Goal: Task Accomplishment & Management: Use online tool/utility

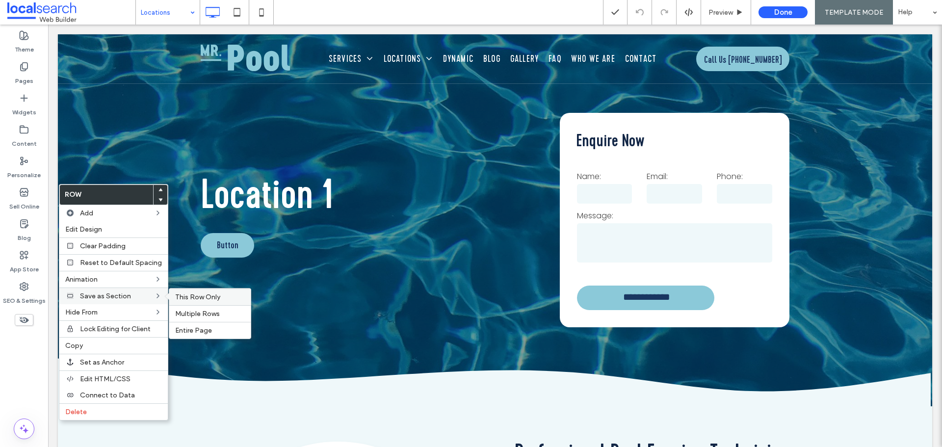
click at [189, 294] on span "This Row Only" at bounding box center [197, 297] width 45 height 8
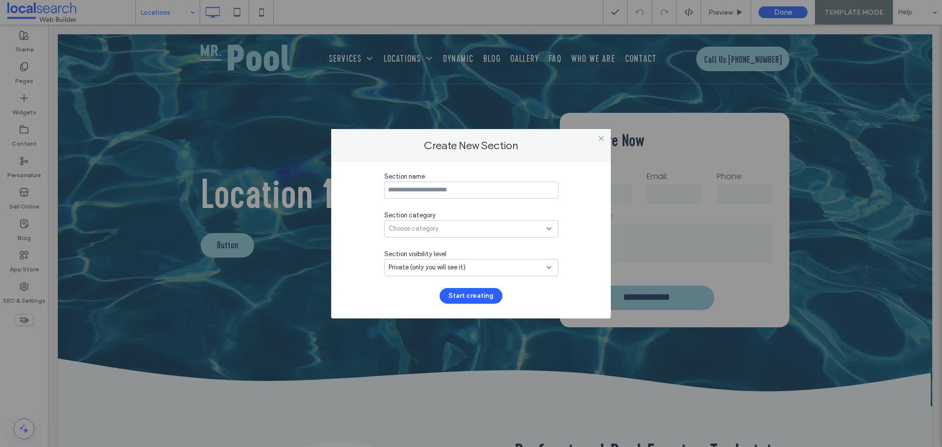
click at [463, 188] on input at bounding box center [471, 189] width 174 height 17
type input "**********"
click at [455, 225] on div "Choose category" at bounding box center [467, 229] width 158 height 10
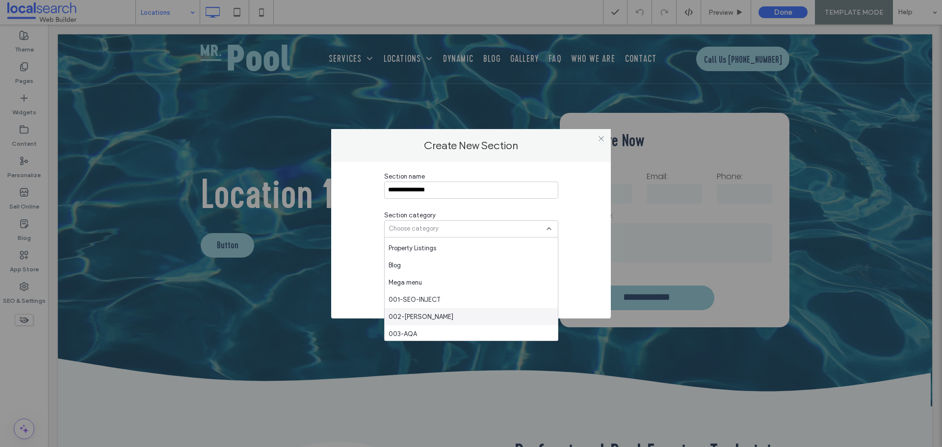
scroll to position [98, 0]
click at [418, 308] on div "003-AQA" at bounding box center [471, 302] width 173 height 17
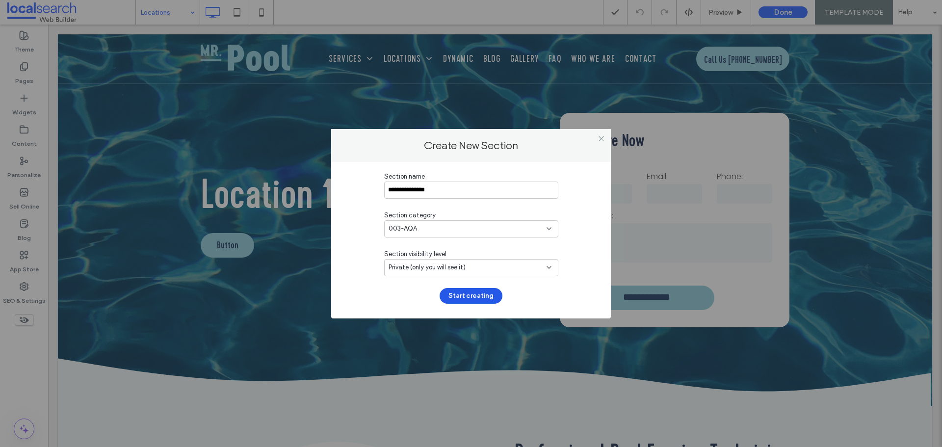
click at [487, 301] on button "Start creating" at bounding box center [470, 296] width 63 height 16
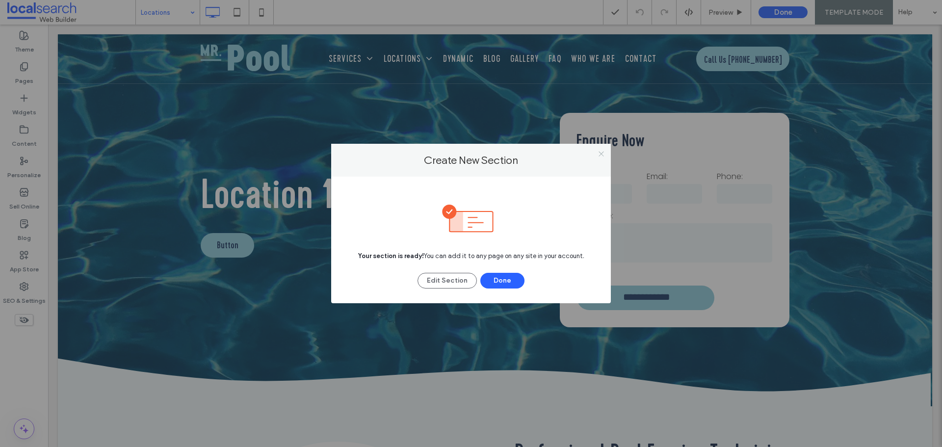
click at [601, 153] on use at bounding box center [600, 153] width 5 height 5
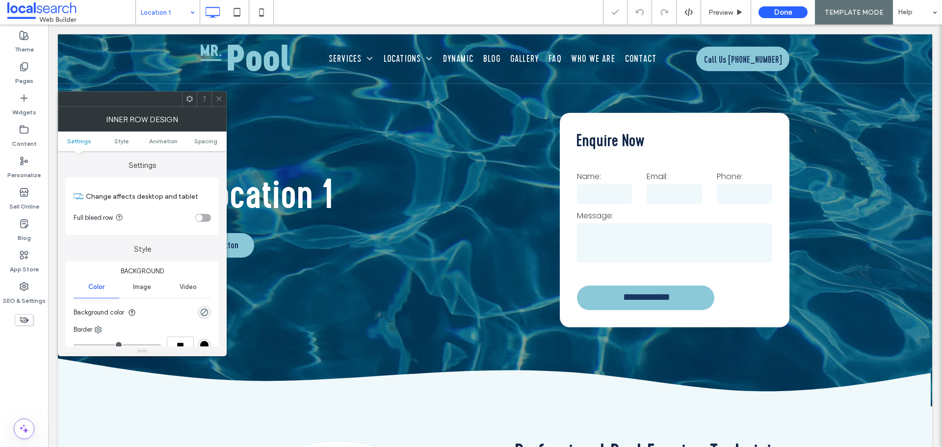
click at [219, 100] on icon at bounding box center [218, 98] width 7 height 7
click at [209, 144] on span "Spacing" at bounding box center [205, 140] width 23 height 7
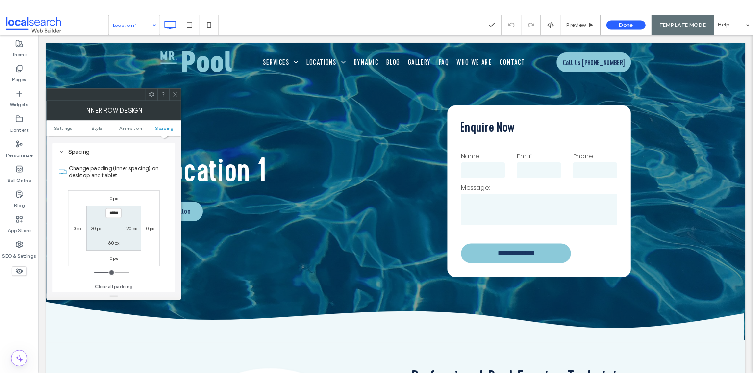
scroll to position [314, 0]
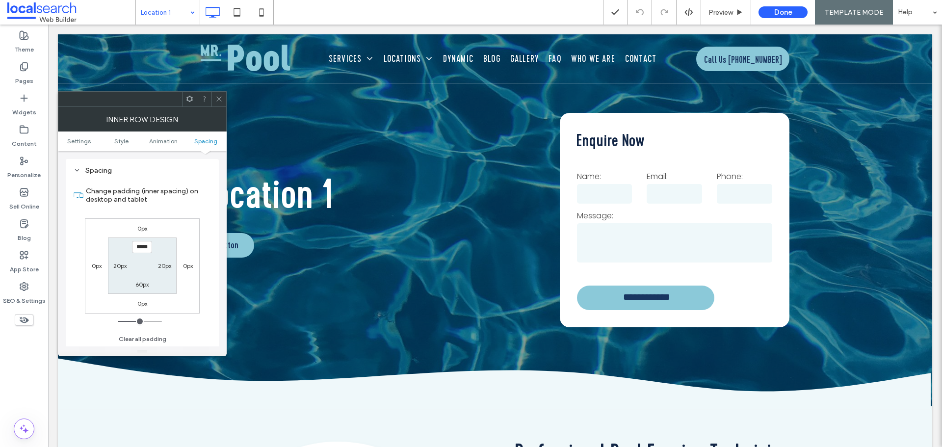
click at [140, 249] on input "*****" at bounding box center [142, 247] width 20 height 12
click at [210, 222] on div "Change padding (inner spacing) on desktop and tablet 0px 0px 0px 0px ***** 20px…" at bounding box center [142, 261] width 137 height 169
drag, startPoint x: 221, startPoint y: 101, endPoint x: 221, endPoint y: 96, distance: 5.4
click at [221, 101] on icon at bounding box center [218, 98] width 7 height 7
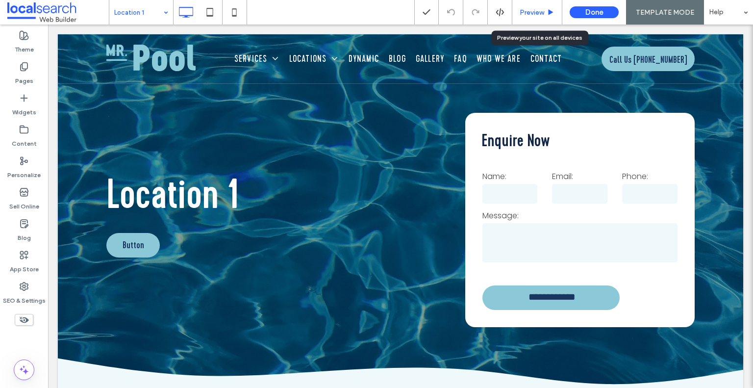
click at [524, 9] on span "Preview" at bounding box center [532, 12] width 25 height 8
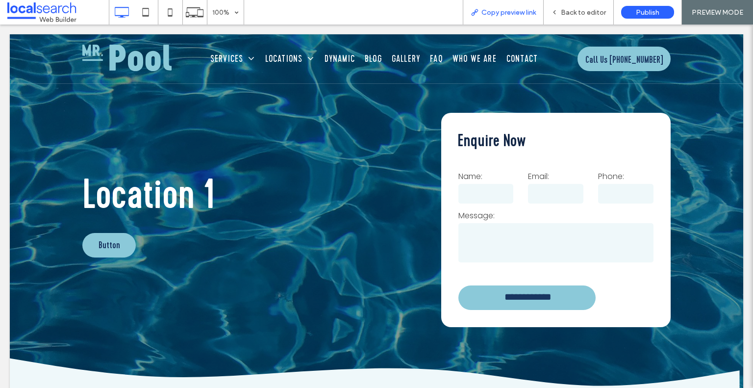
drag, startPoint x: 530, startPoint y: 12, endPoint x: 524, endPoint y: 13, distance: 5.9
click at [530, 13] on span "Copy preview link" at bounding box center [509, 12] width 54 height 8
click at [583, 19] on div "Back to editor" at bounding box center [579, 12] width 70 height 25
click at [572, 9] on span "Back to editor" at bounding box center [583, 12] width 45 height 8
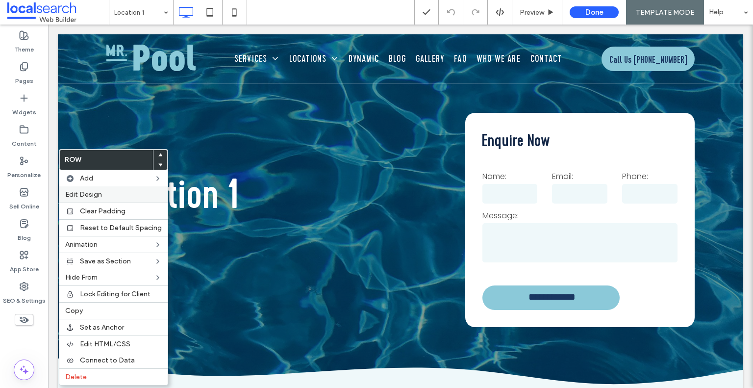
click at [93, 196] on span "Edit Design" at bounding box center [83, 194] width 37 height 8
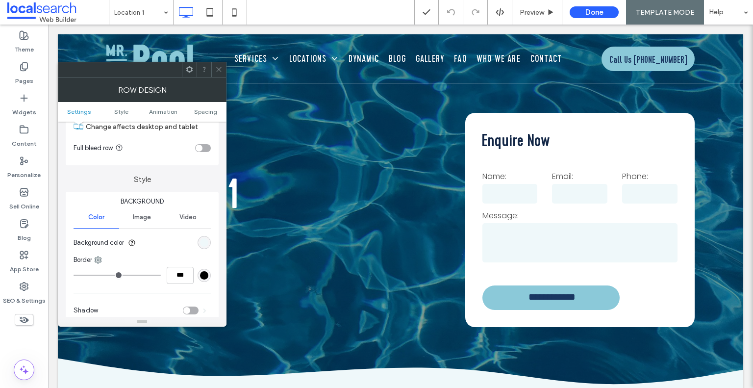
scroll to position [98, 0]
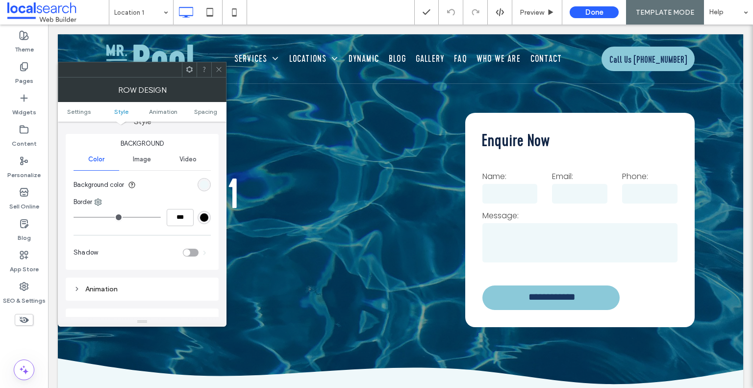
click at [207, 181] on div "rgb(239, 248, 250)" at bounding box center [204, 185] width 8 height 8
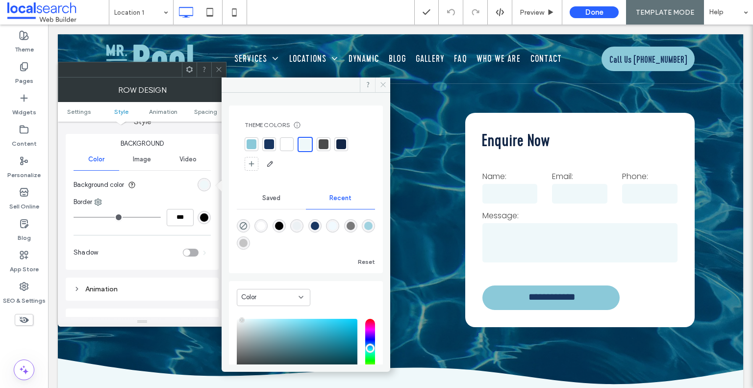
click at [383, 84] on icon at bounding box center [383, 84] width 7 height 7
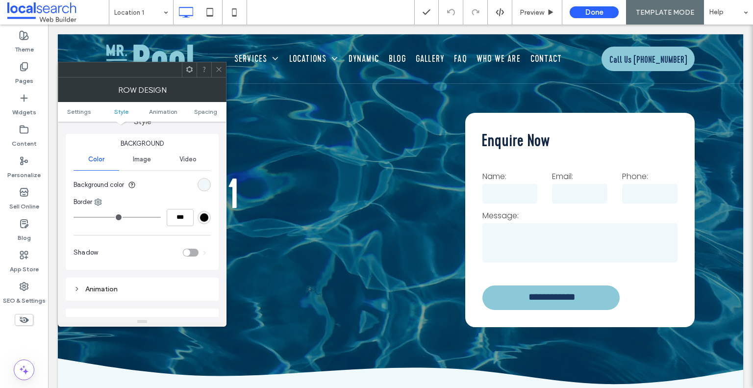
click at [221, 71] on icon at bounding box center [218, 69] width 7 height 7
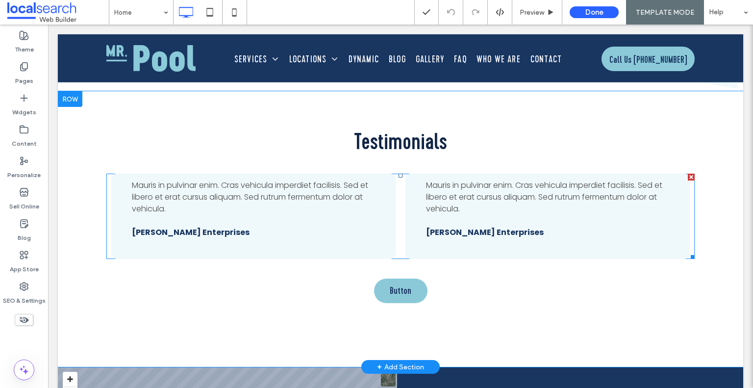
scroll to position [2845, 0]
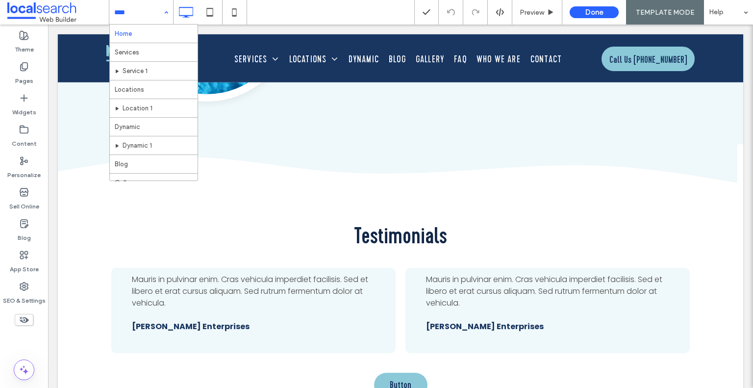
drag, startPoint x: 137, startPoint y: 9, endPoint x: 132, endPoint y: 38, distance: 29.4
click at [137, 9] on input at bounding box center [138, 12] width 49 height 25
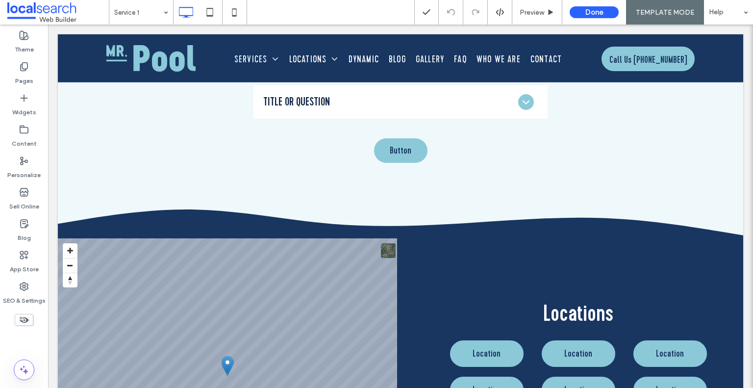
scroll to position [2158, 0]
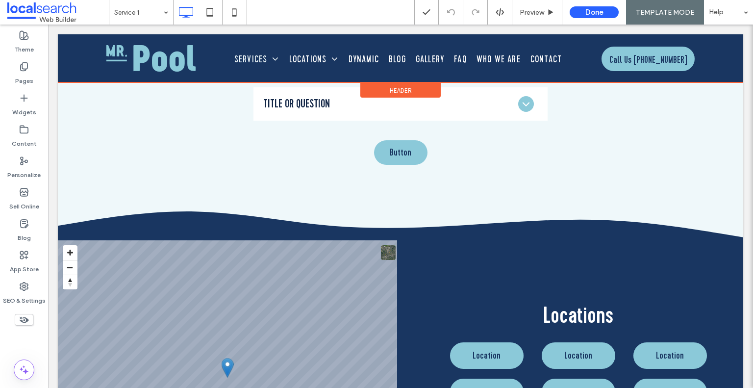
drag, startPoint x: 426, startPoint y: 55, endPoint x: 437, endPoint y: 62, distance: 12.7
click at [426, 55] on div at bounding box center [401, 58] width 686 height 48
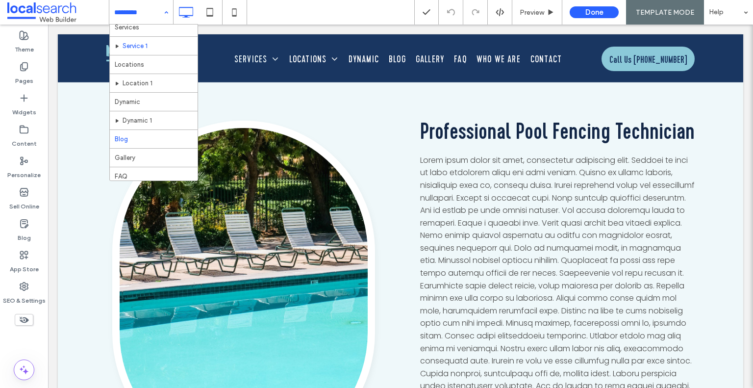
scroll to position [49, 0]
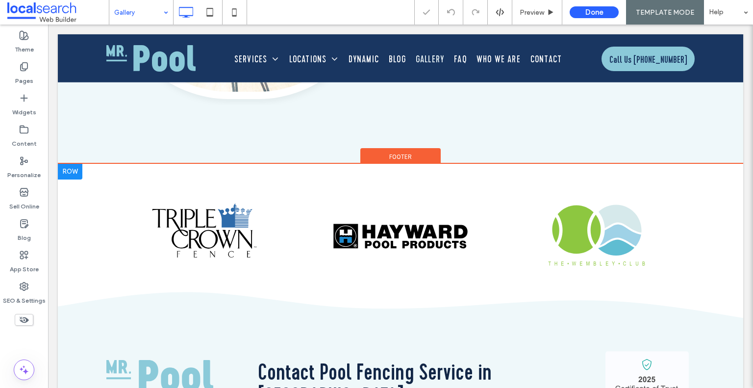
scroll to position [736, 0]
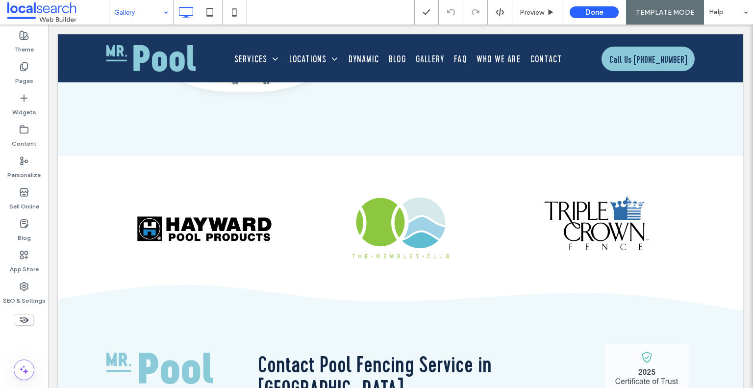
click at [150, 13] on input at bounding box center [138, 12] width 49 height 25
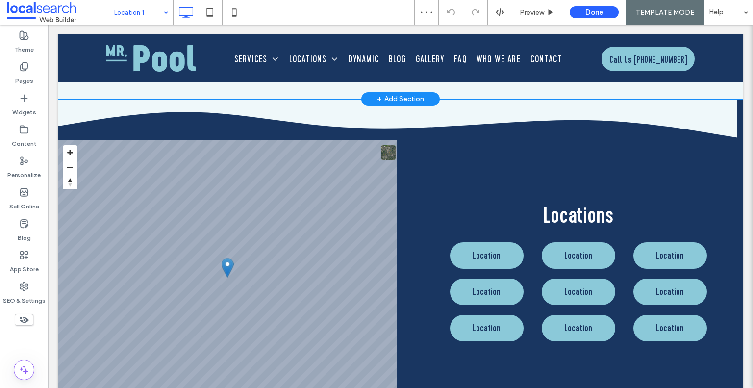
scroll to position [2649, 0]
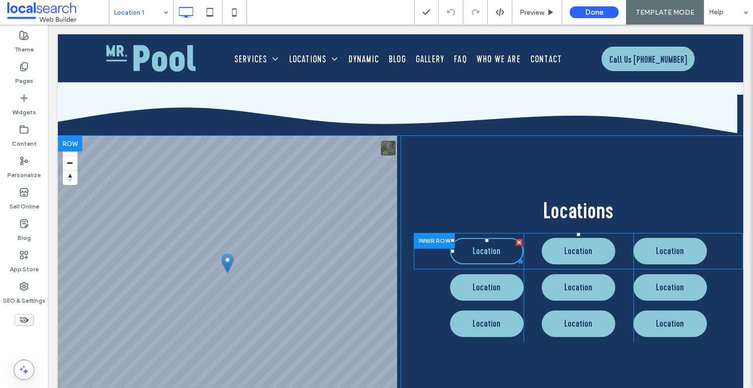
click at [473, 245] on span "Location" at bounding box center [487, 251] width 28 height 15
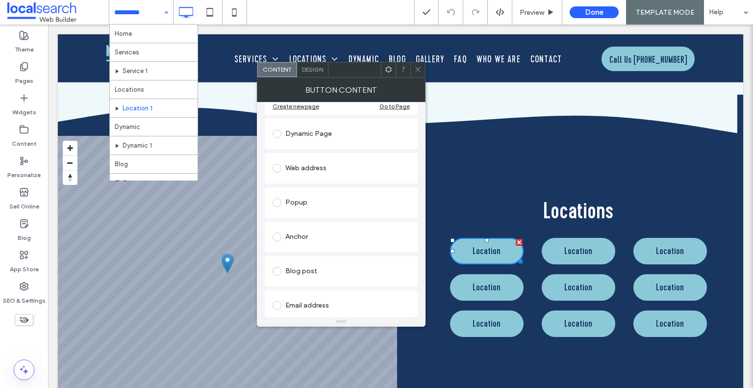
scroll to position [28, 0]
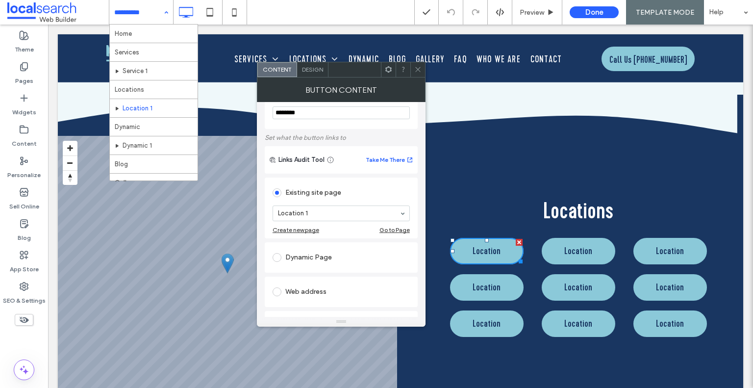
click at [319, 68] on span "Design" at bounding box center [312, 69] width 21 height 7
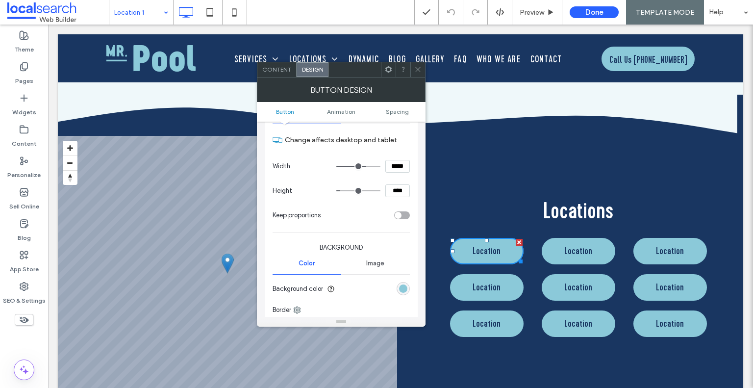
scroll to position [196, 0]
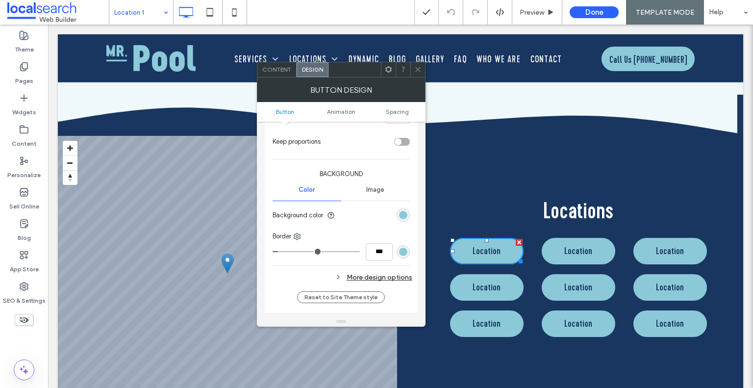
click at [419, 67] on icon at bounding box center [417, 69] width 7 height 7
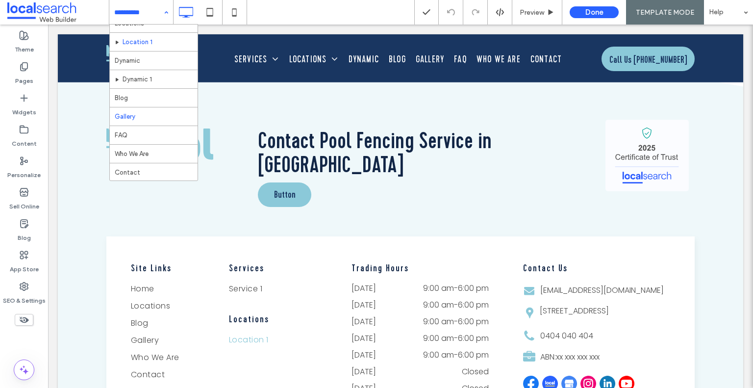
scroll to position [71, 0]
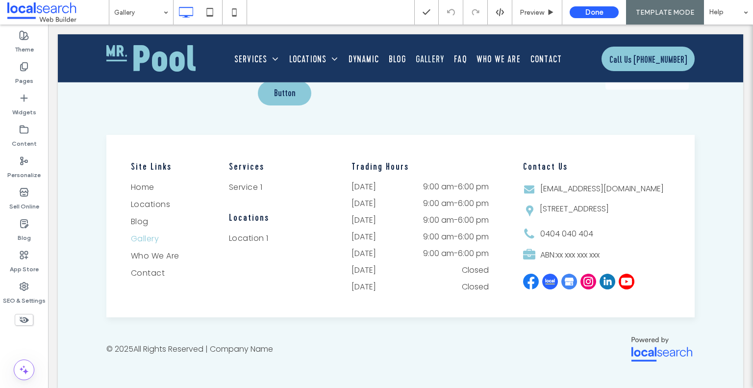
scroll to position [971, 0]
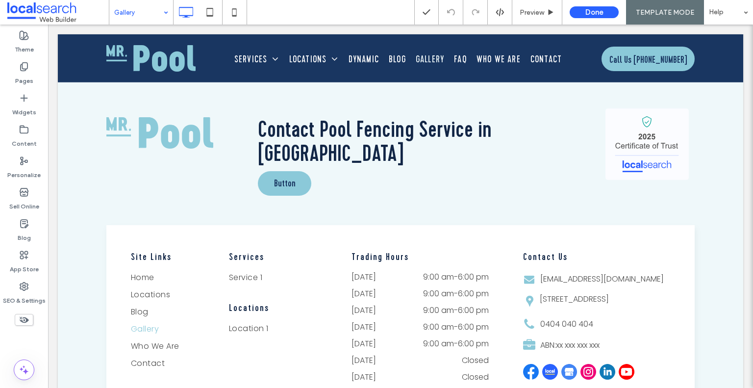
click at [153, 19] on input at bounding box center [138, 12] width 49 height 25
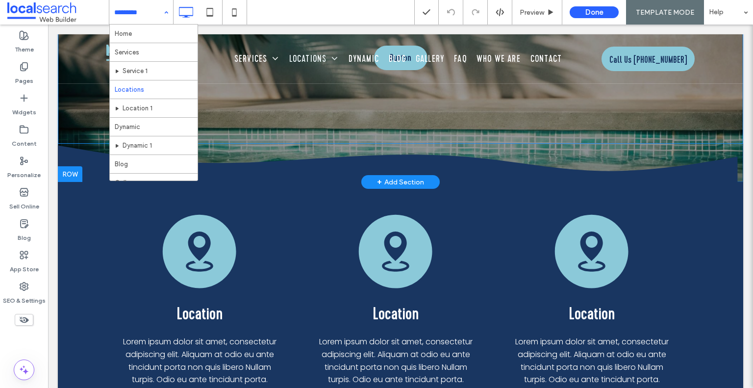
scroll to position [49, 0]
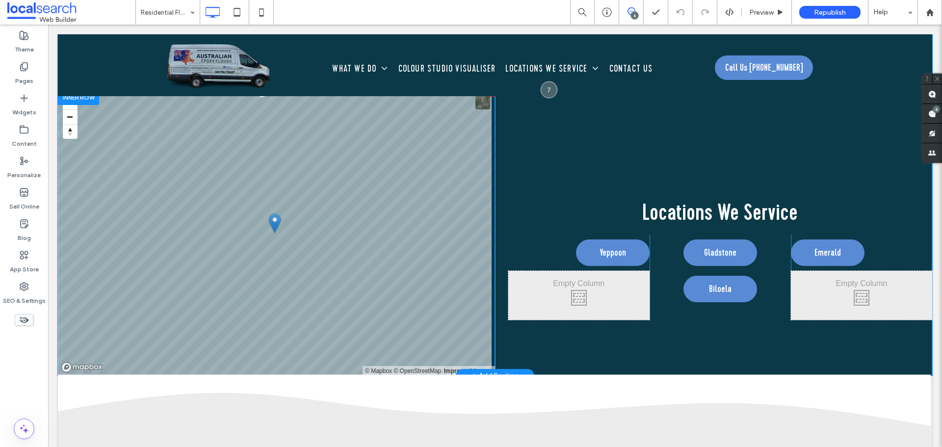
scroll to position [2069, 0]
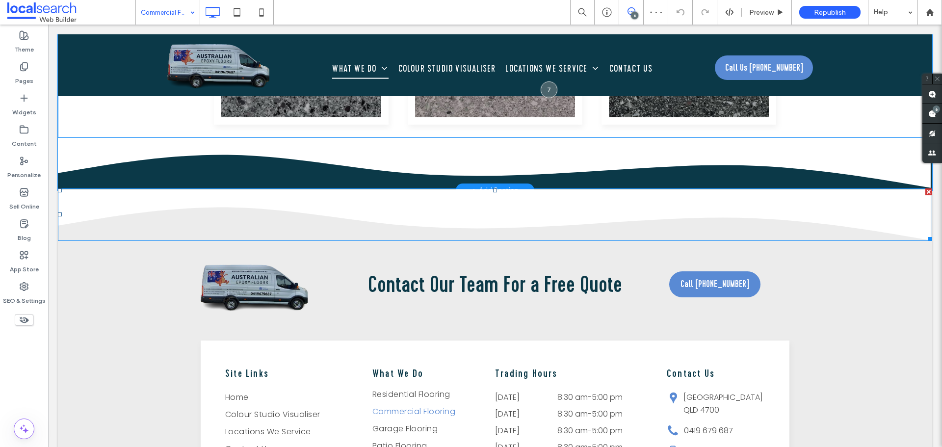
scroll to position [1521, 0]
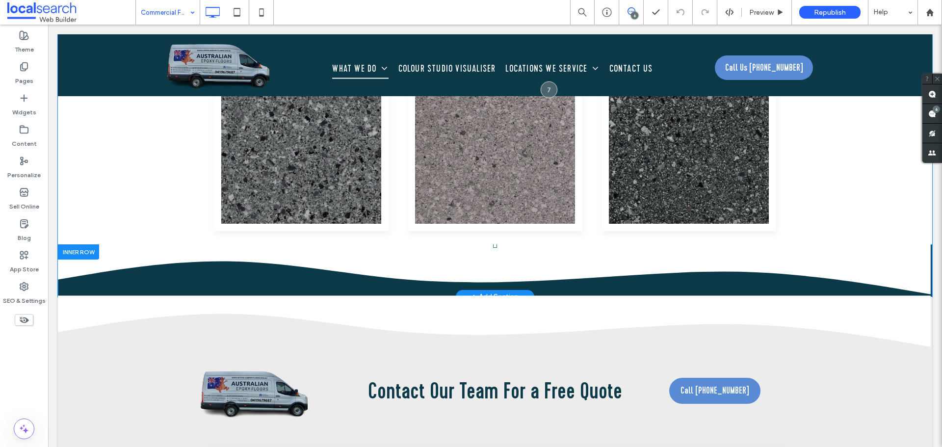
click at [78, 252] on div at bounding box center [78, 251] width 41 height 15
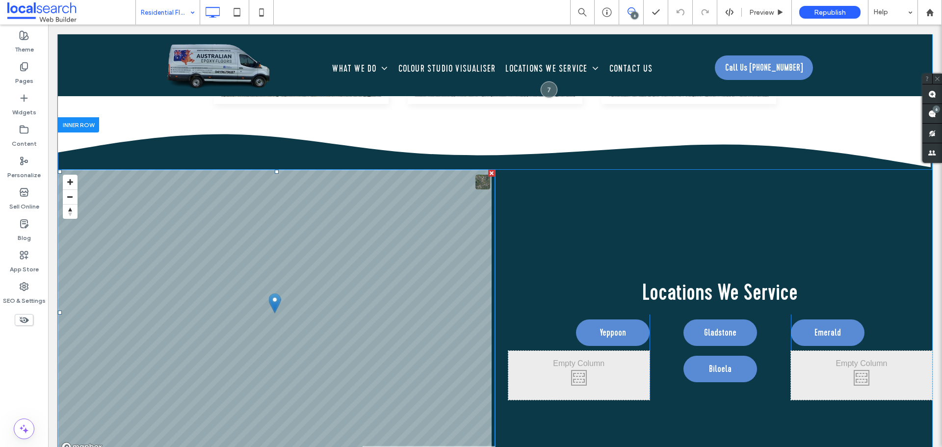
scroll to position [2011, 0]
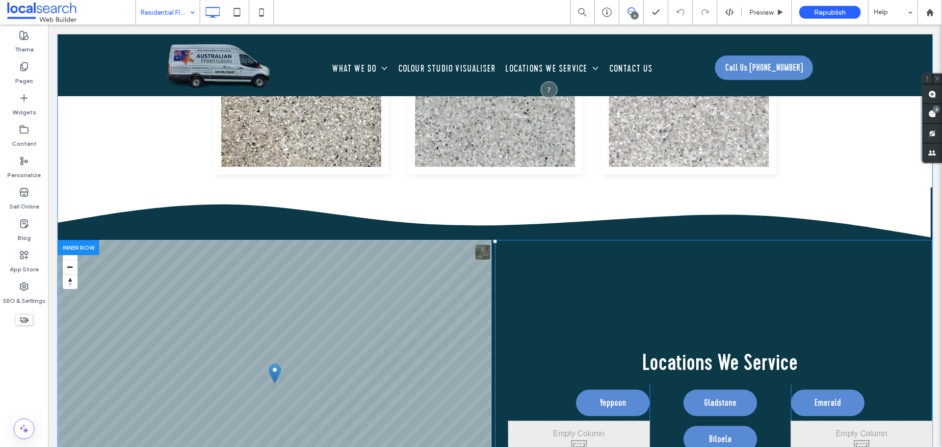
click at [73, 244] on div at bounding box center [78, 247] width 41 height 15
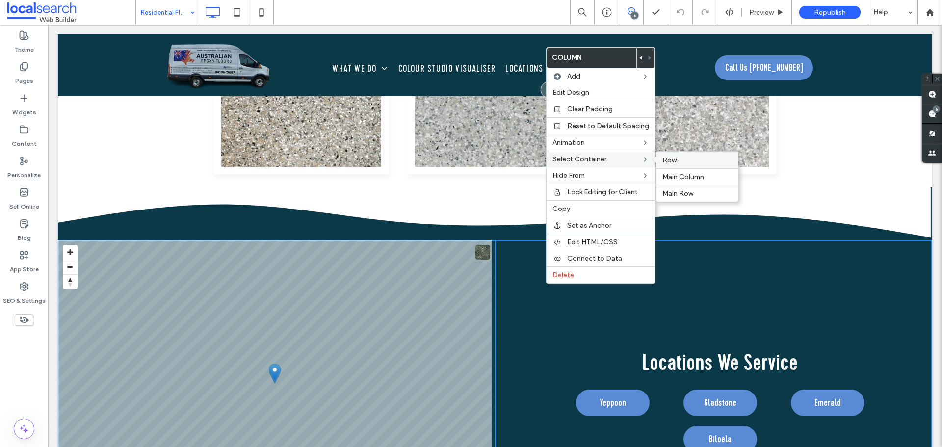
click at [683, 161] on label "Row" at bounding box center [697, 160] width 70 height 8
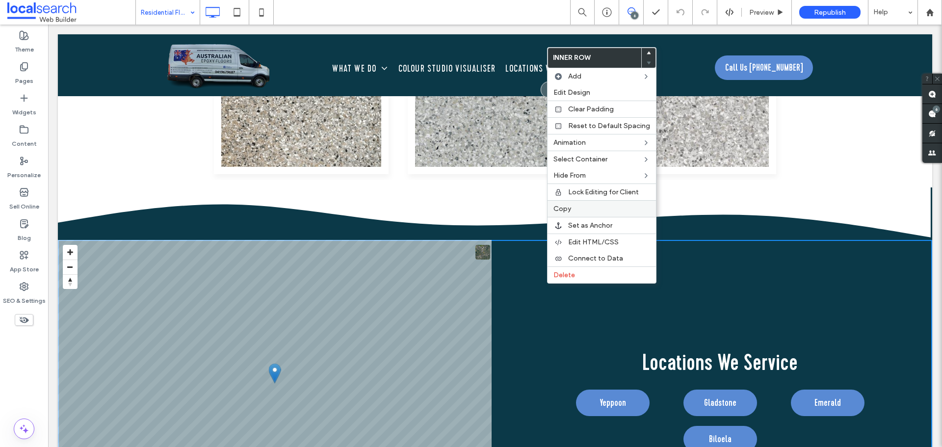
click at [580, 206] on label "Copy" at bounding box center [601, 209] width 97 height 8
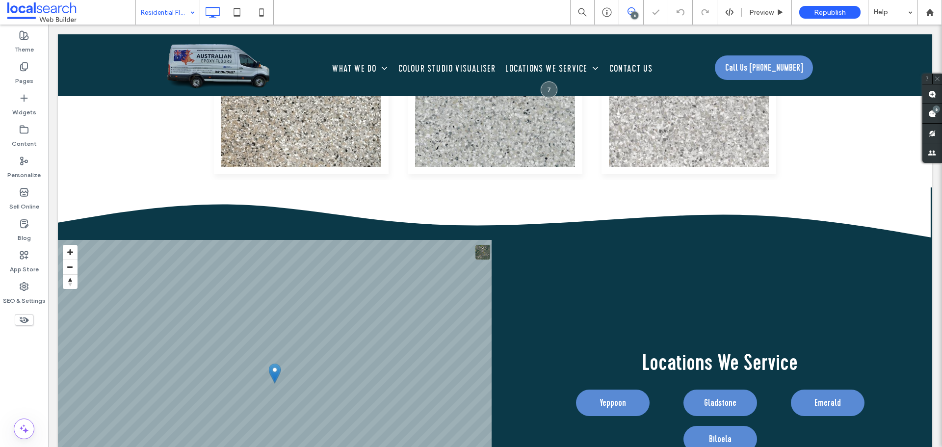
click at [147, 16] on div "Residential Flooring 6 Preview Republish Help Site Comments Team & Clients Auto…" at bounding box center [471, 223] width 942 height 447
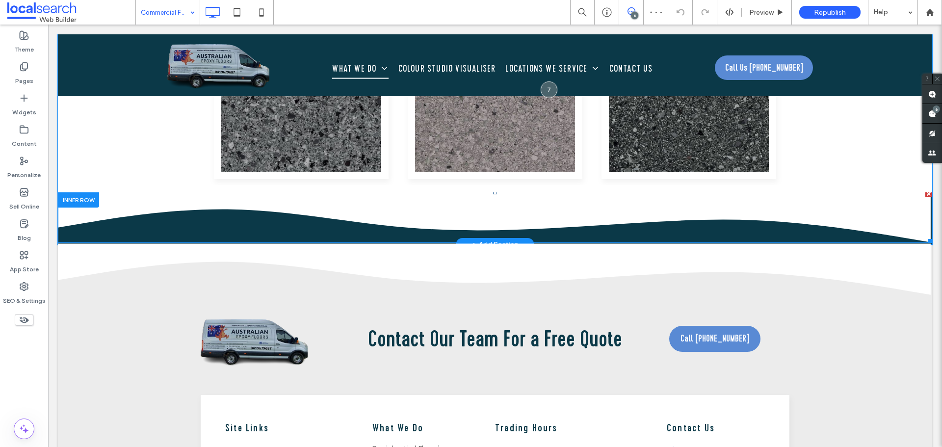
scroll to position [1570, 0]
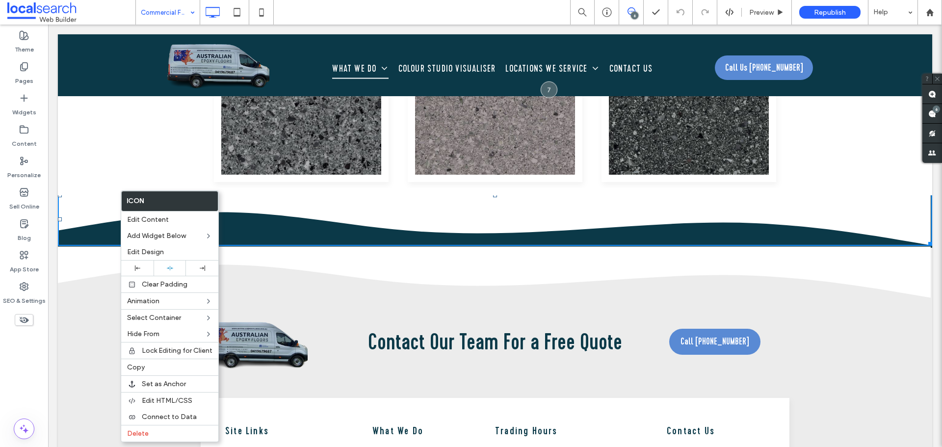
click at [86, 194] on icon at bounding box center [495, 219] width 874 height 51
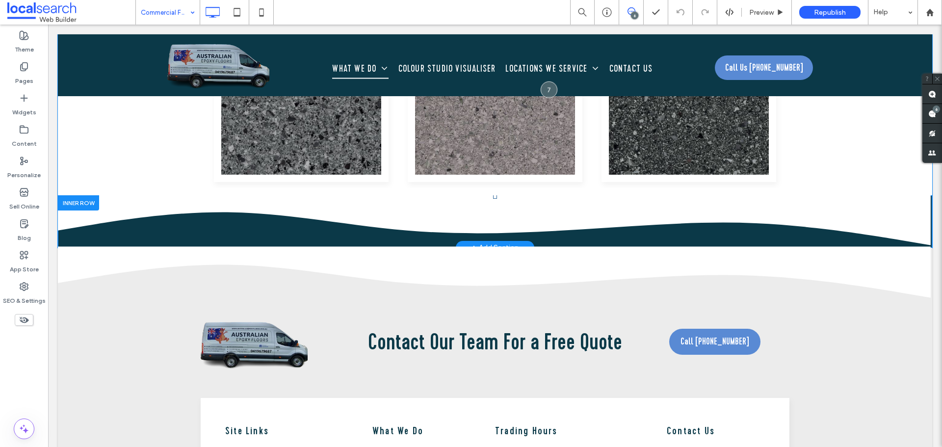
click at [74, 199] on div at bounding box center [78, 202] width 41 height 15
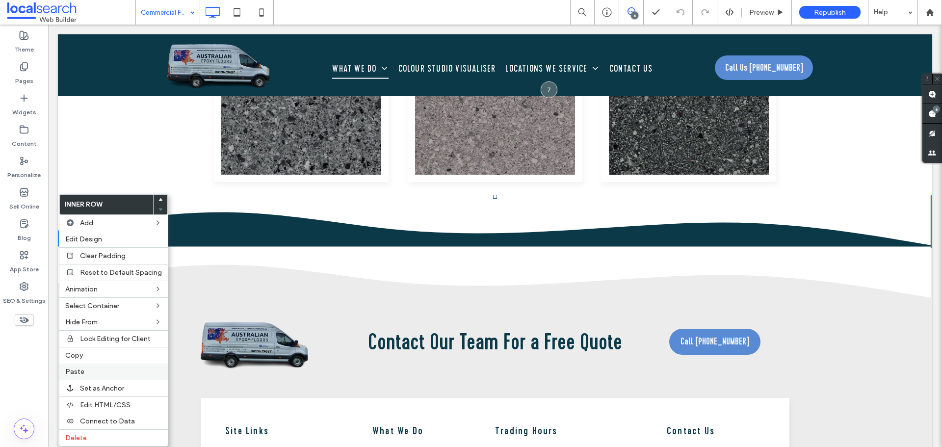
click at [95, 374] on label "Paste" at bounding box center [113, 371] width 97 height 8
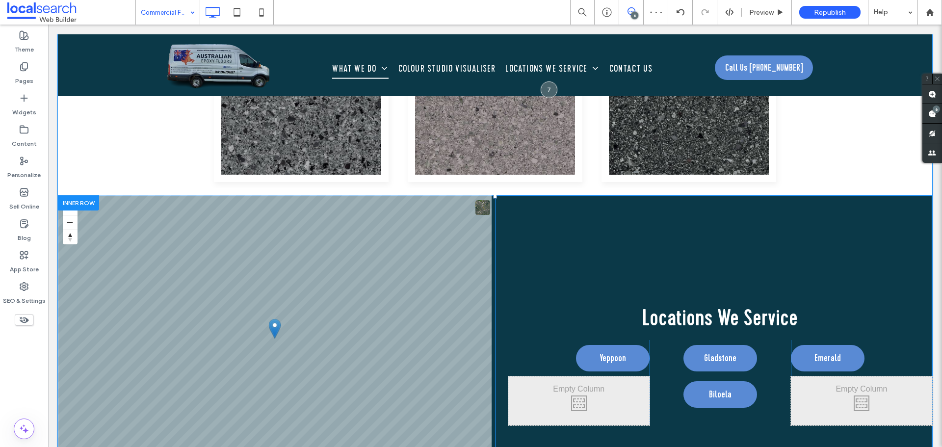
click at [83, 199] on div at bounding box center [78, 202] width 41 height 15
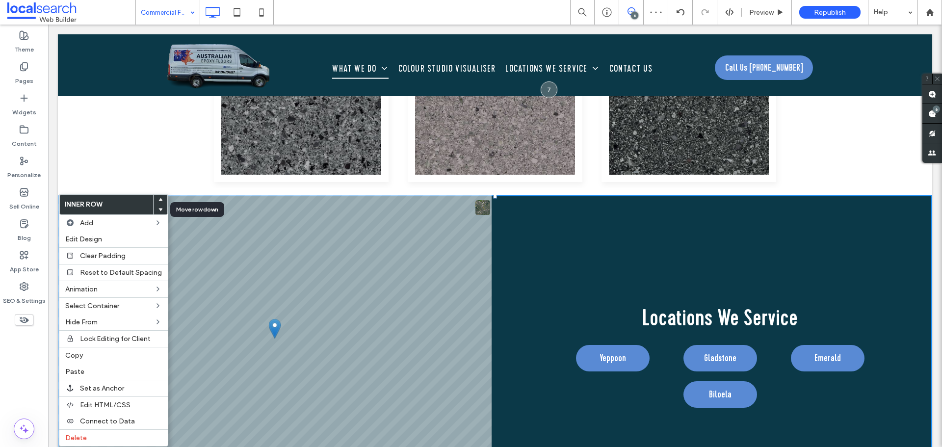
click at [160, 208] on div at bounding box center [161, 210] width 14 height 10
click at [159, 210] on icon at bounding box center [160, 209] width 4 height 4
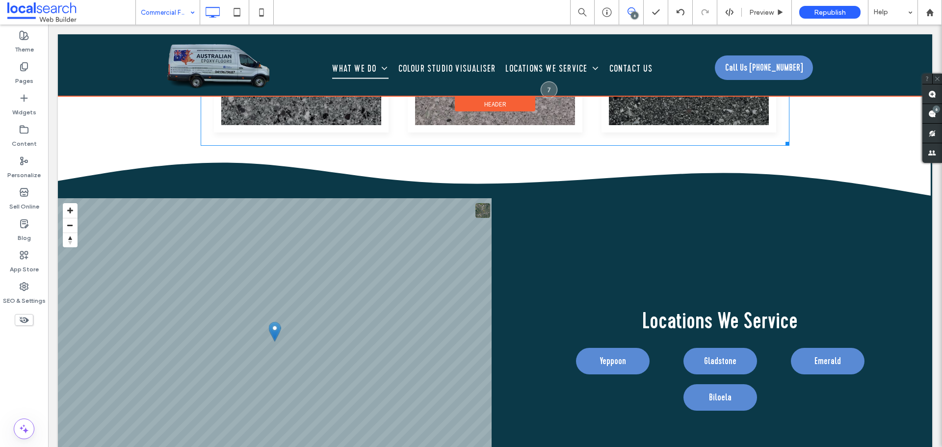
scroll to position [1521, 0]
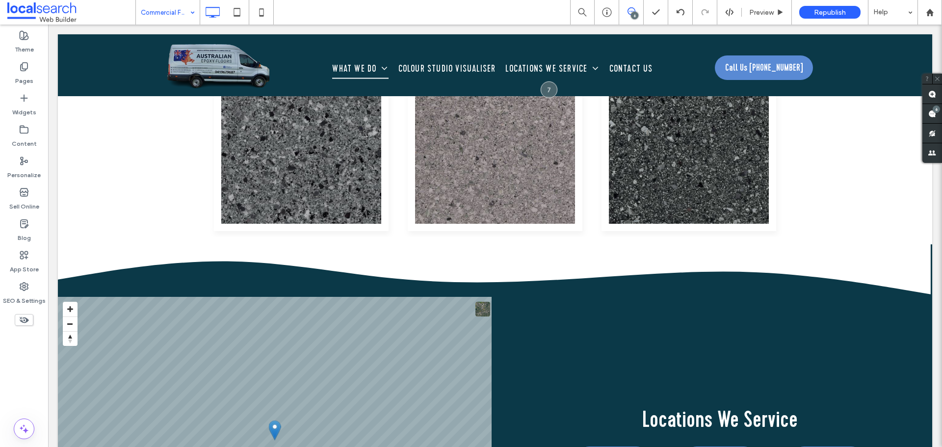
drag, startPoint x: 183, startPoint y: 18, endPoint x: 188, endPoint y: 21, distance: 5.5
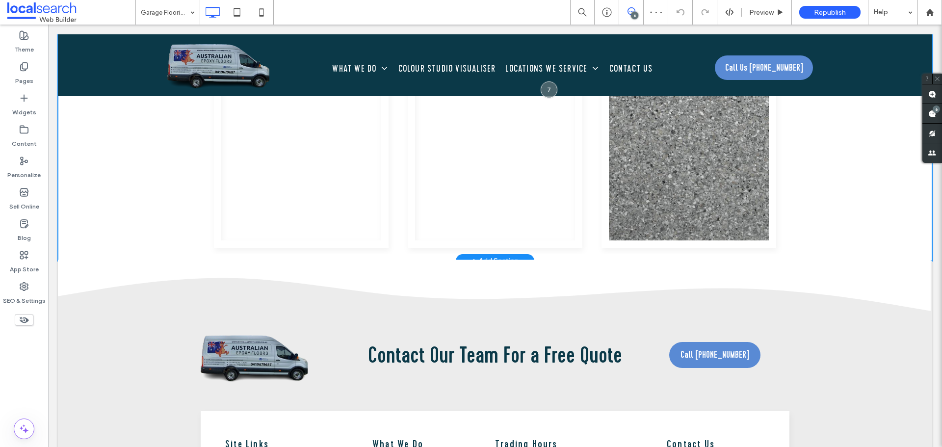
scroll to position [1930, 0]
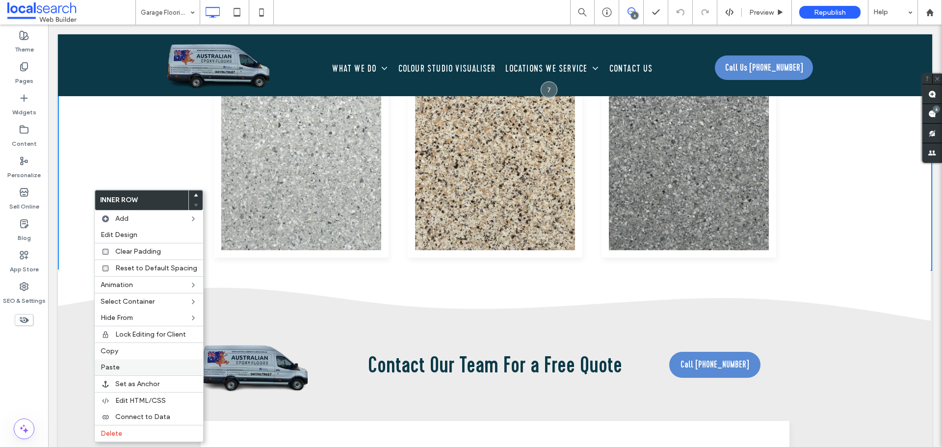
click at [128, 361] on div "Paste" at bounding box center [149, 367] width 108 height 16
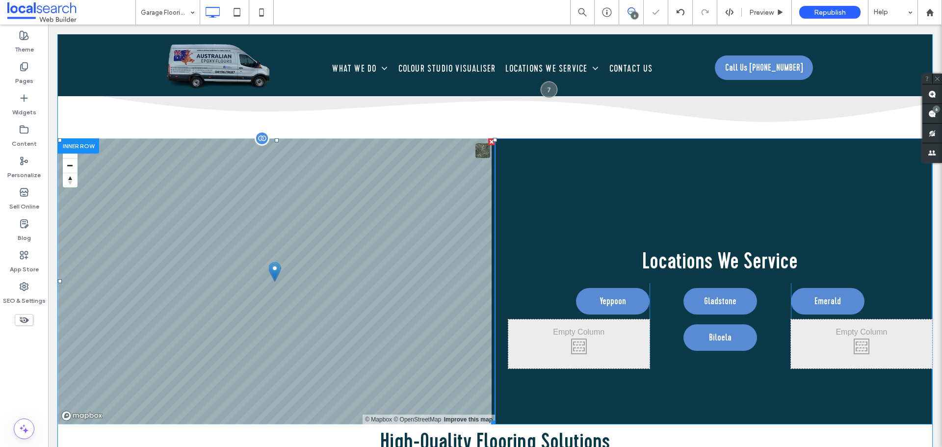
scroll to position [1721, 0]
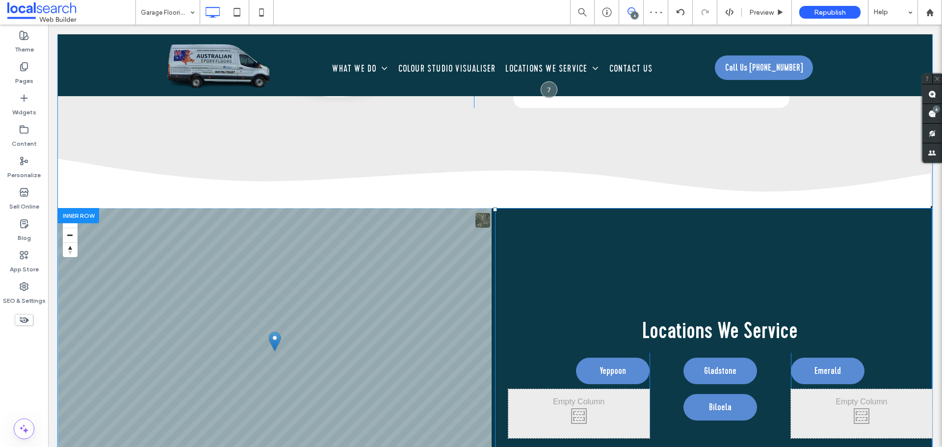
click at [88, 213] on div at bounding box center [78, 215] width 41 height 15
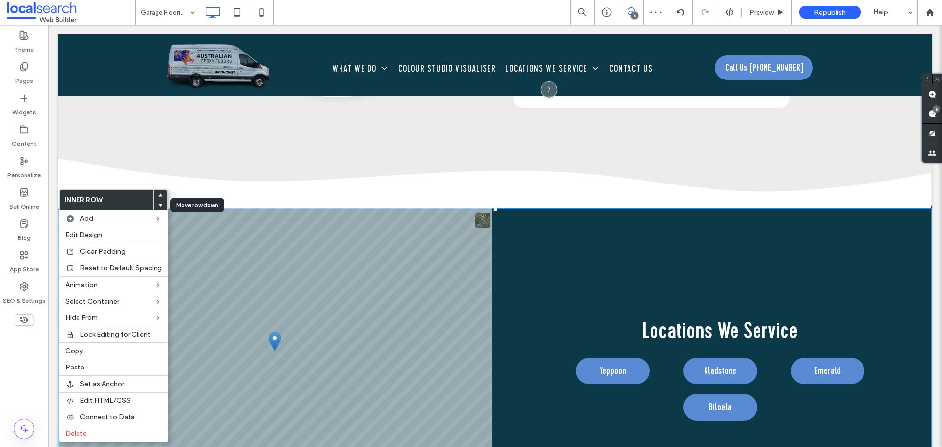
click at [158, 205] on use at bounding box center [160, 205] width 4 height 3
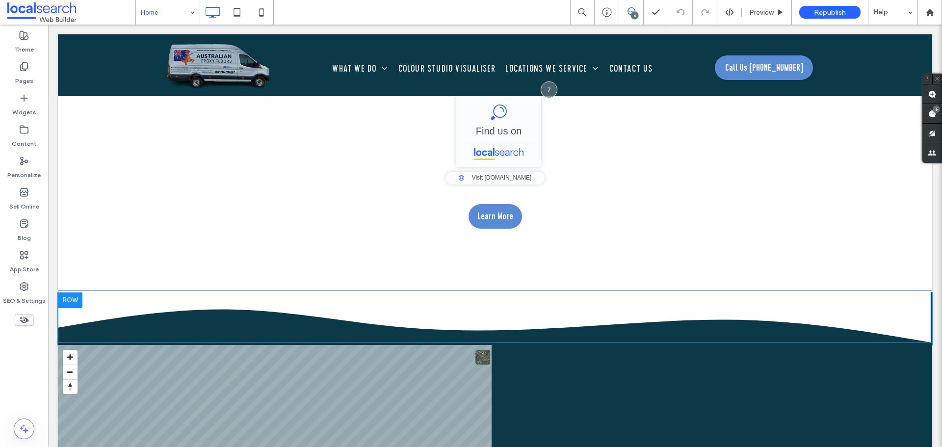
scroll to position [3384, 0]
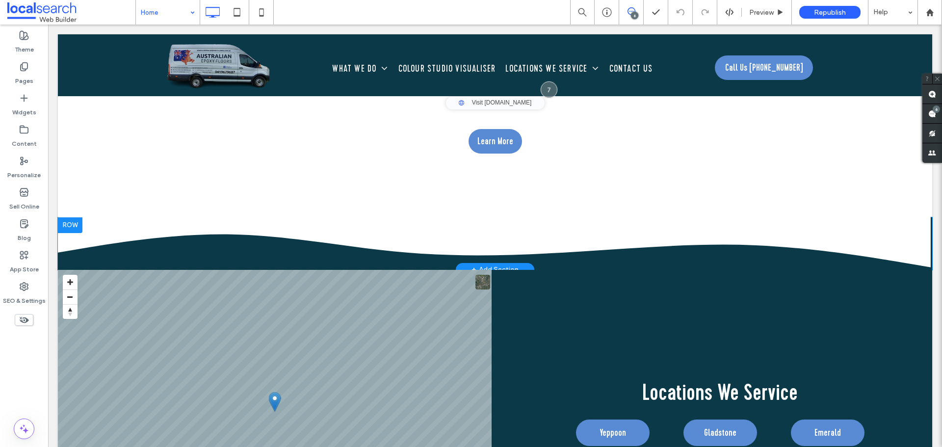
click at [73, 222] on div at bounding box center [70, 225] width 25 height 16
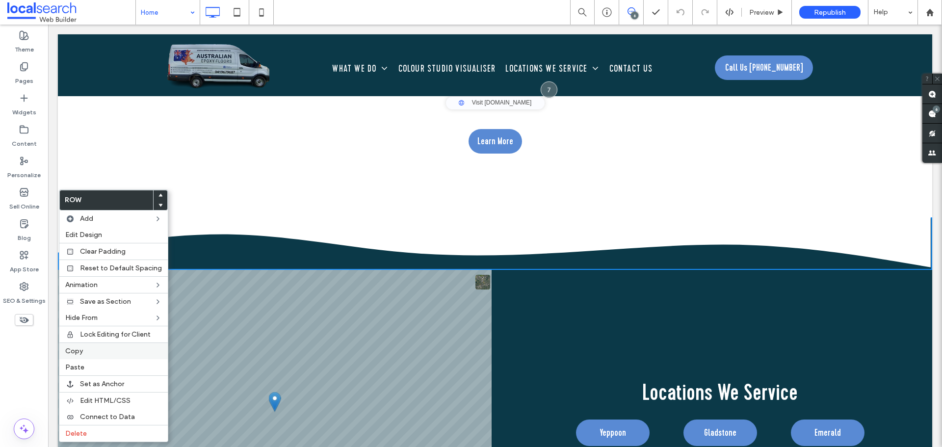
click at [98, 350] on label "Copy" at bounding box center [113, 351] width 97 height 8
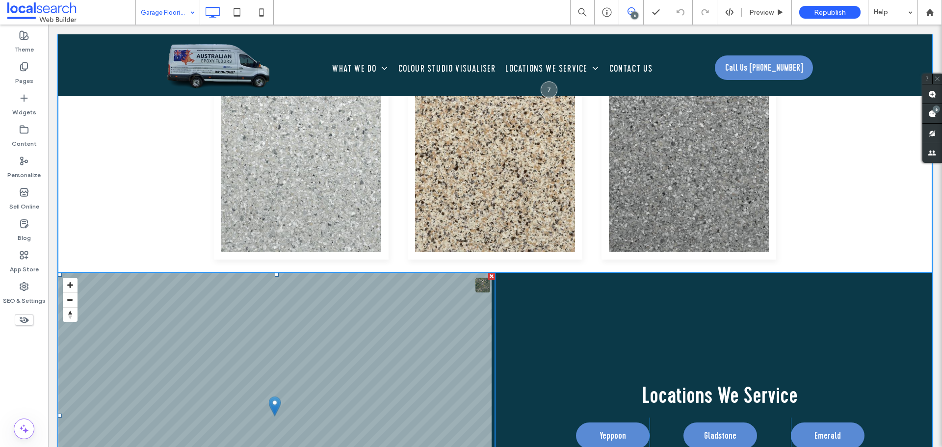
scroll to position [1864, 0]
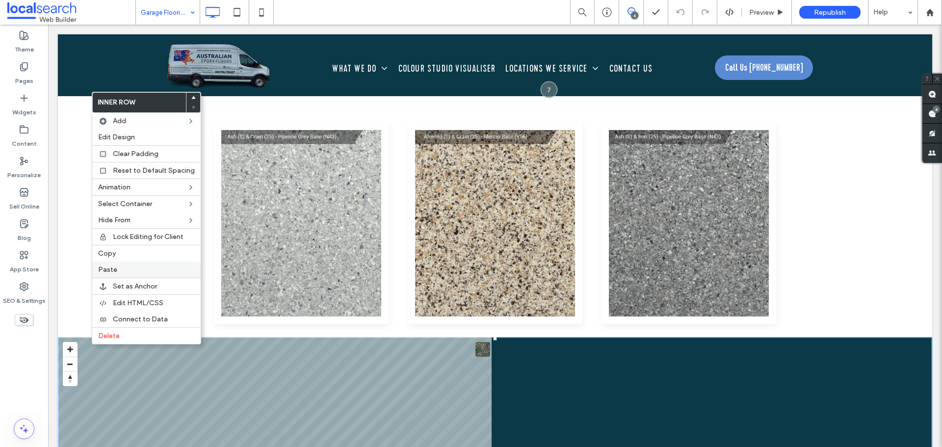
click at [125, 266] on label "Paste" at bounding box center [146, 269] width 97 height 8
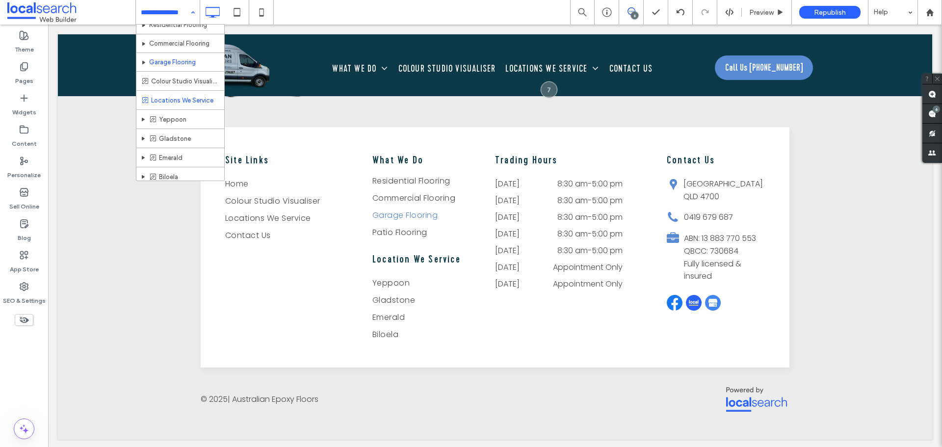
scroll to position [51, 0]
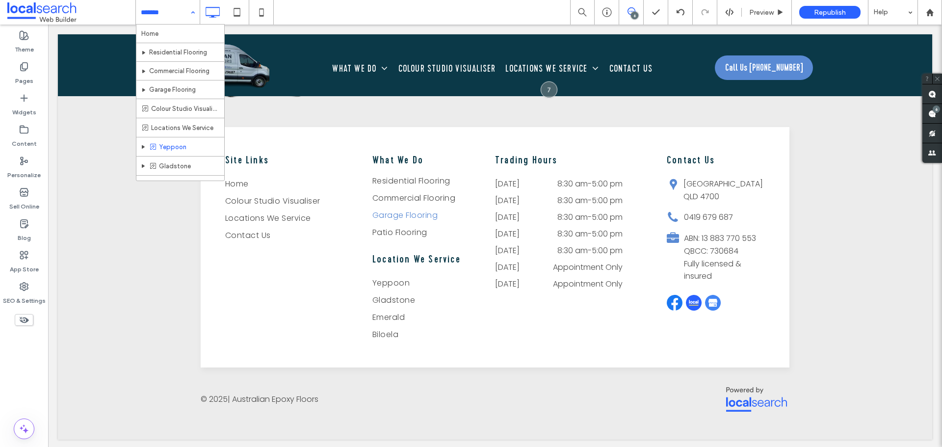
click at [173, 145] on div at bounding box center [471, 223] width 942 height 447
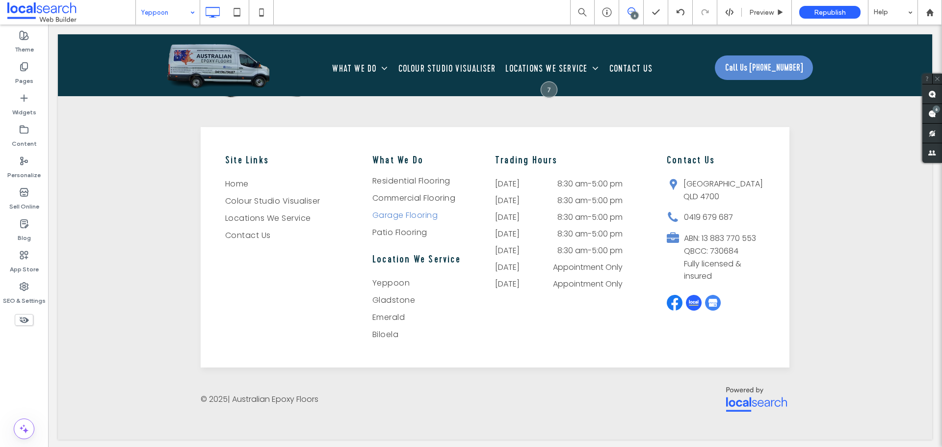
click at [170, 11] on div at bounding box center [471, 223] width 942 height 447
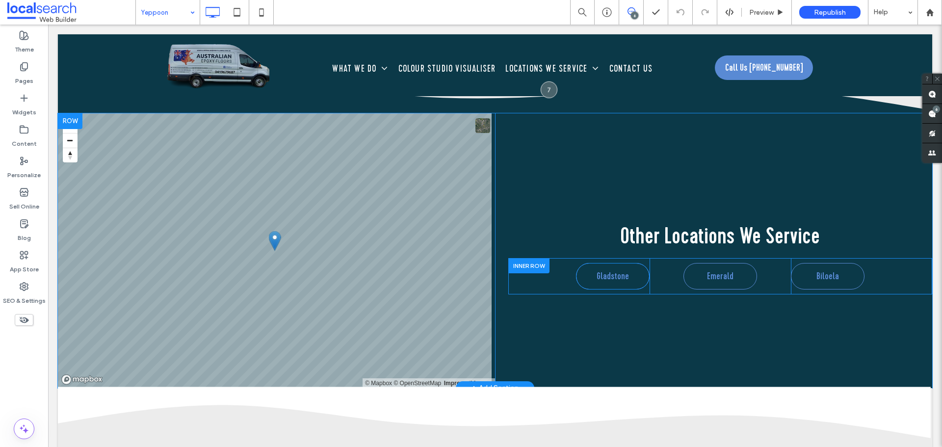
scroll to position [2649, 0]
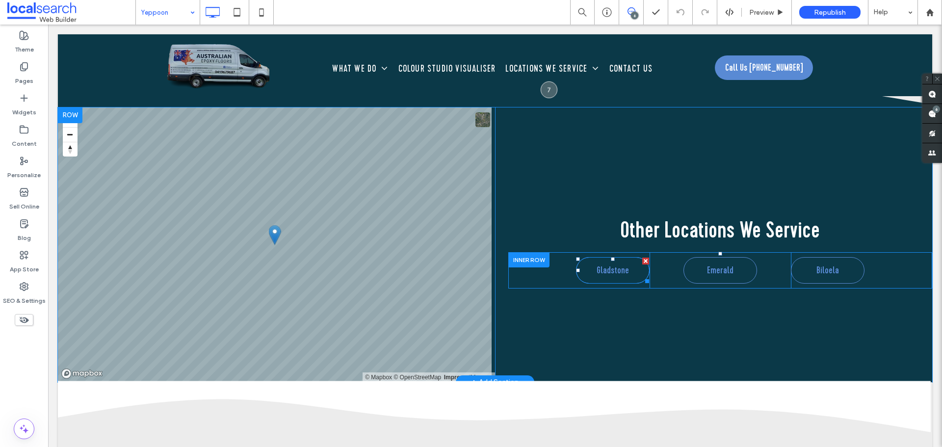
click at [605, 269] on span "Gladstone" at bounding box center [612, 270] width 32 height 15
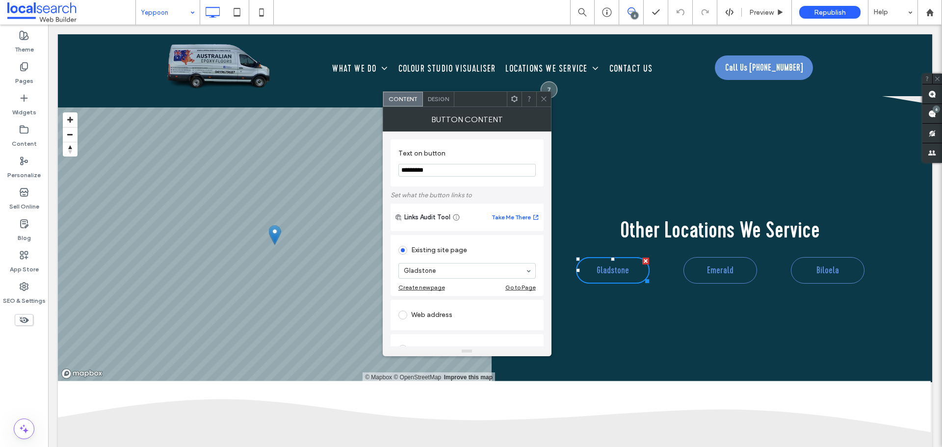
click at [439, 102] on span "Design" at bounding box center [438, 98] width 21 height 7
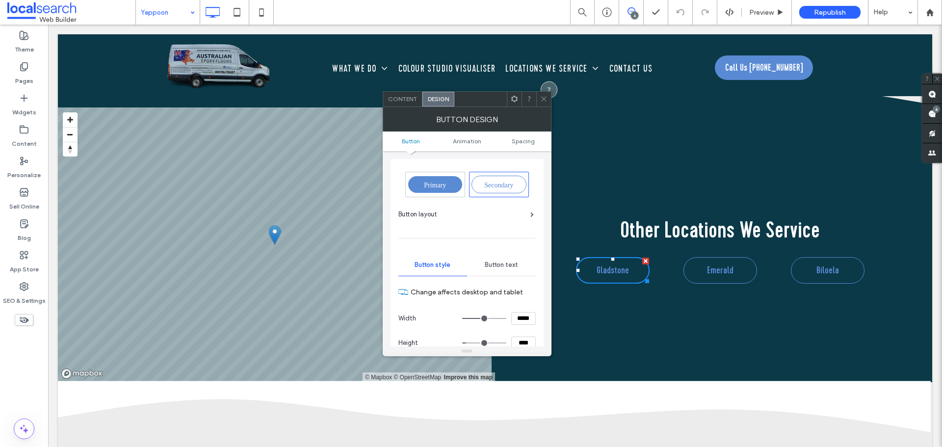
click at [432, 187] on span "Primary" at bounding box center [435, 184] width 22 height 7
type input "*"
type input "***"
click at [547, 103] on div at bounding box center [543, 99] width 15 height 15
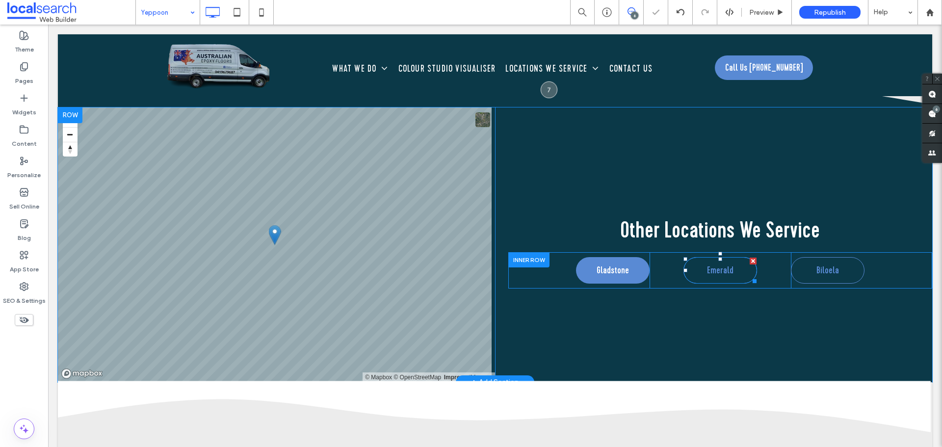
click at [706, 257] on link "Emerald" at bounding box center [720, 270] width 74 height 26
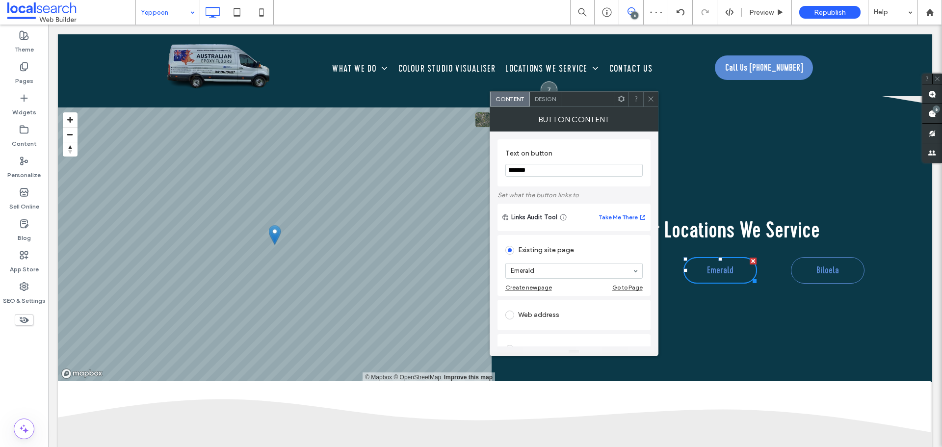
click at [546, 94] on div "Design" at bounding box center [545, 99] width 31 height 15
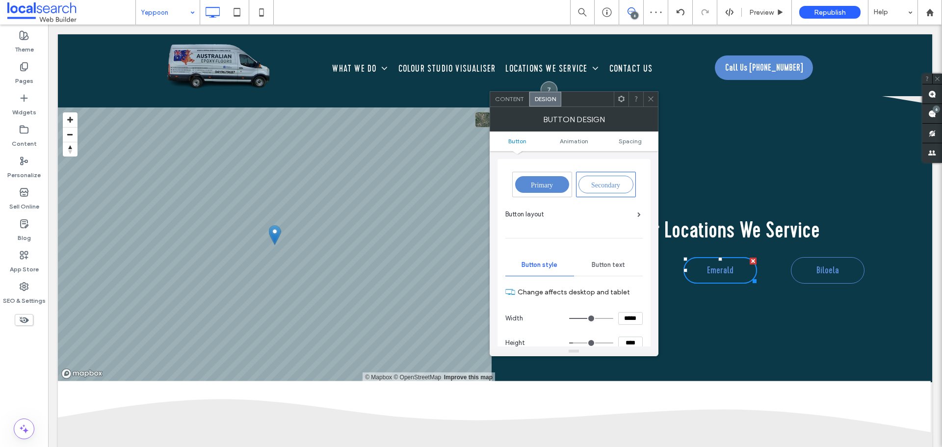
click at [548, 98] on span "Design" at bounding box center [545, 98] width 21 height 7
click at [541, 180] on div "Primary" at bounding box center [542, 184] width 54 height 17
type input "*"
type input "***"
click at [649, 98] on use at bounding box center [650, 99] width 5 height 5
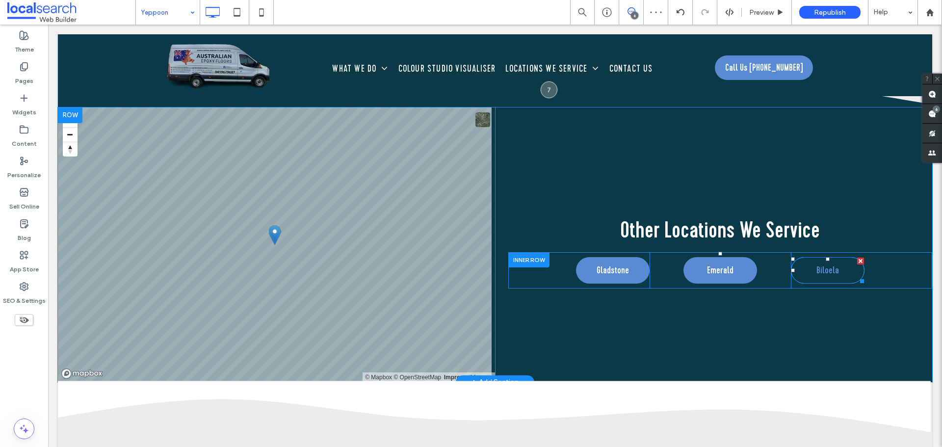
click at [795, 269] on link "Biloela" at bounding box center [828, 270] width 74 height 26
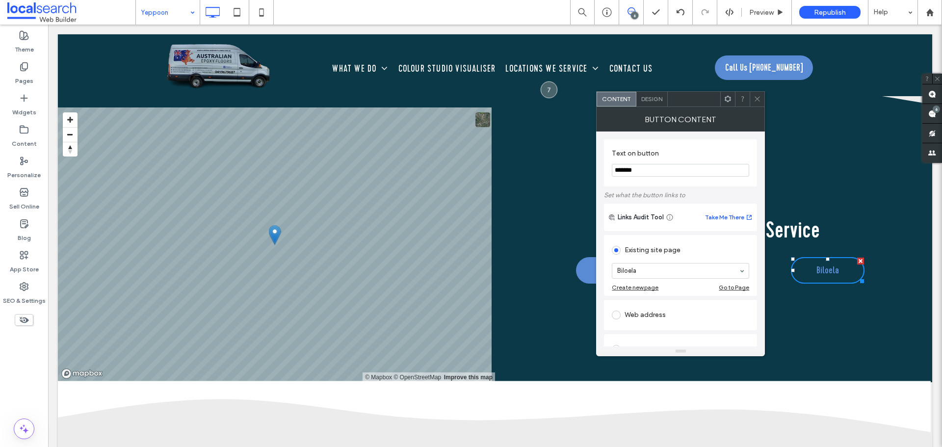
click at [658, 98] on span "Design" at bounding box center [651, 98] width 21 height 7
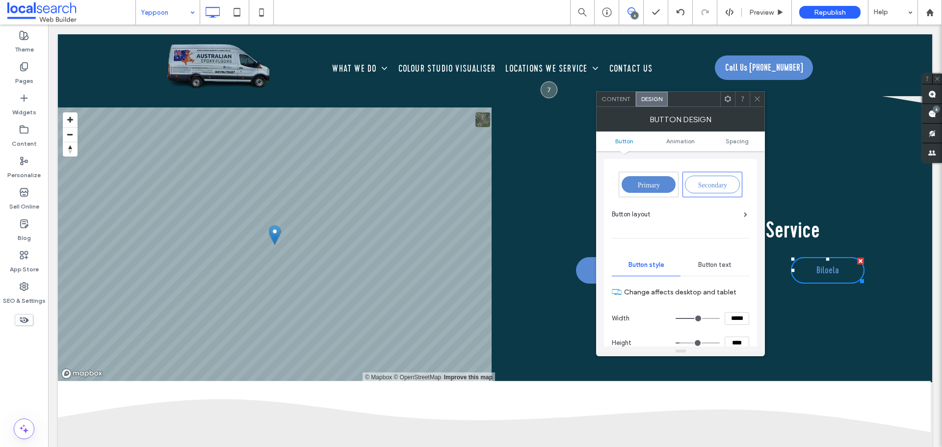
click at [651, 183] on span "Primary" at bounding box center [649, 184] width 22 height 7
type input "*"
type input "***"
drag, startPoint x: 753, startPoint y: 101, endPoint x: 746, endPoint y: 101, distance: 6.9
click at [753, 101] on div at bounding box center [756, 99] width 15 height 15
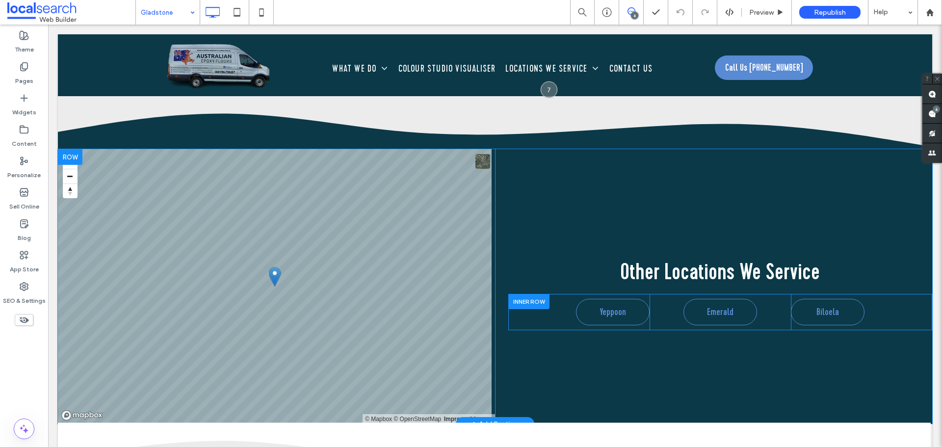
scroll to position [2698, 0]
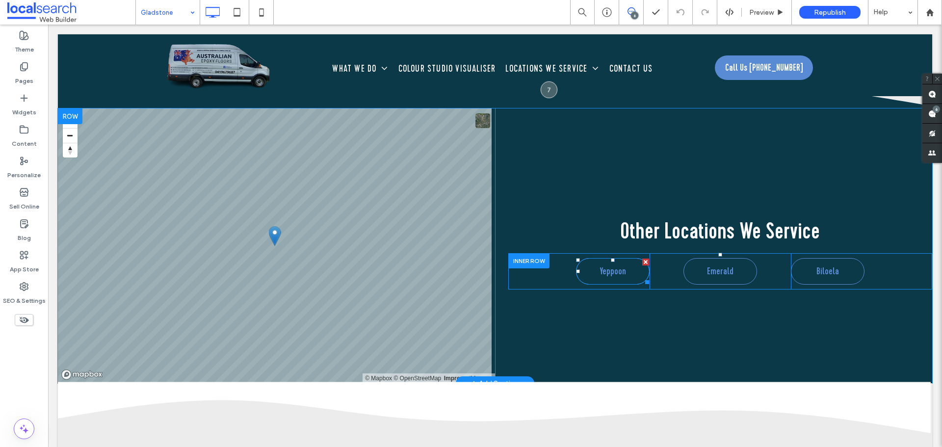
click at [621, 258] on link "Yeppoon" at bounding box center [613, 271] width 74 height 26
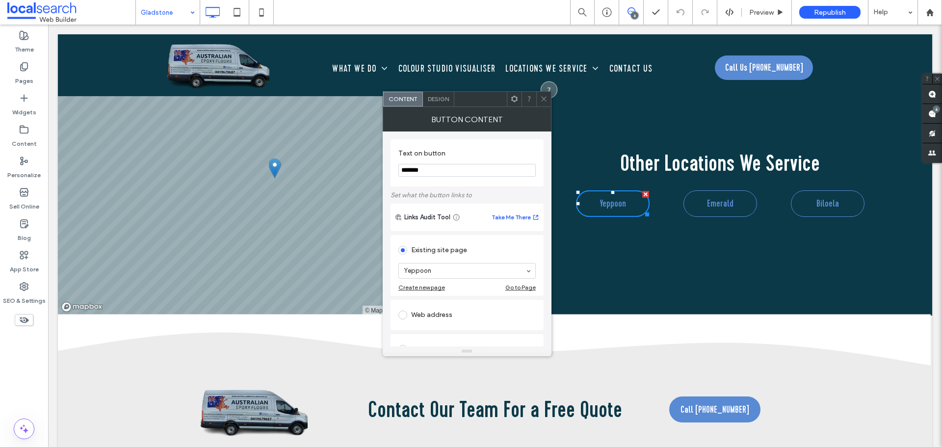
scroll to position [2845, 0]
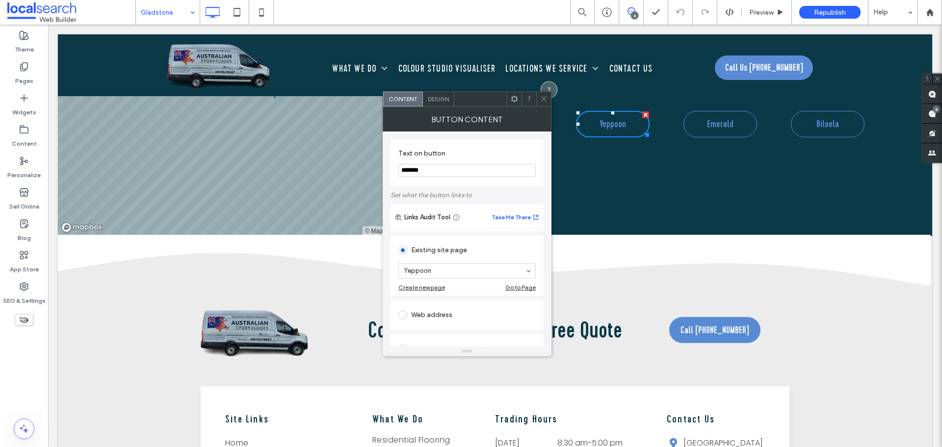
click at [444, 99] on span "Design" at bounding box center [438, 98] width 21 height 7
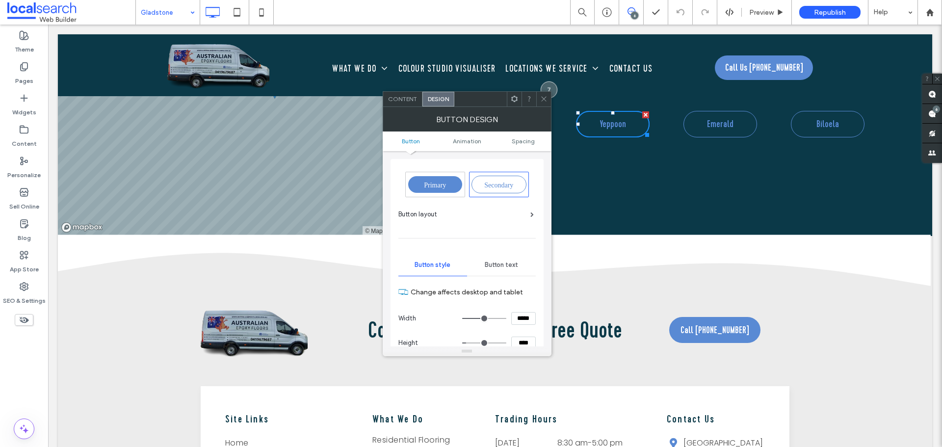
click at [446, 193] on div "Primary" at bounding box center [435, 184] width 59 height 25
type input "*"
type input "***"
click at [543, 103] on span at bounding box center [543, 99] width 7 height 15
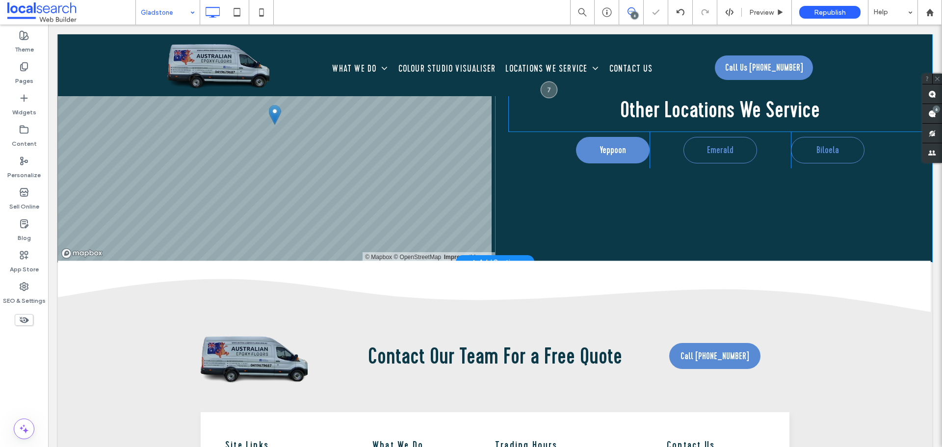
scroll to position [2698, 0]
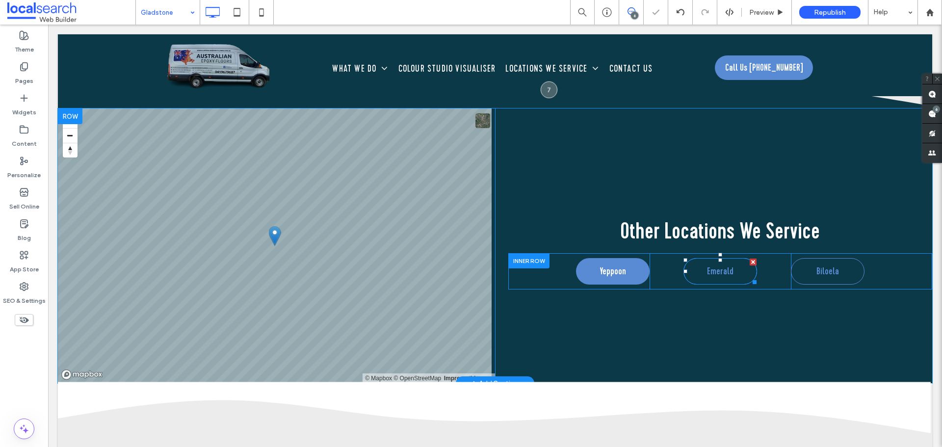
click at [714, 264] on span "Emerald" at bounding box center [720, 271] width 26 height 15
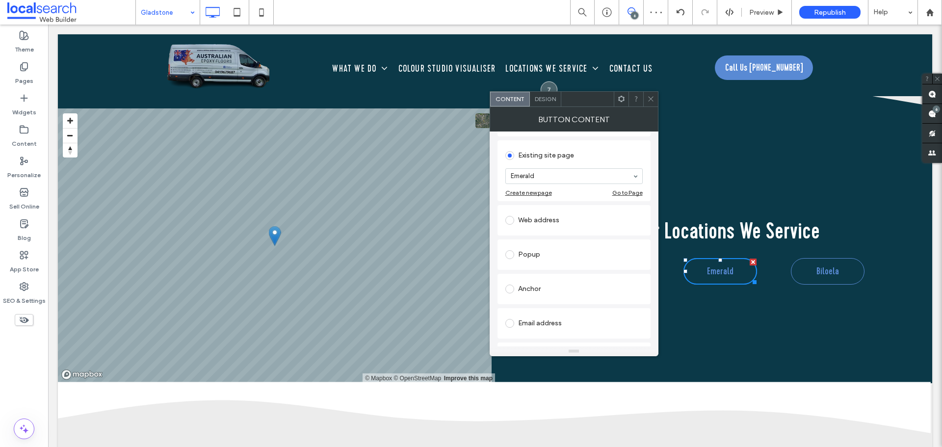
scroll to position [98, 0]
click at [531, 98] on div "Design" at bounding box center [545, 99] width 31 height 15
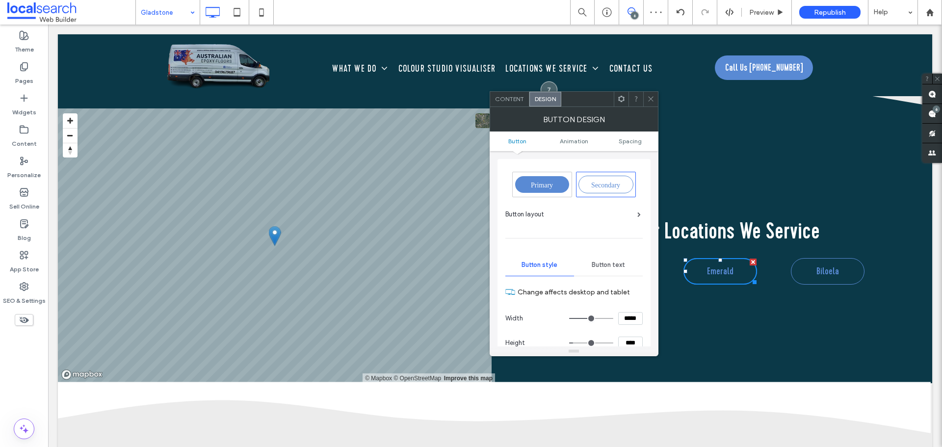
click at [533, 189] on div "Primary" at bounding box center [542, 184] width 54 height 17
type input "*"
type input "***"
click at [652, 105] on span at bounding box center [650, 99] width 7 height 15
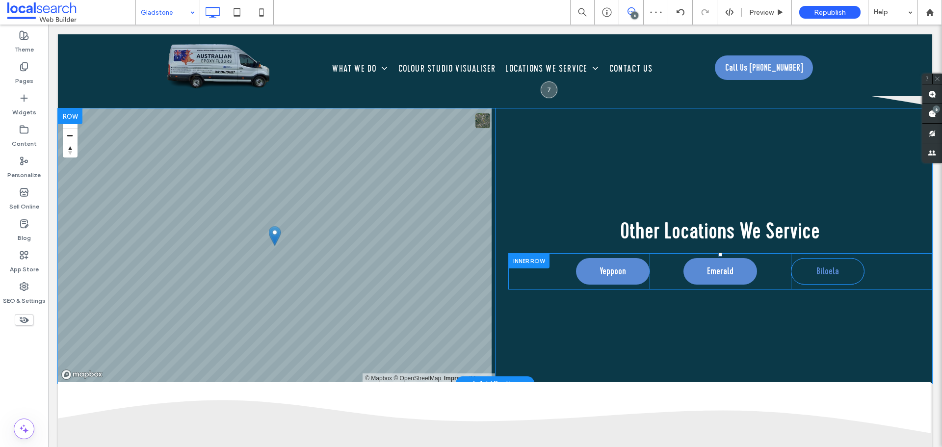
click at [816, 264] on span "Biloela" at bounding box center [827, 271] width 23 height 15
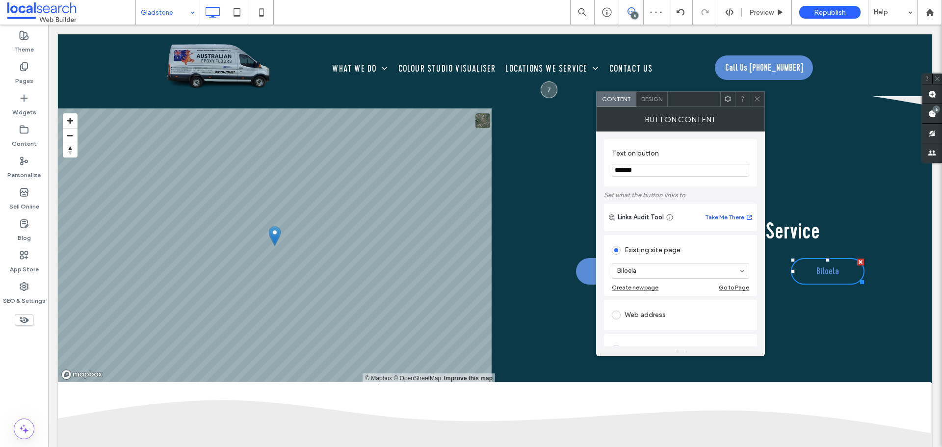
click at [646, 97] on span "Design" at bounding box center [651, 98] width 21 height 7
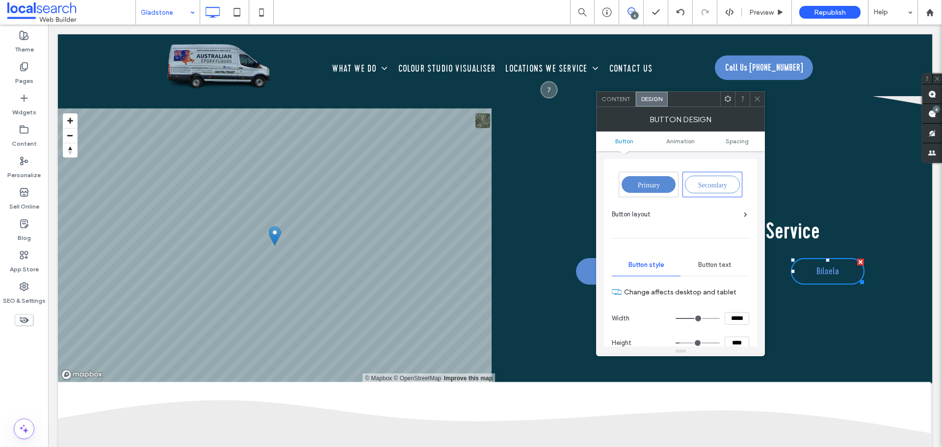
click at [650, 182] on span "Primary" at bounding box center [649, 184] width 22 height 7
type input "*"
type input "***"
click at [760, 103] on span at bounding box center [756, 99] width 7 height 15
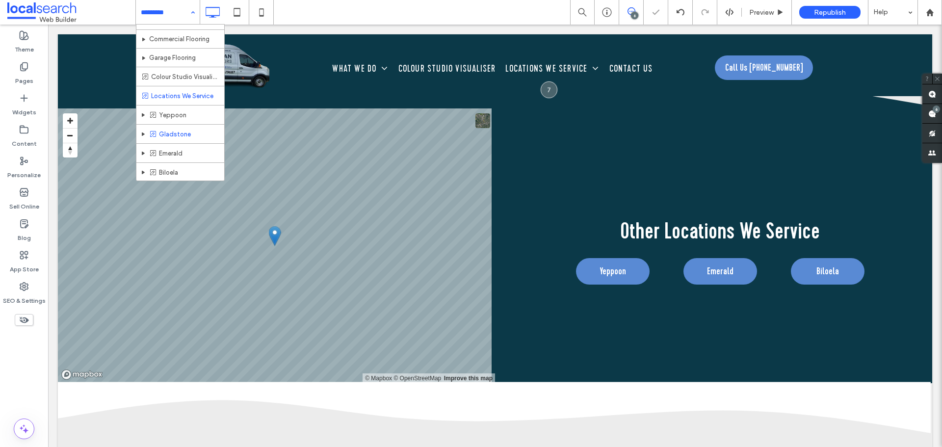
scroll to position [49, 0]
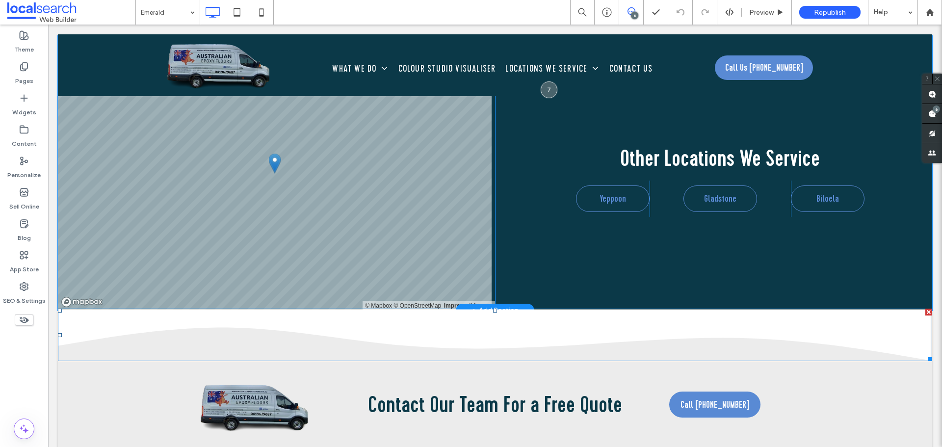
scroll to position [2715, 0]
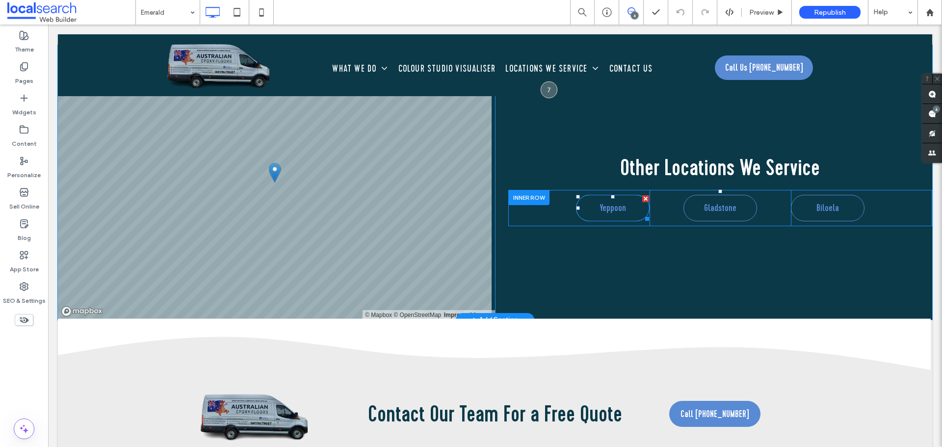
click at [602, 206] on span "Yeppoon" at bounding box center [612, 208] width 26 height 15
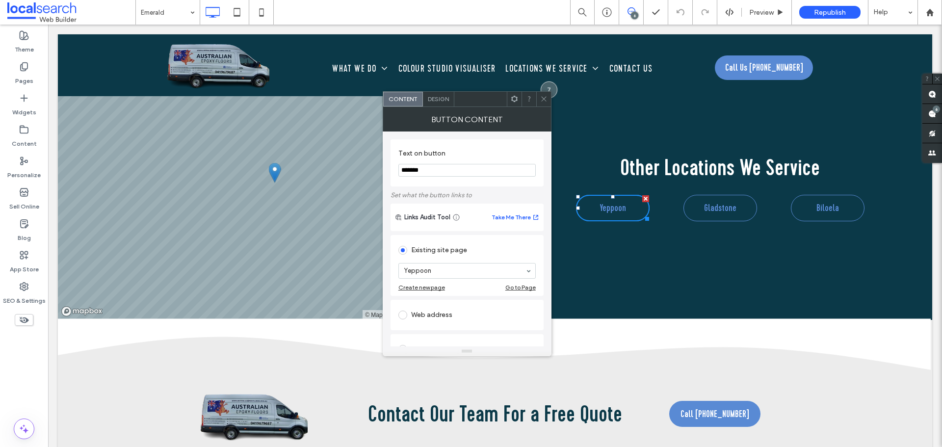
click at [446, 99] on span "Design" at bounding box center [438, 98] width 21 height 7
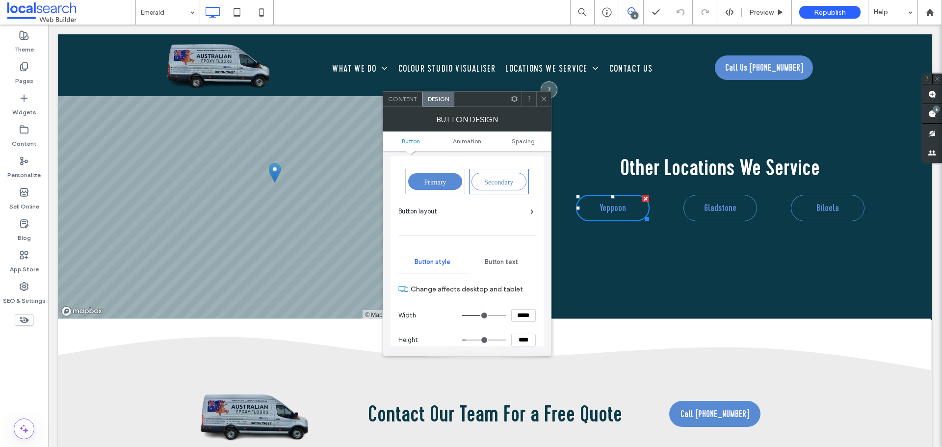
scroll to position [0, 0]
click at [447, 182] on div "Primary" at bounding box center [435, 184] width 54 height 17
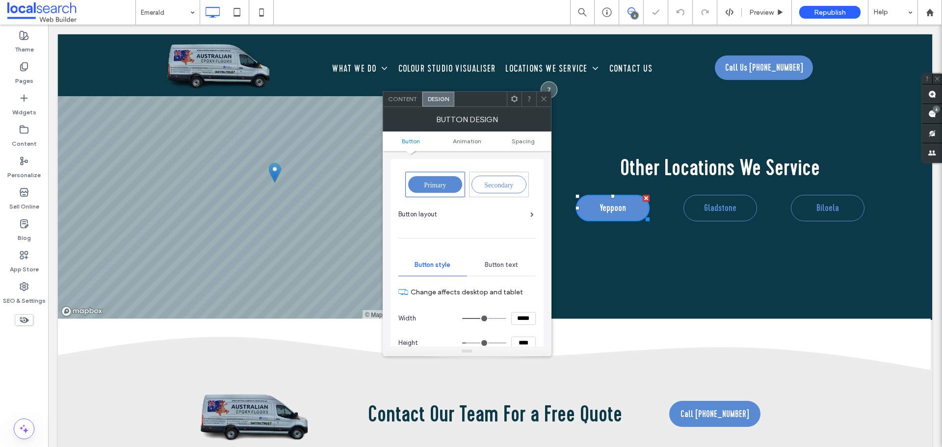
drag, startPoint x: 543, startPoint y: 103, endPoint x: 585, endPoint y: 127, distance: 48.1
click at [543, 103] on span at bounding box center [543, 99] width 7 height 15
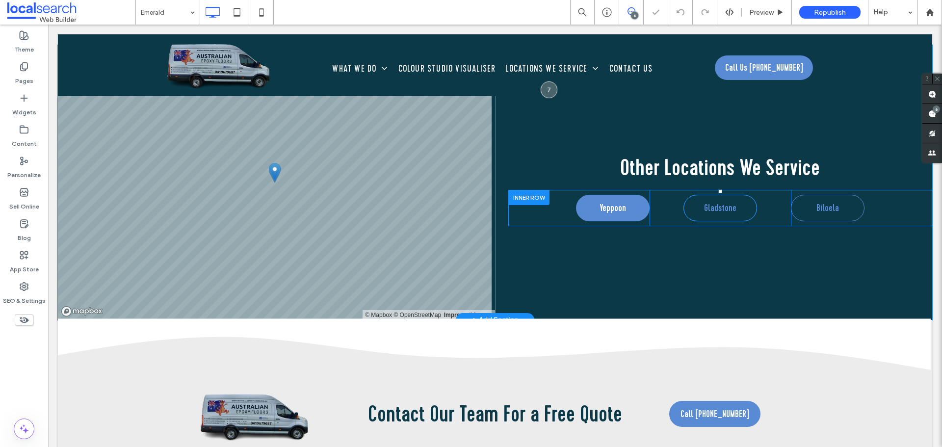
click at [704, 204] on span "Gladstone" at bounding box center [720, 208] width 32 height 15
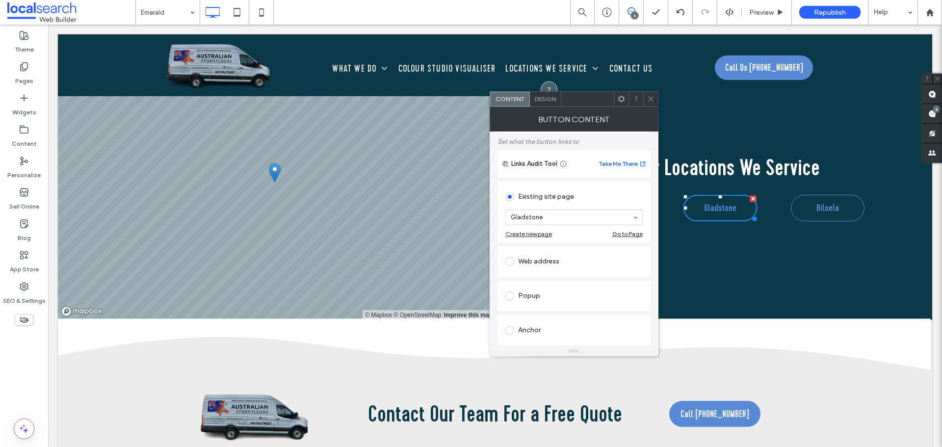
scroll to position [49, 0]
click at [550, 95] on div "Design" at bounding box center [545, 99] width 31 height 15
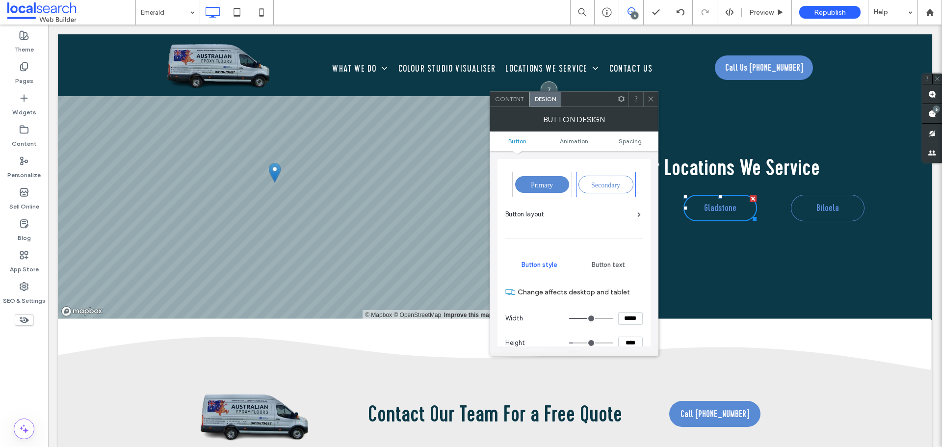
click at [541, 185] on span "Primary" at bounding box center [542, 184] width 22 height 7
type input "*"
type input "***"
click at [653, 99] on div at bounding box center [650, 99] width 15 height 15
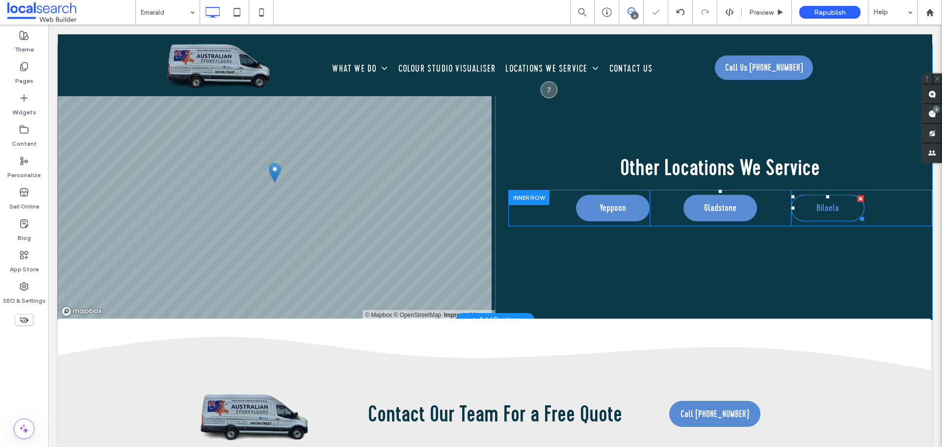
click at [835, 206] on link "Biloela" at bounding box center [828, 208] width 74 height 26
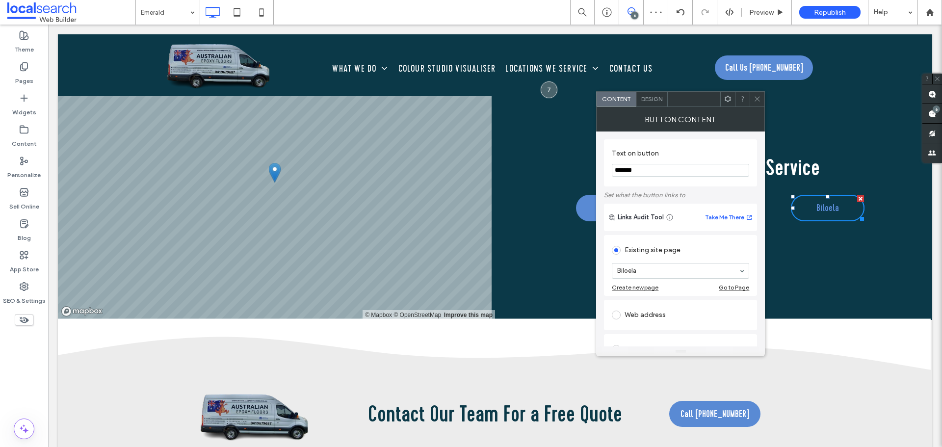
click at [648, 90] on div at bounding box center [495, 65] width 874 height 62
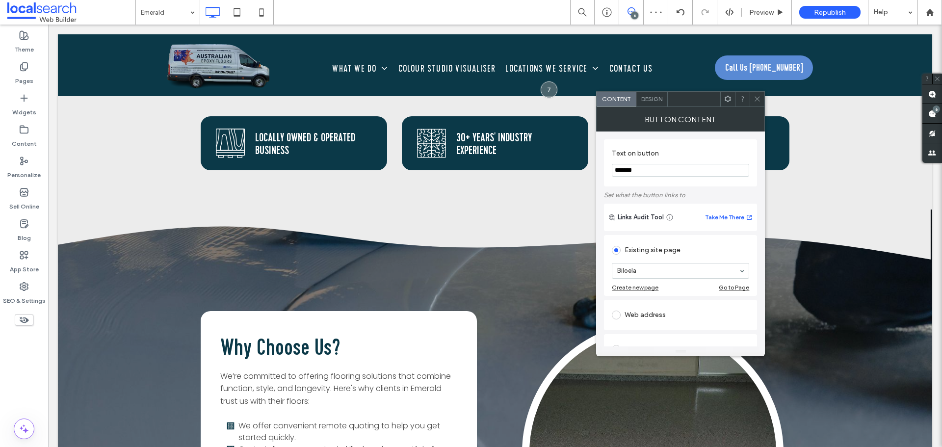
click at [648, 95] on div "Design" at bounding box center [651, 99] width 31 height 15
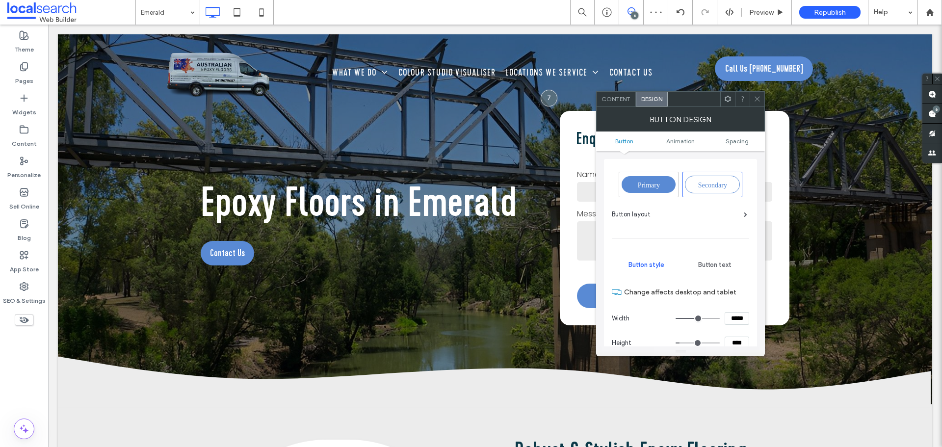
scroll to position [0, 0]
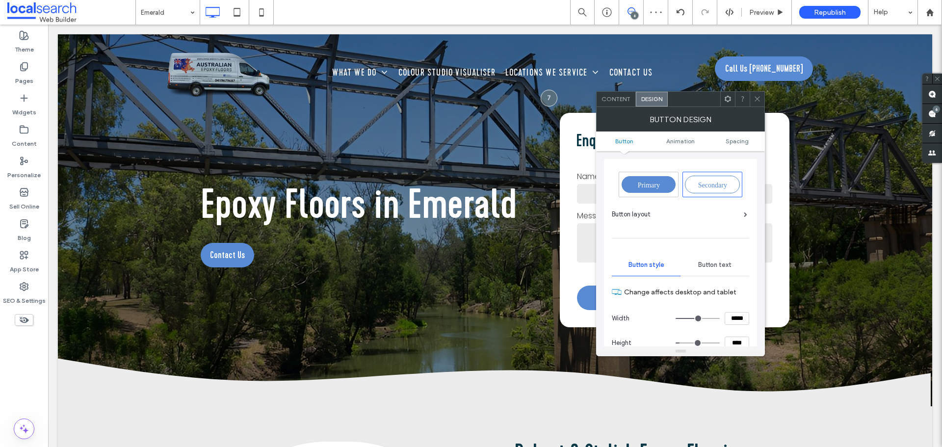
click at [647, 181] on span "Primary" at bounding box center [649, 184] width 22 height 7
type input "*"
type input "***"
click at [760, 100] on icon at bounding box center [756, 98] width 7 height 7
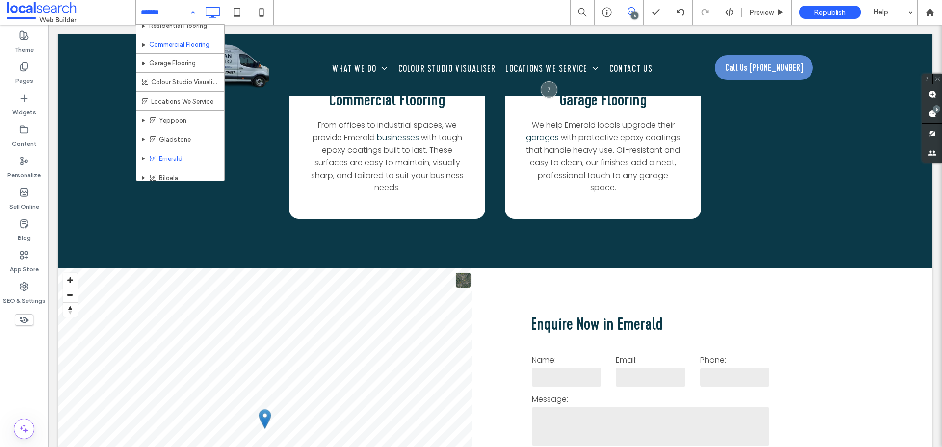
scroll to position [51, 0]
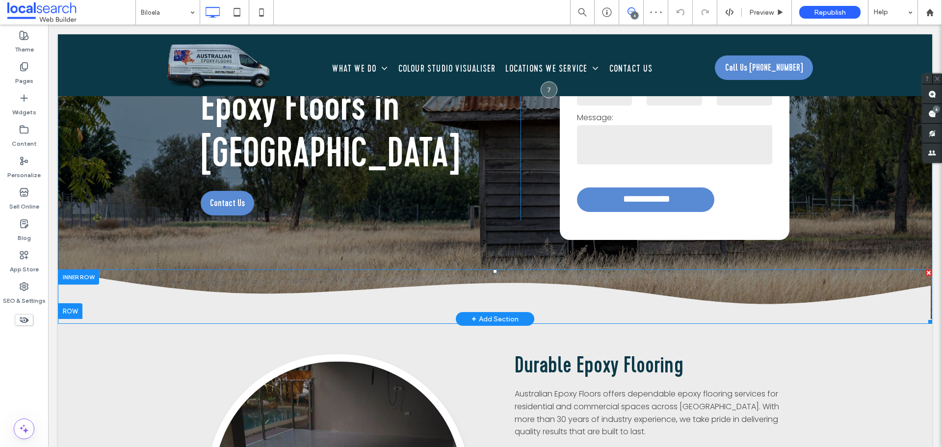
click at [276, 281] on icon "Wave Icon" at bounding box center [495, 296] width 874 height 54
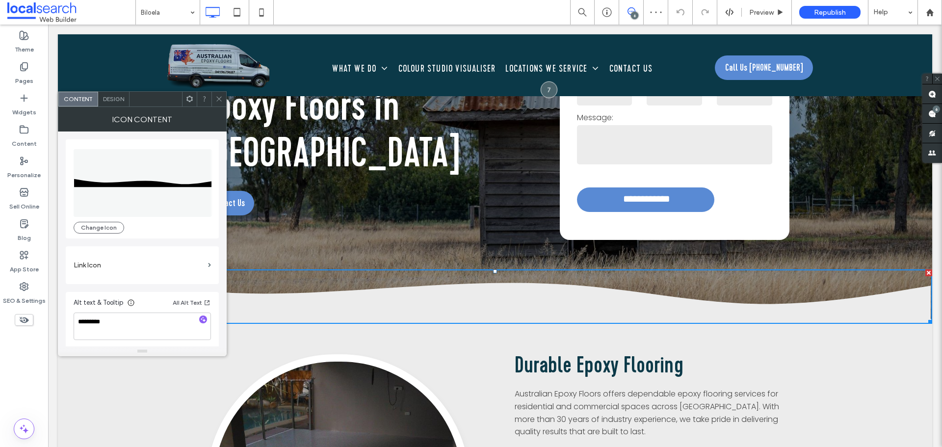
click at [220, 104] on span at bounding box center [218, 99] width 7 height 15
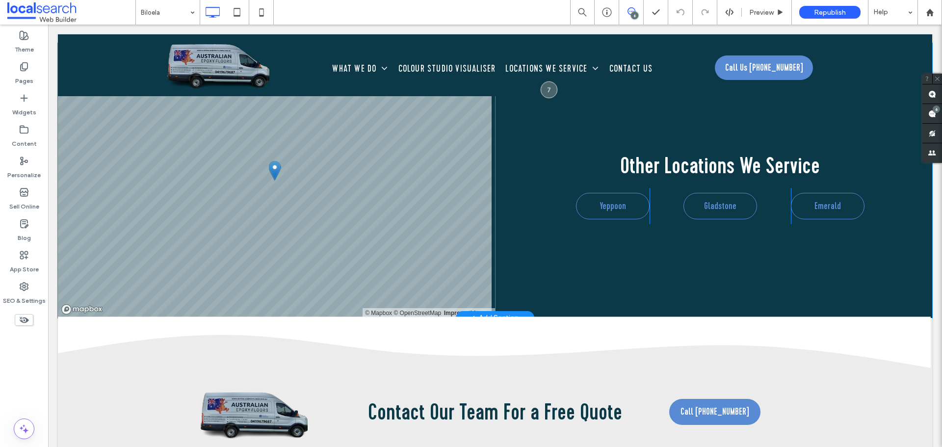
scroll to position [2747, 0]
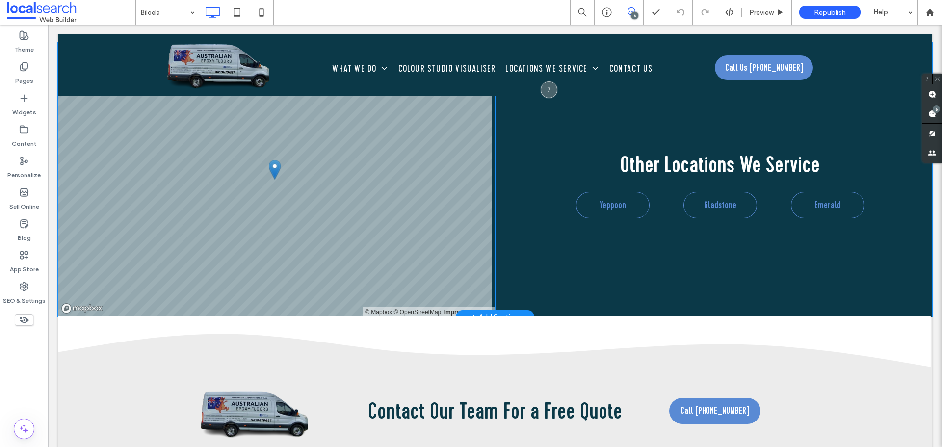
click at [609, 249] on div "Other Locations We Service Click To Paste Yeppoon Click To Paste Gladstone Clic…" at bounding box center [713, 179] width 437 height 275
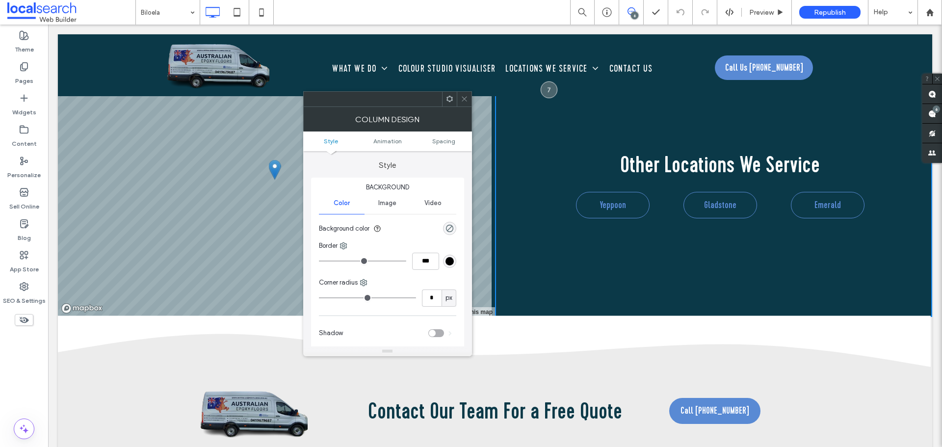
click at [467, 103] on span at bounding box center [464, 99] width 7 height 15
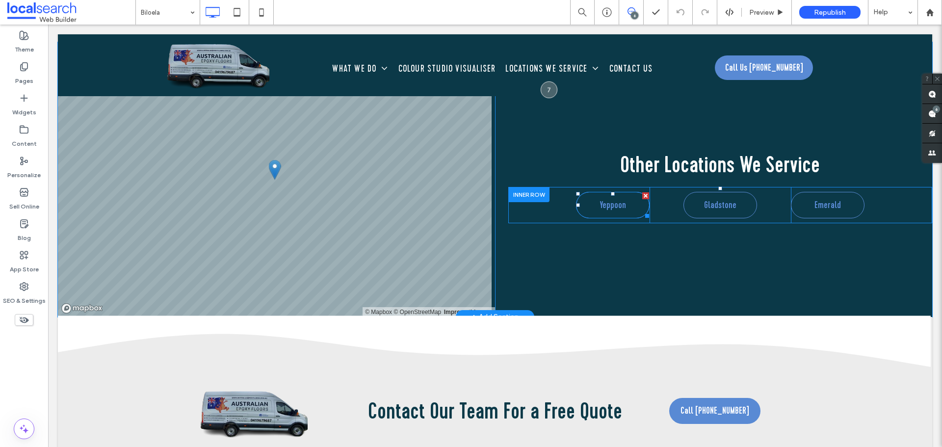
click at [586, 192] on link "Yeppoon" at bounding box center [613, 205] width 74 height 26
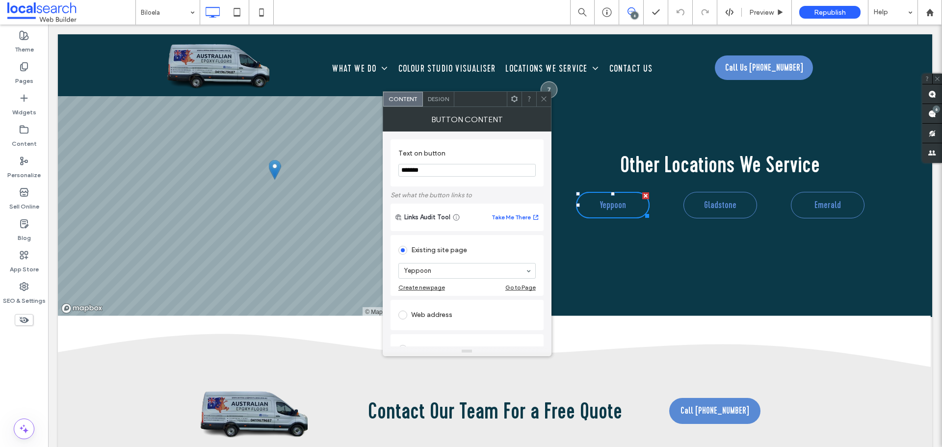
click at [436, 98] on span "Design" at bounding box center [438, 98] width 21 height 7
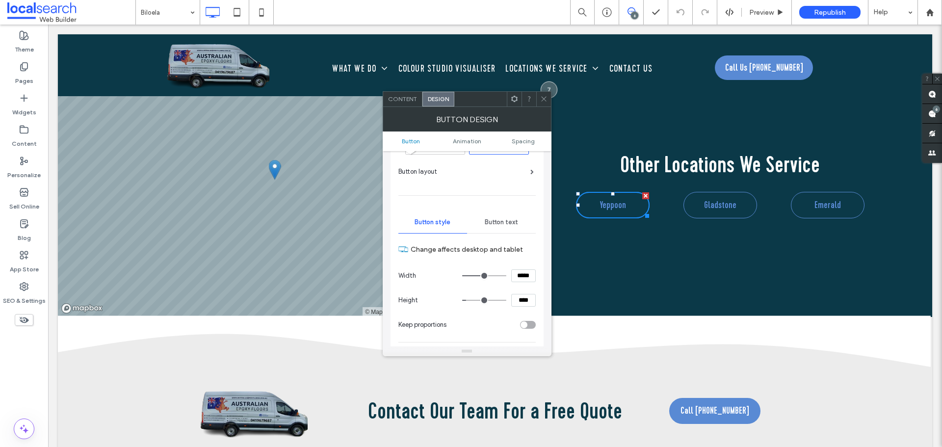
scroll to position [0, 0]
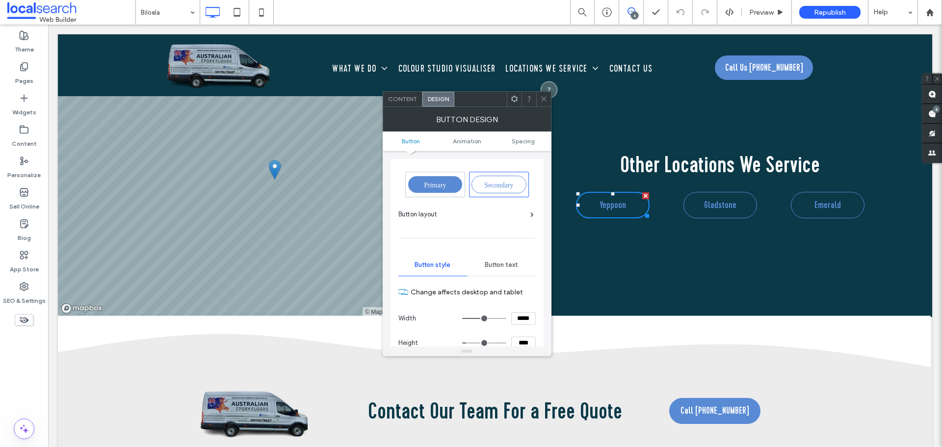
click at [439, 182] on span "Primary" at bounding box center [435, 184] width 22 height 7
type input "*"
type input "***"
click at [543, 98] on use at bounding box center [543, 99] width 5 height 5
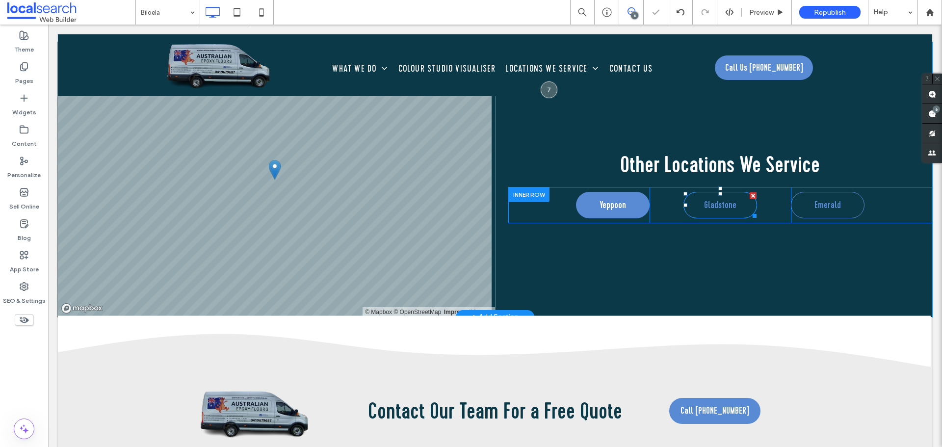
click at [704, 198] on span "Gladstone" at bounding box center [720, 205] width 32 height 15
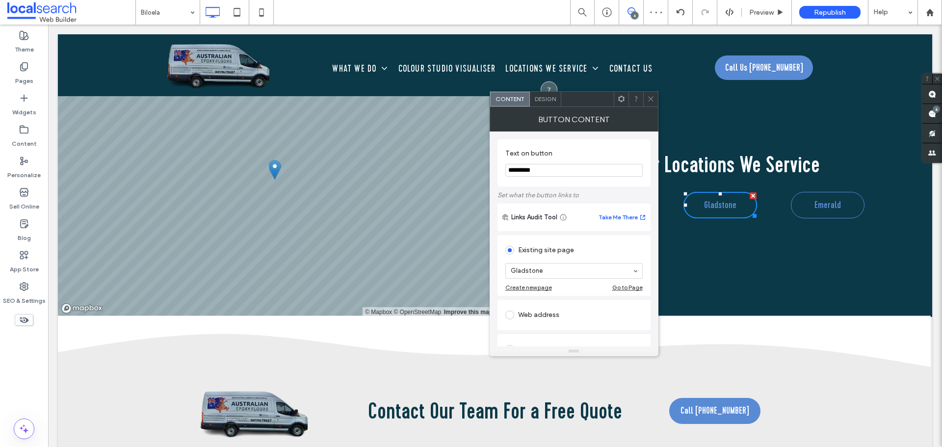
click at [542, 100] on span "Design" at bounding box center [545, 98] width 21 height 7
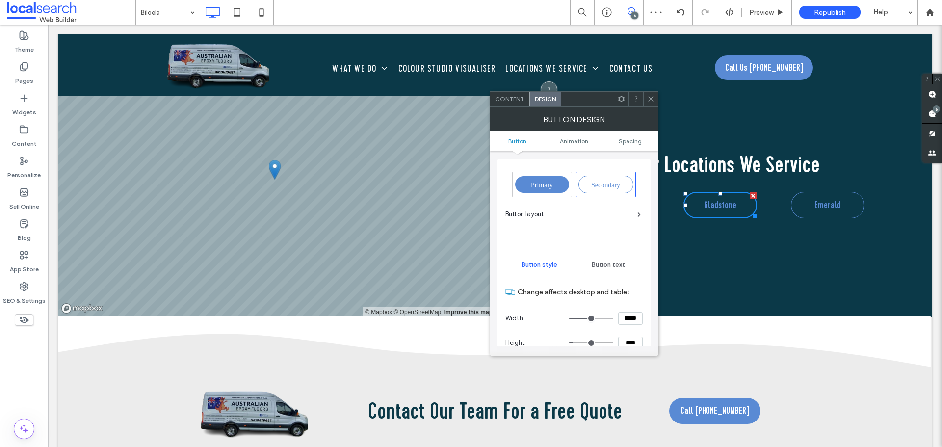
click at [539, 182] on span "Primary" at bounding box center [542, 184] width 22 height 7
type input "*"
type input "***"
click at [649, 104] on span at bounding box center [650, 99] width 7 height 15
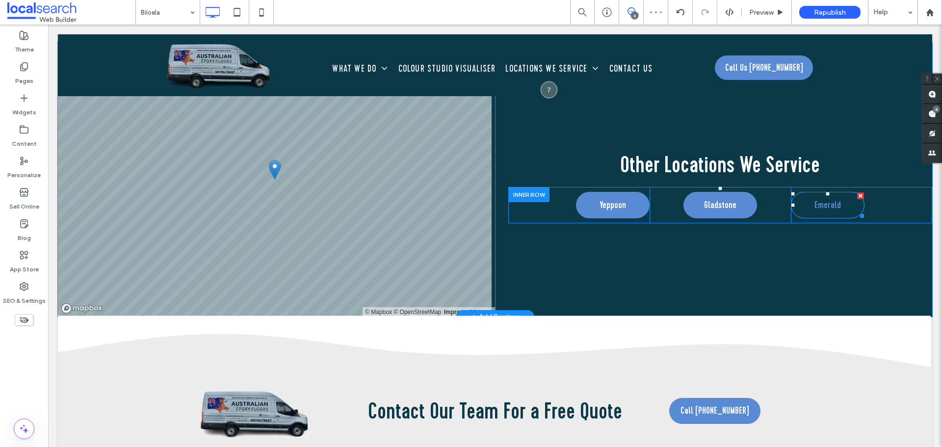
click at [830, 198] on span "Emerald" at bounding box center [827, 205] width 26 height 15
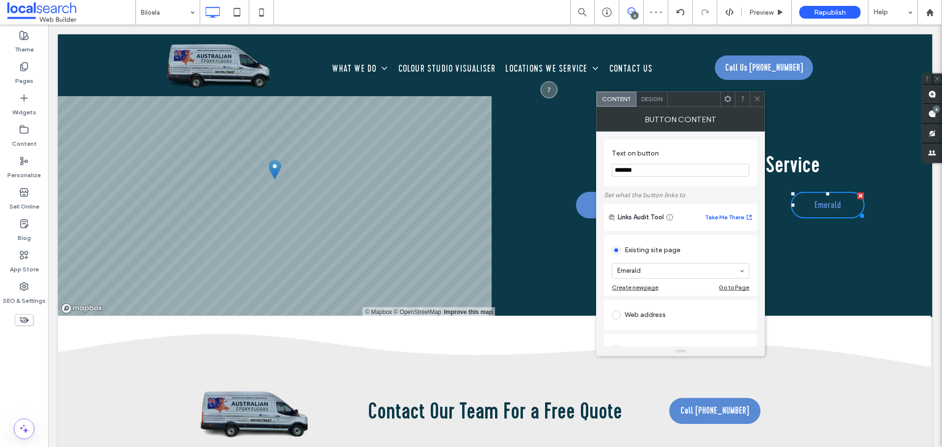
click at [645, 96] on span "Design" at bounding box center [651, 98] width 21 height 7
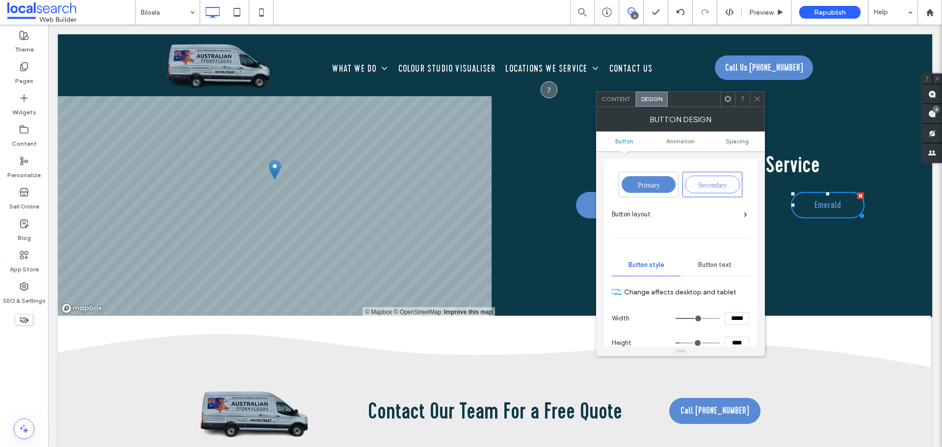
click at [657, 185] on span "Primary" at bounding box center [649, 184] width 22 height 7
type input "*"
type input "***"
click at [761, 102] on icon at bounding box center [756, 98] width 7 height 7
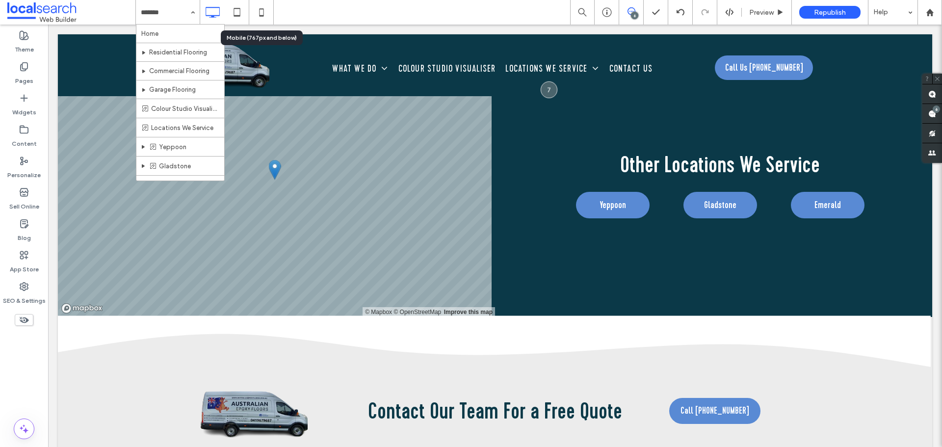
click at [258, 16] on icon at bounding box center [262, 12] width 20 height 20
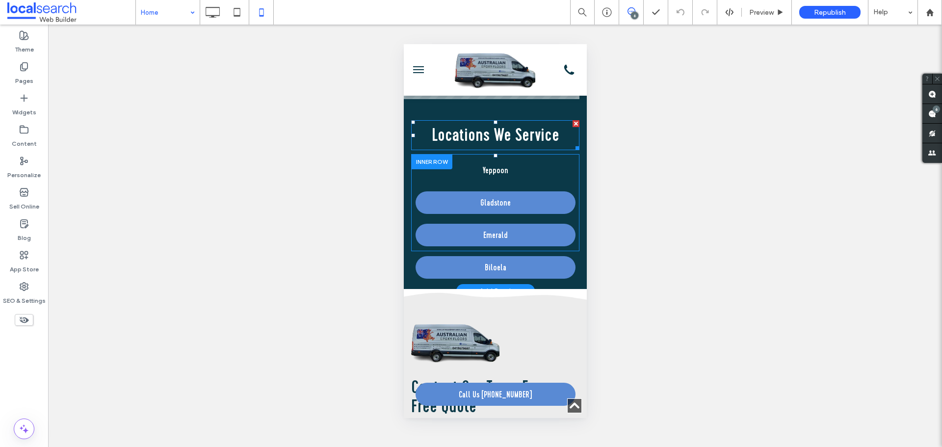
scroll to position [2943, 0]
click at [482, 177] on span "Yeppoon" at bounding box center [495, 170] width 26 height 13
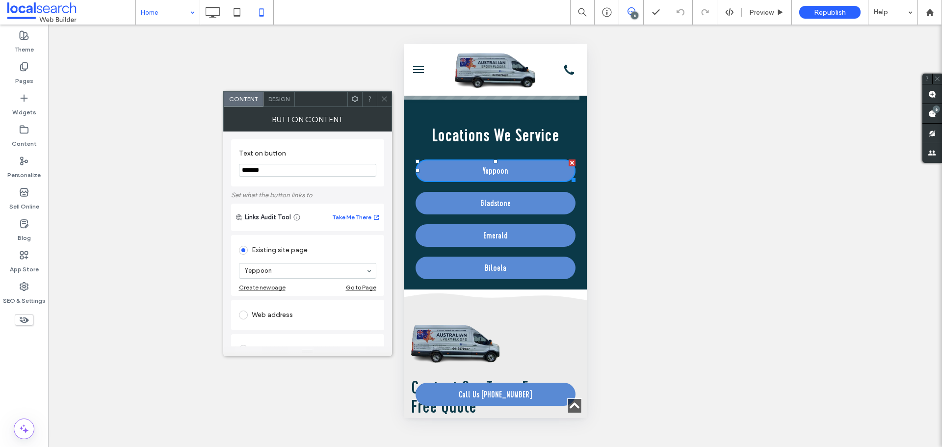
click at [286, 103] on div "Design" at bounding box center [278, 99] width 31 height 15
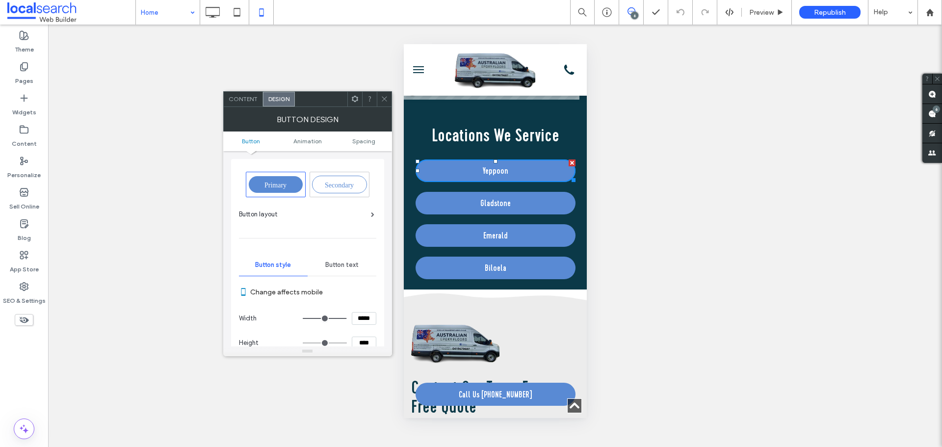
click at [385, 96] on icon at bounding box center [384, 98] width 7 height 7
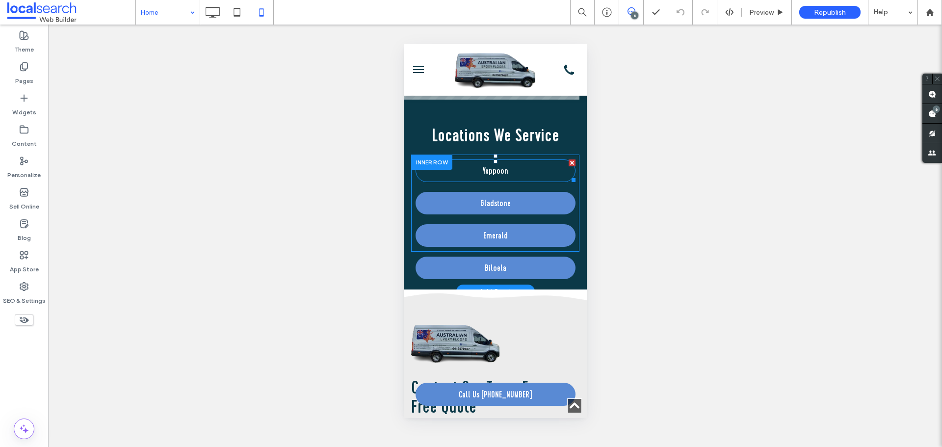
click at [493, 177] on span "Yeppoon" at bounding box center [495, 170] width 26 height 13
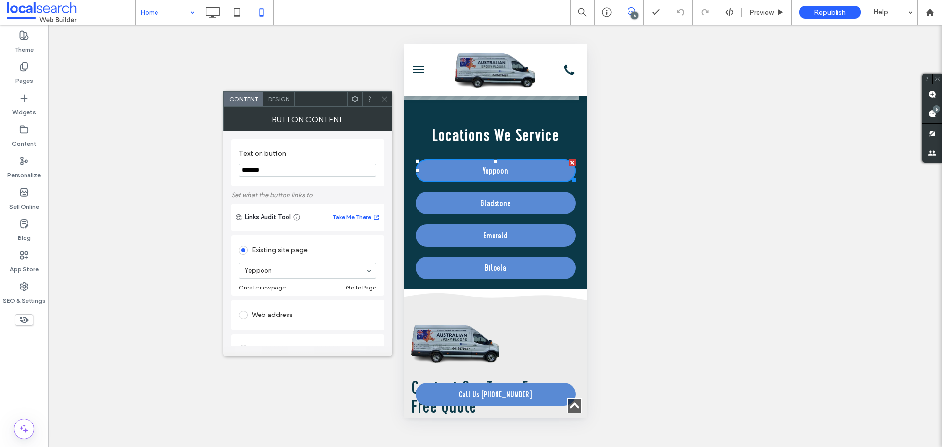
click at [281, 99] on span "Design" at bounding box center [278, 98] width 21 height 7
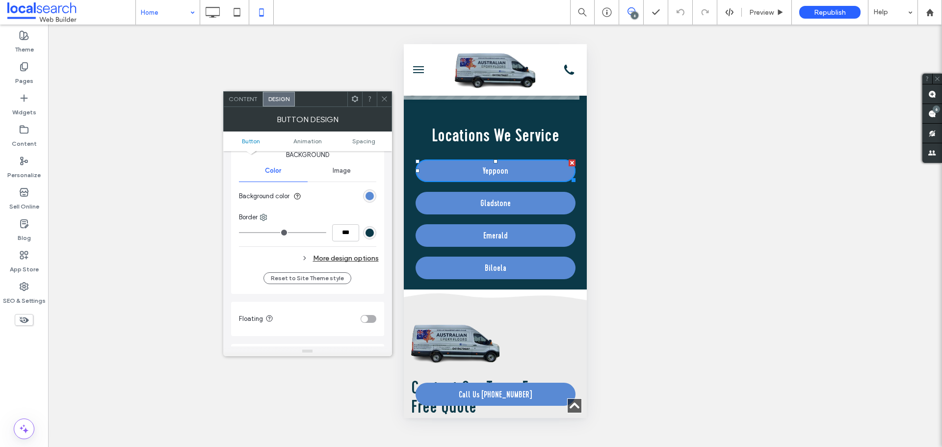
scroll to position [245, 0]
click at [380, 97] on div at bounding box center [384, 99] width 15 height 15
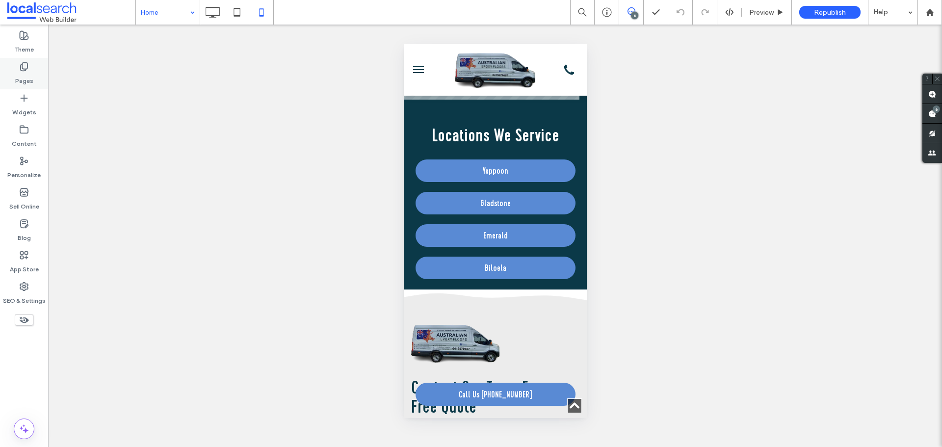
click at [19, 72] on label "Pages" at bounding box center [24, 79] width 18 height 14
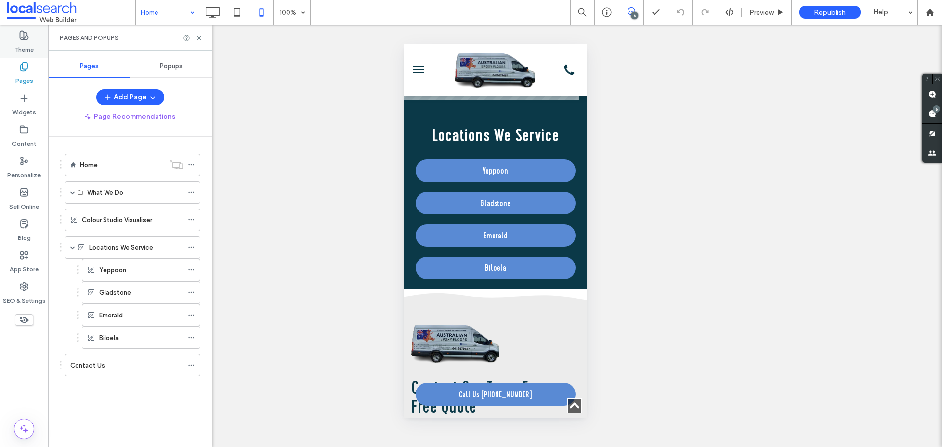
click at [30, 43] on label "Theme" at bounding box center [24, 47] width 19 height 14
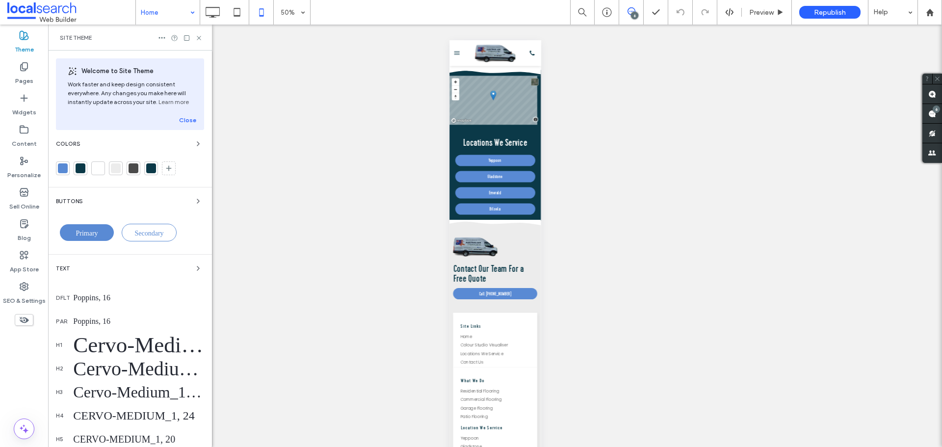
scroll to position [2896, 0]
click at [97, 228] on div "Primary" at bounding box center [87, 232] width 54 height 17
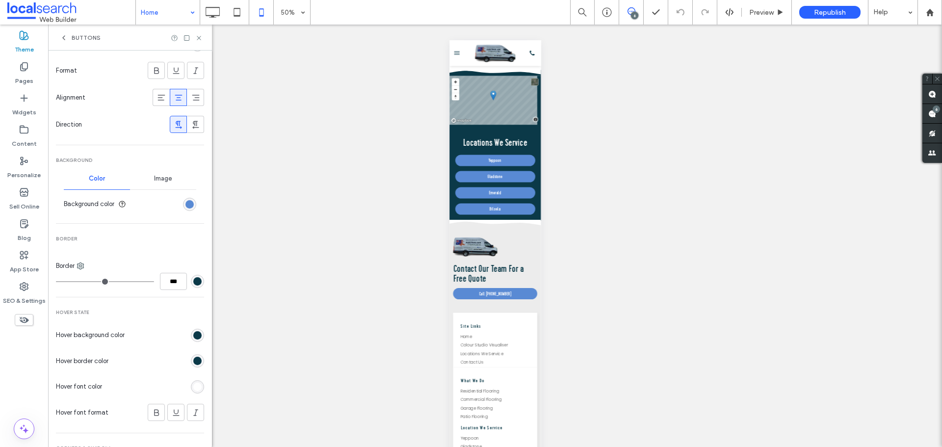
scroll to position [245, 0]
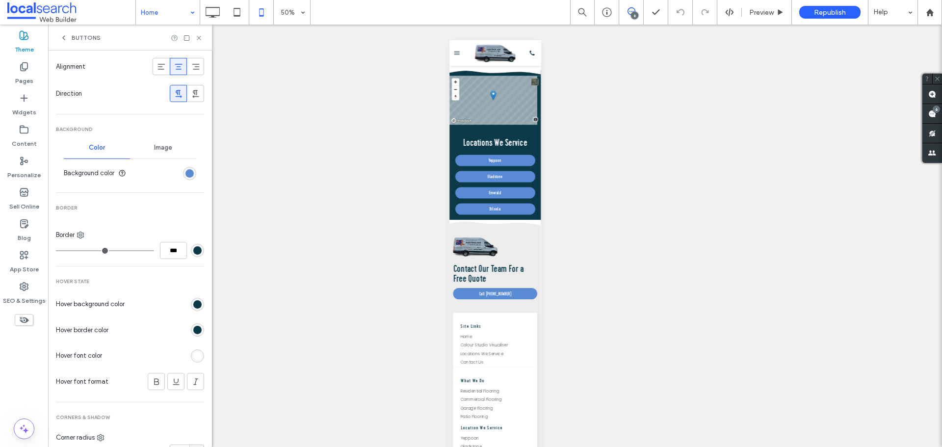
click at [193, 329] on div "rgb(11, 57, 72)" at bounding box center [197, 330] width 8 height 8
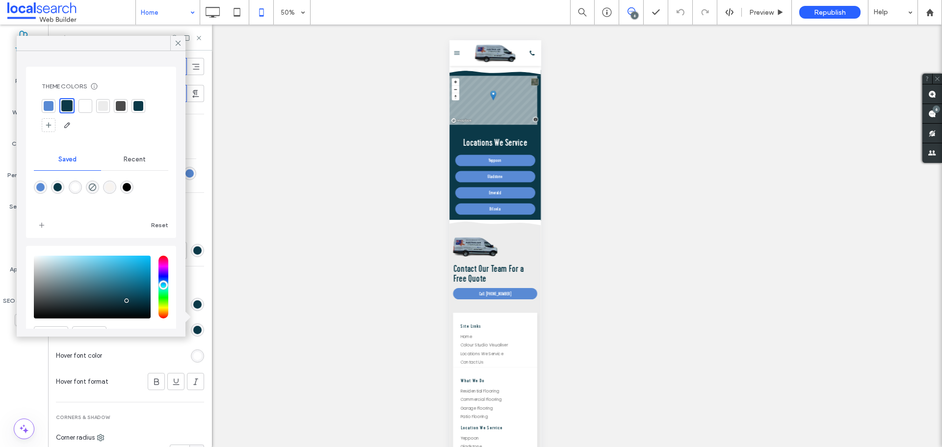
click at [46, 104] on div at bounding box center [49, 106] width 10 height 10
click at [62, 101] on div at bounding box center [68, 106] width 14 height 14
click at [177, 44] on use at bounding box center [178, 43] width 5 height 5
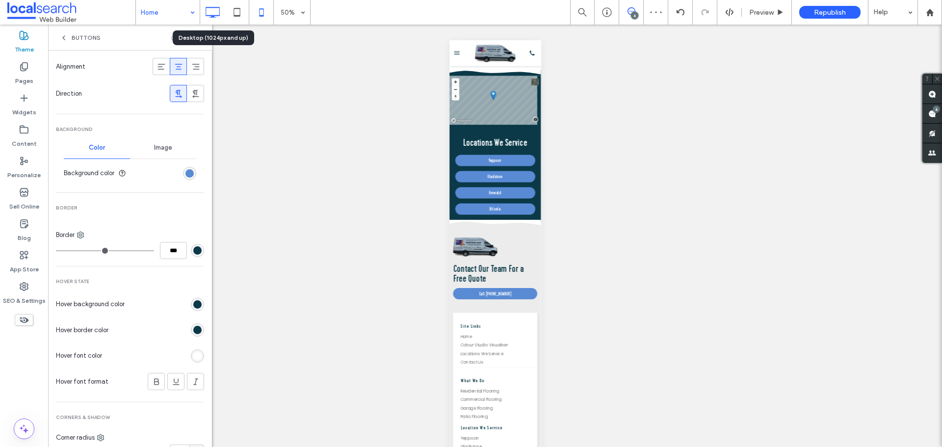
click at [212, 16] on use at bounding box center [213, 12] width 14 height 11
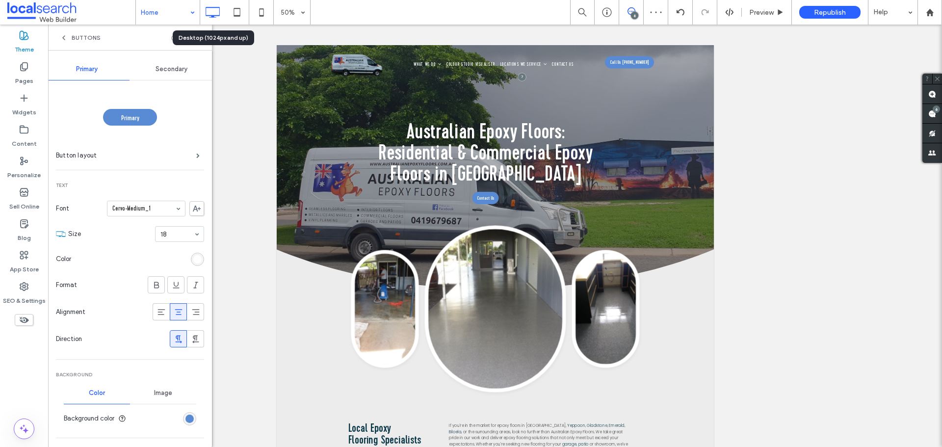
scroll to position [0, 0]
click at [199, 40] on icon at bounding box center [198, 37] width 7 height 7
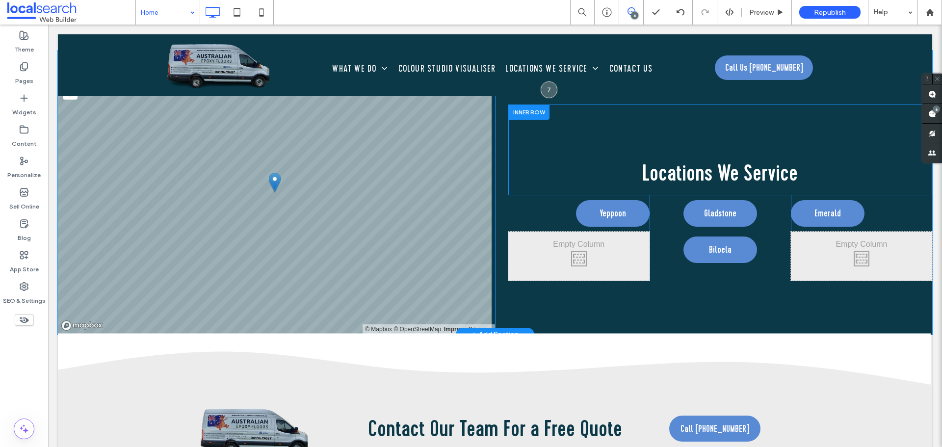
scroll to position [3532, 0]
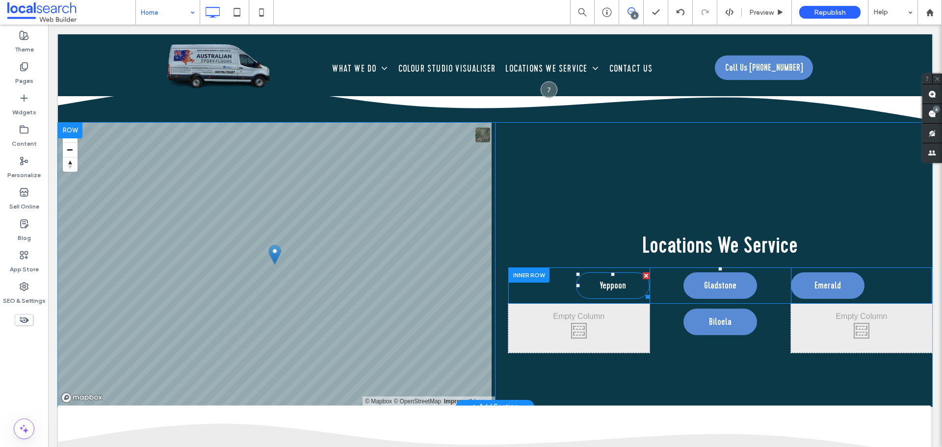
click at [607, 280] on span "Yeppoon" at bounding box center [612, 285] width 26 height 15
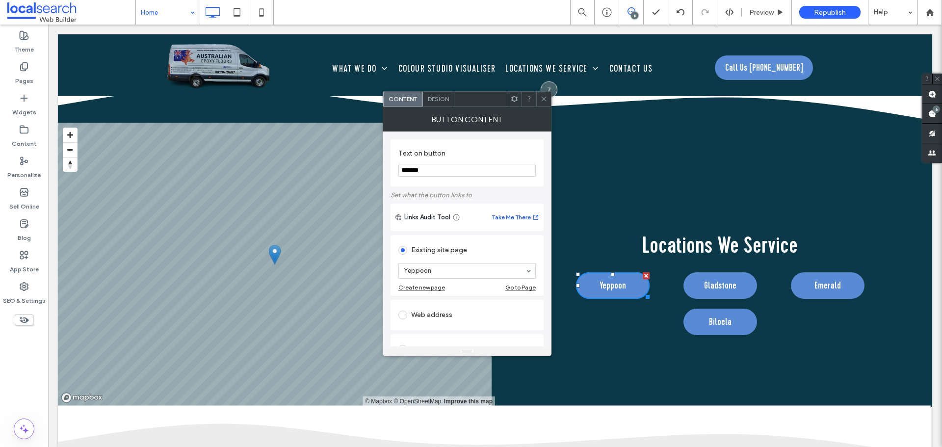
click at [438, 97] on span "Design" at bounding box center [438, 98] width 21 height 7
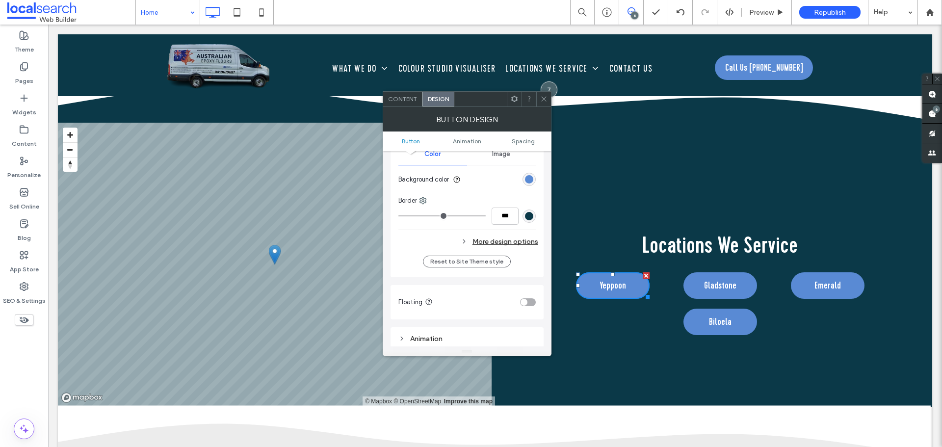
scroll to position [245, 0]
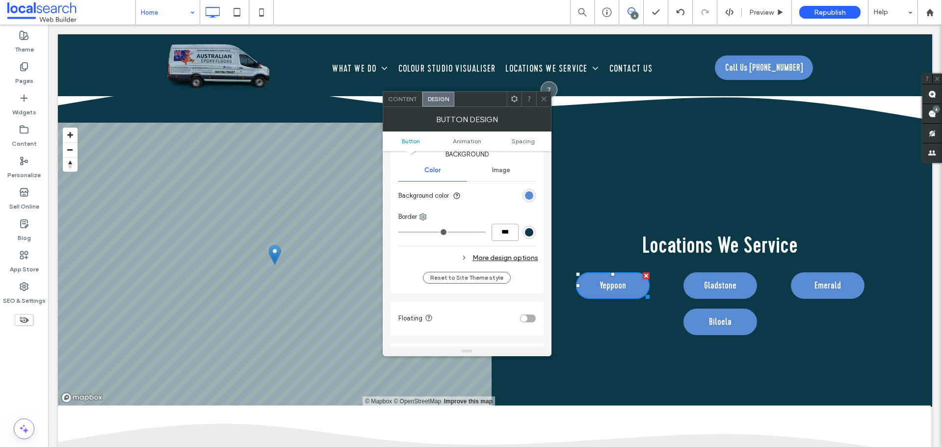
click at [510, 232] on input "***" at bounding box center [504, 232] width 27 height 17
type input "*"
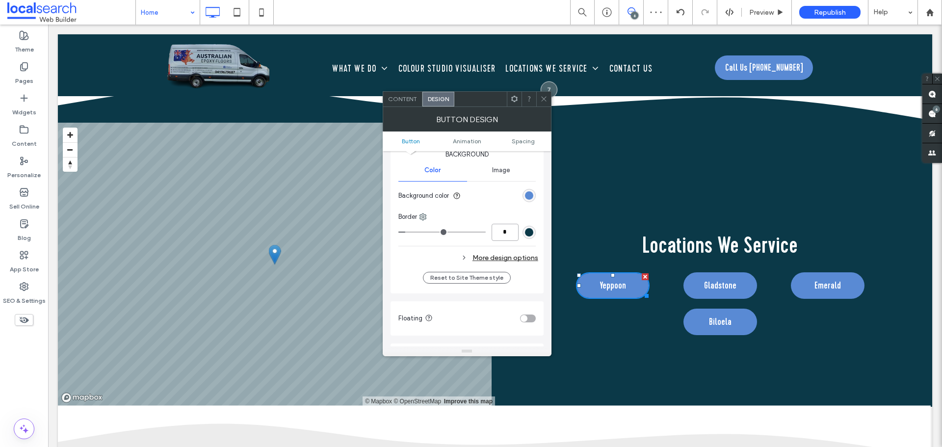
type input "*"
drag, startPoint x: 506, startPoint y: 231, endPoint x: 491, endPoint y: 234, distance: 15.7
click at [491, 234] on input "***" at bounding box center [504, 232] width 27 height 17
type input "**"
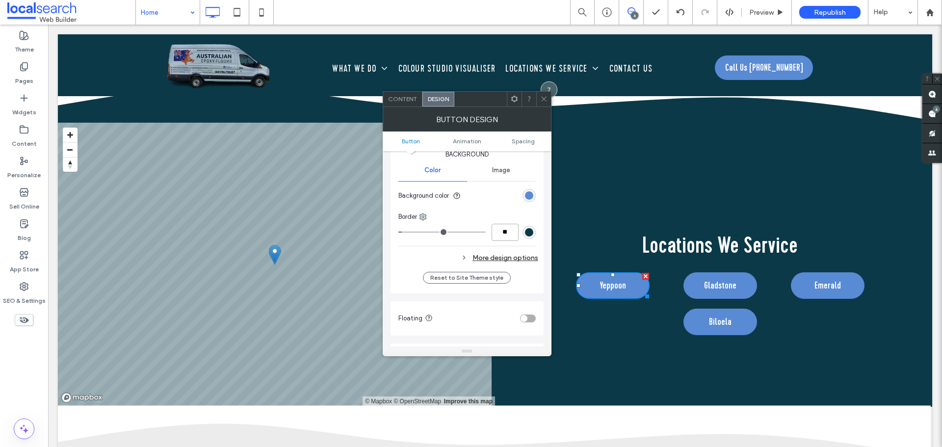
type input "*"
type input "***"
click at [506, 231] on input "***" at bounding box center [504, 232] width 27 height 17
click at [546, 105] on span at bounding box center [543, 99] width 7 height 15
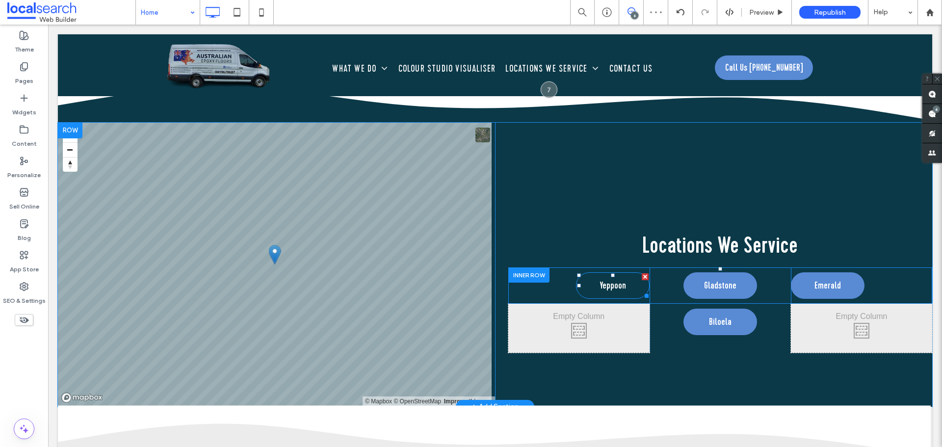
click at [614, 288] on span "Yeppoon" at bounding box center [612, 285] width 26 height 15
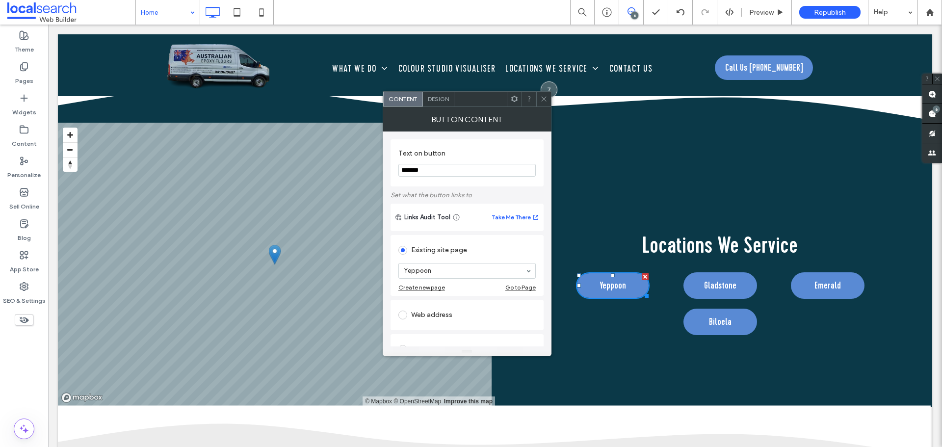
click at [433, 103] on div "Design" at bounding box center [438, 99] width 31 height 15
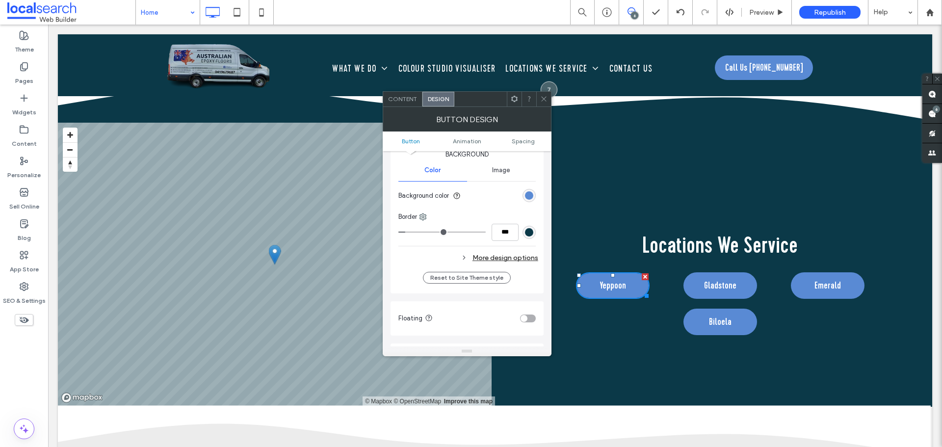
click at [492, 256] on div "More design options" at bounding box center [468, 257] width 140 height 13
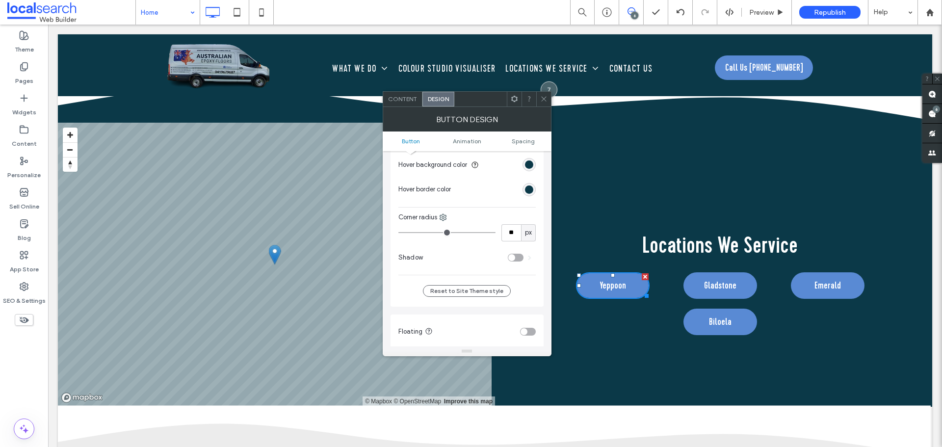
scroll to position [343, 0]
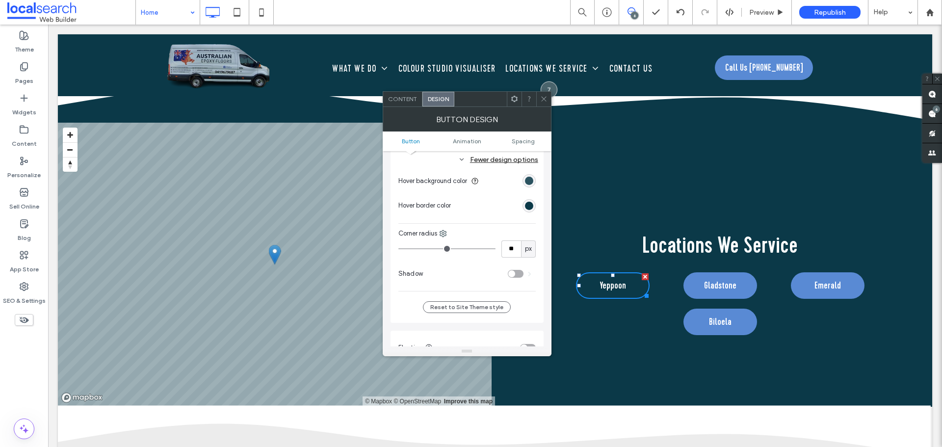
click at [528, 184] on div "rgb(11, 57, 72)" at bounding box center [529, 181] width 8 height 8
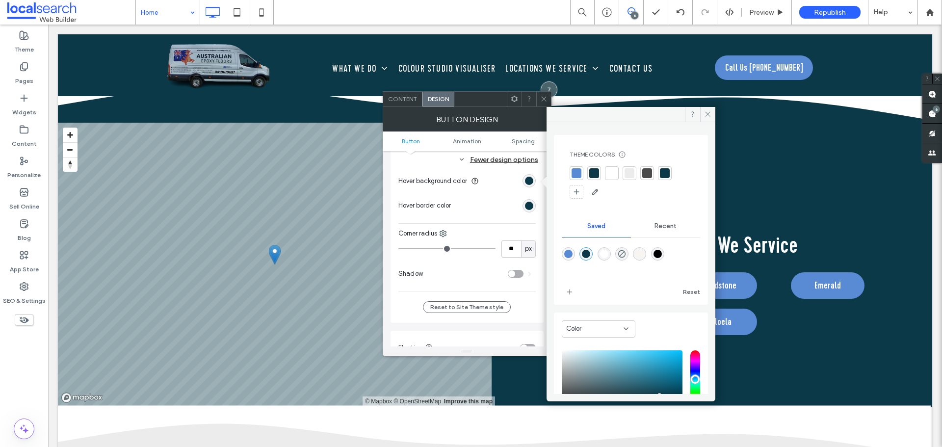
click at [572, 175] on div at bounding box center [576, 173] width 10 height 10
drag, startPoint x: 713, startPoint y: 114, endPoint x: 595, endPoint y: 96, distance: 118.6
click at [713, 114] on span at bounding box center [707, 114] width 15 height 15
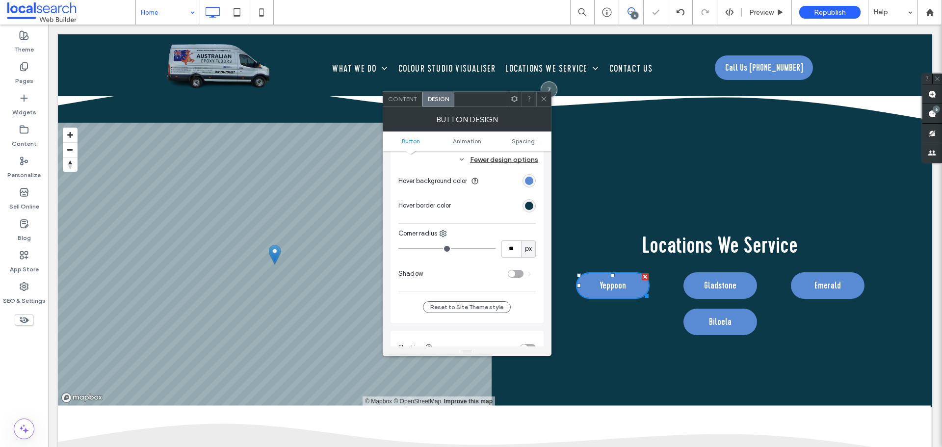
click at [547, 98] on div at bounding box center [543, 99] width 15 height 15
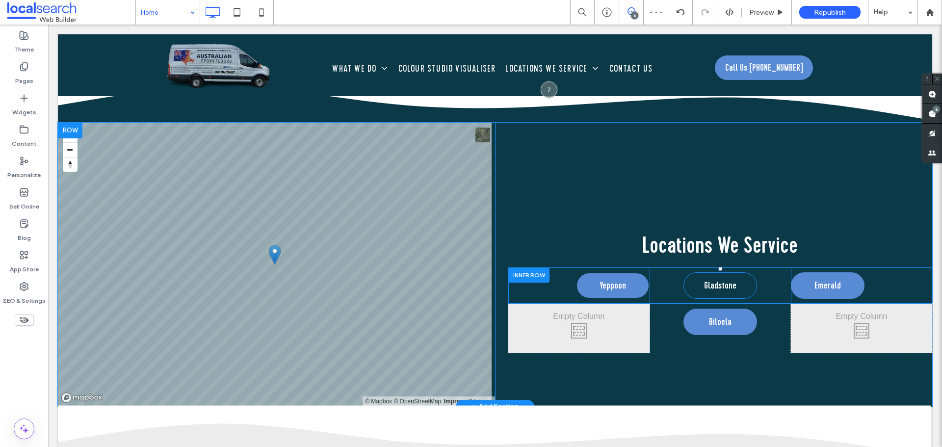
click at [697, 285] on link "Gladstone" at bounding box center [720, 285] width 74 height 26
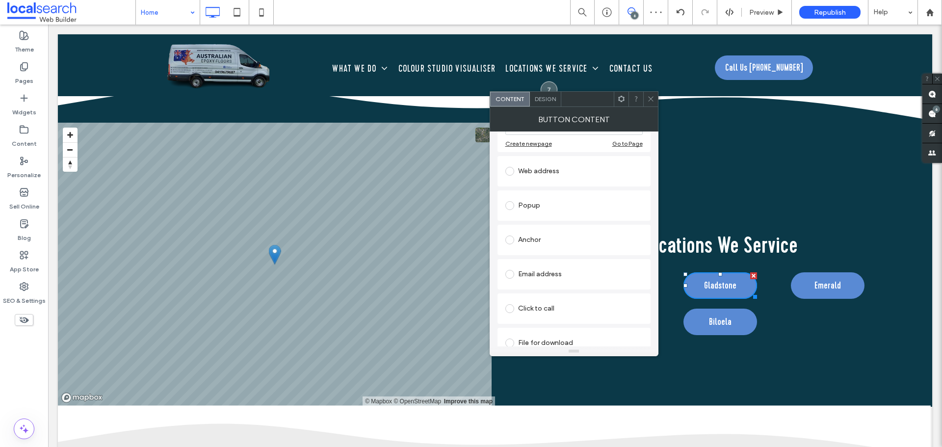
scroll to position [156, 0]
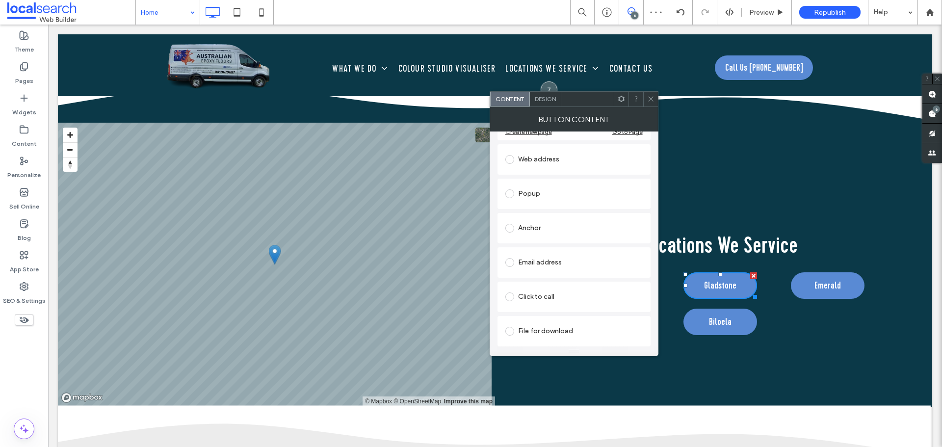
click at [542, 104] on div "Design" at bounding box center [545, 99] width 31 height 15
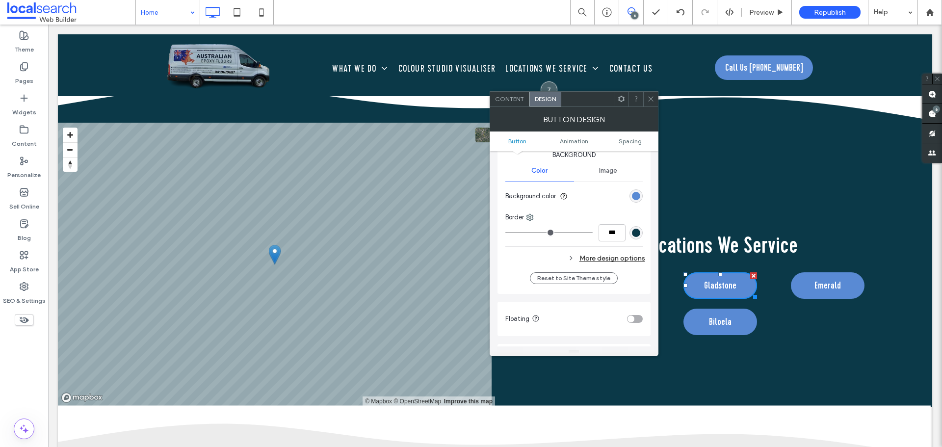
scroll to position [245, 0]
click at [614, 233] on input "***" at bounding box center [611, 232] width 27 height 17
paste input "number-input"
type input "***"
type input "*"
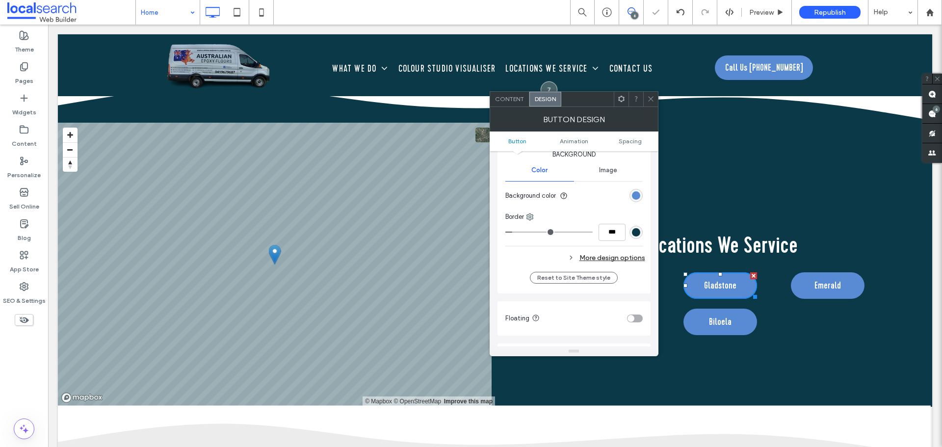
click at [646, 219] on div "Primary Secondary Button layout Button style Button text Change affects desktop…" at bounding box center [573, 104] width 153 height 380
click at [629, 258] on div "More design options" at bounding box center [575, 257] width 140 height 13
click at [640, 277] on div "rgb(11, 57, 72)" at bounding box center [635, 278] width 13 height 13
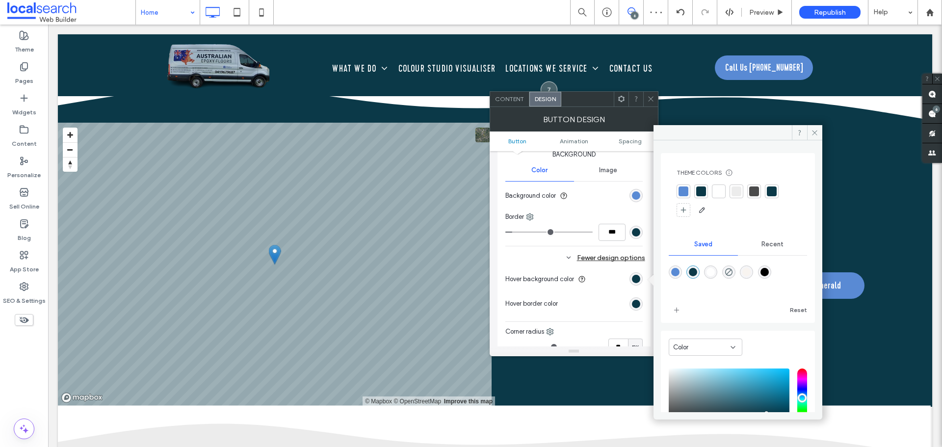
click at [641, 304] on div "rgb(11, 57, 72)" at bounding box center [635, 303] width 13 height 13
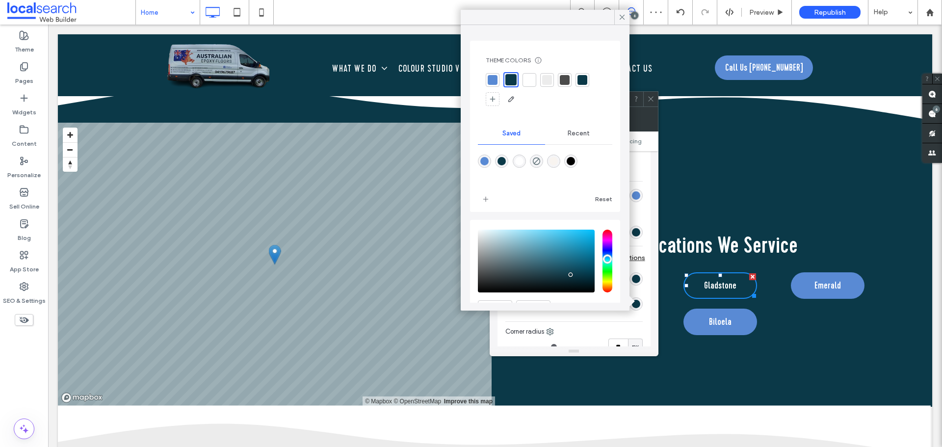
click at [491, 157] on div at bounding box center [545, 168] width 134 height 37
click at [491, 160] on div at bounding box center [545, 168] width 134 height 37
click at [486, 162] on div "rgba(89,138,212,1)" at bounding box center [484, 161] width 8 height 8
type input "*******"
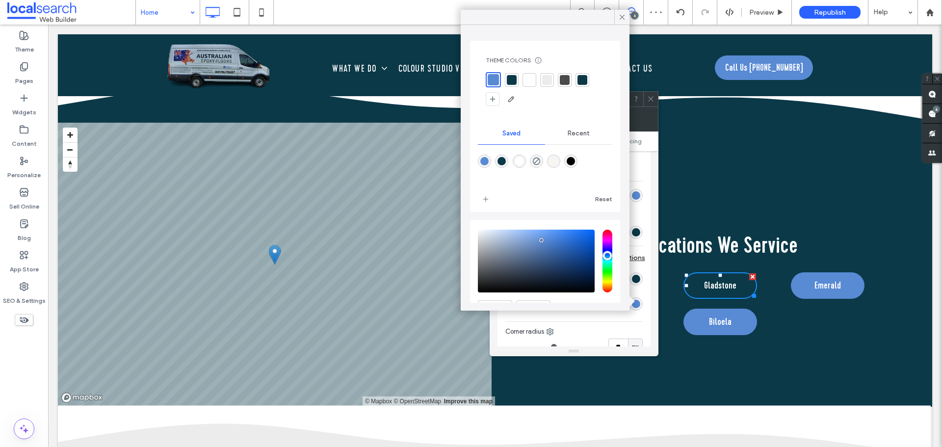
click at [608, 178] on div "Theme Colors Save time with Theme Colors Create a color palette to instantly ad…" at bounding box center [545, 126] width 150 height 171
click at [619, 20] on icon at bounding box center [622, 17] width 9 height 9
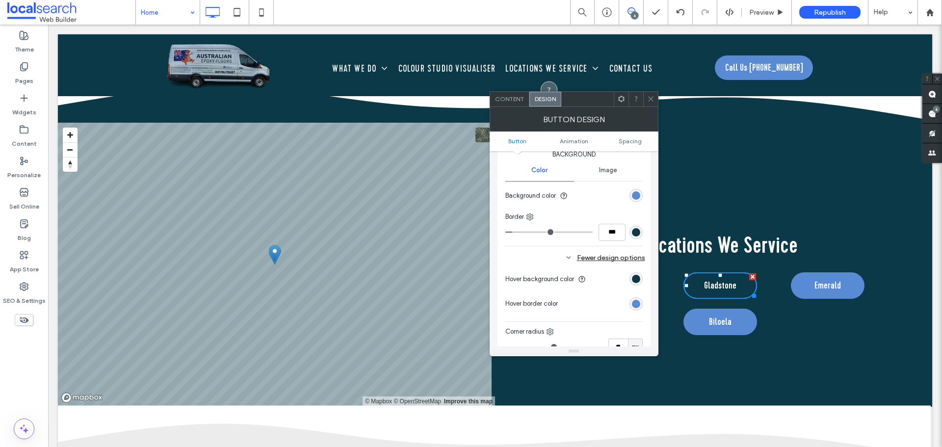
click at [653, 101] on use at bounding box center [650, 99] width 5 height 5
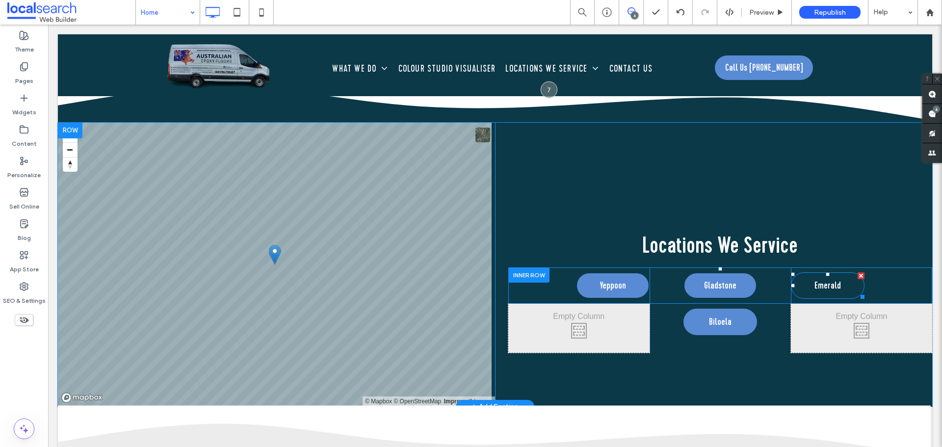
drag, startPoint x: 833, startPoint y: 285, endPoint x: 826, endPoint y: 286, distance: 8.0
click at [833, 285] on span "Emerald" at bounding box center [827, 285] width 26 height 15
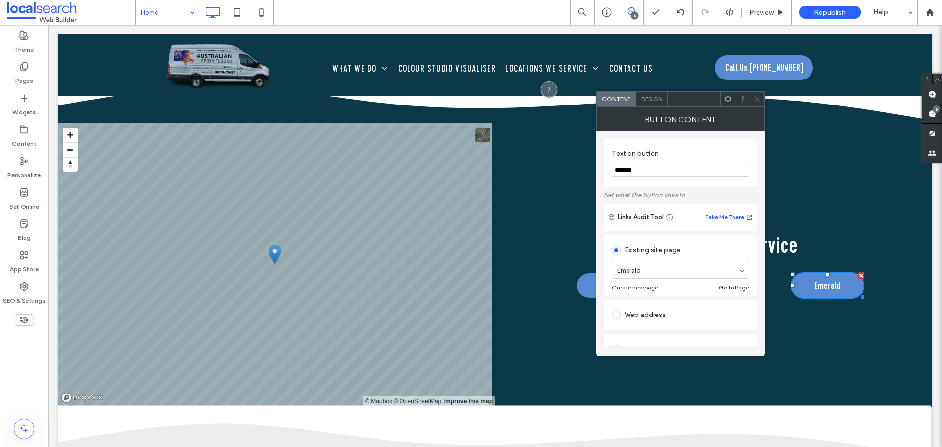
click at [651, 104] on div "Design" at bounding box center [651, 99] width 31 height 15
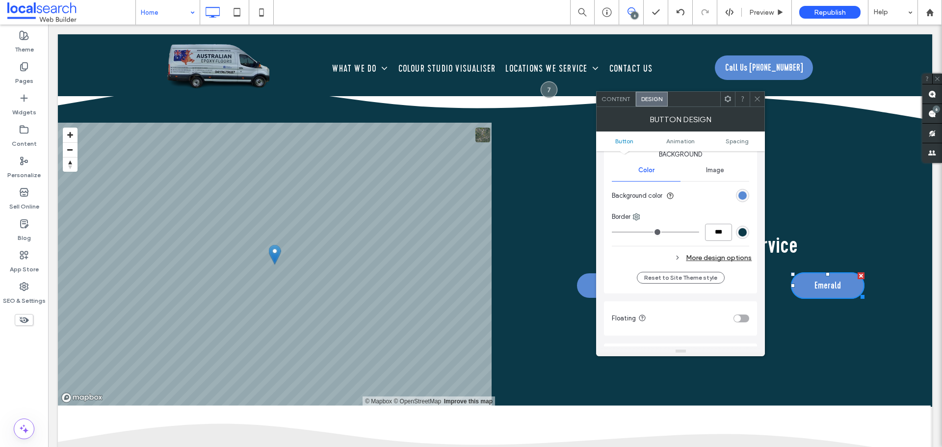
click at [717, 239] on input "***" at bounding box center [718, 232] width 27 height 17
paste input "number-input"
type input "***"
type input "*"
click at [715, 246] on hr at bounding box center [680, 246] width 137 height 0
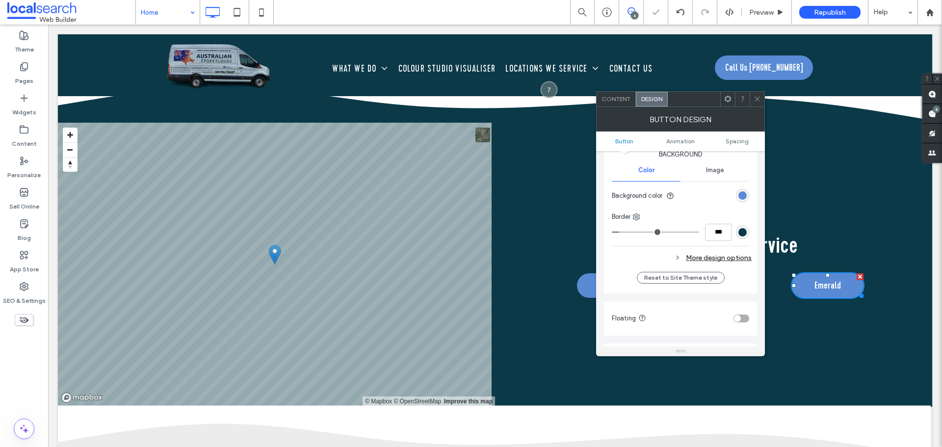
click at [704, 255] on div "More design options" at bounding box center [682, 257] width 140 height 13
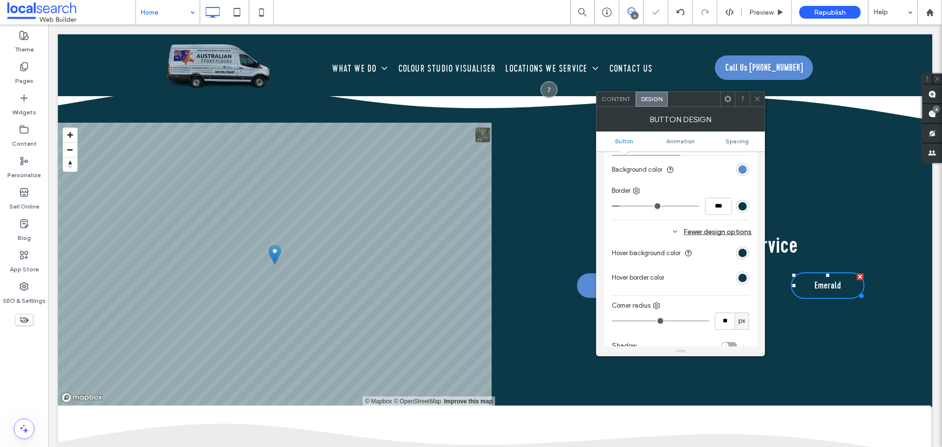
scroll to position [294, 0]
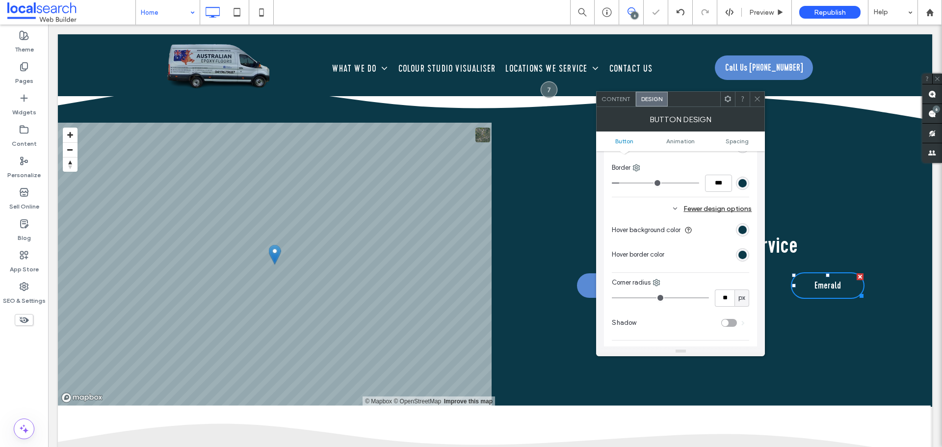
click at [742, 256] on div "rgb(11, 57, 72)" at bounding box center [742, 255] width 8 height 8
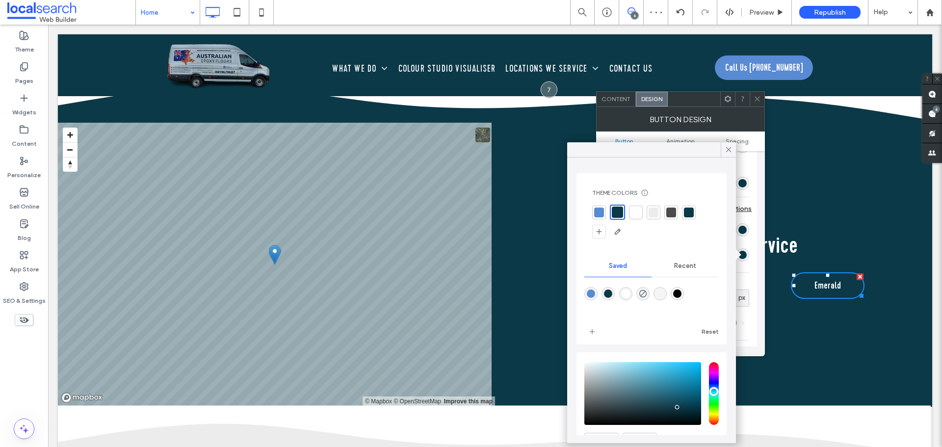
click at [594, 210] on div at bounding box center [599, 212] width 10 height 10
click at [724, 147] on icon at bounding box center [728, 149] width 9 height 9
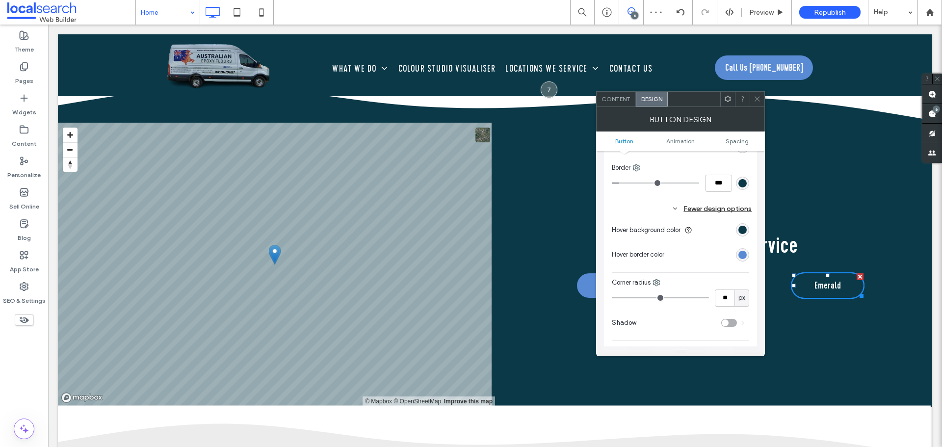
click at [719, 160] on div "Change affects desktop and tablet Width ***** Height **** Keep proportions Back…" at bounding box center [680, 162] width 137 height 357
click at [753, 97] on icon at bounding box center [756, 98] width 7 height 7
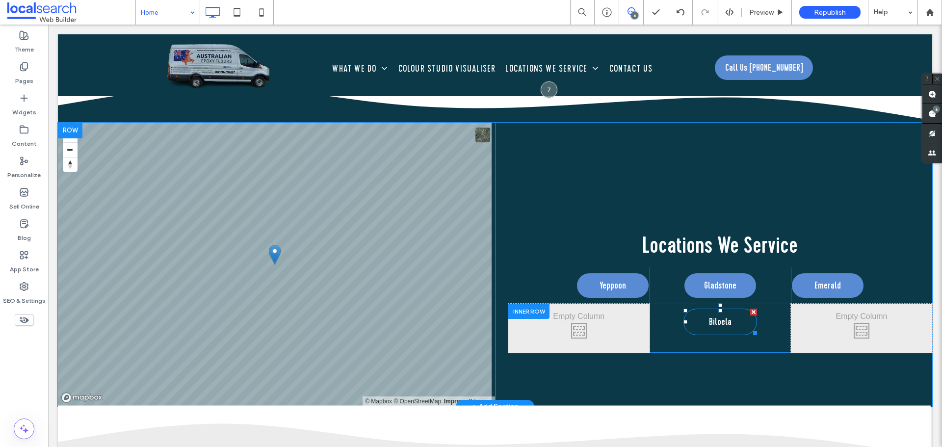
click at [725, 324] on span "Biloela" at bounding box center [720, 321] width 23 height 15
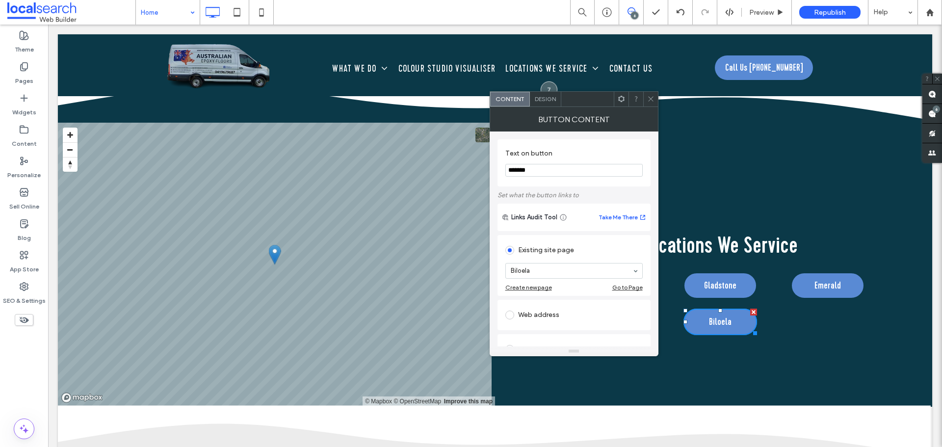
click at [549, 100] on span "Design" at bounding box center [545, 98] width 21 height 7
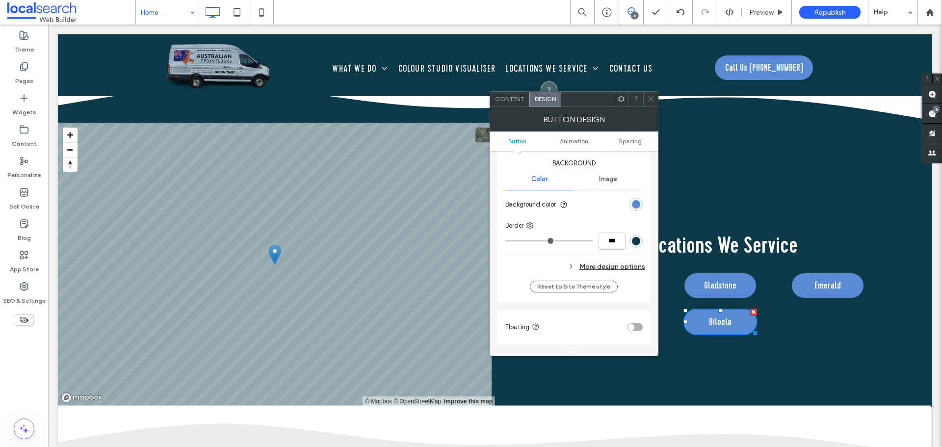
scroll to position [245, 0]
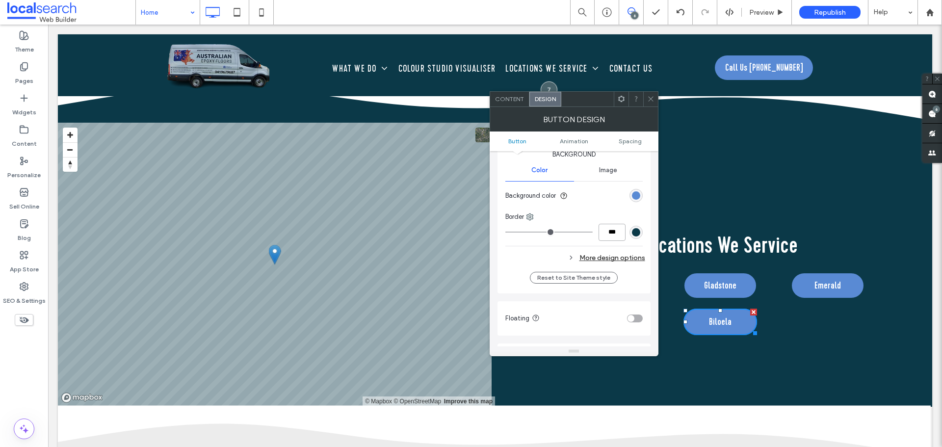
click at [609, 228] on input "***" at bounding box center [611, 232] width 27 height 17
paste input "number-input"
type input "***"
type input "*"
click at [594, 243] on div "Change affects desktop and tablet Width ***** Height **** Keep proportions Back…" at bounding box center [573, 150] width 137 height 234
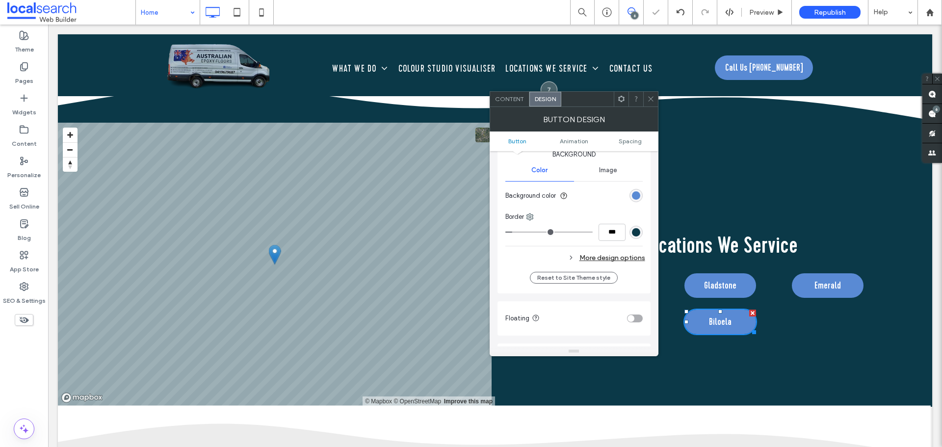
click at [624, 257] on div "More design options" at bounding box center [575, 257] width 140 height 13
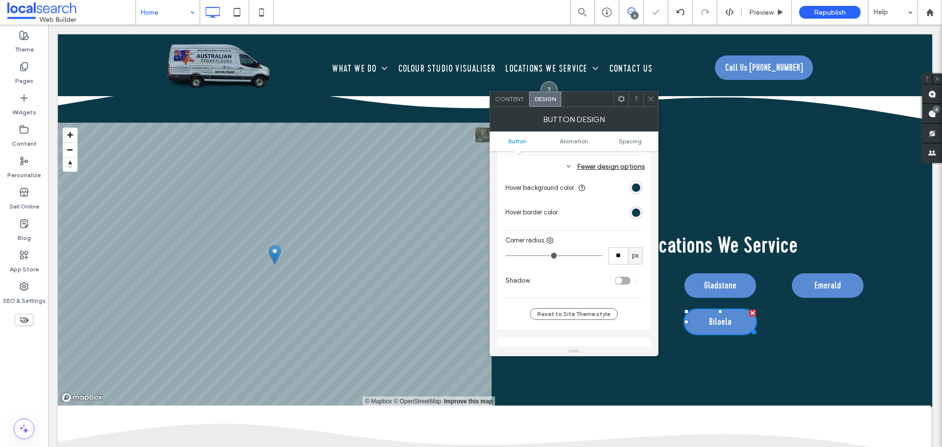
scroll to position [343, 0]
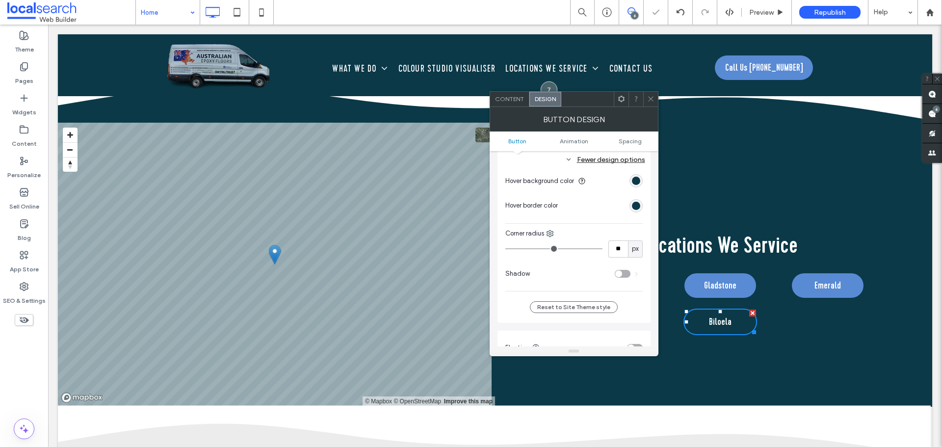
click at [632, 205] on div "rgb(11, 57, 72)" at bounding box center [636, 206] width 8 height 8
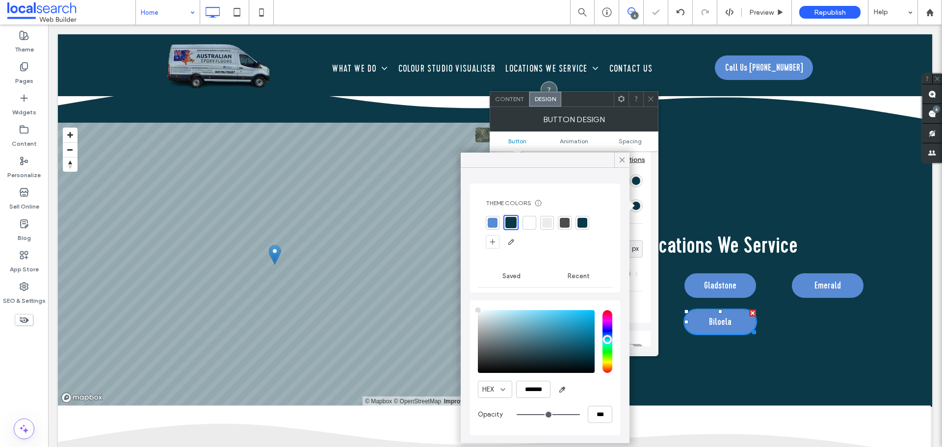
type input "****"
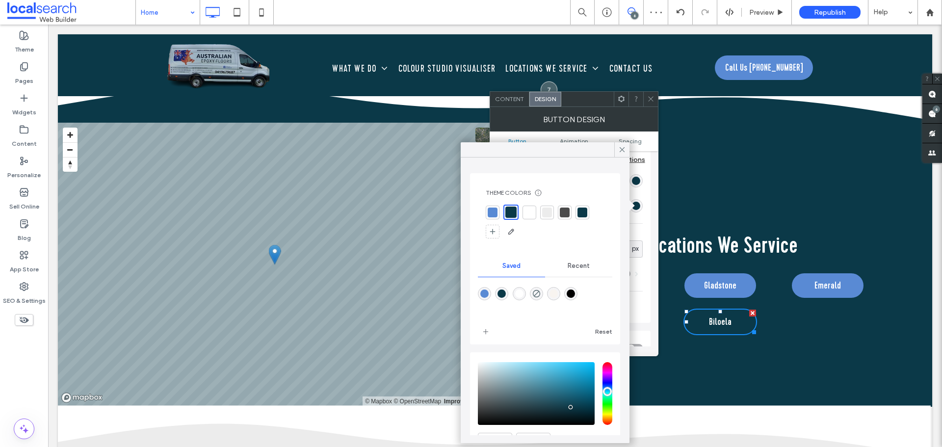
click at [497, 210] on div at bounding box center [493, 213] width 14 height 14
click at [620, 146] on icon at bounding box center [622, 149] width 9 height 9
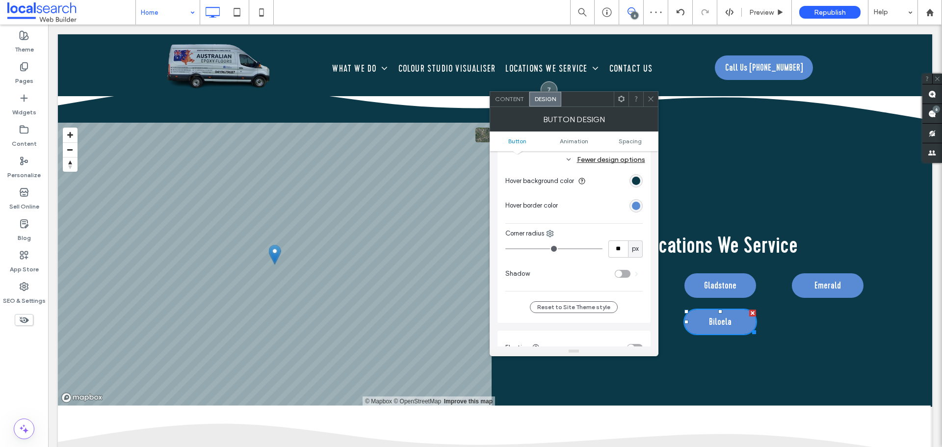
click at [647, 100] on icon at bounding box center [650, 98] width 7 height 7
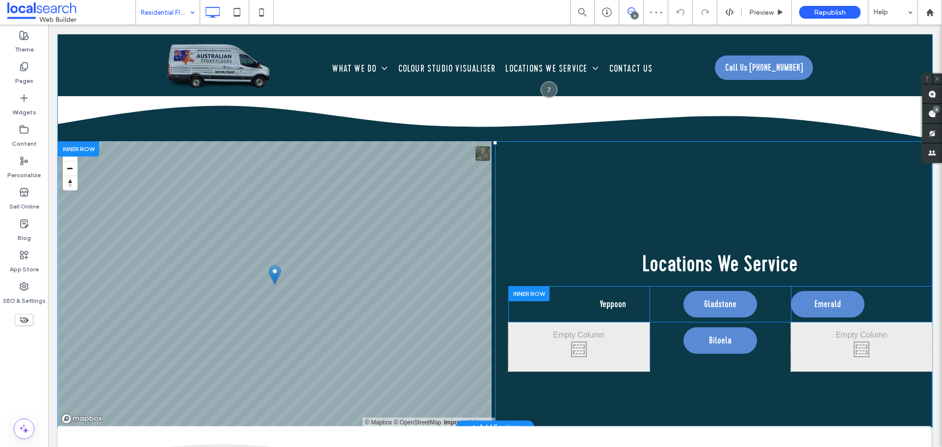
scroll to position [2109, 0]
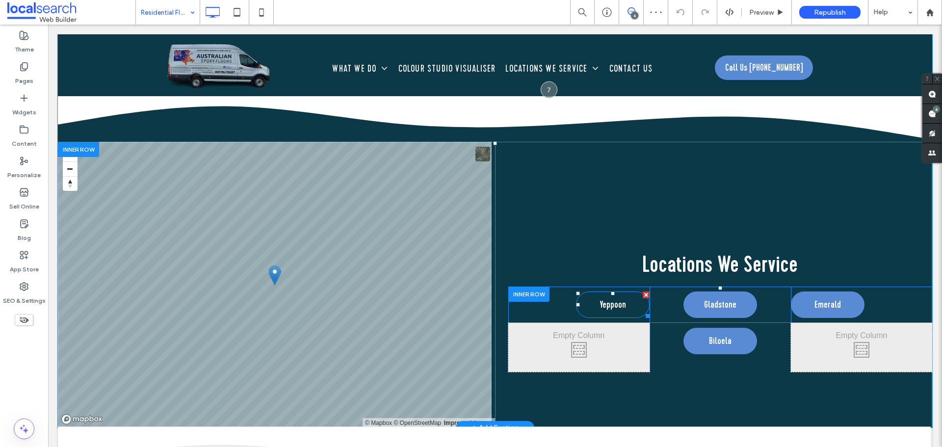
click at [619, 308] on span "Yeppoon" at bounding box center [612, 304] width 26 height 15
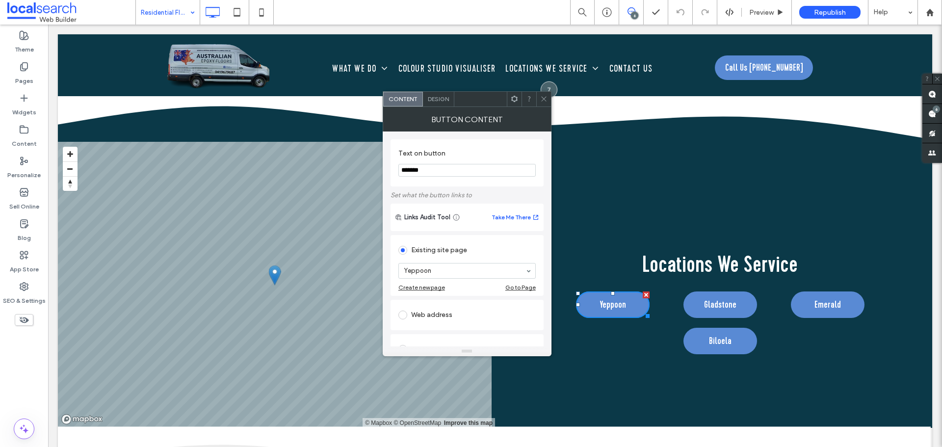
click at [443, 98] on span "Design" at bounding box center [438, 98] width 21 height 7
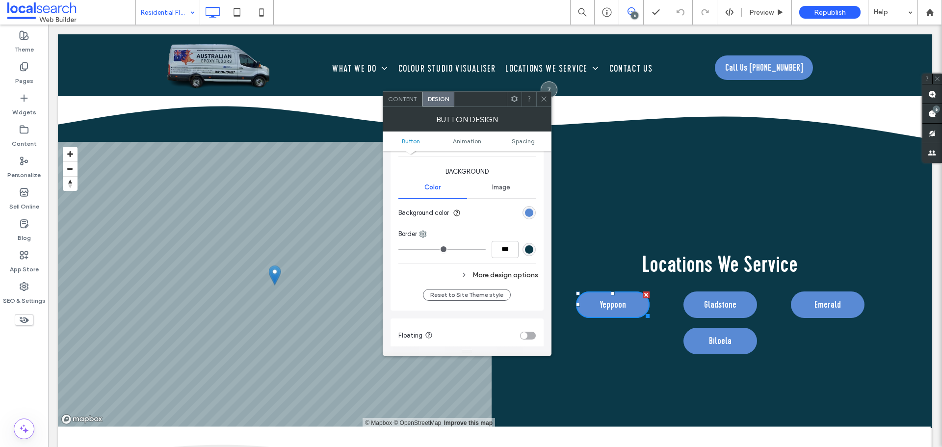
scroll to position [245, 0]
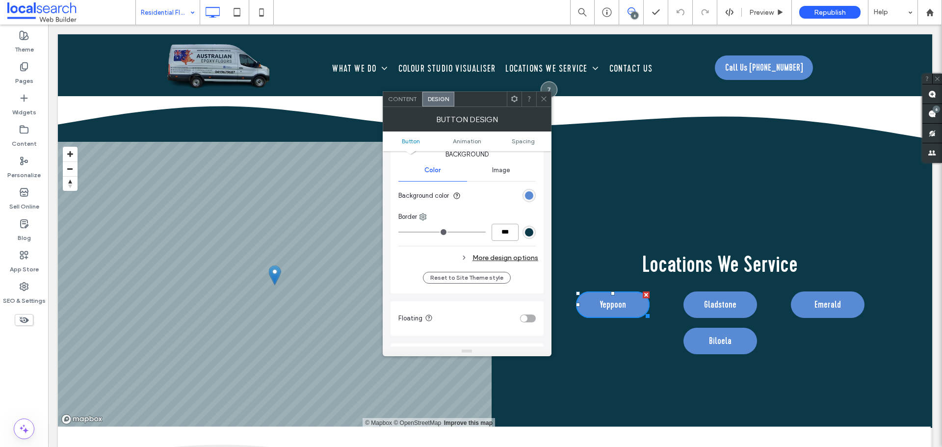
click at [503, 232] on input "***" at bounding box center [504, 232] width 27 height 17
paste input "number-input"
type input "***"
type input "*"
click at [492, 243] on div "Change affects desktop and tablet Width ***** Height **** Keep proportions Back…" at bounding box center [466, 150] width 137 height 234
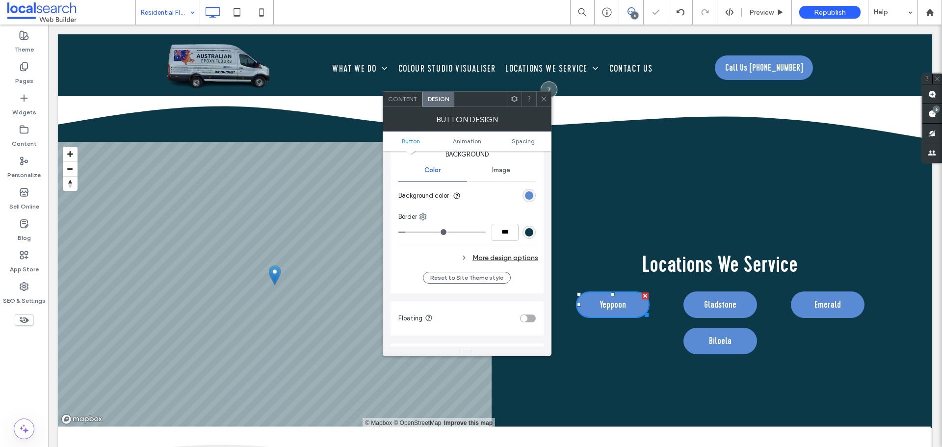
click at [496, 258] on div "More design options" at bounding box center [468, 257] width 140 height 13
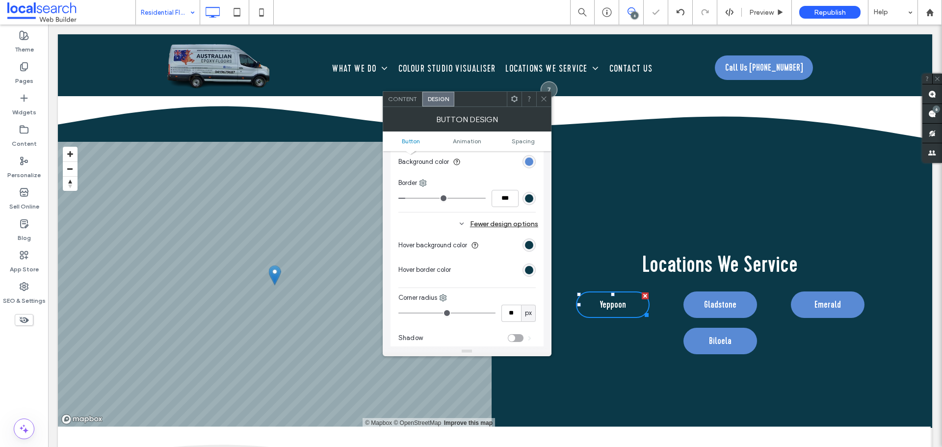
scroll to position [294, 0]
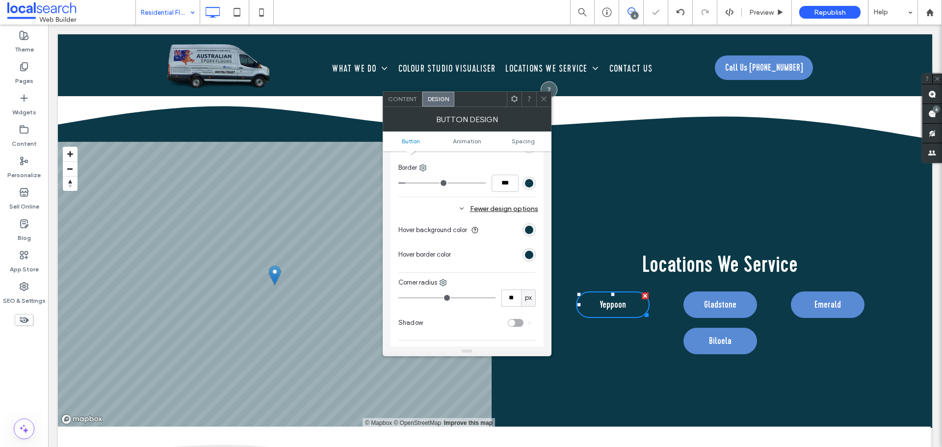
click at [532, 252] on div "rgb(11, 57, 72)" at bounding box center [529, 255] width 8 height 8
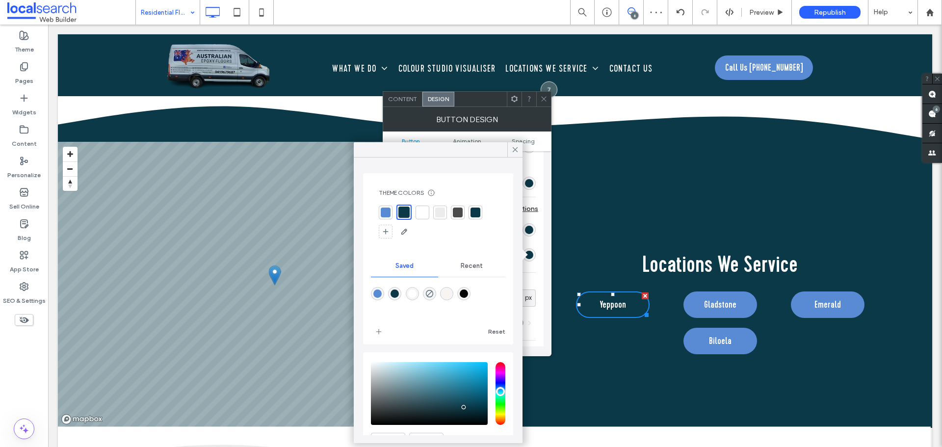
click at [388, 216] on div at bounding box center [386, 212] width 10 height 10
click at [417, 237] on div at bounding box center [438, 222] width 119 height 35
click at [513, 150] on icon at bounding box center [515, 149] width 9 height 9
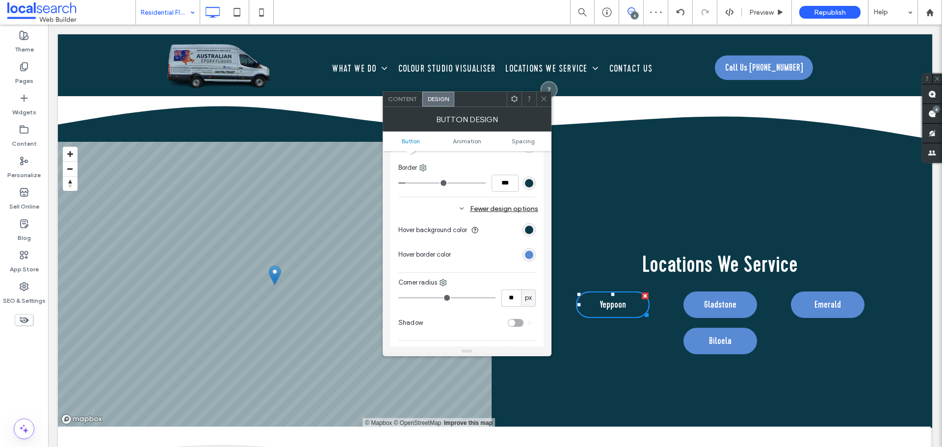
click at [550, 98] on div at bounding box center [543, 99] width 15 height 15
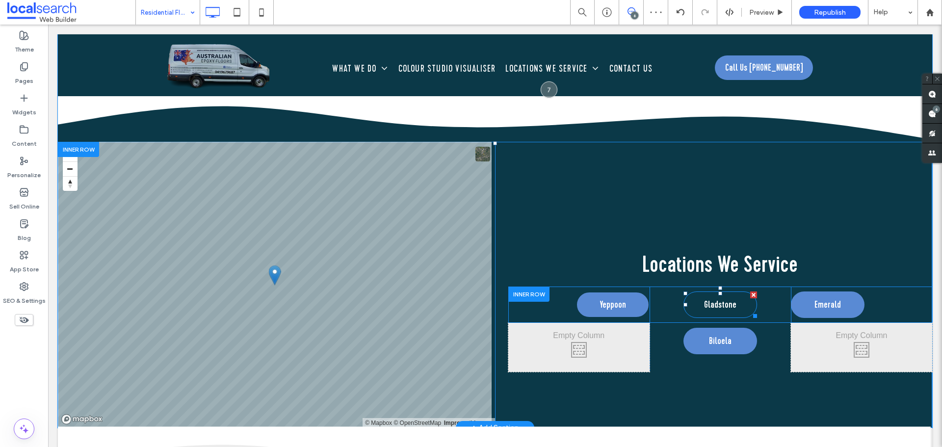
click at [693, 309] on link "Gladstone" at bounding box center [720, 304] width 74 height 26
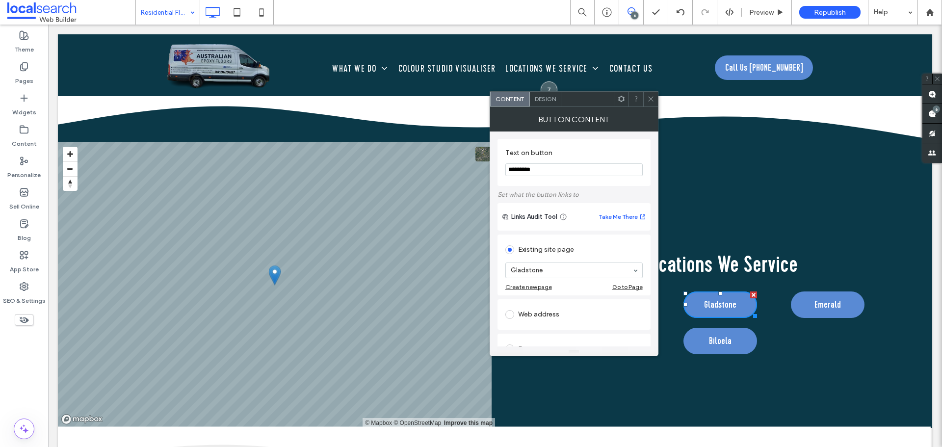
scroll to position [0, 0]
click at [552, 98] on span "Design" at bounding box center [545, 98] width 21 height 7
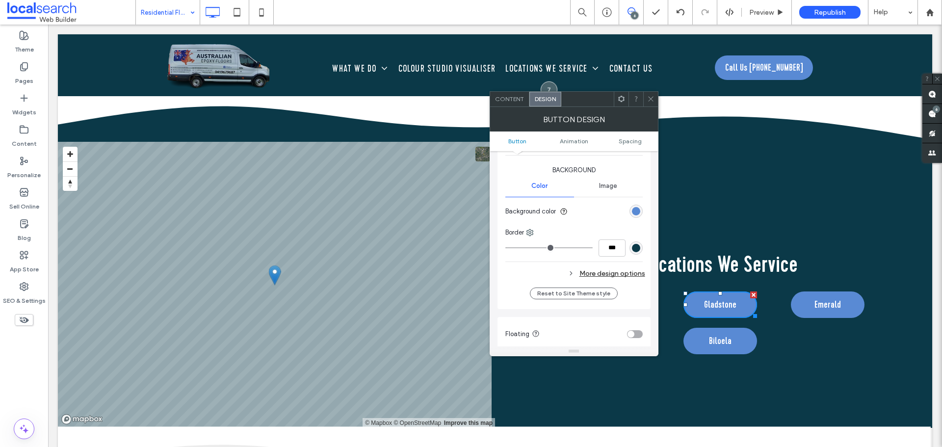
scroll to position [245, 0]
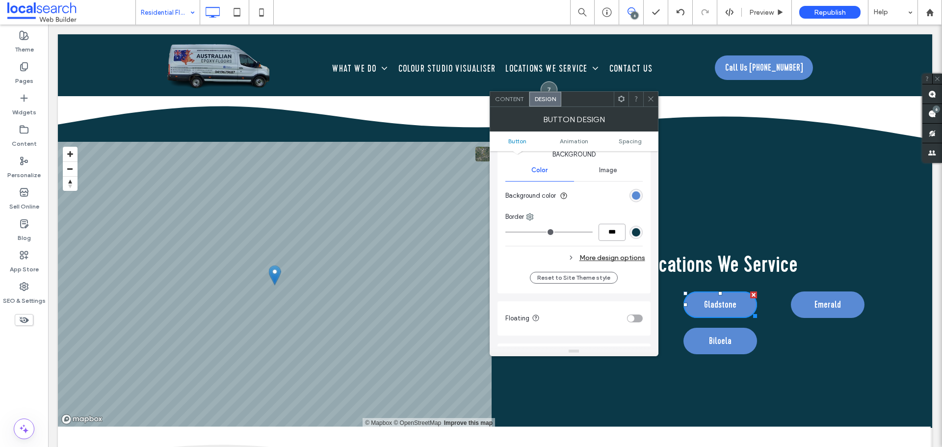
click at [606, 235] on input "***" at bounding box center [611, 232] width 27 height 17
paste input "number-input"
type input "***"
type input "*"
click at [608, 244] on div "Change affects desktop and tablet Width ***** Height **** Keep proportions Back…" at bounding box center [573, 150] width 137 height 234
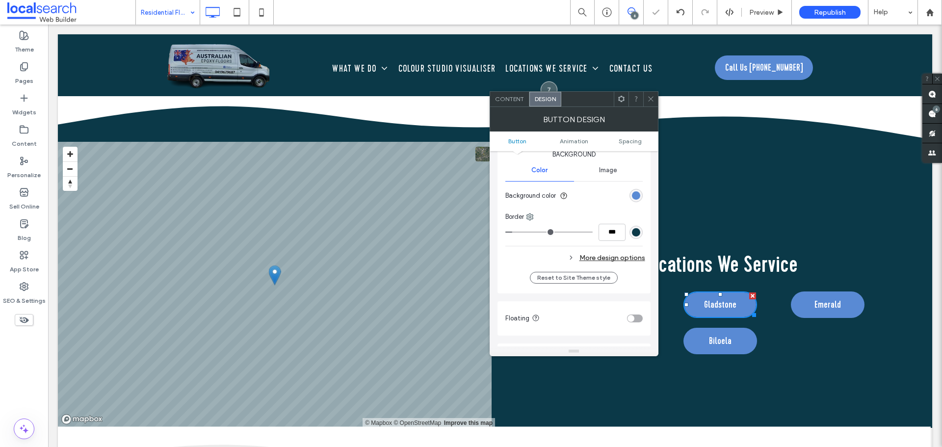
click at [612, 255] on div "More design options" at bounding box center [575, 257] width 140 height 13
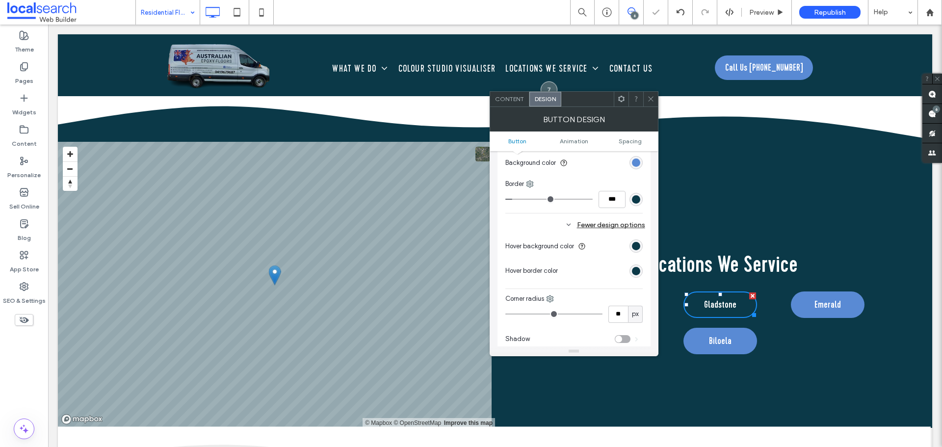
scroll to position [294, 0]
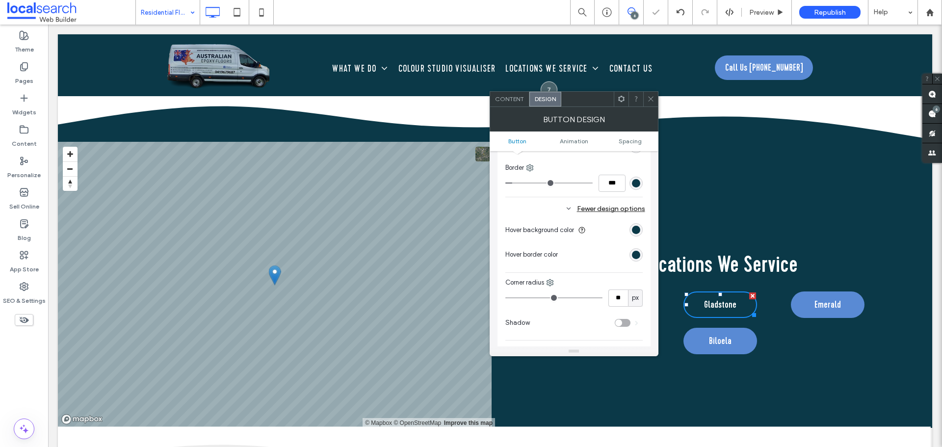
click at [632, 253] on div "rgb(11, 57, 72)" at bounding box center [636, 255] width 8 height 8
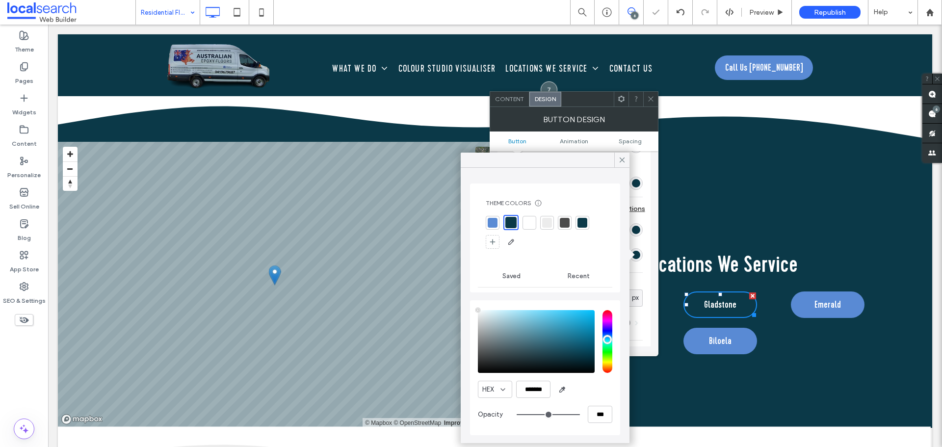
type input "****"
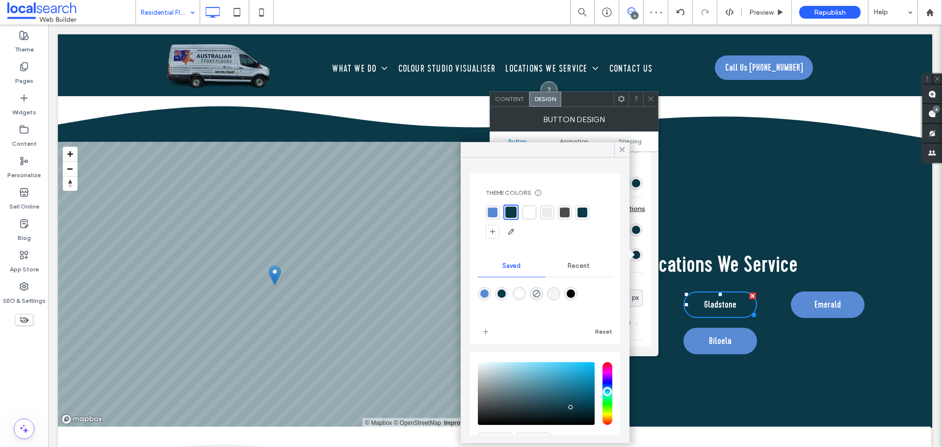
click at [492, 212] on div at bounding box center [493, 212] width 10 height 10
click at [618, 152] on icon at bounding box center [622, 149] width 9 height 9
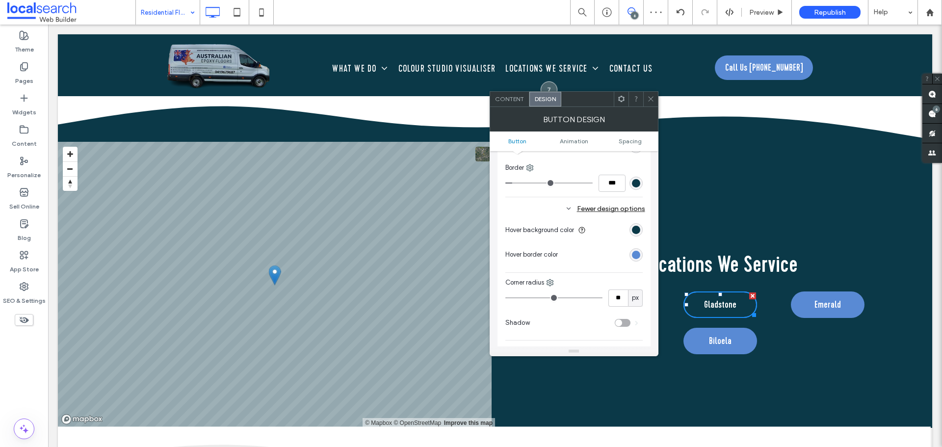
click at [506, 210] on div "Fewer design options" at bounding box center [575, 208] width 140 height 13
click at [655, 97] on div at bounding box center [650, 99] width 15 height 15
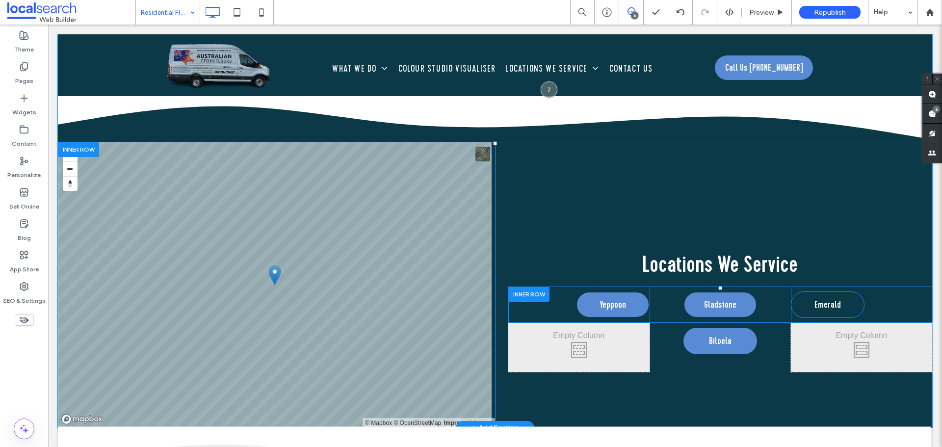
click at [802, 300] on link "Emerald" at bounding box center [828, 304] width 74 height 26
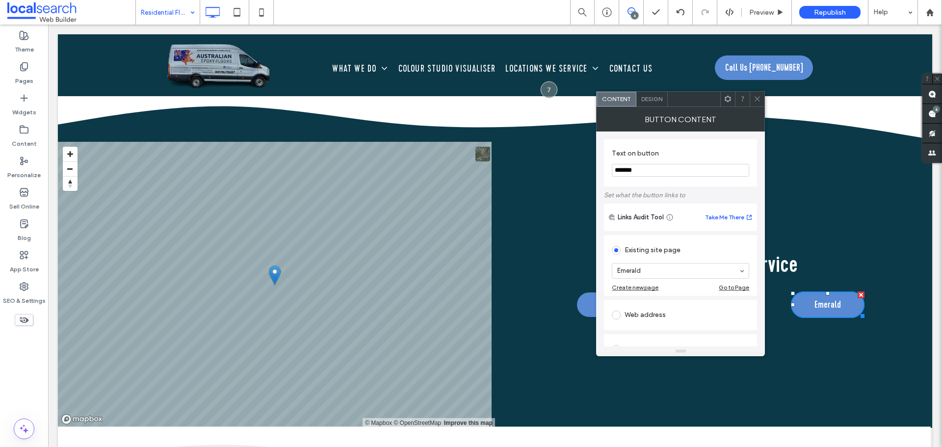
click at [651, 96] on span "Design" at bounding box center [651, 98] width 21 height 7
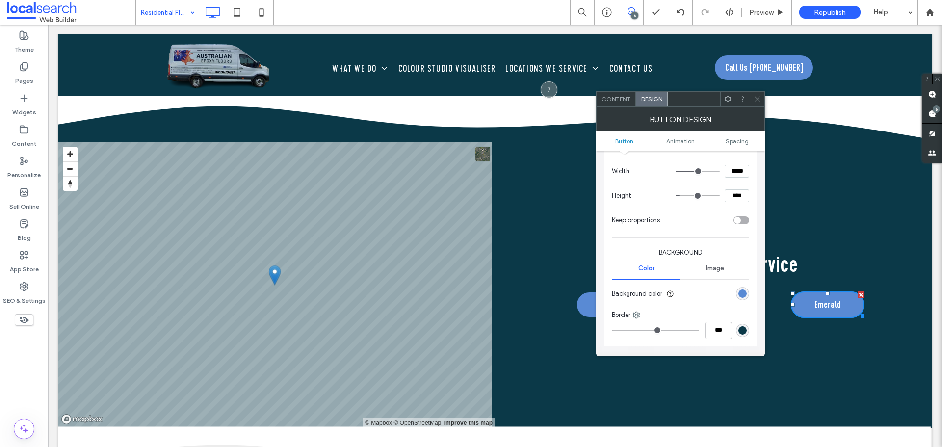
scroll to position [245, 0]
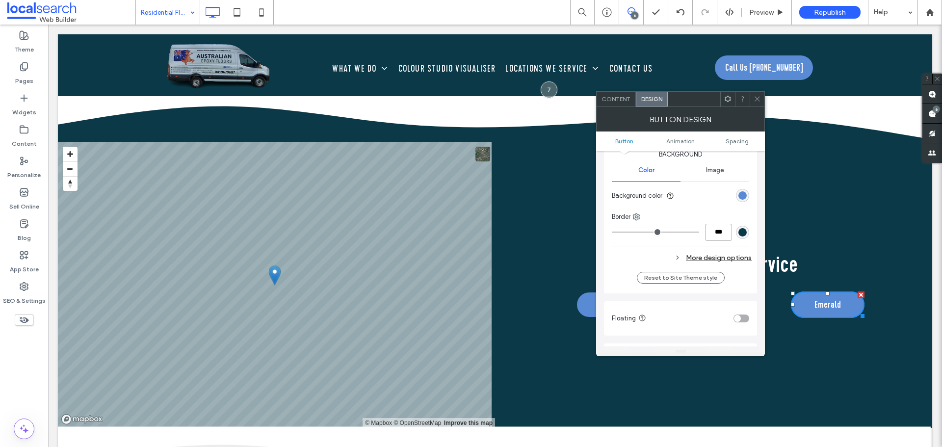
click at [716, 228] on input "***" at bounding box center [718, 232] width 27 height 17
paste input "number-input"
type input "***"
type input "*"
click at [672, 249] on div "Change affects desktop and tablet Width ***** Height **** Keep proportions Back…" at bounding box center [680, 150] width 137 height 234
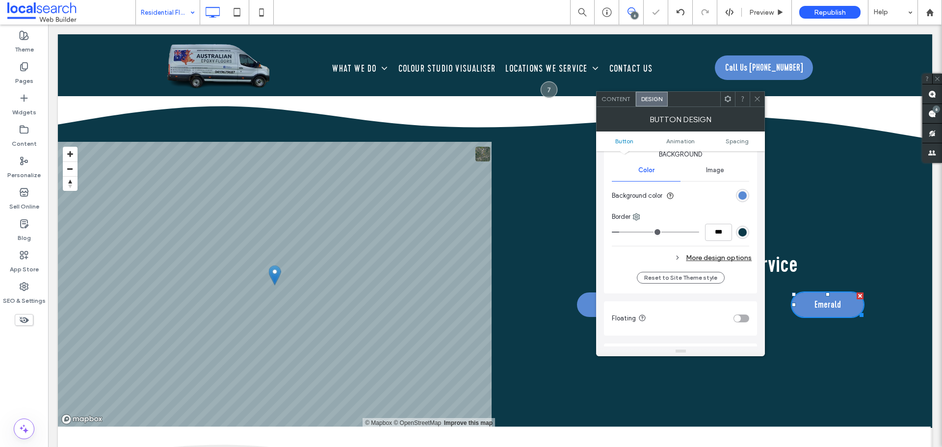
click at [679, 258] on icon at bounding box center [677, 257] width 7 height 7
click at [740, 308] on div "rgb(11, 57, 72)" at bounding box center [742, 304] width 8 height 8
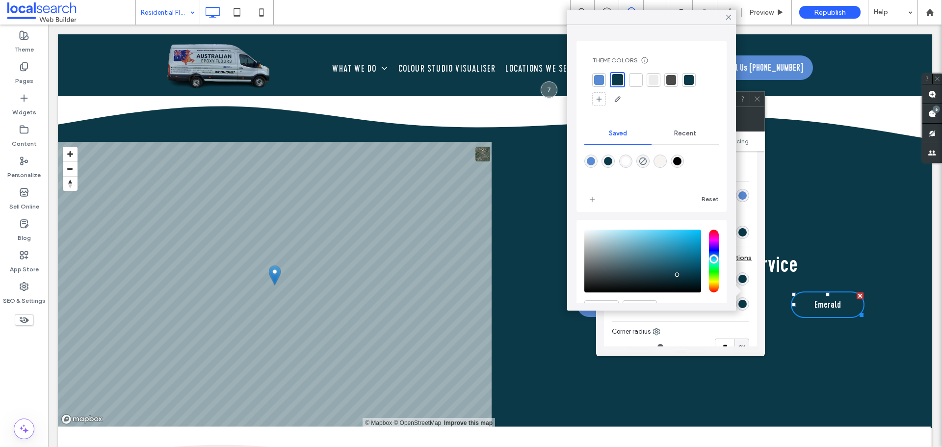
click at [592, 164] on div "rgba(89,138,212,1)" at bounding box center [591, 161] width 8 height 8
type input "*******"
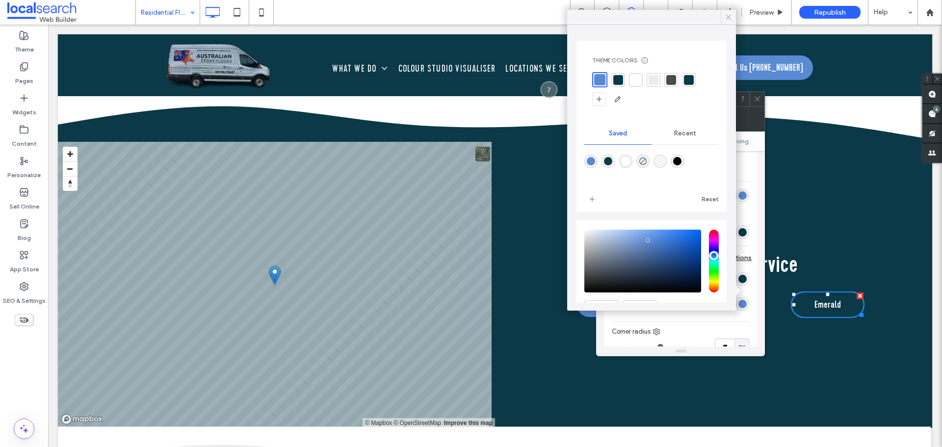
click at [729, 19] on icon at bounding box center [728, 17] width 9 height 9
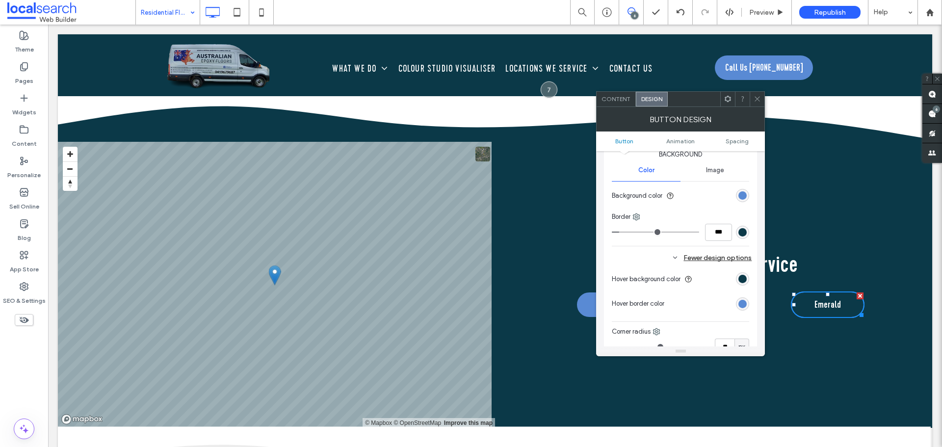
click at [754, 100] on icon at bounding box center [756, 98] width 7 height 7
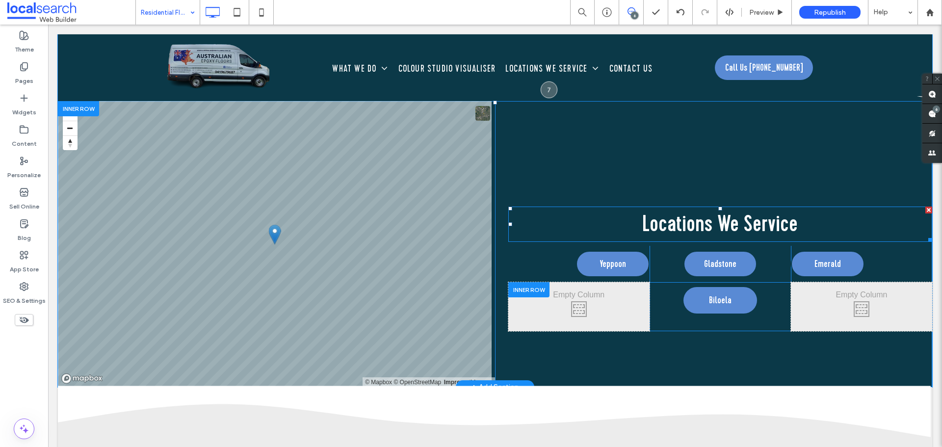
scroll to position [2207, 0]
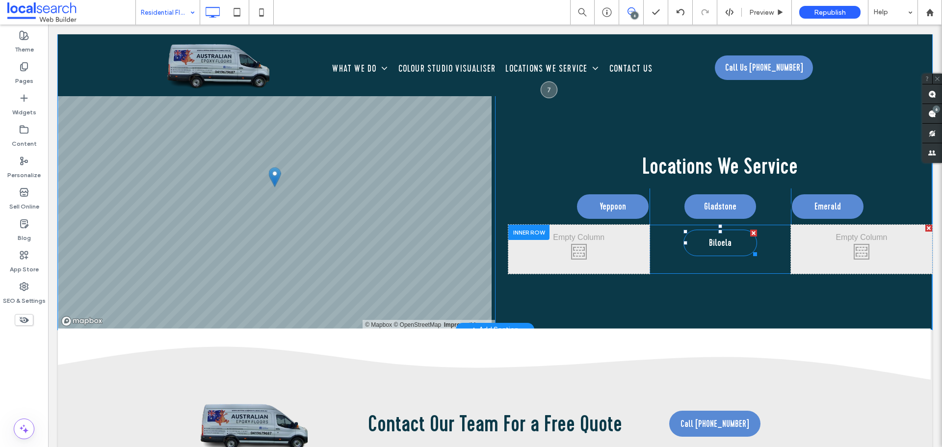
click at [712, 245] on span "Biloela" at bounding box center [720, 242] width 23 height 15
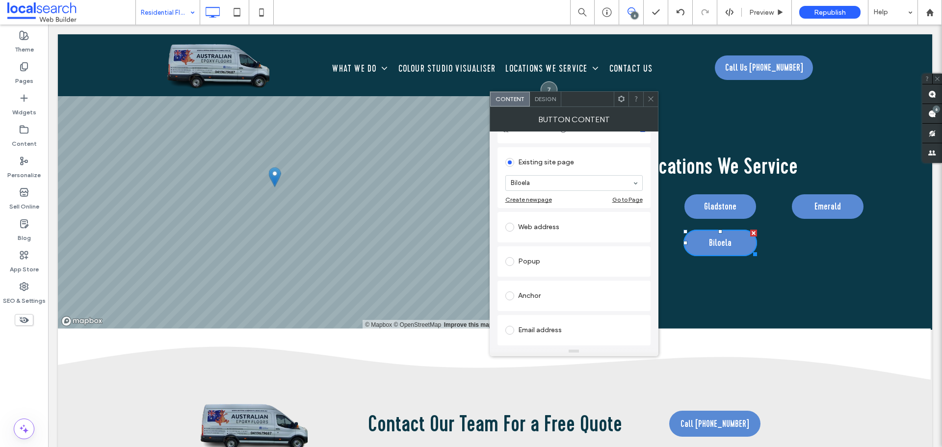
scroll to position [98, 0]
click at [547, 104] on div "Design" at bounding box center [545, 99] width 31 height 15
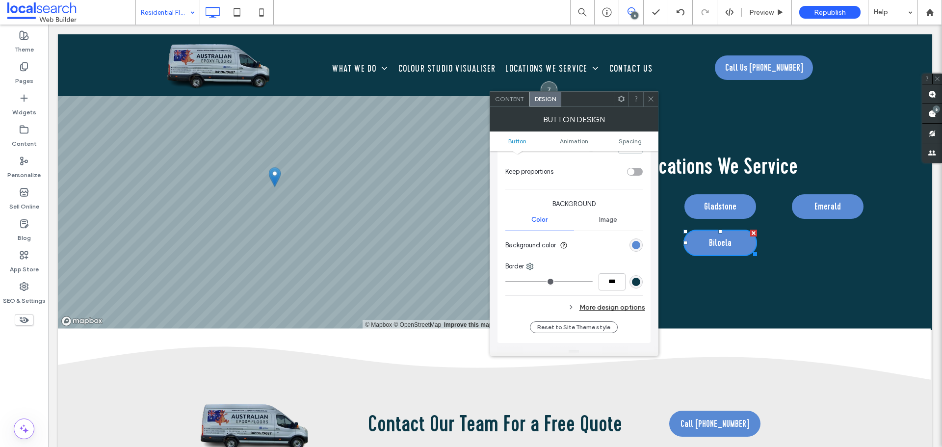
scroll to position [196, 0]
click at [614, 278] on input "***" at bounding box center [611, 281] width 27 height 17
paste input "number-input"
type input "***"
type input "*"
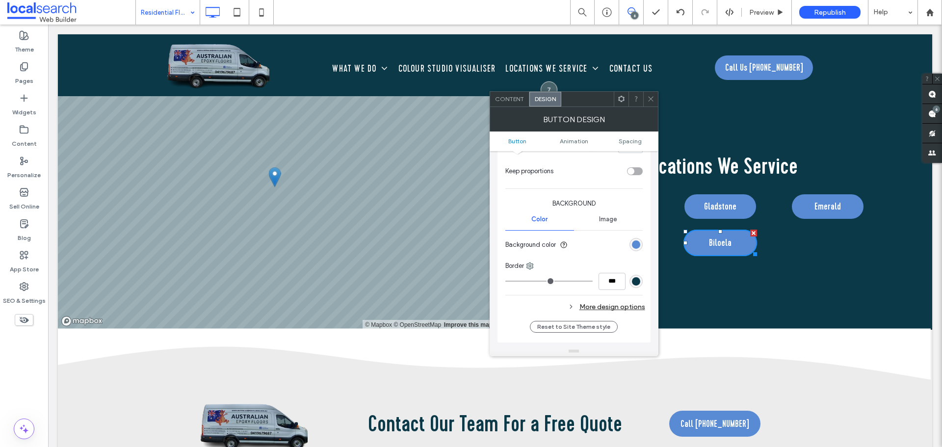
click at [563, 287] on div "***" at bounding box center [573, 281] width 137 height 17
click at [593, 302] on div "More design options" at bounding box center [575, 306] width 140 height 13
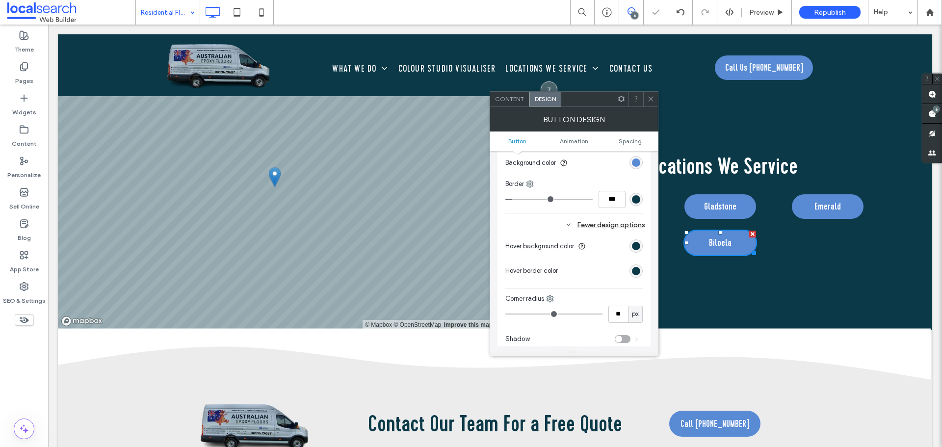
scroll to position [294, 0]
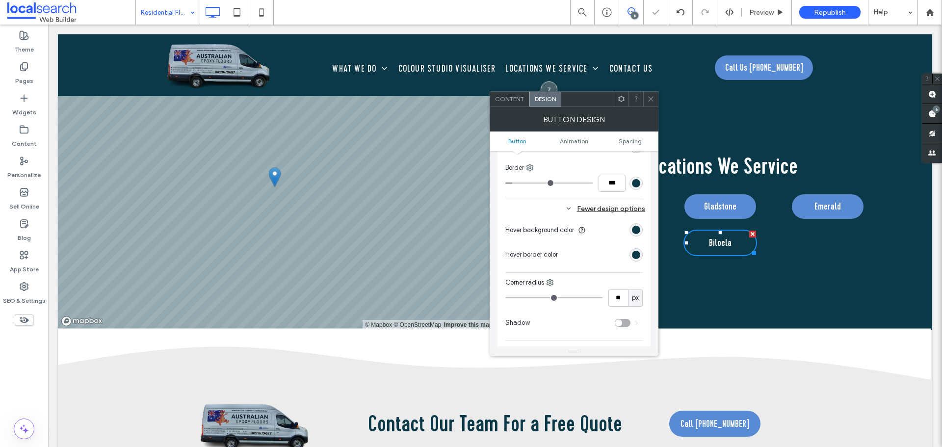
click at [636, 259] on div "rgb(11, 57, 72)" at bounding box center [635, 254] width 13 height 13
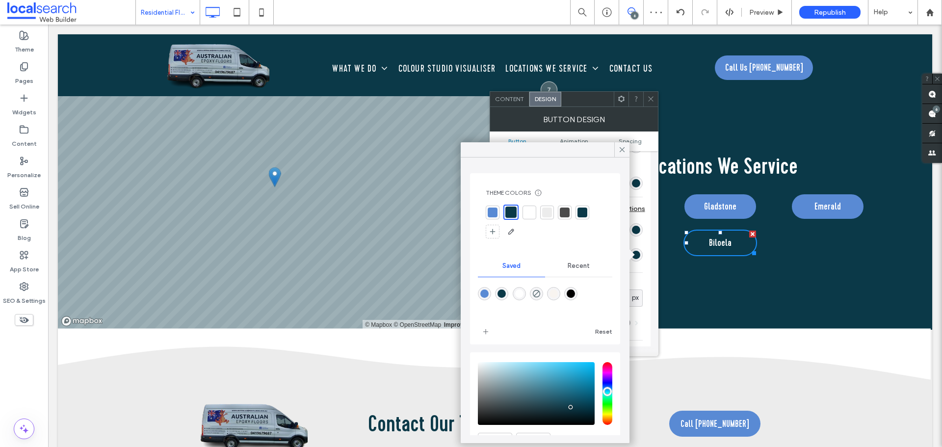
click at [494, 213] on div at bounding box center [493, 212] width 10 height 10
click at [621, 154] on icon at bounding box center [622, 149] width 9 height 9
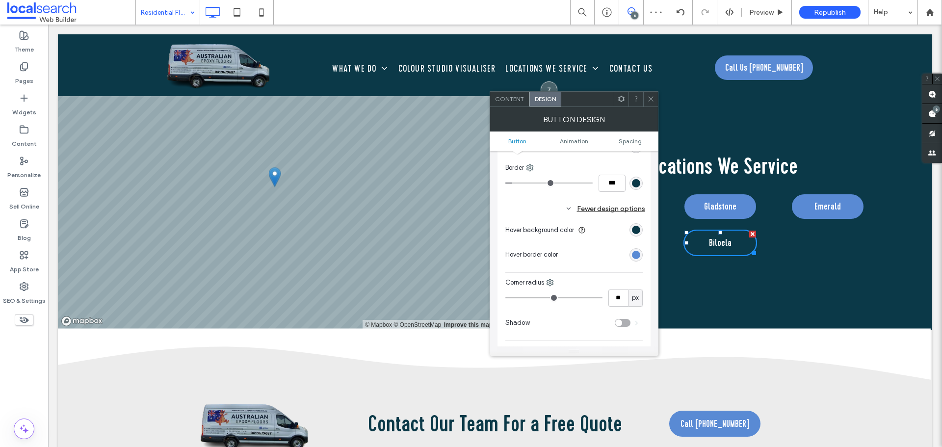
click at [653, 97] on icon at bounding box center [650, 98] width 7 height 7
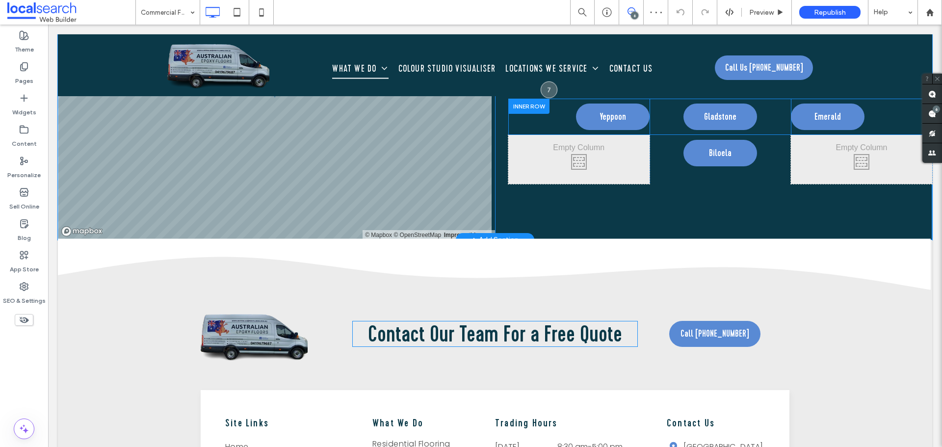
scroll to position [1717, 0]
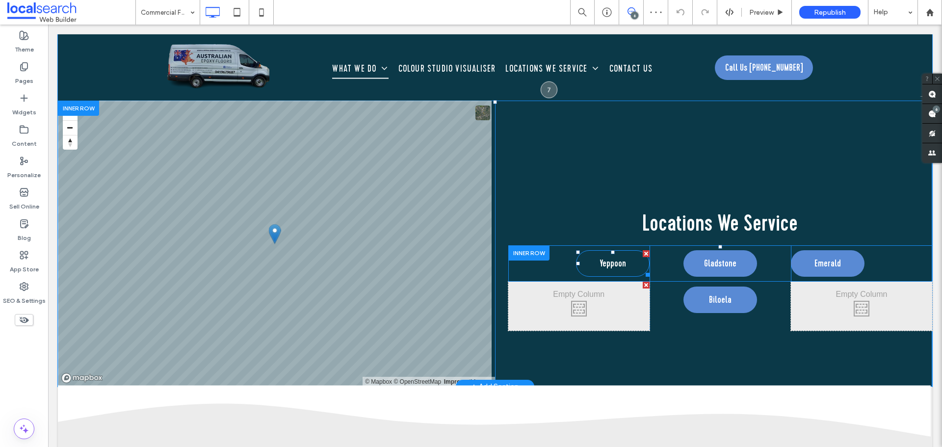
click at [594, 260] on link "Yeppoon" at bounding box center [613, 263] width 74 height 26
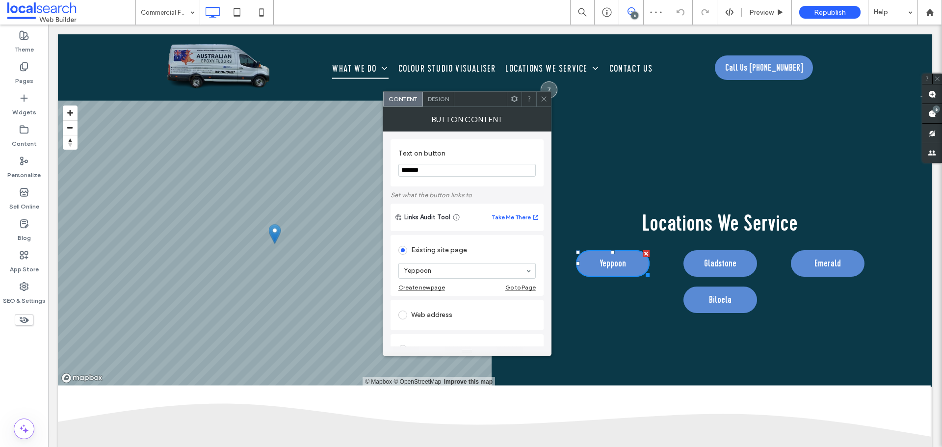
click at [434, 102] on span "Design" at bounding box center [438, 98] width 21 height 7
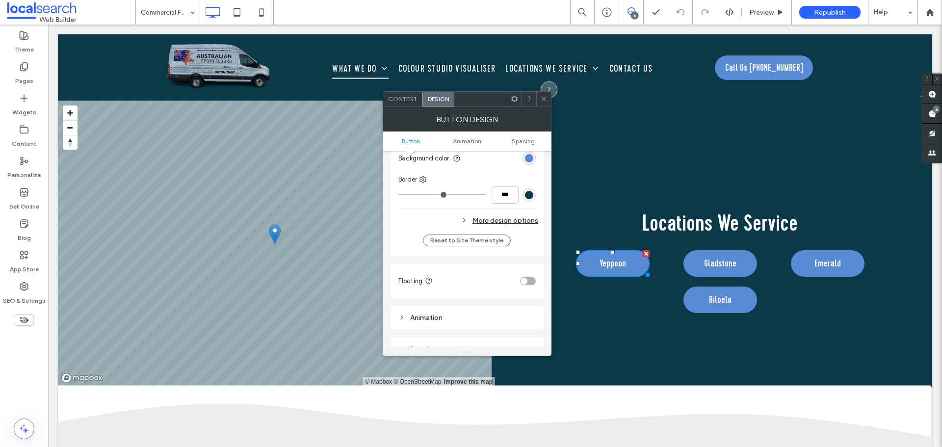
scroll to position [294, 0]
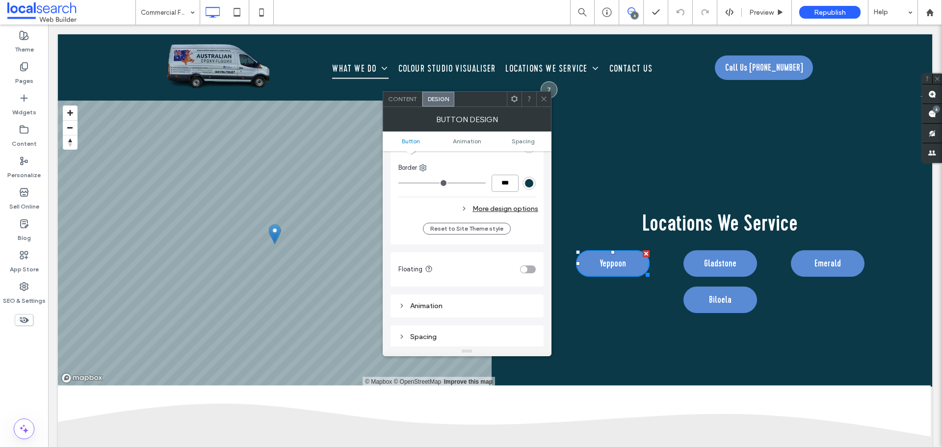
click at [502, 182] on input "***" at bounding box center [504, 183] width 27 height 17
paste input "number-input"
type input "***"
type input "*"
click at [473, 200] on div "Change affects desktop and tablet Width ***** Height **** Keep proportions Back…" at bounding box center [466, 101] width 137 height 234
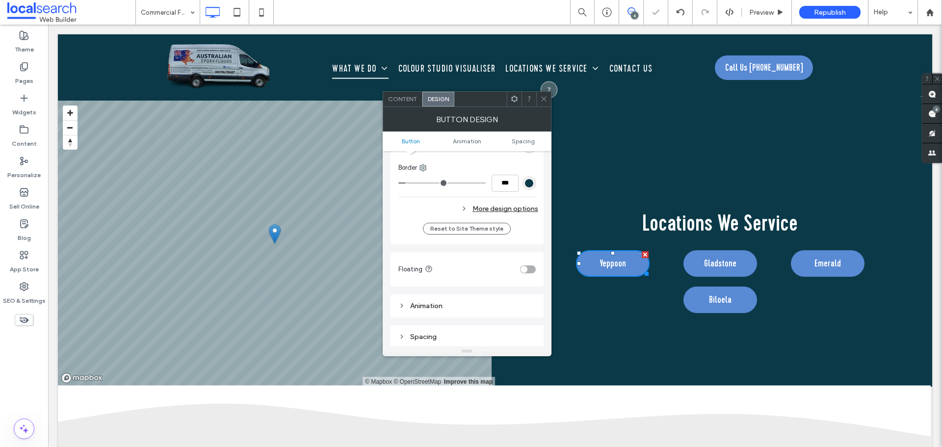
click at [501, 208] on div "More design options" at bounding box center [468, 208] width 140 height 13
type input "**"
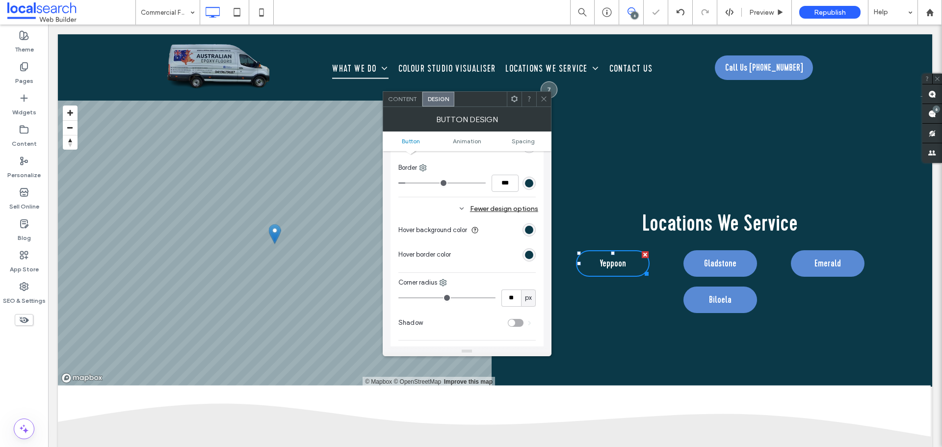
click at [528, 259] on div "rgb(11, 57, 72)" at bounding box center [528, 254] width 13 height 13
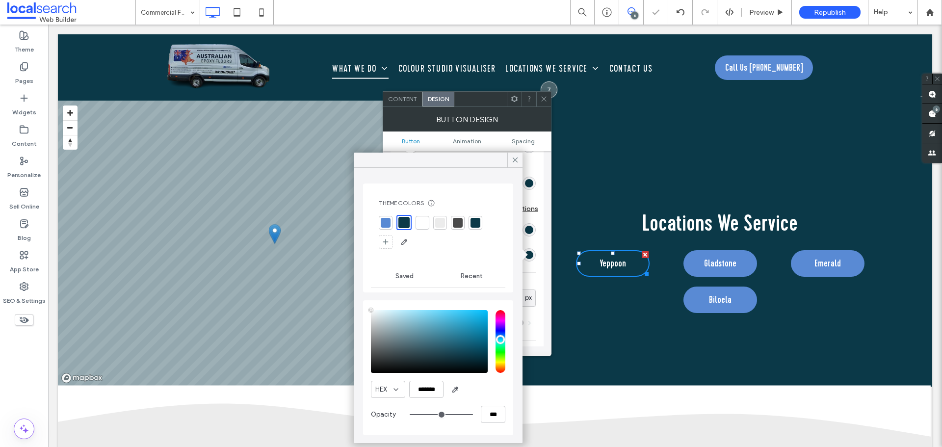
type input "****"
click at [525, 254] on div at bounding box center [521, 254] width 9 height 9
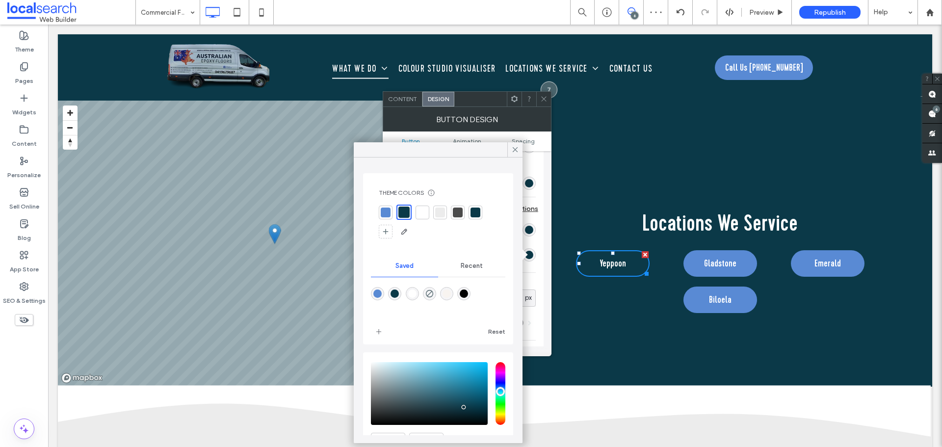
click at [388, 215] on div at bounding box center [386, 212] width 10 height 10
click at [511, 149] on icon at bounding box center [515, 149] width 9 height 9
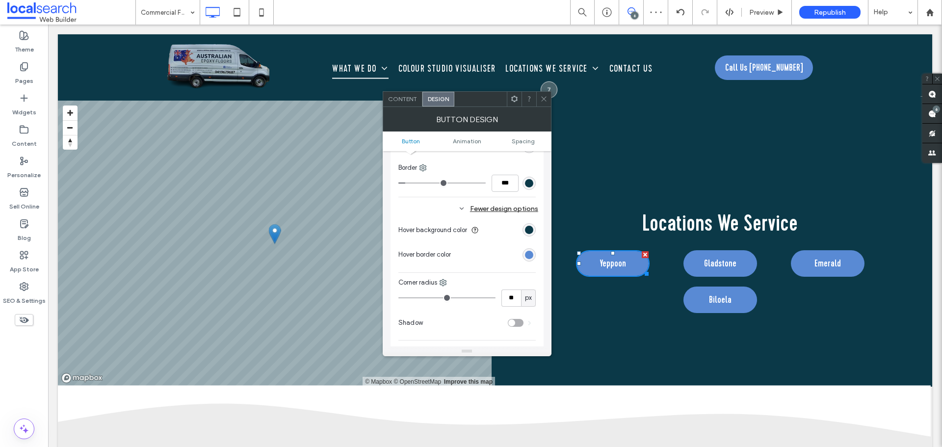
click at [463, 206] on icon at bounding box center [461, 208] width 7 height 7
click at [545, 103] on span at bounding box center [543, 99] width 7 height 15
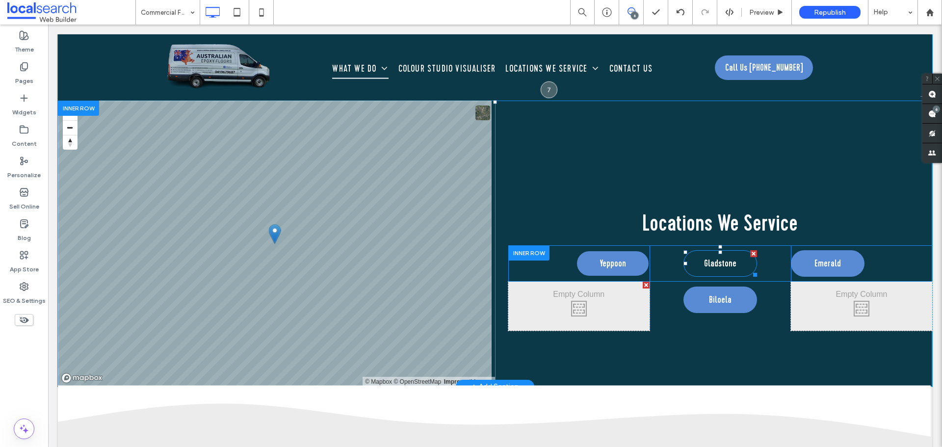
click at [705, 266] on span "Gladstone" at bounding box center [720, 263] width 32 height 15
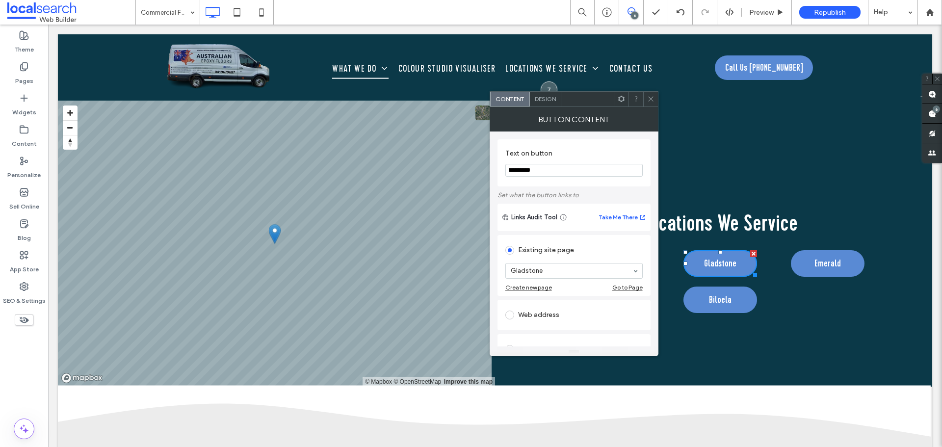
click at [544, 101] on span "Design" at bounding box center [545, 98] width 21 height 7
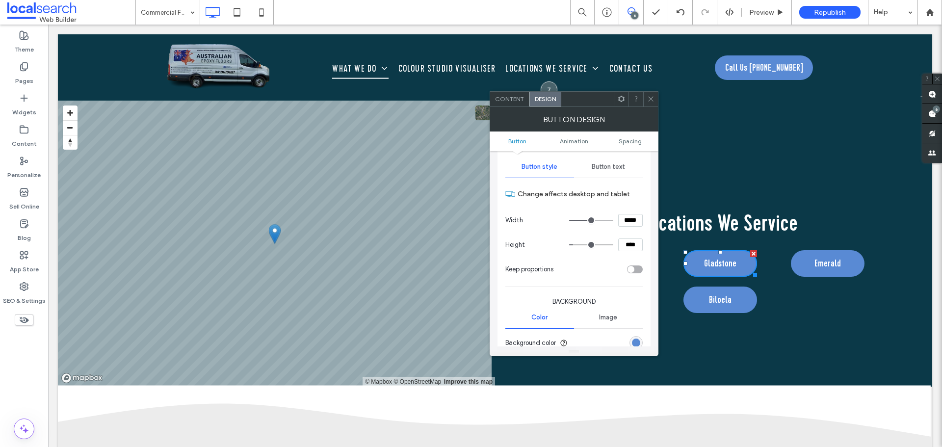
scroll to position [196, 0]
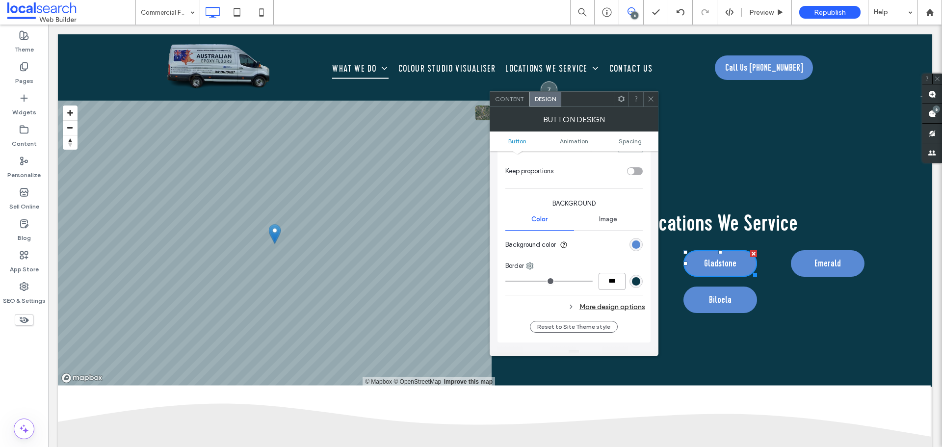
click at [610, 278] on input "***" at bounding box center [611, 281] width 27 height 17
paste input "number-input"
type input "***"
type input "*"
click at [588, 286] on div "***" at bounding box center [573, 281] width 137 height 17
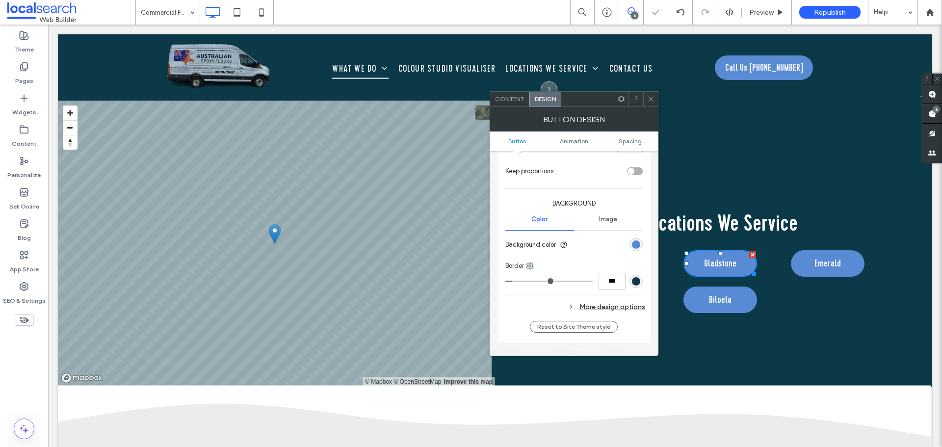
click at [605, 303] on div "More design options" at bounding box center [575, 306] width 140 height 13
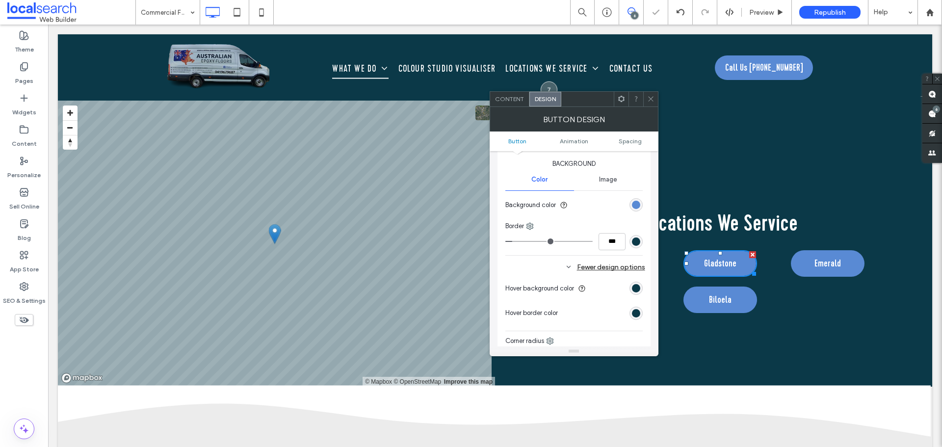
scroll to position [294, 0]
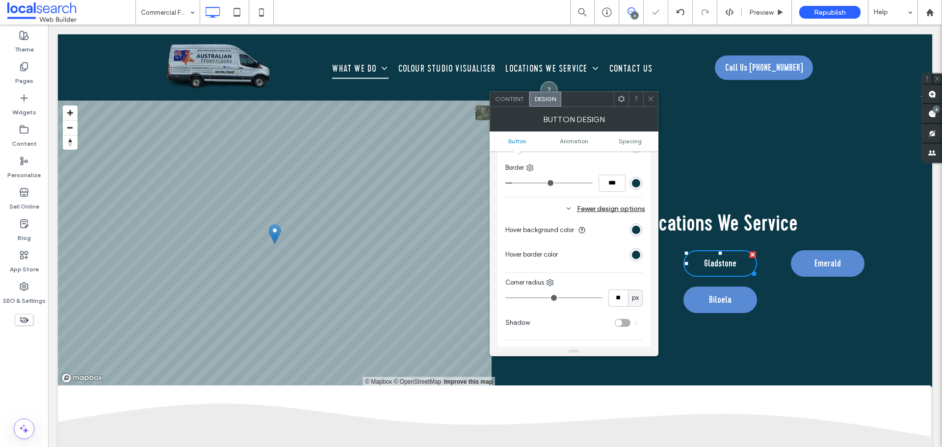
click at [636, 255] on div "rgb(11, 57, 72)" at bounding box center [636, 255] width 8 height 8
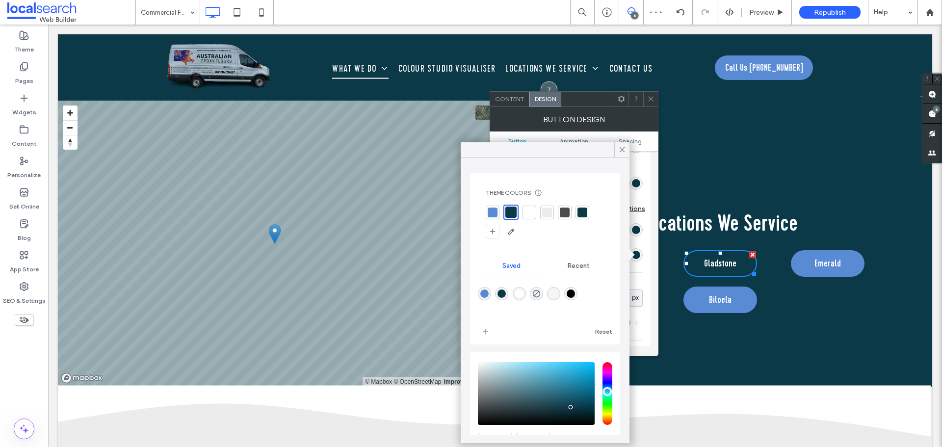
click at [491, 213] on div at bounding box center [493, 212] width 10 height 10
click at [619, 149] on icon at bounding box center [622, 149] width 9 height 9
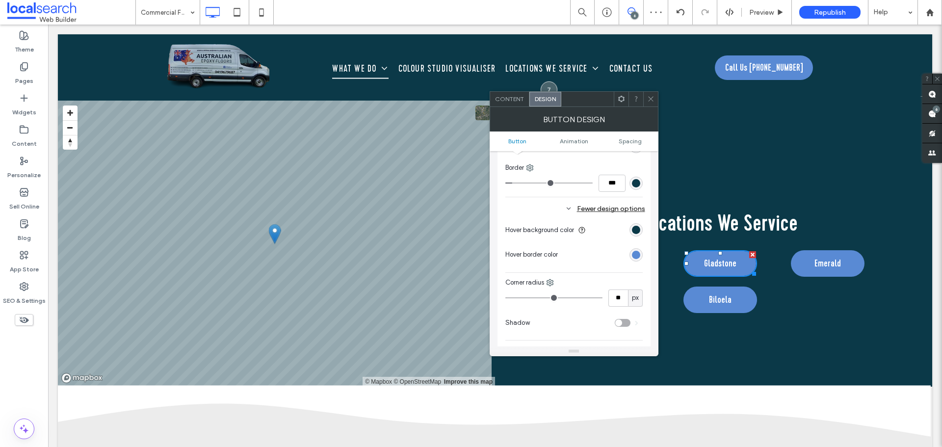
click at [520, 206] on div "Fewer design options" at bounding box center [575, 208] width 140 height 13
click at [658, 97] on link "Wave Icon" at bounding box center [495, 95] width 874 height 11
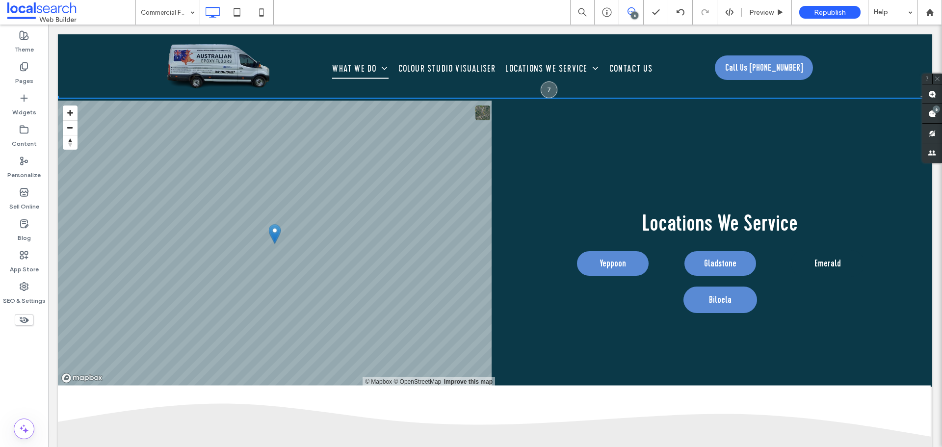
click at [801, 257] on link "Emerald" at bounding box center [828, 263] width 74 height 26
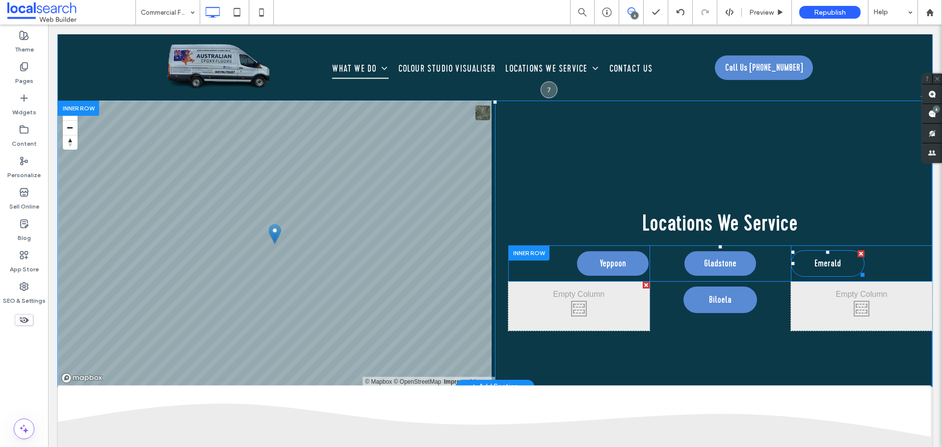
click at [803, 264] on link "Emerald" at bounding box center [828, 263] width 74 height 26
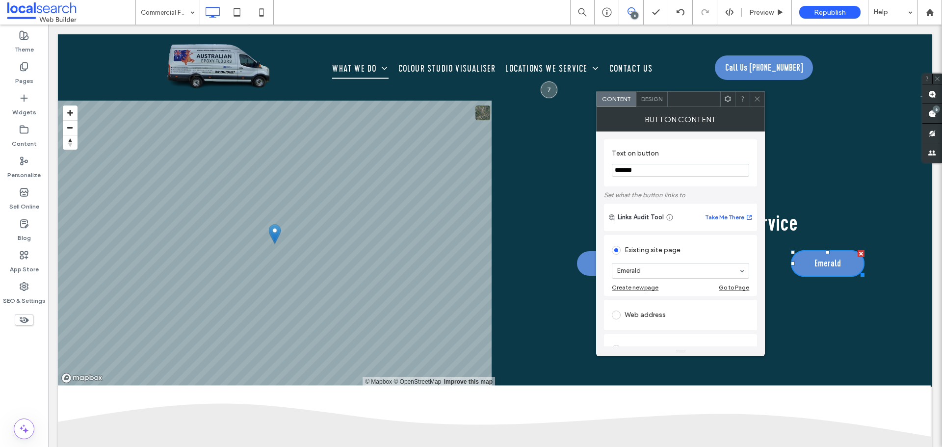
click at [651, 105] on div "Design" at bounding box center [651, 99] width 31 height 15
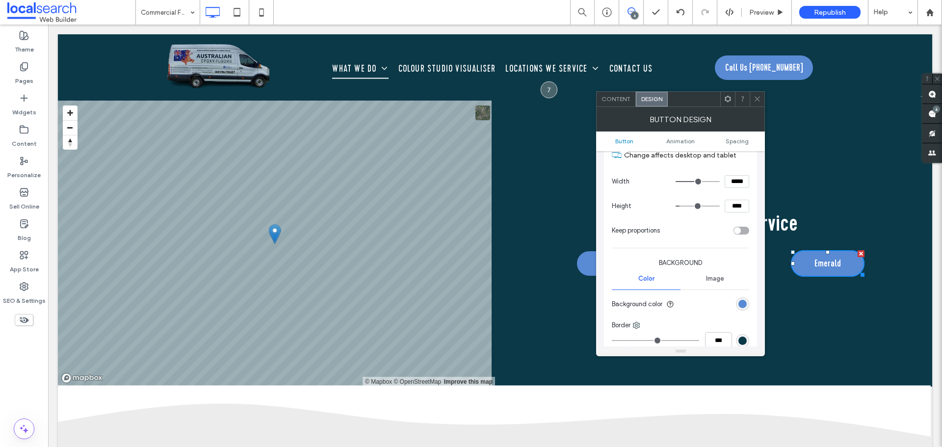
scroll to position [196, 0]
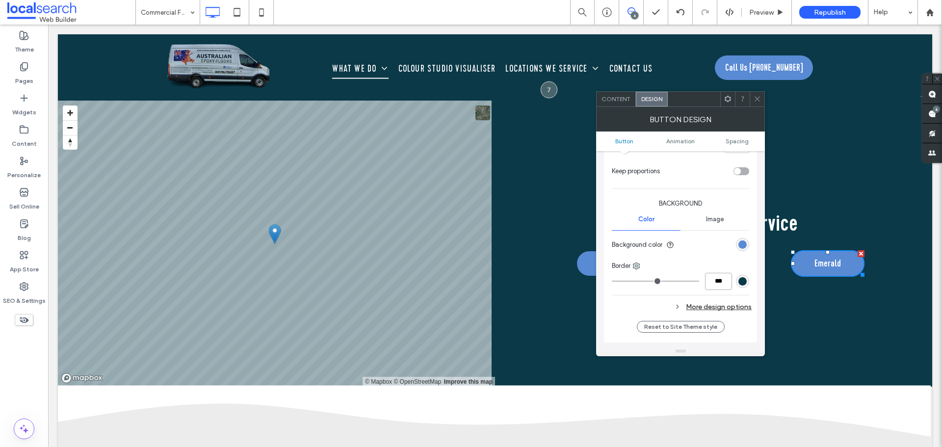
click at [716, 281] on input "***" at bounding box center [718, 281] width 27 height 17
paste input "number-input"
type input "***"
type input "*"
click at [675, 292] on div "Change affects desktop and tablet Width ***** Height **** Keep proportions Back…" at bounding box center [680, 199] width 137 height 234
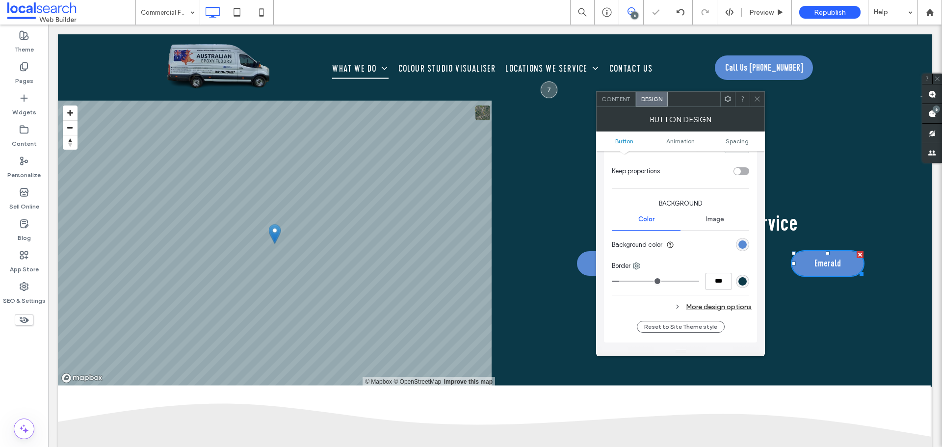
click at [725, 307] on div "More design options" at bounding box center [682, 306] width 140 height 13
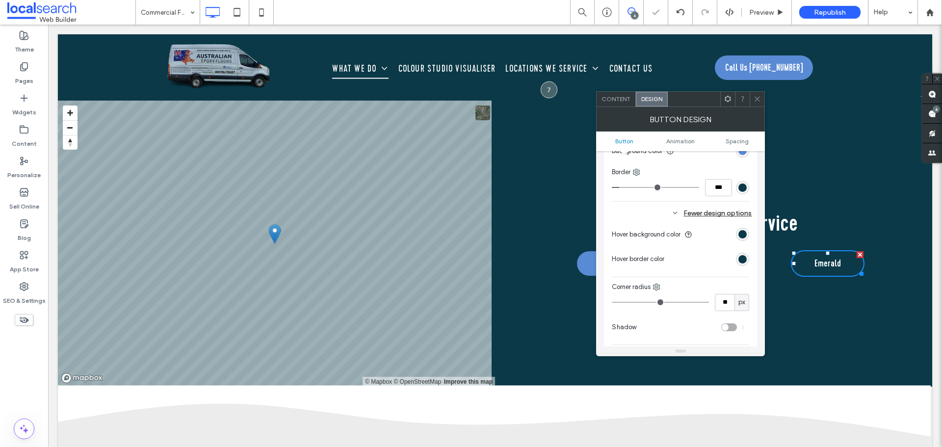
scroll to position [294, 0]
click at [745, 251] on div "rgb(11, 57, 72)" at bounding box center [742, 255] width 8 height 8
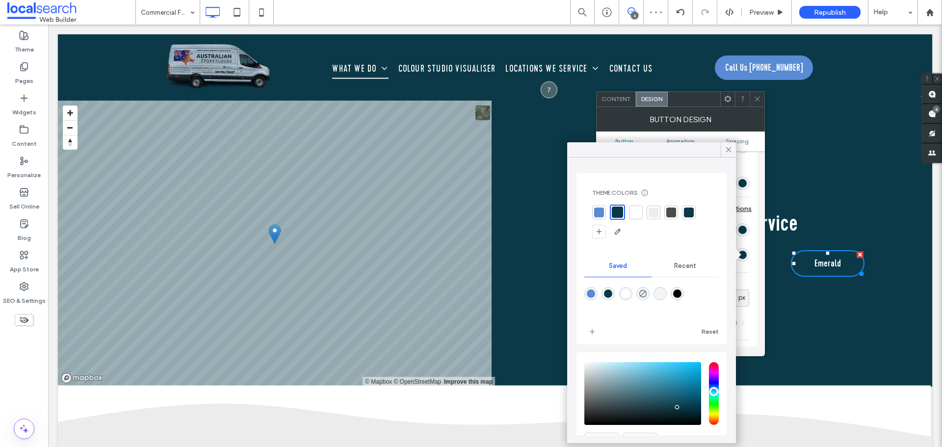
click at [603, 212] on div at bounding box center [599, 212] width 10 height 10
click at [725, 152] on icon at bounding box center [728, 149] width 9 height 9
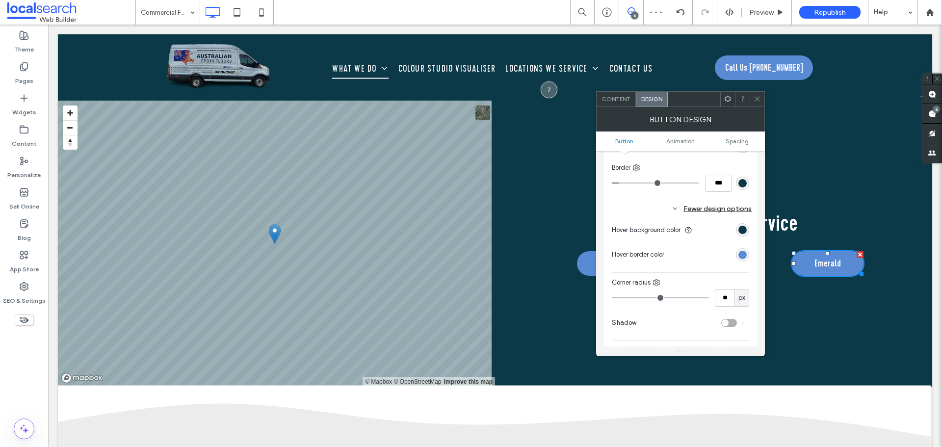
click at [758, 97] on icon at bounding box center [756, 98] width 7 height 7
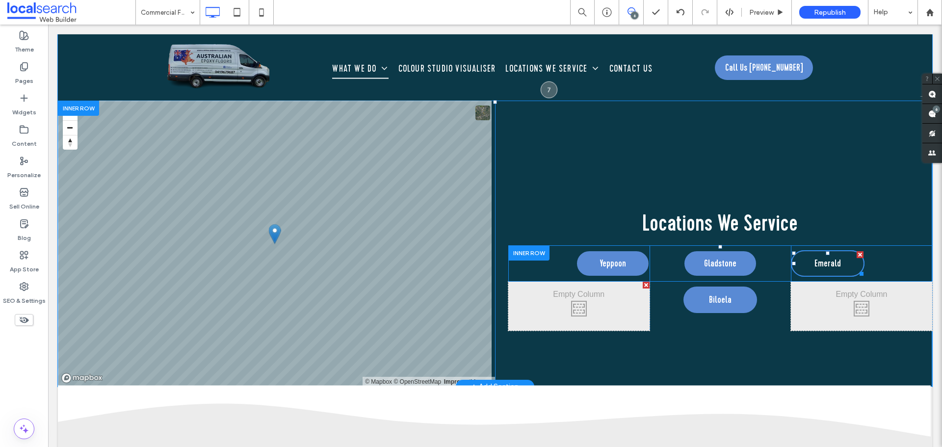
click at [804, 254] on link "Emerald" at bounding box center [828, 263] width 74 height 26
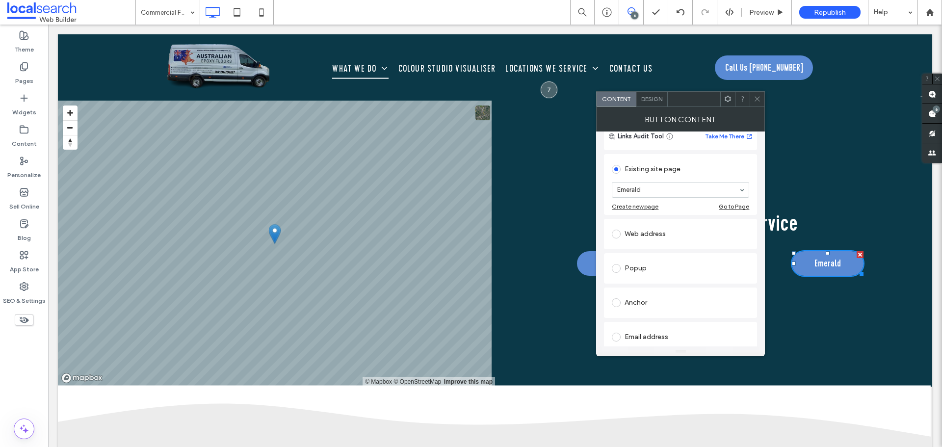
scroll to position [98, 0]
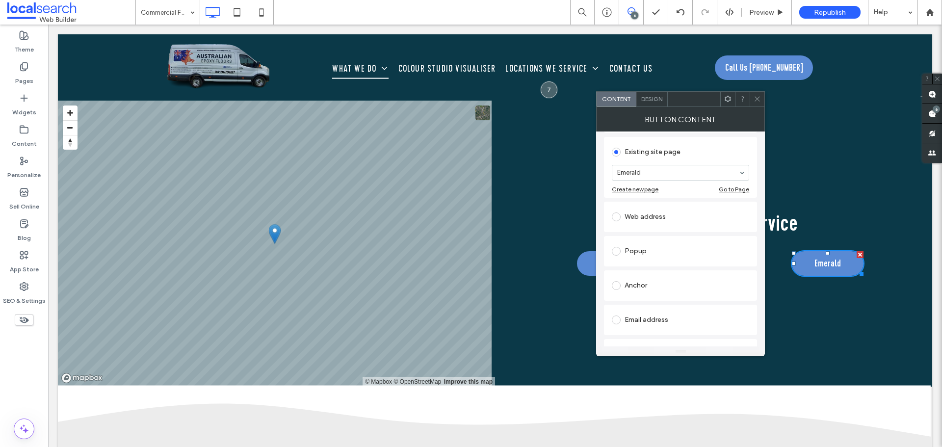
click at [655, 103] on div "Design" at bounding box center [651, 99] width 31 height 15
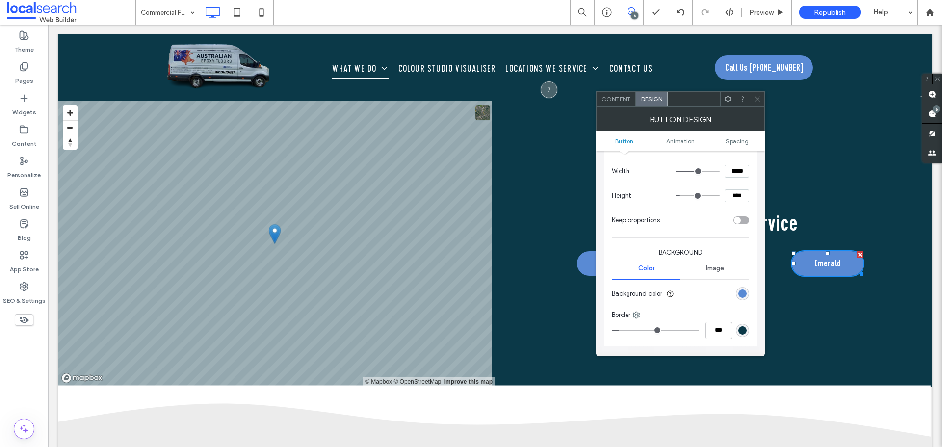
scroll to position [196, 0]
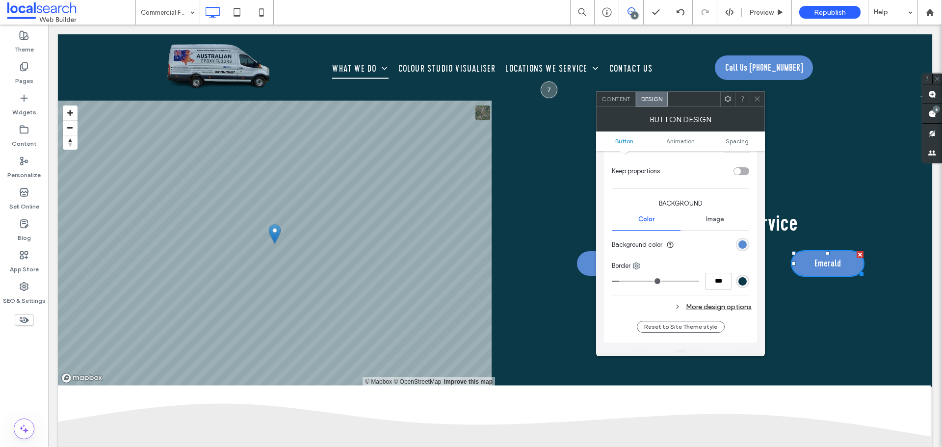
click at [758, 101] on icon at bounding box center [756, 98] width 7 height 7
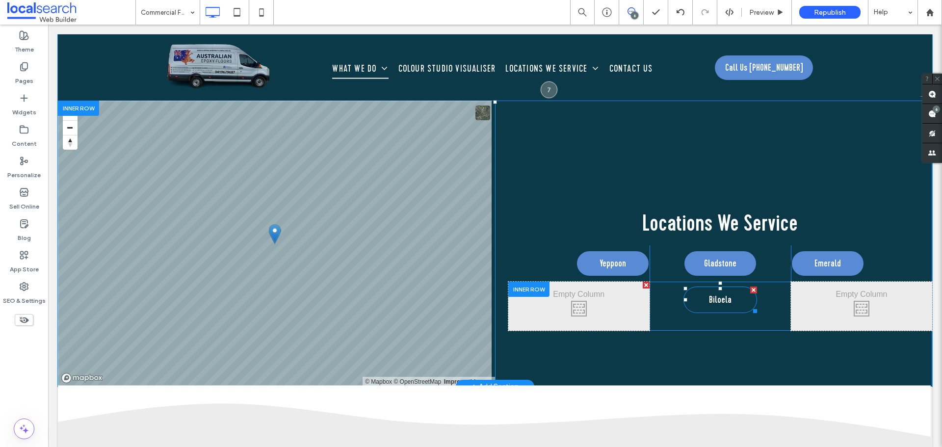
click at [694, 295] on link "Biloela" at bounding box center [720, 299] width 74 height 26
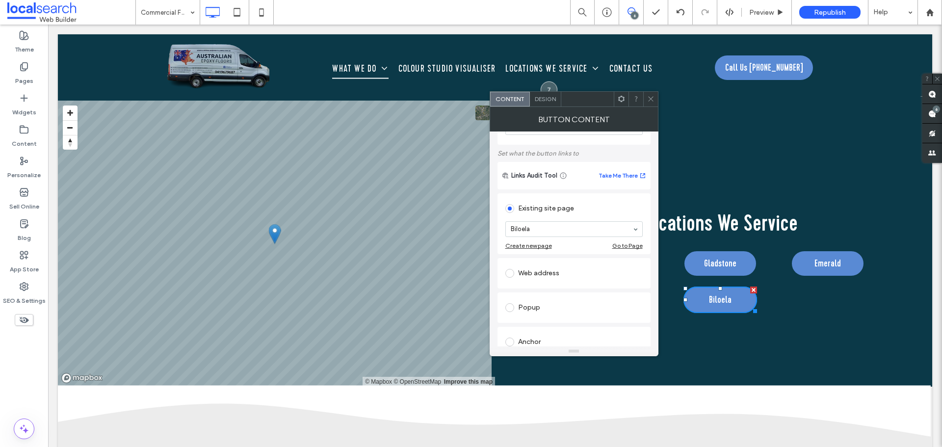
scroll to position [98, 0]
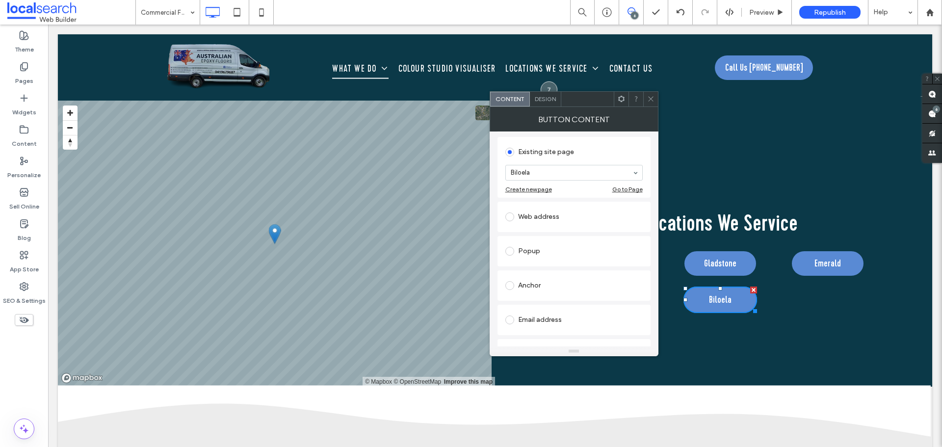
click at [549, 98] on span "Design" at bounding box center [545, 98] width 21 height 7
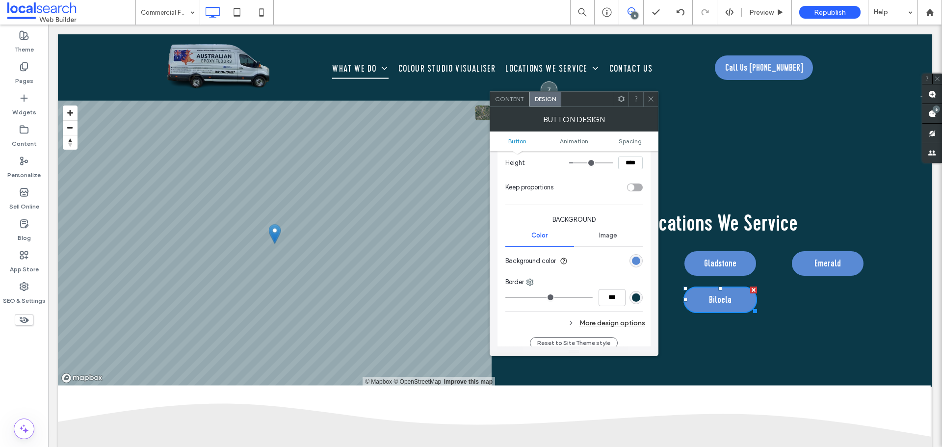
scroll to position [196, 0]
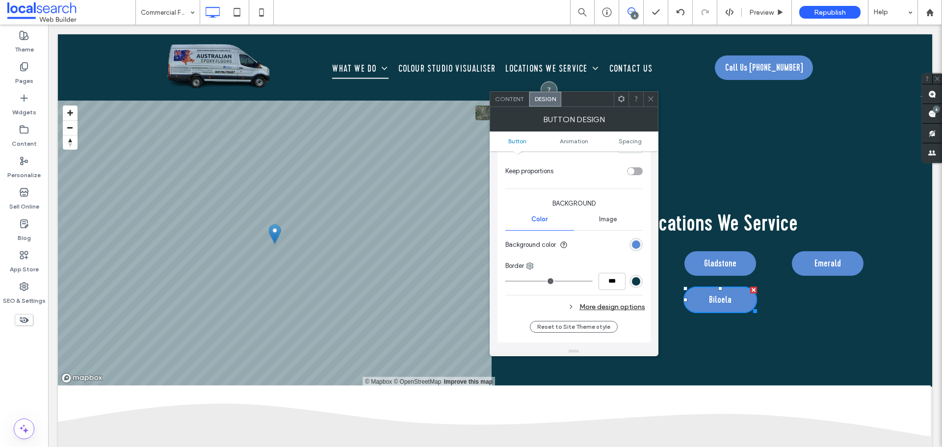
click at [612, 308] on div "More design options" at bounding box center [575, 306] width 140 height 13
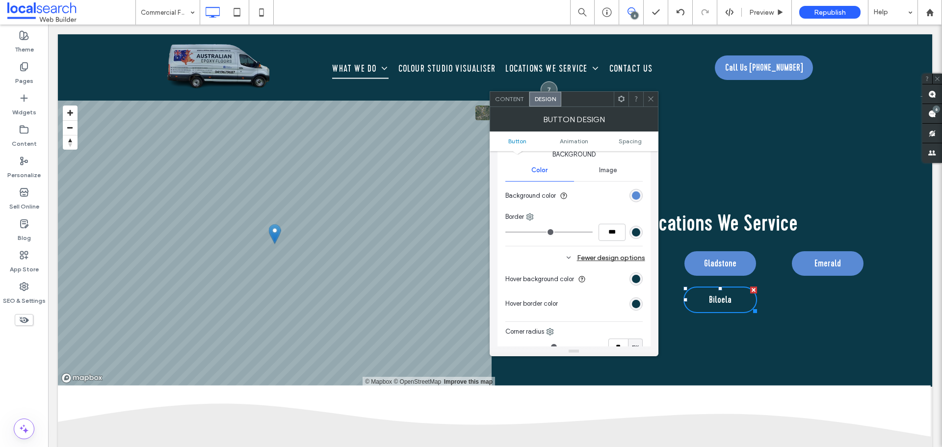
click at [633, 301] on div "rgb(11, 57, 72)" at bounding box center [636, 304] width 8 height 8
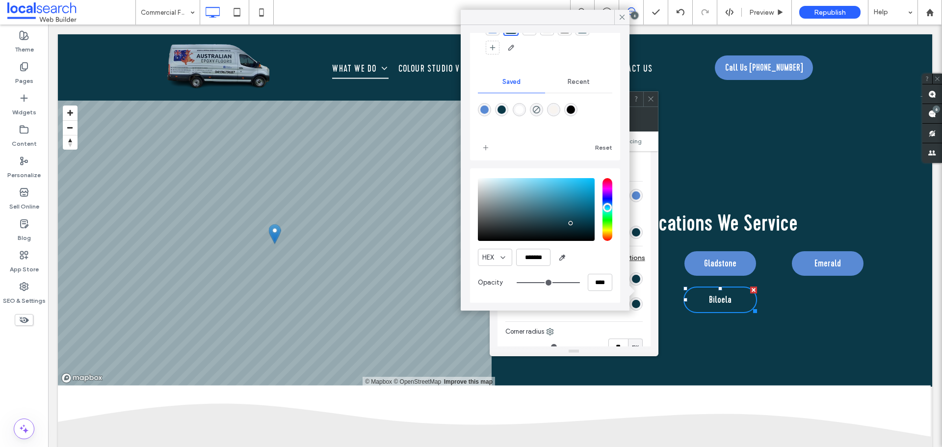
scroll to position [52, 0]
click at [532, 260] on input "*******" at bounding box center [533, 256] width 34 height 17
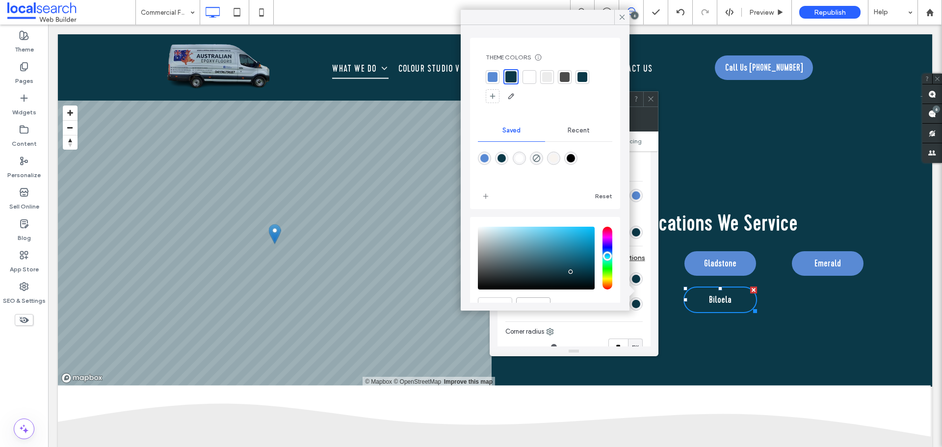
scroll to position [0, 0]
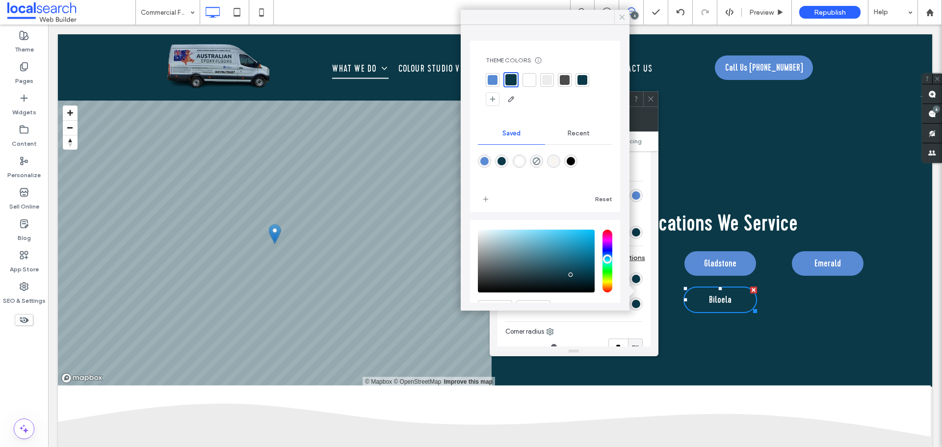
click at [629, 12] on div at bounding box center [621, 17] width 15 height 15
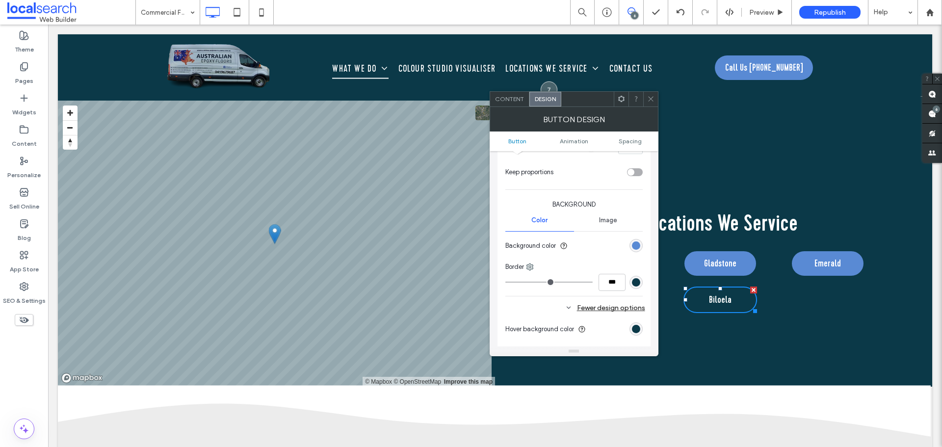
scroll to position [147, 0]
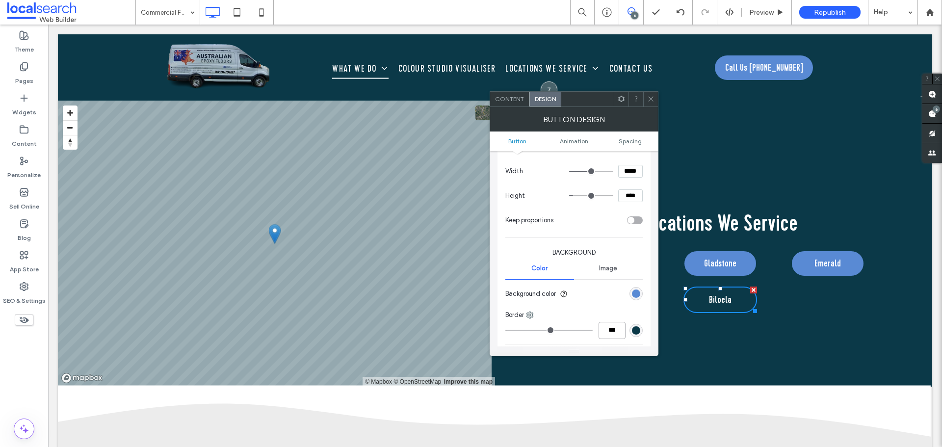
click at [608, 333] on input "***" at bounding box center [611, 330] width 27 height 17
paste input "number-input"
type input "***"
type input "*"
click at [612, 312] on div "Border" at bounding box center [573, 315] width 137 height 10
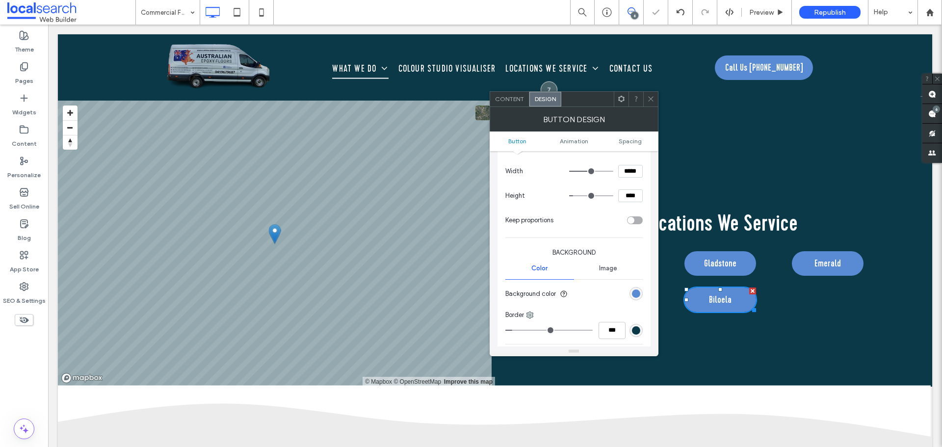
scroll to position [245, 0]
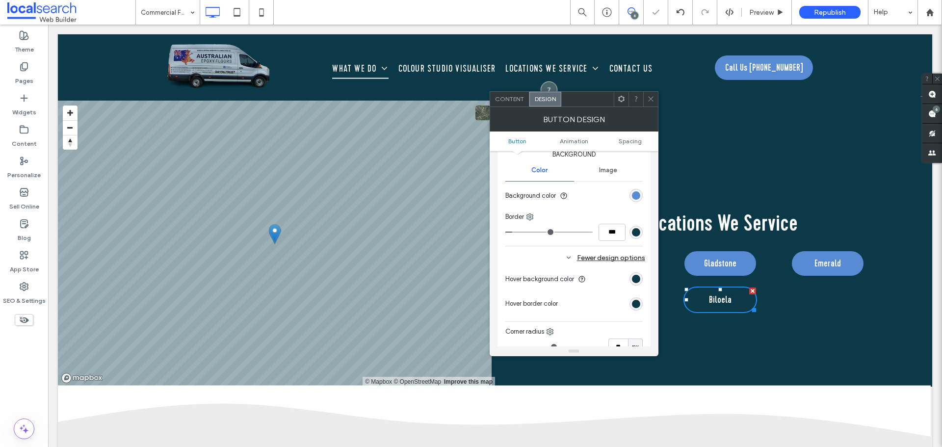
click at [638, 303] on div "rgb(11, 57, 72)" at bounding box center [636, 304] width 8 height 8
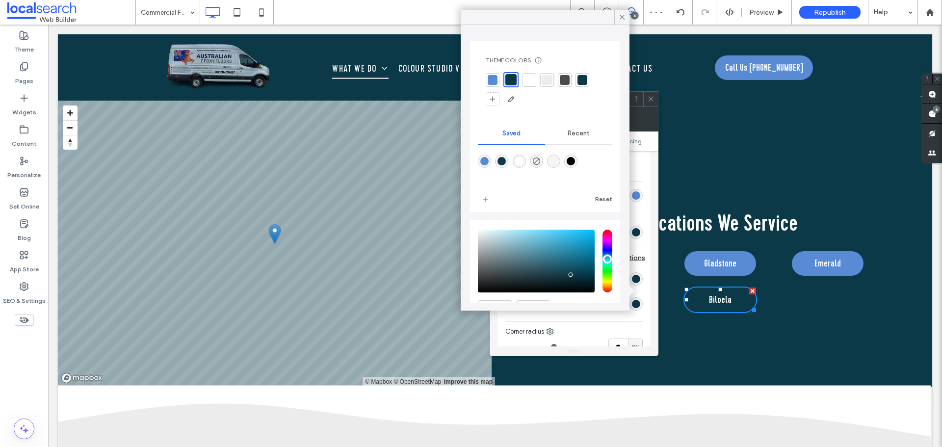
click at [491, 83] on div at bounding box center [493, 80] width 10 height 10
click at [615, 16] on div at bounding box center [621, 17] width 15 height 15
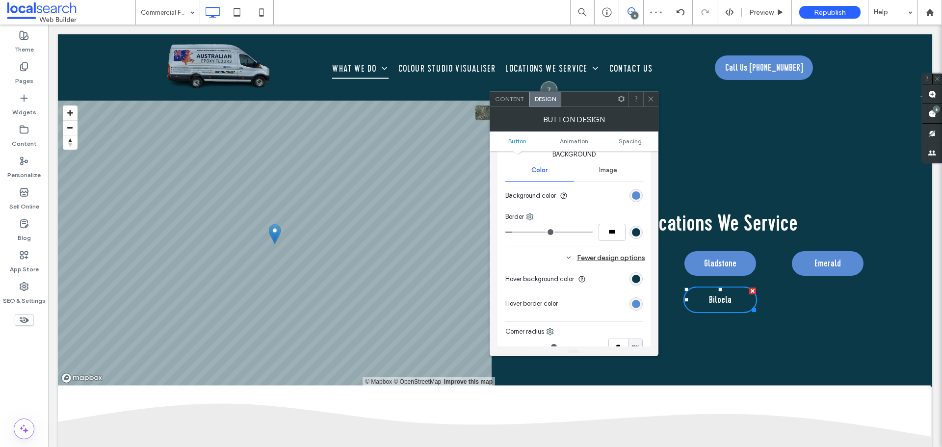
click at [649, 98] on use at bounding box center [650, 99] width 5 height 5
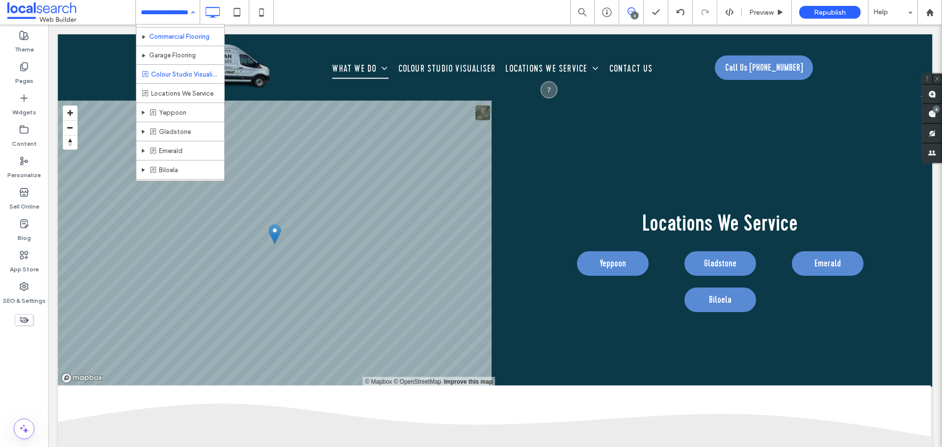
scroll to position [49, 0]
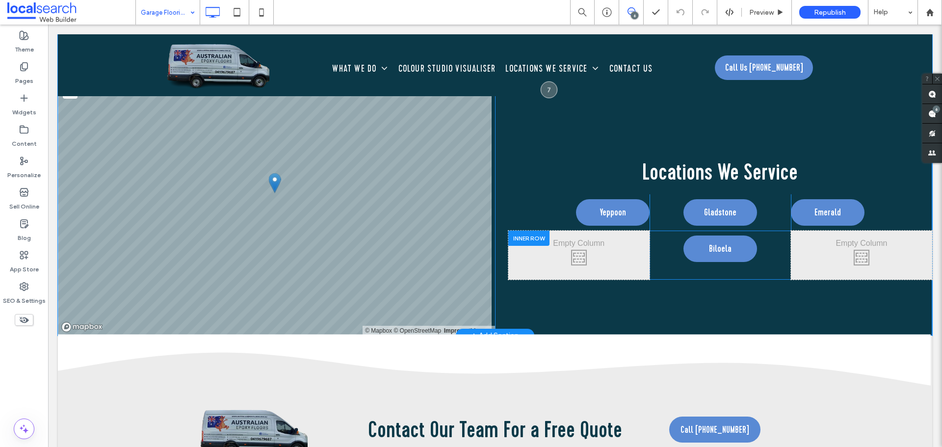
scroll to position [2158, 0]
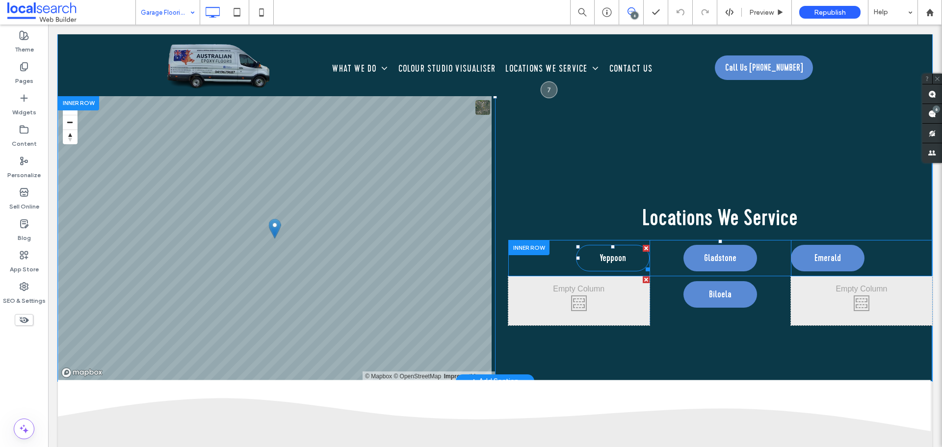
click at [605, 254] on span "Yeppoon" at bounding box center [612, 258] width 26 height 15
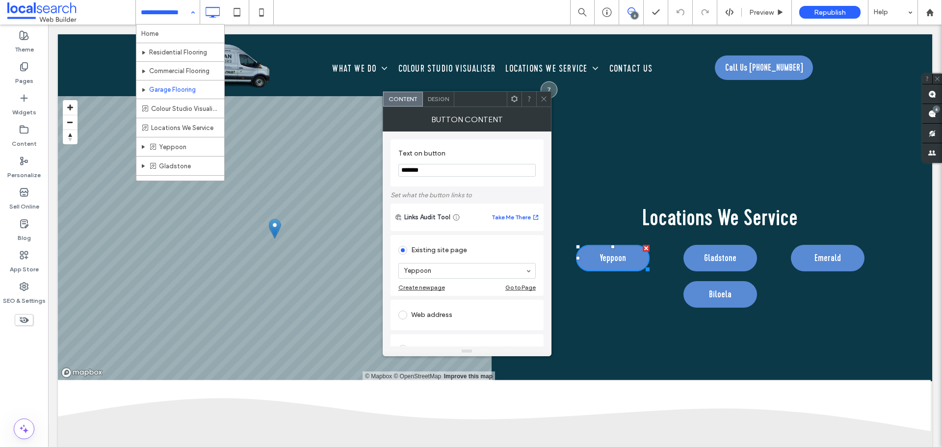
click at [439, 100] on span "Design" at bounding box center [438, 98] width 21 height 7
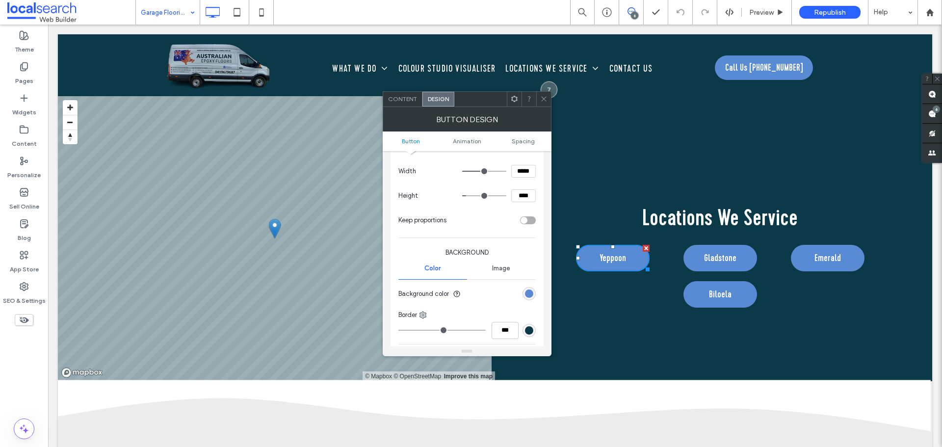
scroll to position [196, 0]
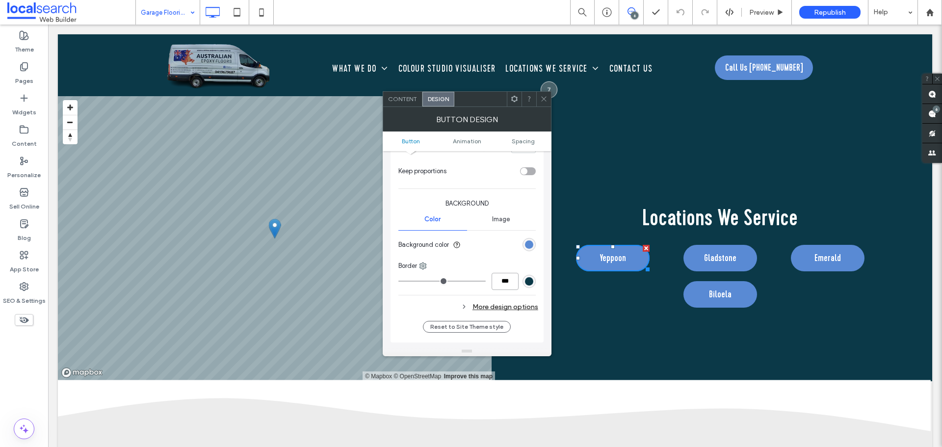
click at [505, 280] on input "***" at bounding box center [504, 281] width 27 height 17
paste input "number-input"
type input "***"
type input "*"
click at [495, 295] on div "Change affects desktop and tablet Width ***** Height **** Keep proportions Back…" at bounding box center [466, 199] width 137 height 234
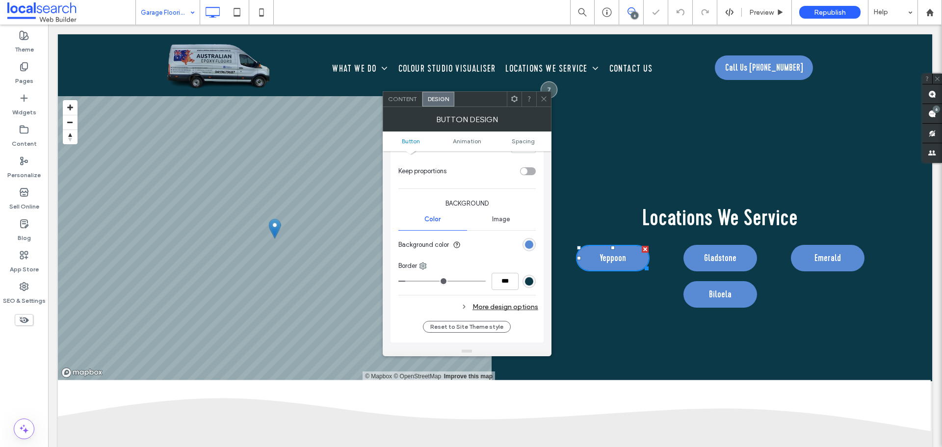
click at [497, 309] on div "More design options" at bounding box center [468, 306] width 140 height 13
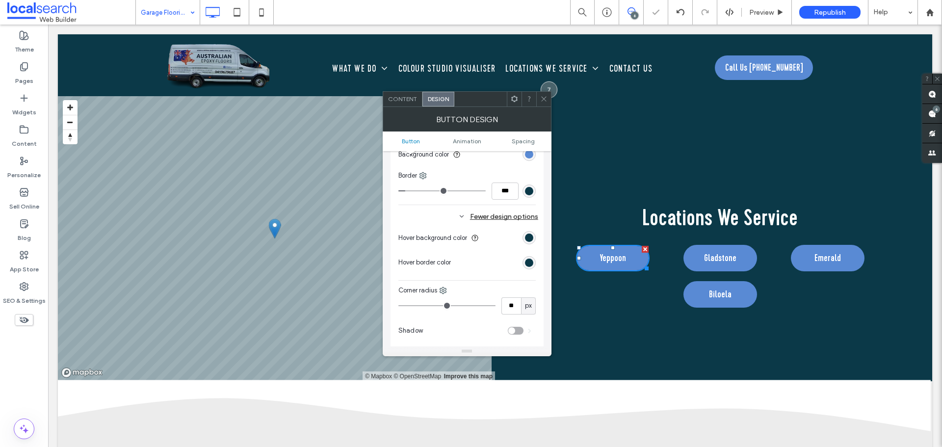
scroll to position [294, 0]
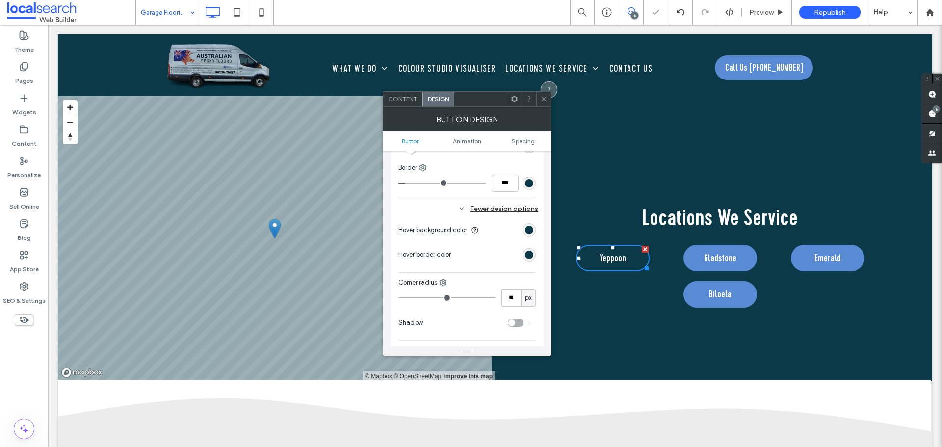
click at [528, 251] on div "rgb(11, 57, 72)" at bounding box center [529, 255] width 8 height 8
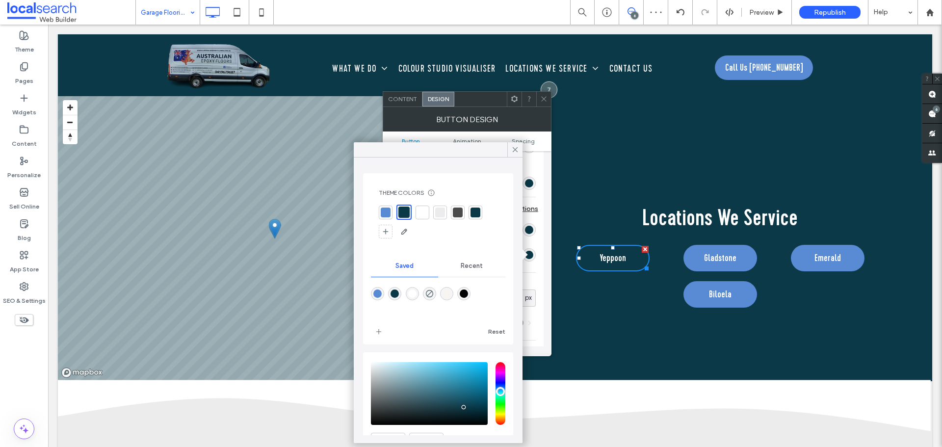
click at [388, 213] on div at bounding box center [386, 212] width 10 height 10
click at [511, 149] on icon at bounding box center [515, 149] width 9 height 9
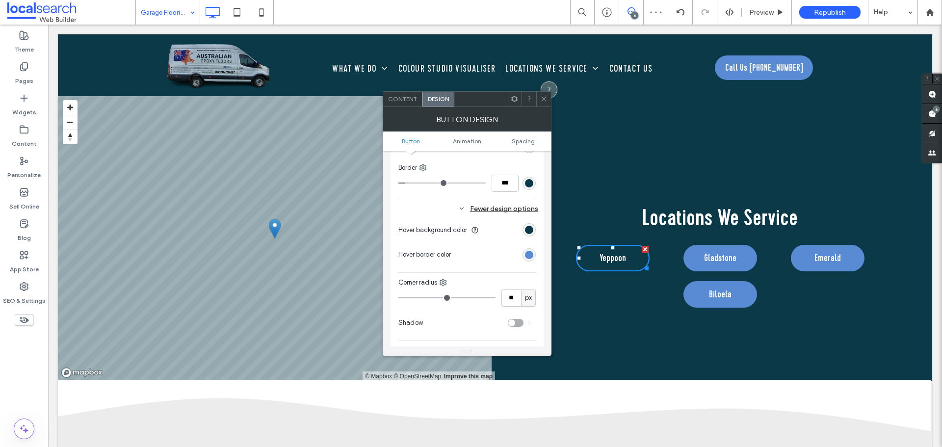
click at [542, 103] on span at bounding box center [543, 99] width 7 height 15
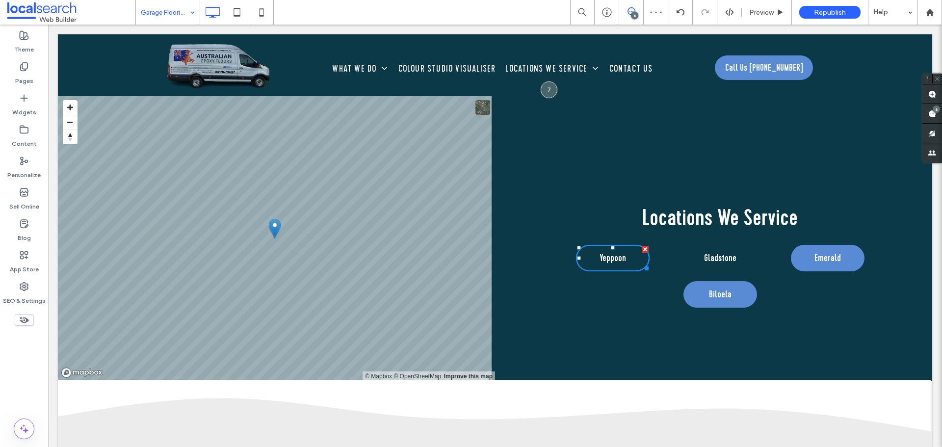
click at [718, 261] on span "Gladstone" at bounding box center [720, 258] width 32 height 15
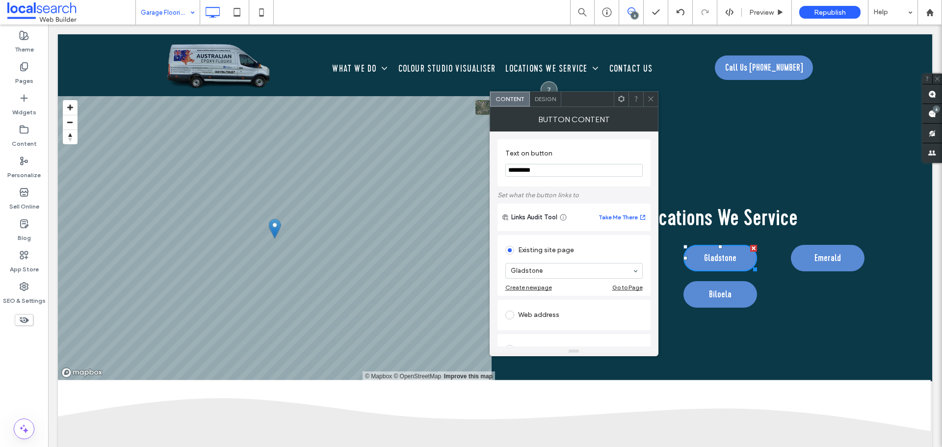
click at [546, 97] on span "Design" at bounding box center [545, 98] width 21 height 7
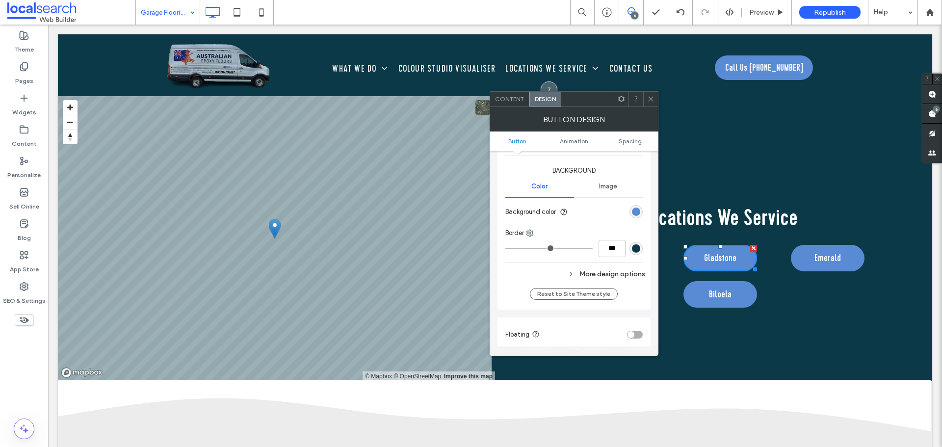
scroll to position [245, 0]
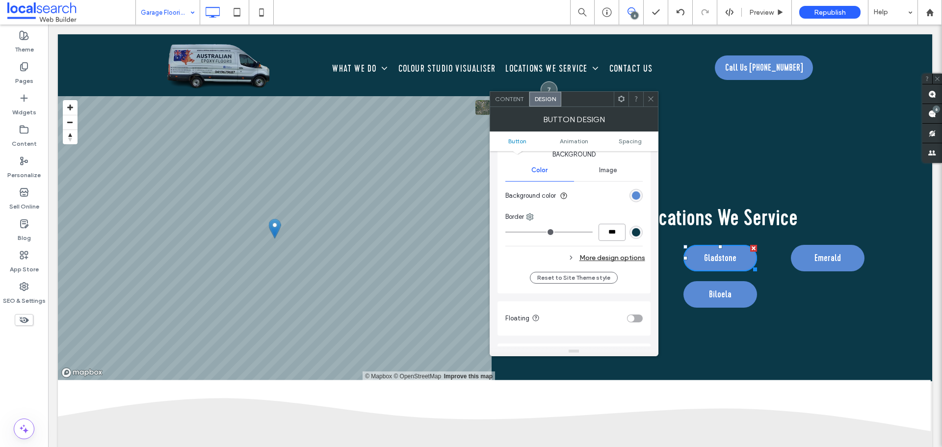
click at [609, 233] on input "***" at bounding box center [611, 232] width 27 height 17
paste input "number-input"
click at [606, 240] on input "***" at bounding box center [611, 232] width 27 height 17
type input "***"
type input "*"
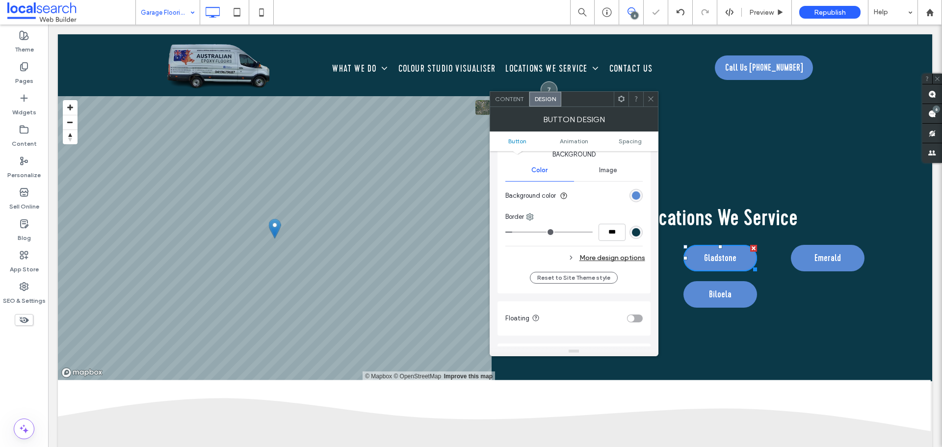
click at [601, 253] on div "More design options" at bounding box center [575, 257] width 140 height 13
click at [634, 303] on div "rgb(11, 57, 72)" at bounding box center [636, 304] width 8 height 8
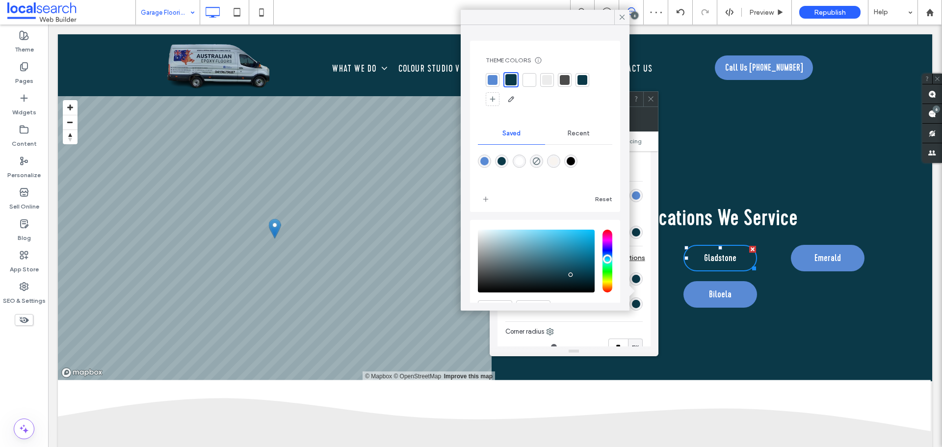
click at [497, 78] on div at bounding box center [493, 80] width 14 height 14
click at [617, 19] on div at bounding box center [621, 17] width 15 height 15
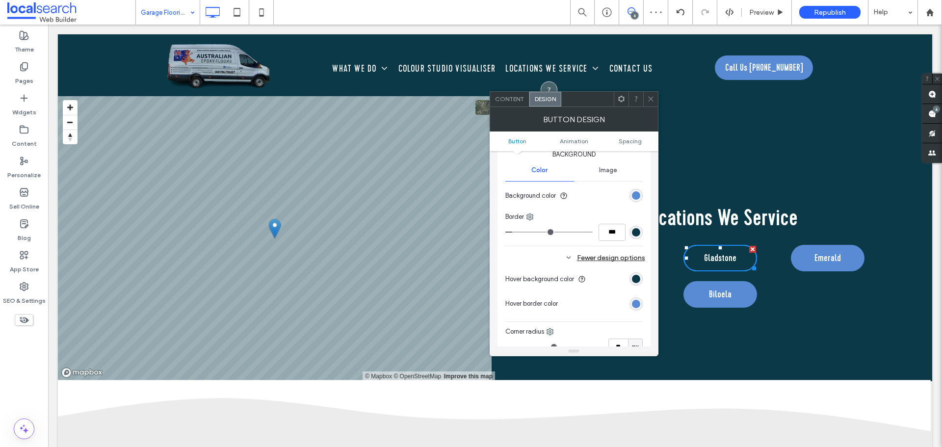
click at [649, 96] on icon at bounding box center [650, 98] width 7 height 7
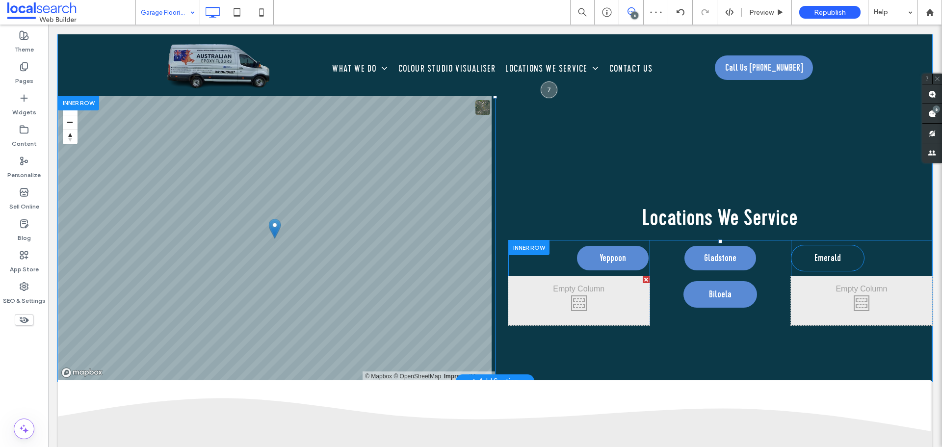
click at [814, 260] on span "Emerald" at bounding box center [827, 258] width 26 height 15
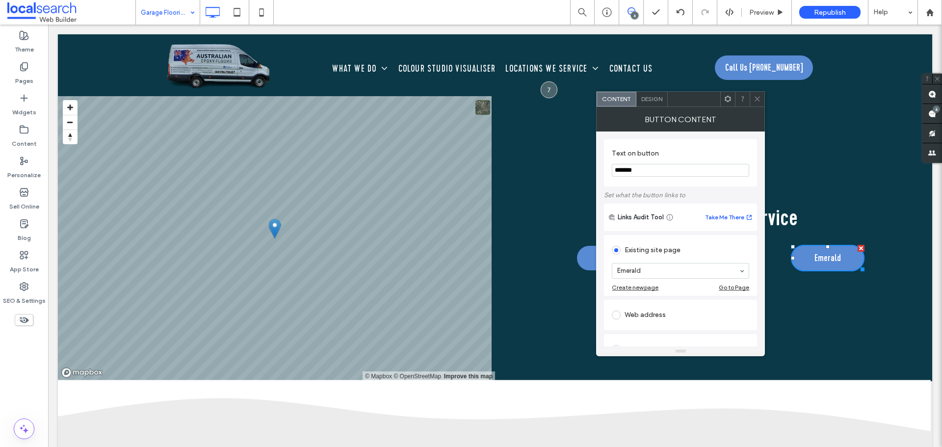
click at [647, 102] on span "Design" at bounding box center [651, 98] width 21 height 7
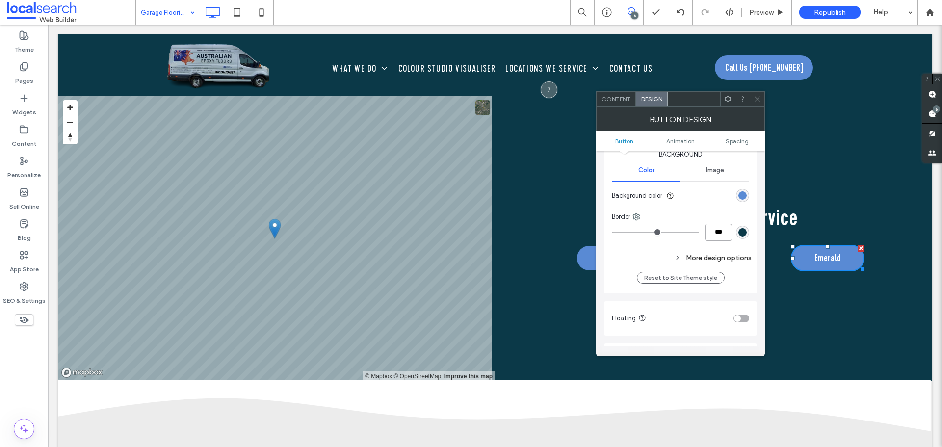
click at [716, 237] on input "***" at bounding box center [718, 232] width 27 height 17
paste input "number-input"
type input "***"
type input "*"
click at [700, 246] on hr at bounding box center [680, 246] width 137 height 0
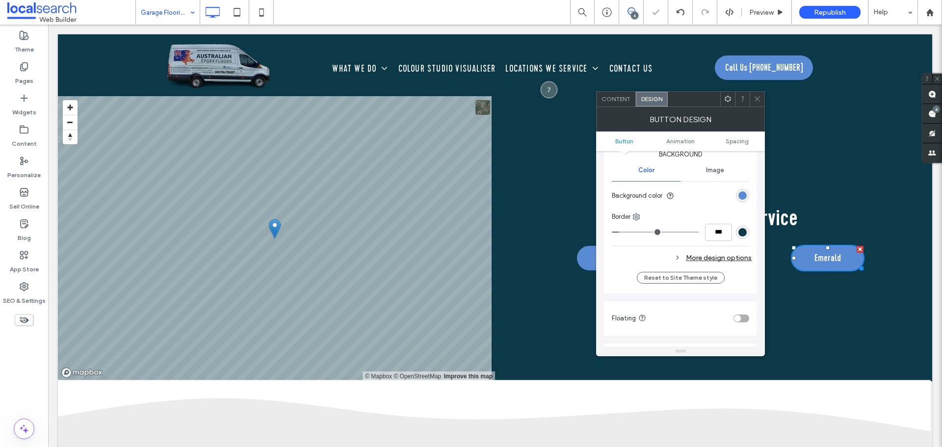
click at [728, 256] on div "More design options" at bounding box center [682, 257] width 140 height 13
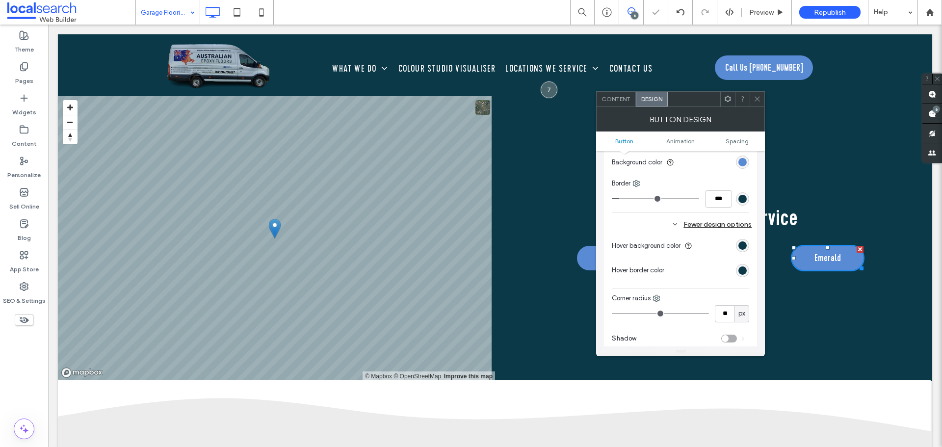
scroll to position [294, 0]
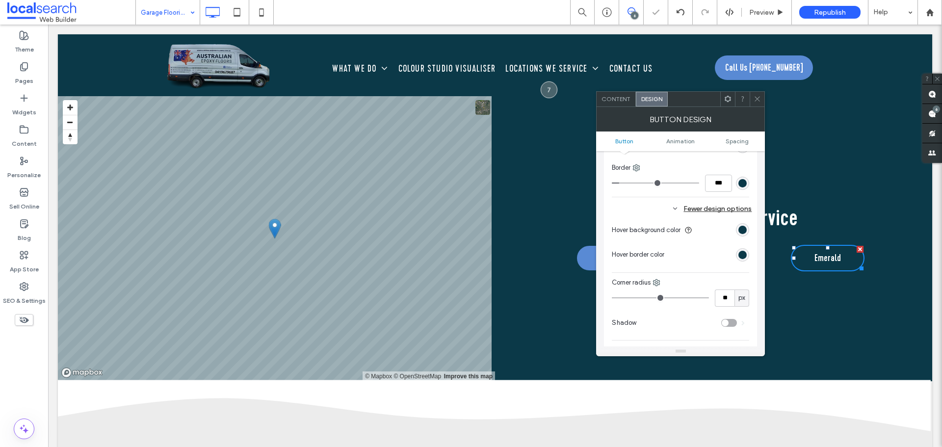
click at [742, 254] on div "rgb(11, 57, 72)" at bounding box center [742, 255] width 8 height 8
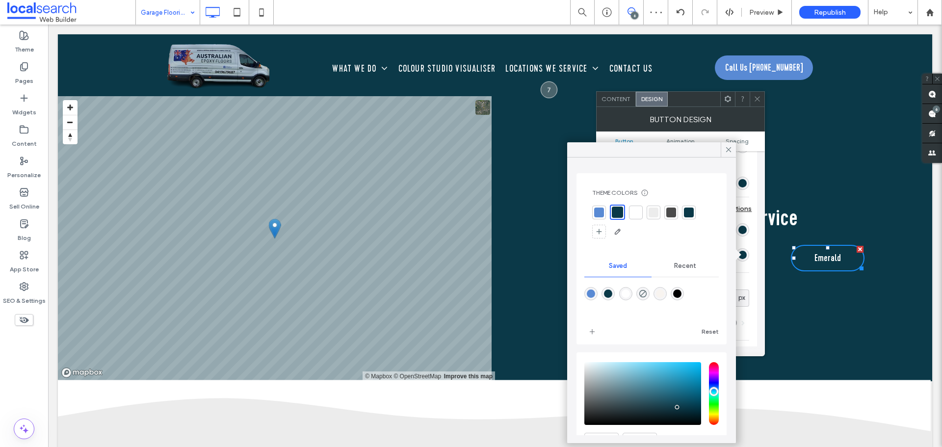
click at [594, 211] on div at bounding box center [599, 213] width 14 height 14
click at [727, 154] on span at bounding box center [728, 149] width 9 height 15
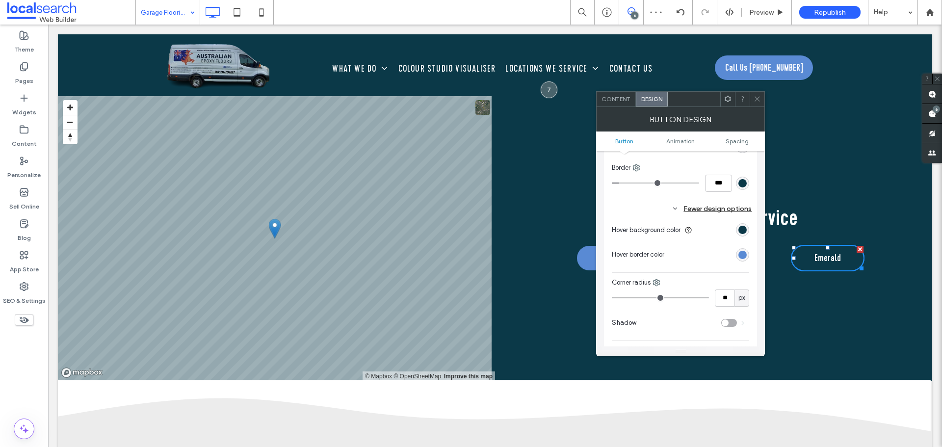
click at [702, 243] on div "Hover background color Hover border color" at bounding box center [680, 243] width 137 height 50
click at [759, 97] on use at bounding box center [757, 99] width 5 height 5
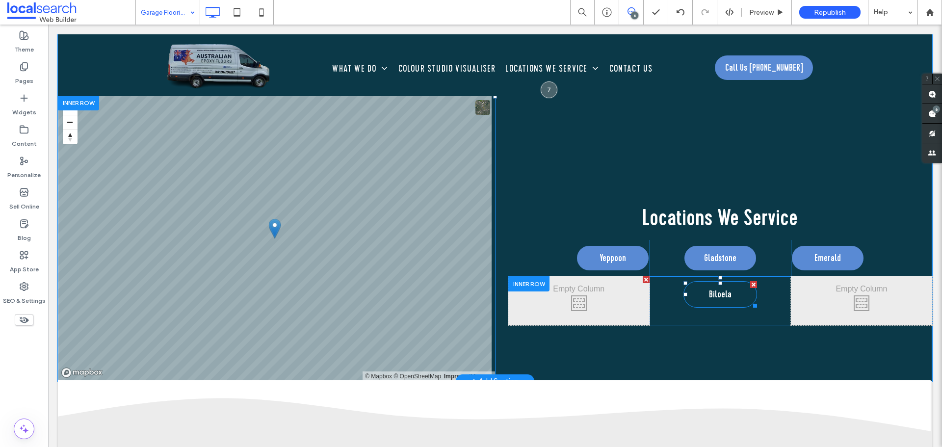
click at [719, 290] on span "Biloela" at bounding box center [720, 294] width 23 height 15
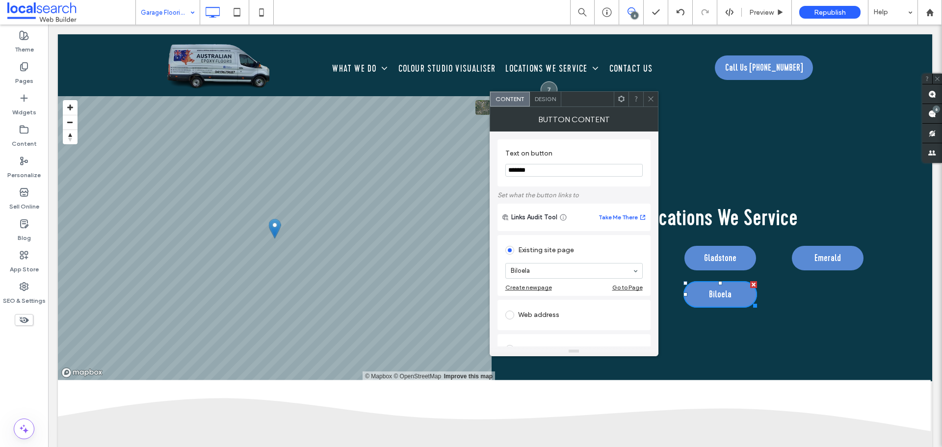
click at [542, 104] on div "Design" at bounding box center [545, 99] width 31 height 15
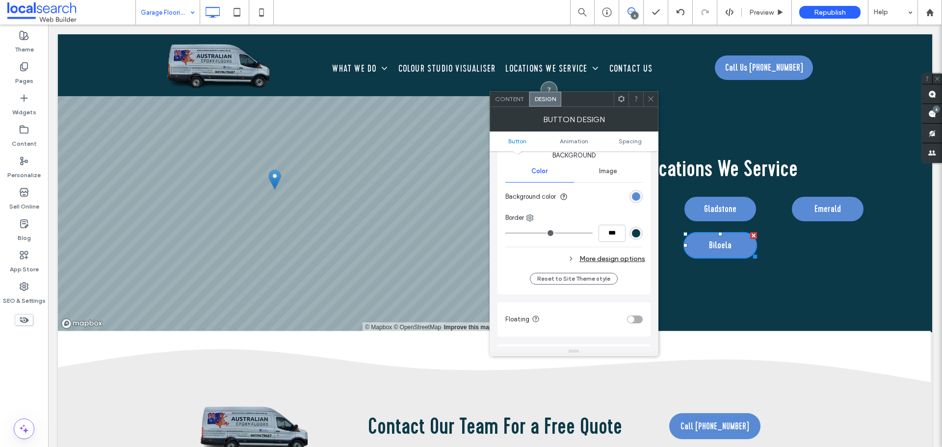
scroll to position [245, 0]
click at [614, 257] on div "More design options" at bounding box center [575, 257] width 140 height 13
click at [607, 231] on input "***" at bounding box center [611, 232] width 27 height 17
paste input "number-input"
type input "***"
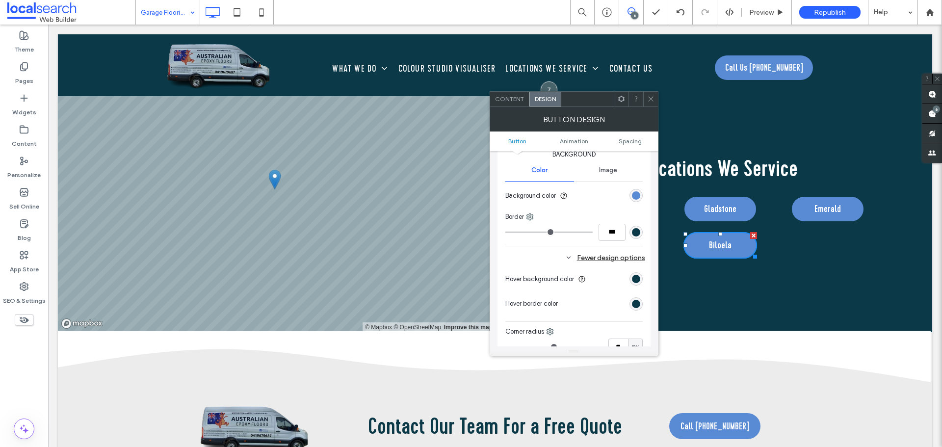
type input "*"
click at [550, 239] on div "***" at bounding box center [573, 232] width 137 height 17
click at [636, 233] on div "rgb(11, 57, 72)" at bounding box center [636, 232] width 8 height 8
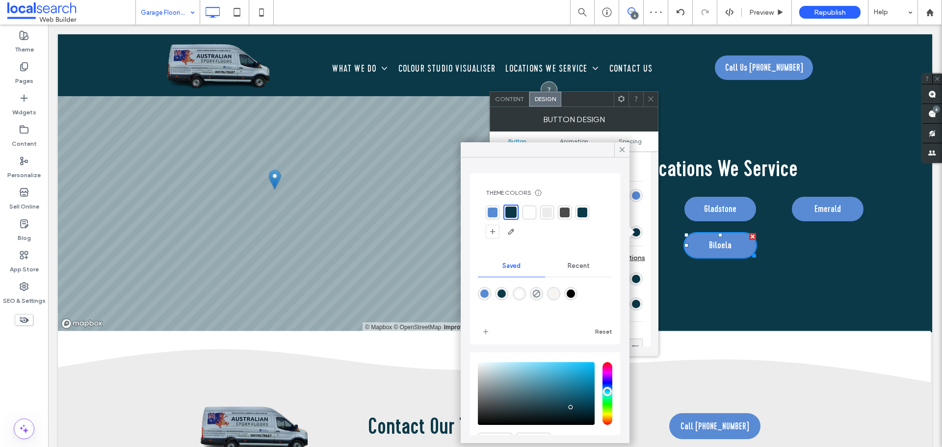
drag, startPoint x: 621, startPoint y: 146, endPoint x: 618, endPoint y: 181, distance: 35.0
click at [621, 146] on icon at bounding box center [622, 149] width 9 height 9
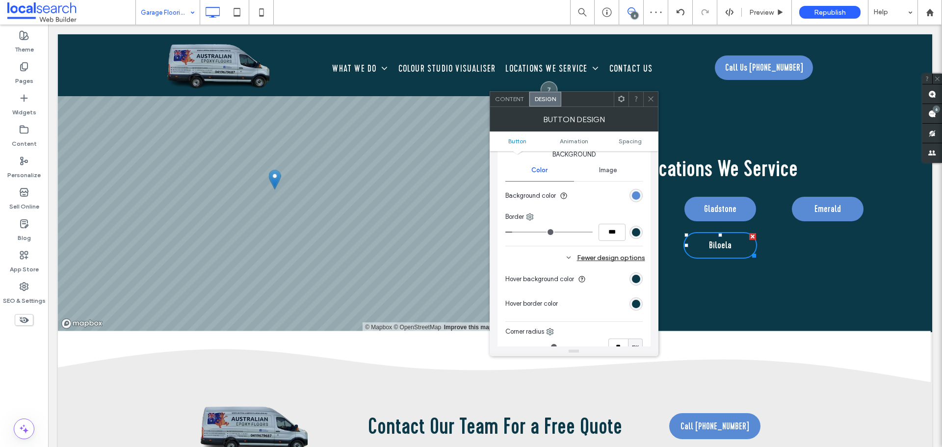
click at [635, 309] on div "rgb(11, 57, 72)" at bounding box center [635, 303] width 13 height 13
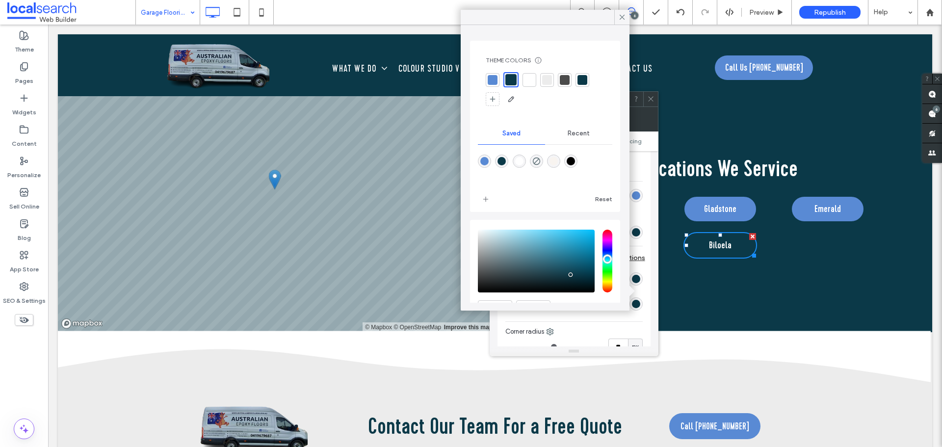
click at [491, 79] on div at bounding box center [493, 80] width 10 height 10
click at [623, 17] on icon at bounding box center [622, 17] width 9 height 9
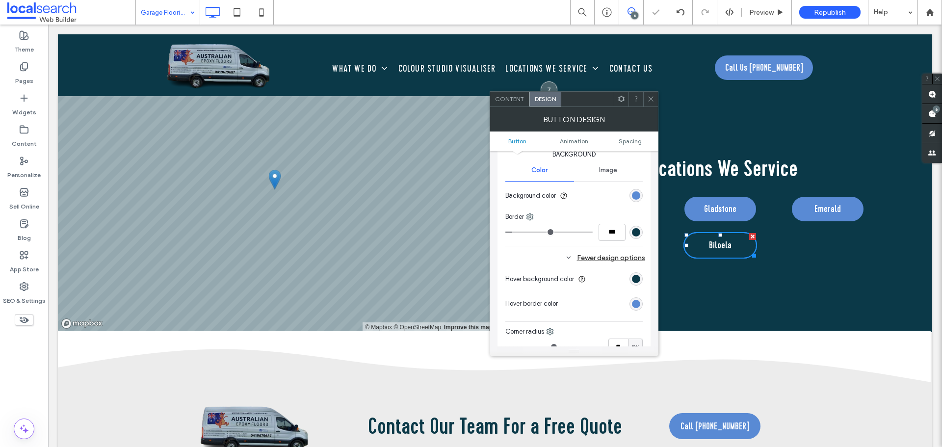
click at [649, 98] on use at bounding box center [650, 99] width 5 height 5
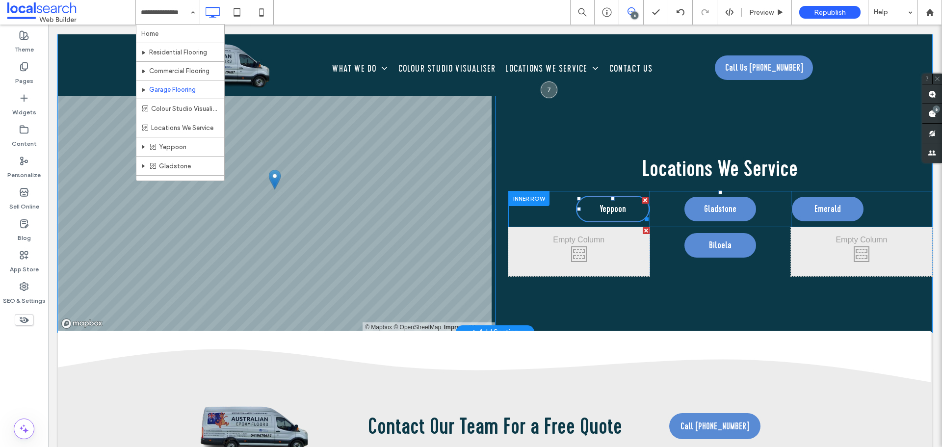
click at [599, 214] on span "Yeppoon" at bounding box center [612, 209] width 26 height 15
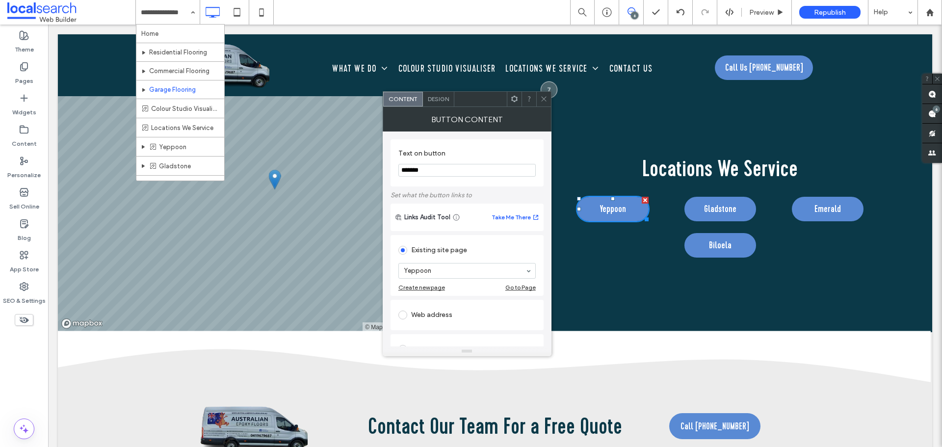
click at [443, 97] on span "Design" at bounding box center [438, 98] width 21 height 7
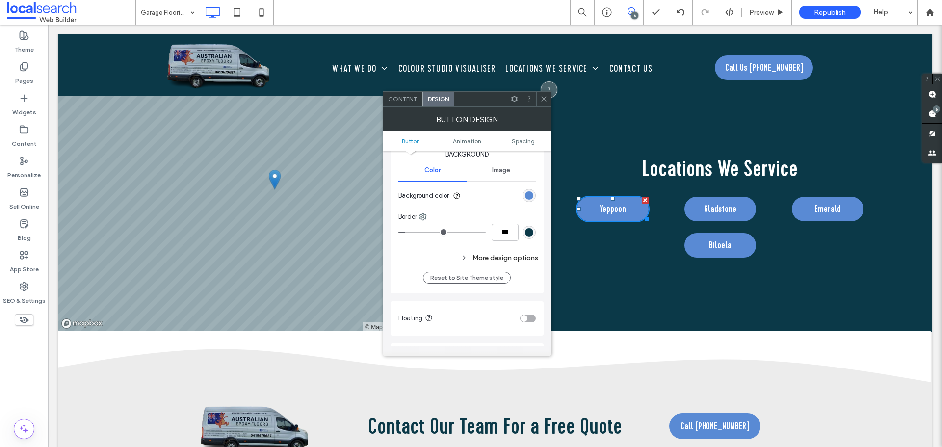
click at [501, 258] on div "More design options" at bounding box center [468, 257] width 140 height 13
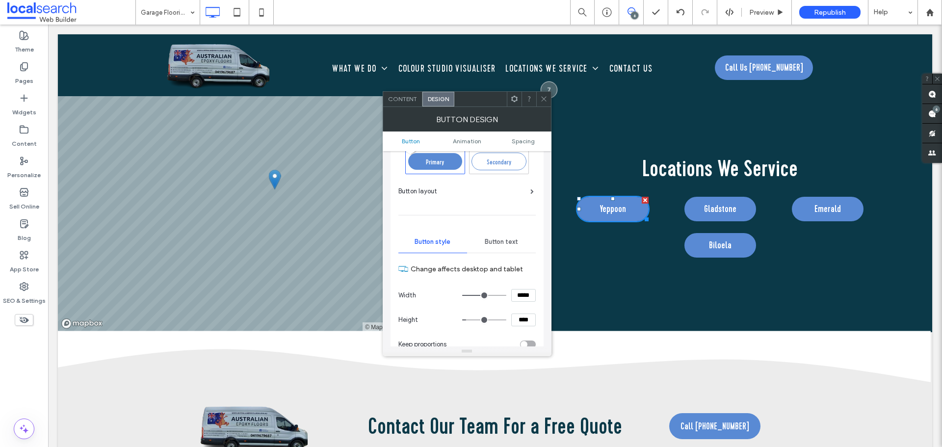
scroll to position [0, 0]
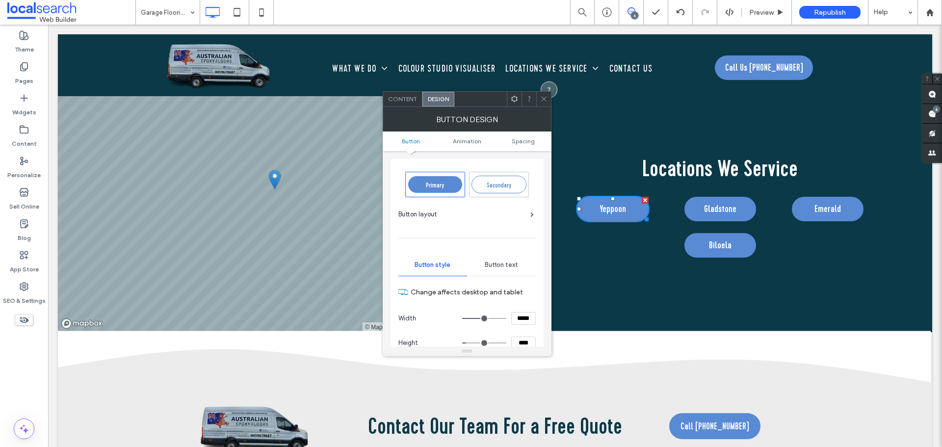
click at [498, 258] on div "Button text" at bounding box center [501, 265] width 69 height 22
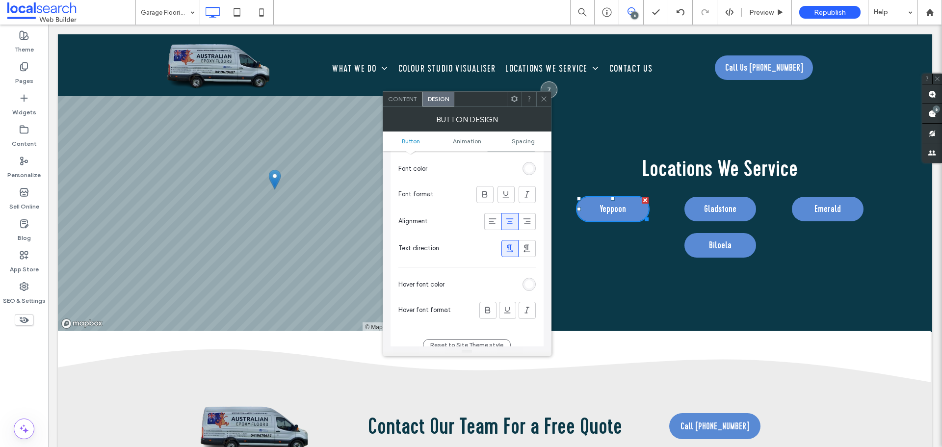
scroll to position [245, 0]
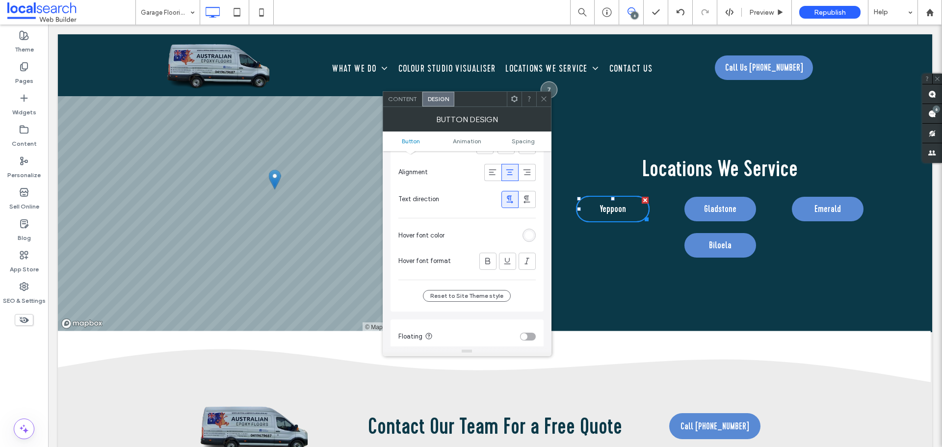
click at [527, 237] on div "rgb(255, 255, 255)" at bounding box center [529, 235] width 8 height 8
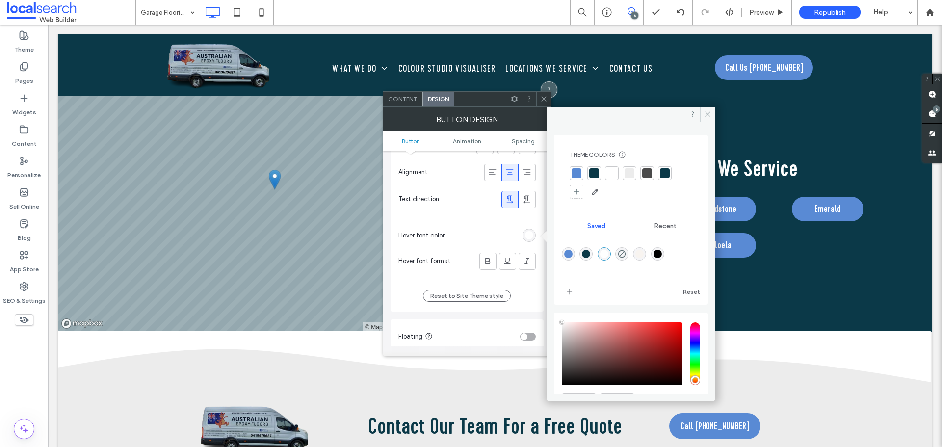
click at [570, 173] on div at bounding box center [576, 173] width 14 height 14
click at [710, 115] on icon at bounding box center [707, 113] width 7 height 7
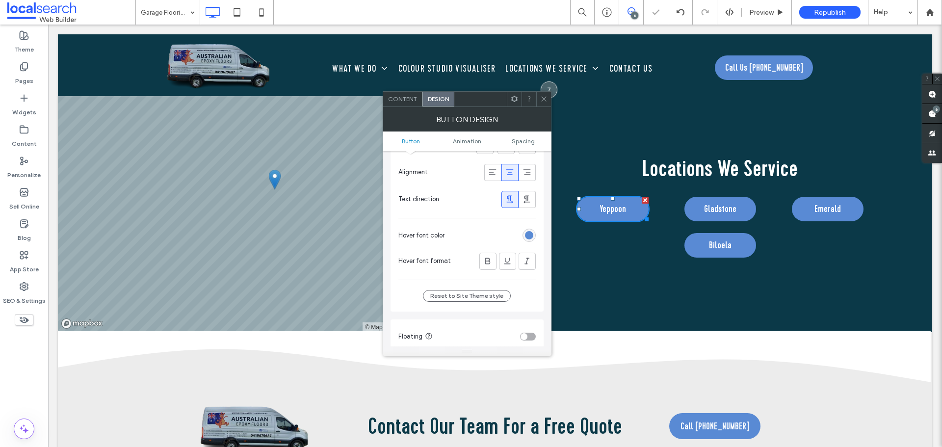
click at [542, 105] on span at bounding box center [543, 99] width 7 height 15
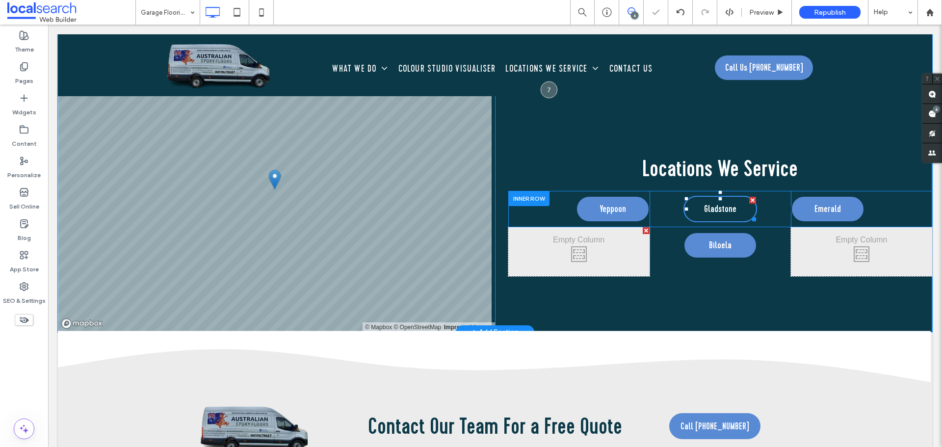
click at [693, 207] on link "Gladstone" at bounding box center [720, 209] width 74 height 26
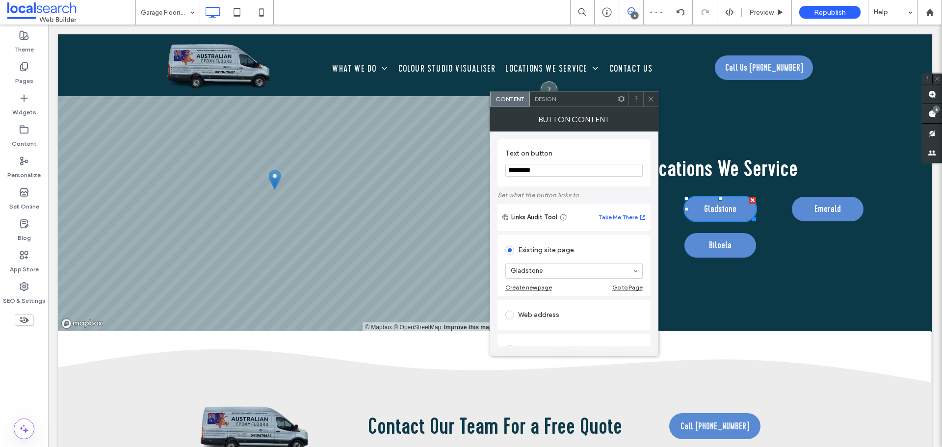
click at [542, 101] on span "Design" at bounding box center [545, 98] width 21 height 7
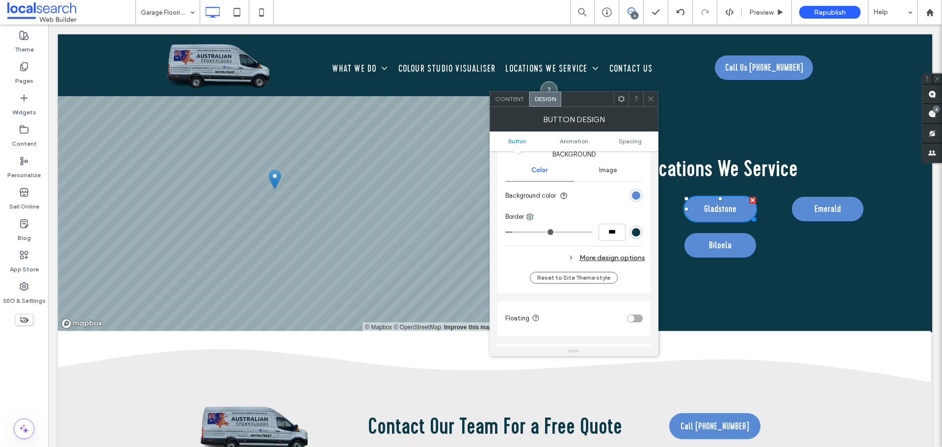
click at [618, 256] on div "More design options" at bounding box center [575, 257] width 140 height 13
click at [616, 258] on div "Fewer design options" at bounding box center [575, 257] width 140 height 13
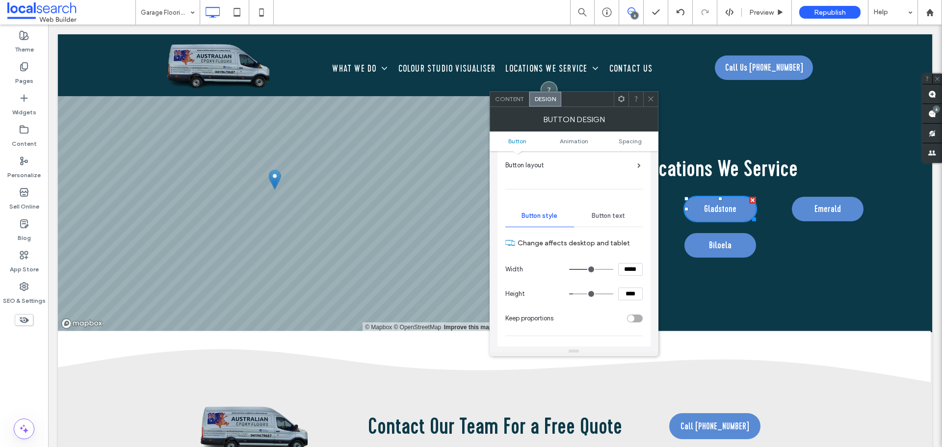
click at [614, 217] on span "Button text" at bounding box center [608, 216] width 33 height 8
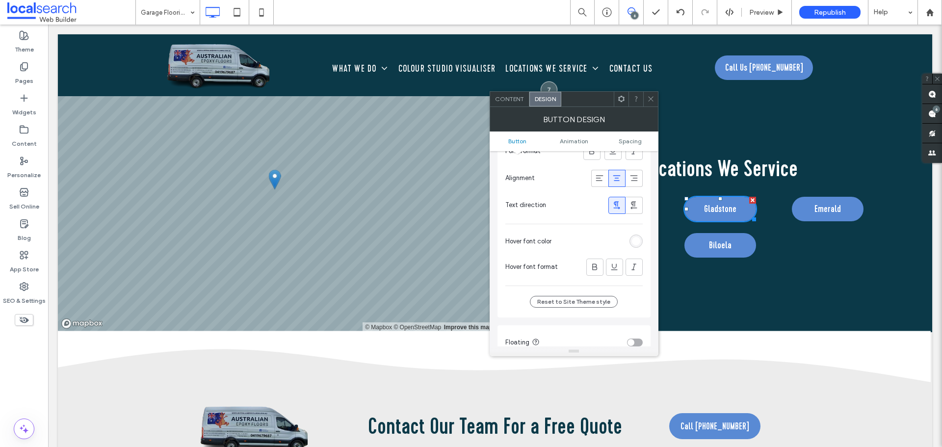
scroll to position [294, 0]
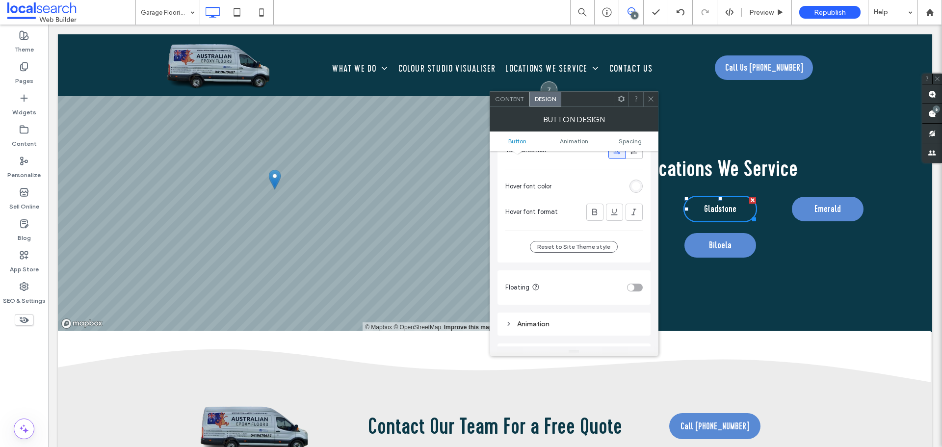
click at [636, 190] on div "rgb(255, 255, 255)" at bounding box center [635, 186] width 13 height 13
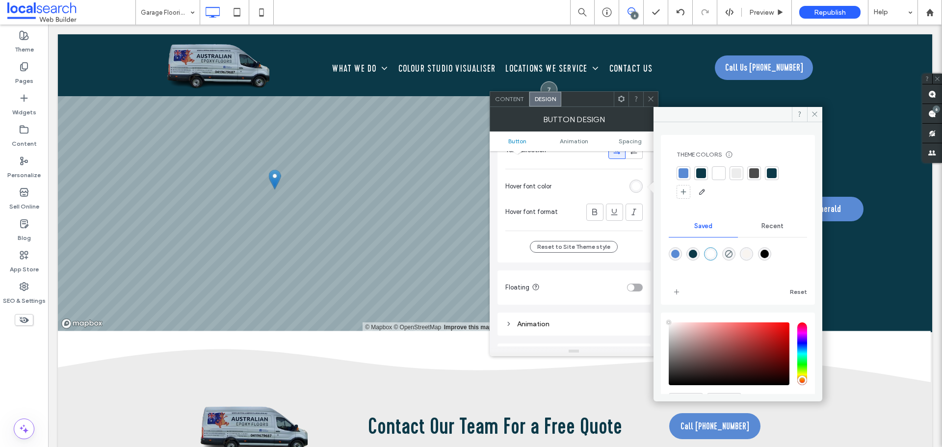
click at [684, 174] on div at bounding box center [683, 173] width 10 height 10
click at [811, 114] on icon at bounding box center [814, 113] width 7 height 7
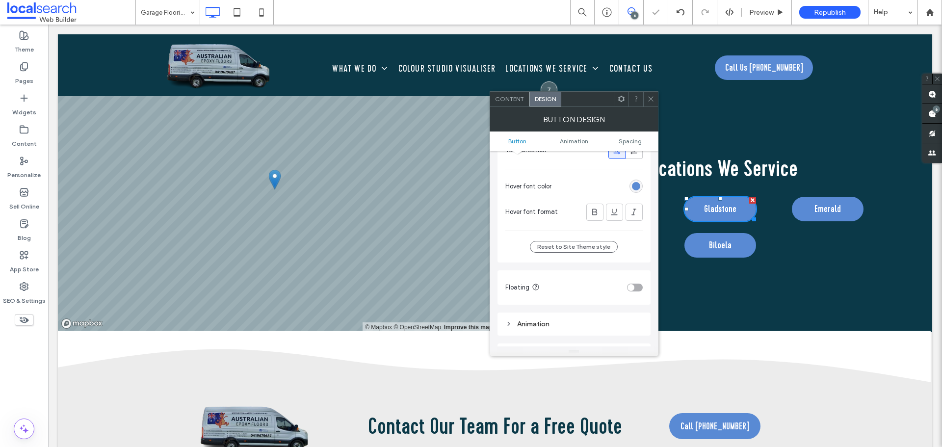
click at [650, 97] on icon at bounding box center [650, 98] width 7 height 7
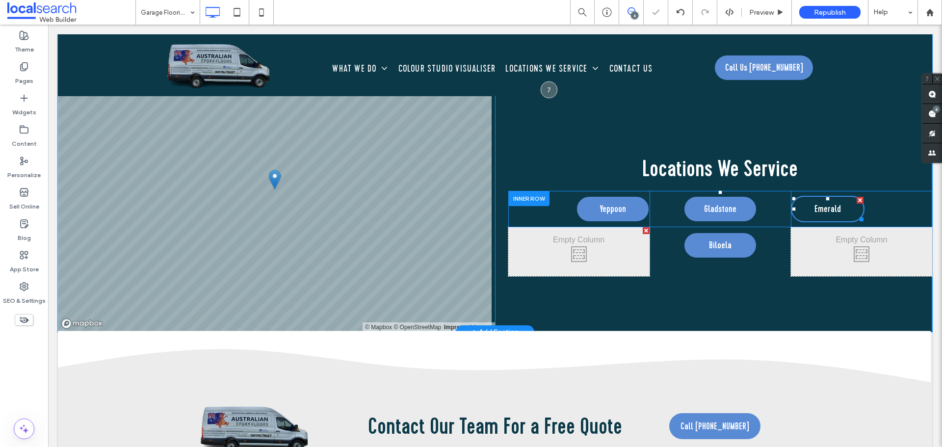
click at [814, 209] on span "Emerald" at bounding box center [827, 209] width 26 height 15
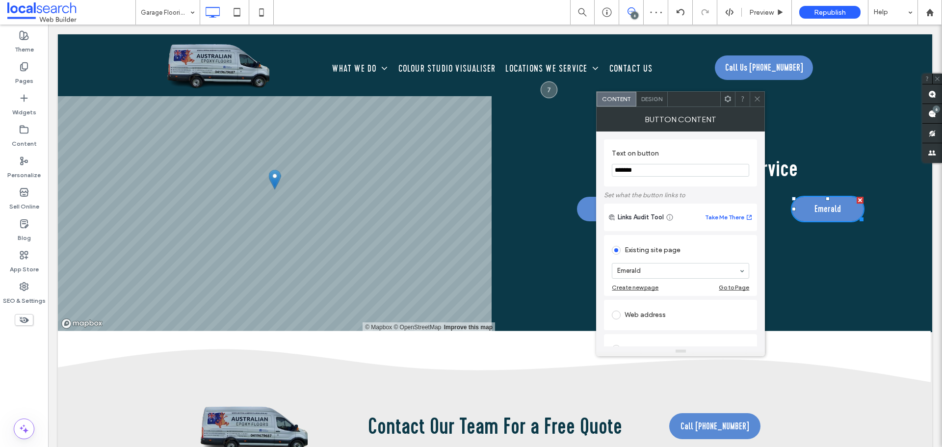
click at [652, 97] on span "Design" at bounding box center [651, 98] width 21 height 7
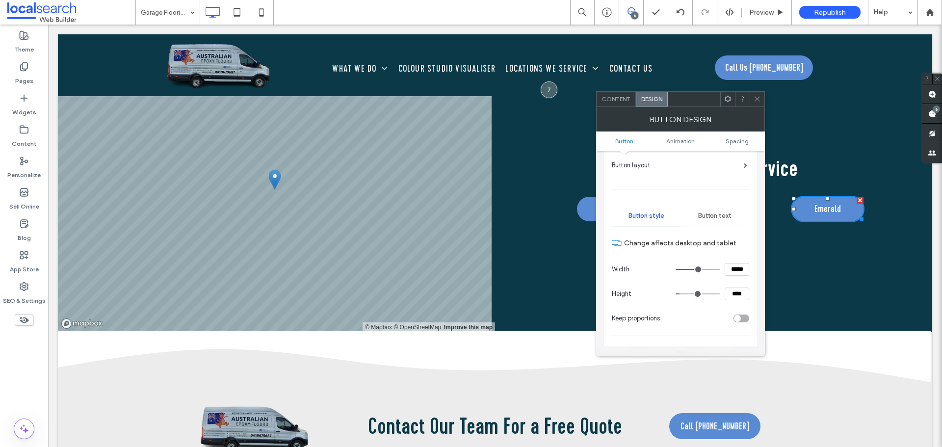
click at [719, 212] on span "Button text" at bounding box center [714, 216] width 33 height 8
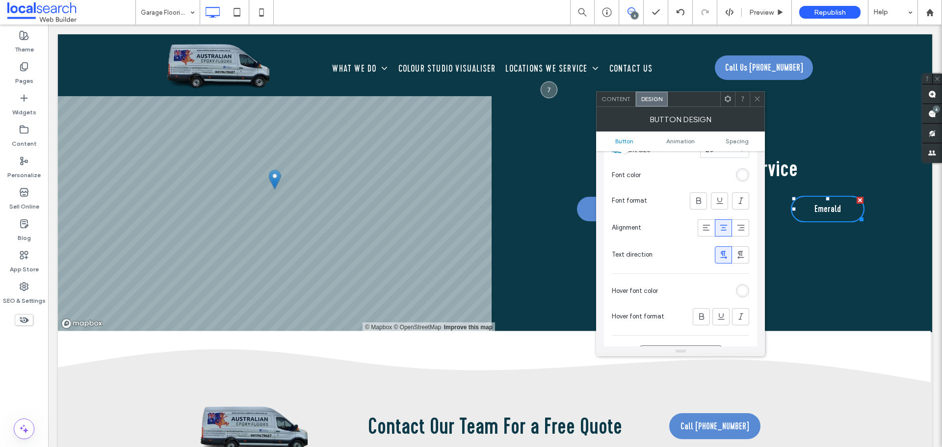
scroll to position [245, 0]
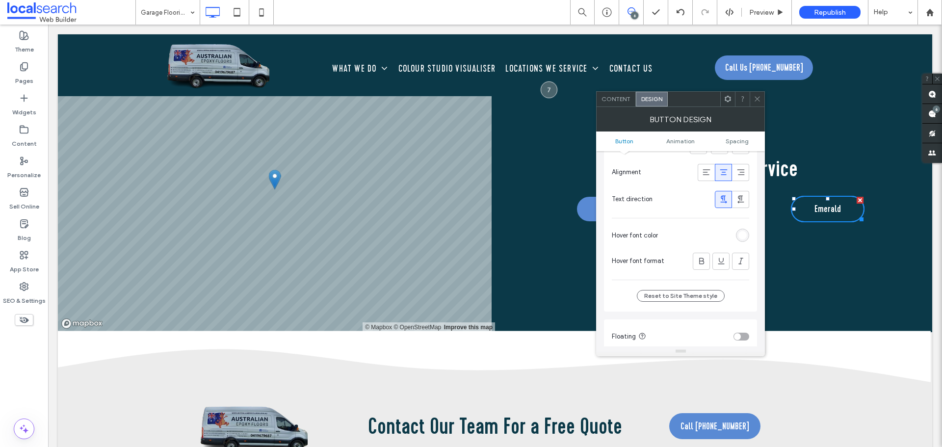
click at [740, 237] on div "rgb(255, 255, 255)" at bounding box center [742, 235] width 8 height 8
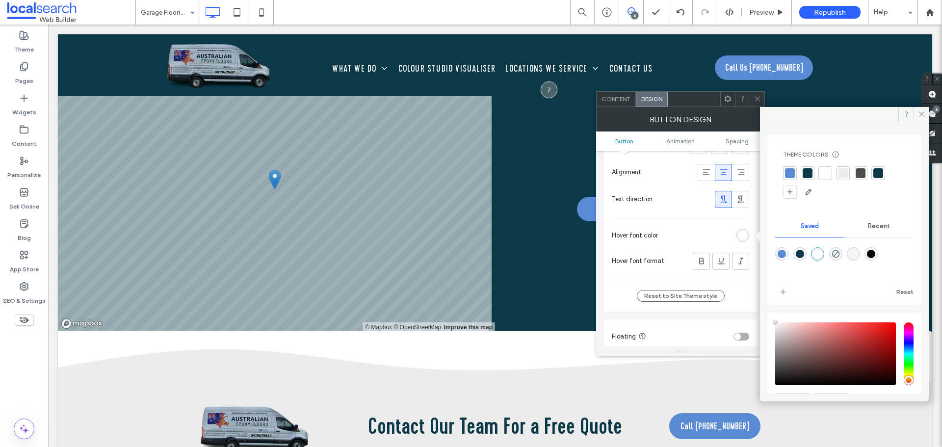
click at [790, 172] on div at bounding box center [790, 173] width 10 height 10
click at [919, 110] on span at bounding box center [920, 114] width 15 height 15
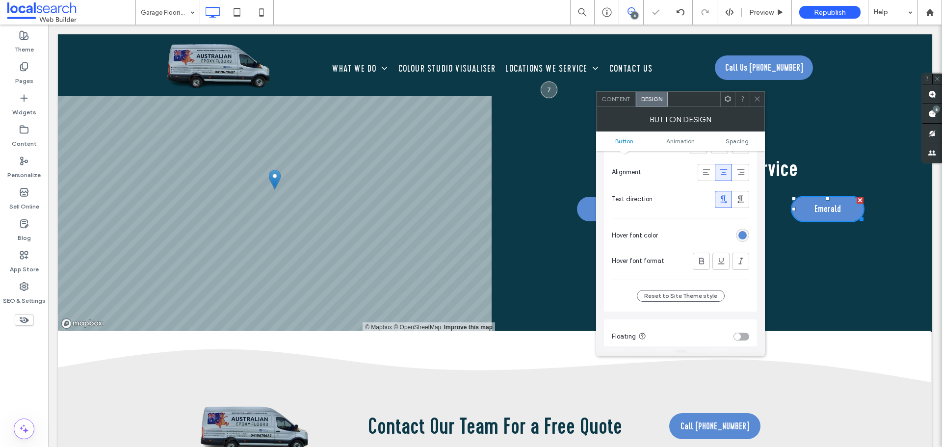
click at [754, 99] on icon at bounding box center [756, 98] width 7 height 7
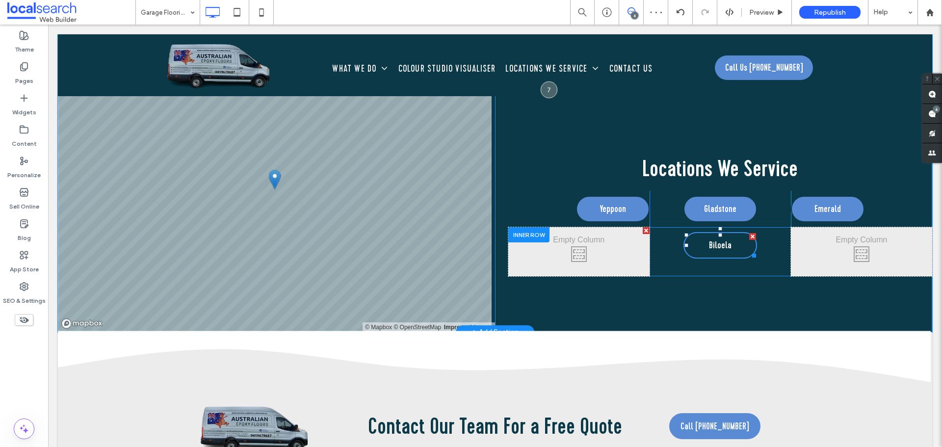
click at [741, 240] on link "Biloela" at bounding box center [720, 245] width 74 height 26
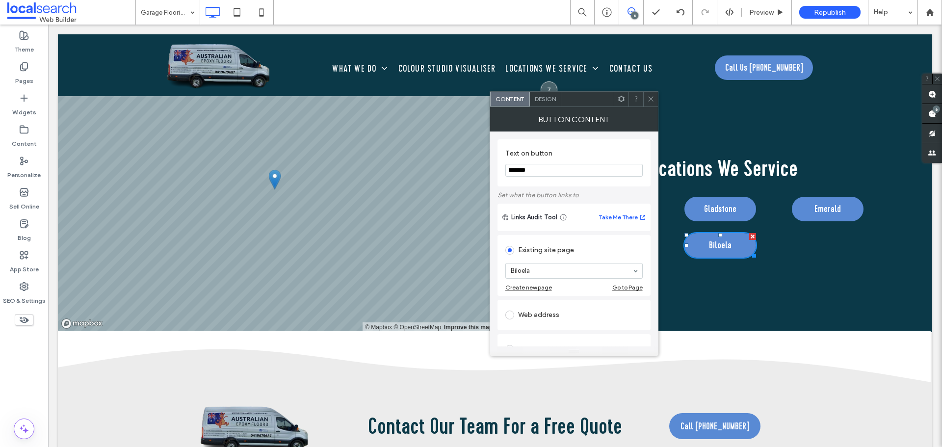
click at [539, 95] on div "Design" at bounding box center [545, 99] width 31 height 15
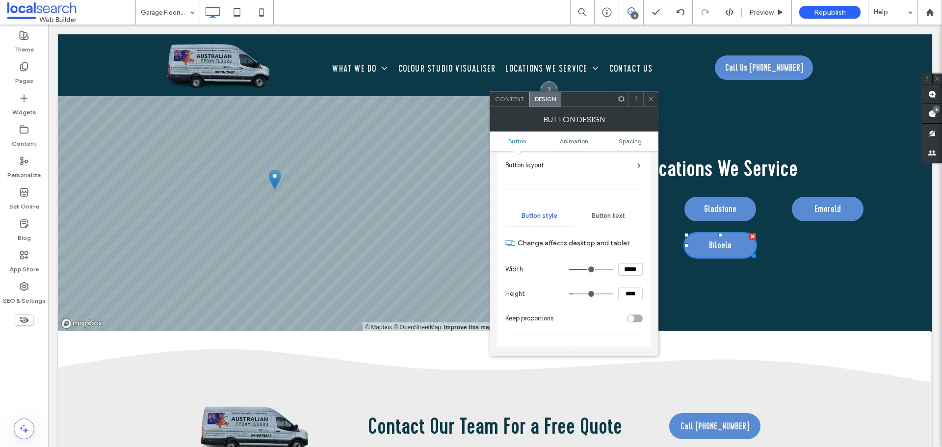
click at [613, 214] on span "Button text" at bounding box center [608, 216] width 33 height 8
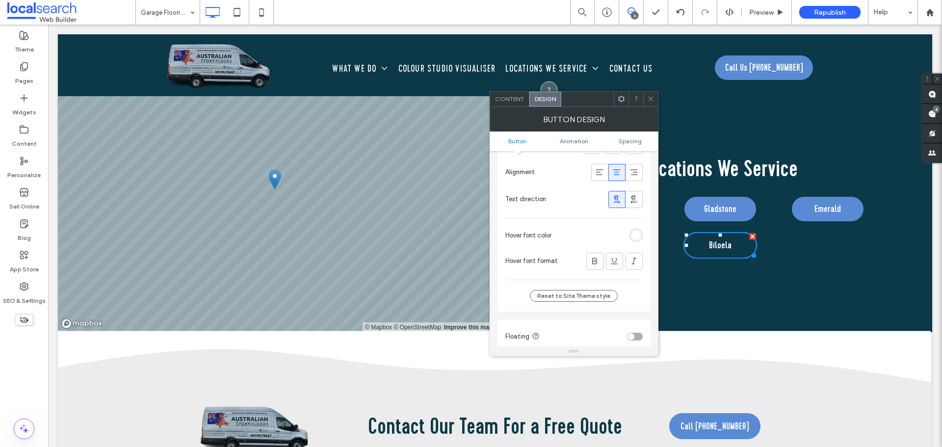
drag, startPoint x: 645, startPoint y: 231, endPoint x: 641, endPoint y: 234, distance: 5.2
click at [645, 231] on div "Primary Secondary Button layout Button style Button text Font Cervo-Medium_1 Fo…" at bounding box center [573, 113] width 153 height 398
click at [641, 234] on div "rgb(255, 255, 255)" at bounding box center [635, 235] width 13 height 13
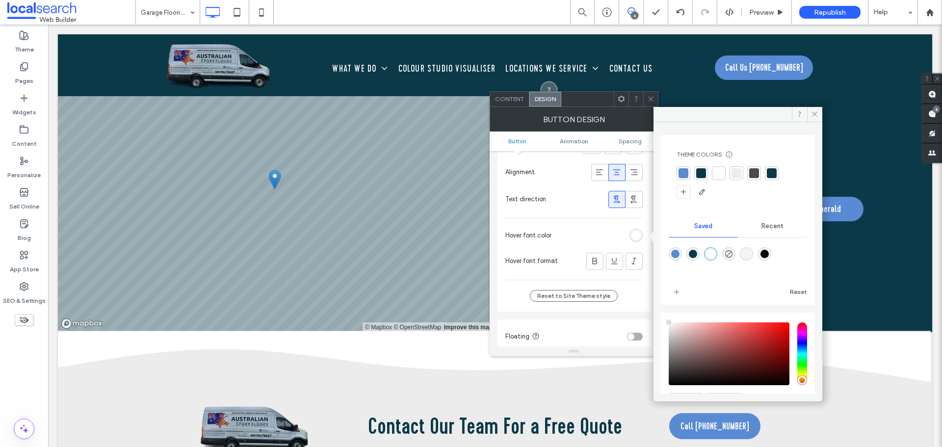
click at [680, 172] on div at bounding box center [683, 173] width 10 height 10
click at [815, 112] on icon at bounding box center [814, 113] width 7 height 7
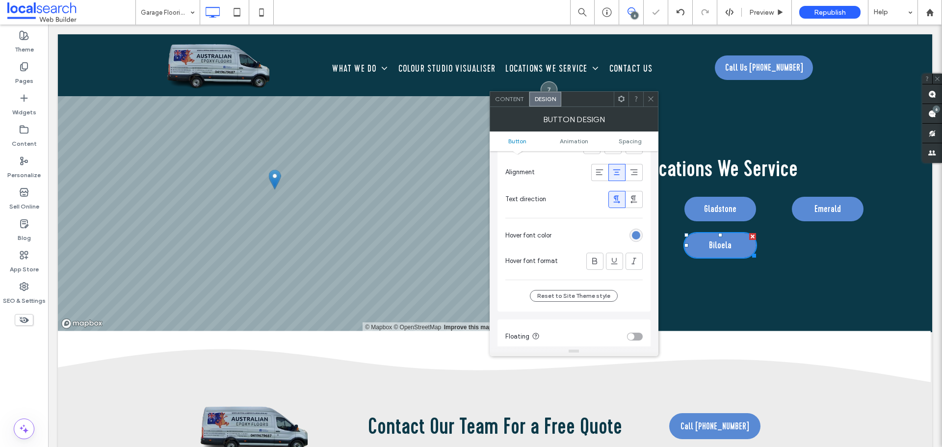
click at [650, 103] on span at bounding box center [650, 99] width 7 height 15
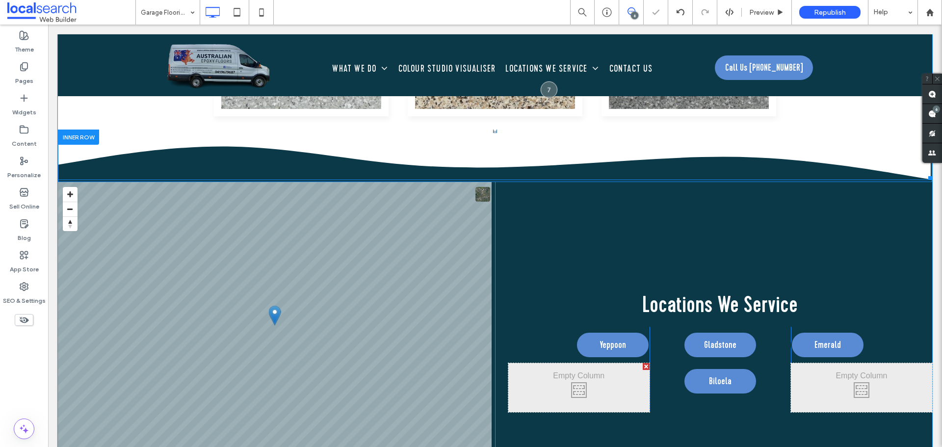
scroll to position [2060, 0]
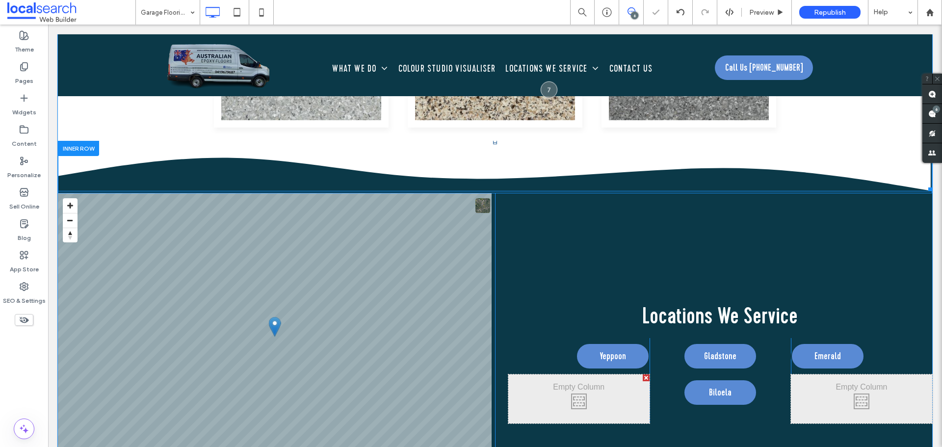
click at [78, 178] on icon "Wave Icon" at bounding box center [495, 165] width 874 height 52
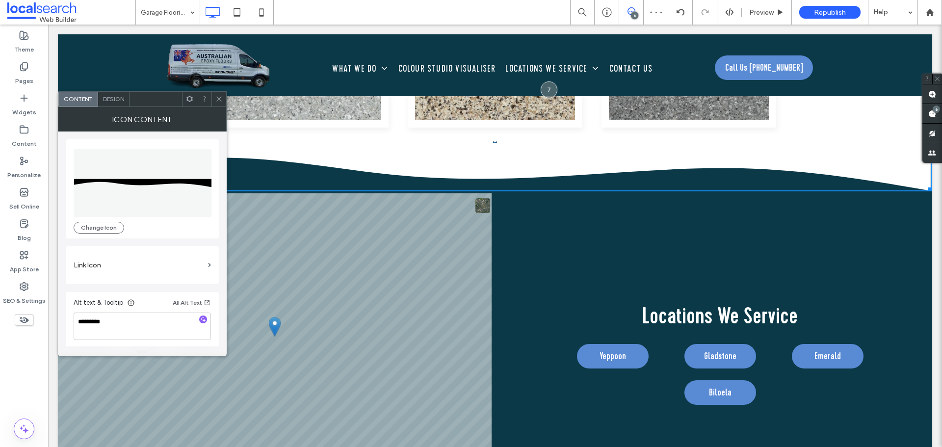
click at [220, 102] on icon at bounding box center [218, 98] width 7 height 7
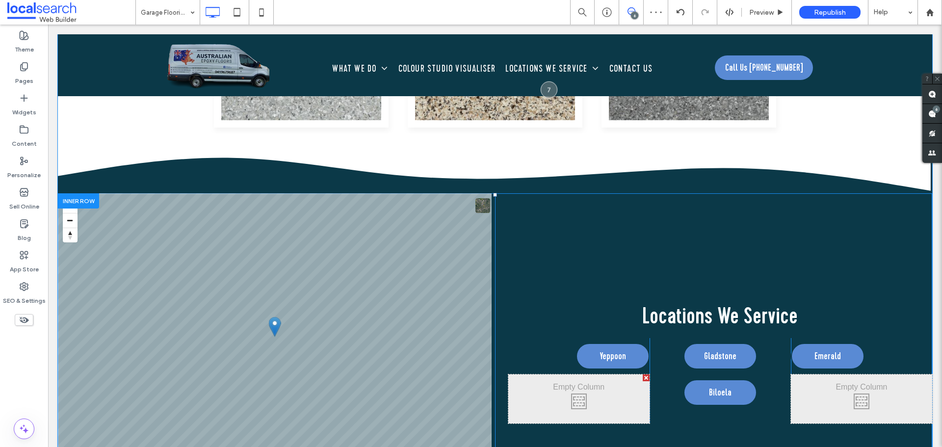
click at [73, 197] on div at bounding box center [78, 200] width 41 height 15
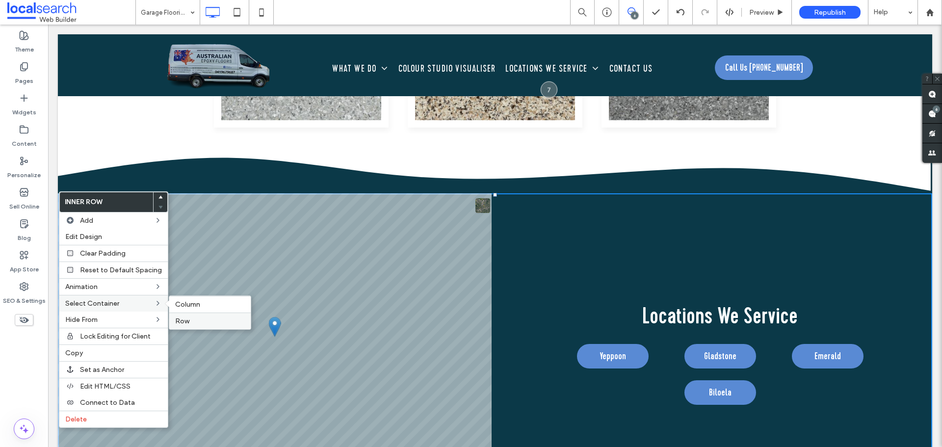
click at [195, 319] on label "Row" at bounding box center [210, 321] width 70 height 8
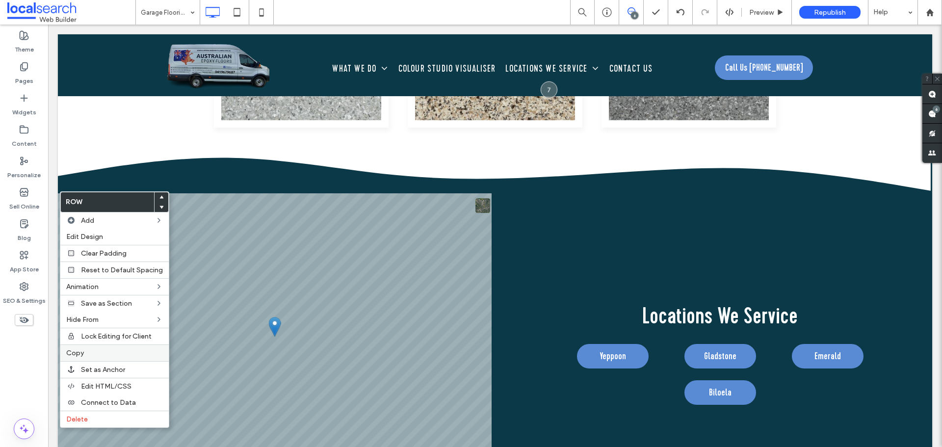
click at [82, 353] on span "Copy" at bounding box center [75, 353] width 18 height 8
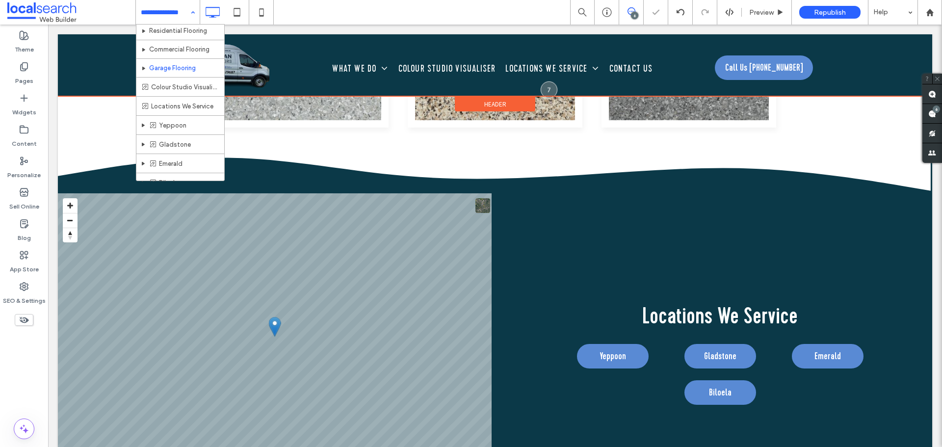
scroll to position [0, 0]
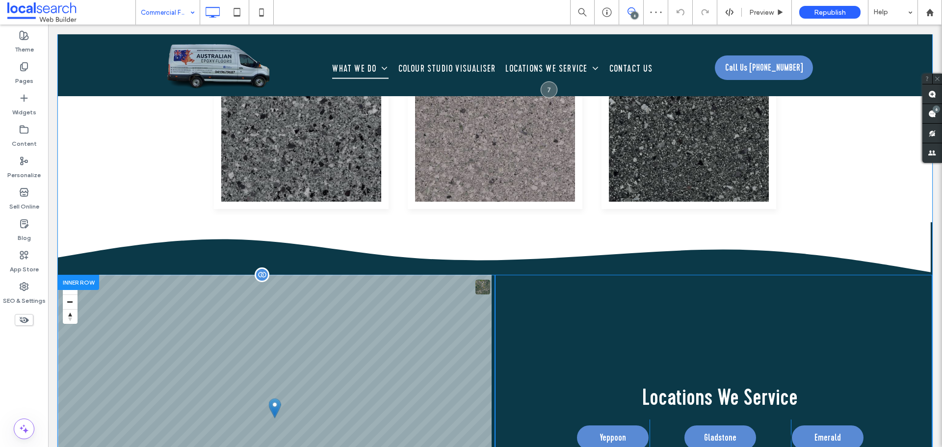
scroll to position [1668, 0]
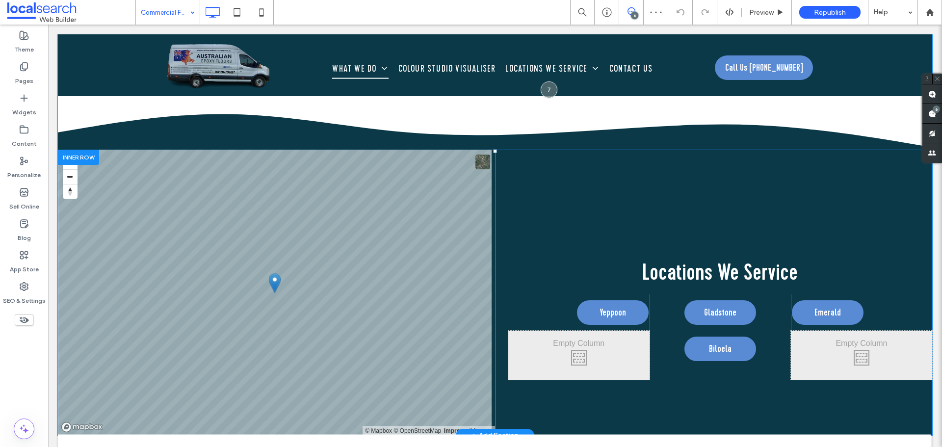
click at [72, 159] on div at bounding box center [78, 157] width 41 height 15
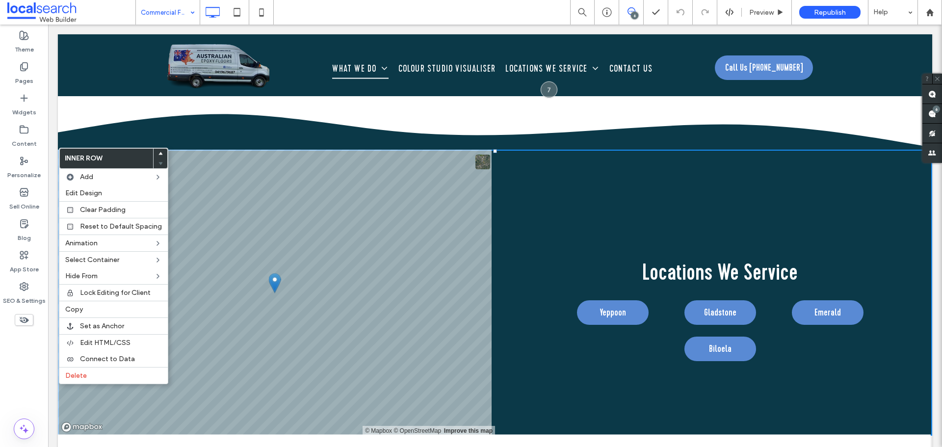
click at [175, 145] on icon "Wave Icon" at bounding box center [495, 121] width 874 height 52
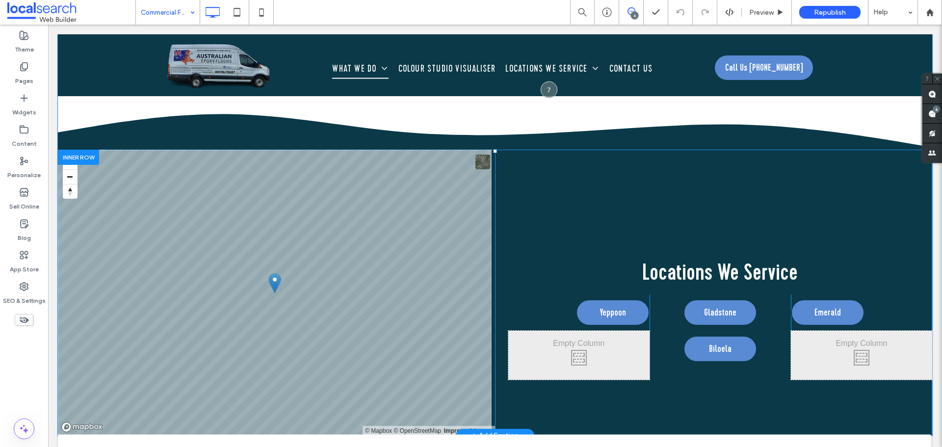
click at [67, 154] on div at bounding box center [78, 157] width 41 height 15
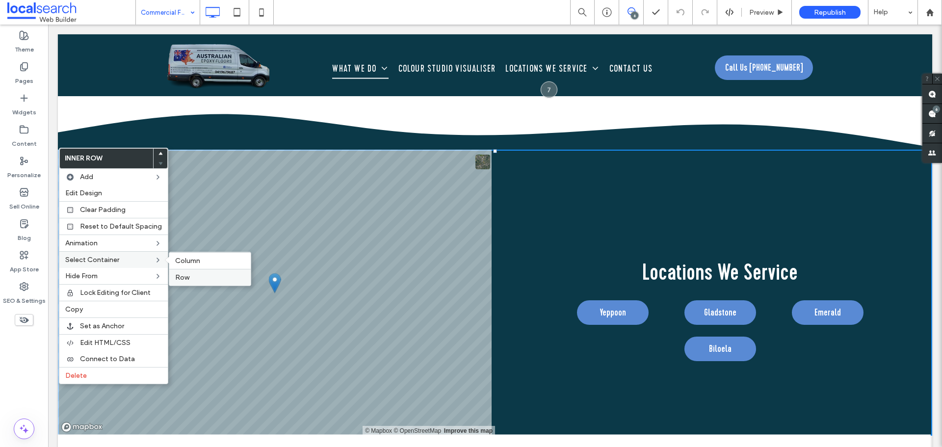
click at [185, 275] on span "Row" at bounding box center [182, 277] width 14 height 8
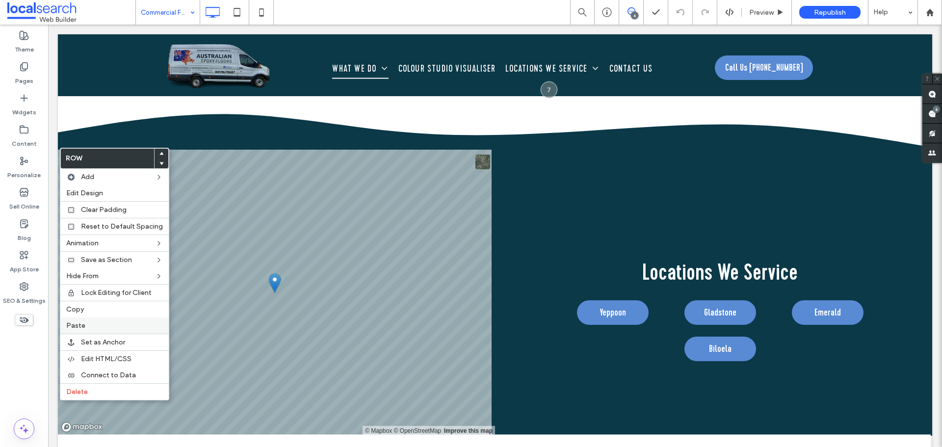
click at [95, 322] on label "Paste" at bounding box center [114, 325] width 97 height 8
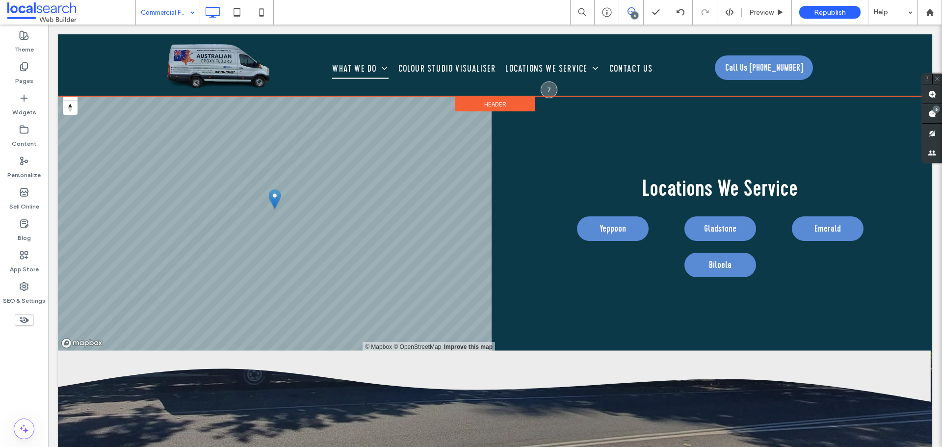
scroll to position [2102, 0]
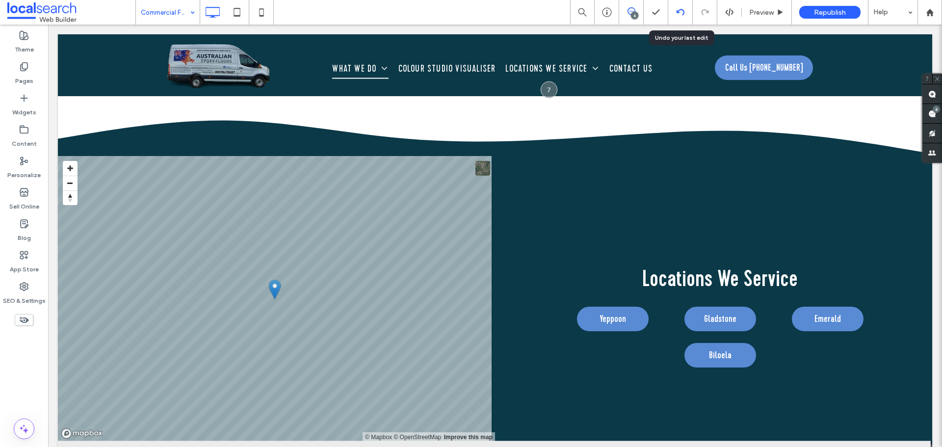
click at [676, 11] on icon at bounding box center [680, 12] width 8 height 8
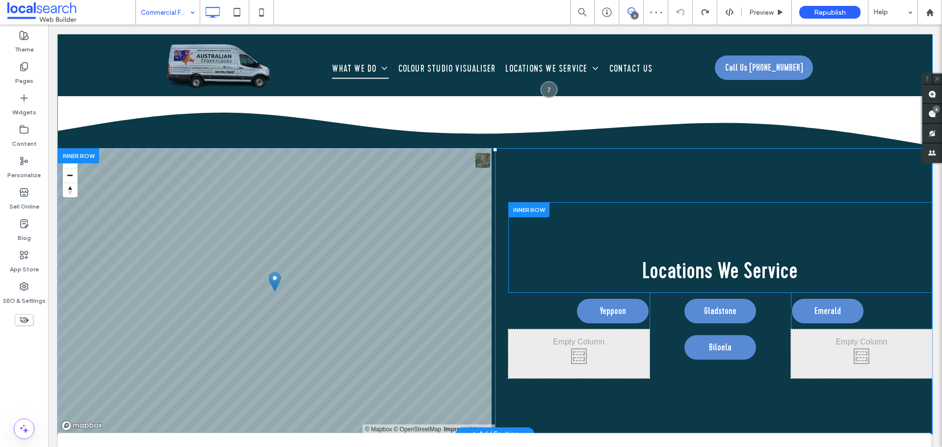
scroll to position [1668, 0]
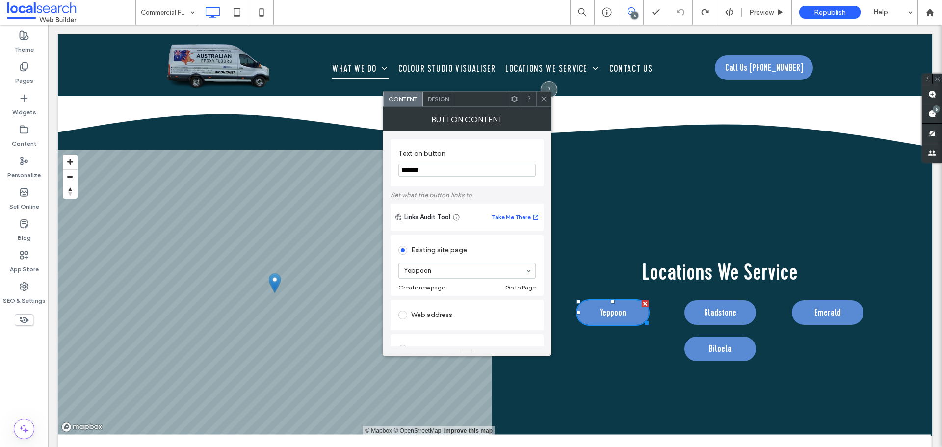
click at [440, 100] on span "Design" at bounding box center [438, 98] width 21 height 7
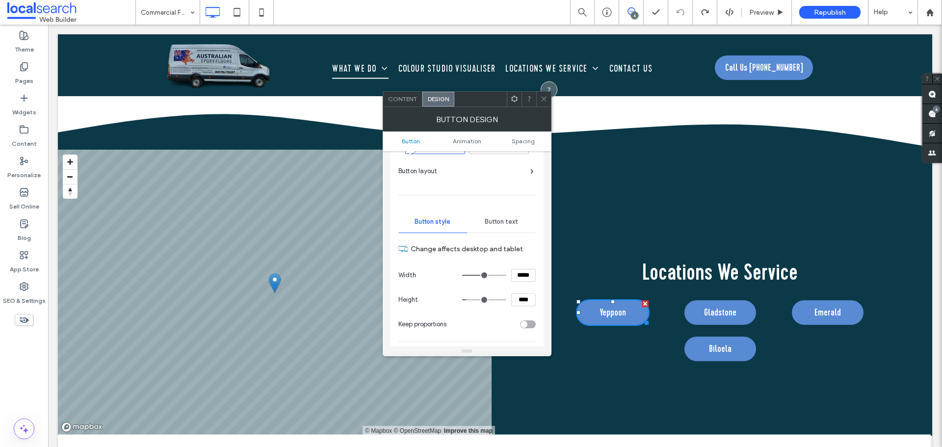
scroll to position [98, 0]
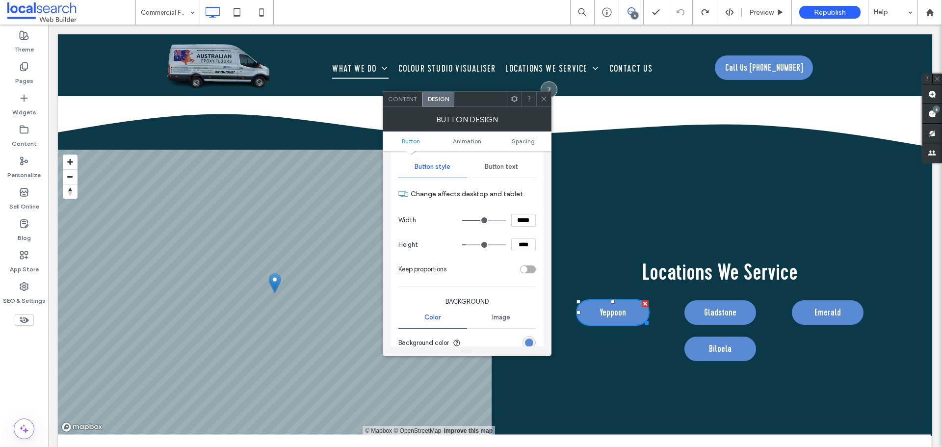
click at [512, 155] on div "Primary Secondary Button layout Button style Button text Change affects desktop…" at bounding box center [466, 251] width 137 height 370
click at [510, 164] on span "Button text" at bounding box center [501, 167] width 33 height 8
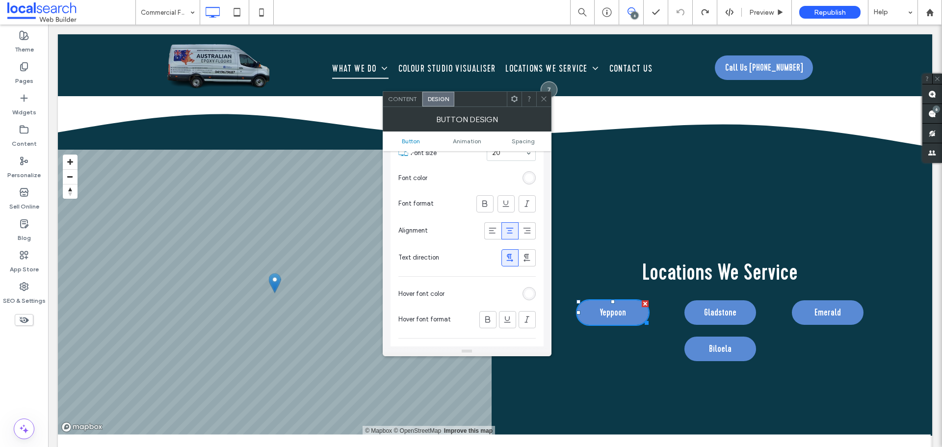
scroll to position [196, 0]
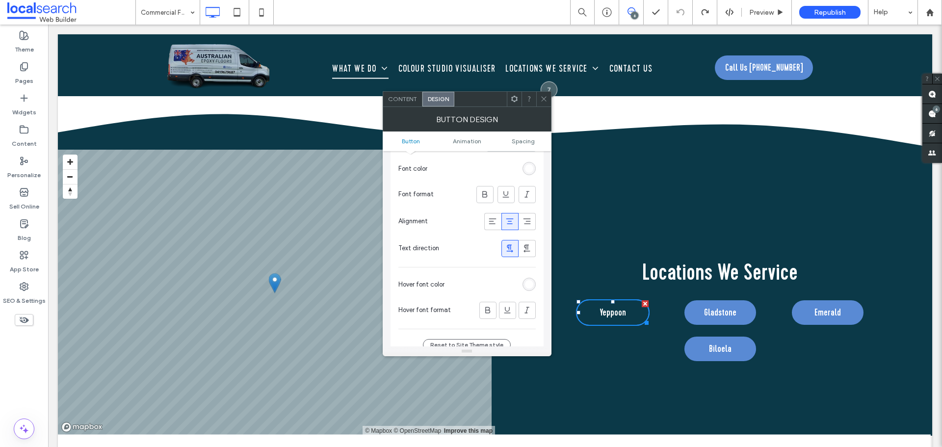
click at [532, 284] on div "rgb(255, 255, 255)" at bounding box center [529, 284] width 8 height 8
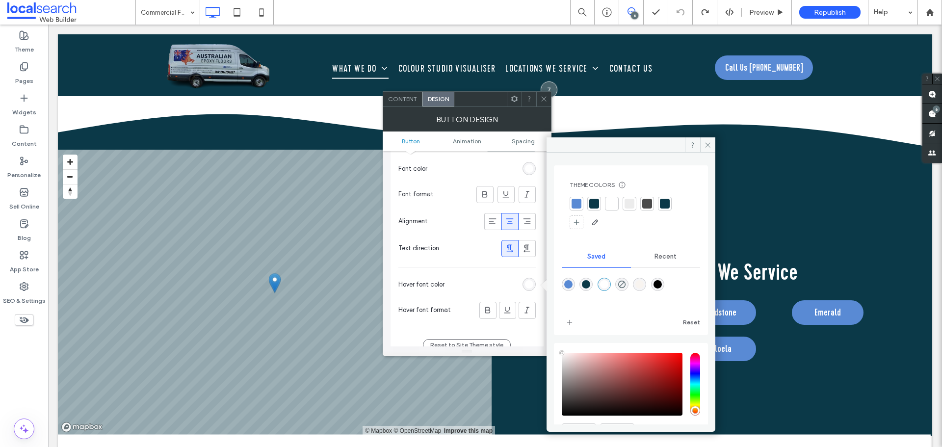
click at [579, 204] on div at bounding box center [576, 204] width 10 height 10
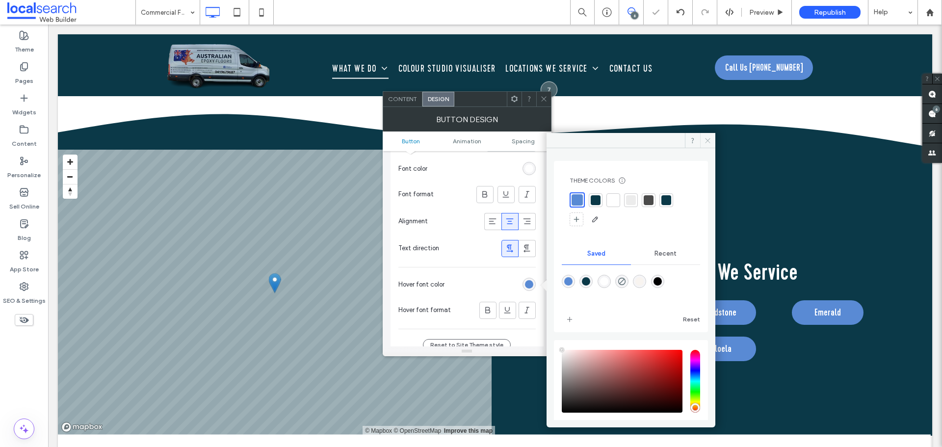
click at [706, 144] on span at bounding box center [707, 140] width 15 height 15
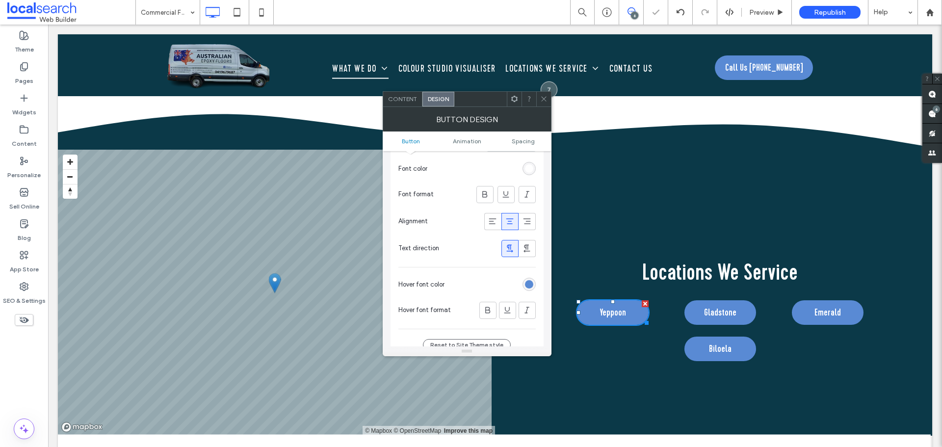
drag, startPoint x: 547, startPoint y: 100, endPoint x: 679, endPoint y: 249, distance: 199.8
click at [547, 100] on icon at bounding box center [543, 98] width 7 height 7
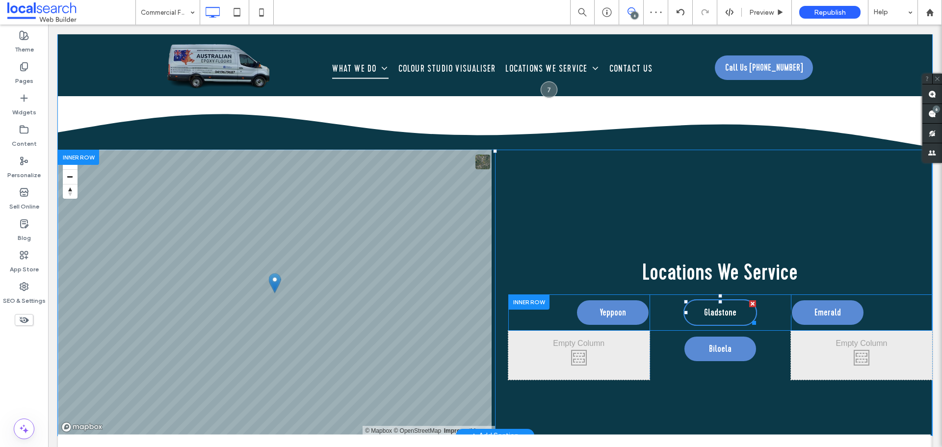
click at [726, 306] on span "Gladstone" at bounding box center [720, 312] width 32 height 15
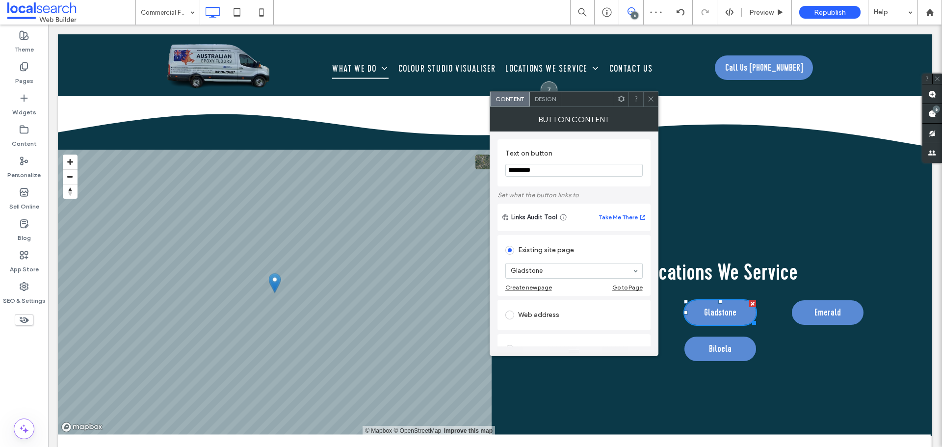
click at [537, 102] on span "Design" at bounding box center [545, 98] width 21 height 7
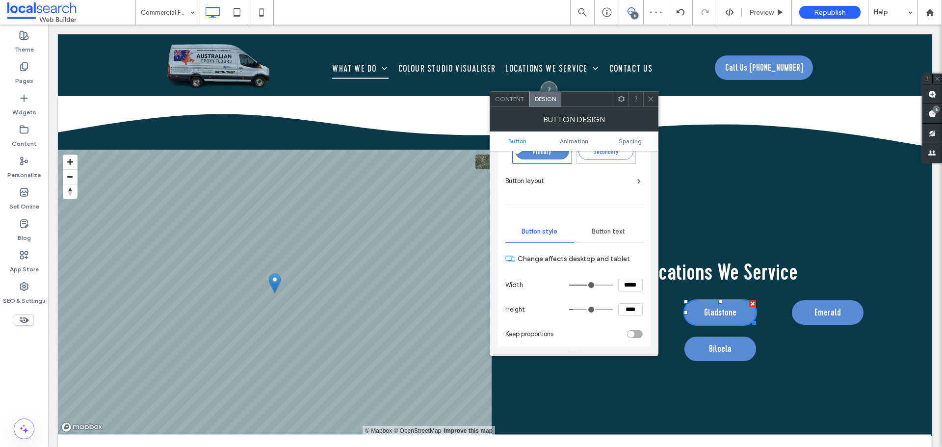
scroll to position [98, 0]
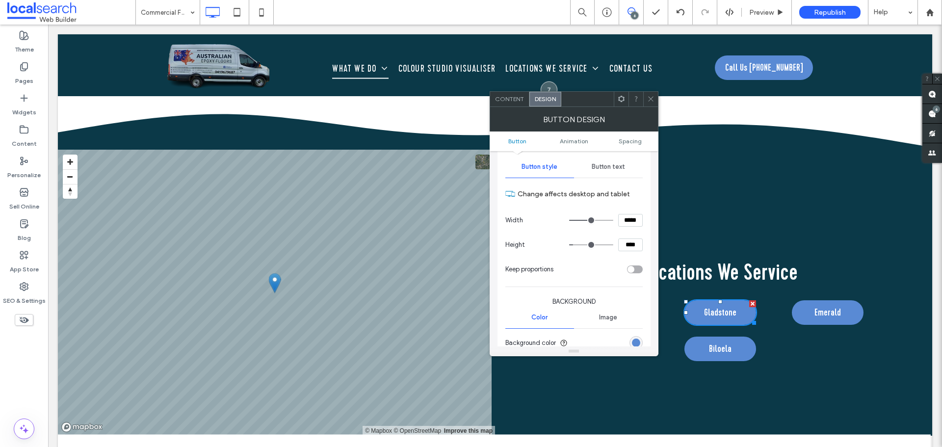
click at [610, 169] on span "Button text" at bounding box center [608, 167] width 33 height 8
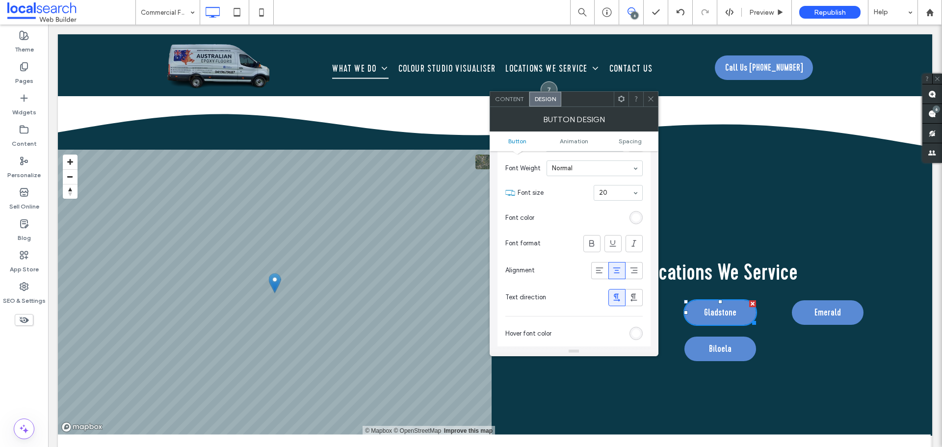
scroll to position [196, 0]
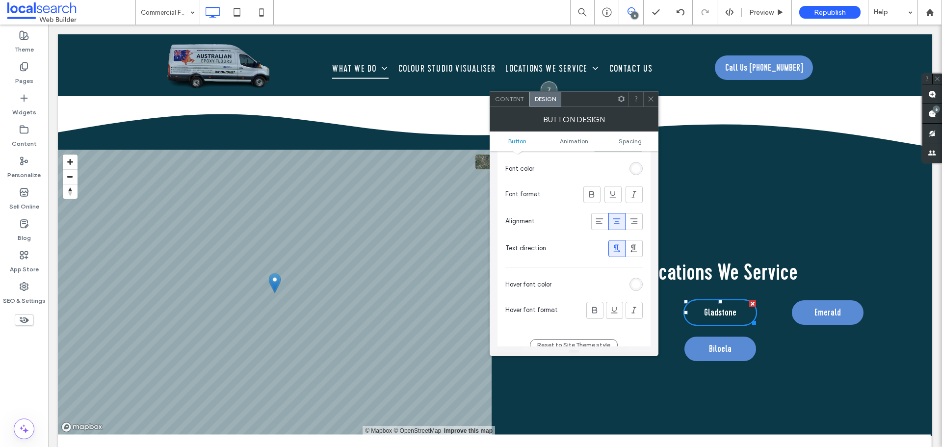
click at [636, 282] on div "rgb(255, 255, 255)" at bounding box center [636, 284] width 8 height 8
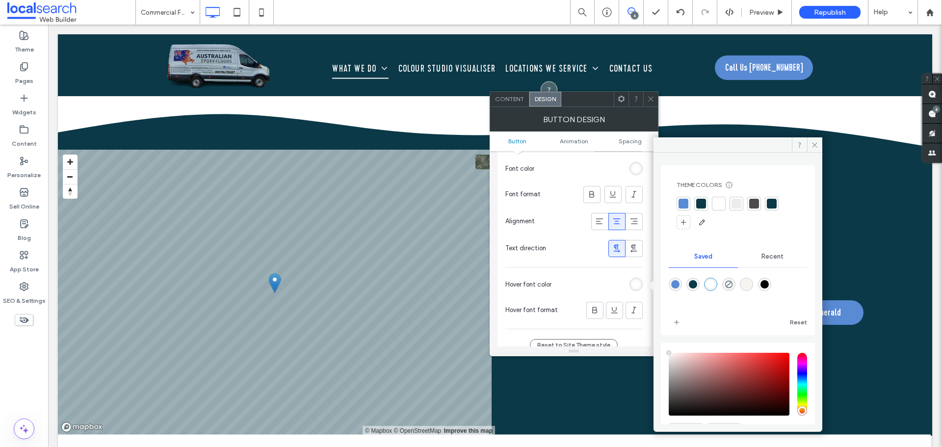
click at [683, 206] on div at bounding box center [683, 204] width 10 height 10
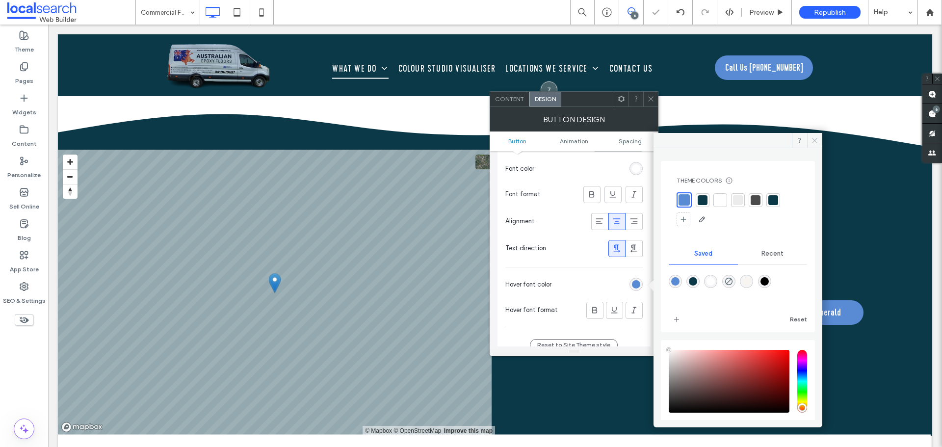
click at [818, 140] on icon at bounding box center [814, 140] width 7 height 7
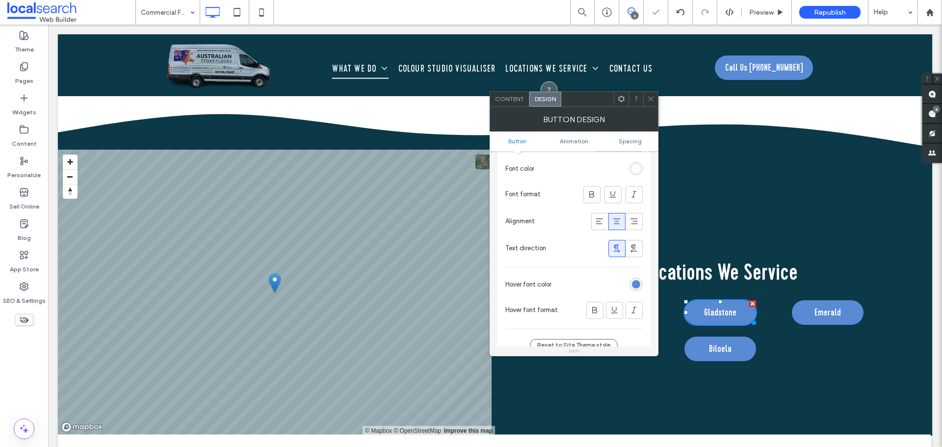
click at [646, 95] on div at bounding box center [650, 99] width 15 height 15
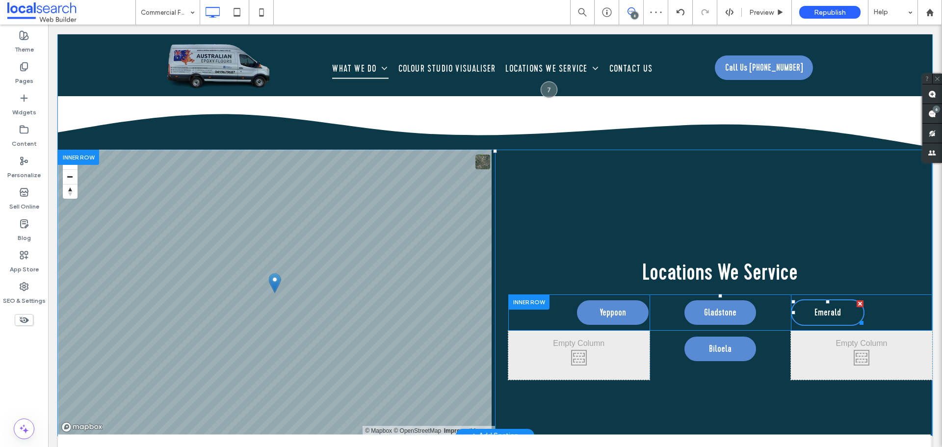
click at [804, 302] on link "Emerald" at bounding box center [828, 312] width 74 height 26
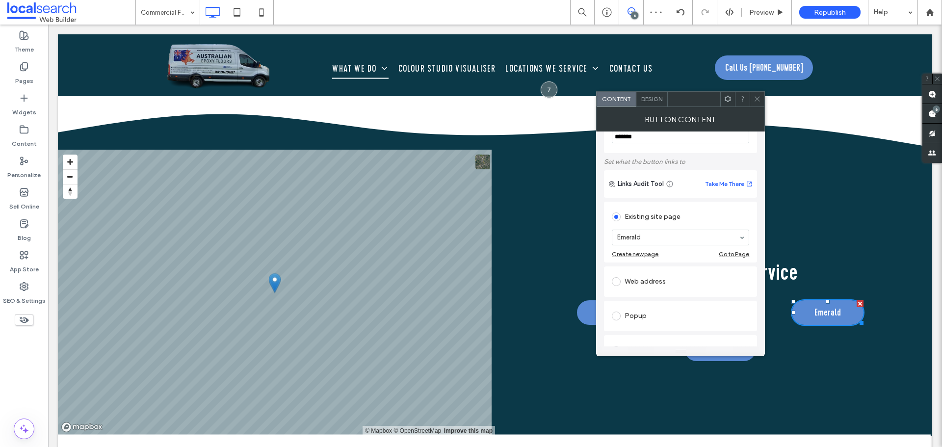
scroll to position [49, 0]
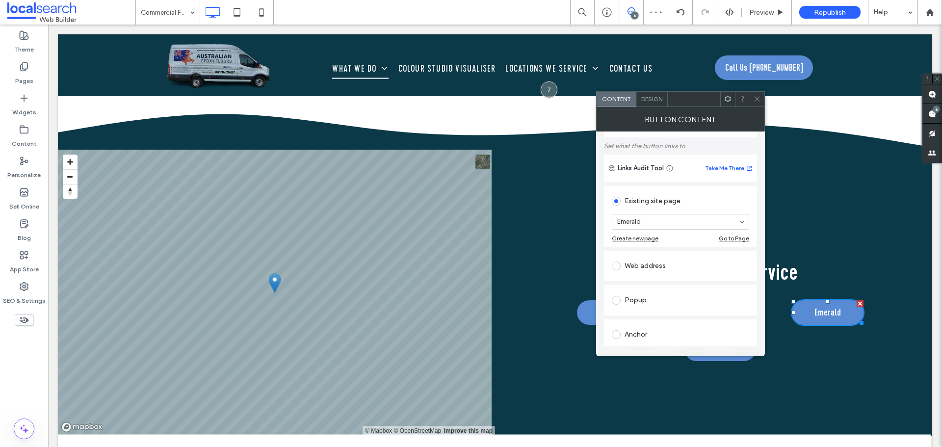
click at [652, 103] on div "Design" at bounding box center [651, 99] width 31 height 15
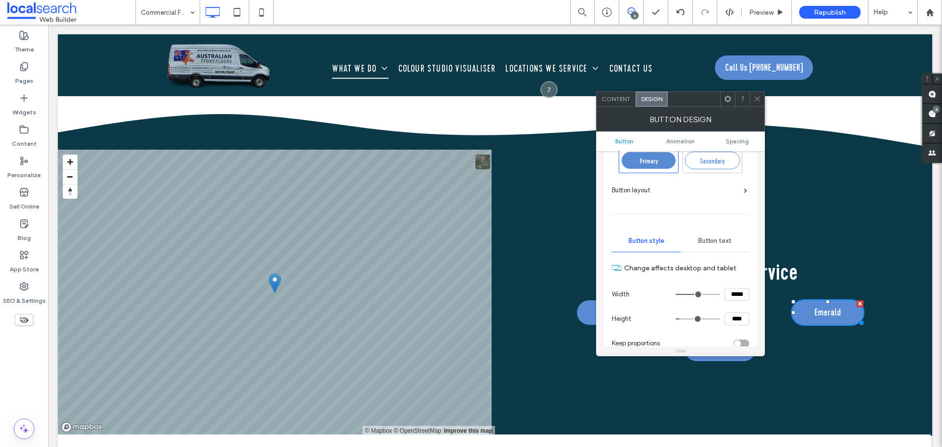
scroll to position [0, 0]
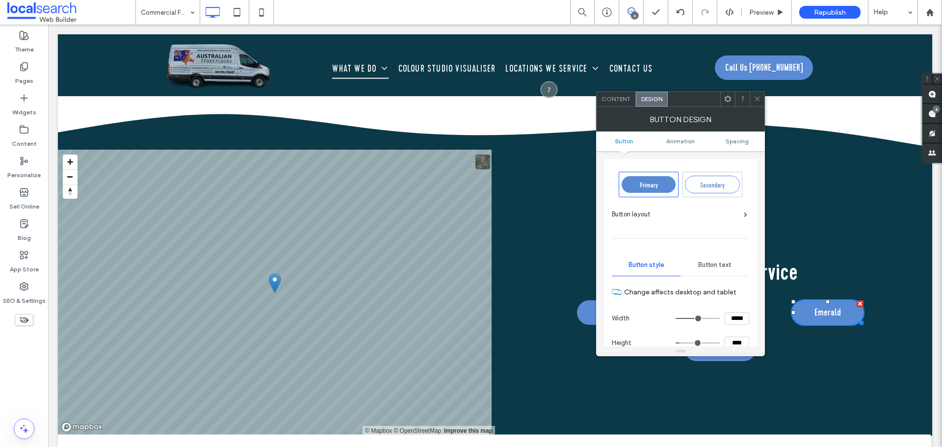
click at [719, 258] on div "Button text" at bounding box center [714, 265] width 69 height 22
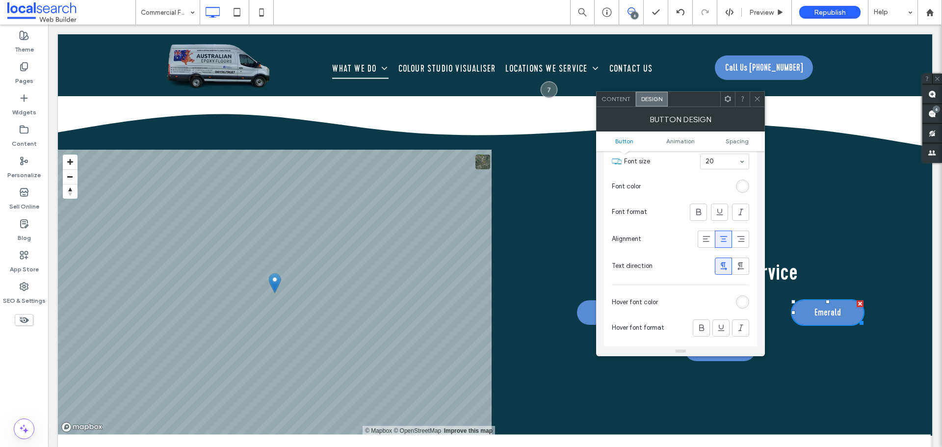
scroll to position [196, 0]
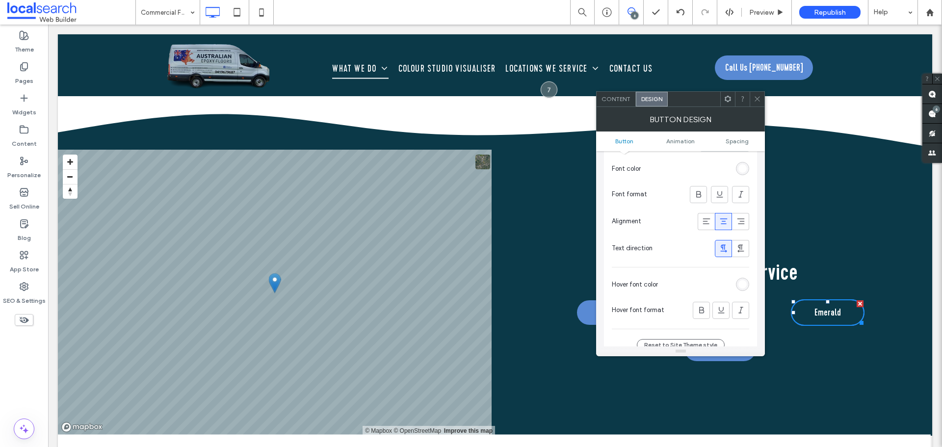
click at [740, 284] on div "rgb(255, 255, 255)" at bounding box center [742, 284] width 8 height 8
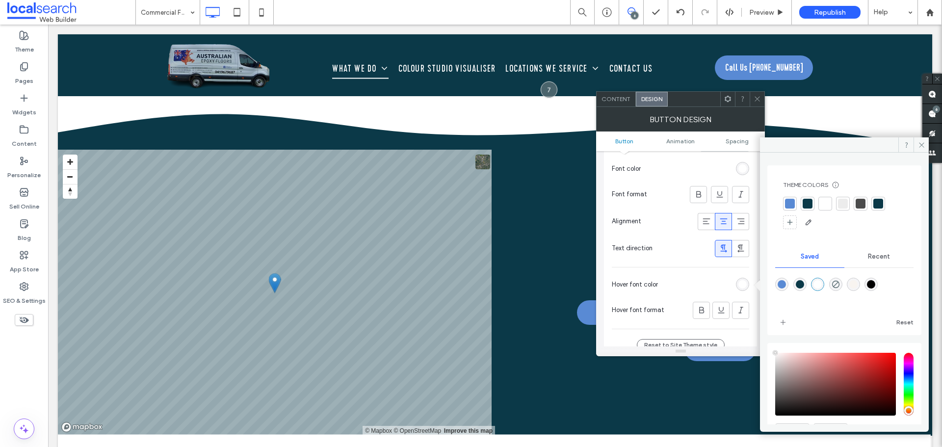
click at [788, 203] on div at bounding box center [790, 204] width 10 height 10
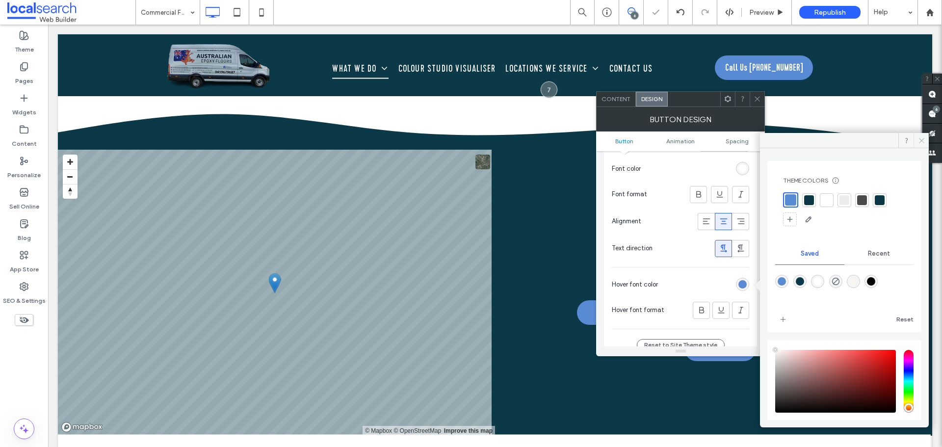
click at [927, 143] on span at bounding box center [920, 140] width 15 height 15
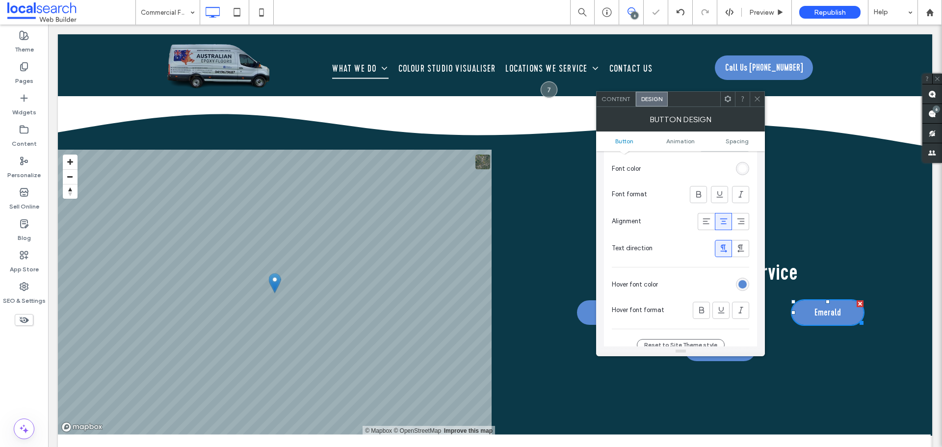
click at [758, 100] on icon at bounding box center [756, 98] width 7 height 7
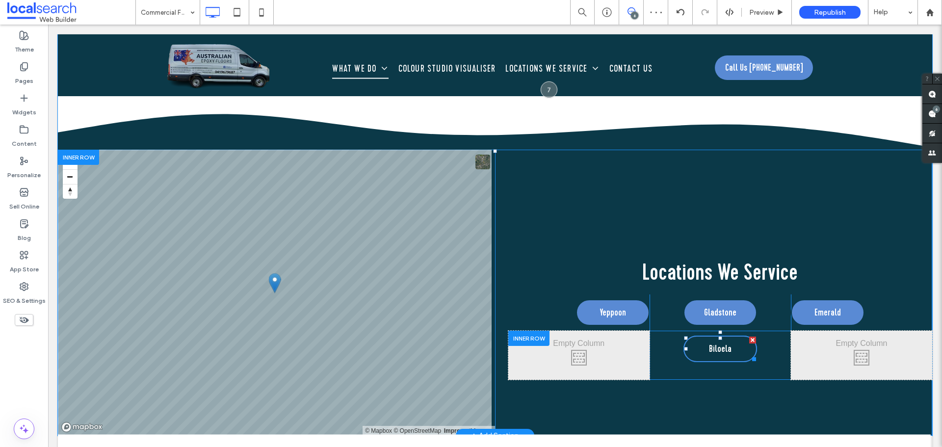
click at [689, 346] on link "Biloela" at bounding box center [720, 348] width 74 height 26
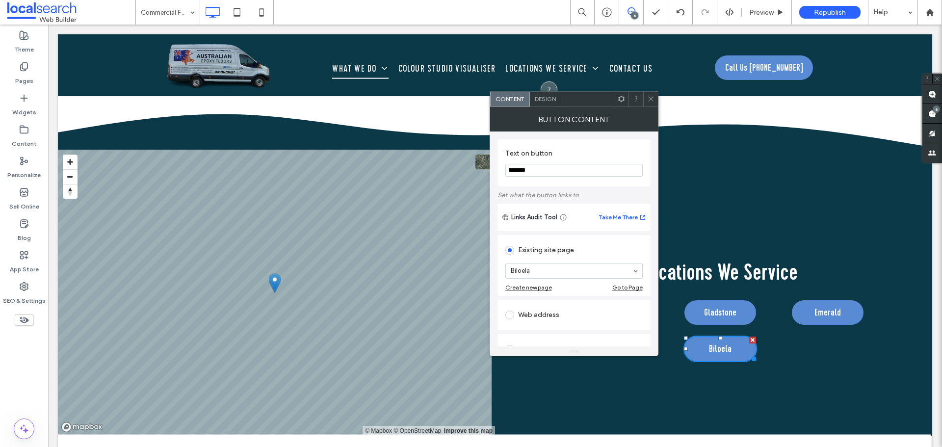
click at [543, 100] on span "Design" at bounding box center [545, 98] width 21 height 7
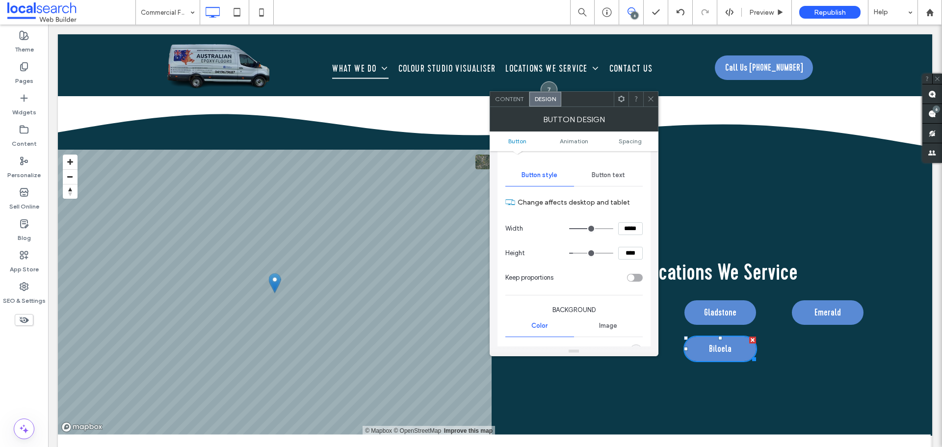
scroll to position [0, 0]
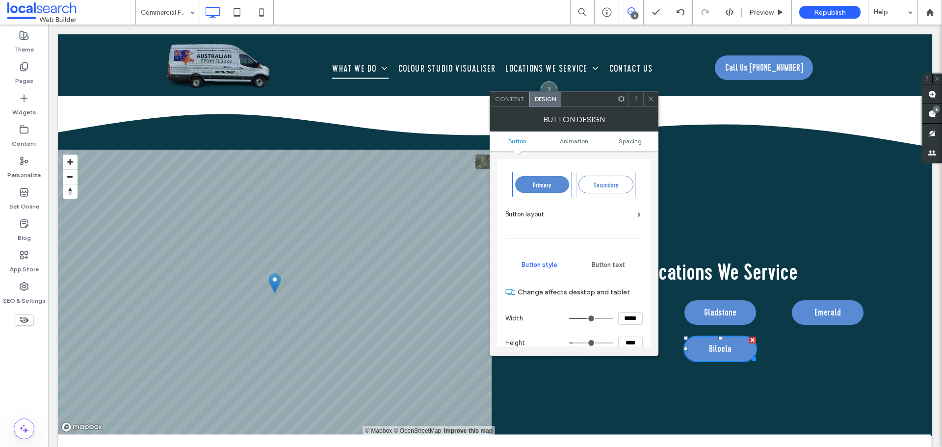
click at [610, 268] on span "Button text" at bounding box center [608, 265] width 33 height 8
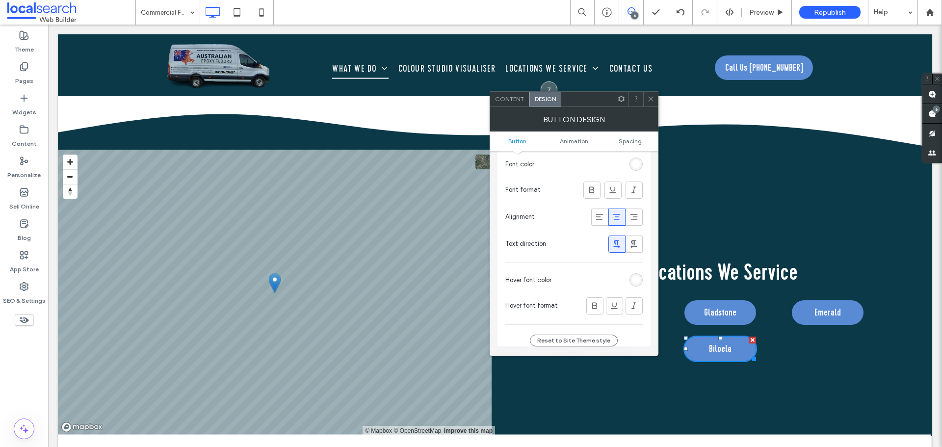
scroll to position [245, 0]
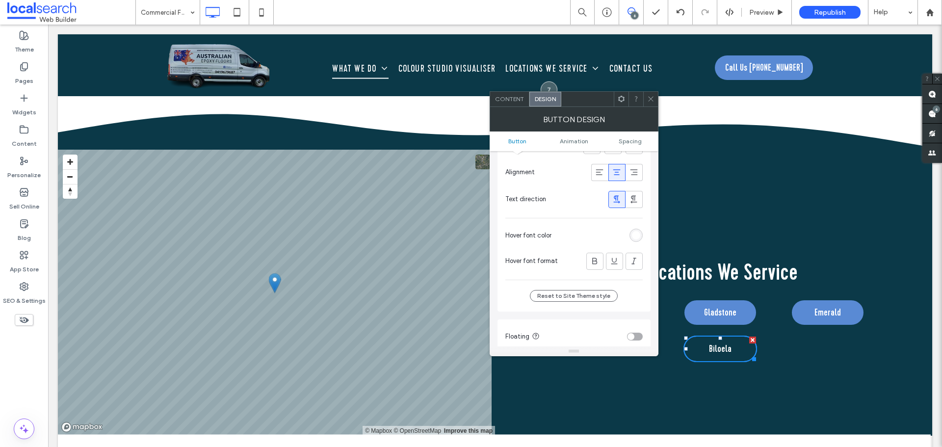
click at [638, 236] on div "rgb(255, 255, 255)" at bounding box center [636, 235] width 8 height 8
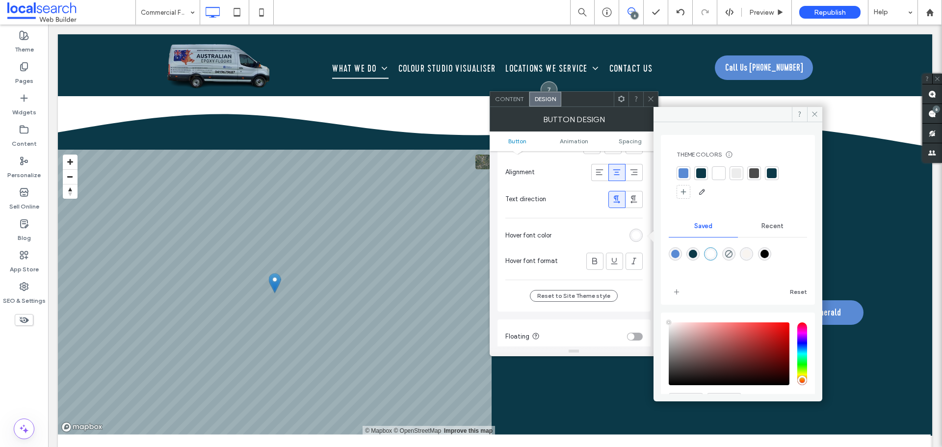
click at [680, 175] on div at bounding box center [683, 173] width 10 height 10
click at [814, 114] on icon at bounding box center [814, 113] width 7 height 7
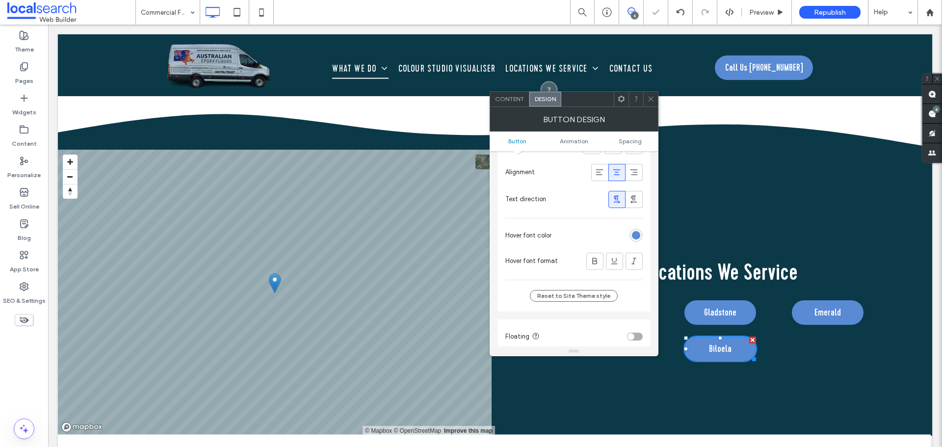
click at [652, 97] on icon at bounding box center [650, 98] width 7 height 7
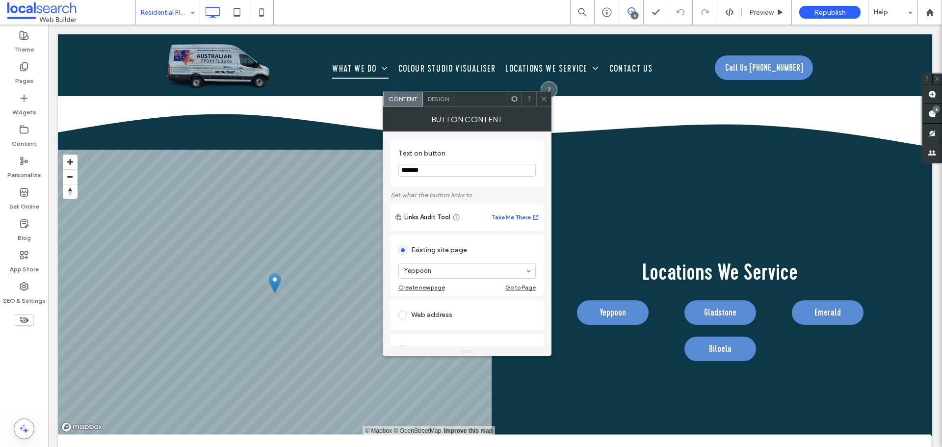
click at [435, 100] on span "Design" at bounding box center [438, 98] width 21 height 7
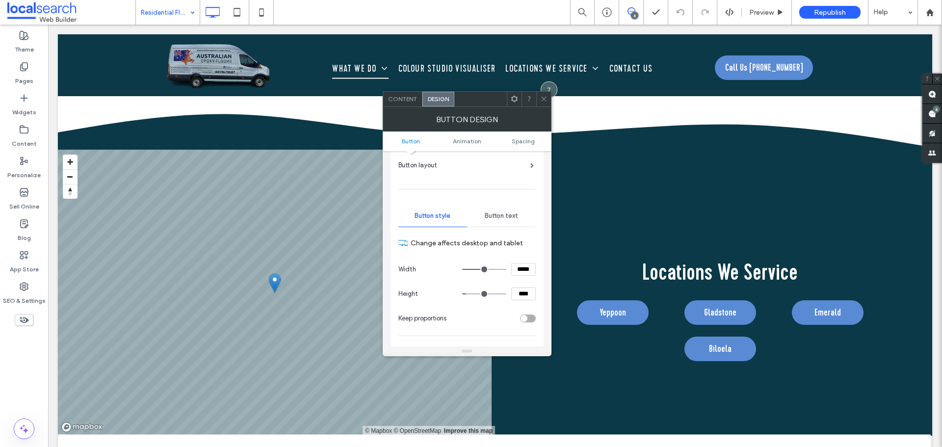
click at [498, 208] on div "Button text" at bounding box center [501, 216] width 69 height 22
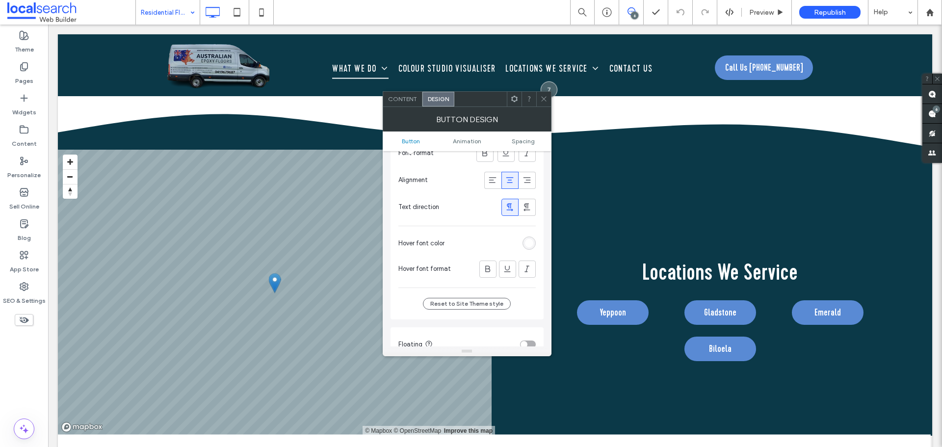
scroll to position [245, 0]
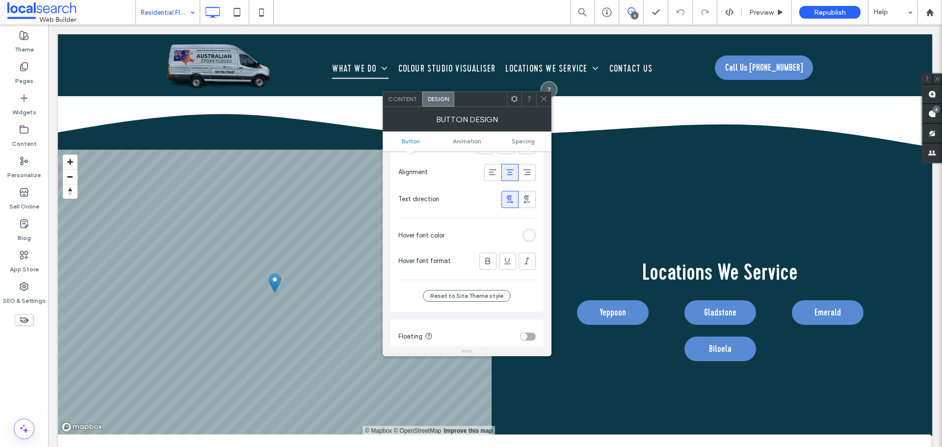
click at [534, 232] on div "rgb(255, 255, 255)" at bounding box center [528, 235] width 13 height 13
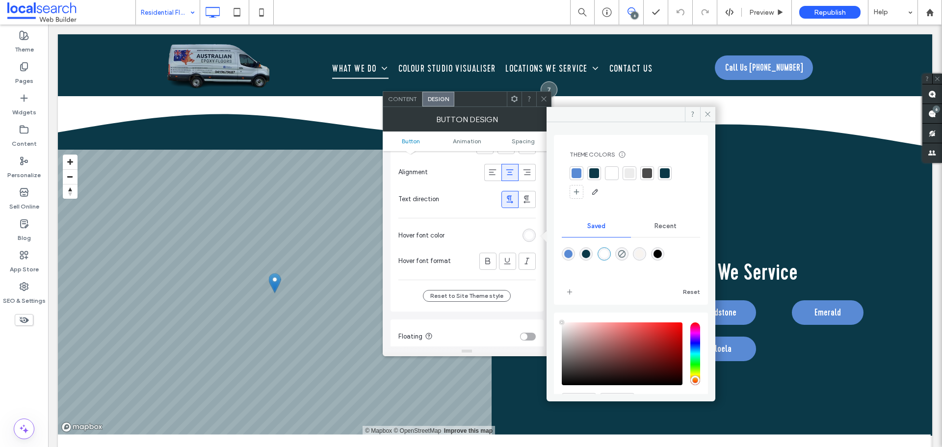
click at [569, 172] on div "Theme Colors Save time with Theme Colors Create a color palette to instantly ad…" at bounding box center [631, 175] width 138 height 65
click at [577, 172] on div at bounding box center [576, 173] width 10 height 10
click at [706, 115] on use at bounding box center [707, 114] width 5 height 5
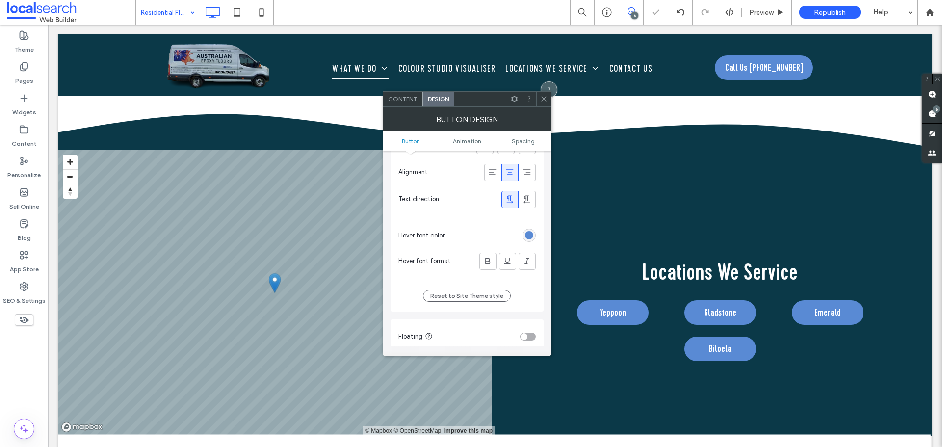
click at [543, 97] on icon at bounding box center [543, 98] width 7 height 7
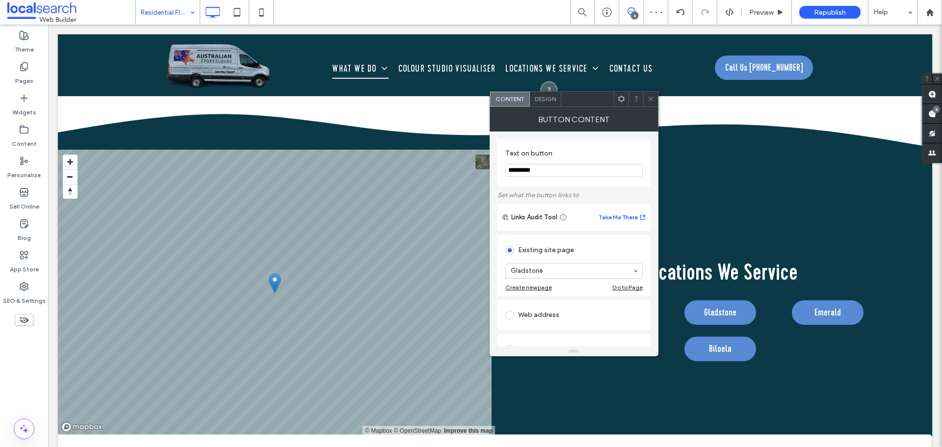
click at [555, 101] on span "Design" at bounding box center [545, 98] width 21 height 7
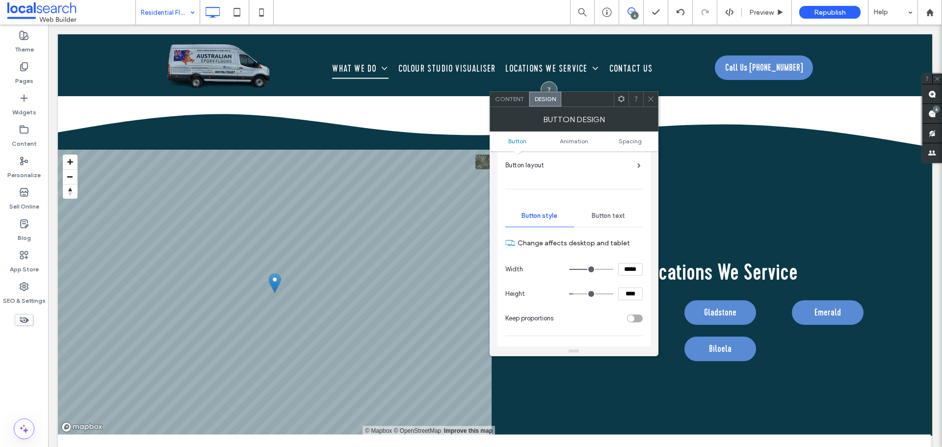
click at [607, 220] on div "Button text" at bounding box center [608, 216] width 69 height 22
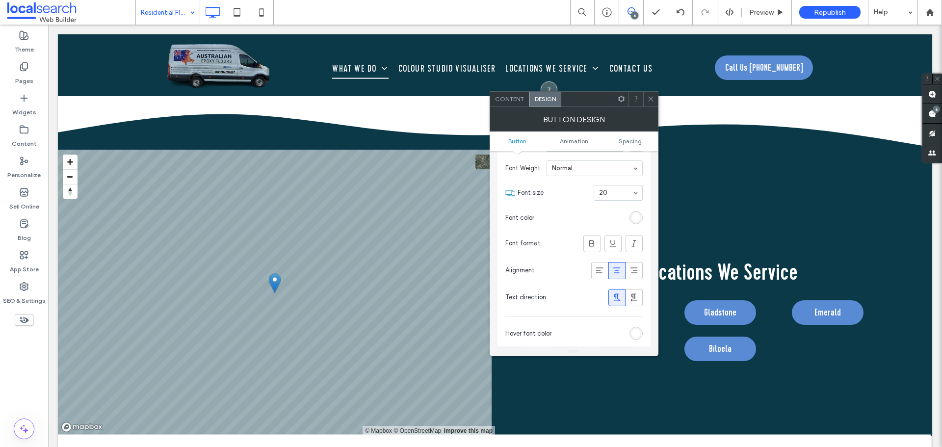
scroll to position [196, 0]
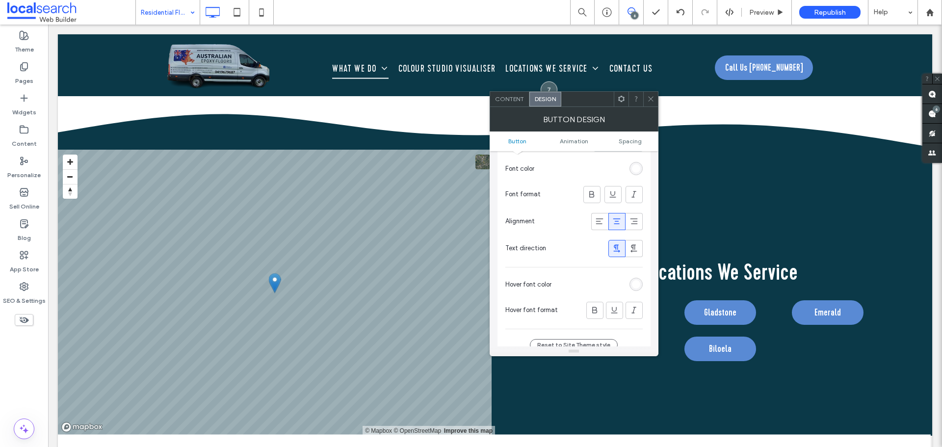
click at [635, 287] on div "rgb(255, 255, 255)" at bounding box center [636, 284] width 8 height 8
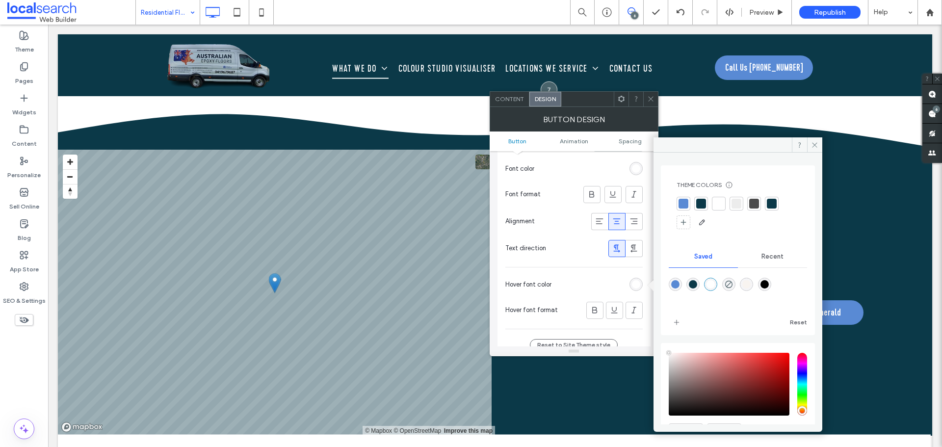
click at [684, 202] on div at bounding box center [683, 204] width 10 height 10
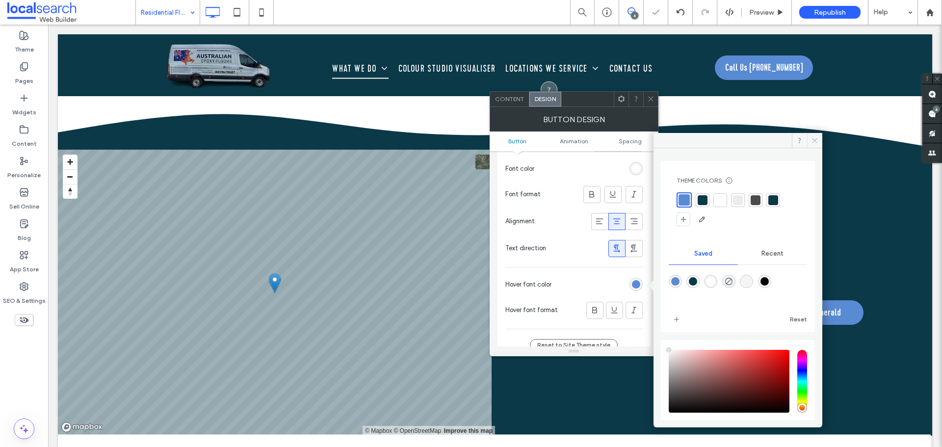
click at [813, 144] on span at bounding box center [814, 140] width 15 height 15
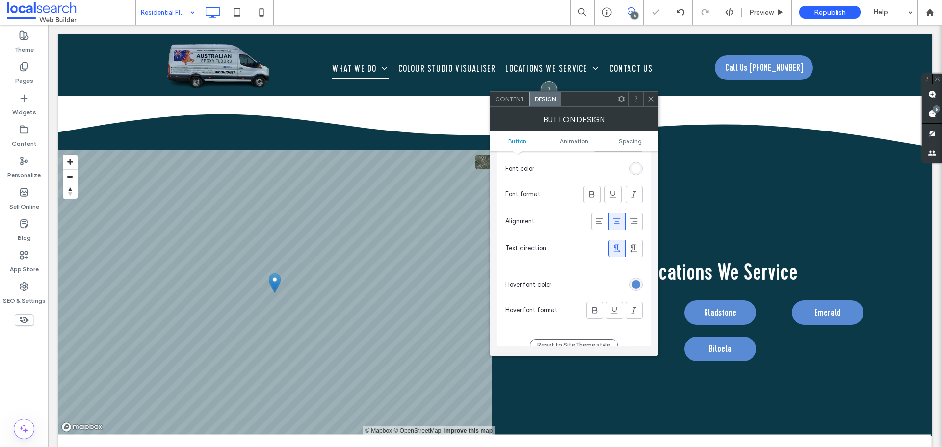
click at [652, 96] on icon at bounding box center [650, 98] width 7 height 7
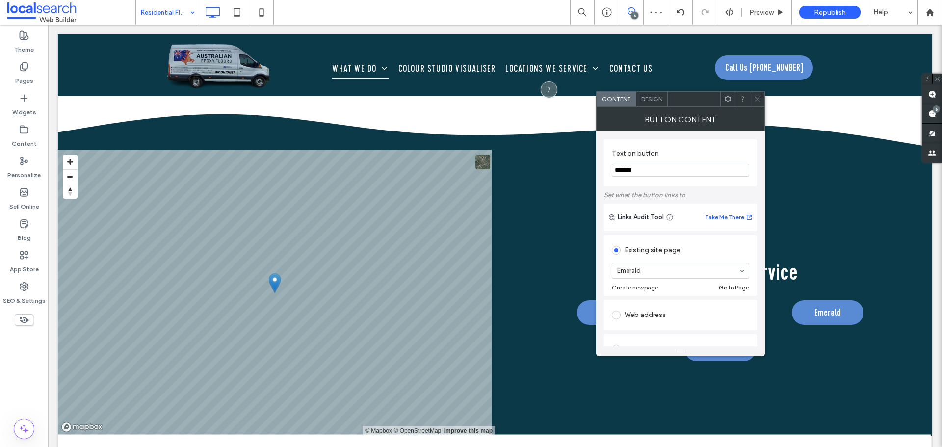
click at [655, 98] on span "Design" at bounding box center [651, 98] width 21 height 7
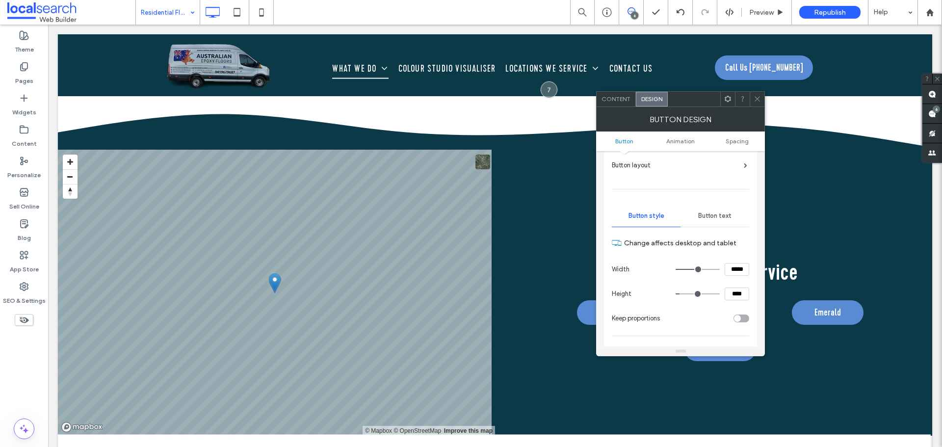
click at [711, 213] on span "Button text" at bounding box center [714, 216] width 33 height 8
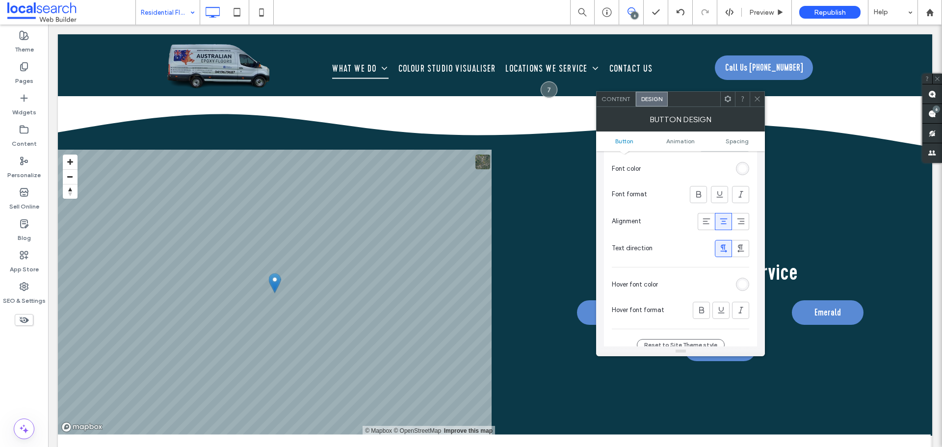
click at [741, 284] on div "rgb(255, 255, 255)" at bounding box center [742, 284] width 8 height 8
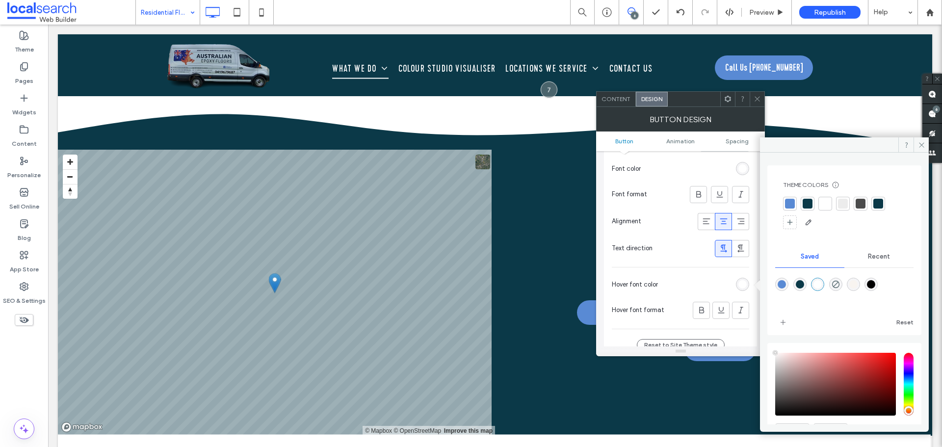
click at [795, 203] on div at bounding box center [790, 204] width 14 height 14
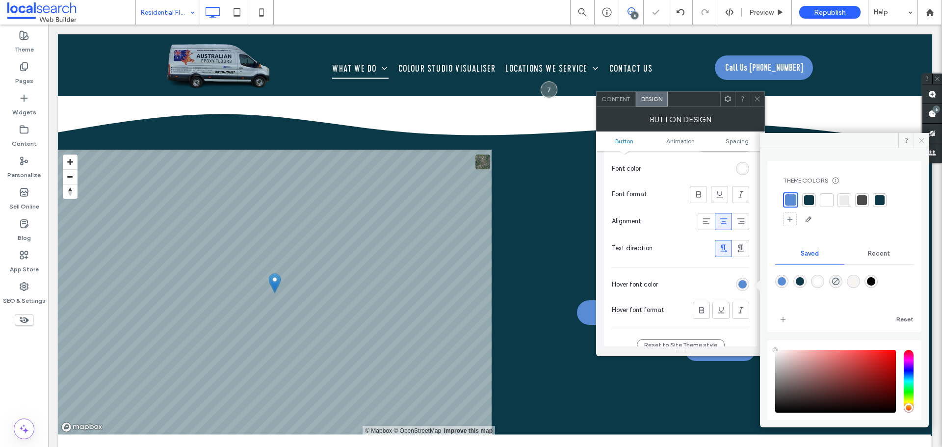
click at [918, 141] on icon at bounding box center [921, 140] width 7 height 7
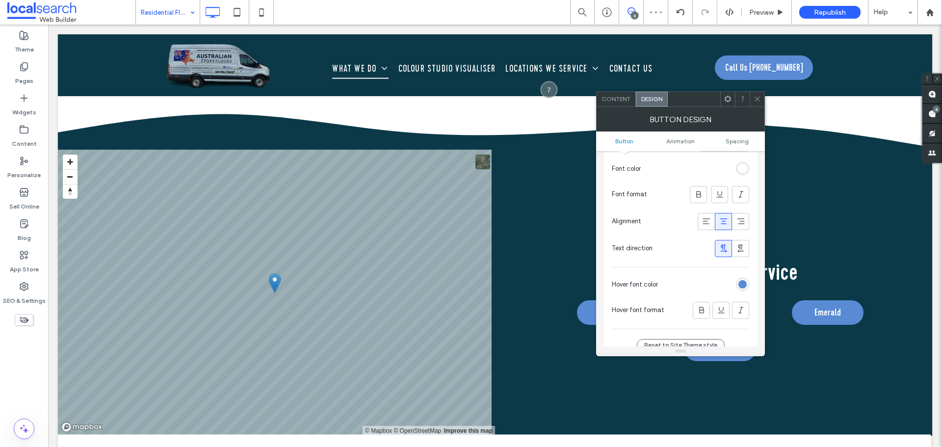
click at [760, 101] on icon at bounding box center [756, 98] width 7 height 7
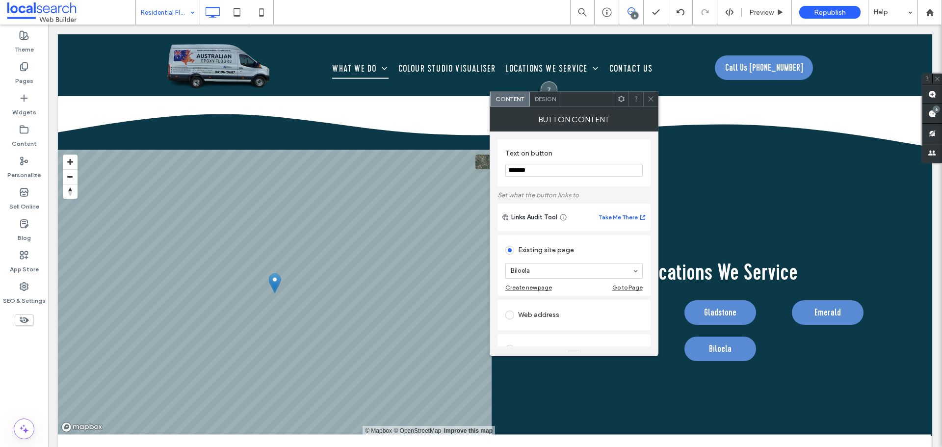
click at [649, 102] on icon at bounding box center [650, 98] width 7 height 7
click at [556, 102] on span "Design" at bounding box center [545, 98] width 21 height 7
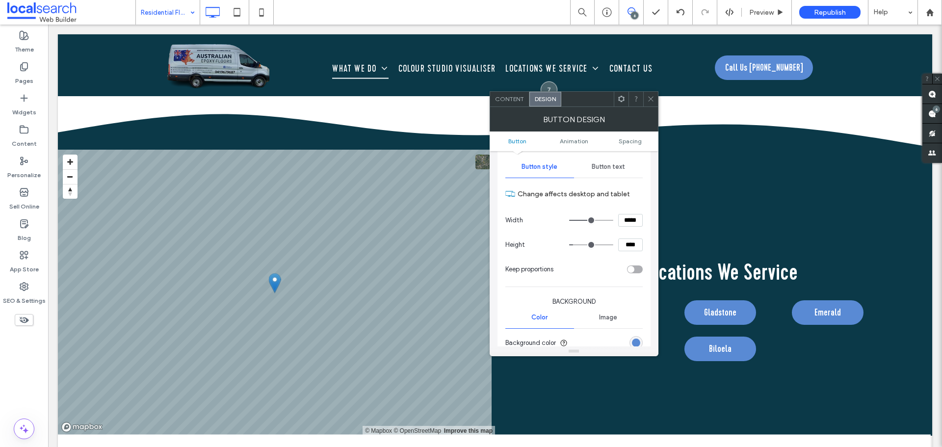
click at [611, 168] on span "Button text" at bounding box center [608, 167] width 33 height 8
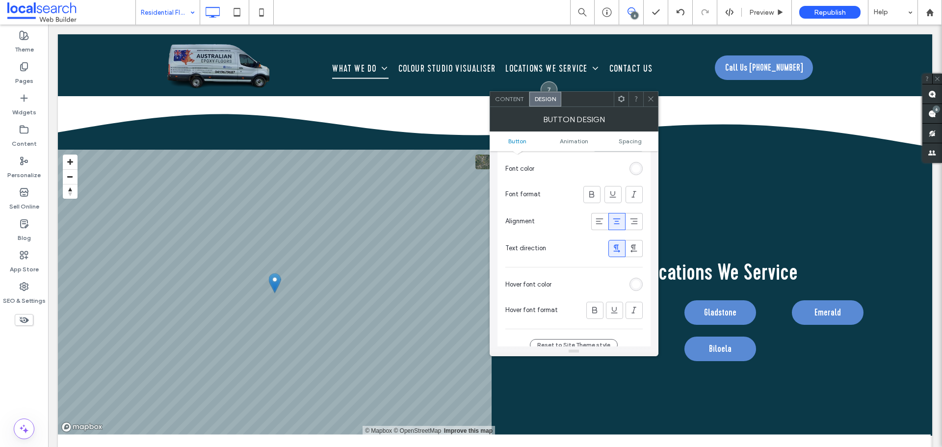
click at [637, 287] on div "rgb(255, 255, 255)" at bounding box center [636, 284] width 8 height 8
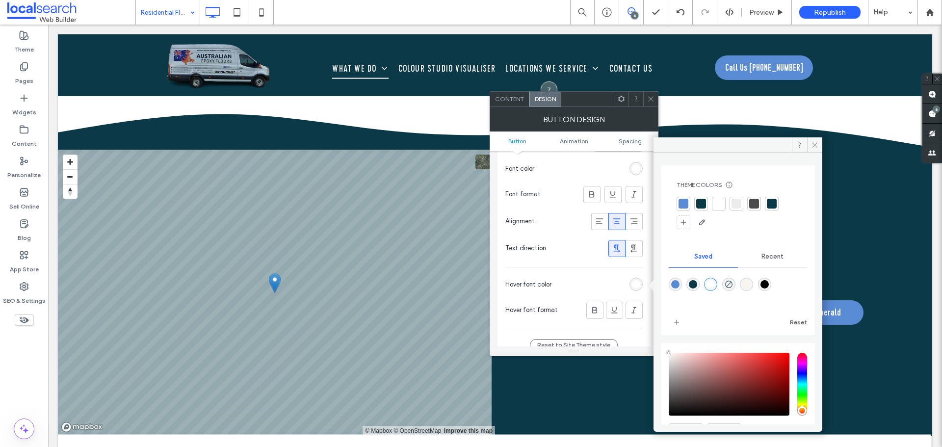
click at [683, 203] on div at bounding box center [683, 204] width 10 height 10
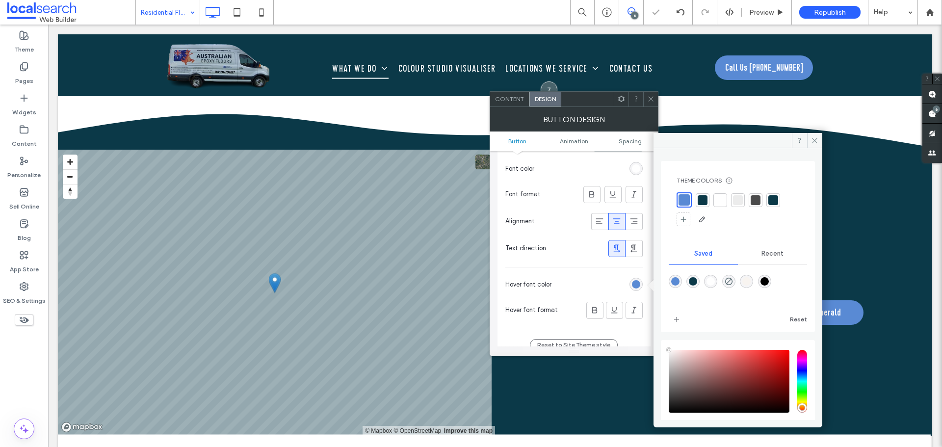
click at [735, 232] on div "Theme Colors Save time with Theme Colors Create a color palette to instantly ad…" at bounding box center [738, 202] width 138 height 66
click at [813, 137] on icon at bounding box center [814, 140] width 7 height 7
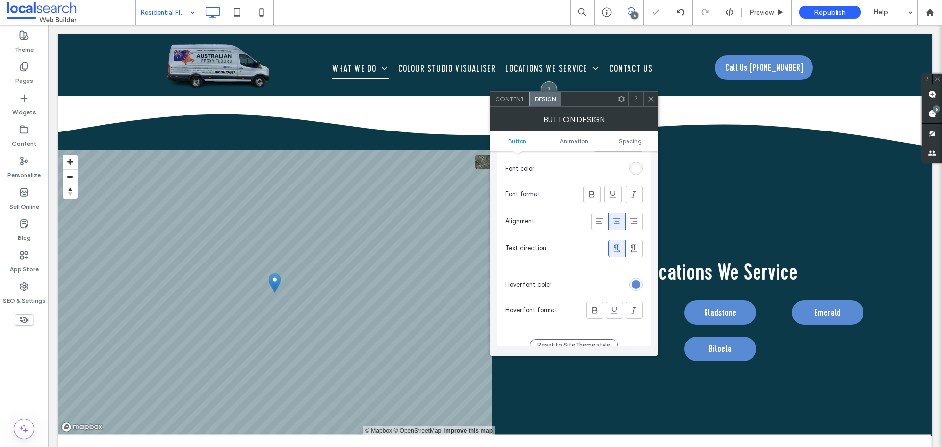
click at [655, 96] on div at bounding box center [650, 99] width 15 height 15
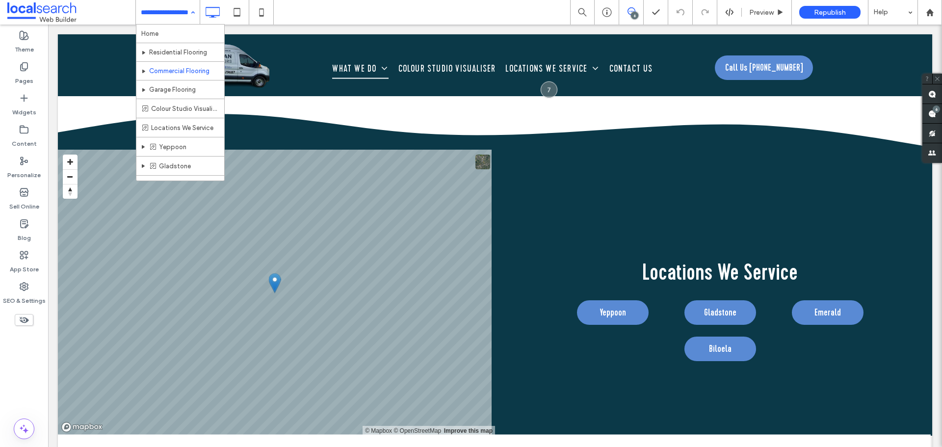
click at [164, 17] on input at bounding box center [165, 12] width 49 height 25
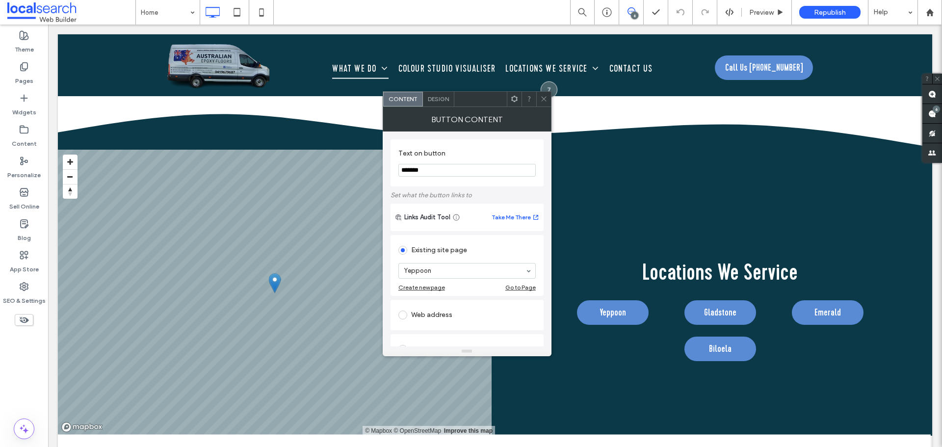
click at [439, 96] on span "Design" at bounding box center [438, 98] width 21 height 7
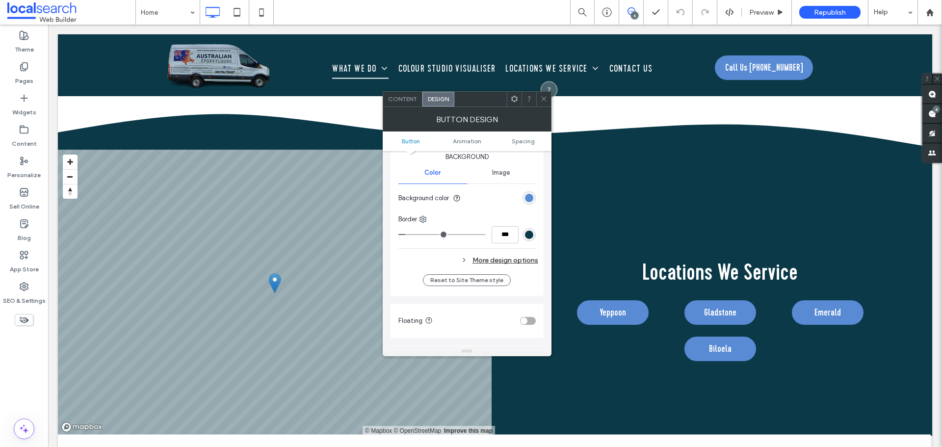
scroll to position [245, 0]
click at [518, 258] on div "More design options" at bounding box center [468, 257] width 140 height 13
click at [533, 280] on div "rgb(89, 138, 212)" at bounding box center [528, 278] width 13 height 13
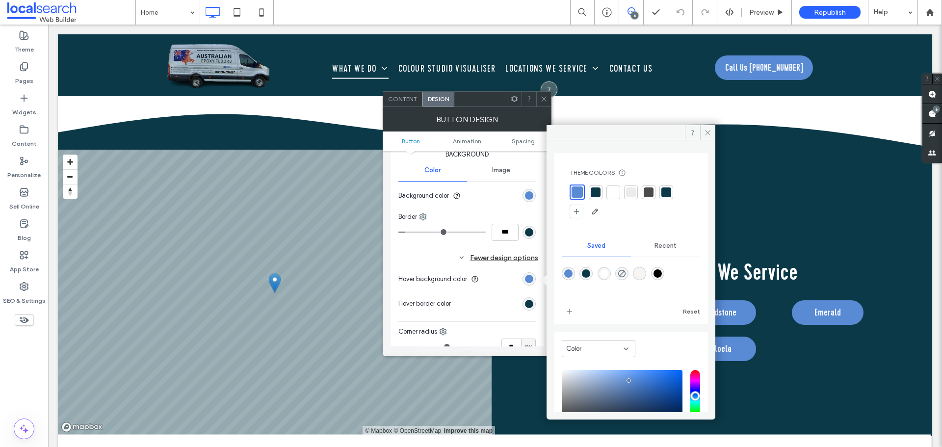
click at [596, 192] on div at bounding box center [596, 192] width 10 height 10
click at [528, 302] on div "rgb(11, 57, 72)" at bounding box center [529, 304] width 8 height 8
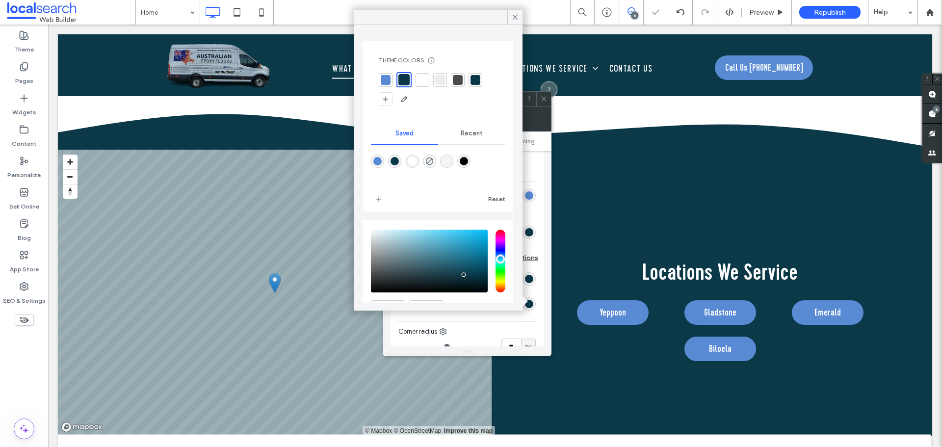
drag, startPoint x: 385, startPoint y: 77, endPoint x: 394, endPoint y: 75, distance: 9.0
click at [385, 77] on div at bounding box center [386, 80] width 10 height 10
click at [512, 16] on icon at bounding box center [515, 17] width 9 height 9
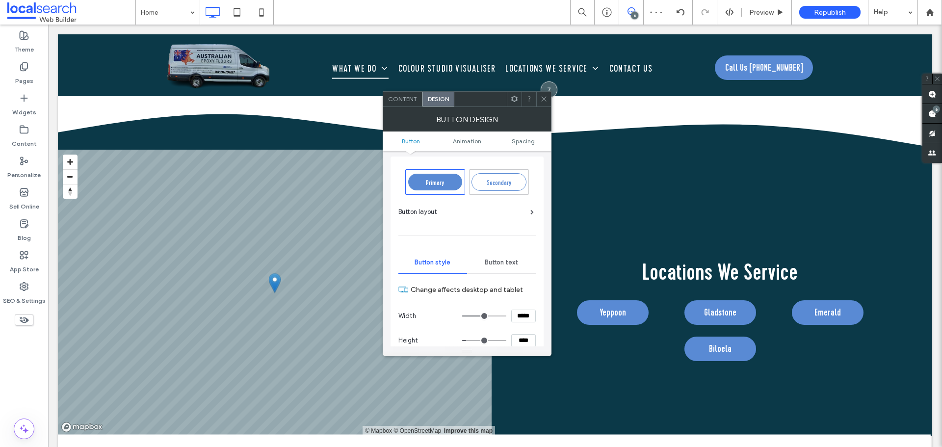
scroll to position [0, 0]
click at [507, 267] on span "Button text" at bounding box center [501, 265] width 33 height 8
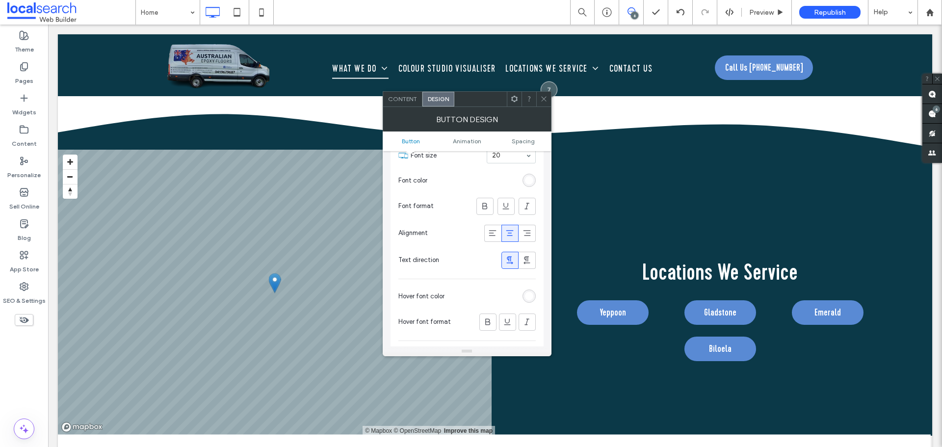
scroll to position [196, 0]
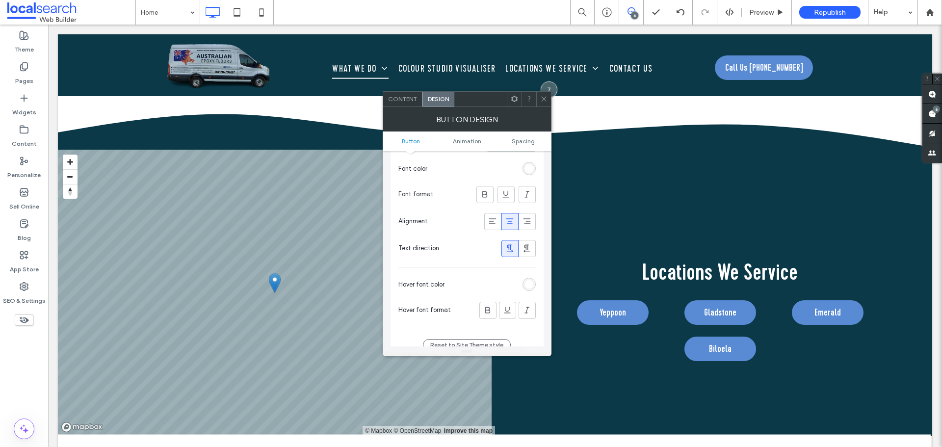
click at [527, 283] on div "rgb(255, 255, 255)" at bounding box center [529, 284] width 8 height 8
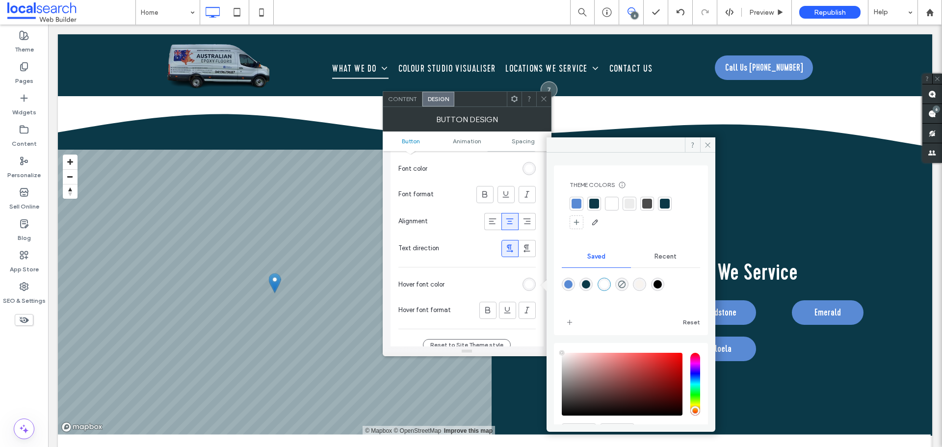
click at [573, 206] on div at bounding box center [576, 204] width 10 height 10
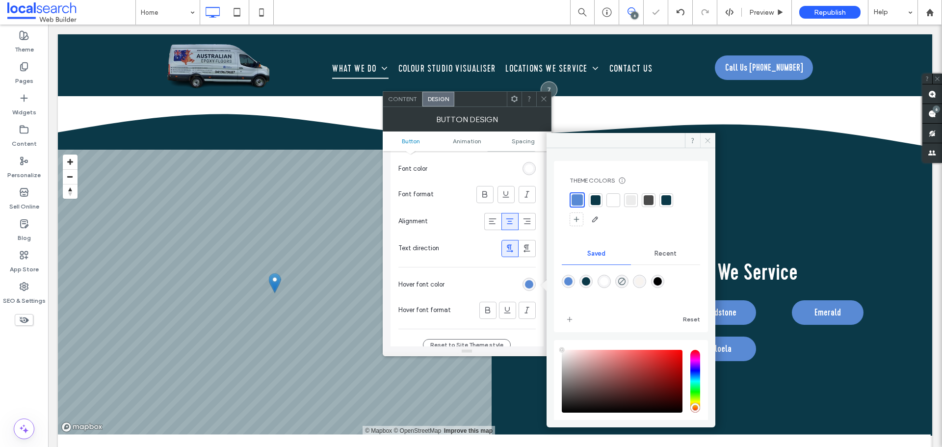
click at [712, 141] on span at bounding box center [707, 140] width 15 height 15
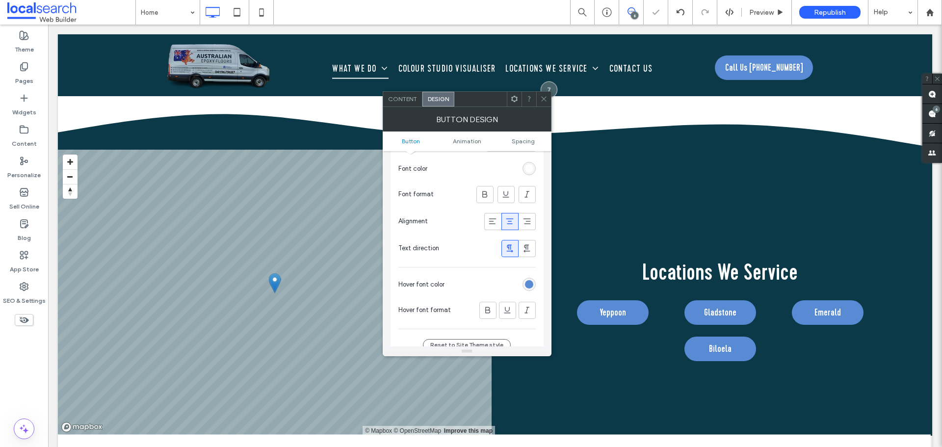
click at [546, 101] on icon at bounding box center [543, 98] width 7 height 7
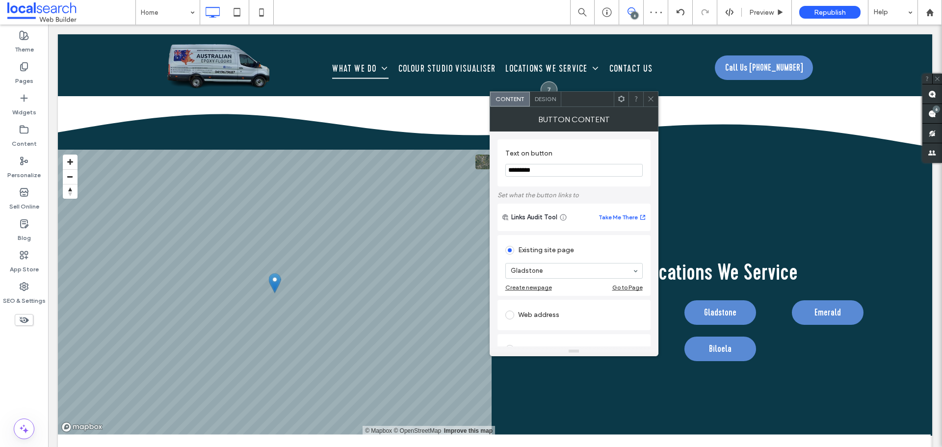
click at [546, 102] on span "Design" at bounding box center [545, 98] width 21 height 7
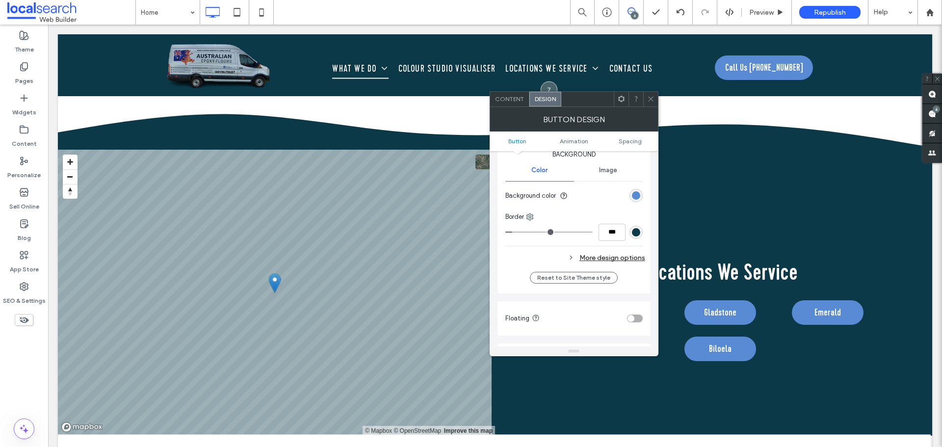
click at [630, 259] on div "More design options" at bounding box center [575, 257] width 140 height 13
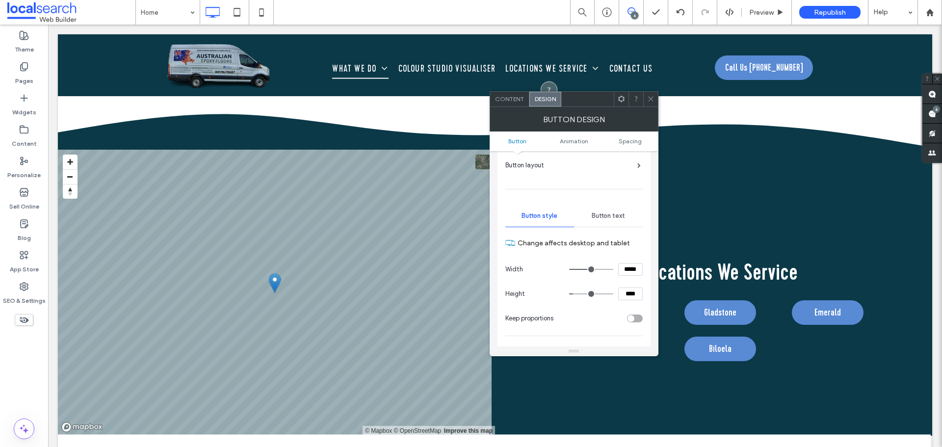
click at [619, 208] on div "Button text" at bounding box center [608, 216] width 69 height 22
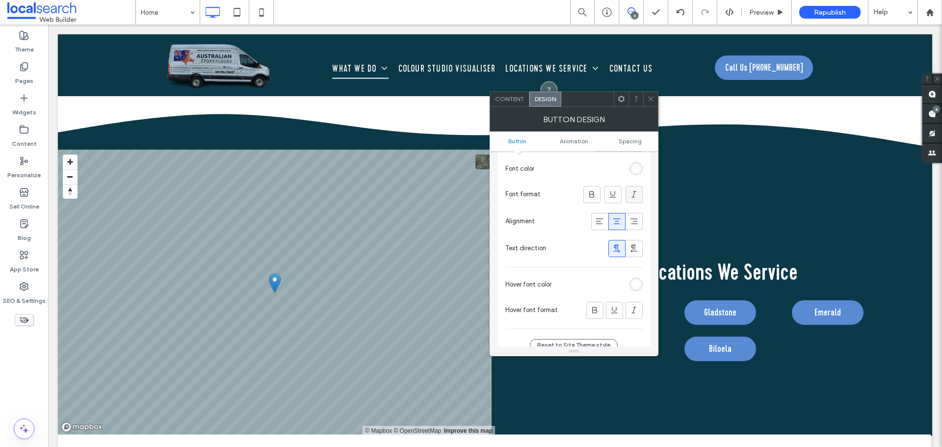
click at [637, 287] on div "rgb(255, 255, 255)" at bounding box center [636, 284] width 8 height 8
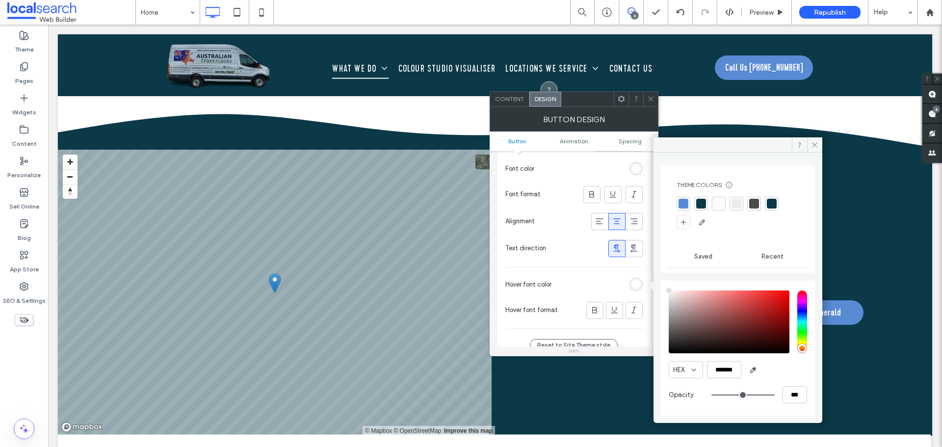
type input "****"
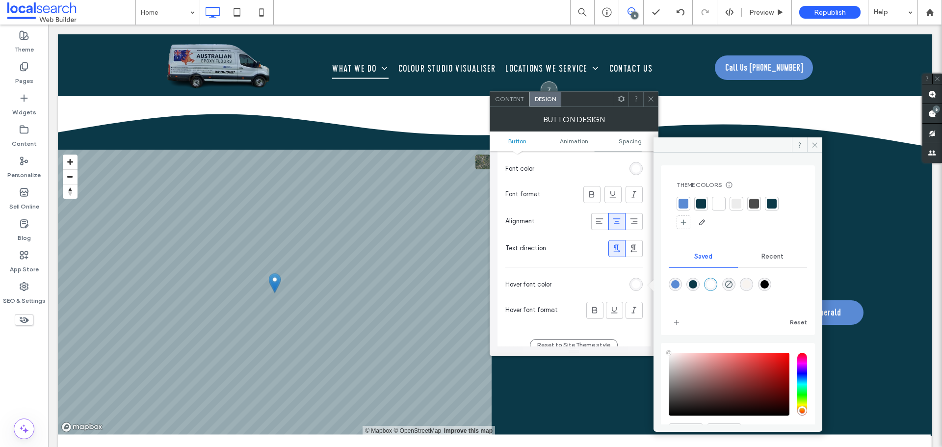
click at [683, 206] on div at bounding box center [683, 204] width 10 height 10
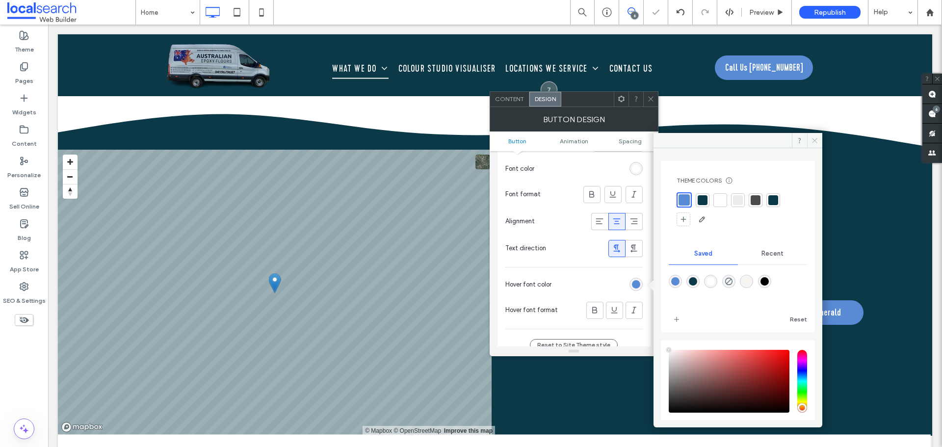
click at [812, 141] on icon at bounding box center [814, 140] width 7 height 7
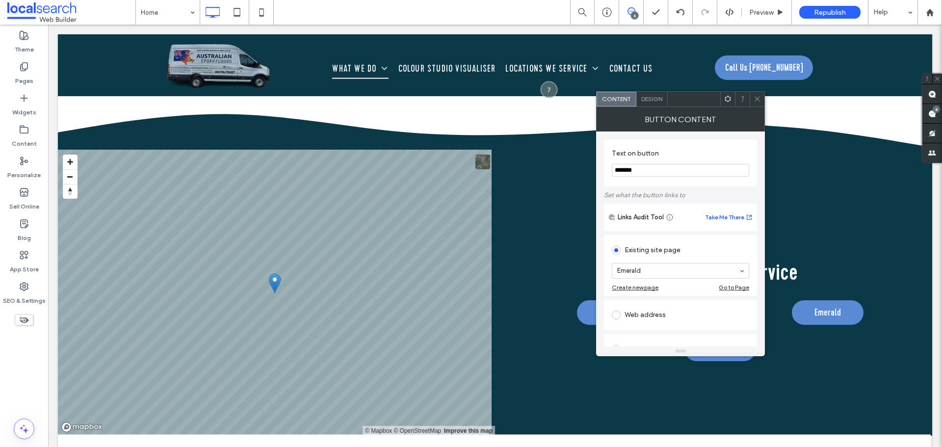
click at [638, 97] on div "Design" at bounding box center [651, 99] width 31 height 15
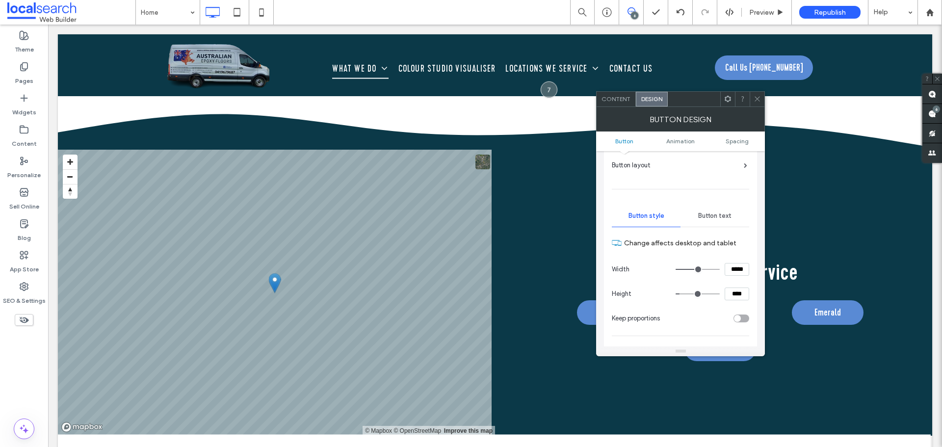
click at [717, 212] on span "Button text" at bounding box center [714, 216] width 33 height 8
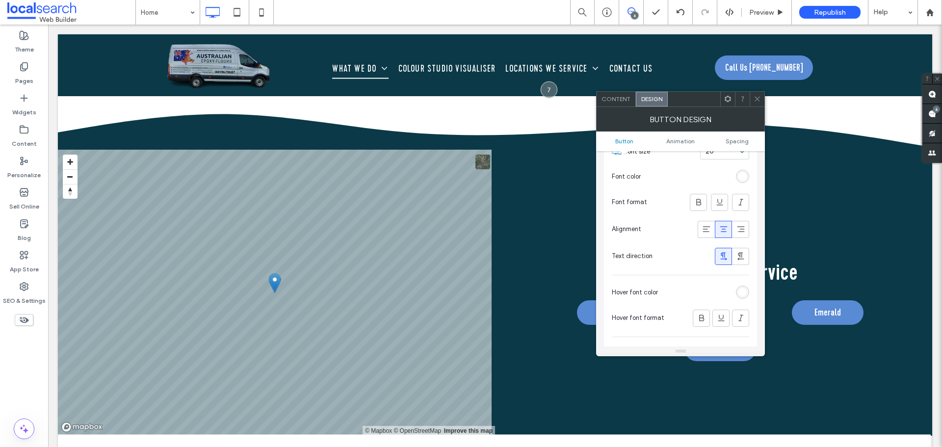
scroll to position [245, 0]
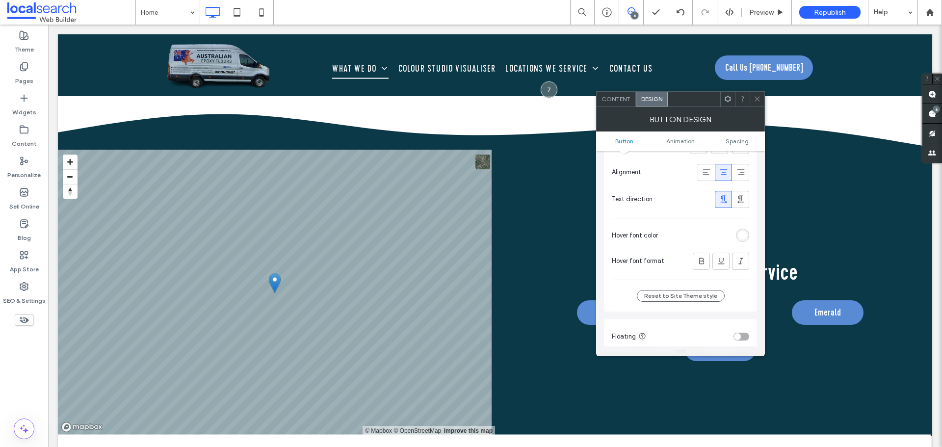
drag, startPoint x: 740, startPoint y: 234, endPoint x: 721, endPoint y: 227, distance: 21.1
click at [740, 234] on div "rgb(255, 255, 255)" at bounding box center [742, 235] width 8 height 8
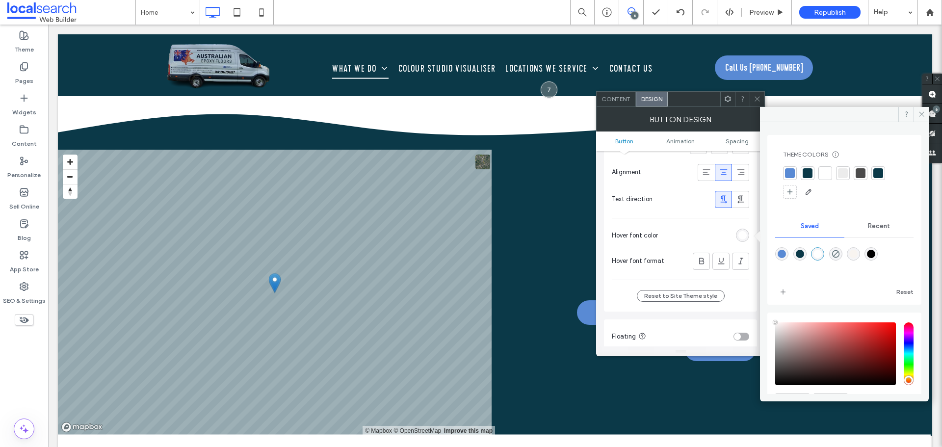
click at [782, 173] on div "Theme Colors Save time with Theme Colors Create a color palette to instantly ad…" at bounding box center [844, 175] width 138 height 65
click at [790, 172] on div at bounding box center [790, 173] width 10 height 10
click at [920, 114] on icon at bounding box center [921, 113] width 7 height 7
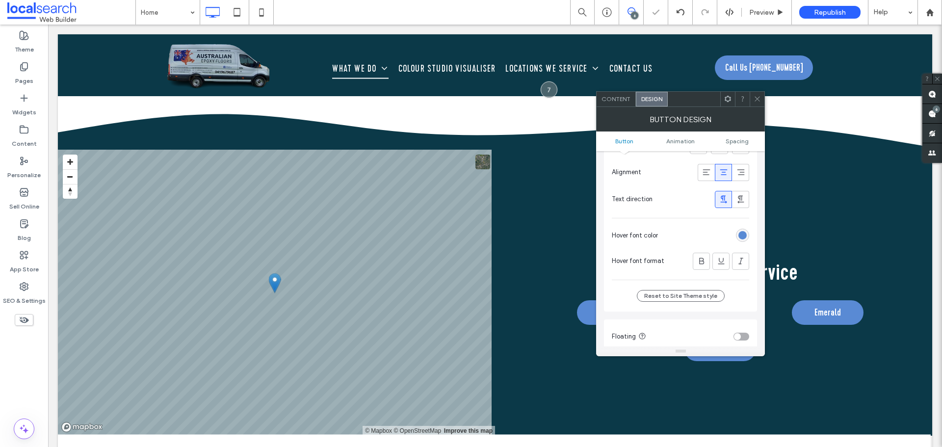
click at [756, 97] on icon at bounding box center [756, 98] width 7 height 7
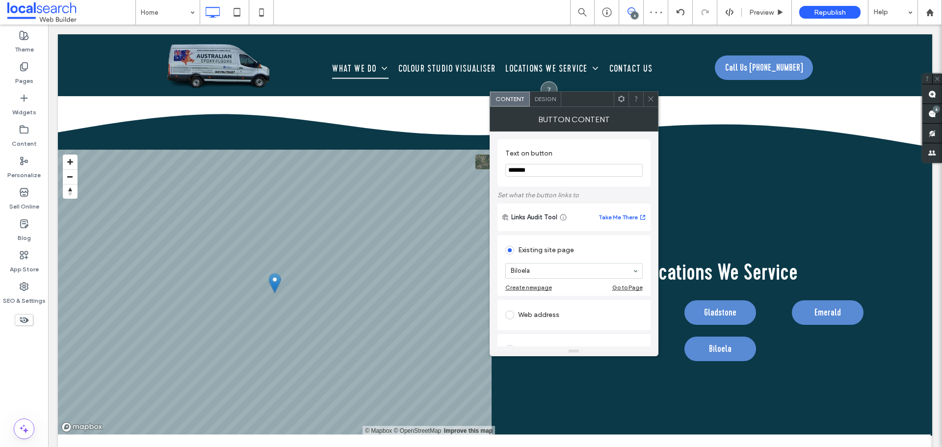
click at [546, 104] on div "Design" at bounding box center [545, 99] width 31 height 15
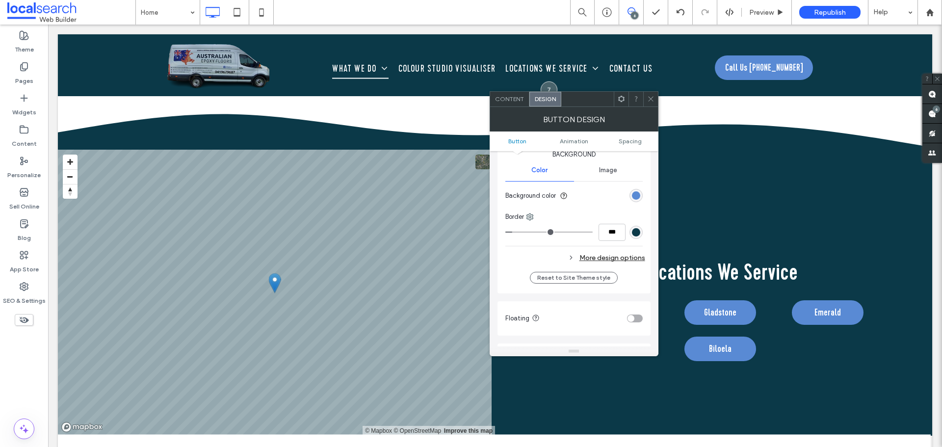
drag, startPoint x: 609, startPoint y: 256, endPoint x: 623, endPoint y: 241, distance: 20.5
click at [609, 257] on div "More design options" at bounding box center [575, 257] width 140 height 13
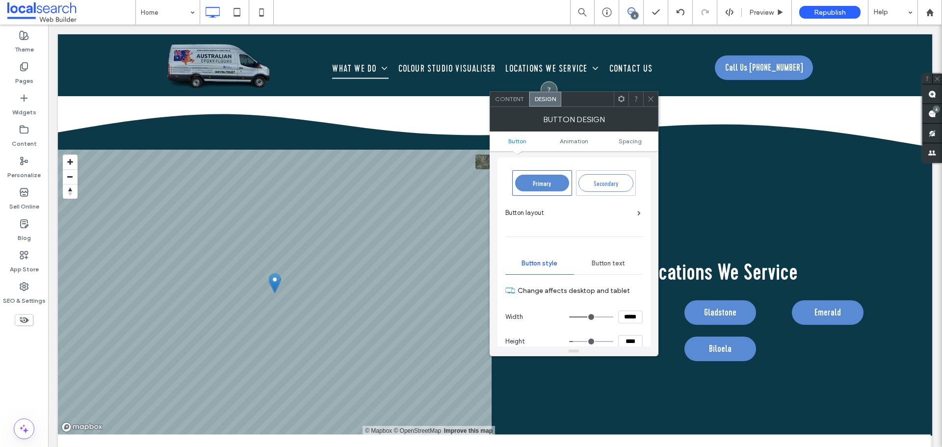
scroll to position [0, 0]
click at [618, 266] on span "Button text" at bounding box center [608, 265] width 33 height 8
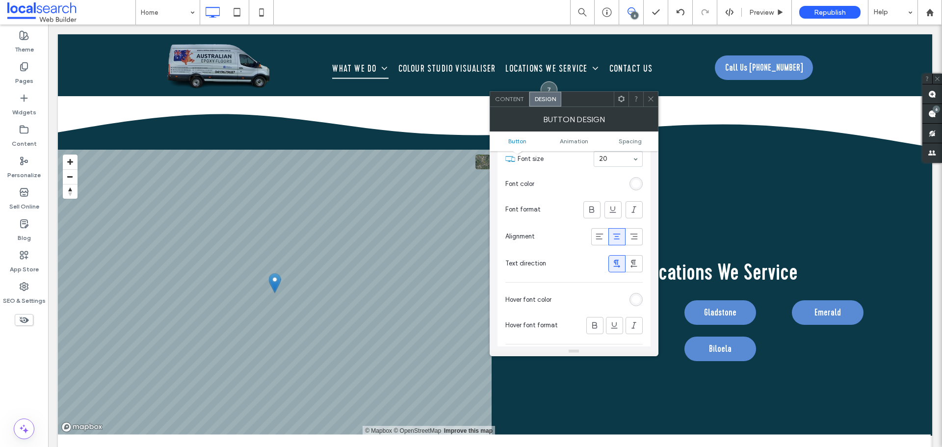
scroll to position [196, 0]
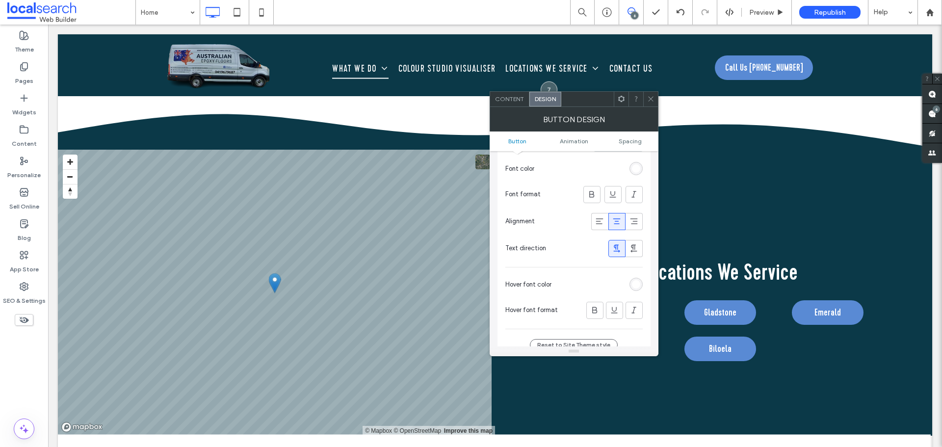
click at [634, 284] on div "rgb(255, 255, 255)" at bounding box center [636, 284] width 8 height 8
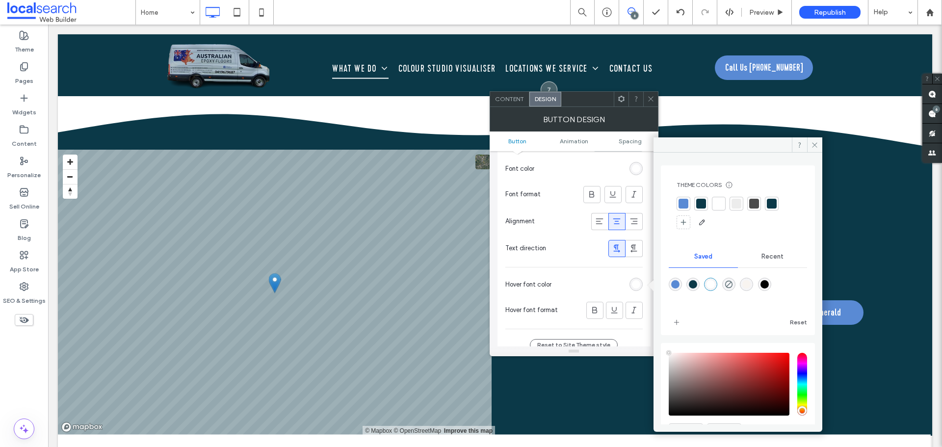
click at [682, 201] on div at bounding box center [683, 204] width 10 height 10
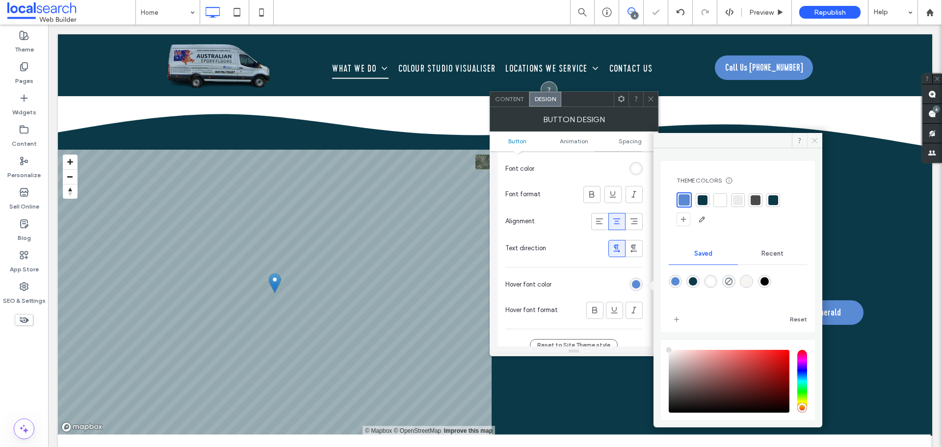
click at [809, 136] on span at bounding box center [814, 140] width 15 height 15
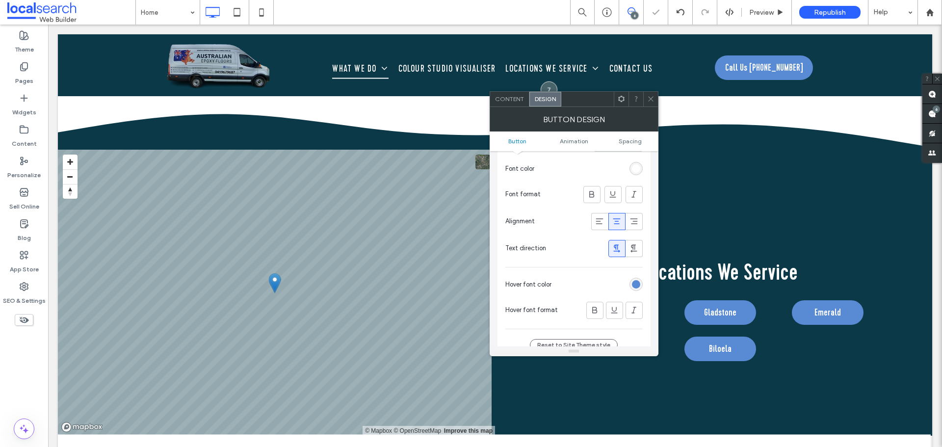
click at [650, 97] on icon at bounding box center [650, 98] width 7 height 7
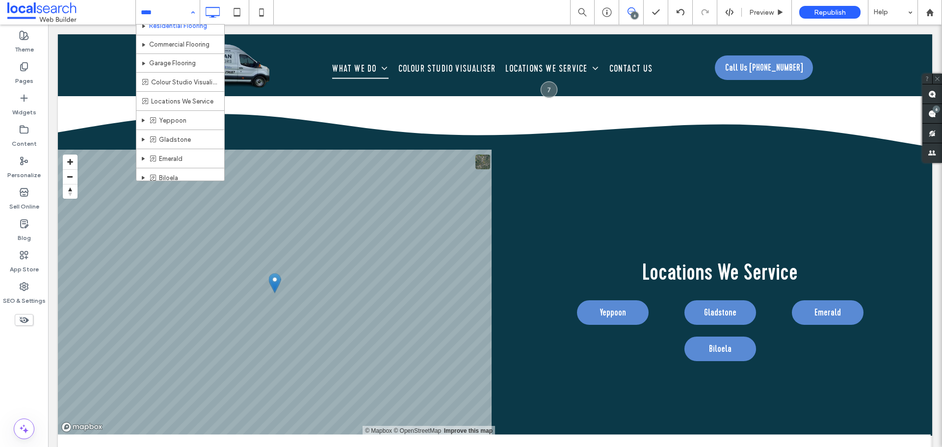
scroll to position [51, 0]
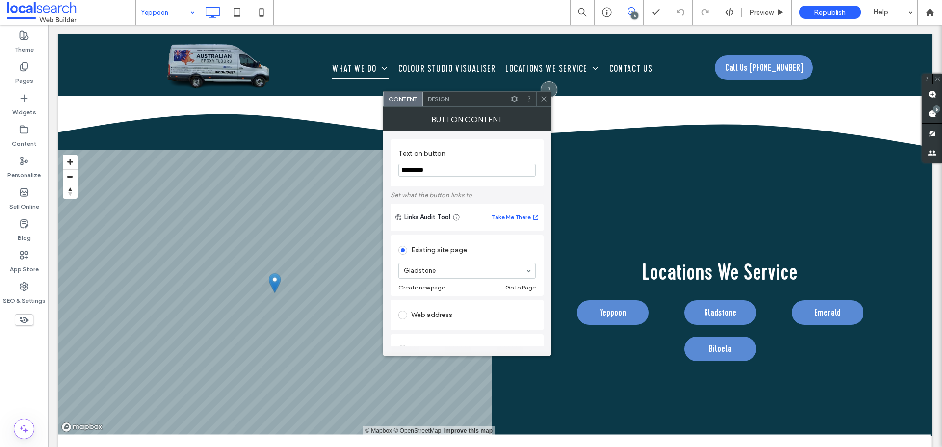
click at [436, 101] on span "Design" at bounding box center [438, 98] width 21 height 7
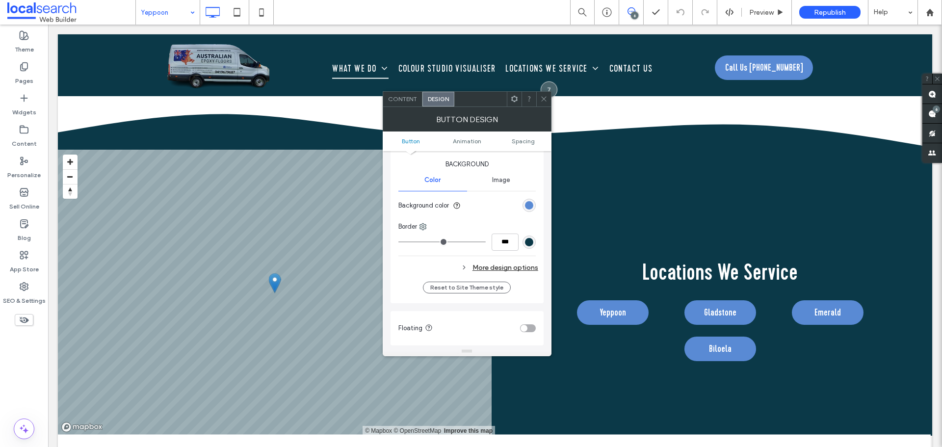
scroll to position [245, 0]
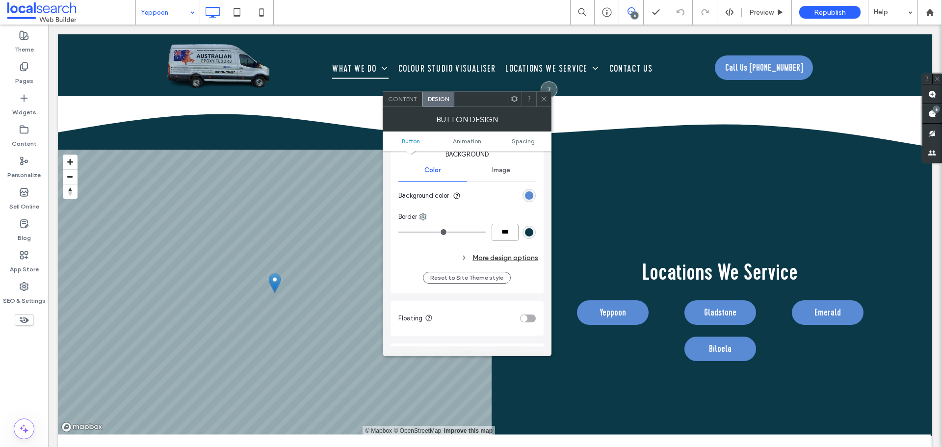
click at [496, 230] on input "***" at bounding box center [504, 232] width 27 height 17
type input "*"
type input "***"
click at [519, 255] on div "More design options" at bounding box center [468, 257] width 140 height 13
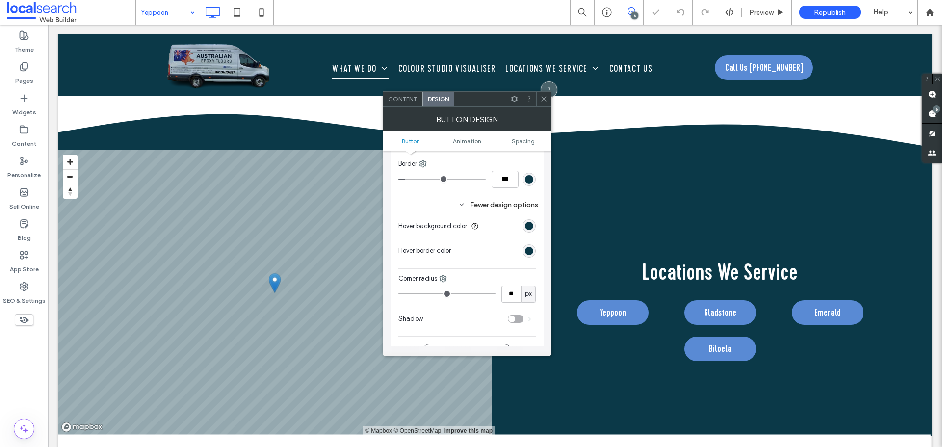
scroll to position [343, 0]
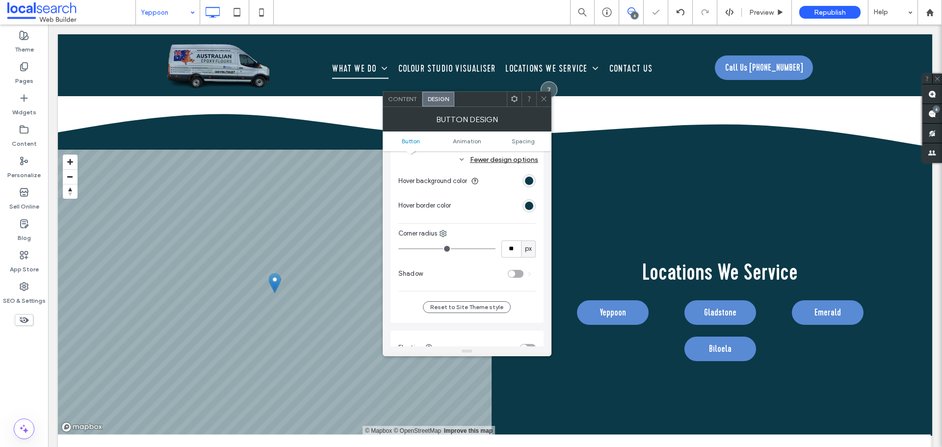
click at [530, 207] on div "rgb(11, 57, 72)" at bounding box center [529, 206] width 8 height 8
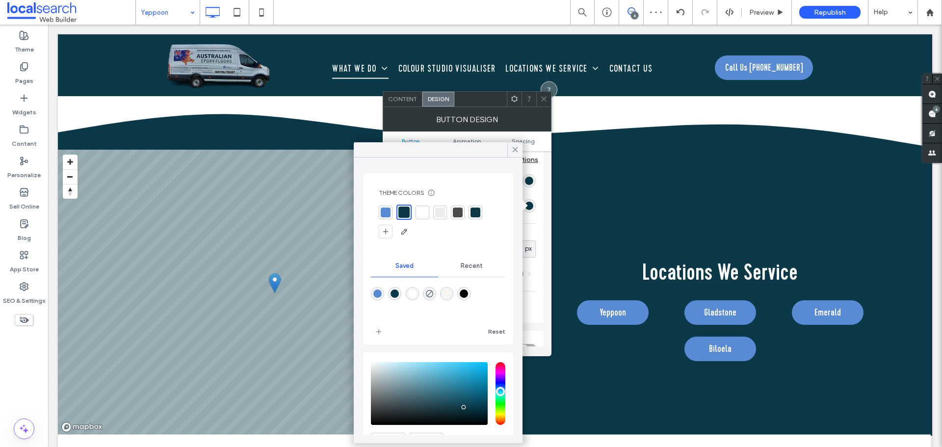
click at [385, 212] on div at bounding box center [386, 212] width 10 height 10
click at [511, 149] on icon at bounding box center [515, 149] width 9 height 9
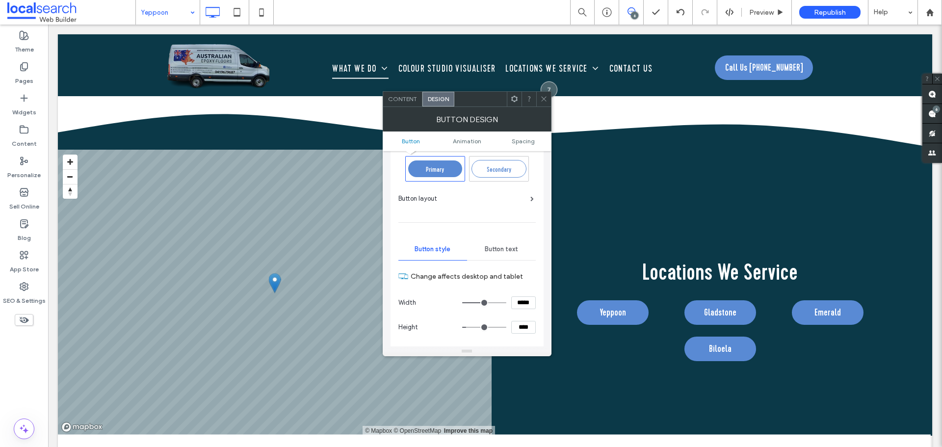
scroll to position [0, 0]
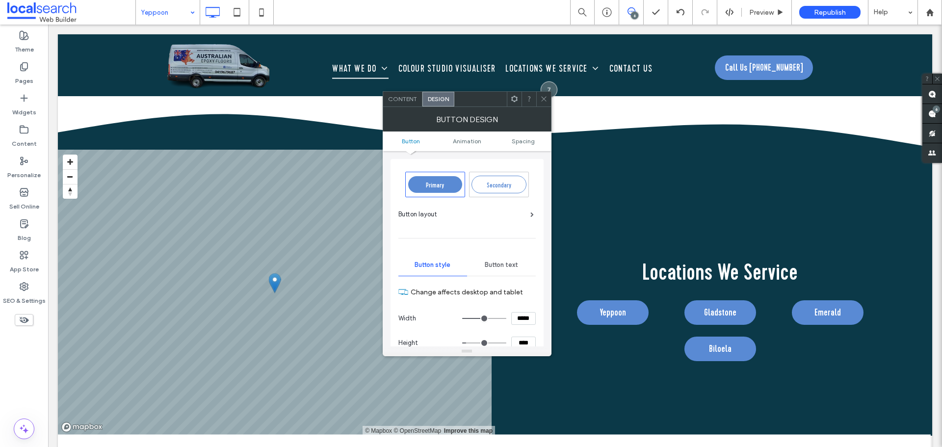
click at [503, 272] on div "Button text" at bounding box center [501, 265] width 69 height 22
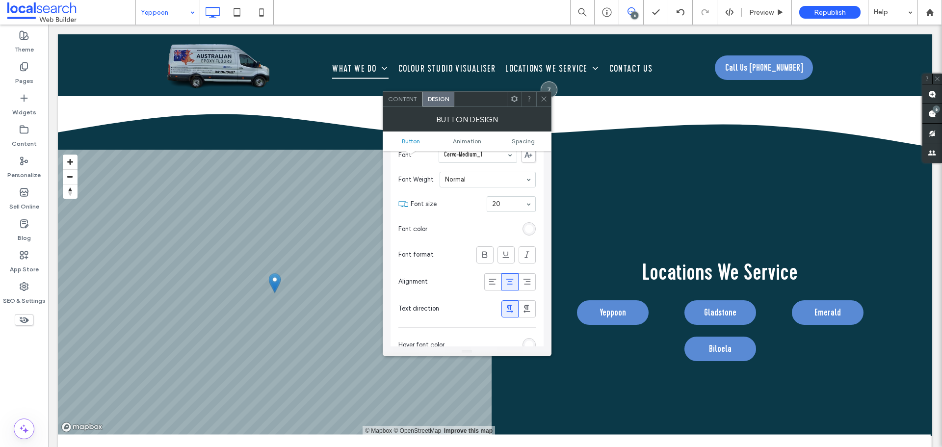
scroll to position [147, 0]
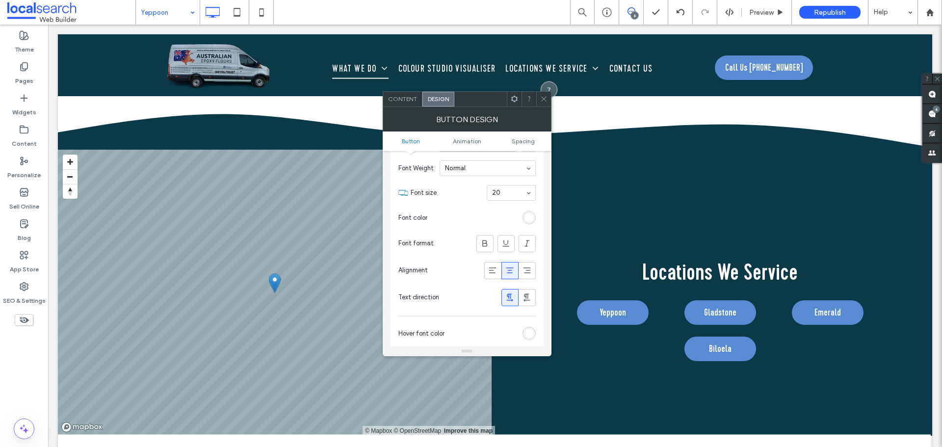
click at [533, 332] on div "rgb(255, 255, 255)" at bounding box center [529, 333] width 8 height 8
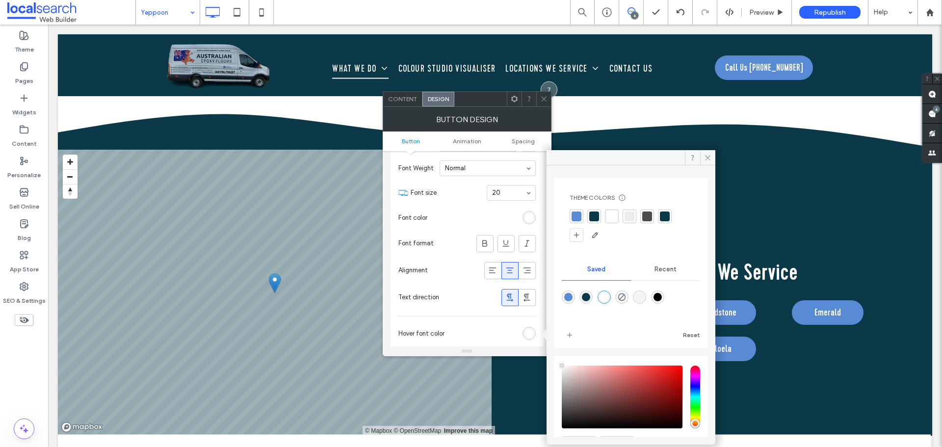
click at [584, 216] on div at bounding box center [630, 225] width 123 height 33
click at [571, 215] on div at bounding box center [576, 216] width 10 height 10
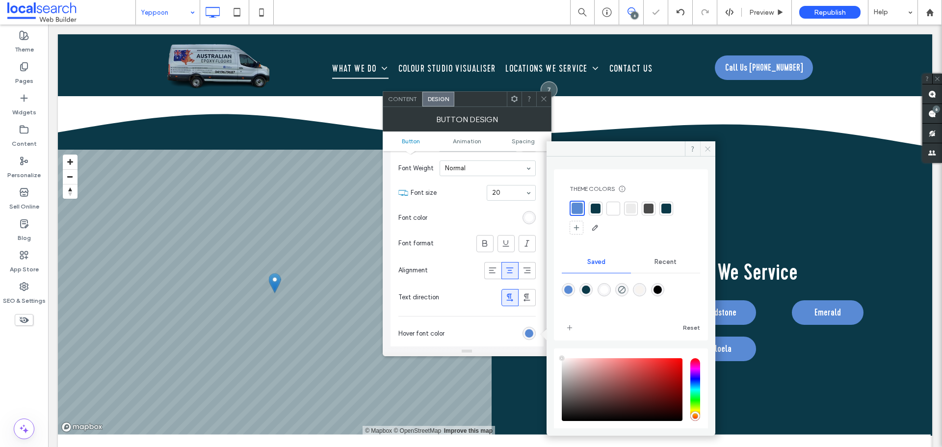
click at [711, 149] on icon at bounding box center [707, 148] width 7 height 7
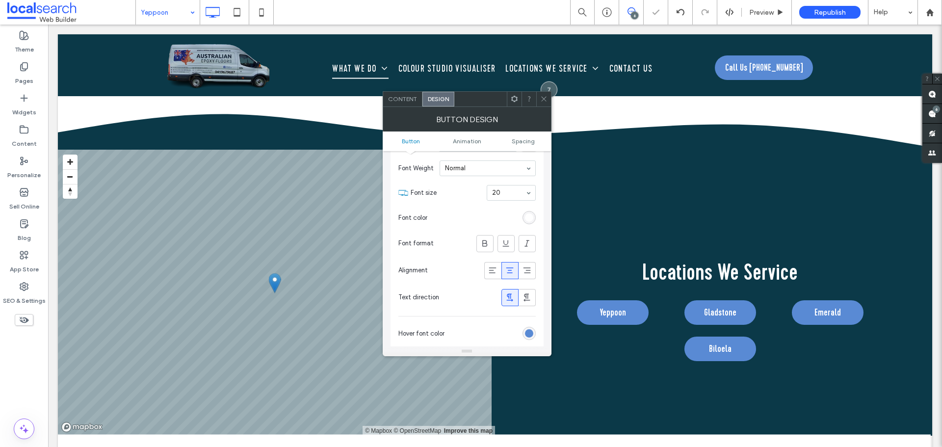
click at [542, 97] on icon at bounding box center [543, 98] width 7 height 7
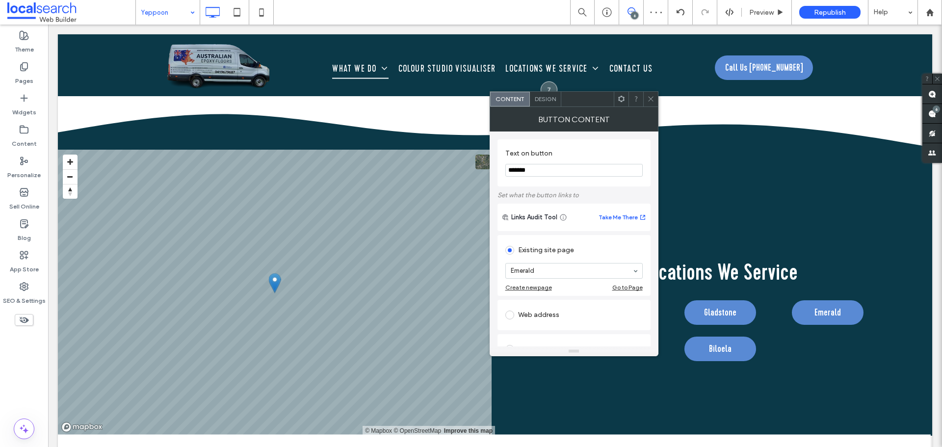
click at [543, 96] on span "Design" at bounding box center [545, 98] width 21 height 7
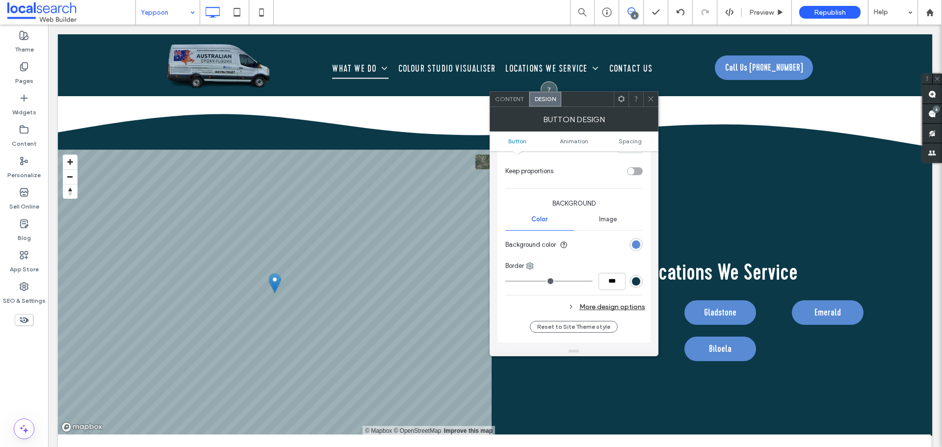
scroll to position [245, 0]
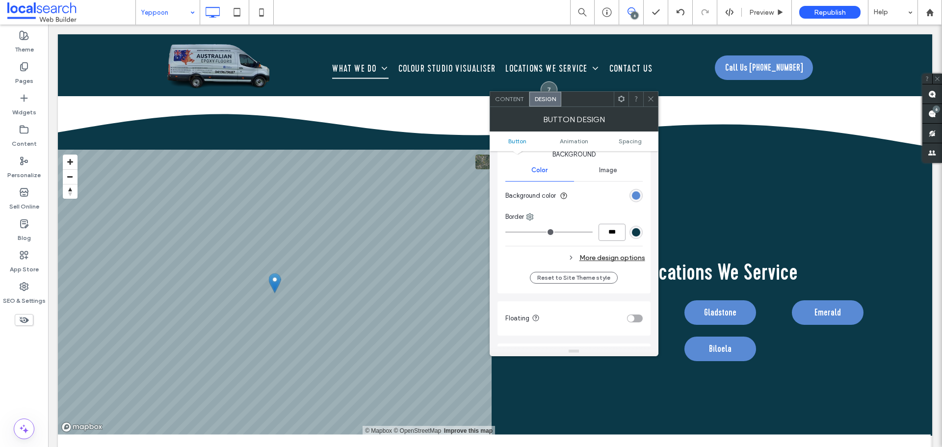
click at [605, 228] on input "***" at bounding box center [611, 232] width 27 height 17
type input "*"
type input "***"
click at [612, 256] on div "More design options" at bounding box center [575, 257] width 140 height 13
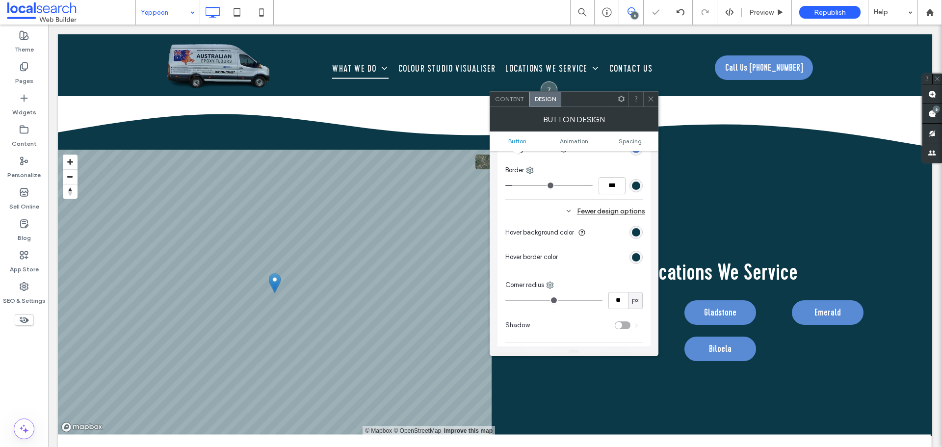
scroll to position [294, 0]
click at [635, 258] on div "rgb(11, 57, 72)" at bounding box center [636, 255] width 8 height 8
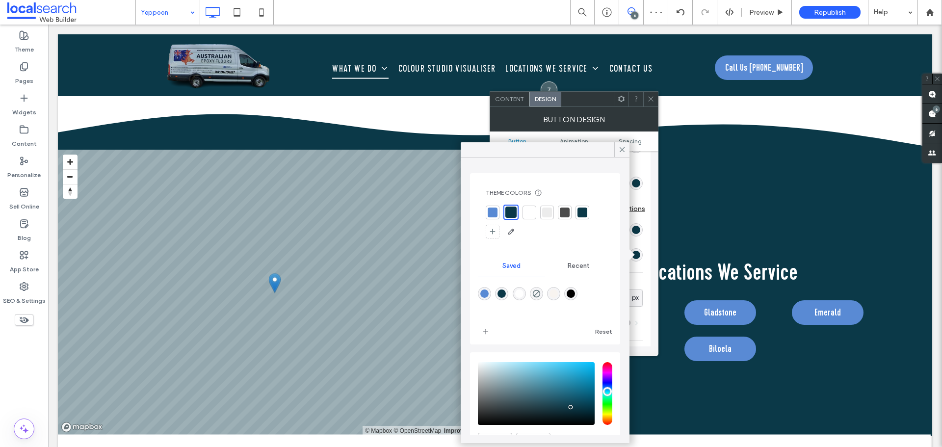
click at [495, 212] on div at bounding box center [493, 212] width 10 height 10
click at [627, 148] on div at bounding box center [621, 149] width 15 height 15
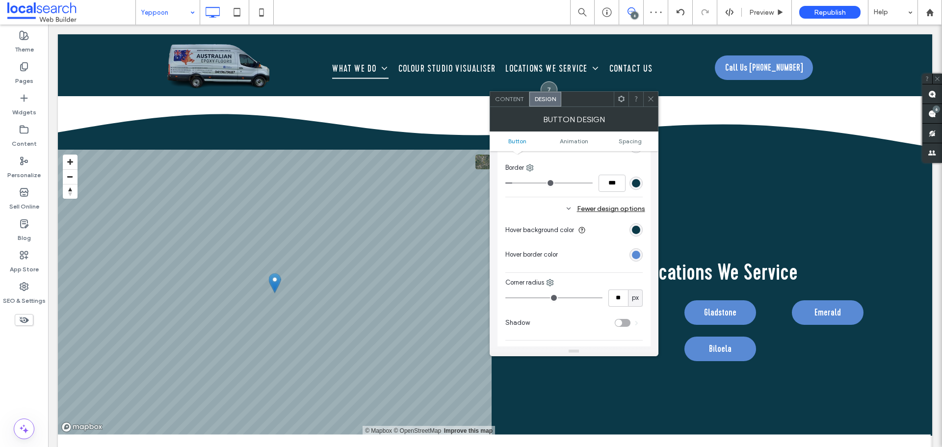
scroll to position [0, 0]
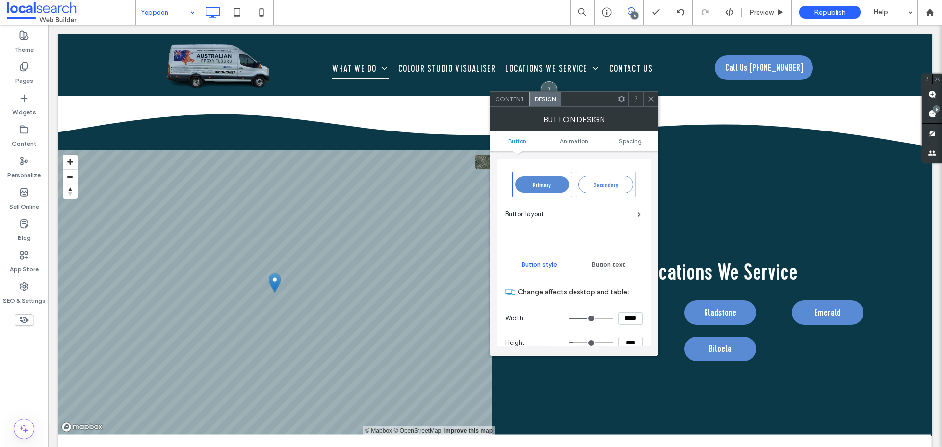
click at [623, 162] on div "Primary Secondary Button layout Button style Button text Change affects desktop…" at bounding box center [573, 412] width 153 height 507
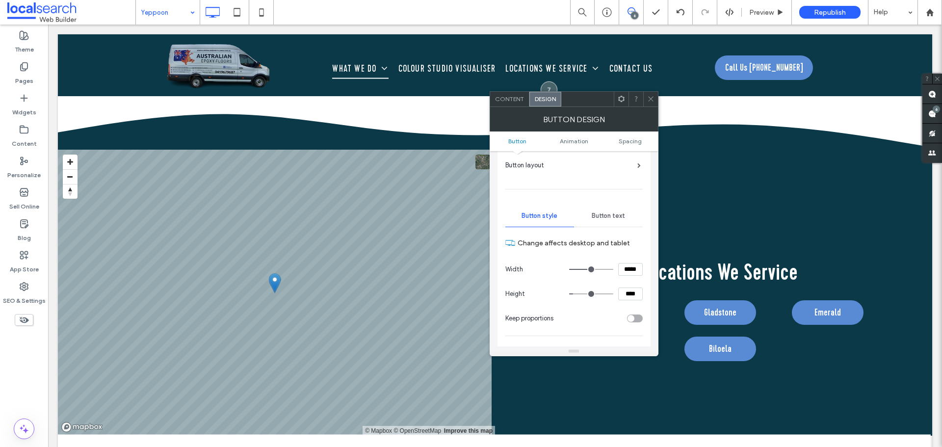
click at [609, 211] on div "Button text" at bounding box center [608, 216] width 69 height 22
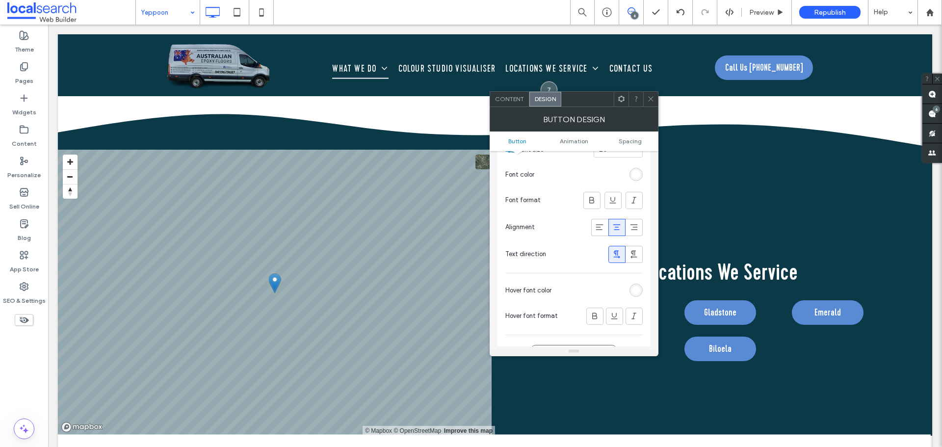
scroll to position [196, 0]
click at [641, 286] on div "rgb(255, 255, 255)" at bounding box center [635, 284] width 13 height 13
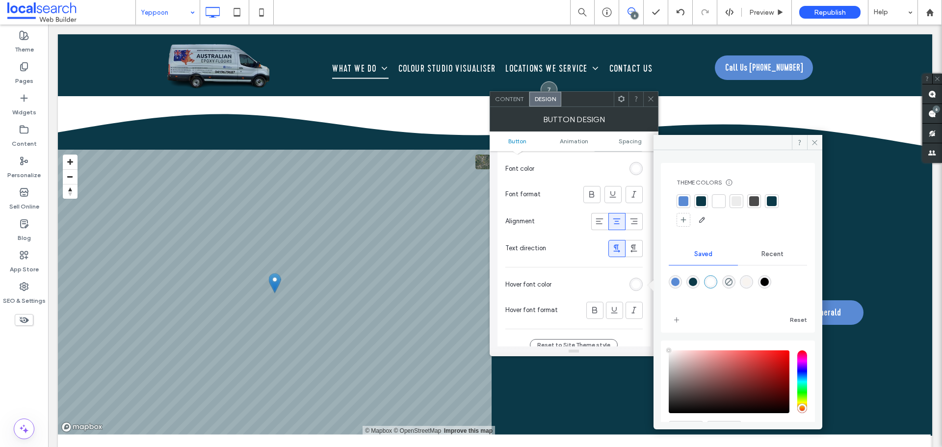
click at [688, 202] on div at bounding box center [683, 201] width 14 height 14
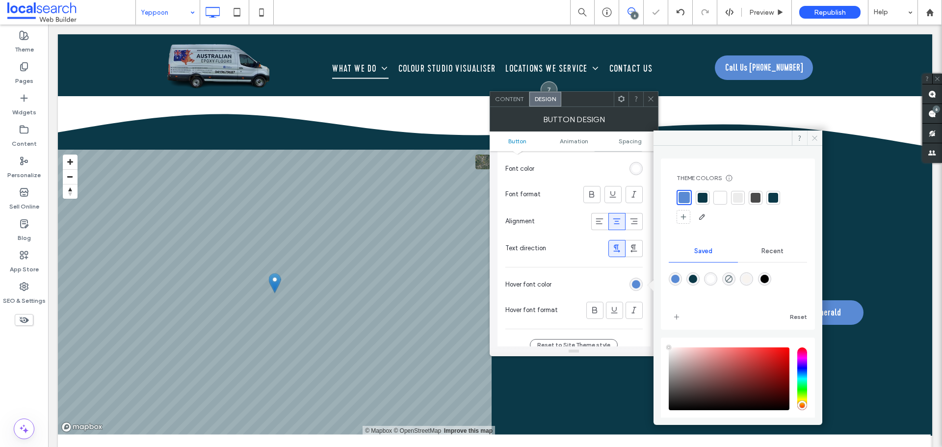
click at [815, 132] on span at bounding box center [814, 137] width 15 height 15
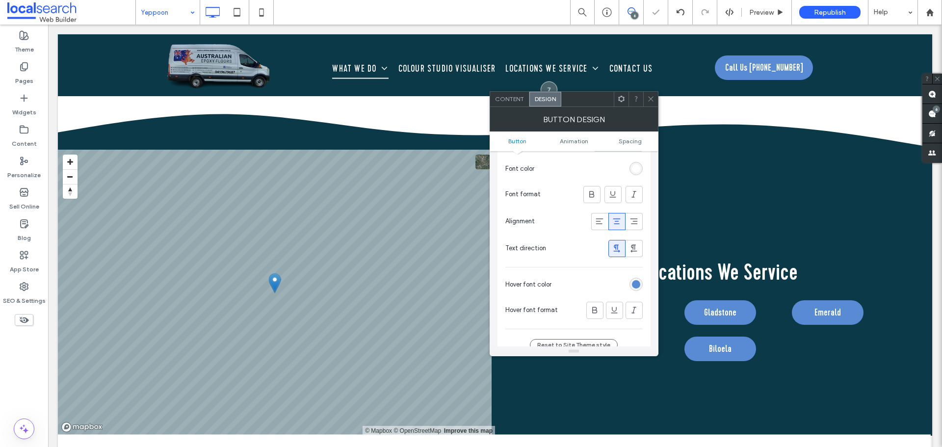
click at [651, 98] on icon at bounding box center [650, 98] width 7 height 7
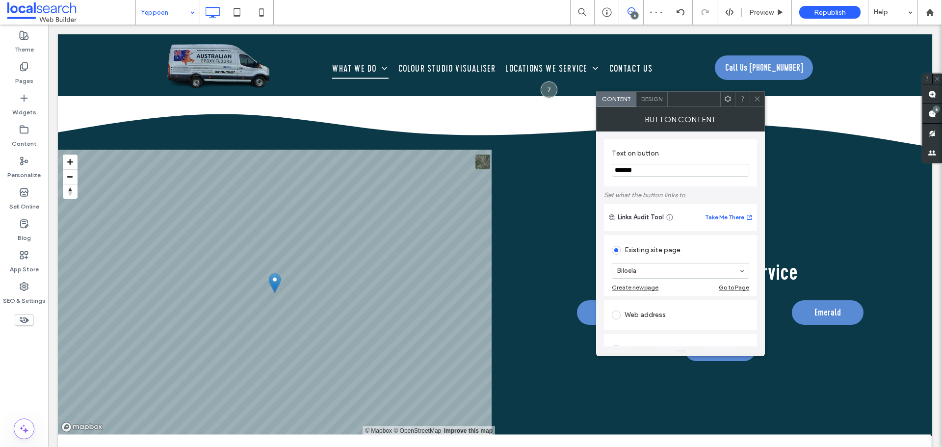
click at [643, 96] on span "Design" at bounding box center [651, 98] width 21 height 7
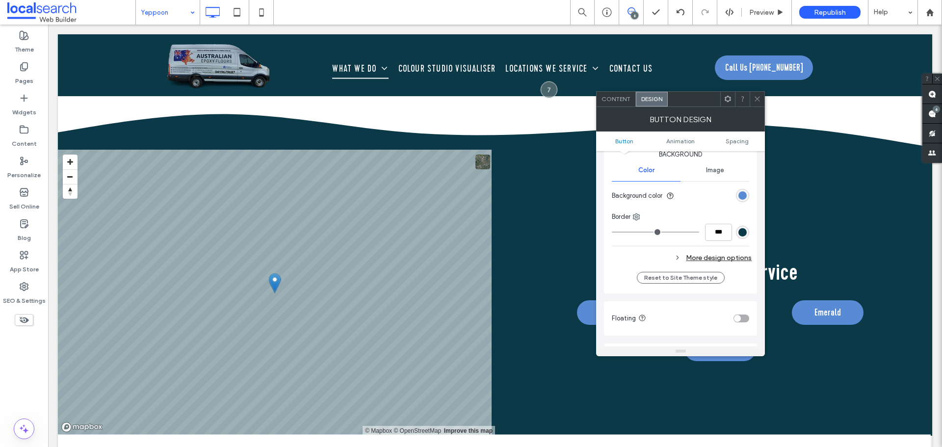
click at [710, 258] on div "More design options" at bounding box center [682, 257] width 140 height 13
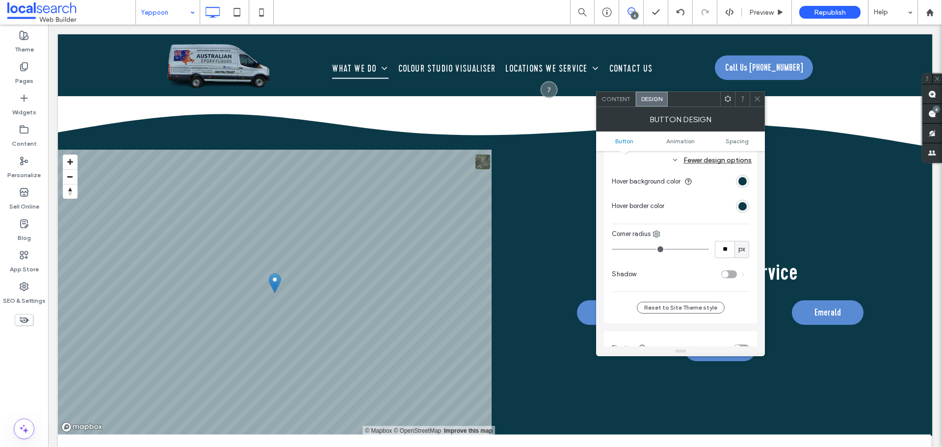
scroll to position [343, 0]
click at [744, 202] on div "rgb(11, 57, 72)" at bounding box center [742, 206] width 8 height 8
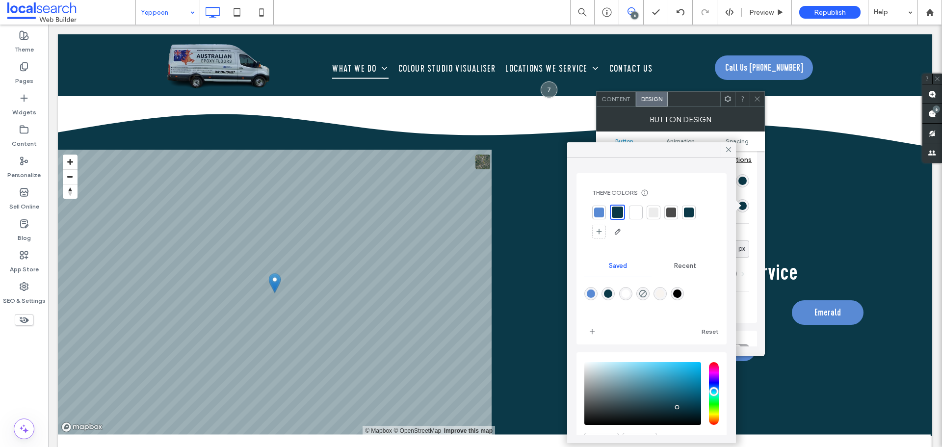
click at [593, 211] on div at bounding box center [599, 213] width 14 height 14
click at [730, 151] on use at bounding box center [728, 149] width 5 height 5
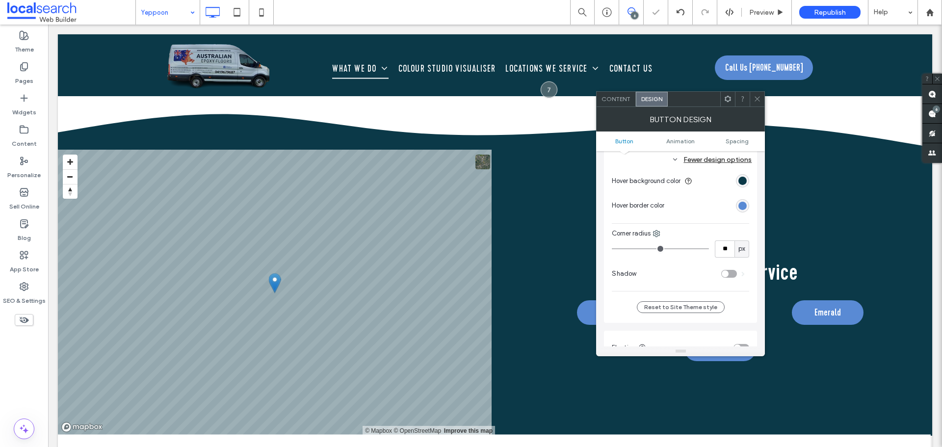
scroll to position [245, 0]
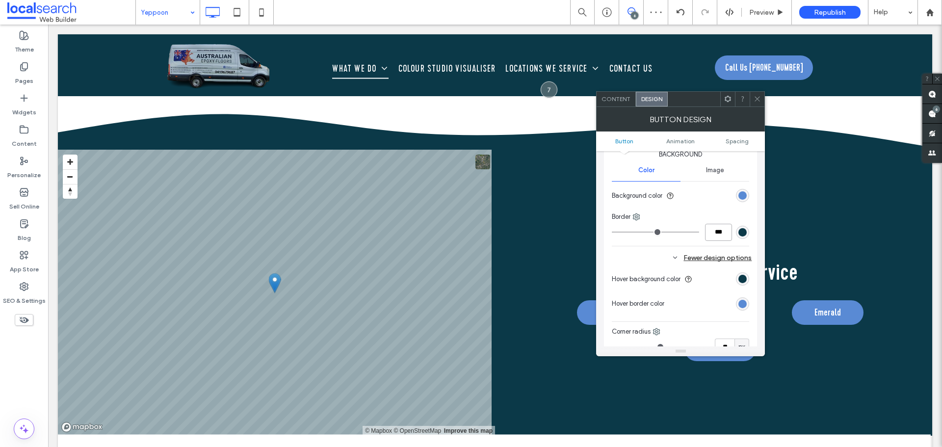
click at [722, 236] on input "***" at bounding box center [718, 232] width 27 height 17
type input "*"
type input "***"
click at [753, 94] on div at bounding box center [756, 99] width 15 height 15
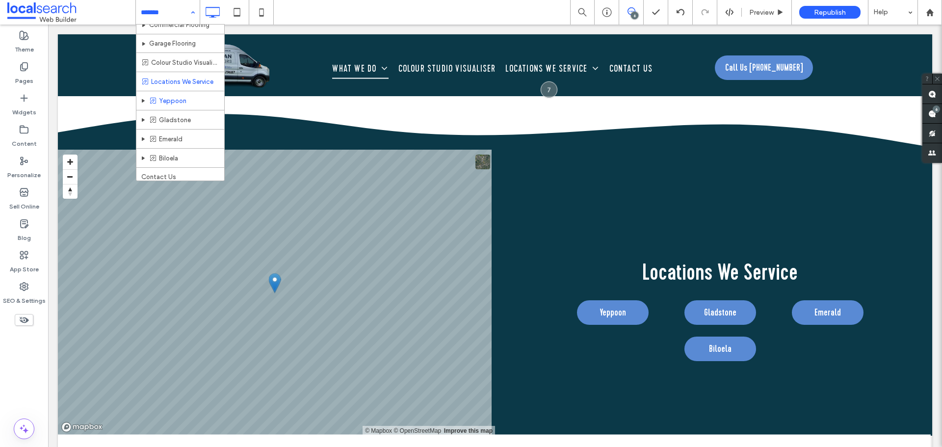
scroll to position [51, 0]
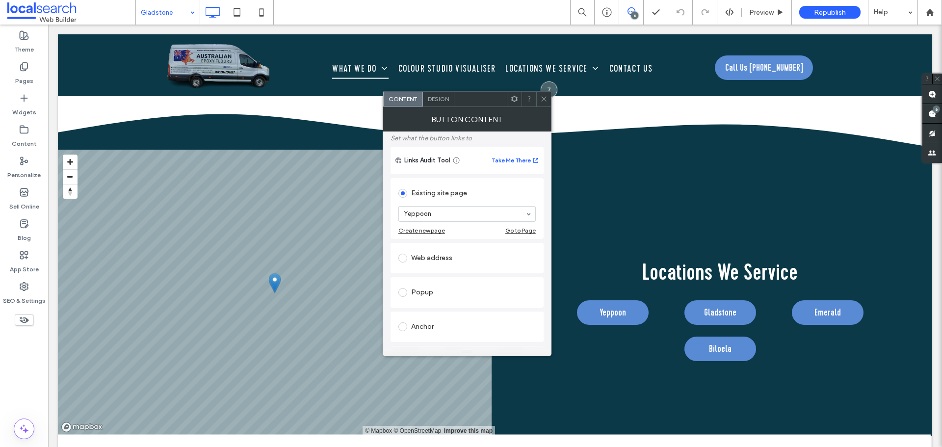
scroll to position [98, 0]
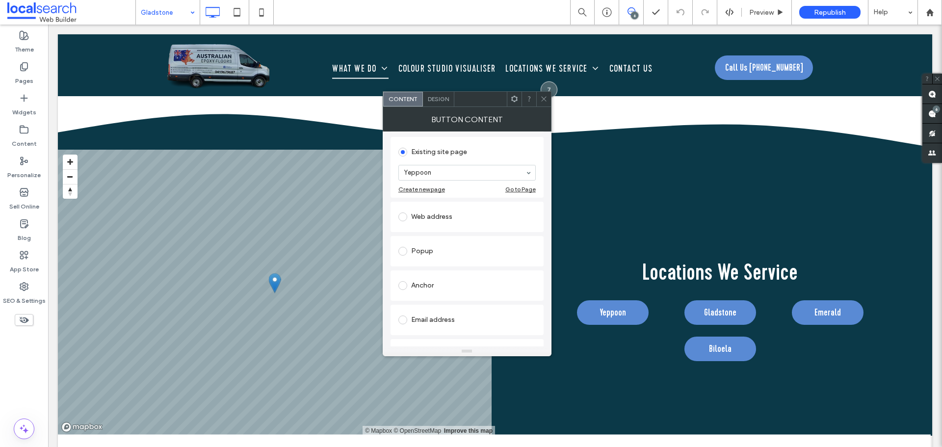
click at [441, 97] on span "Design" at bounding box center [438, 98] width 21 height 7
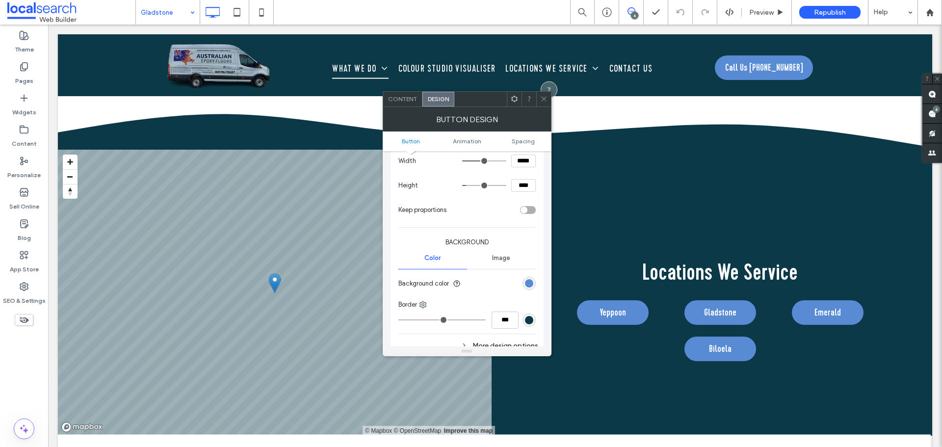
scroll to position [245, 0]
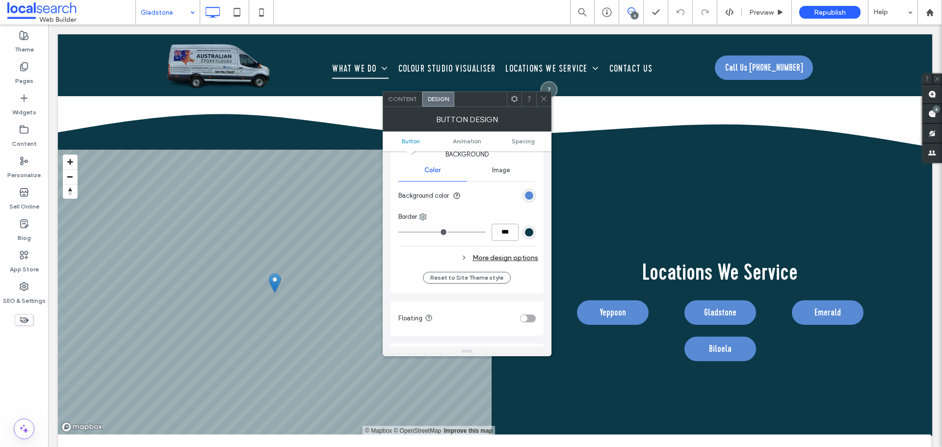
click at [509, 232] on input "***" at bounding box center [504, 232] width 27 height 17
type input "*"
type input "***"
click at [506, 242] on div "Change affects desktop and tablet Width ***** Height **** Keep proportions Back…" at bounding box center [466, 150] width 137 height 234
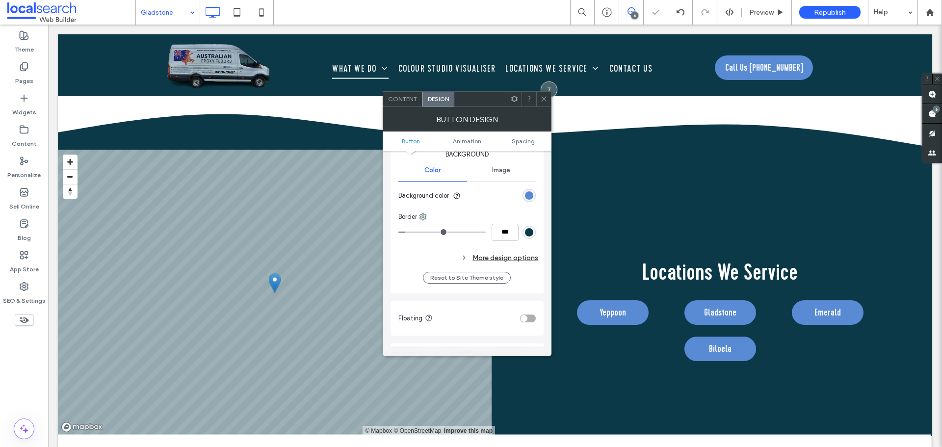
click at [515, 254] on div "More design options" at bounding box center [468, 257] width 140 height 13
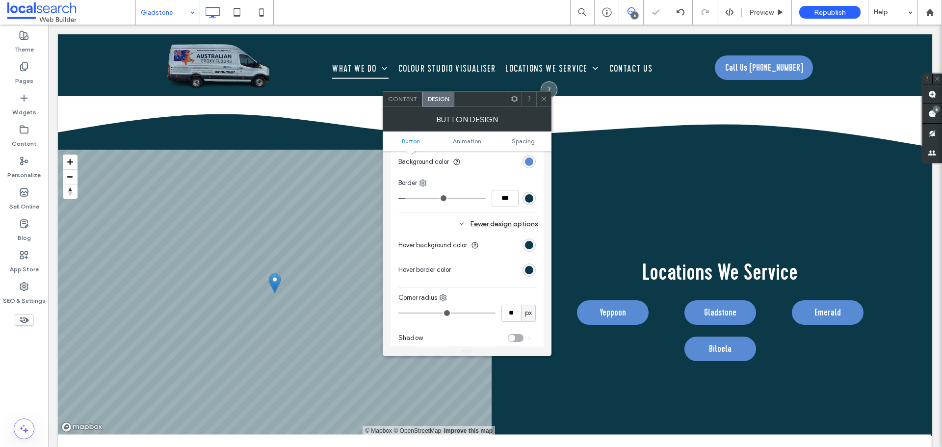
scroll to position [294, 0]
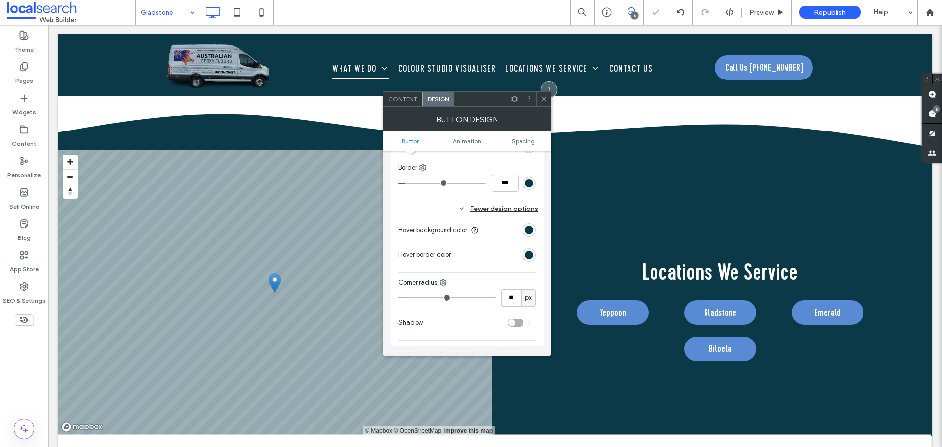
click at [529, 257] on div "rgb(11, 57, 72)" at bounding box center [529, 255] width 8 height 8
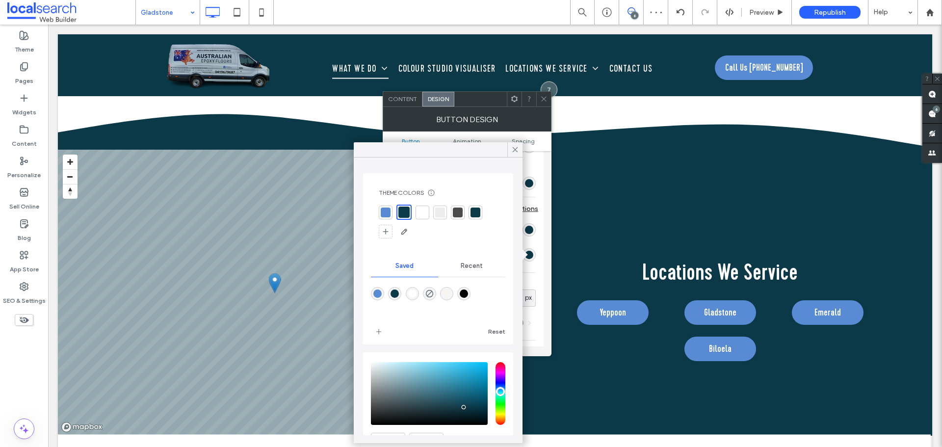
click at [381, 212] on div at bounding box center [386, 212] width 10 height 10
click at [510, 149] on div at bounding box center [514, 149] width 15 height 15
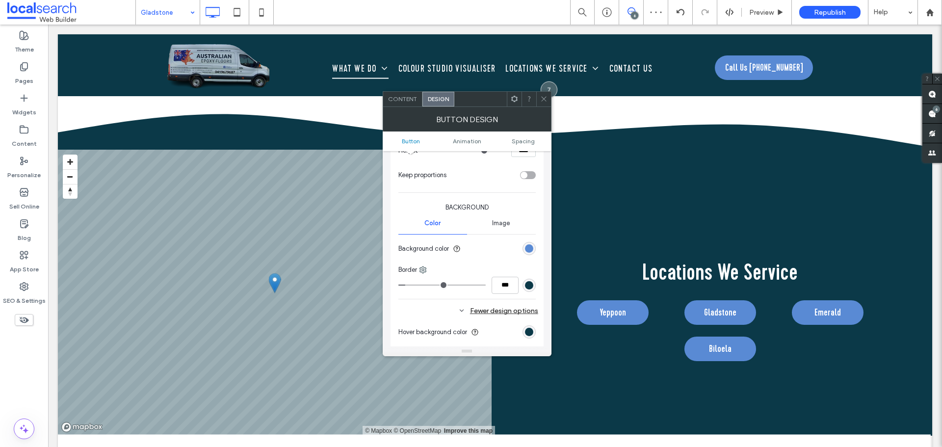
scroll to position [98, 0]
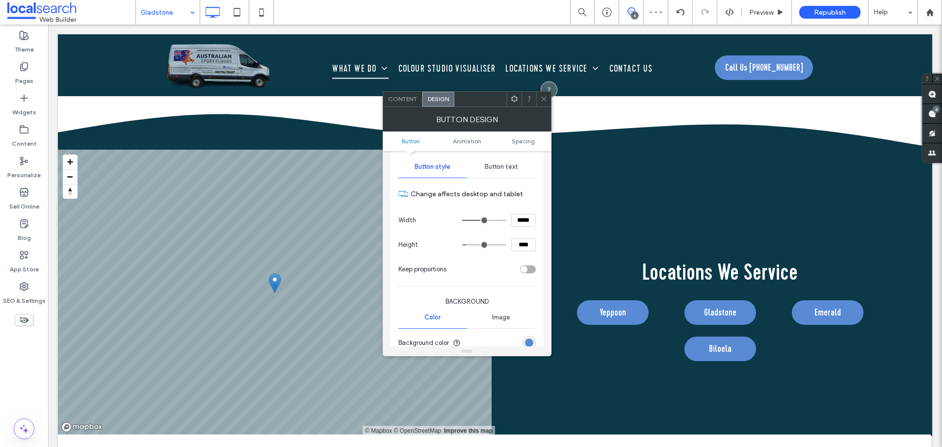
click at [511, 160] on div "Button text" at bounding box center [501, 167] width 69 height 22
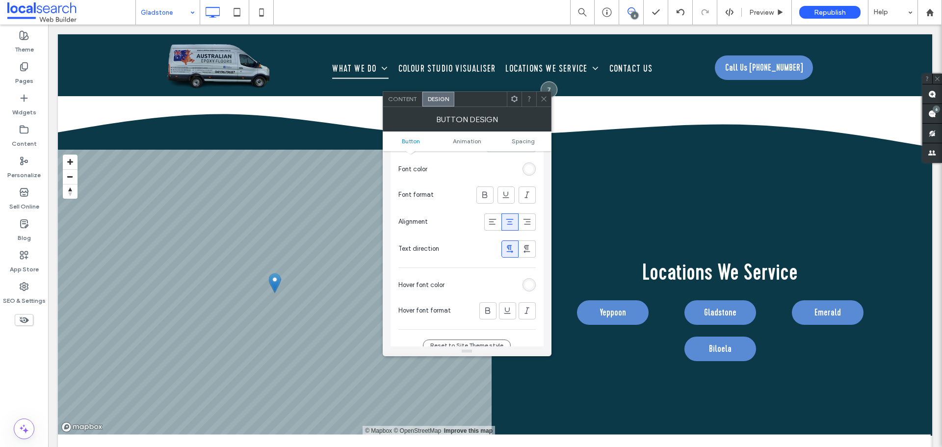
scroll to position [196, 0]
click at [530, 284] on div "rgb(255, 255, 255)" at bounding box center [529, 284] width 8 height 8
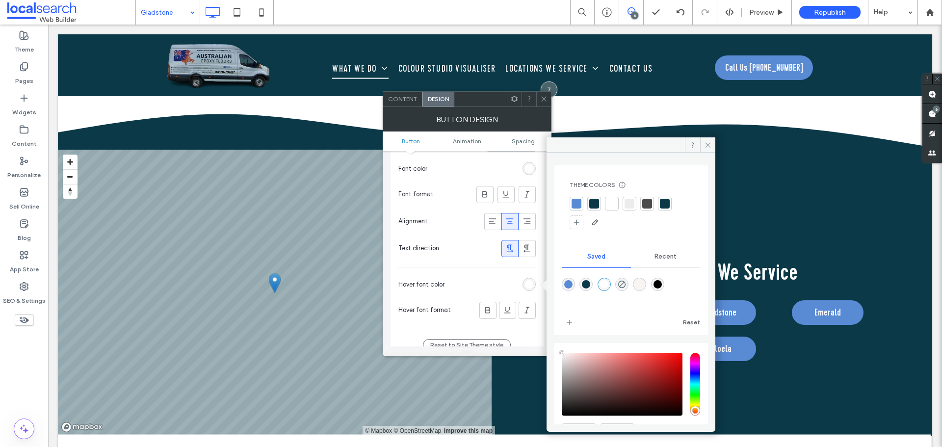
drag, startPoint x: 573, startPoint y: 202, endPoint x: 583, endPoint y: 198, distance: 10.4
click at [574, 202] on div at bounding box center [576, 204] width 10 height 10
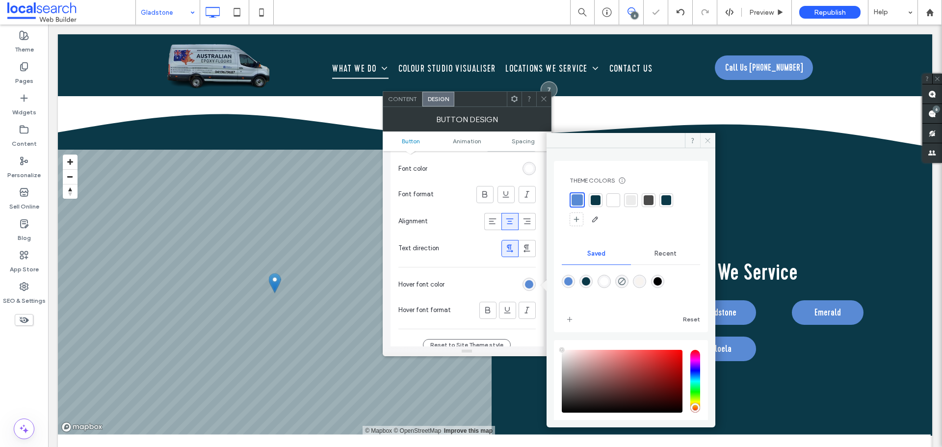
click at [707, 140] on use at bounding box center [707, 140] width 5 height 5
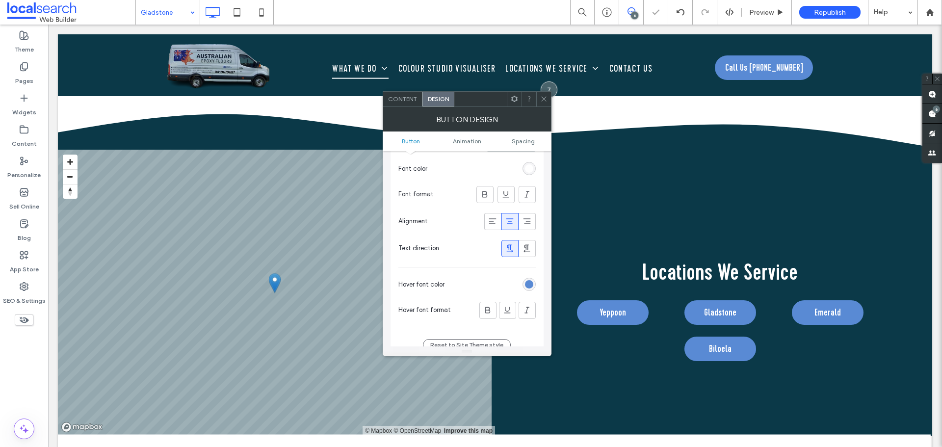
click at [544, 99] on use at bounding box center [543, 99] width 5 height 5
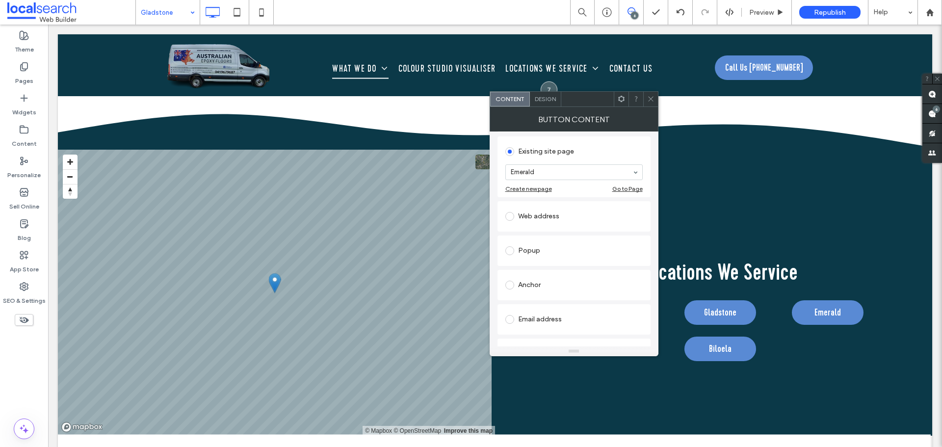
scroll to position [156, 0]
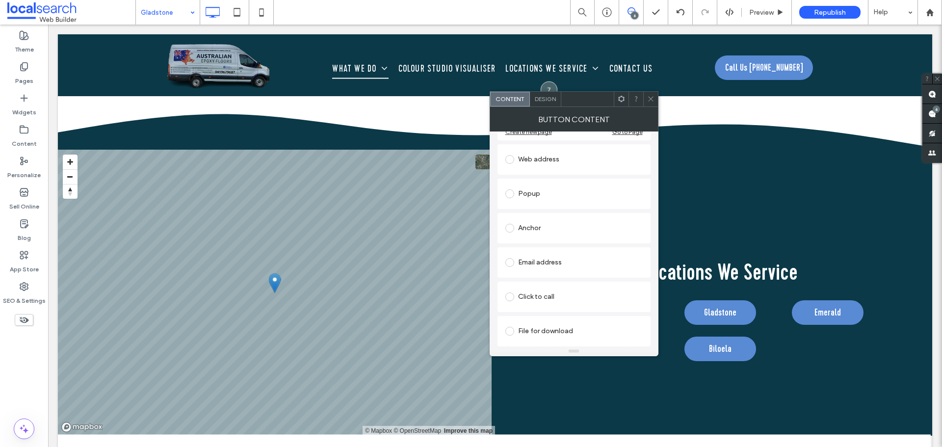
click at [540, 100] on span "Design" at bounding box center [545, 98] width 21 height 7
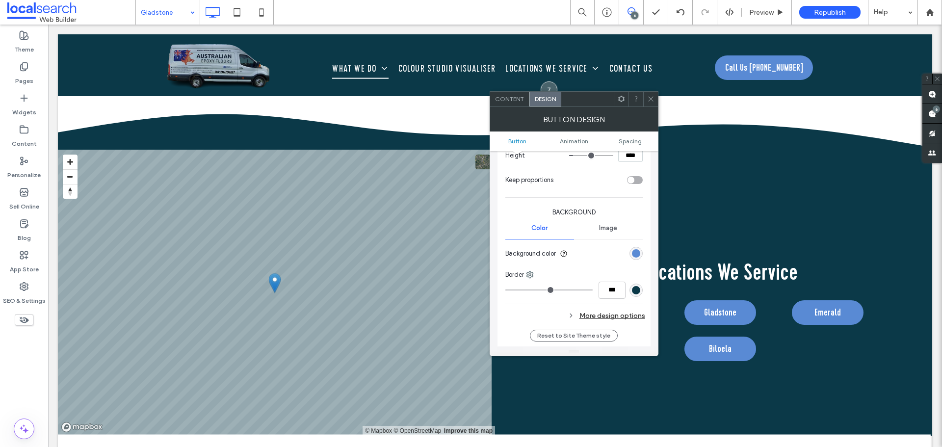
scroll to position [196, 0]
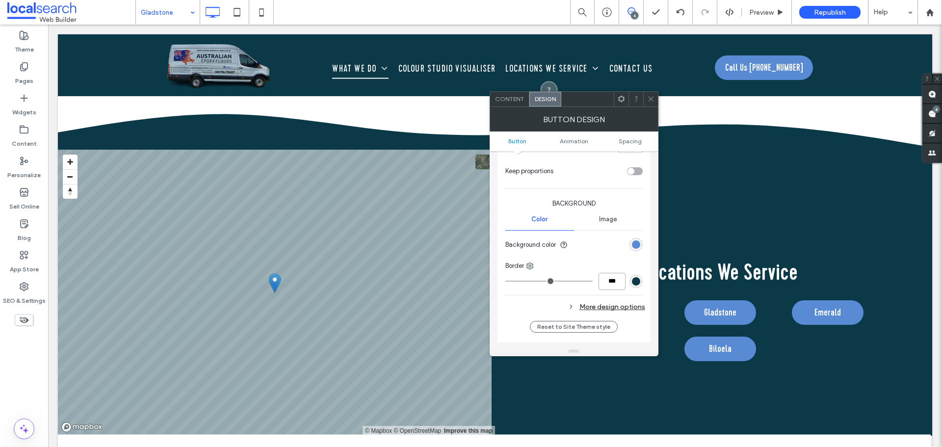
click at [617, 275] on input "***" at bounding box center [611, 281] width 27 height 17
type input "*"
type input "***"
click at [602, 291] on div "Change affects desktop and tablet Width ***** Height **** Keep proportions Back…" at bounding box center [573, 199] width 137 height 234
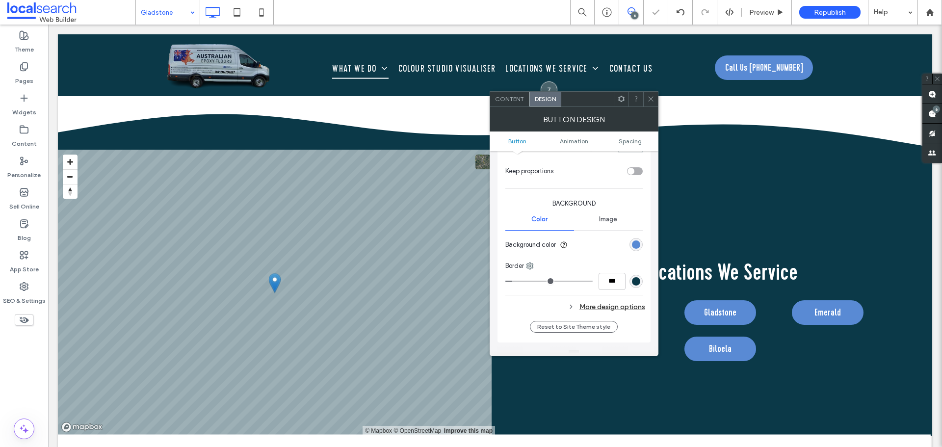
click at [599, 306] on div "More design options" at bounding box center [575, 306] width 140 height 13
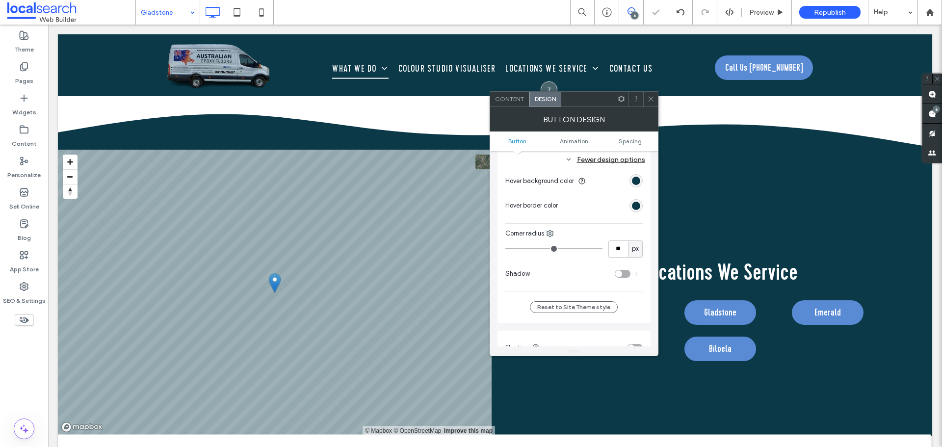
click at [636, 202] on div "rgb(11, 57, 72)" at bounding box center [636, 206] width 8 height 8
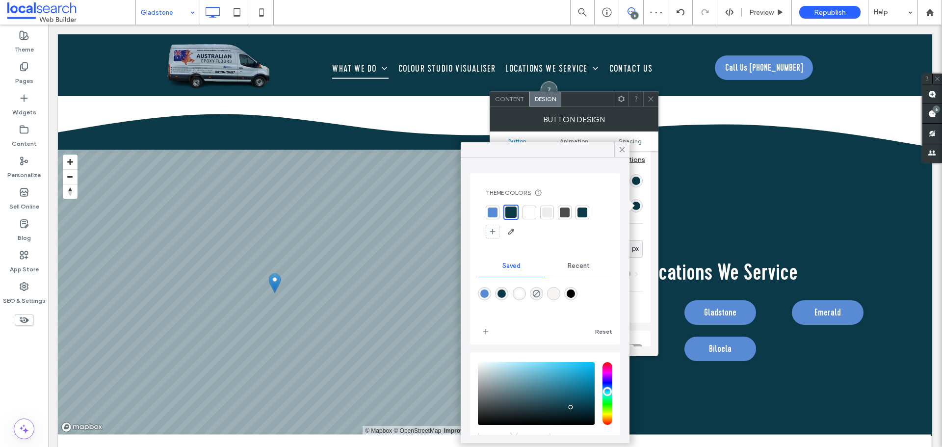
click at [492, 212] on div at bounding box center [493, 212] width 10 height 10
click at [618, 149] on icon at bounding box center [622, 149] width 9 height 9
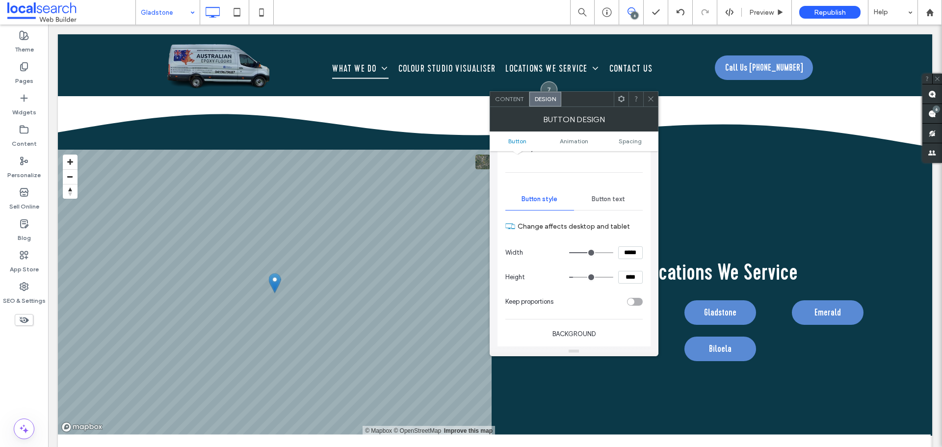
scroll to position [49, 0]
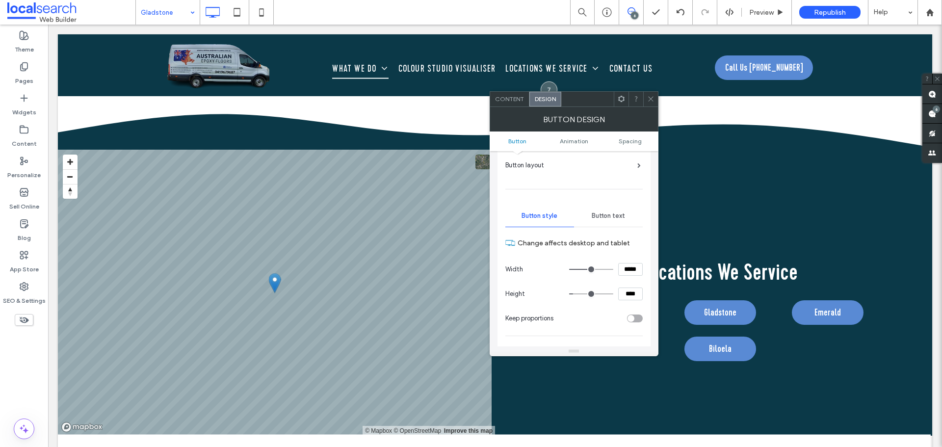
click at [613, 218] on span "Button text" at bounding box center [608, 216] width 33 height 8
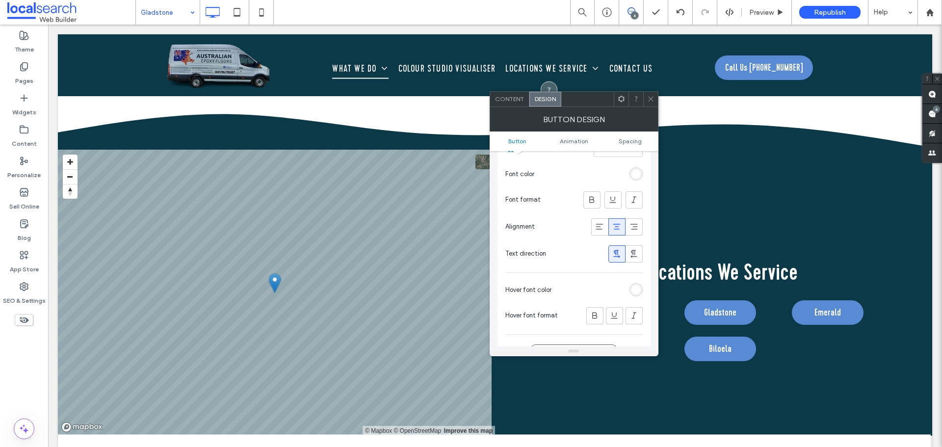
scroll to position [196, 0]
click at [636, 284] on div "rgb(255, 255, 255)" at bounding box center [636, 284] width 8 height 8
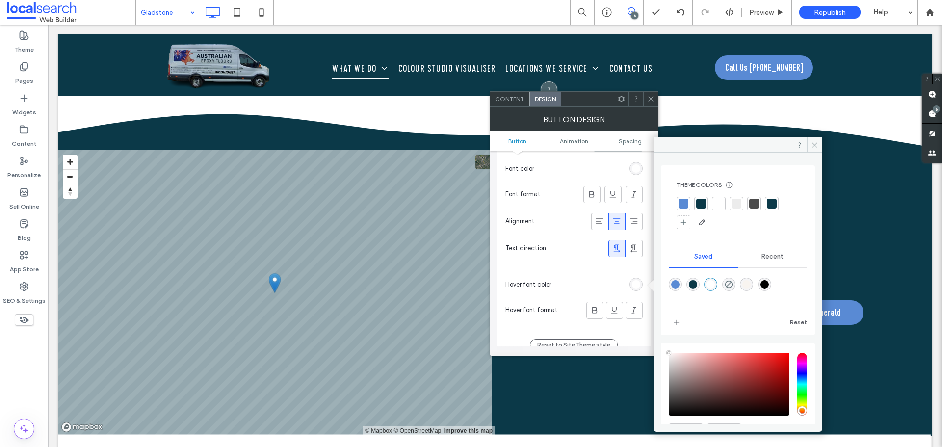
click at [679, 204] on div at bounding box center [683, 204] width 10 height 10
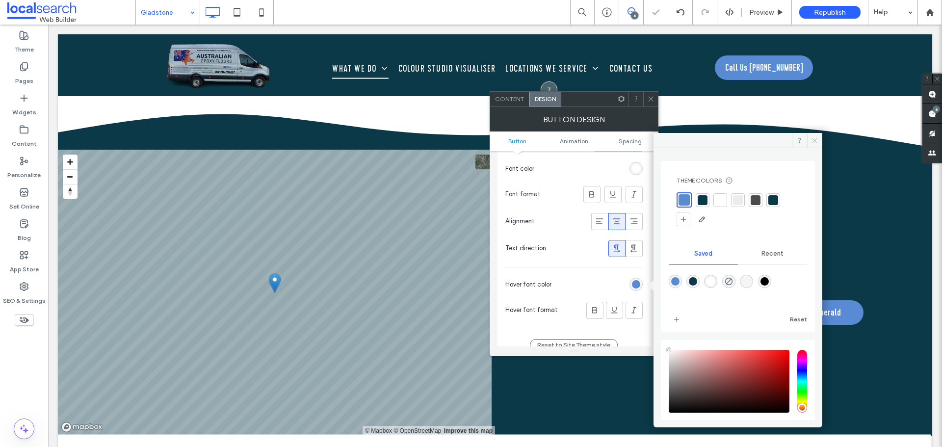
click at [807, 141] on span at bounding box center [814, 140] width 15 height 15
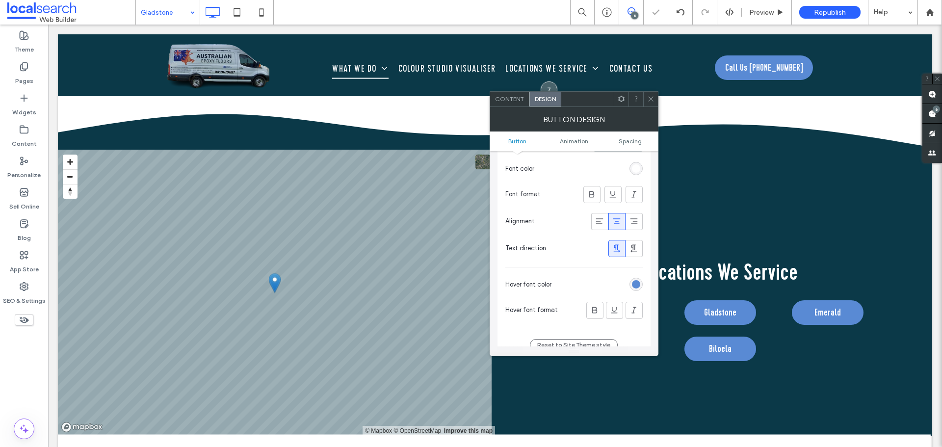
click at [652, 101] on icon at bounding box center [650, 98] width 7 height 7
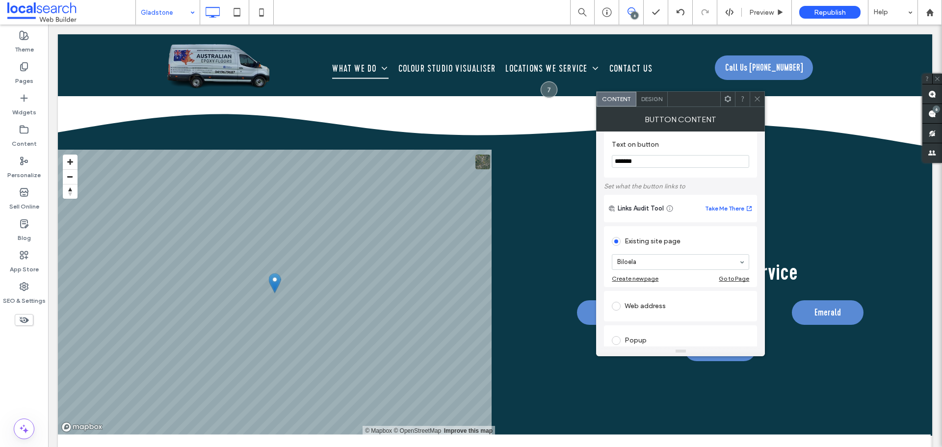
scroll to position [0, 0]
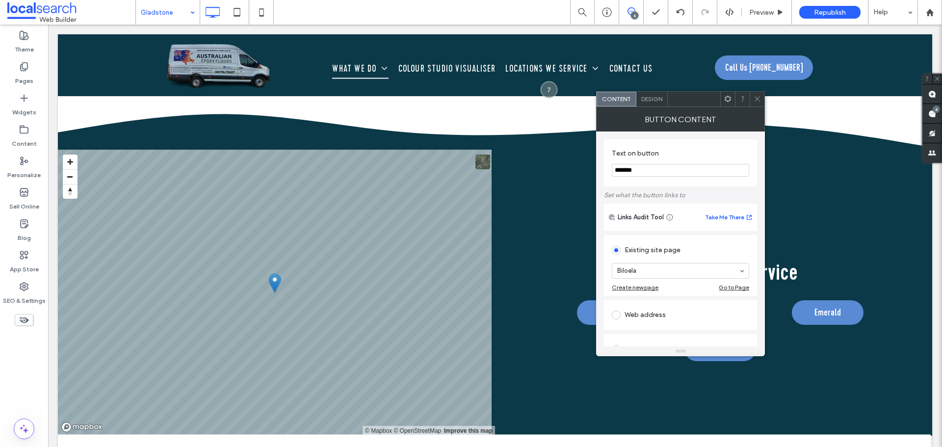
click at [658, 101] on span "Design" at bounding box center [651, 98] width 21 height 7
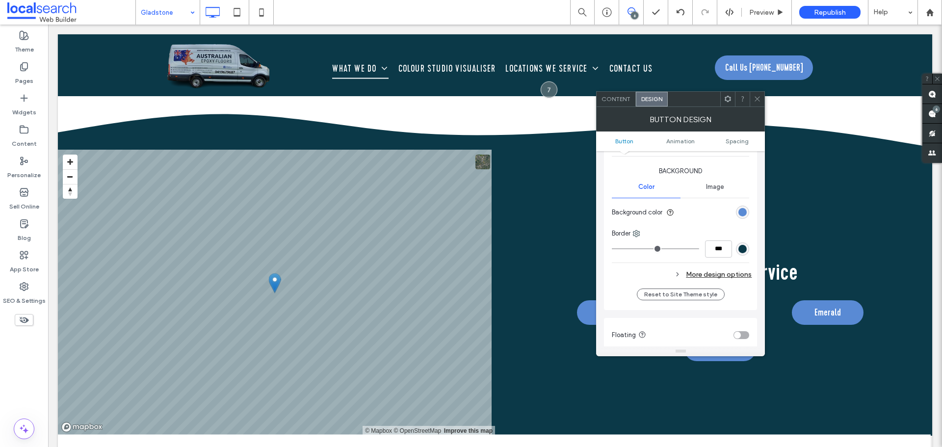
scroll to position [245, 0]
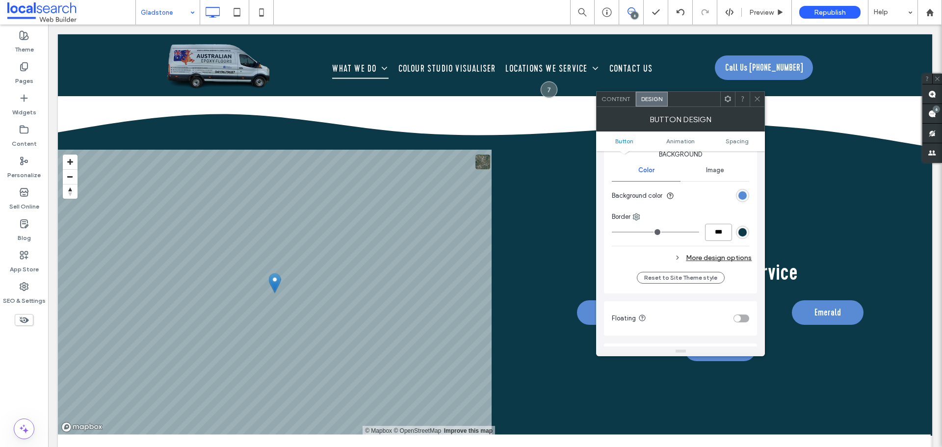
click at [717, 236] on input "***" at bounding box center [718, 232] width 27 height 17
type input "*"
type input "***"
click at [711, 248] on div "Change affects desktop and tablet Width ***** Height **** Keep proportions Back…" at bounding box center [680, 150] width 137 height 234
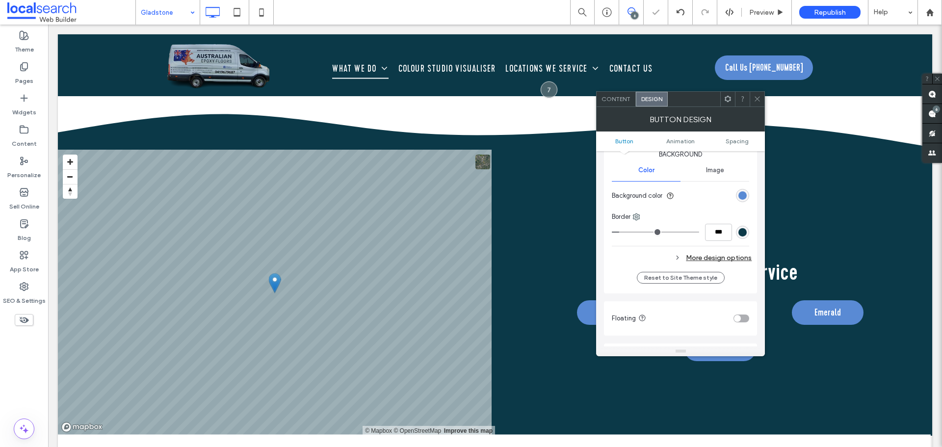
click at [710, 259] on div "More design options" at bounding box center [682, 257] width 140 height 13
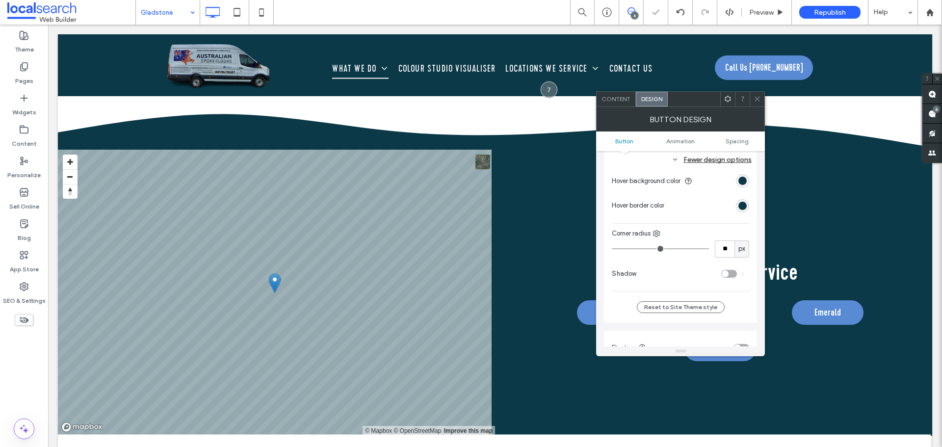
click at [745, 201] on div "rgb(11, 57, 72)" at bounding box center [742, 205] width 13 height 13
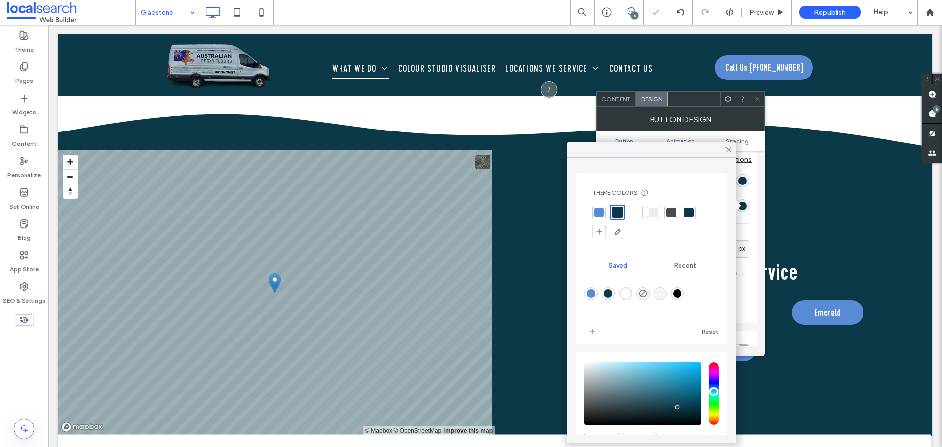
click at [598, 213] on div at bounding box center [599, 212] width 10 height 10
click at [724, 151] on icon at bounding box center [728, 149] width 9 height 9
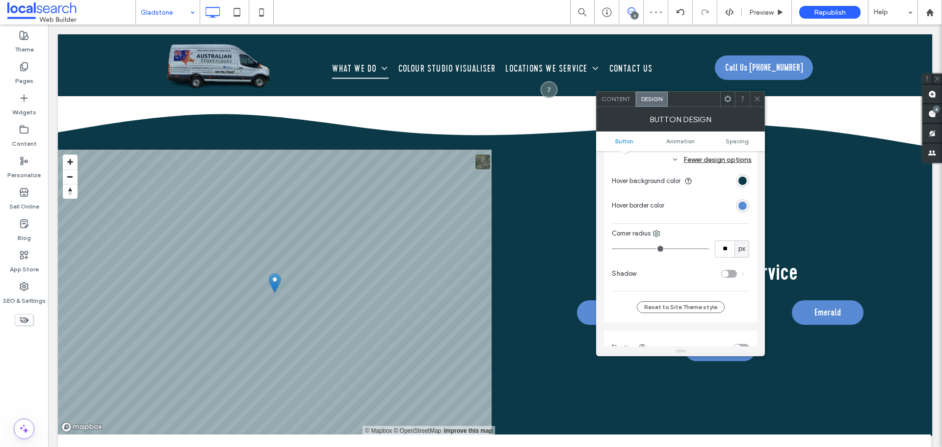
scroll to position [245, 0]
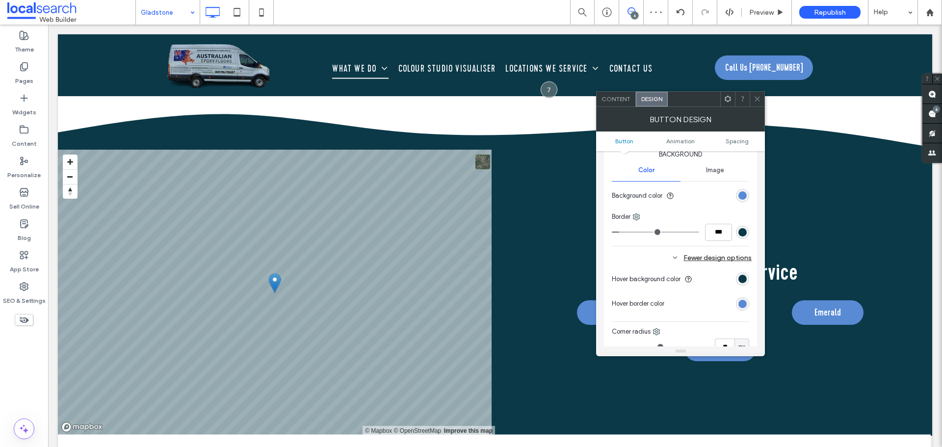
click at [712, 282] on section "Hover background color" at bounding box center [680, 279] width 137 height 25
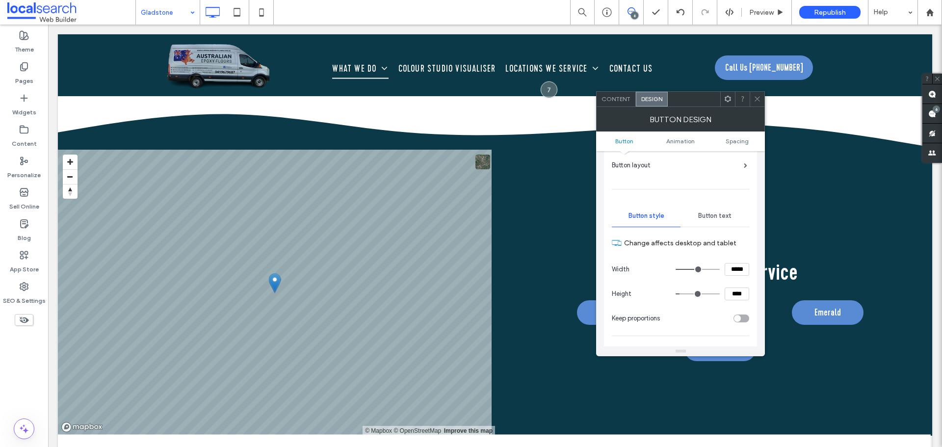
scroll to position [0, 0]
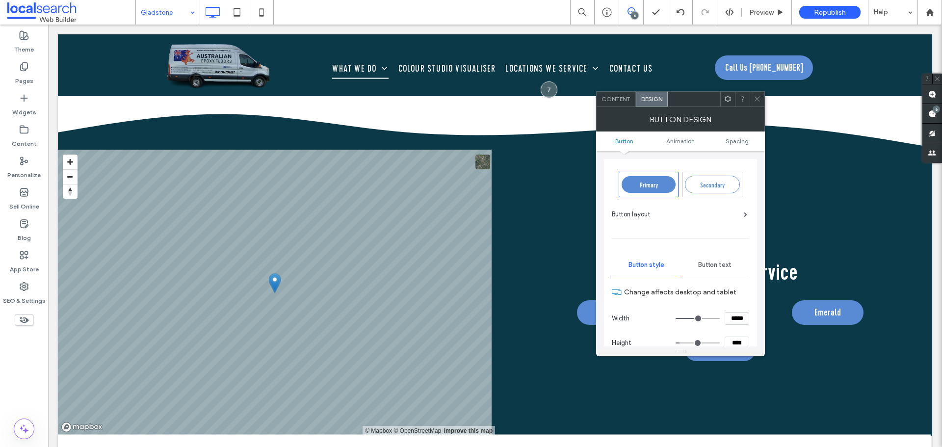
click at [707, 258] on div "Button text" at bounding box center [714, 265] width 69 height 22
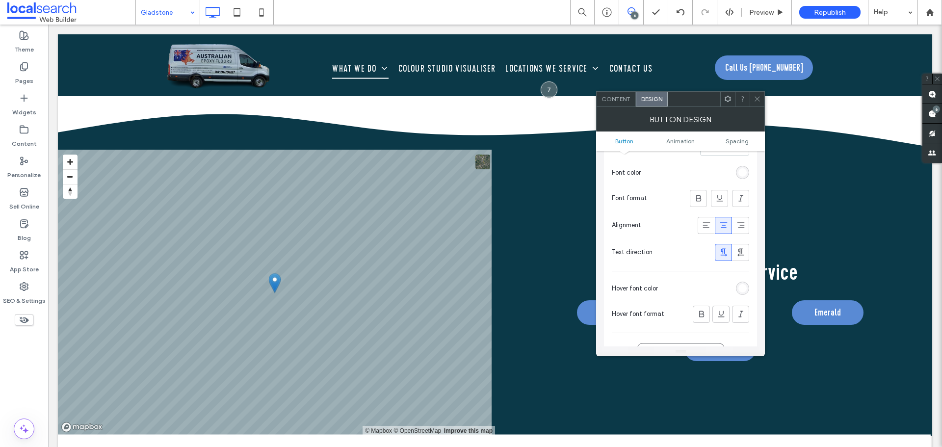
scroll to position [196, 0]
click at [746, 283] on div "rgb(255, 255, 255)" at bounding box center [742, 284] width 8 height 8
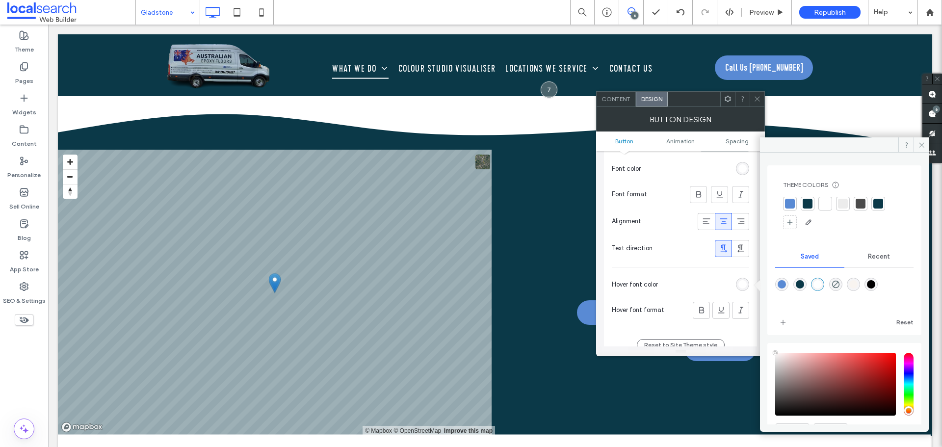
click at [781, 203] on div "Theme Colors Save time with Theme Colors Create a color palette to instantly ad…" at bounding box center [844, 205] width 138 height 65
click at [786, 206] on div at bounding box center [790, 204] width 10 height 10
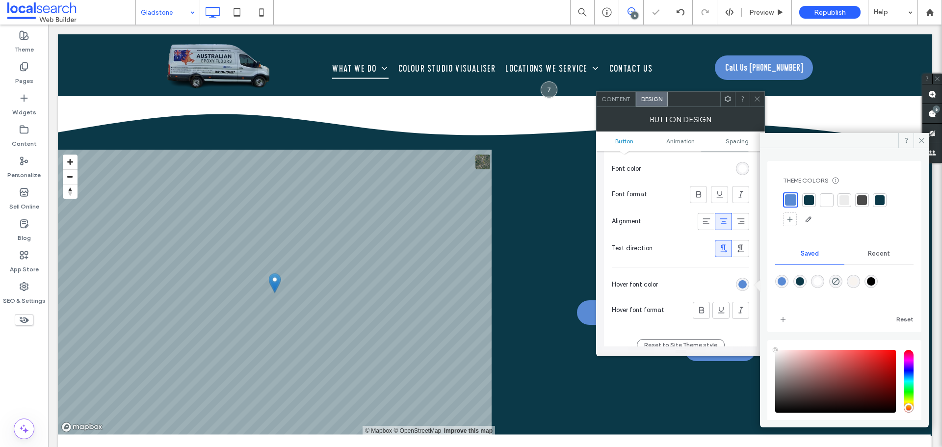
click at [768, 216] on div "Theme Colors Save time with Theme Colors Create a color palette to instantly ad…" at bounding box center [844, 246] width 154 height 171
click at [922, 143] on icon at bounding box center [921, 140] width 7 height 7
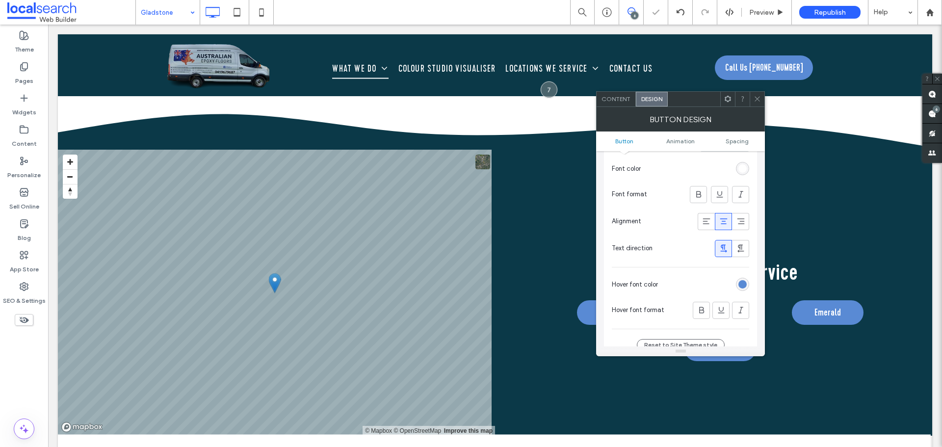
click at [760, 98] on icon at bounding box center [756, 98] width 7 height 7
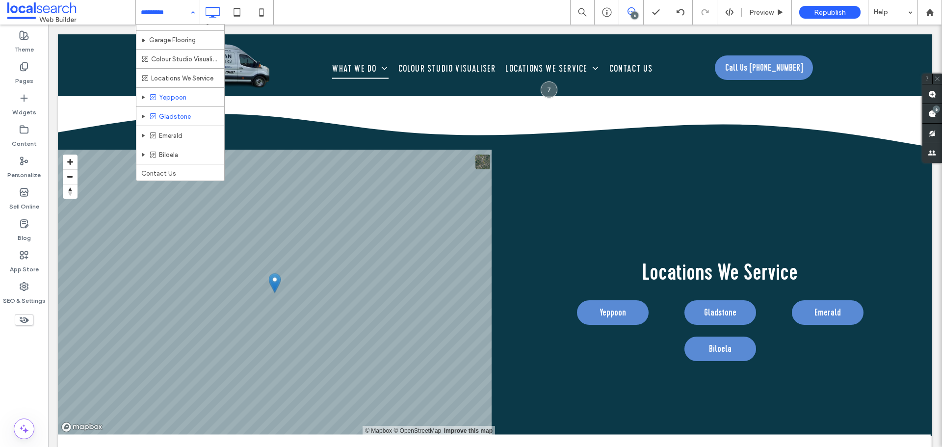
scroll to position [51, 0]
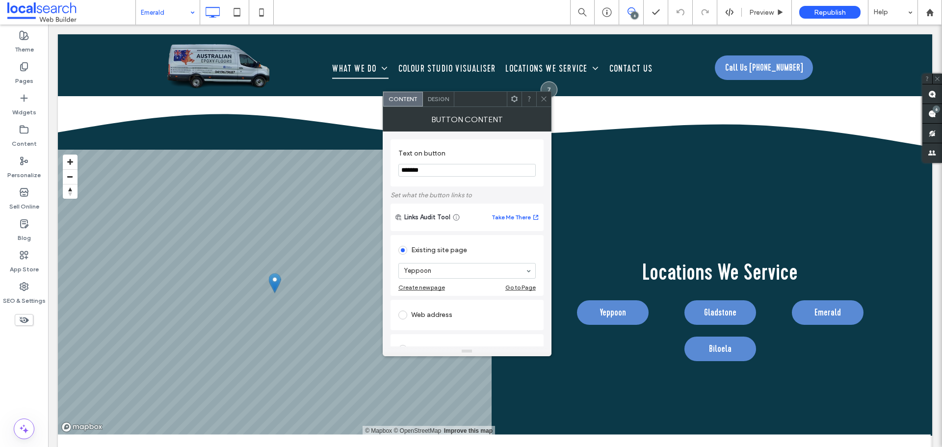
click at [442, 103] on div "Design" at bounding box center [438, 99] width 31 height 15
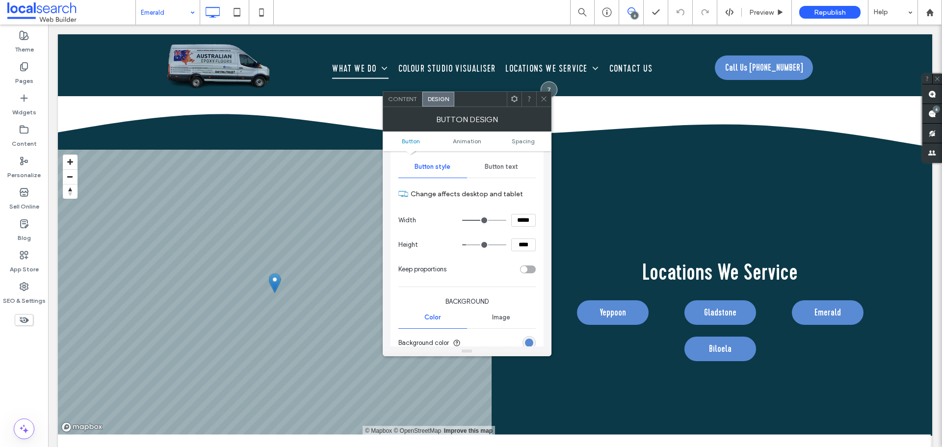
click at [499, 166] on span "Button text" at bounding box center [501, 167] width 33 height 8
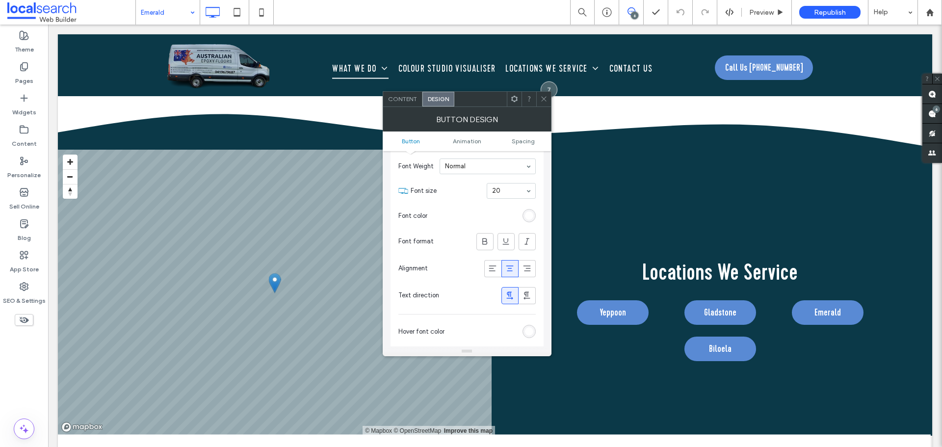
scroll to position [196, 0]
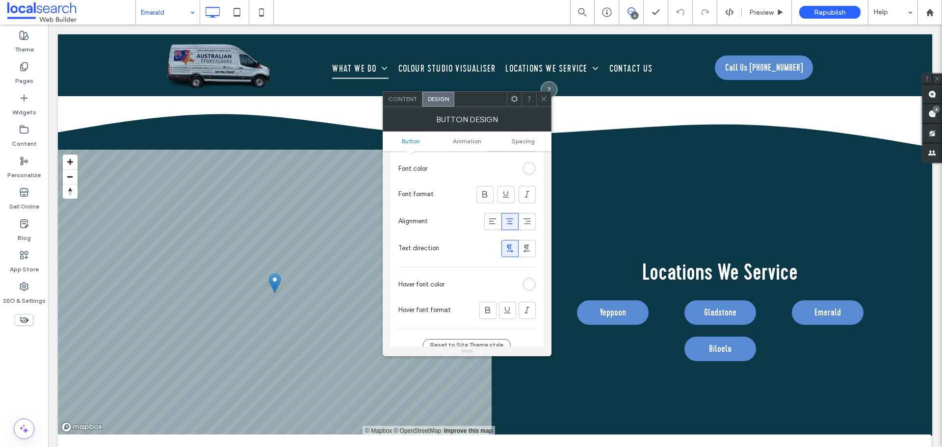
click at [527, 287] on div "rgb(255, 255, 255)" at bounding box center [529, 284] width 8 height 8
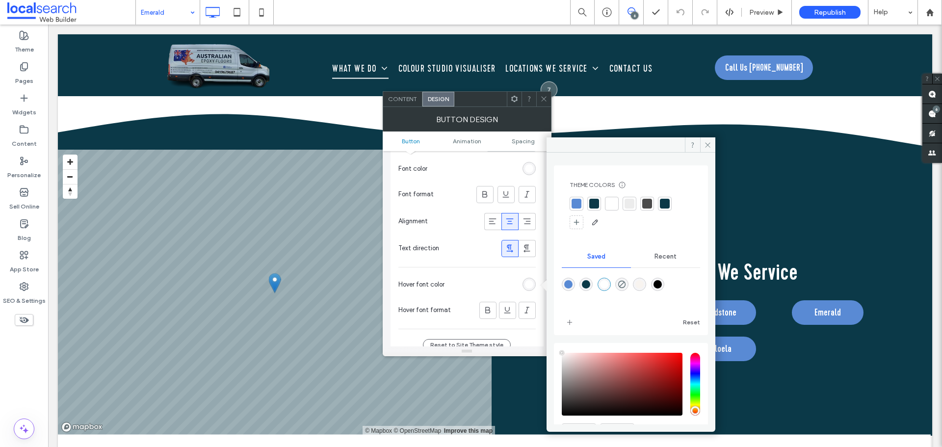
click at [578, 203] on div at bounding box center [576, 204] width 10 height 10
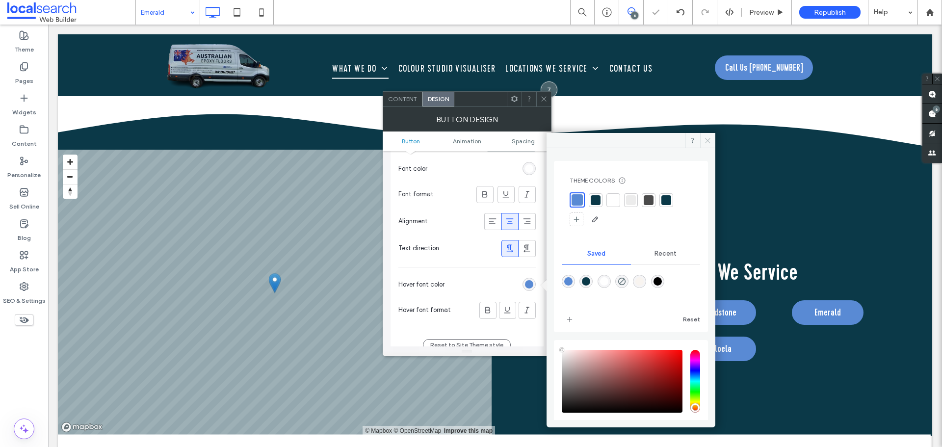
click at [708, 141] on icon at bounding box center [707, 140] width 7 height 7
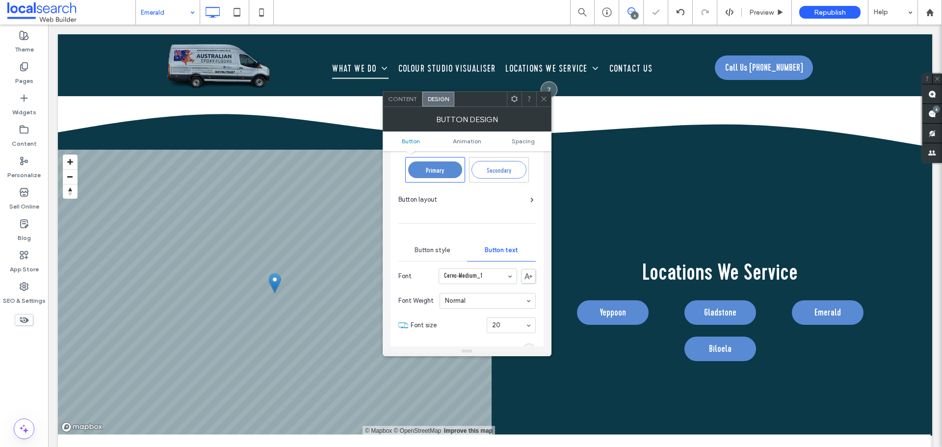
scroll to position [0, 0]
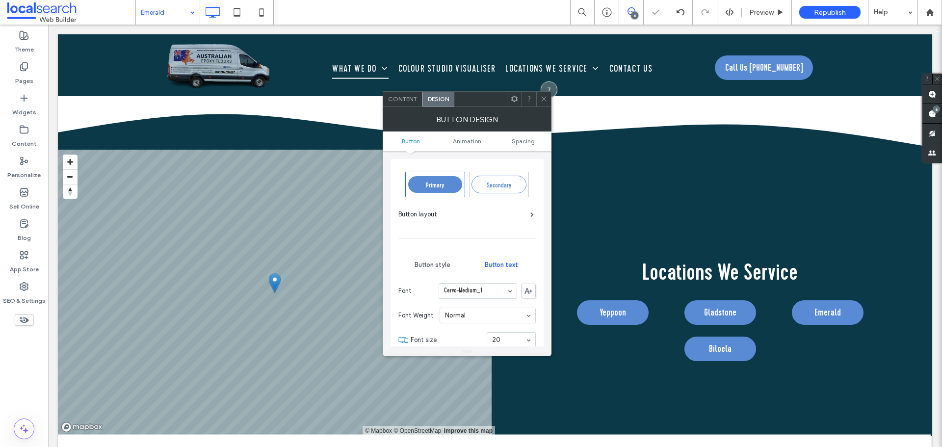
click at [438, 266] on span "Button style" at bounding box center [432, 265] width 36 height 8
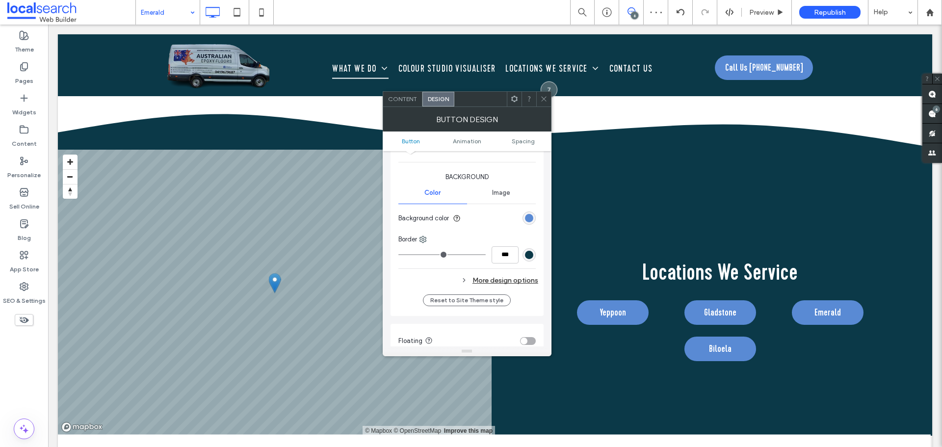
scroll to position [245, 0]
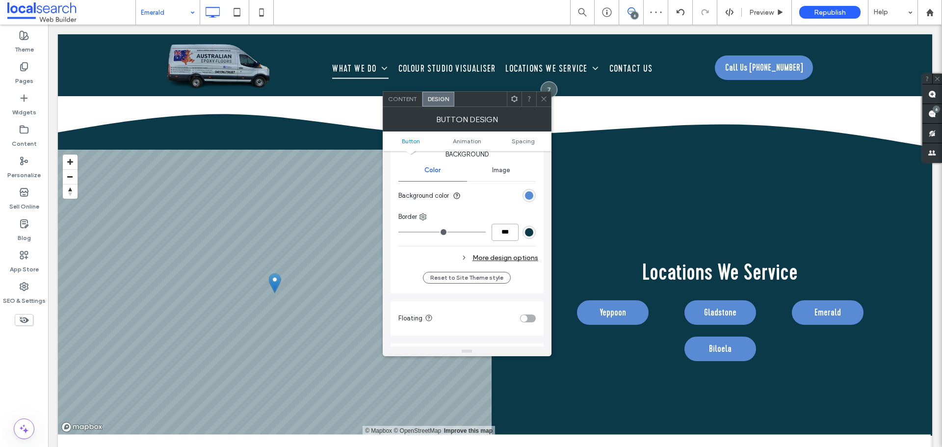
click at [500, 228] on input "***" at bounding box center [504, 232] width 27 height 17
type input "*"
type input "***"
click at [504, 250] on div "Change affects desktop and tablet Width ***** Height **** Keep proportions Back…" at bounding box center [466, 150] width 137 height 234
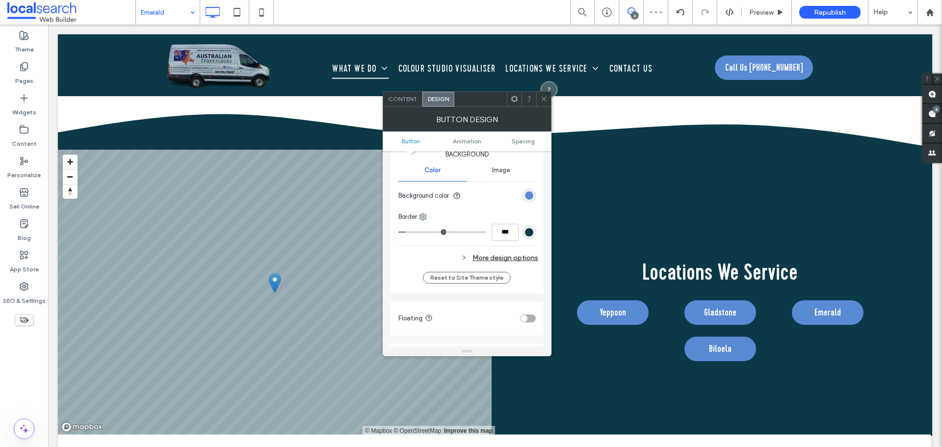
click at [504, 260] on div "More design options" at bounding box center [468, 257] width 140 height 13
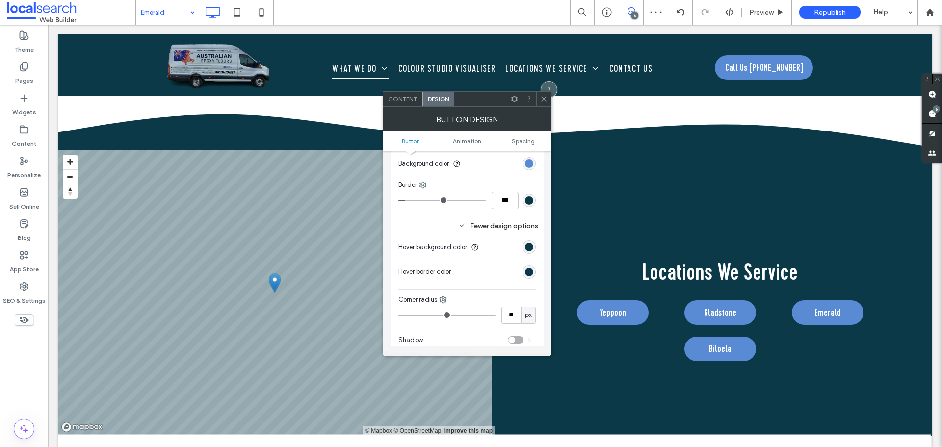
scroll to position [294, 0]
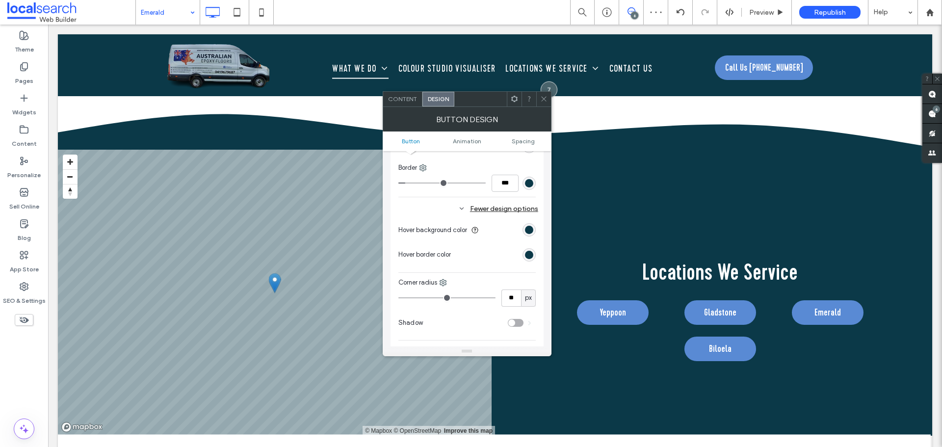
click at [526, 258] on div "rgb(11, 57, 72)" at bounding box center [529, 255] width 8 height 8
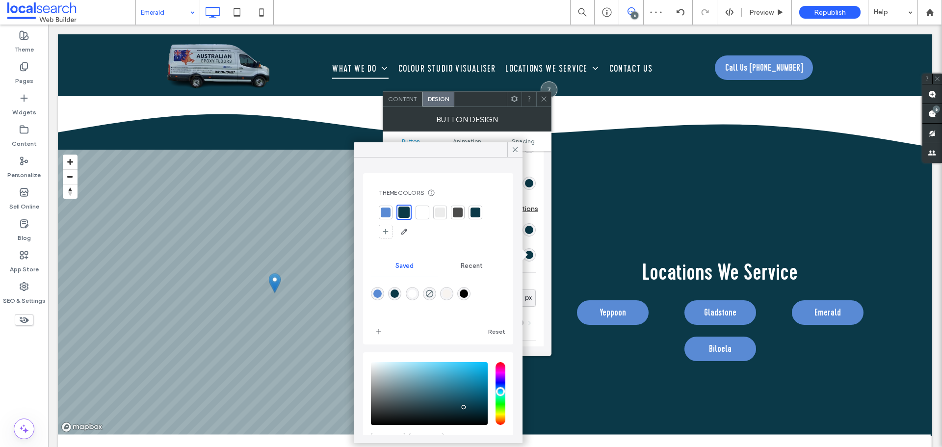
click at [385, 211] on div at bounding box center [386, 212] width 10 height 10
click at [510, 150] on div at bounding box center [514, 149] width 15 height 15
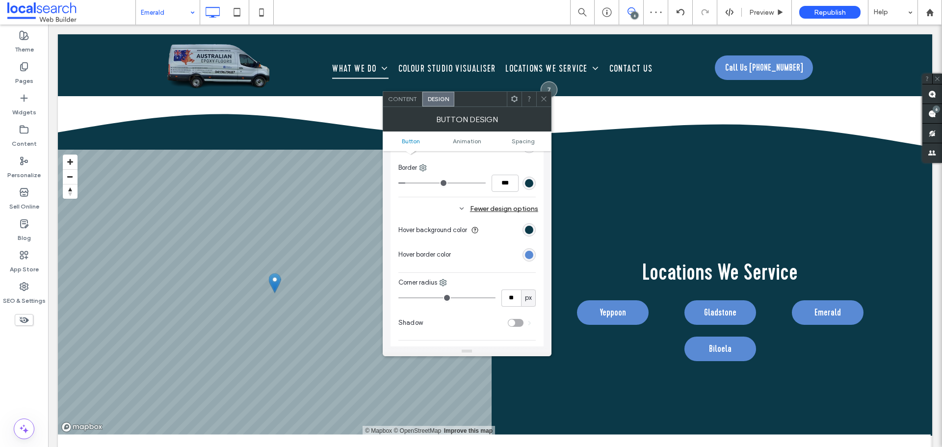
click at [544, 97] on icon at bounding box center [543, 98] width 7 height 7
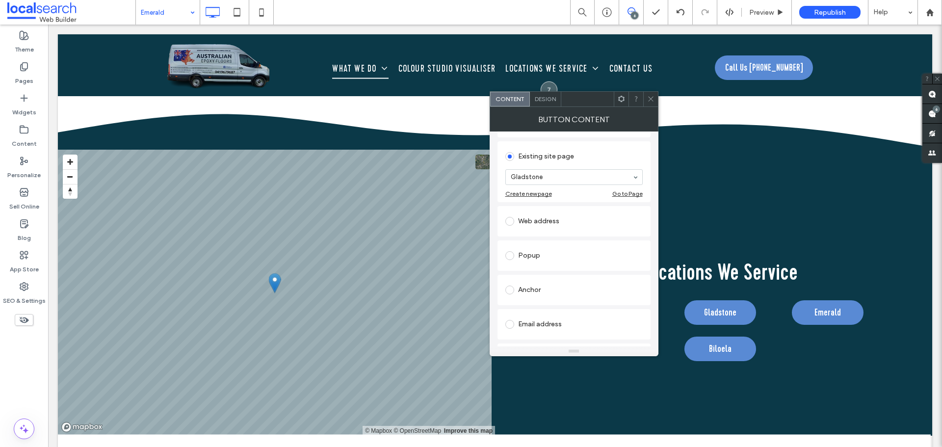
scroll to position [98, 0]
click at [551, 103] on div "Design" at bounding box center [545, 99] width 31 height 15
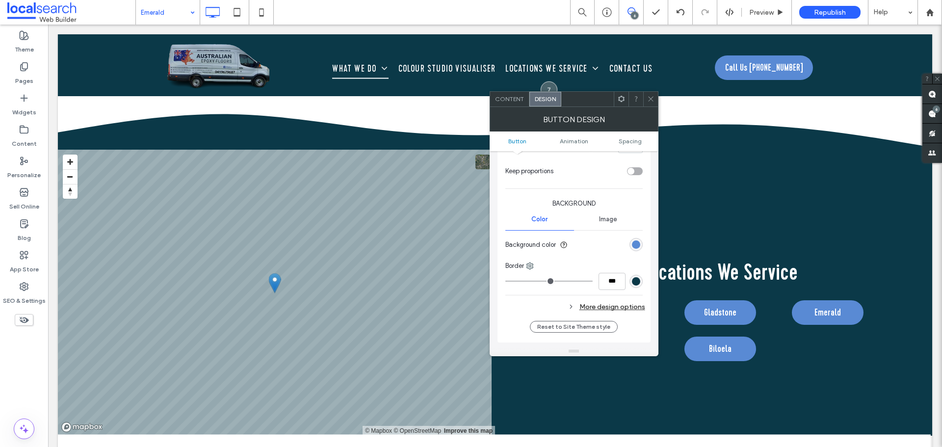
scroll to position [294, 0]
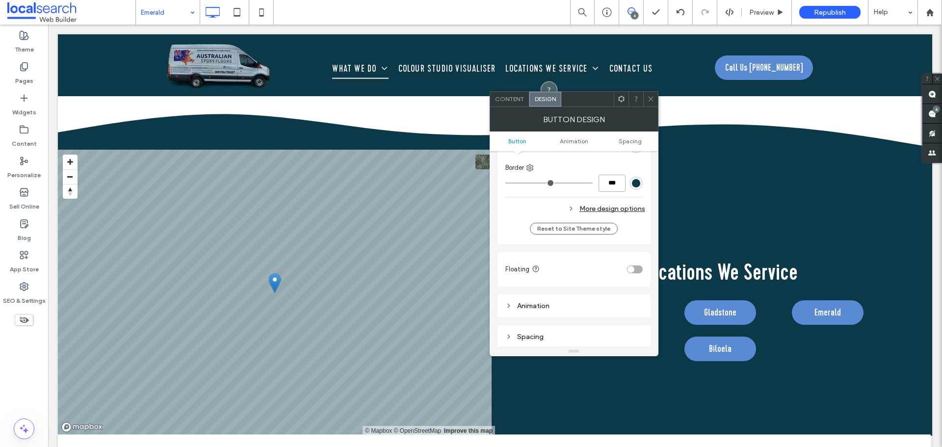
click at [619, 185] on input "***" at bounding box center [611, 183] width 27 height 17
type input "*"
type input "***"
click at [613, 199] on div "Change affects desktop and tablet Width ***** Height **** Keep proportions Back…" at bounding box center [573, 101] width 137 height 234
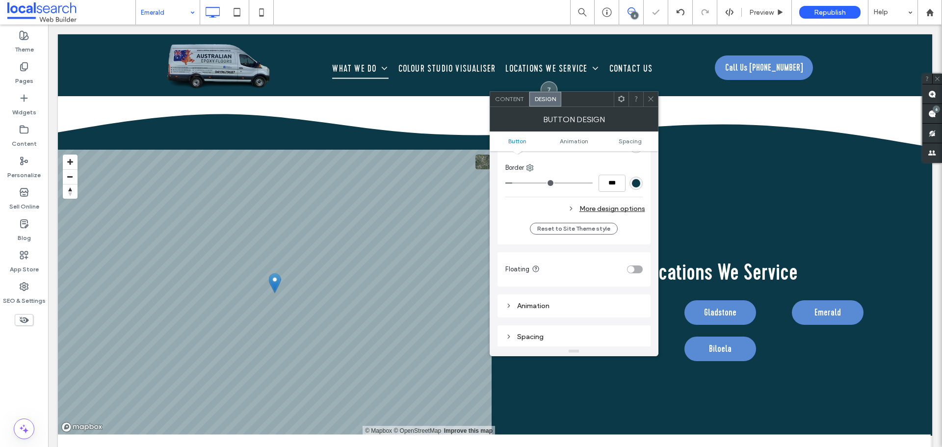
click at [612, 206] on div "More design options" at bounding box center [575, 208] width 140 height 13
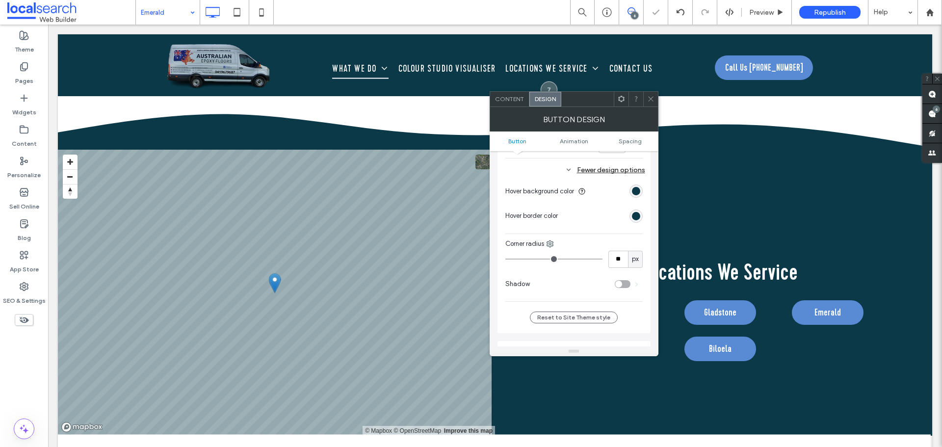
scroll to position [343, 0]
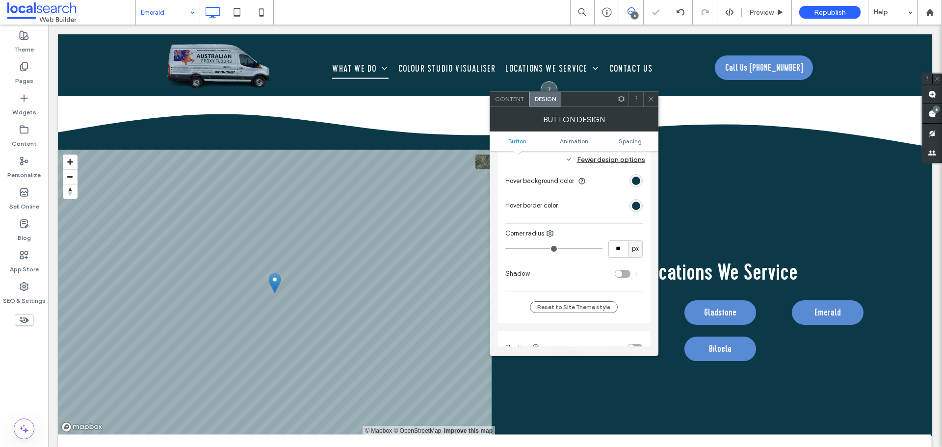
click at [633, 207] on div "rgb(11, 57, 72)" at bounding box center [636, 206] width 8 height 8
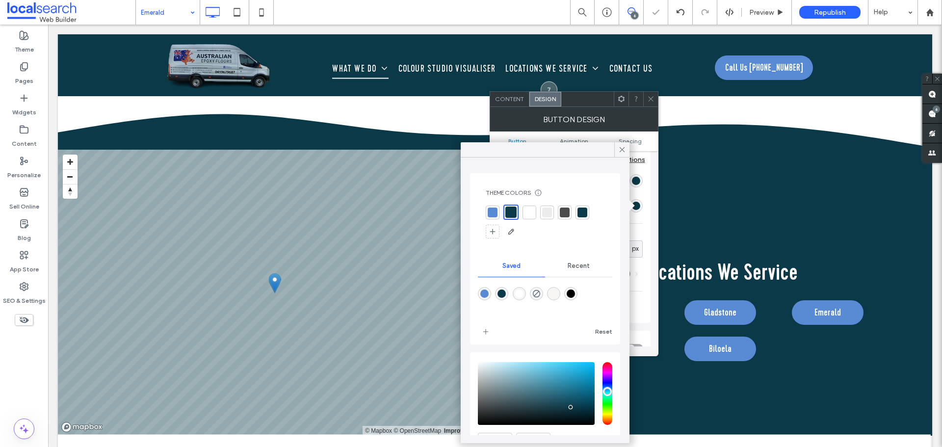
click at [490, 216] on div at bounding box center [493, 212] width 10 height 10
drag, startPoint x: 624, startPoint y: 150, endPoint x: 582, endPoint y: 196, distance: 62.5
click at [623, 150] on icon at bounding box center [622, 149] width 9 height 9
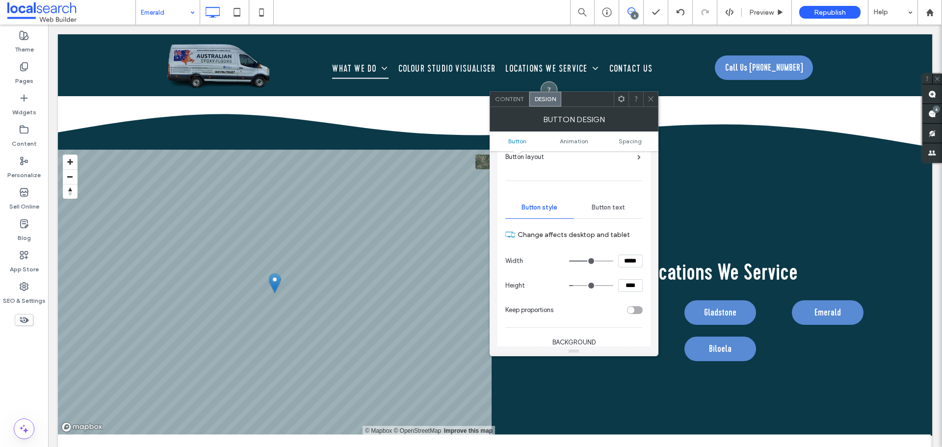
scroll to position [49, 0]
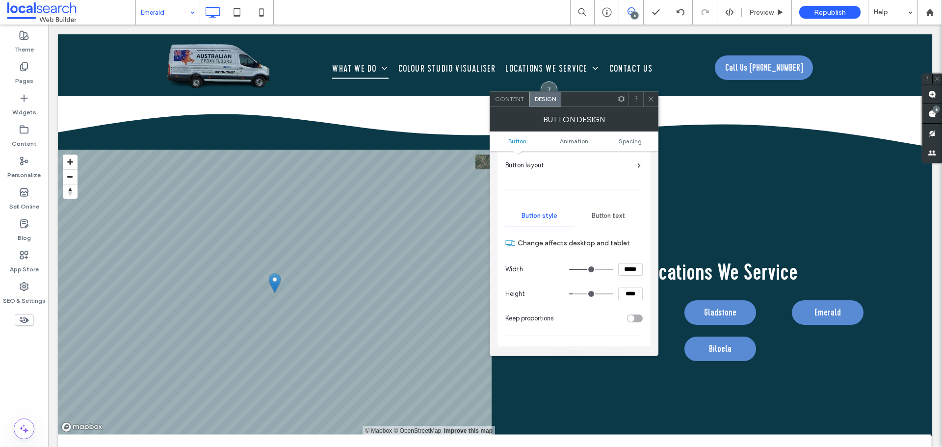
click at [615, 215] on span "Button text" at bounding box center [608, 216] width 33 height 8
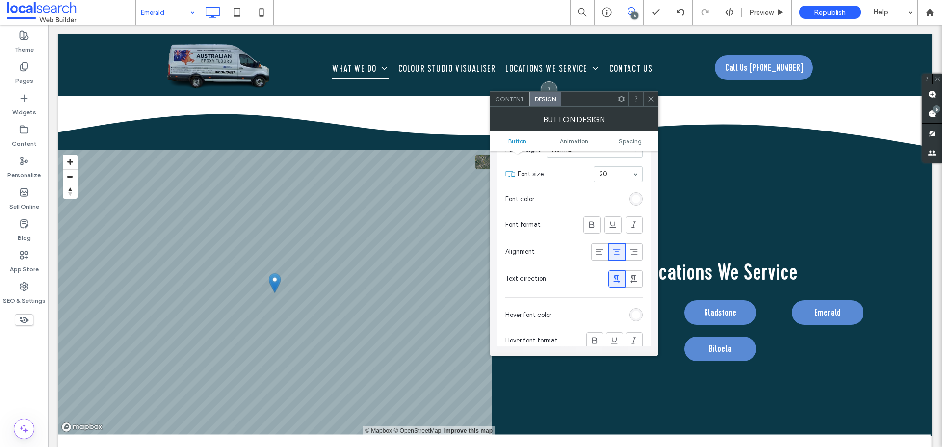
scroll to position [196, 0]
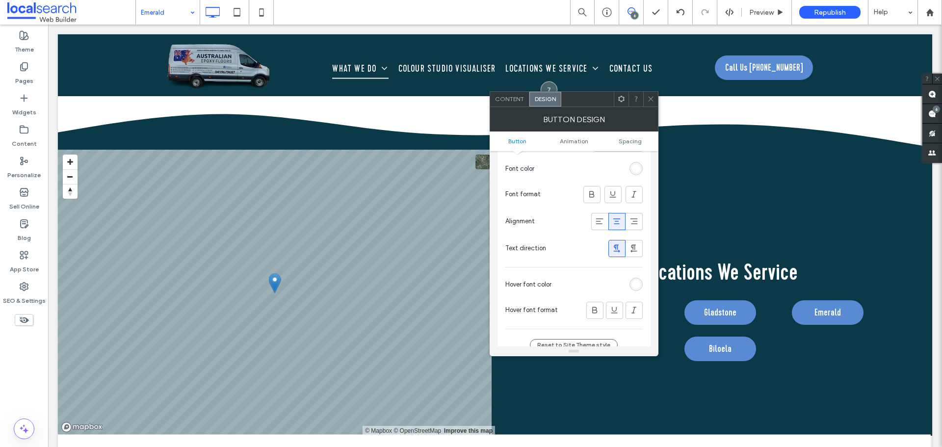
click at [638, 281] on div "rgb(255, 255, 255)" at bounding box center [636, 284] width 8 height 8
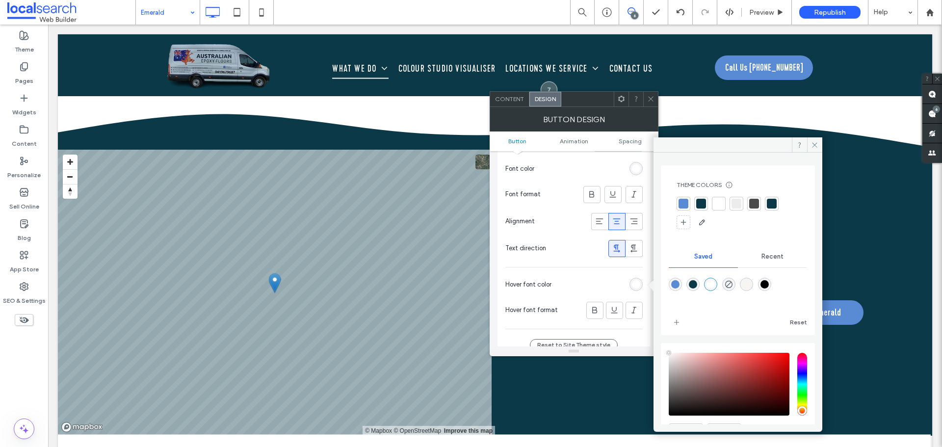
click at [681, 204] on div at bounding box center [683, 204] width 10 height 10
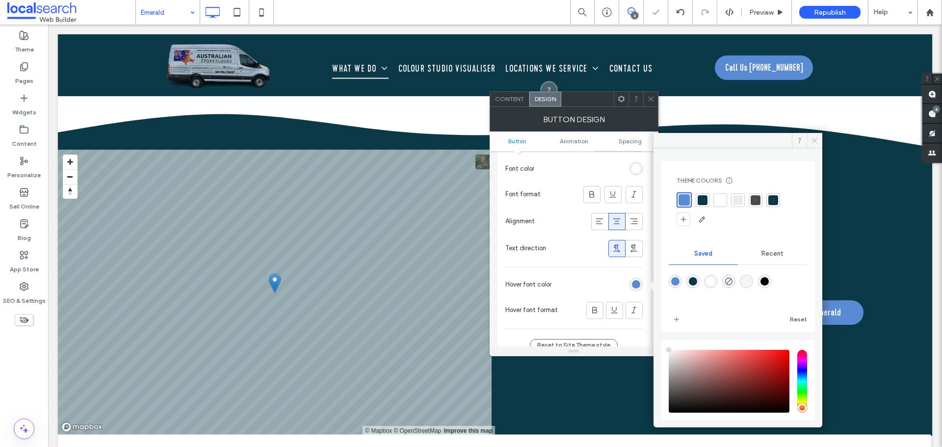
click at [812, 143] on icon at bounding box center [814, 140] width 7 height 7
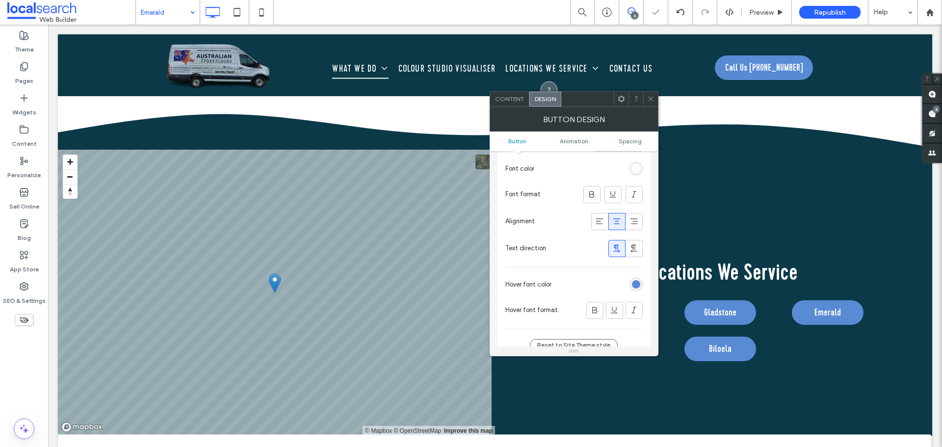
click at [651, 101] on icon at bounding box center [650, 98] width 7 height 7
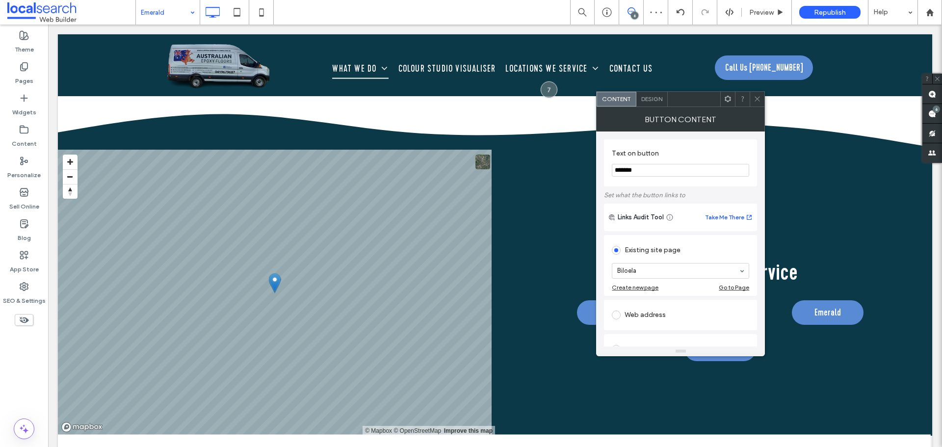
click at [654, 108] on div "Button Content" at bounding box center [680, 119] width 169 height 25
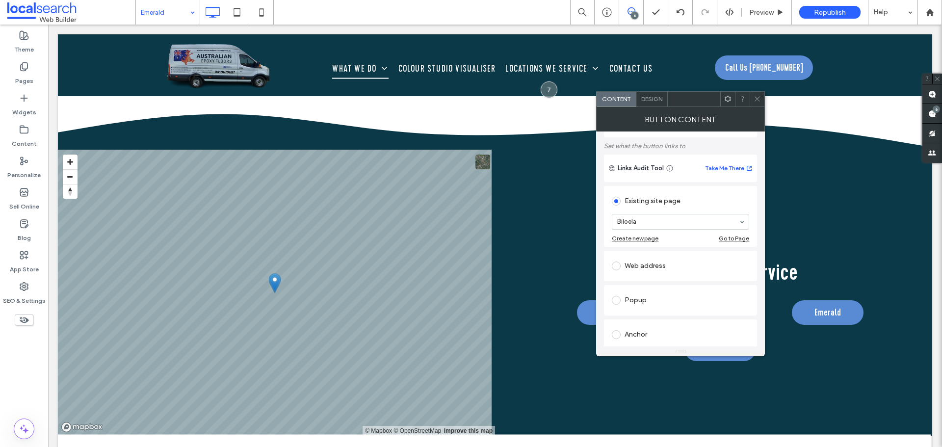
click at [655, 96] on span "Design" at bounding box center [651, 98] width 21 height 7
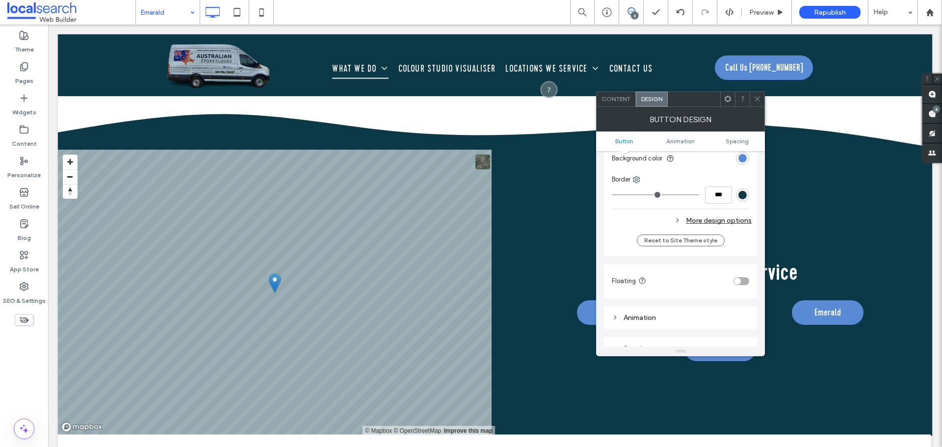
scroll to position [245, 0]
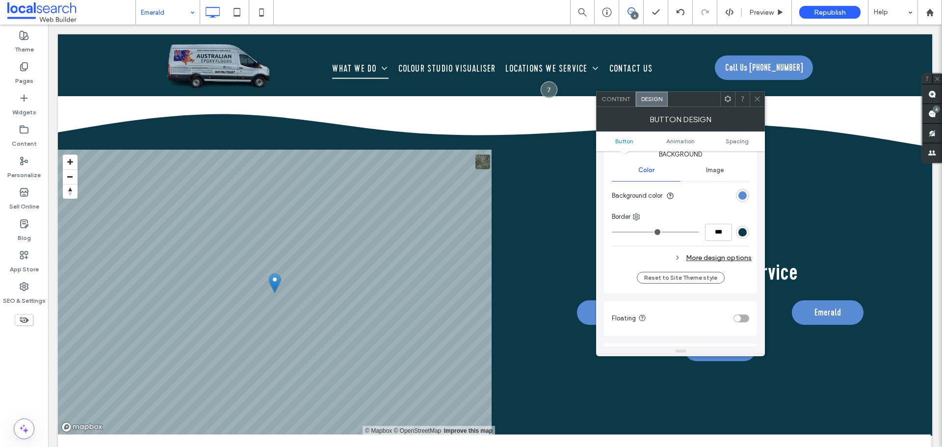
click at [717, 250] on div "Change affects desktop and tablet Width ***** Height **** Keep proportions Back…" at bounding box center [680, 150] width 137 height 234
click at [714, 254] on div "More design options" at bounding box center [682, 257] width 140 height 13
drag, startPoint x: 718, startPoint y: 235, endPoint x: 719, endPoint y: 240, distance: 5.1
click at [717, 235] on input "***" at bounding box center [718, 232] width 27 height 17
type input "*"
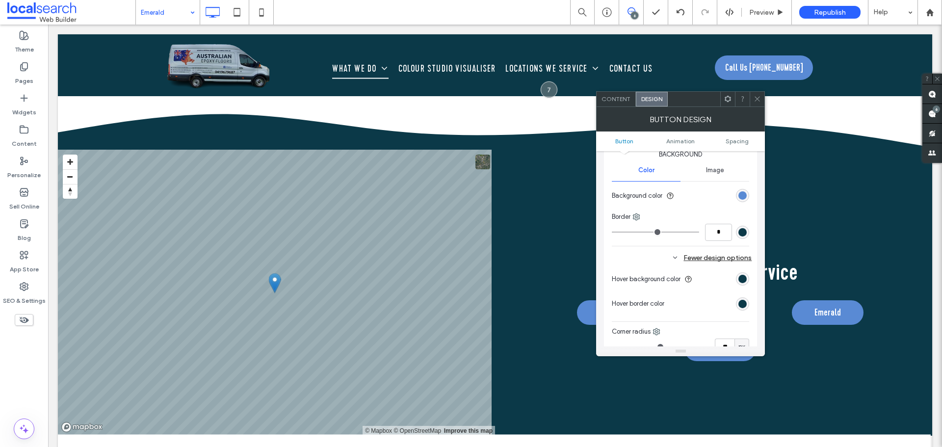
type input "*"
type input "***"
click at [715, 244] on div "Change affects desktop and tablet Width ***** Height **** Keep proportions Back…" at bounding box center [680, 211] width 137 height 357
click at [740, 307] on div "rgb(11, 57, 72)" at bounding box center [742, 304] width 8 height 8
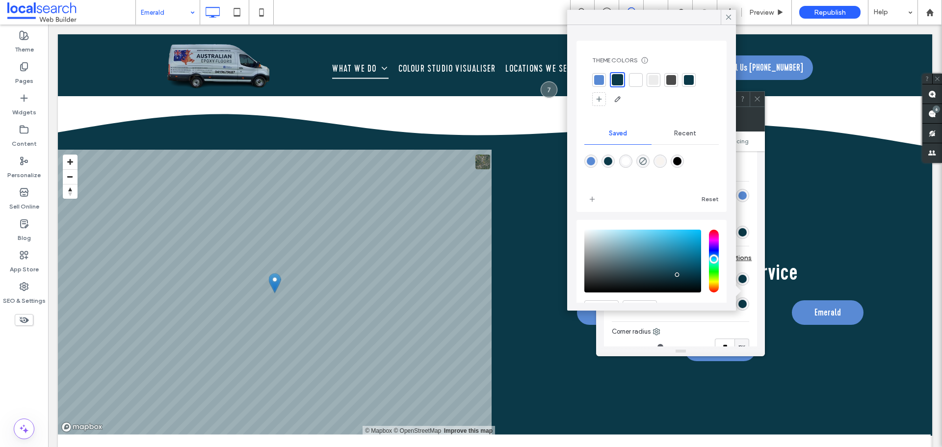
click at [603, 83] on div at bounding box center [599, 80] width 10 height 10
click at [726, 20] on icon at bounding box center [728, 17] width 9 height 9
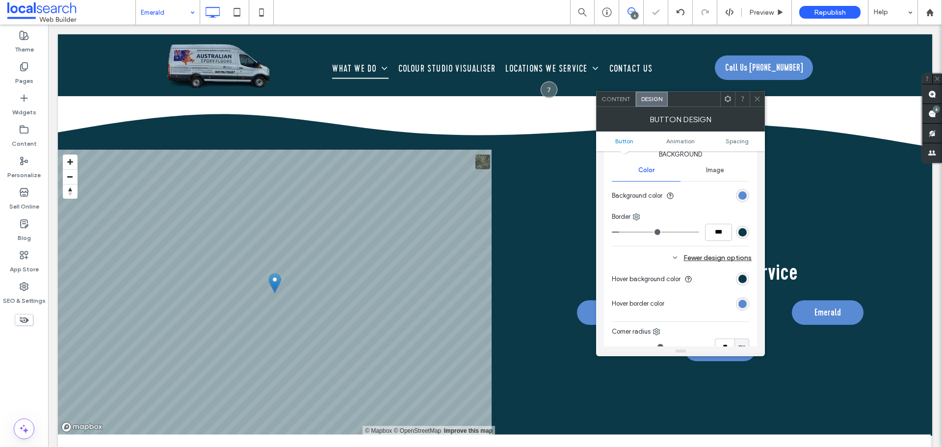
click at [642, 253] on div "Fewer design options" at bounding box center [682, 257] width 140 height 13
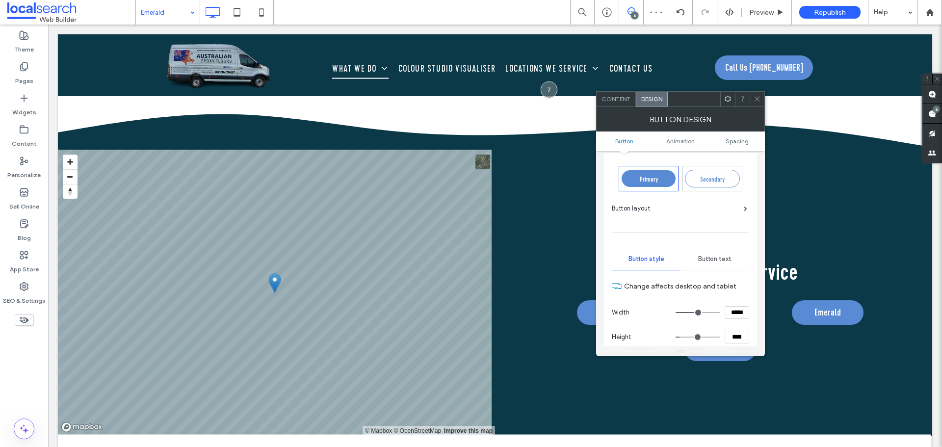
scroll to position [0, 0]
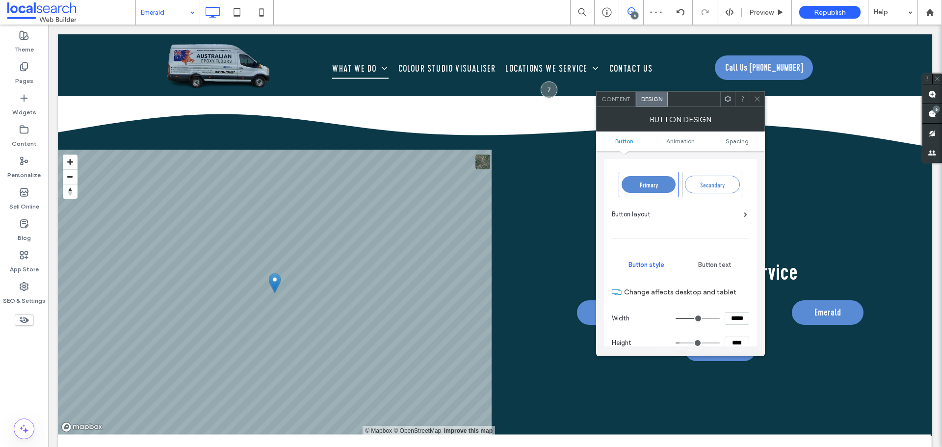
click at [720, 265] on span "Button text" at bounding box center [714, 265] width 33 height 8
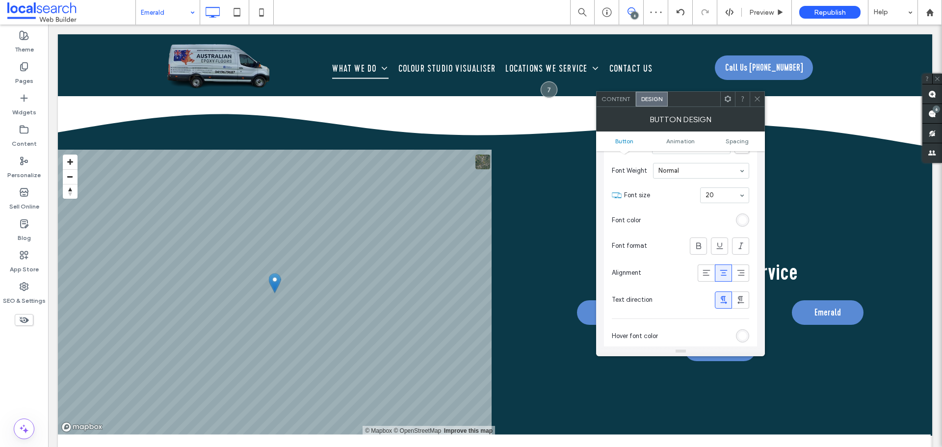
scroll to position [196, 0]
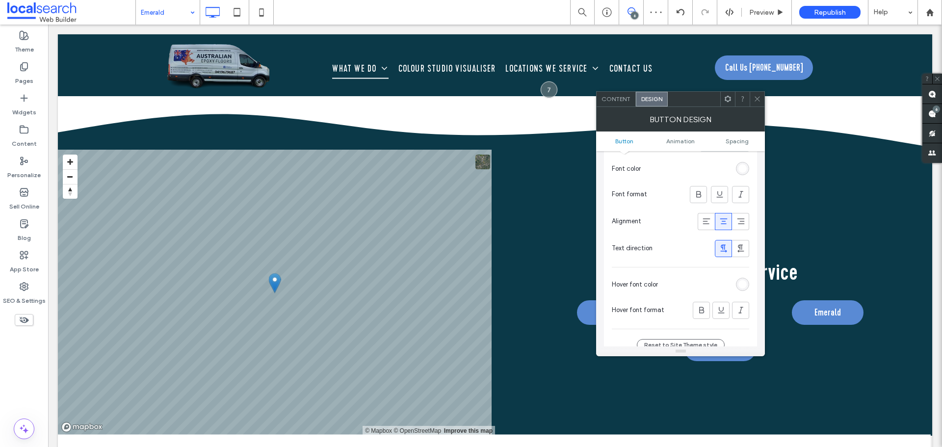
drag, startPoint x: 742, startPoint y: 285, endPoint x: 717, endPoint y: 293, distance: 26.1
click at [742, 285] on div "rgb(255, 255, 255)" at bounding box center [742, 284] width 8 height 8
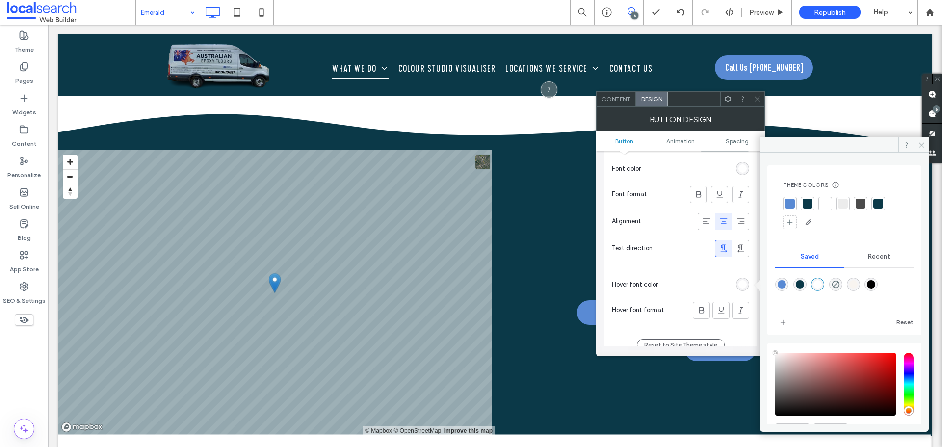
click at [788, 200] on div at bounding box center [790, 204] width 10 height 10
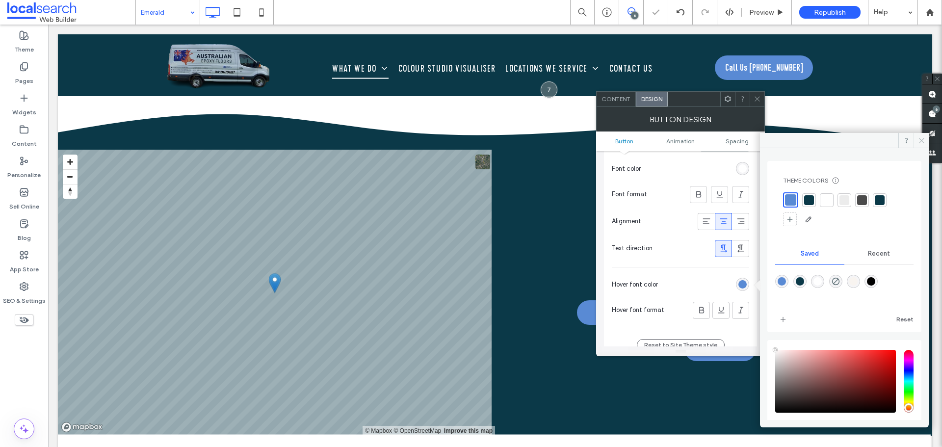
click at [919, 142] on icon at bounding box center [921, 140] width 7 height 7
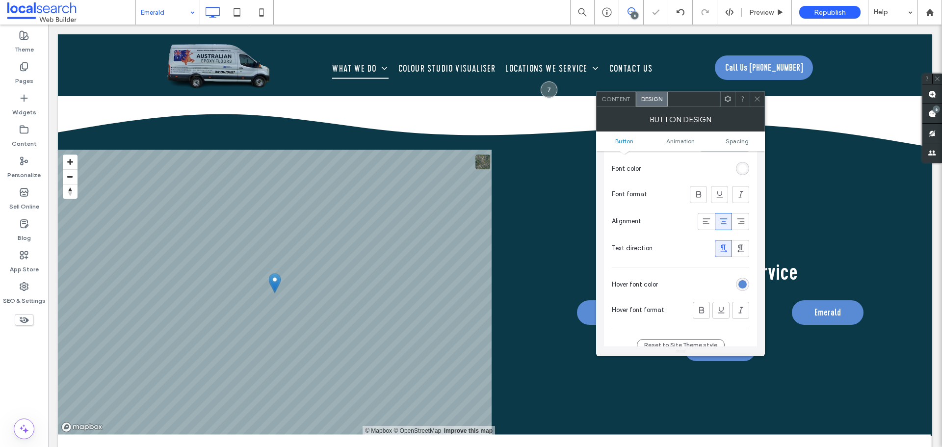
click at [678, 163] on section "Font color" at bounding box center [680, 168] width 137 height 25
click at [755, 99] on icon at bounding box center [756, 98] width 7 height 7
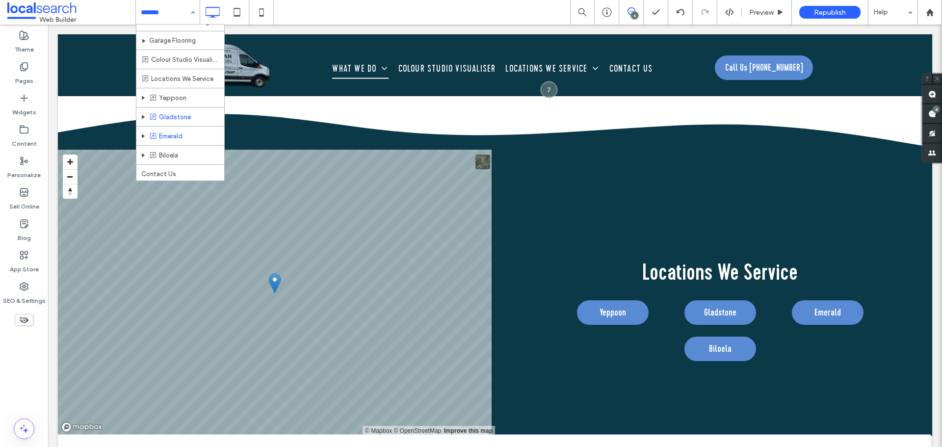
scroll to position [51, 0]
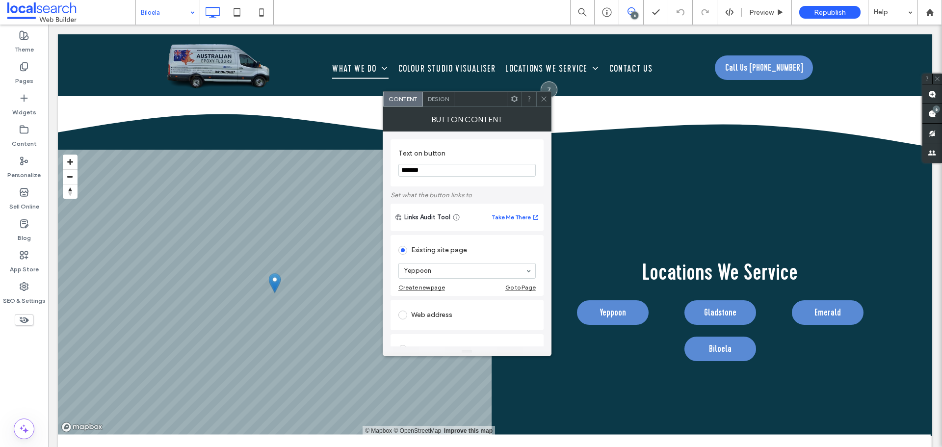
click at [445, 100] on span "Design" at bounding box center [438, 98] width 21 height 7
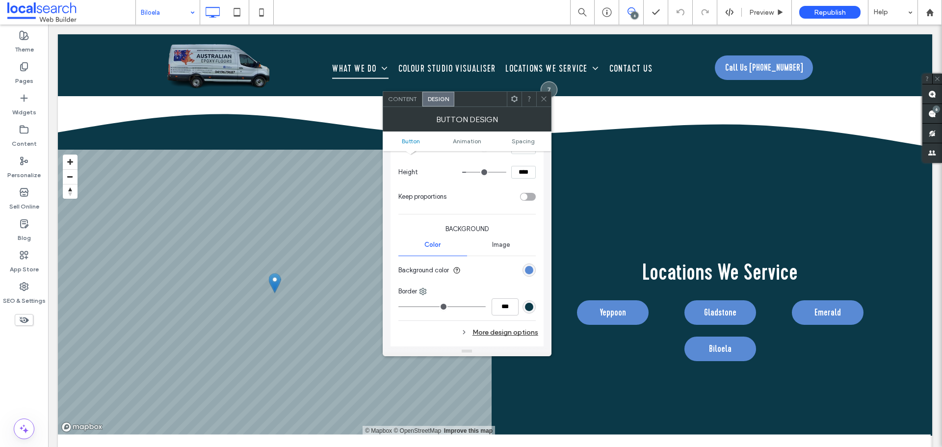
scroll to position [245, 0]
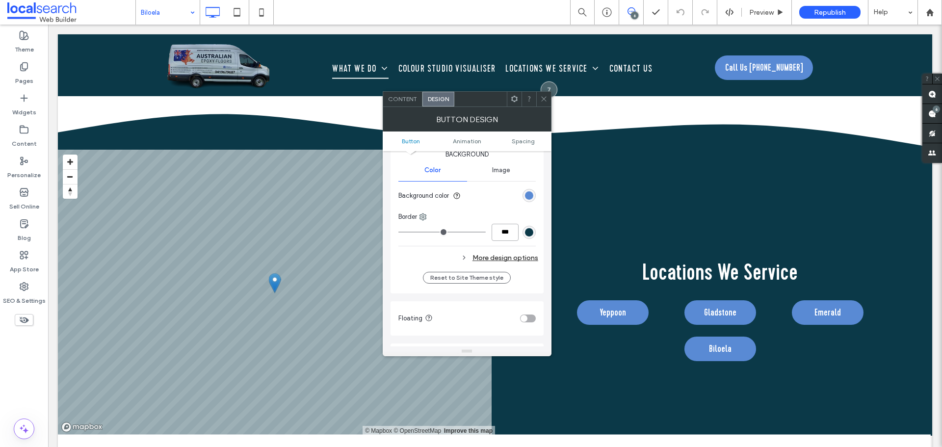
click at [499, 232] on input "***" at bounding box center [504, 232] width 27 height 17
type input "*"
type input "***"
click at [497, 242] on div "Change affects desktop and tablet Width ***** Height **** Keep proportions Back…" at bounding box center [466, 150] width 137 height 234
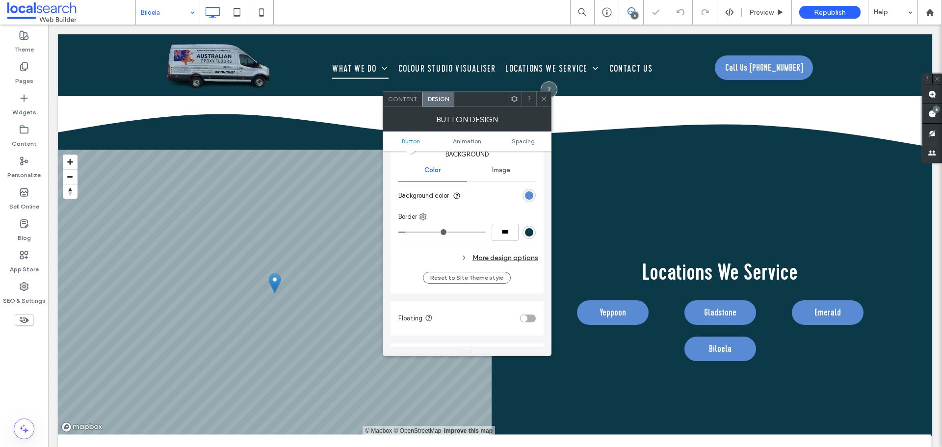
click at [502, 261] on div "More design options" at bounding box center [468, 257] width 140 height 13
type input "**"
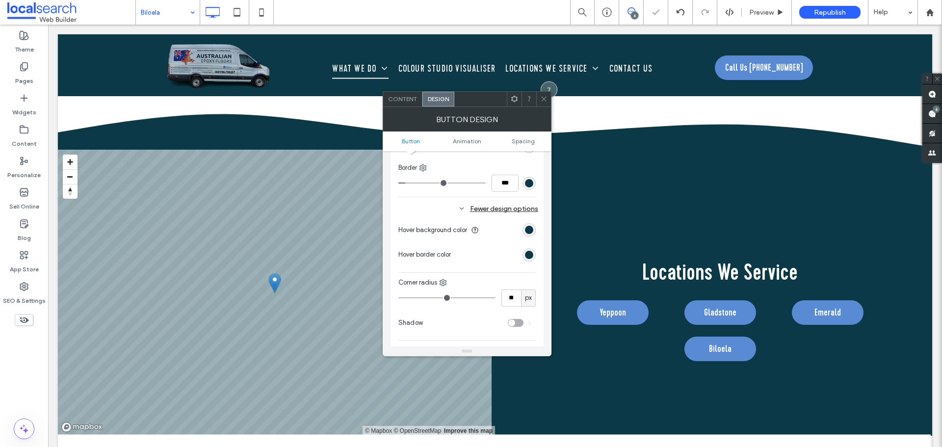
click at [524, 253] on div at bounding box center [495, 254] width 81 height 17
click at [529, 258] on div "rgb(11, 57, 72)" at bounding box center [529, 255] width 8 height 8
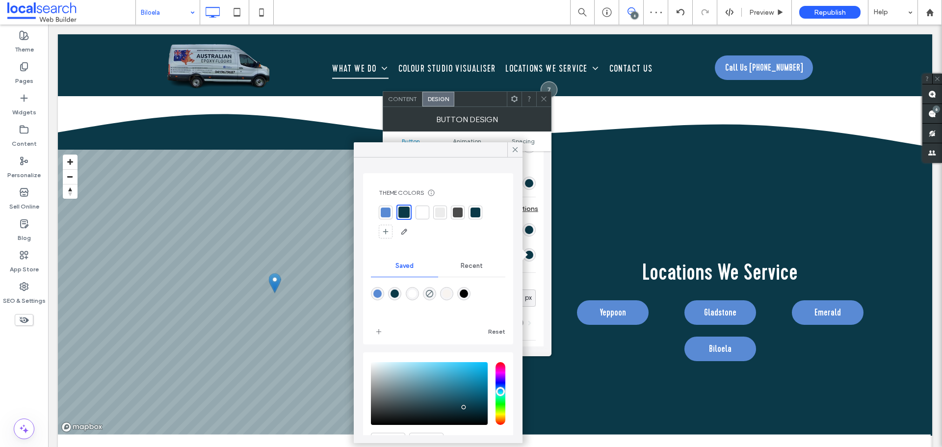
click at [393, 216] on div at bounding box center [438, 222] width 119 height 35
click at [390, 214] on div at bounding box center [386, 213] width 14 height 14
drag, startPoint x: 516, startPoint y: 151, endPoint x: 516, endPoint y: 169, distance: 18.1
click at [516, 151] on icon at bounding box center [515, 149] width 9 height 9
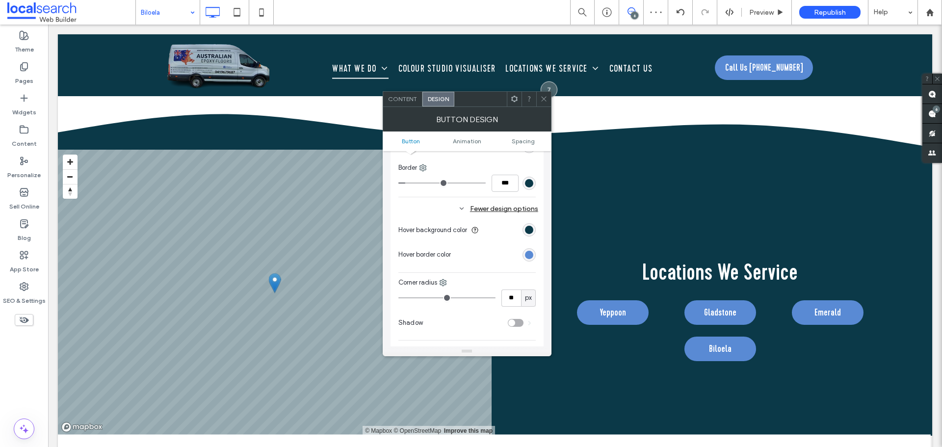
click at [501, 242] on div "Hover background color Hover border color" at bounding box center [466, 243] width 137 height 50
click at [546, 98] on icon at bounding box center [543, 98] width 7 height 7
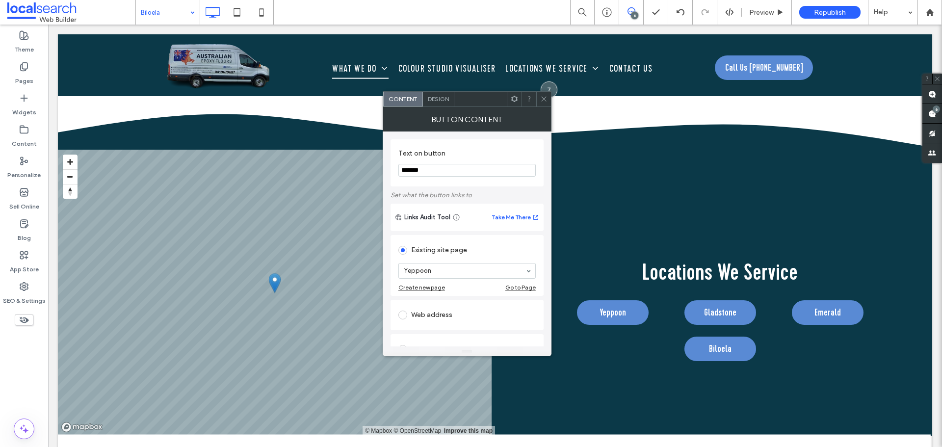
scroll to position [98, 0]
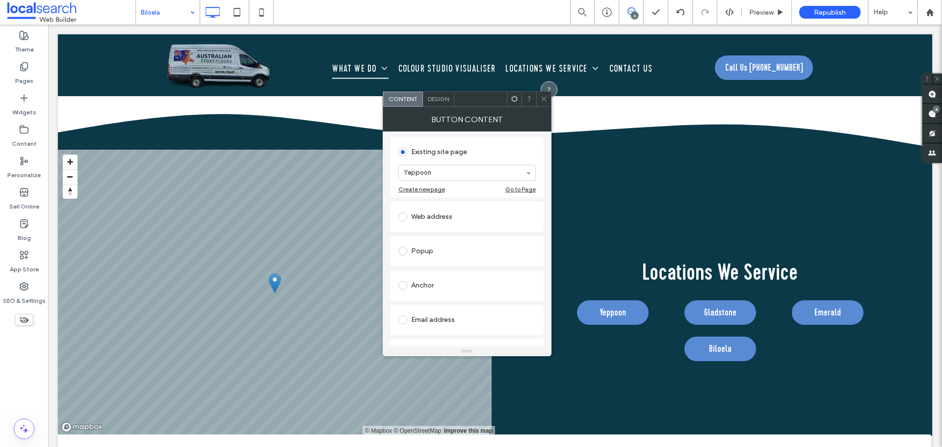
click at [443, 101] on span "Design" at bounding box center [438, 98] width 21 height 7
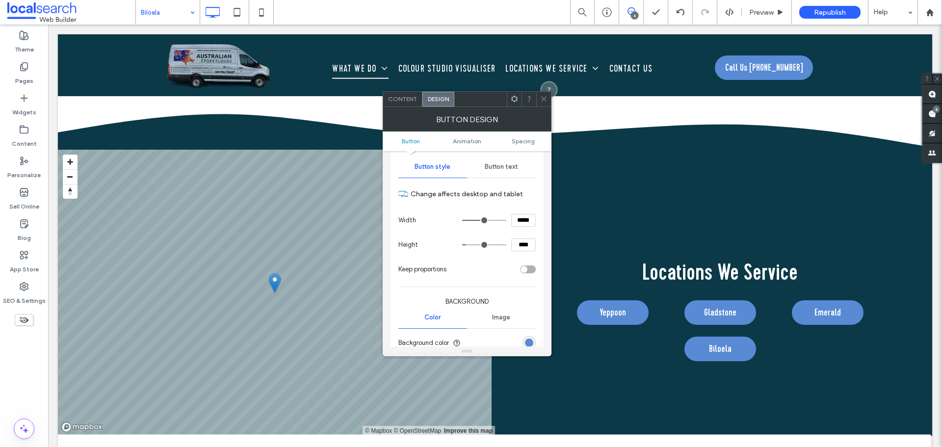
click at [501, 167] on span "Button text" at bounding box center [501, 167] width 33 height 8
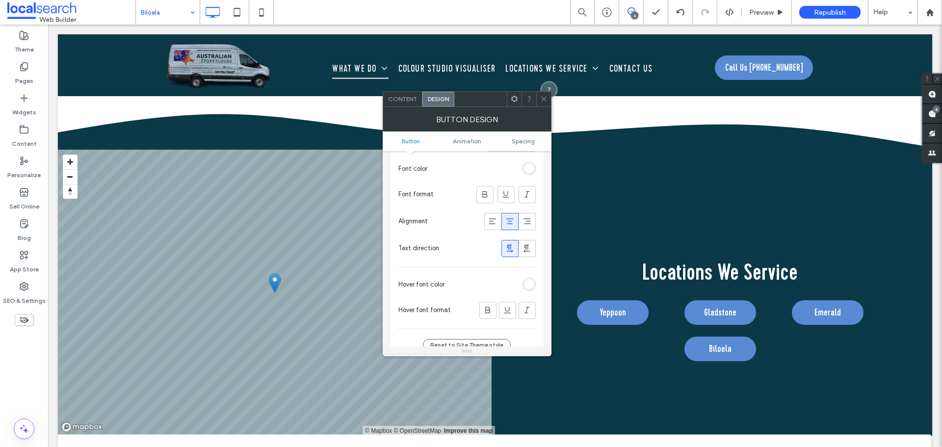
scroll to position [245, 0]
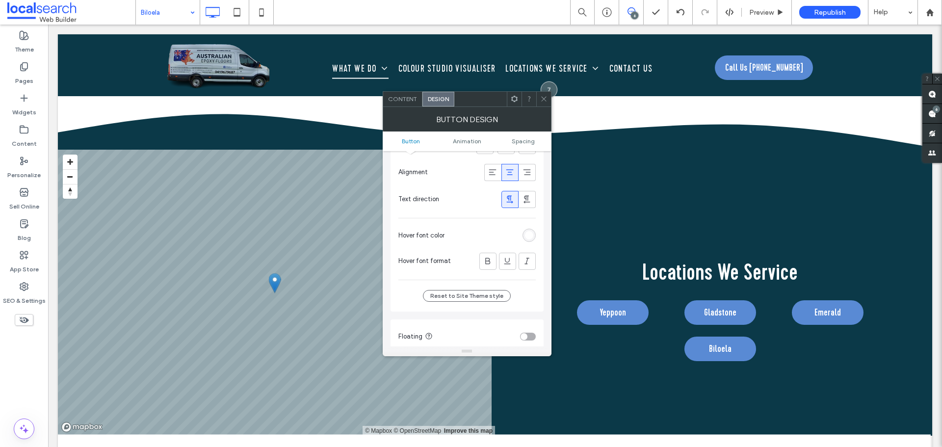
click at [528, 230] on div "rgb(255, 255, 255)" at bounding box center [528, 235] width 13 height 13
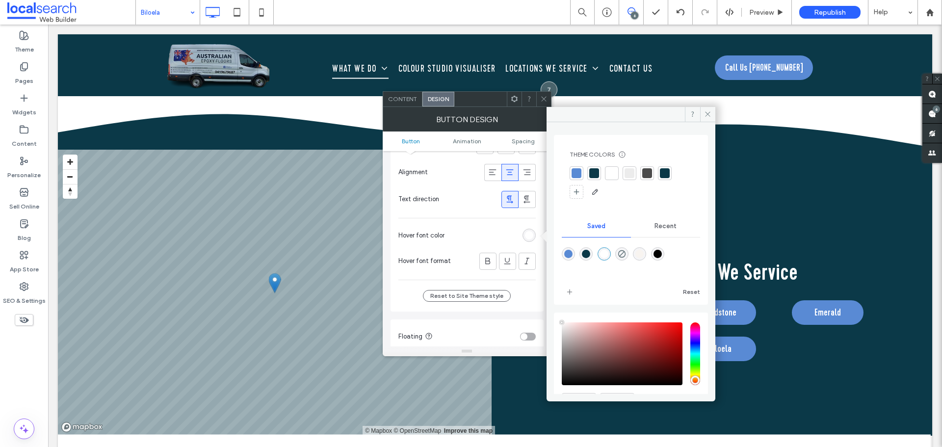
click at [573, 174] on div at bounding box center [576, 173] width 10 height 10
click at [713, 112] on span at bounding box center [707, 114] width 15 height 15
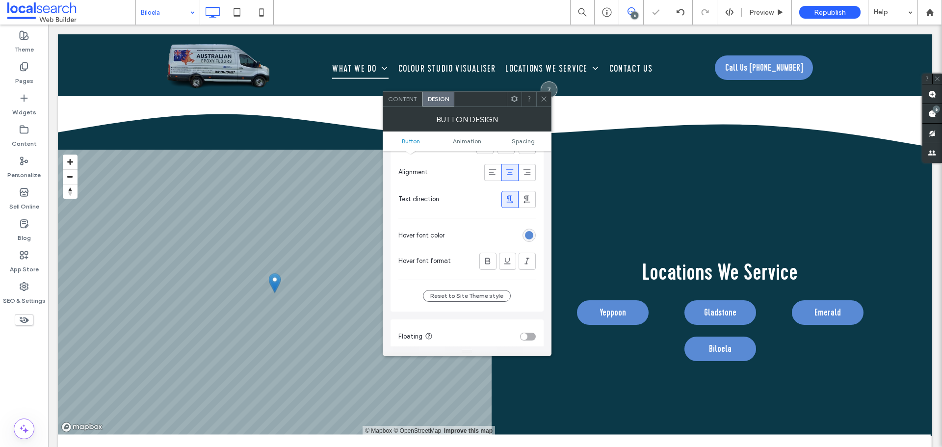
click at [545, 103] on span at bounding box center [543, 99] width 7 height 15
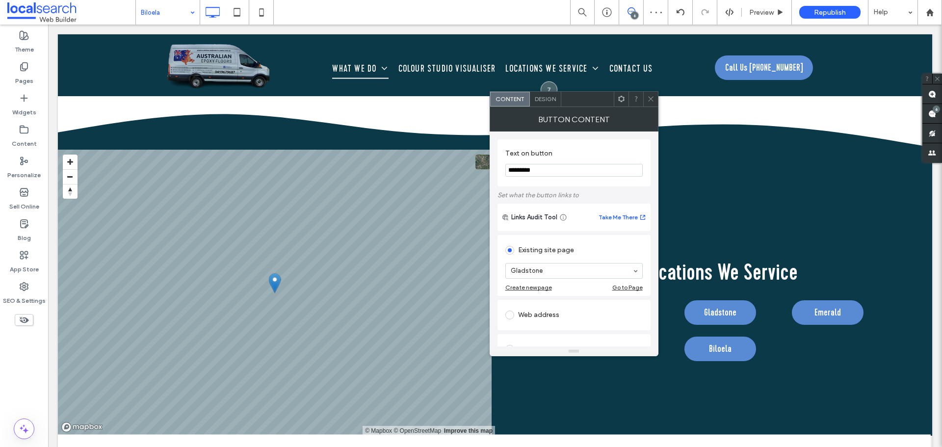
click at [540, 101] on span "Design" at bounding box center [545, 98] width 21 height 7
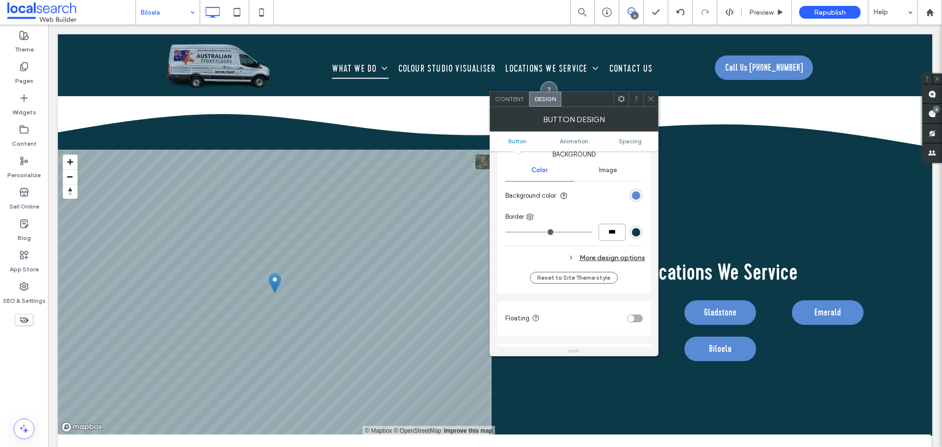
click at [609, 237] on input "***" at bounding box center [611, 232] width 27 height 17
type input "*"
type input "***"
click at [609, 244] on div "Change affects desktop and tablet Width ***** Height **** Keep proportions Back…" at bounding box center [573, 150] width 137 height 234
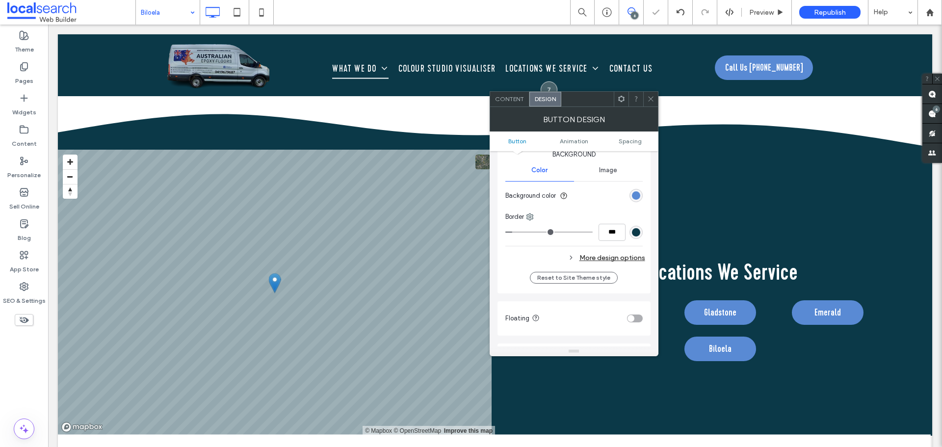
click at [607, 251] on div "More design options" at bounding box center [575, 257] width 140 height 13
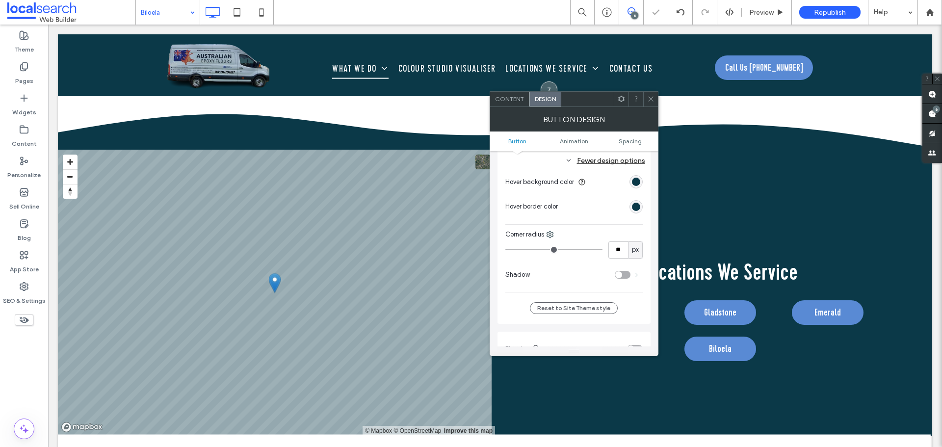
scroll to position [343, 0]
click at [637, 215] on div "Hover background color Hover border color" at bounding box center [573, 194] width 137 height 50
click at [637, 211] on div "rgb(11, 57, 72)" at bounding box center [635, 205] width 13 height 13
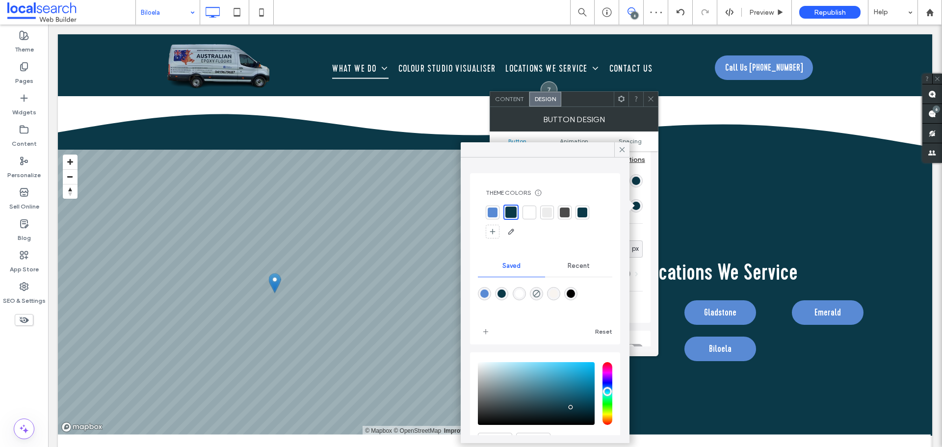
click at [495, 216] on div at bounding box center [493, 212] width 10 height 10
click at [619, 151] on icon at bounding box center [622, 149] width 9 height 9
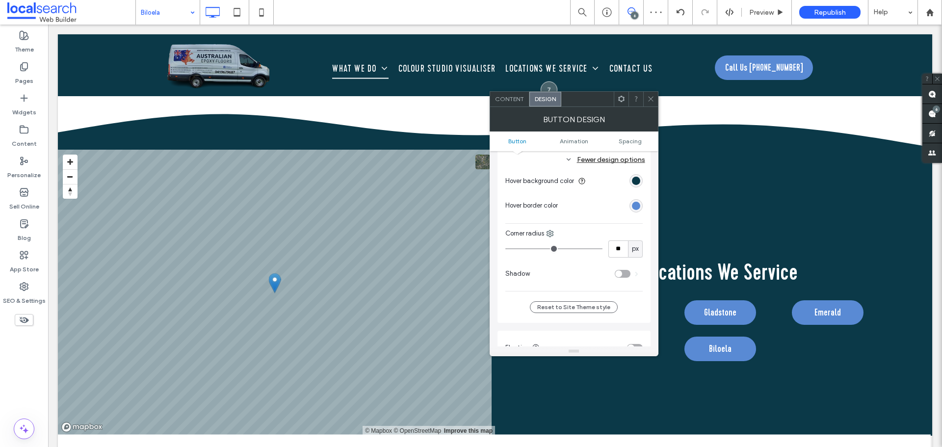
click at [579, 212] on div at bounding box center [602, 205] width 81 height 17
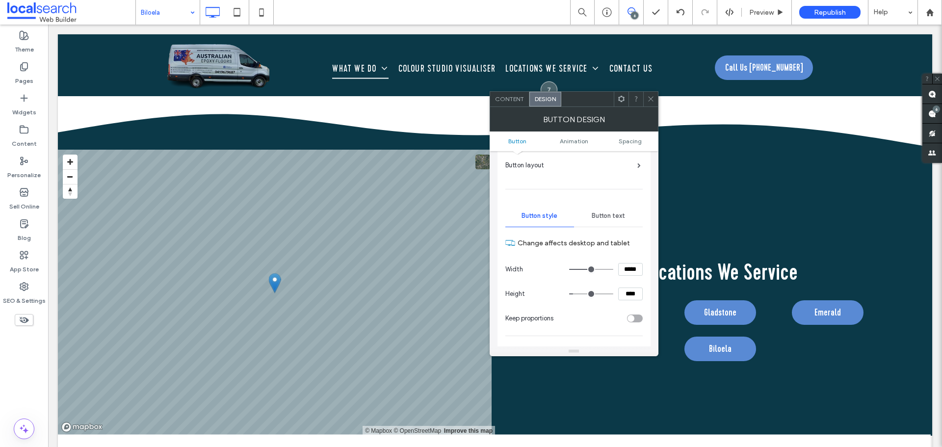
click at [613, 214] on span "Button text" at bounding box center [608, 216] width 33 height 8
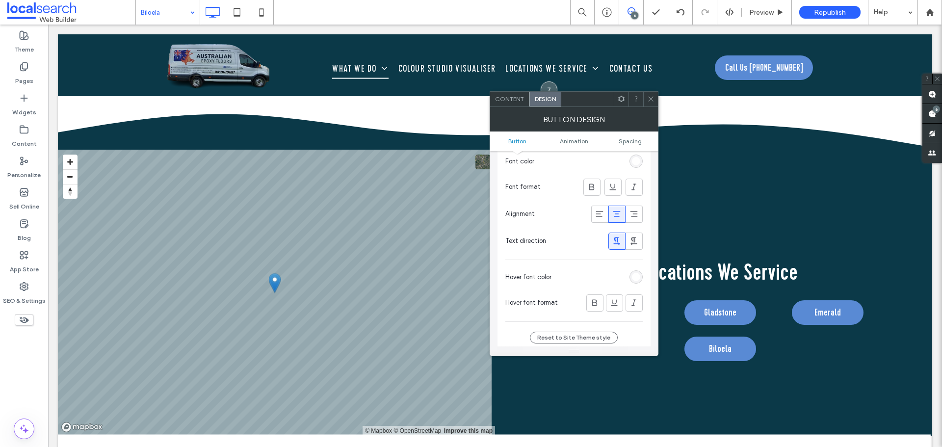
scroll to position [245, 0]
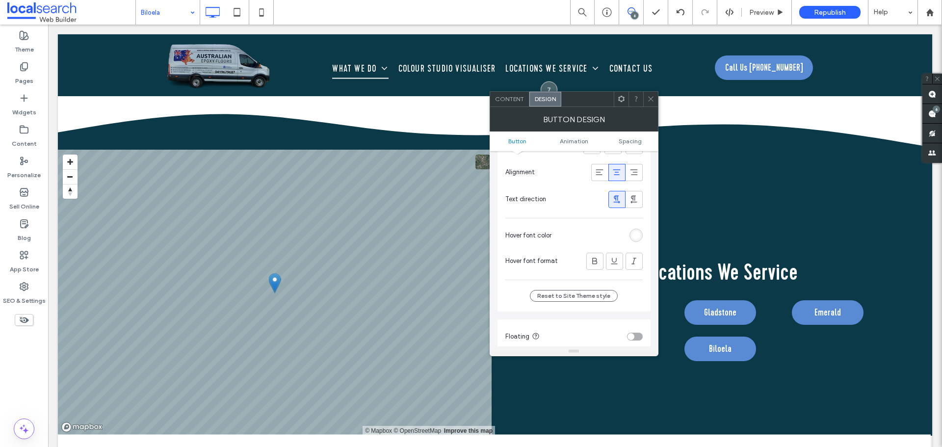
click at [637, 238] on div "rgb(255, 255, 255)" at bounding box center [636, 235] width 8 height 8
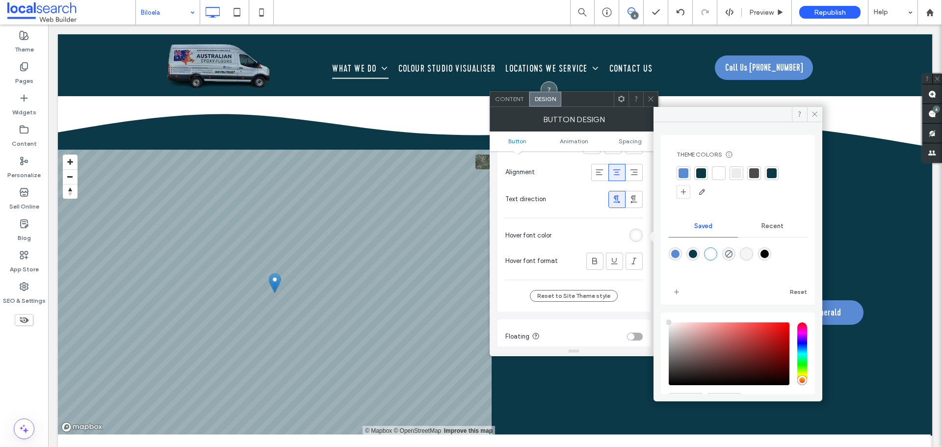
click at [688, 174] on div at bounding box center [683, 173] width 14 height 14
click at [809, 110] on span at bounding box center [814, 114] width 15 height 15
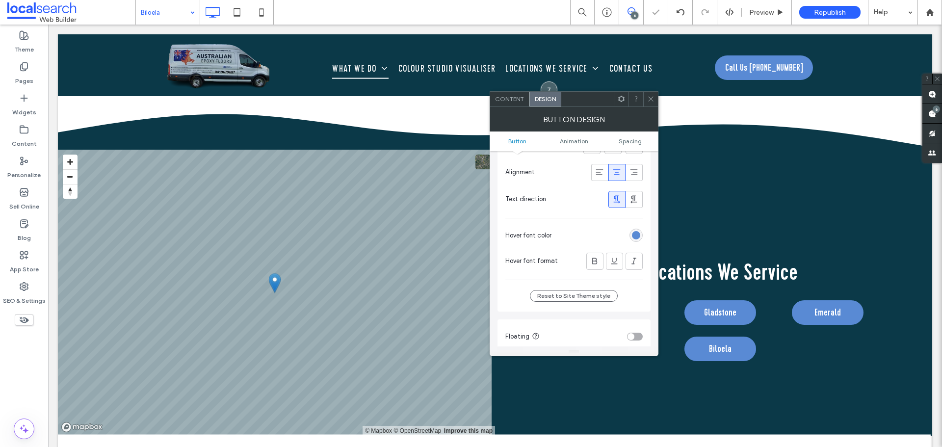
click at [649, 101] on icon at bounding box center [650, 98] width 7 height 7
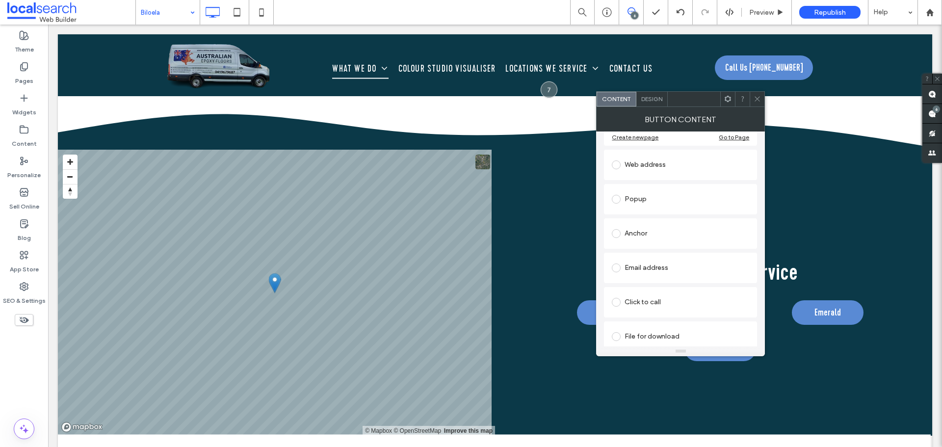
scroll to position [156, 0]
click at [655, 101] on span "Design" at bounding box center [651, 98] width 21 height 7
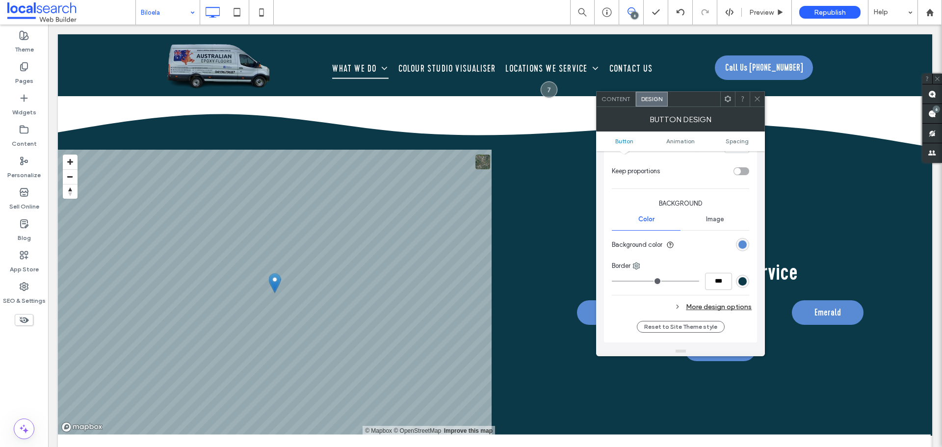
scroll to position [245, 0]
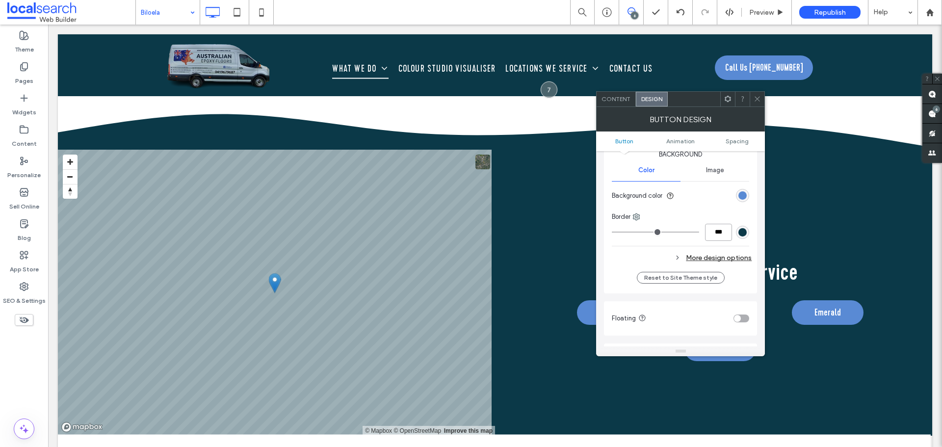
click at [716, 231] on input "***" at bounding box center [718, 232] width 27 height 17
type input "*"
type input "***"
click at [713, 242] on div "Change affects desktop and tablet Width ***** Height **** Keep proportions Back…" at bounding box center [680, 150] width 137 height 234
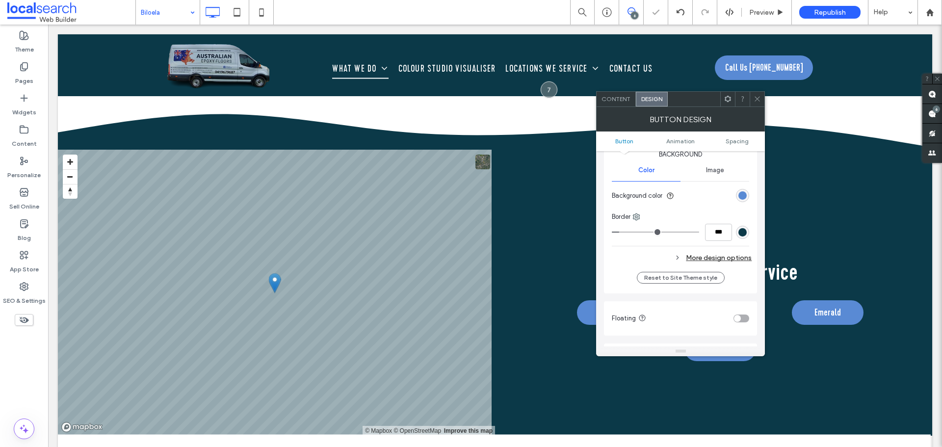
drag, startPoint x: 714, startPoint y: 250, endPoint x: 706, endPoint y: 238, distance: 14.4
click at [714, 251] on div "Change affects desktop and tablet Width ***** Height **** Keep proportions Back…" at bounding box center [680, 150] width 137 height 234
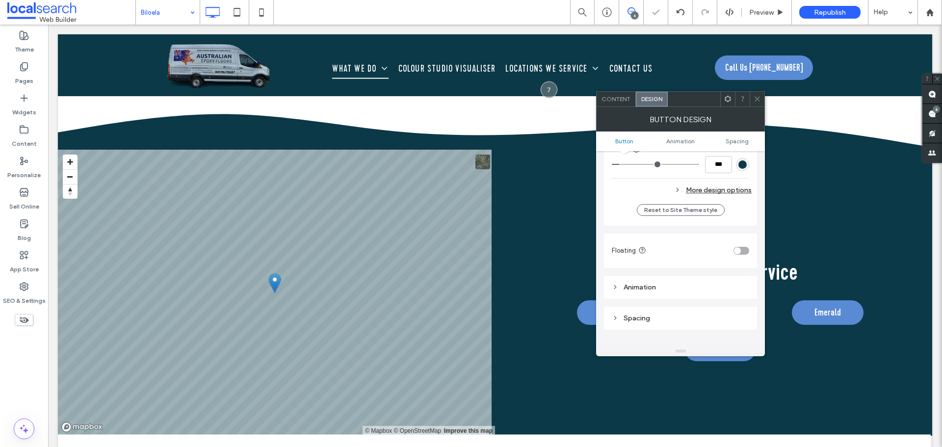
scroll to position [343, 0]
click at [720, 161] on div "More design options" at bounding box center [682, 159] width 140 height 13
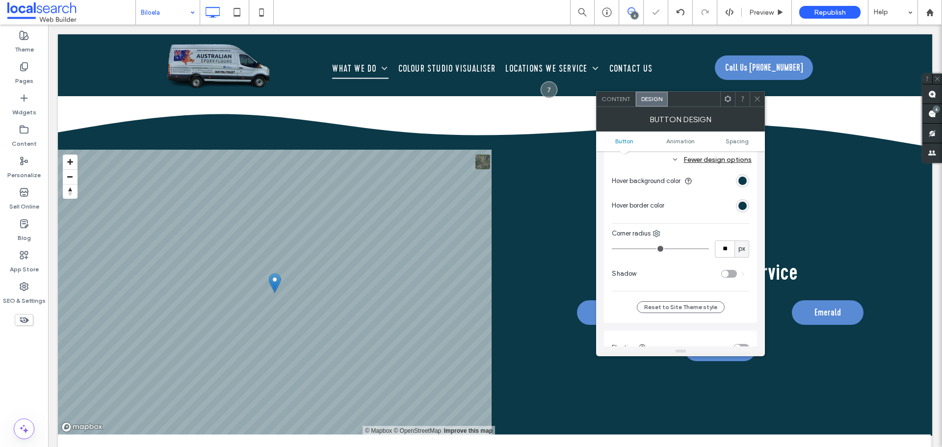
scroll to position [392, 0]
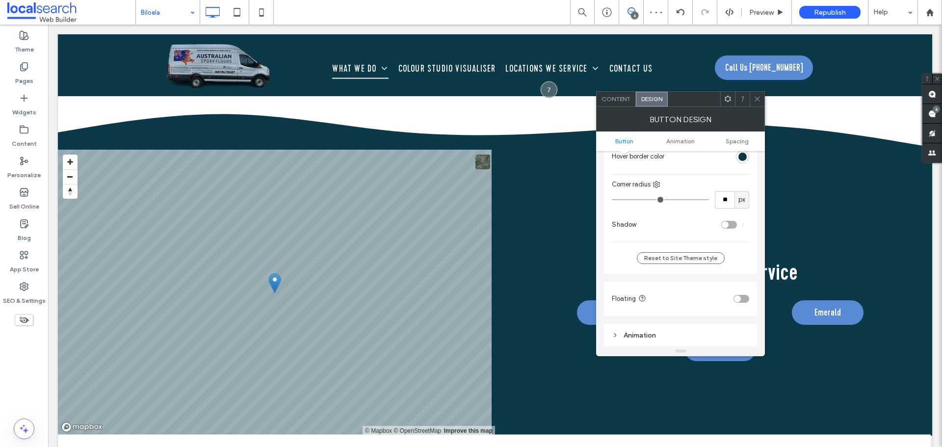
click at [737, 163] on div at bounding box center [742, 156] width 13 height 13
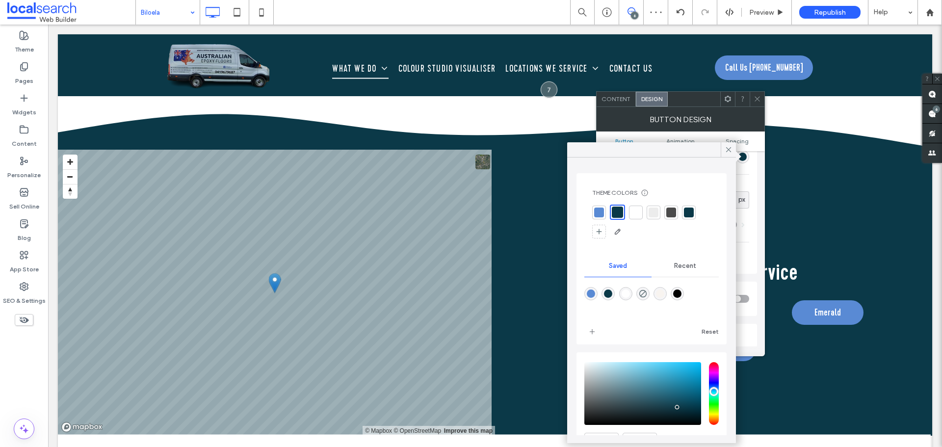
click at [740, 162] on div "rgb(11, 57, 72)" at bounding box center [742, 156] width 13 height 13
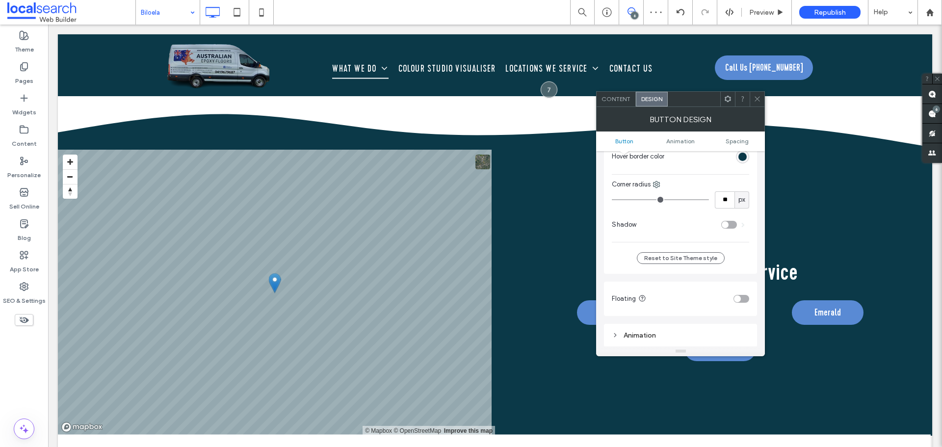
click at [743, 162] on div "rgb(11, 57, 72)" at bounding box center [742, 156] width 13 height 13
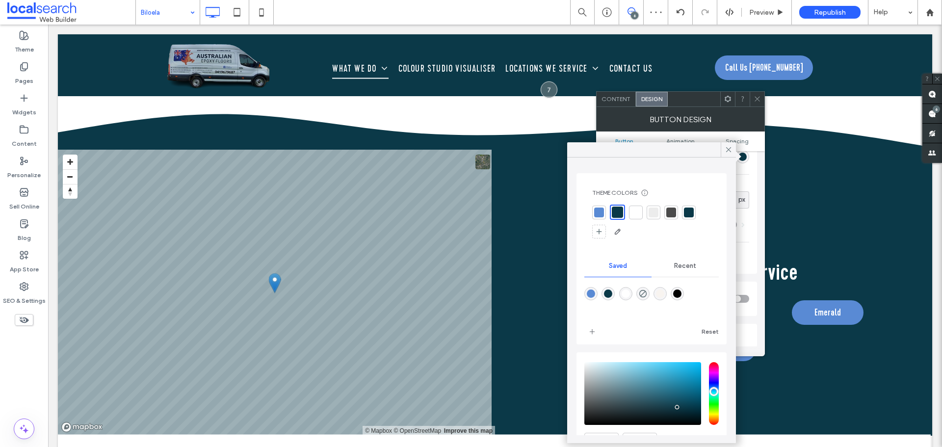
click at [596, 209] on div at bounding box center [599, 212] width 10 height 10
click at [729, 149] on icon at bounding box center [728, 149] width 9 height 9
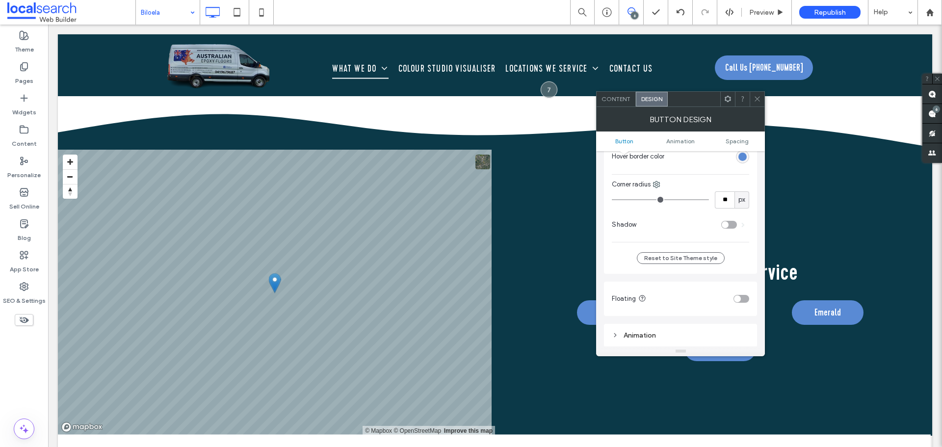
click at [760, 99] on icon at bounding box center [756, 98] width 7 height 7
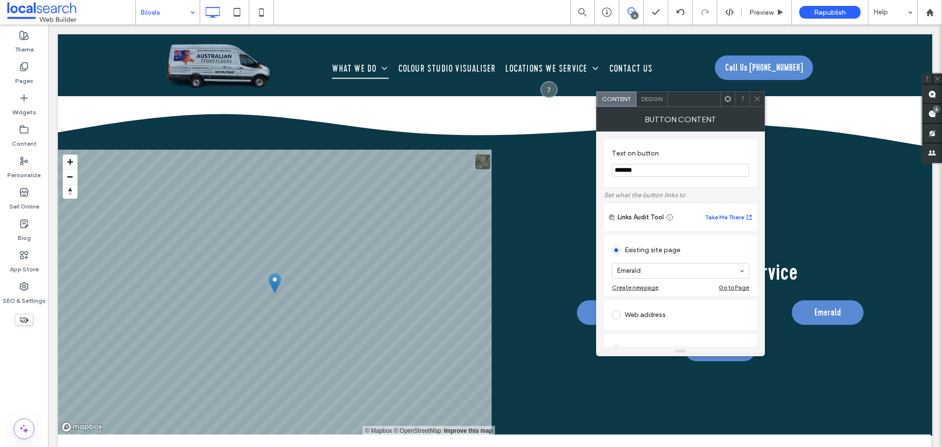
click at [653, 97] on span "Design" at bounding box center [651, 98] width 21 height 7
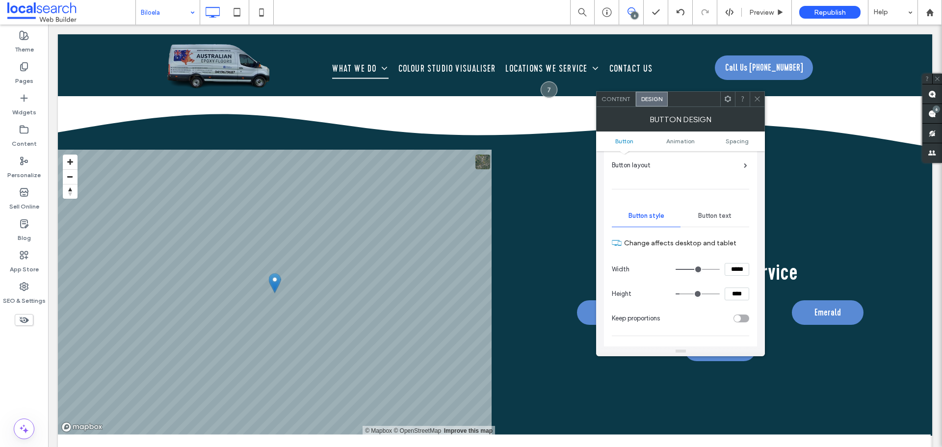
click at [715, 215] on span "Button text" at bounding box center [714, 216] width 33 height 8
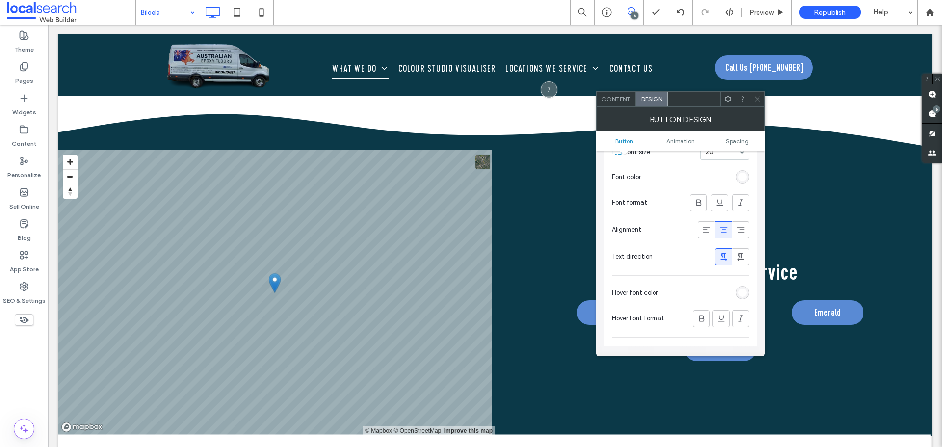
scroll to position [196, 0]
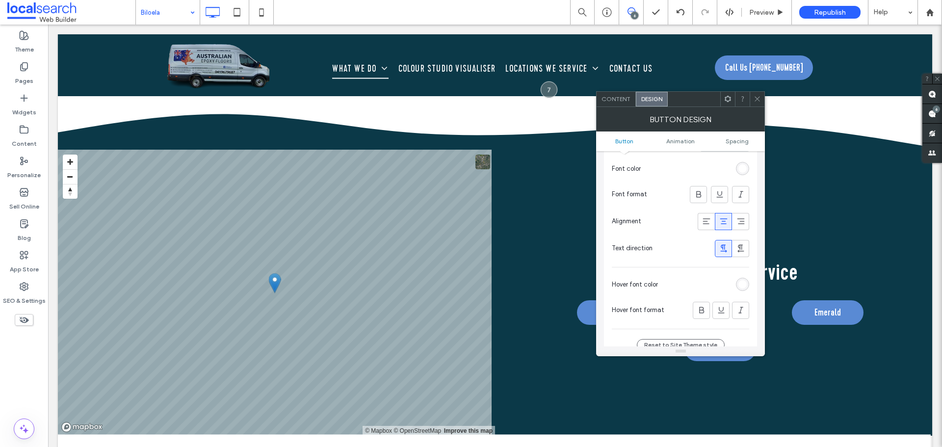
click at [740, 284] on div "rgb(255, 255, 255)" at bounding box center [742, 284] width 8 height 8
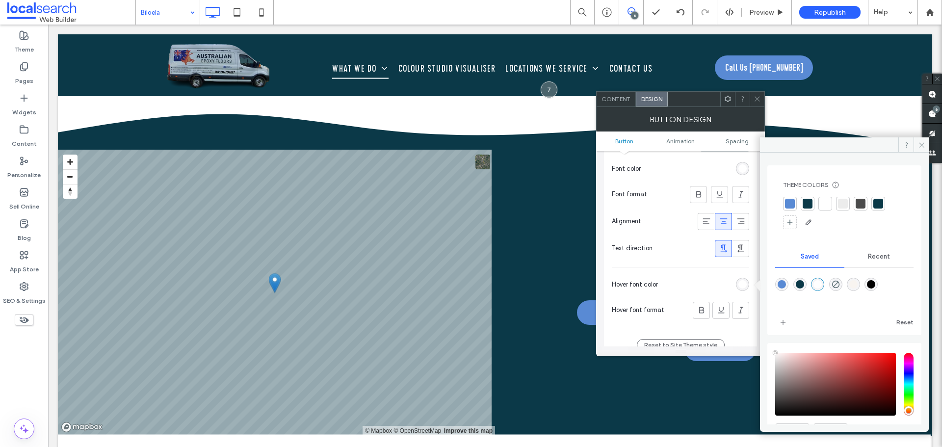
click at [791, 203] on div at bounding box center [790, 204] width 10 height 10
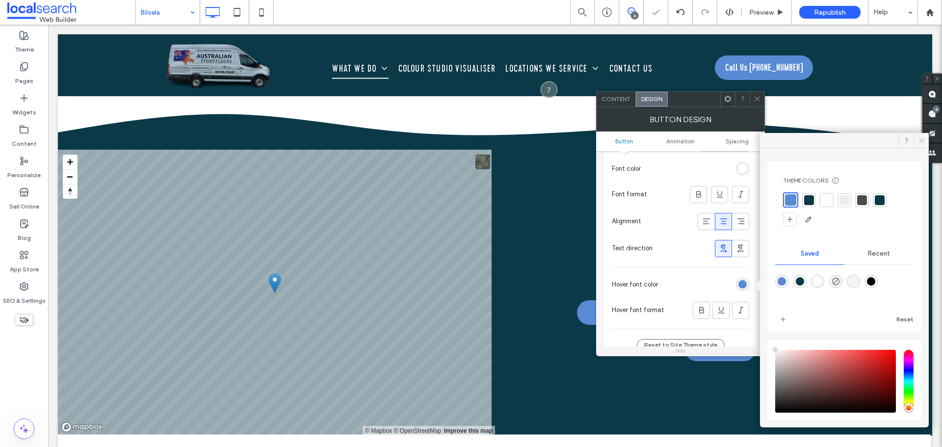
click at [923, 140] on icon at bounding box center [921, 140] width 7 height 7
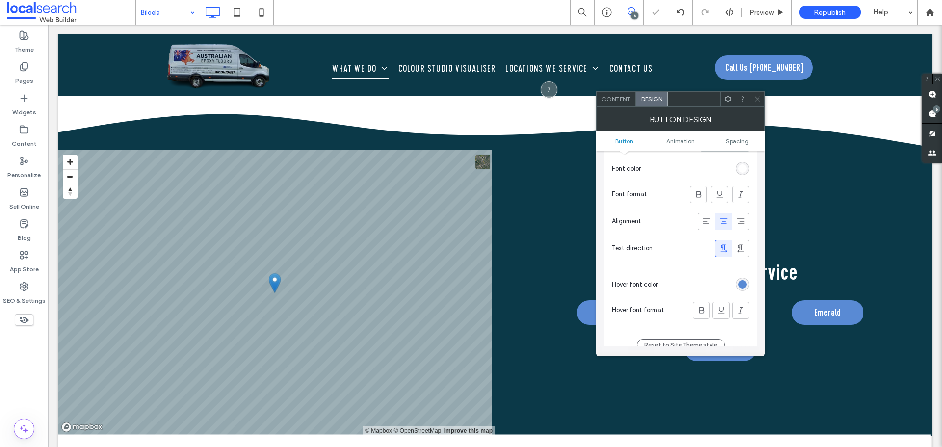
click at [757, 100] on icon at bounding box center [756, 98] width 7 height 7
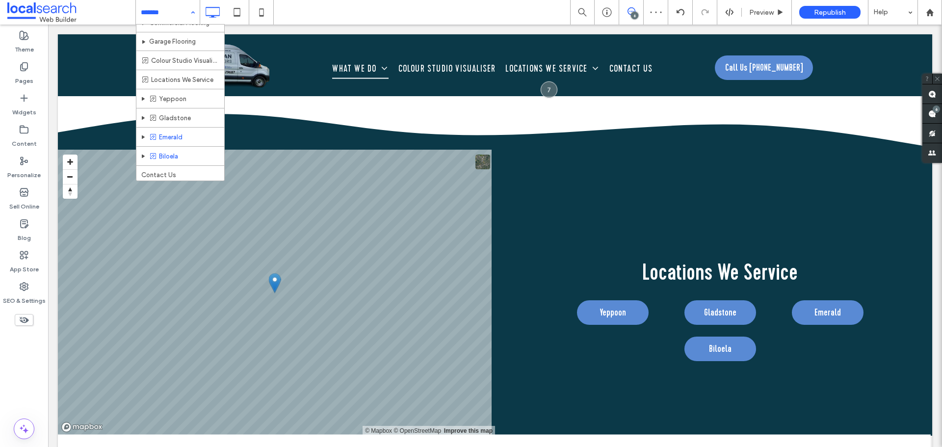
scroll to position [51, 0]
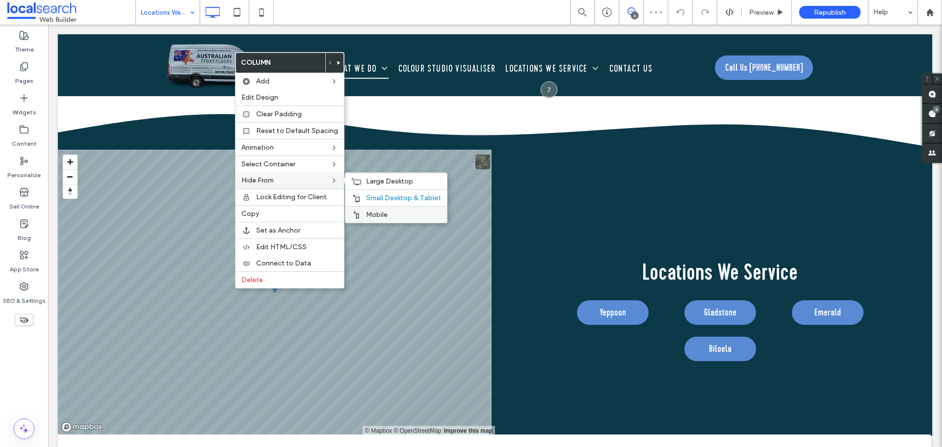
click at [359, 215] on div "Mobile" at bounding box center [396, 214] width 102 height 17
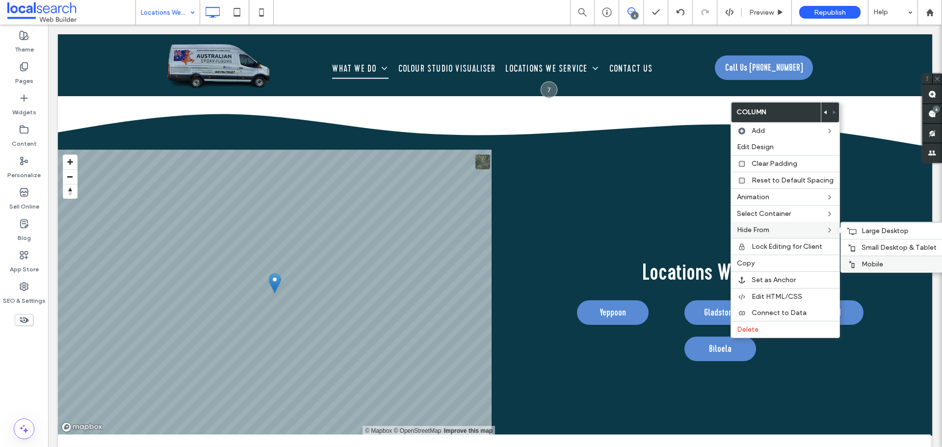
click at [866, 260] on span "Mobile" at bounding box center [872, 264] width 22 height 8
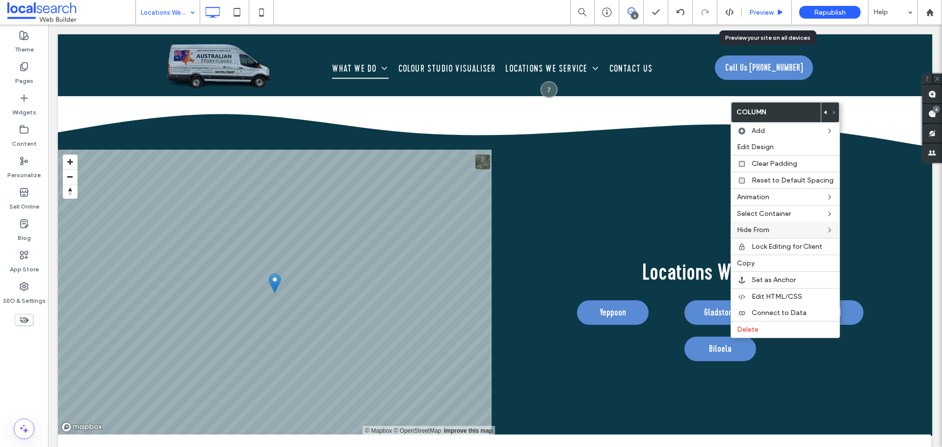
click at [760, 7] on div "Preview" at bounding box center [767, 12] width 50 height 25
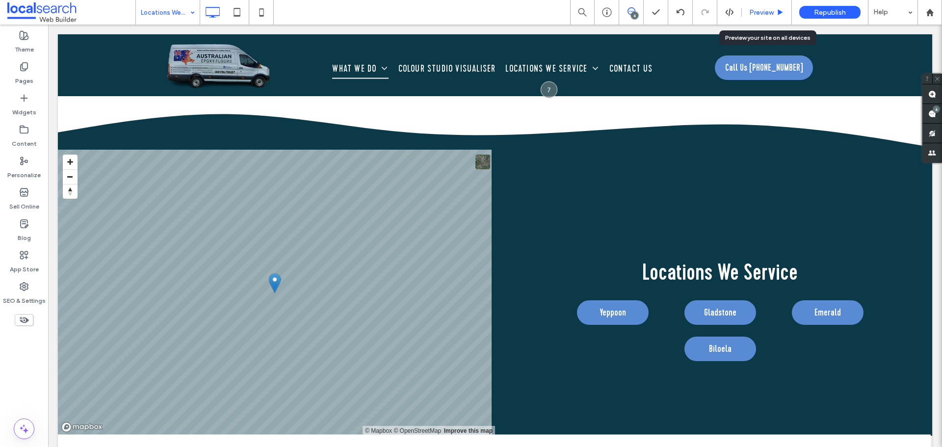
click at [746, 14] on div "Preview" at bounding box center [767, 12] width 50 height 8
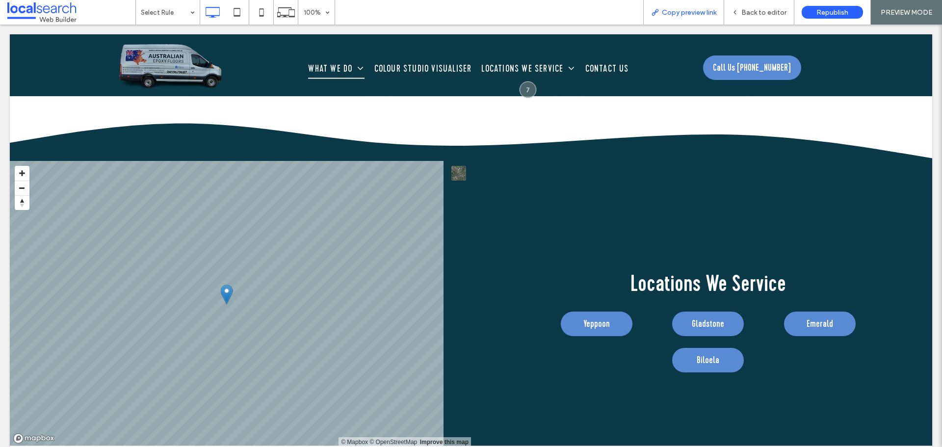
click at [694, 11] on span "Copy preview link" at bounding box center [689, 12] width 54 height 8
click at [728, 8] on div "Back to editor" at bounding box center [759, 12] width 70 height 8
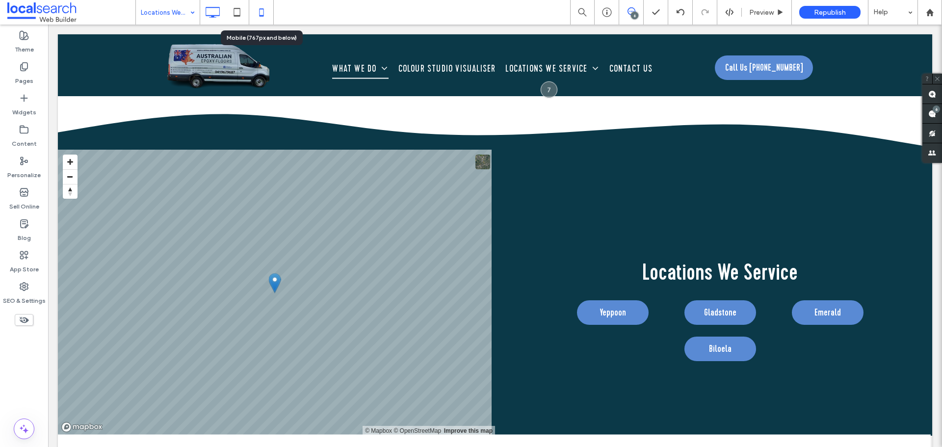
click at [264, 12] on icon at bounding box center [262, 12] width 20 height 20
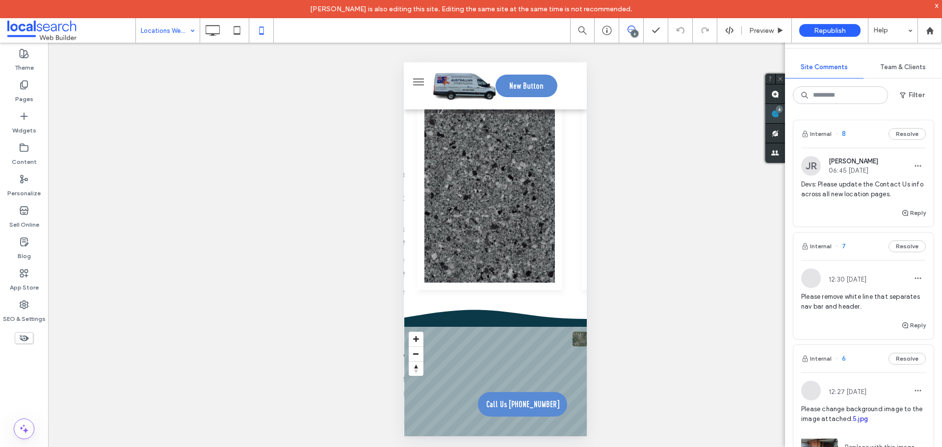
click at [785, 119] on span at bounding box center [775, 113] width 20 height 19
click at [903, 211] on button "Reply" at bounding box center [913, 213] width 25 height 12
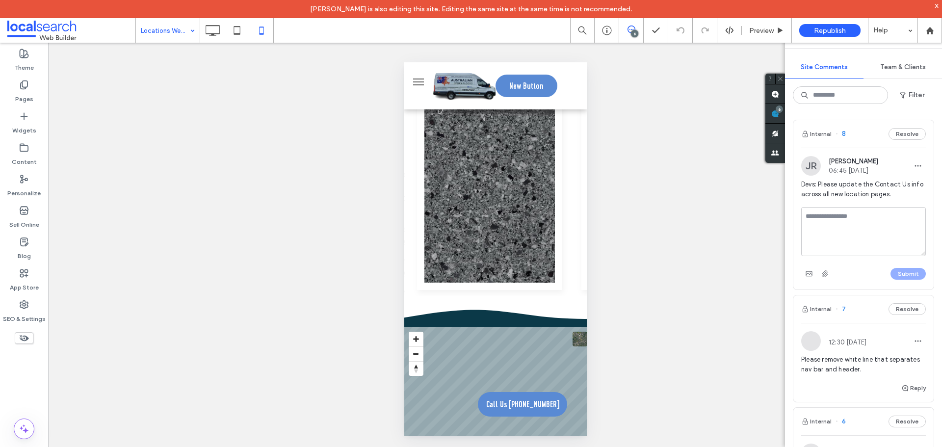
click at [851, 212] on textarea at bounding box center [863, 231] width 125 height 49
type textarea "**********"
click at [901, 266] on div "Submit" at bounding box center [863, 274] width 125 height 16
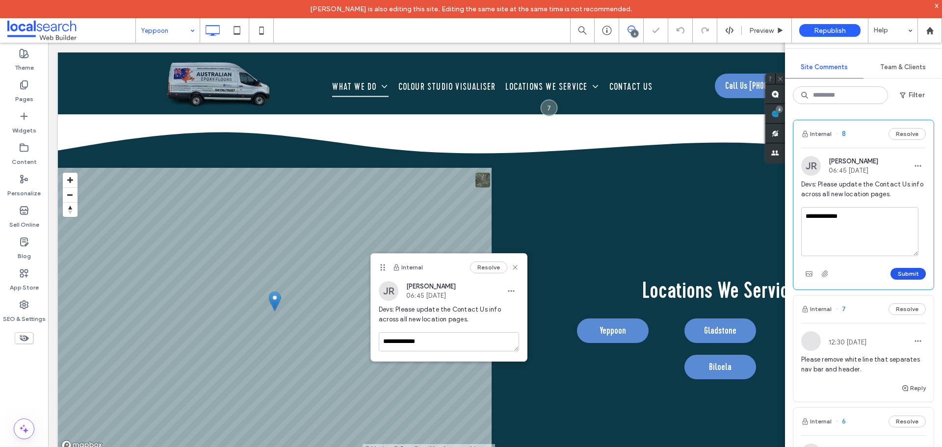
click at [894, 272] on button "Submit" at bounding box center [907, 274] width 35 height 12
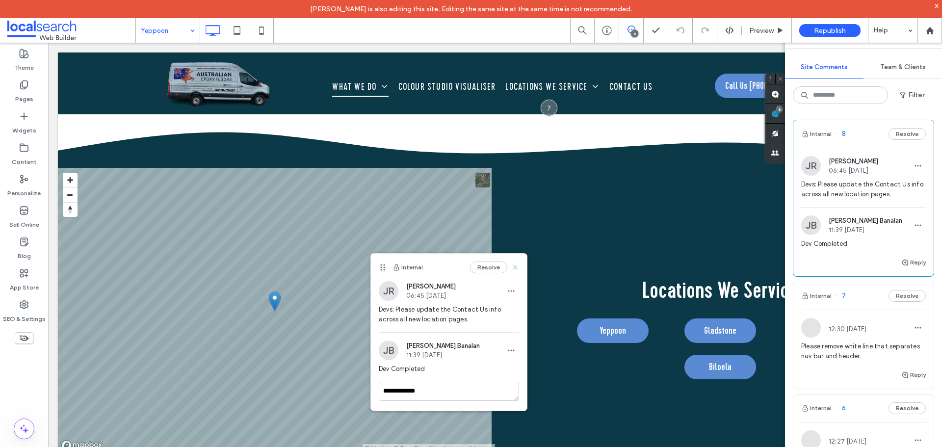
click at [517, 269] on icon at bounding box center [515, 267] width 8 height 8
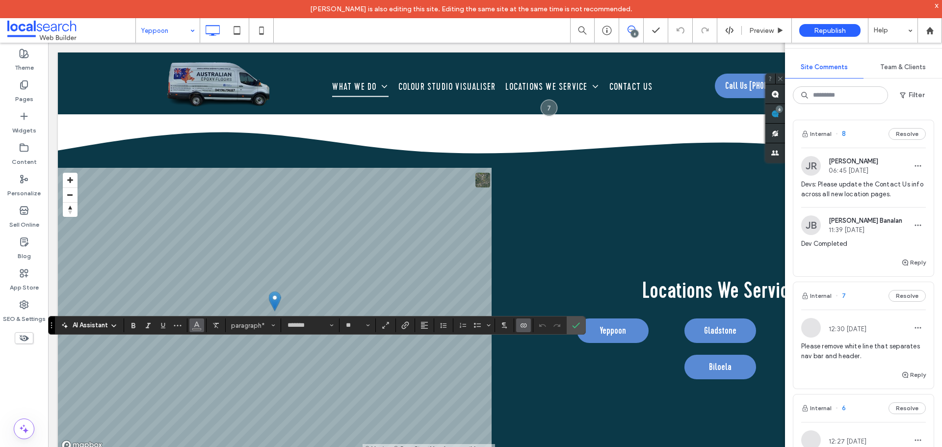
click at [198, 326] on icon "Color" at bounding box center [197, 324] width 8 height 8
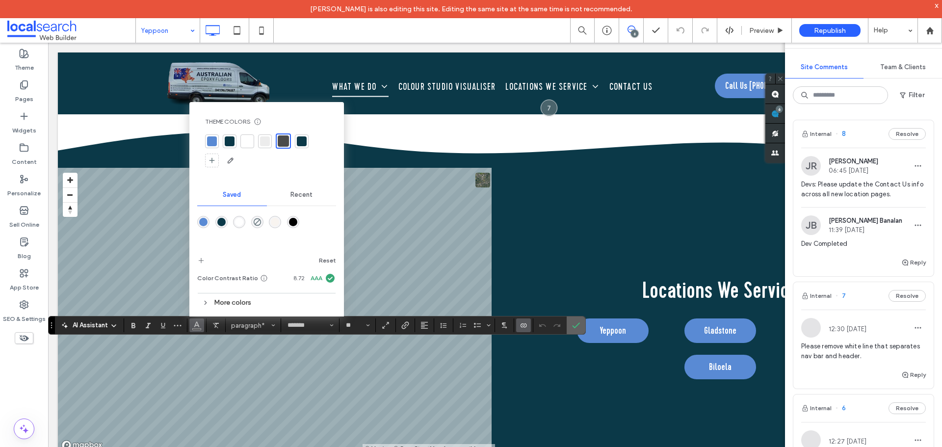
click at [580, 329] on label "Confirm" at bounding box center [575, 325] width 15 height 18
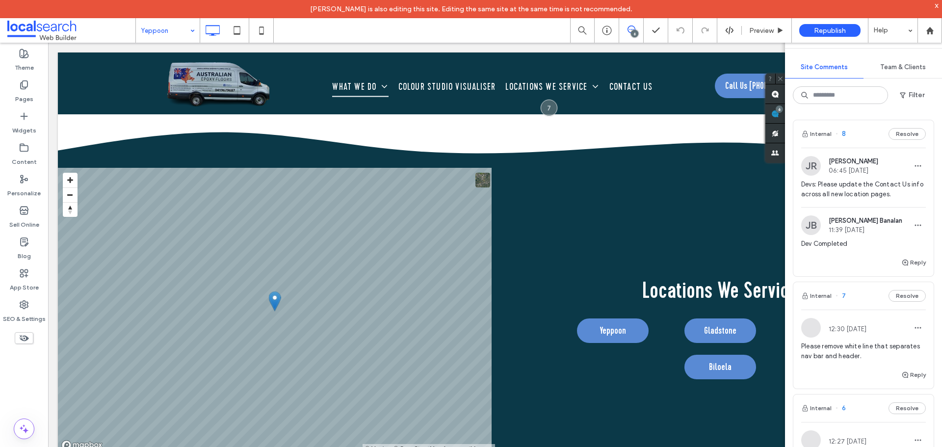
type input "*******"
type input "**"
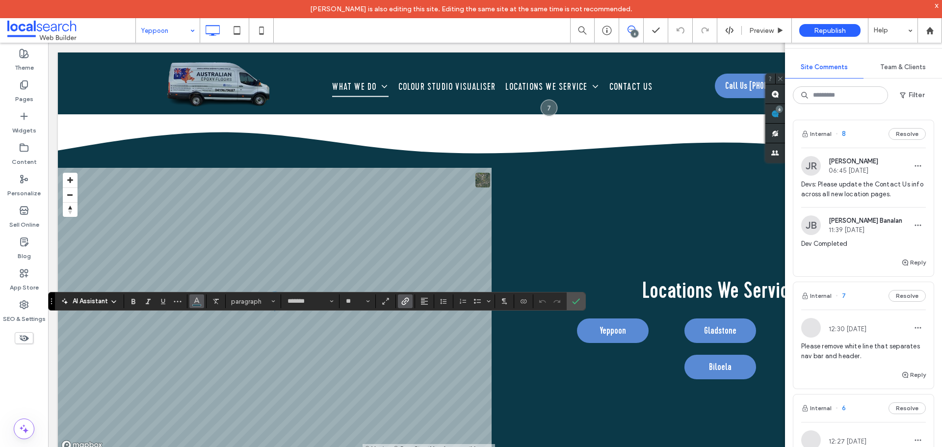
click at [199, 301] on icon "Color" at bounding box center [197, 300] width 8 height 8
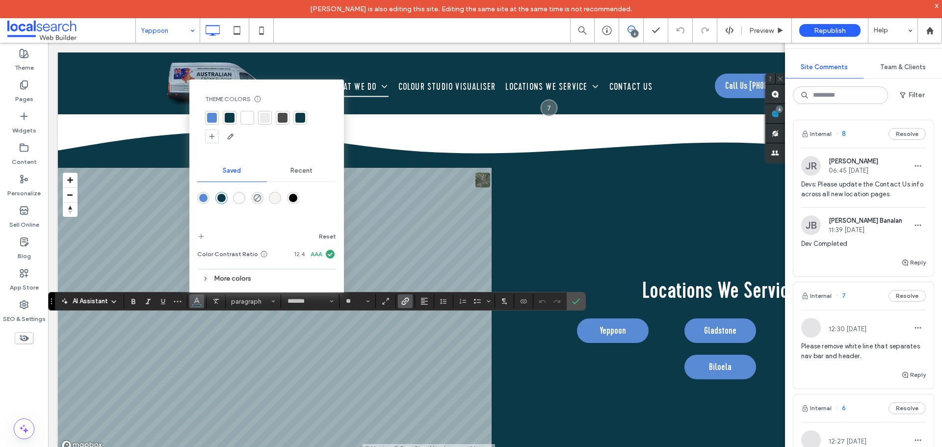
click at [283, 118] on div at bounding box center [283, 118] width 10 height 10
click at [580, 301] on label "Confirm" at bounding box center [575, 301] width 15 height 18
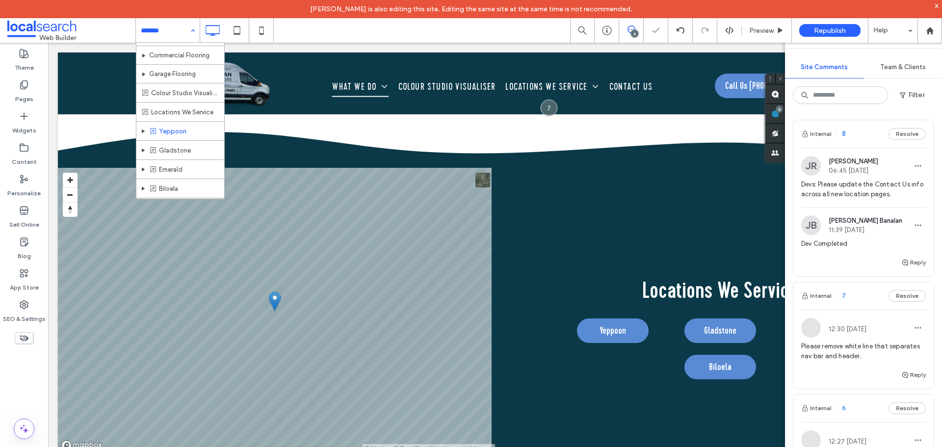
scroll to position [51, 0]
click at [264, 33] on icon at bounding box center [262, 31] width 20 height 20
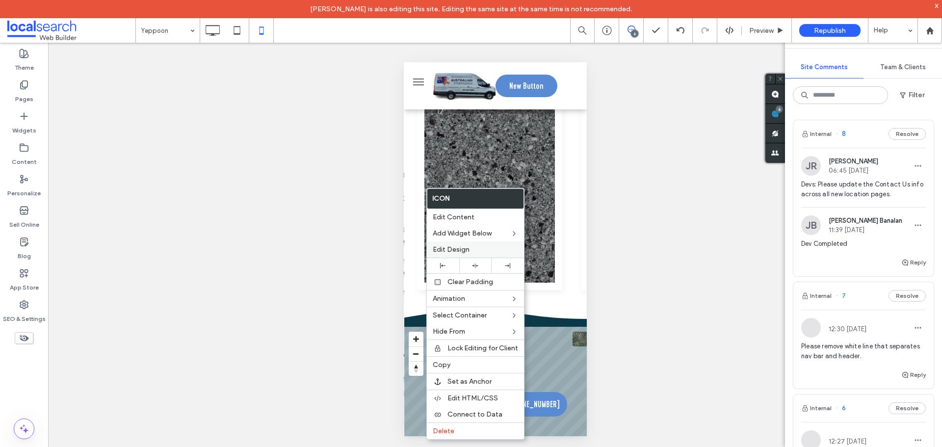
click at [455, 243] on div "Edit Design" at bounding box center [475, 249] width 97 height 16
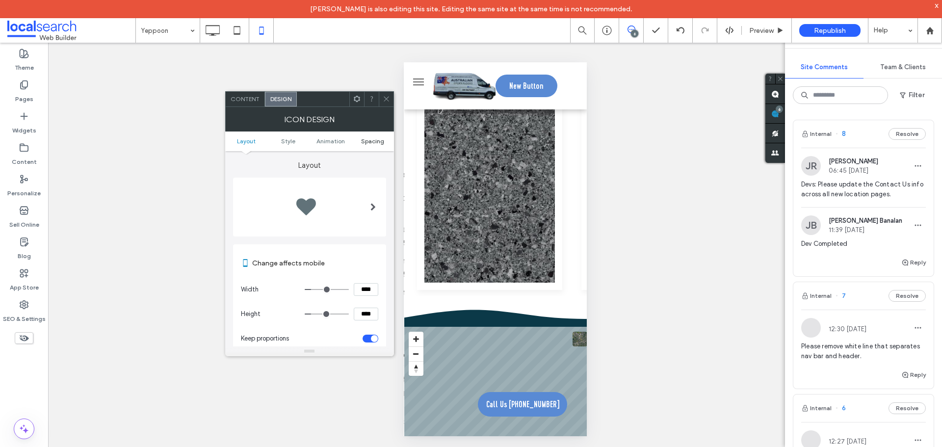
click at [378, 142] on span "Spacing" at bounding box center [372, 140] width 23 height 7
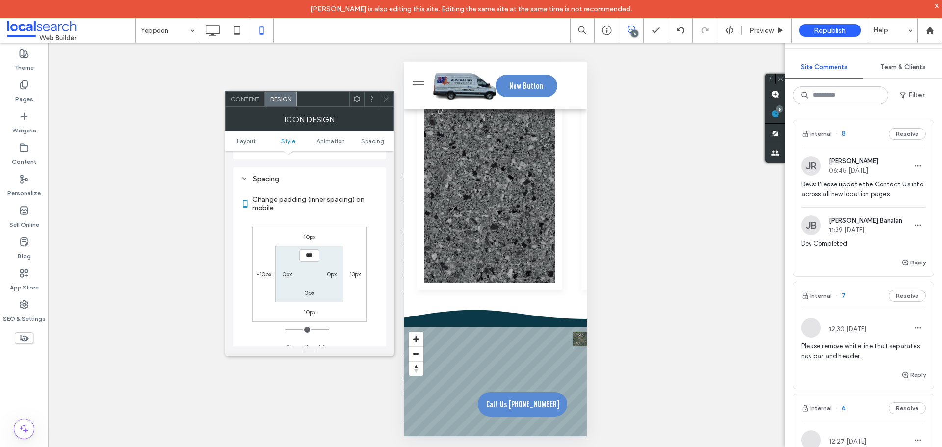
scroll to position [426, 0]
click at [257, 266] on label "-10px" at bounding box center [263, 265] width 15 height 7
type input "*"
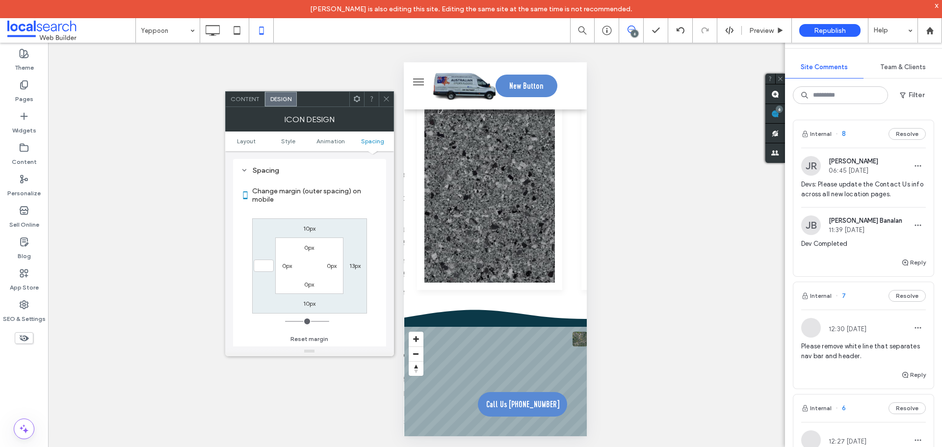
type input "*"
type input "***"
click at [388, 101] on use at bounding box center [386, 99] width 5 height 5
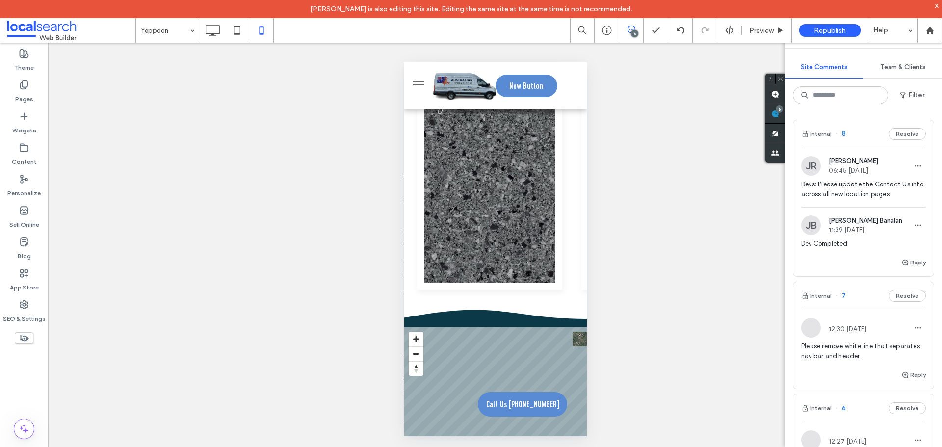
drag, startPoint x: 176, startPoint y: 29, endPoint x: 179, endPoint y: 36, distance: 7.3
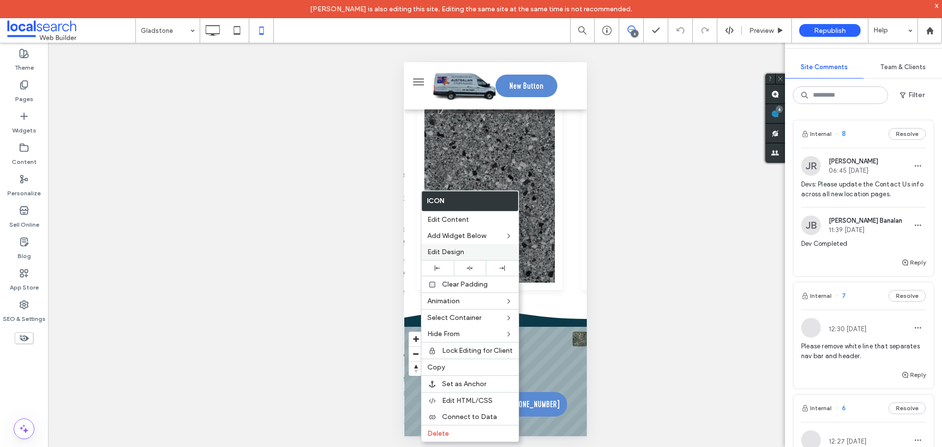
click at [440, 253] on span "Edit Design" at bounding box center [445, 252] width 37 height 8
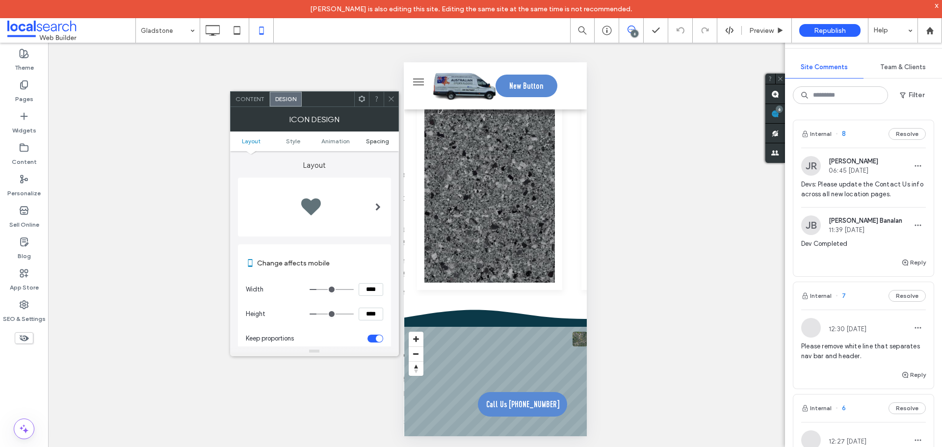
click at [378, 141] on span "Spacing" at bounding box center [377, 140] width 23 height 7
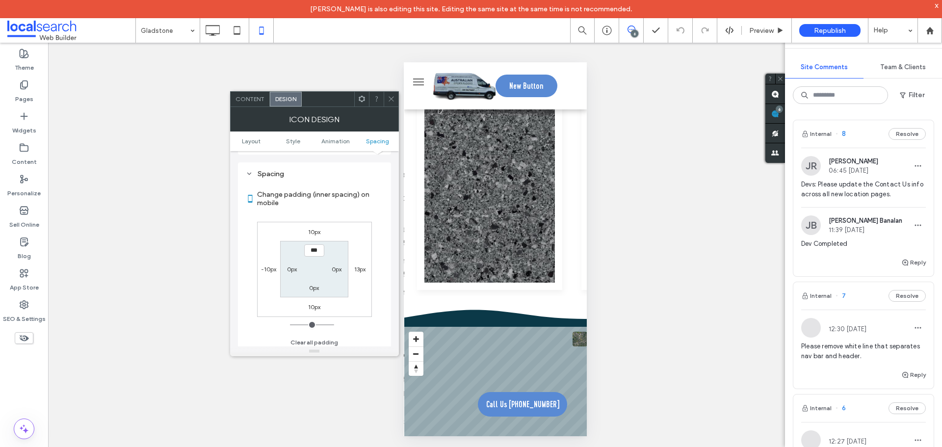
scroll to position [426, 0]
drag, startPoint x: 261, startPoint y: 265, endPoint x: 289, endPoint y: 275, distance: 29.6
click at [262, 265] on label "-10px" at bounding box center [268, 265] width 15 height 7
type input "*"
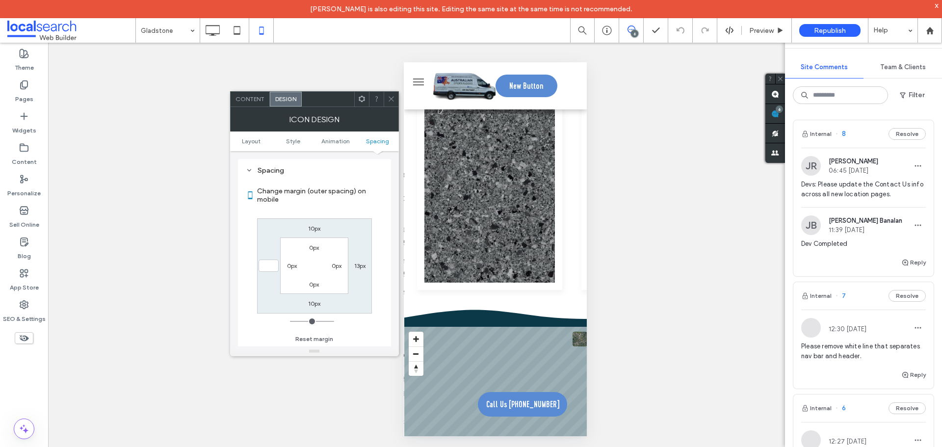
type input "*"
type input "***"
click at [386, 102] on div at bounding box center [391, 99] width 15 height 15
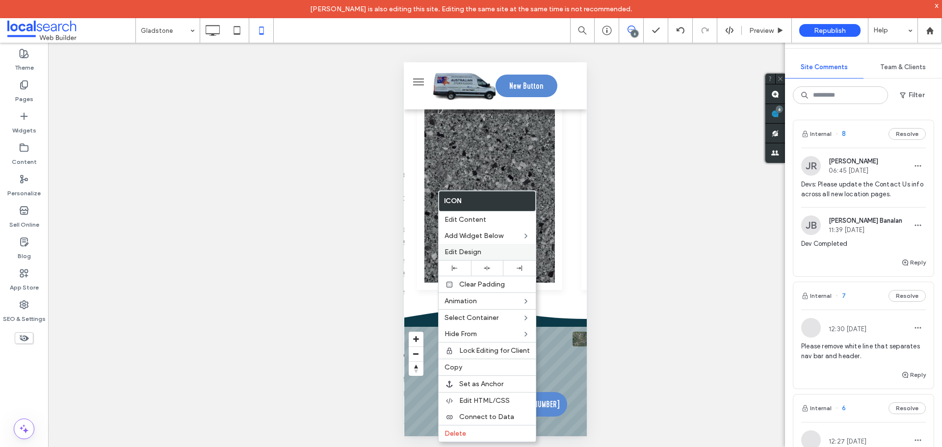
click at [465, 248] on span "Edit Design" at bounding box center [462, 252] width 37 height 8
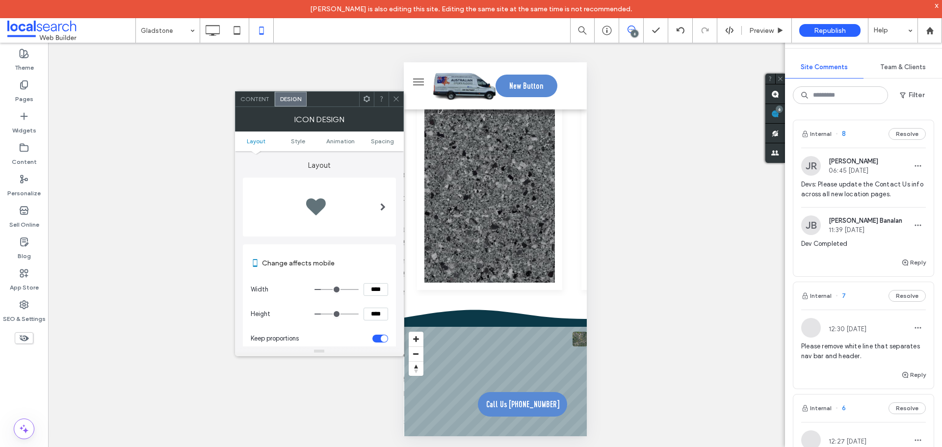
click at [386, 135] on ul "Layout Style Animation Spacing" at bounding box center [319, 141] width 169 height 20
click at [384, 139] on span "Spacing" at bounding box center [382, 140] width 23 height 7
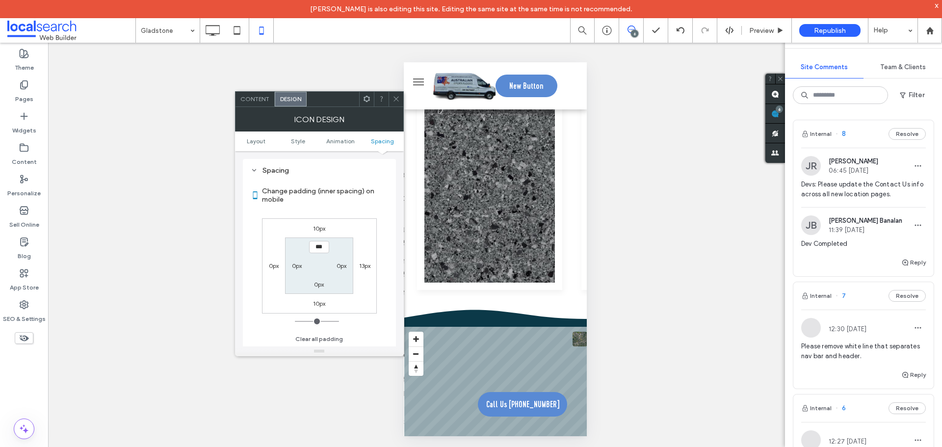
click at [367, 263] on label "13px" at bounding box center [364, 265] width 11 height 7
type input "**"
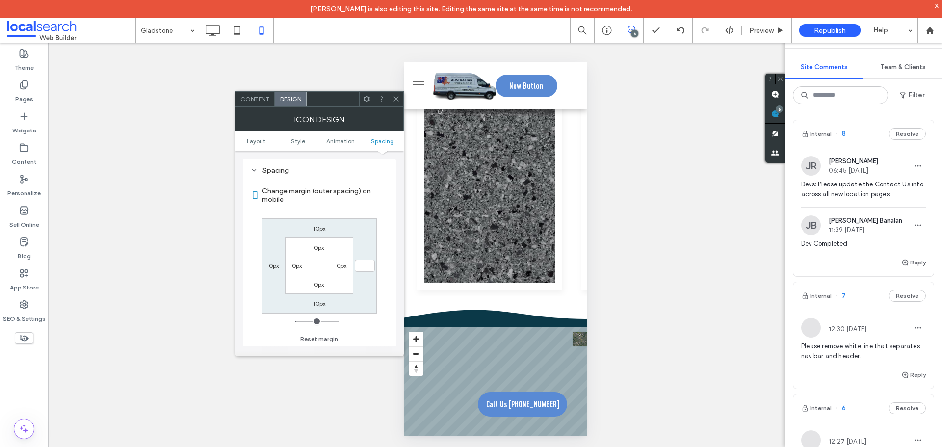
type input "*"
type input "**"
type input "****"
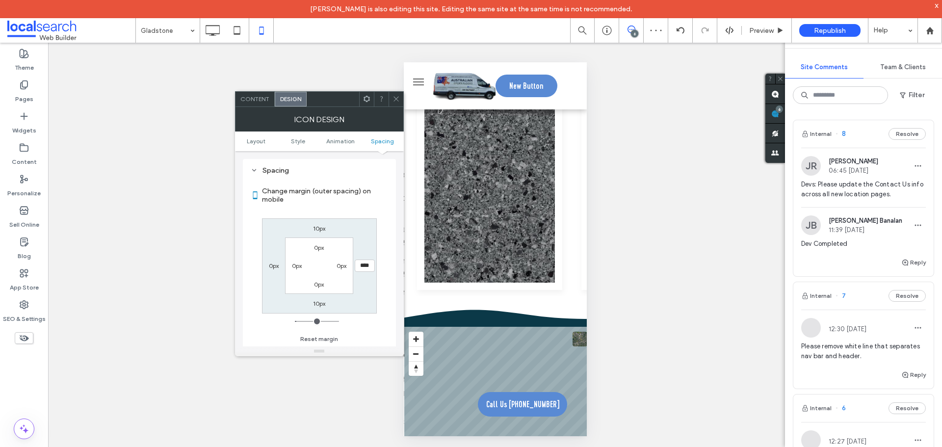
click at [398, 98] on icon at bounding box center [395, 98] width 7 height 7
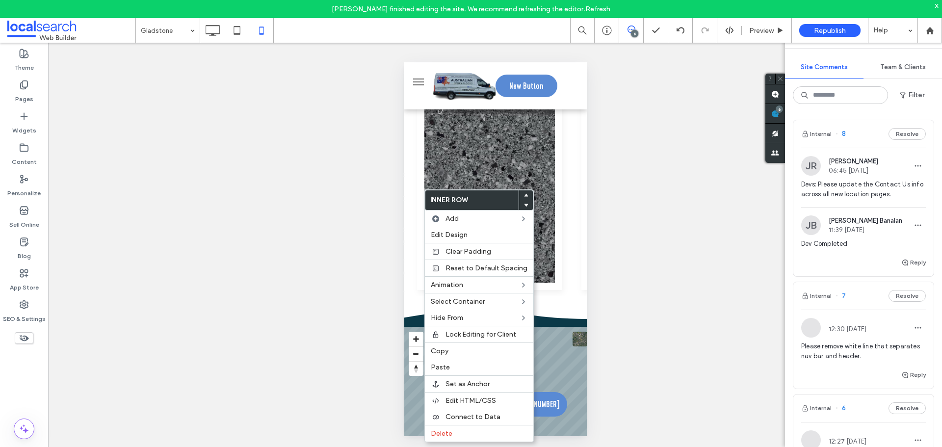
click at [397, 220] on div "Unhide? Yes Unhide? Yes Unhide? Yes Unhide? Yes Unhide? Yes Unhide? Yes Unhide?…" at bounding box center [495, 254] width 894 height 422
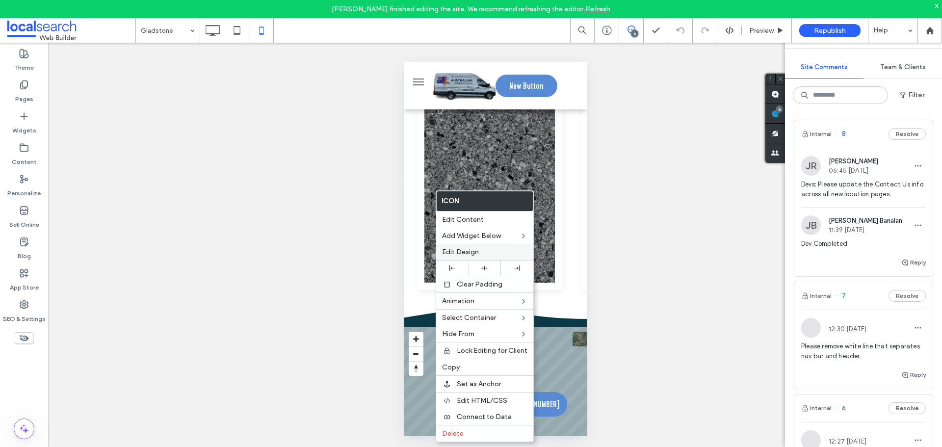
click at [463, 248] on span "Edit Design" at bounding box center [460, 252] width 37 height 8
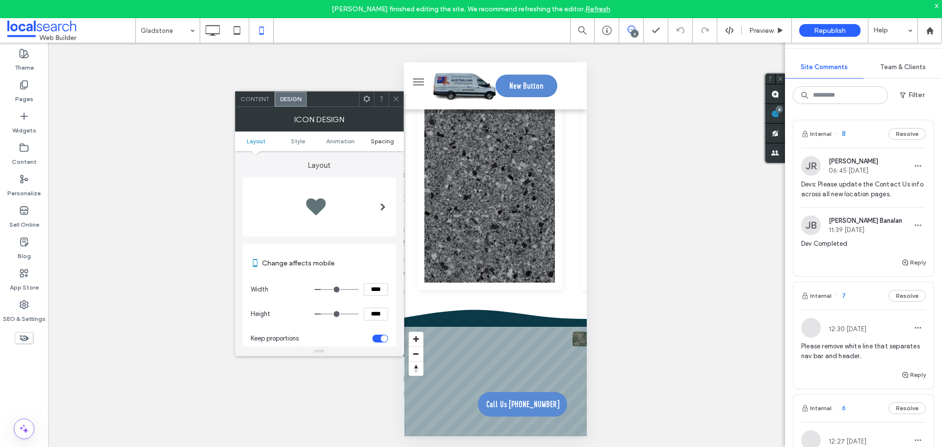
click at [372, 140] on span "Spacing" at bounding box center [382, 140] width 23 height 7
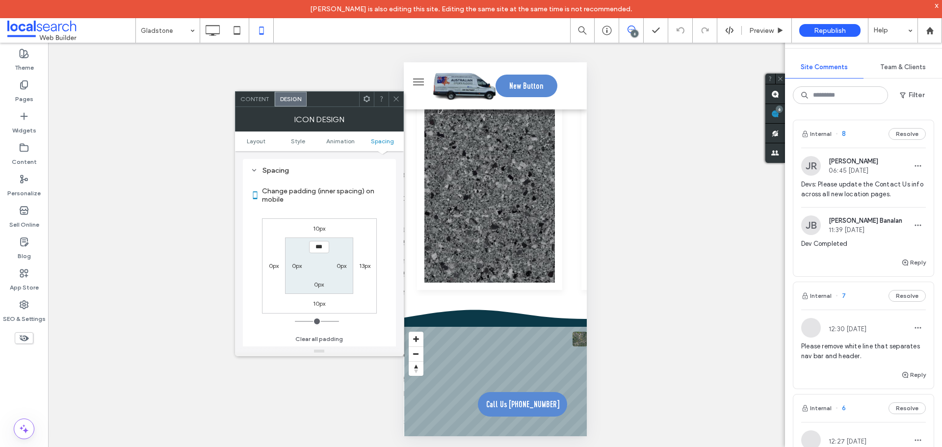
click at [275, 264] on label "0px" at bounding box center [274, 265] width 10 height 7
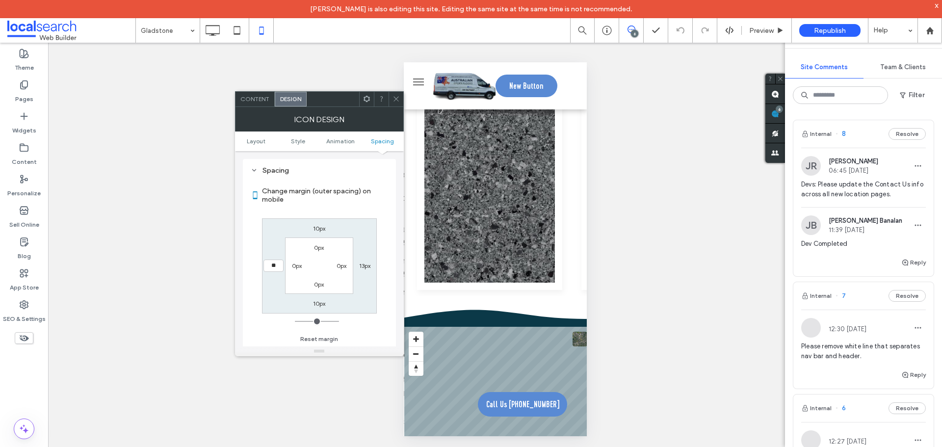
type input "**"
type input "*"
type input "***"
type input "*"
type input "*****"
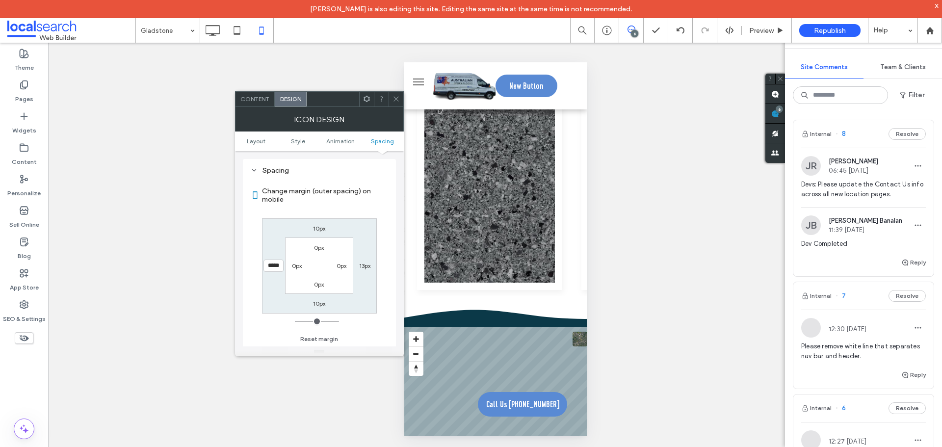
click at [397, 100] on icon at bounding box center [395, 98] width 7 height 7
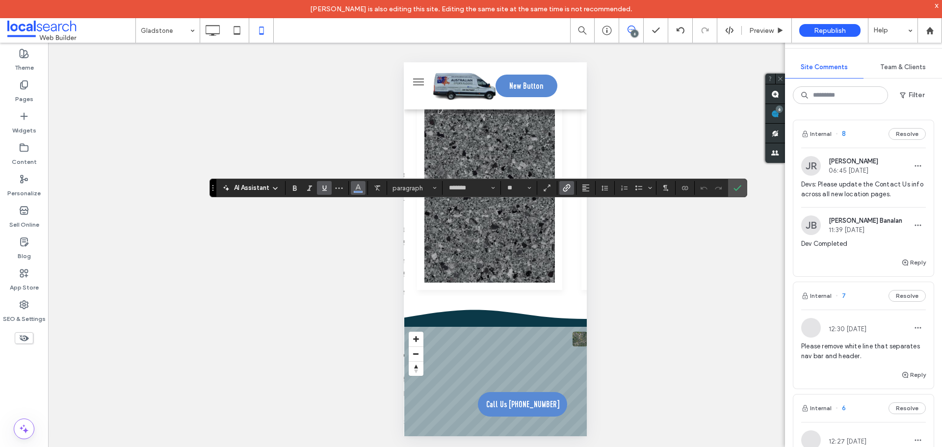
click at [355, 186] on icon "Color" at bounding box center [358, 187] width 8 height 8
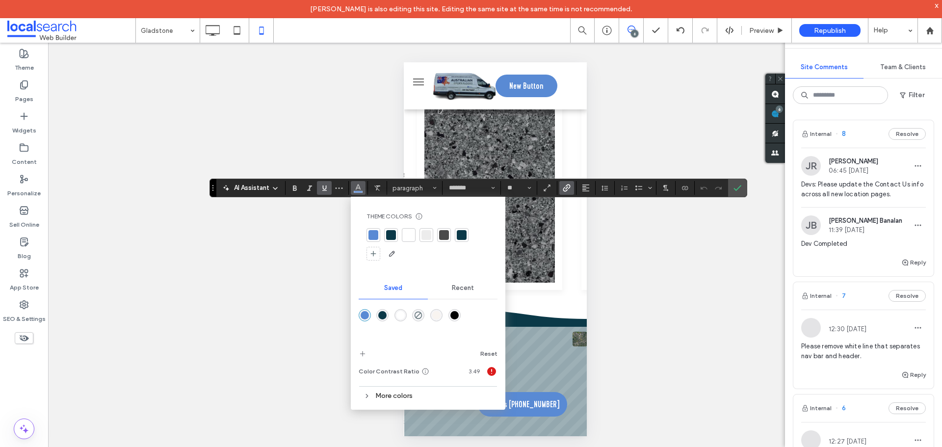
click at [442, 235] on div at bounding box center [444, 235] width 10 height 10
click at [737, 186] on icon "Confirm" at bounding box center [737, 188] width 8 height 8
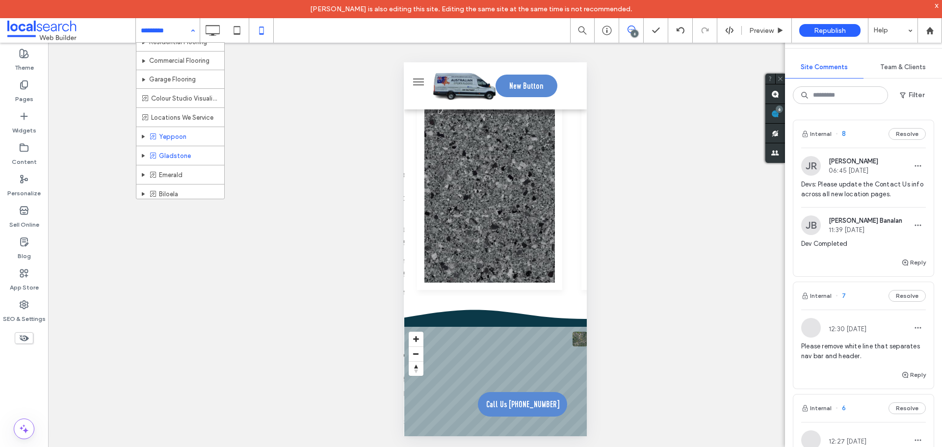
scroll to position [51, 0]
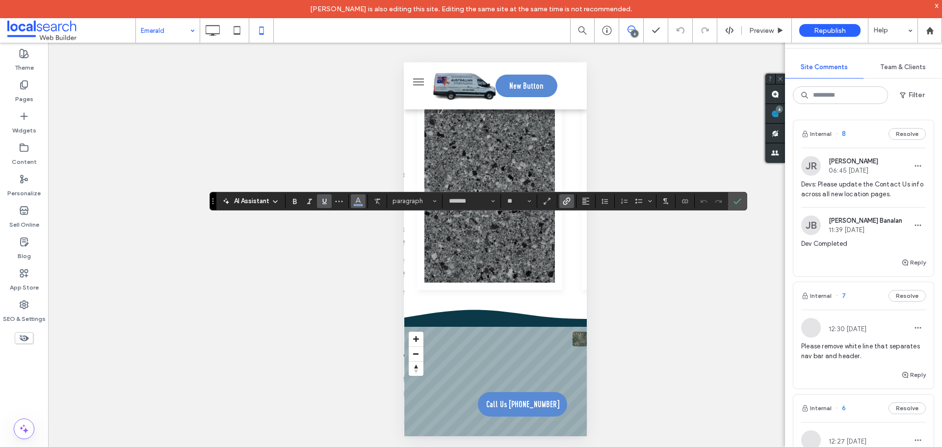
click at [359, 199] on use "Color" at bounding box center [357, 199] width 5 height 5
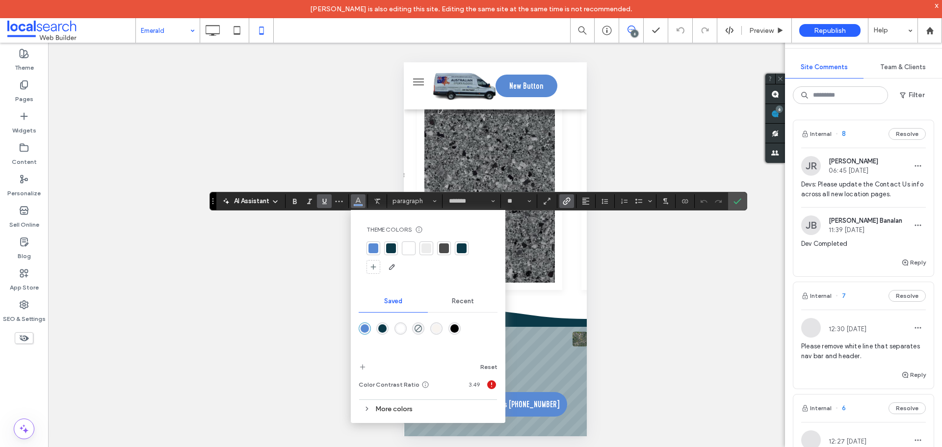
click at [441, 249] on div at bounding box center [444, 248] width 10 height 10
click at [738, 206] on span "Confirm" at bounding box center [737, 201] width 8 height 17
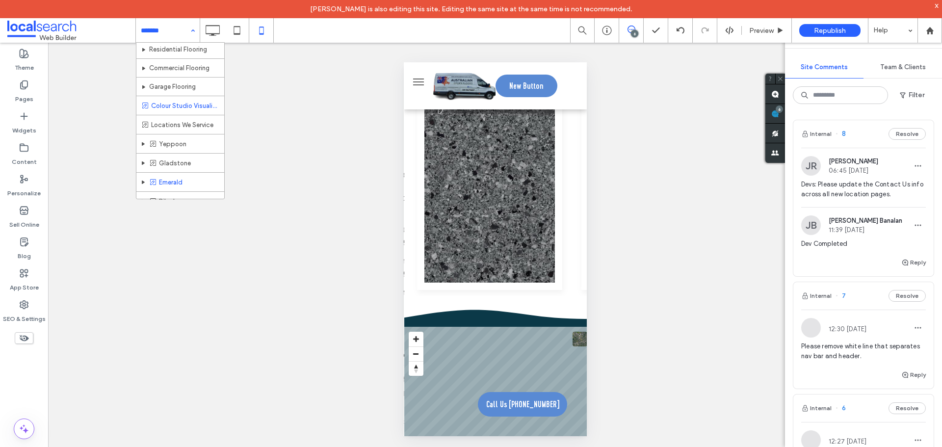
scroll to position [51, 0]
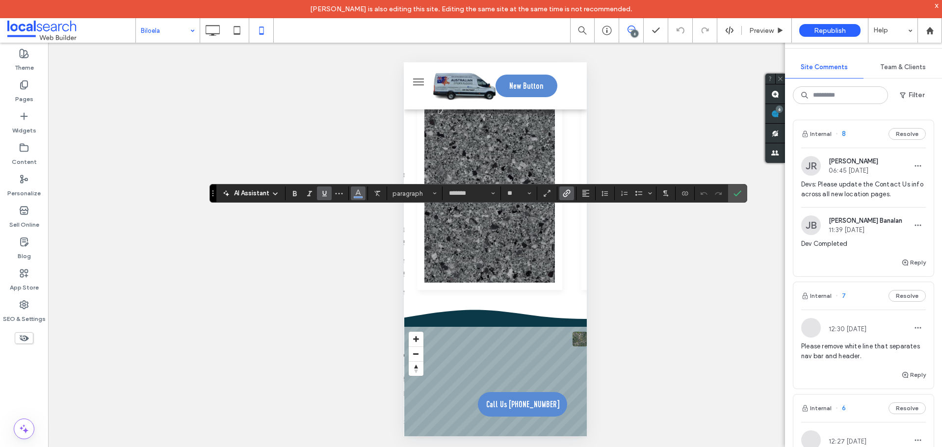
click at [356, 193] on icon "Color" at bounding box center [358, 192] width 8 height 8
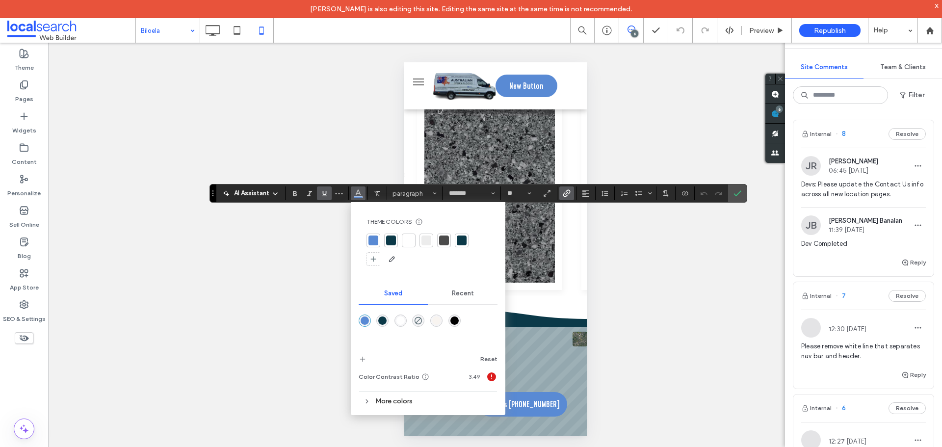
click at [439, 241] on div at bounding box center [444, 240] width 10 height 10
click at [742, 196] on label "Confirm" at bounding box center [737, 193] width 15 height 18
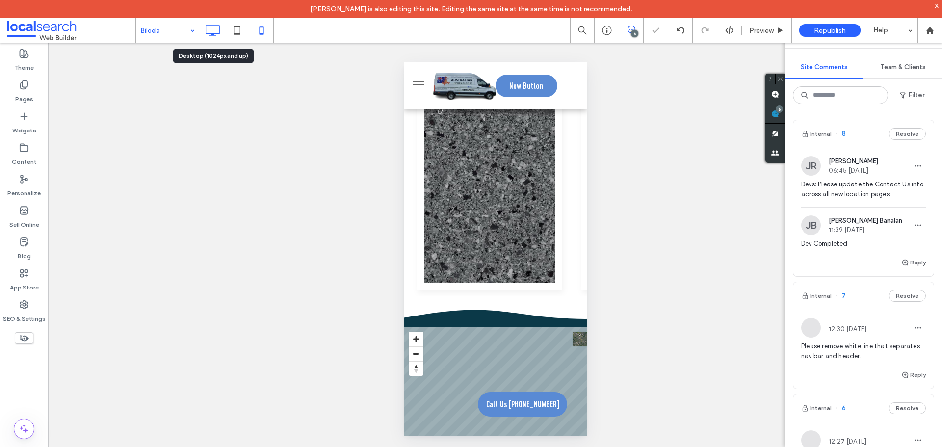
click at [204, 31] on icon at bounding box center [213, 31] width 20 height 20
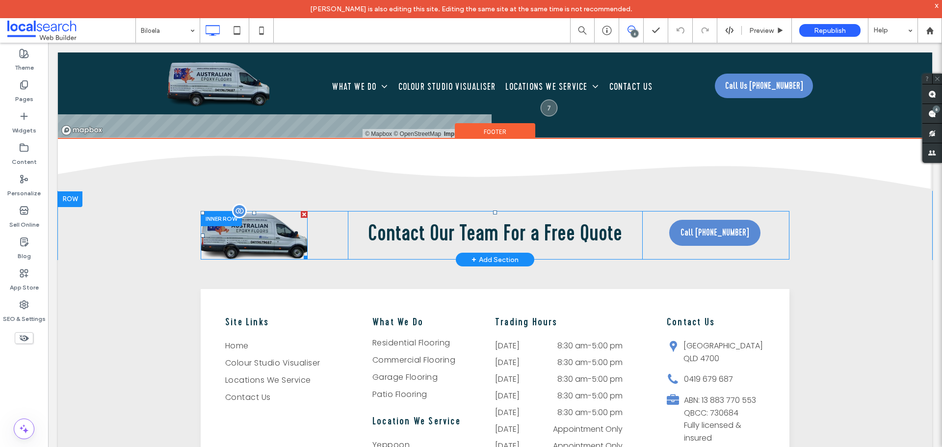
scroll to position [2796, 0]
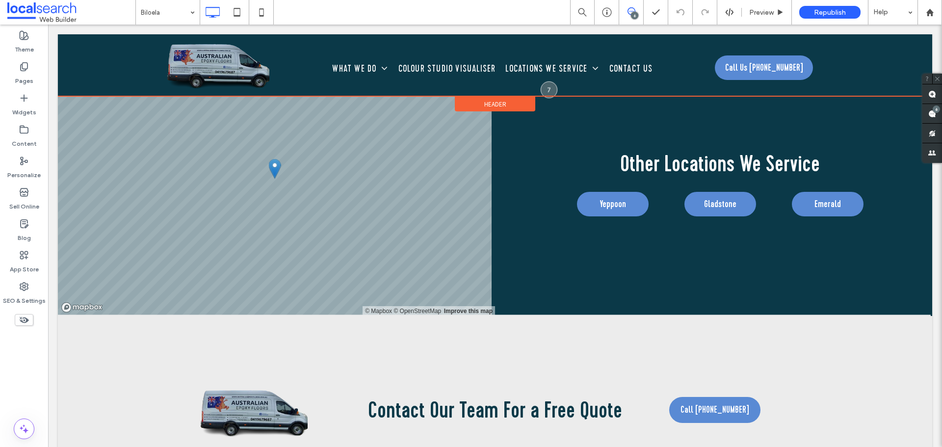
scroll to position [2710, 0]
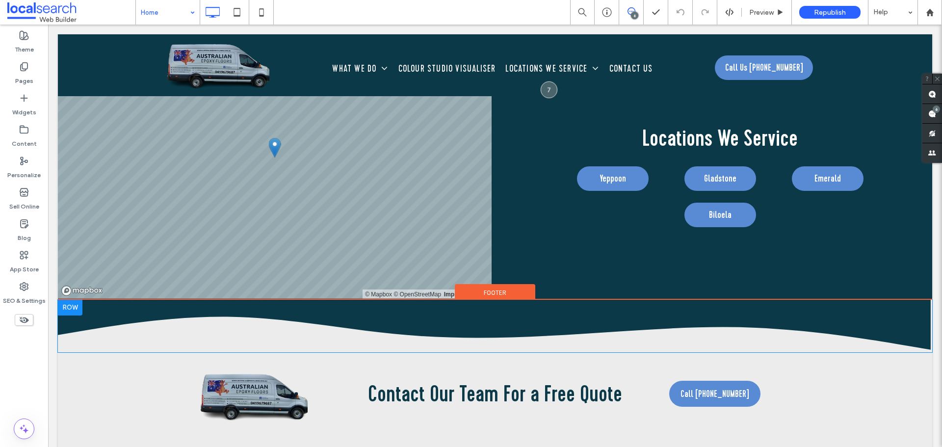
scroll to position [3630, 0]
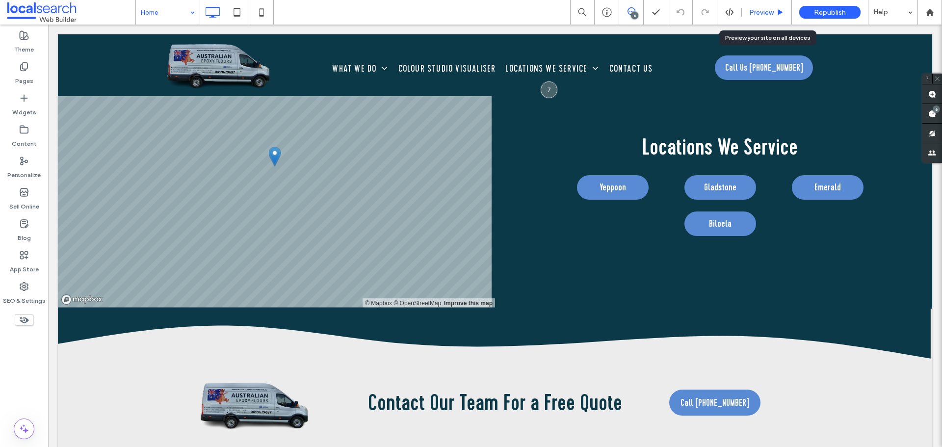
click at [770, 8] on span "Preview" at bounding box center [761, 12] width 25 height 8
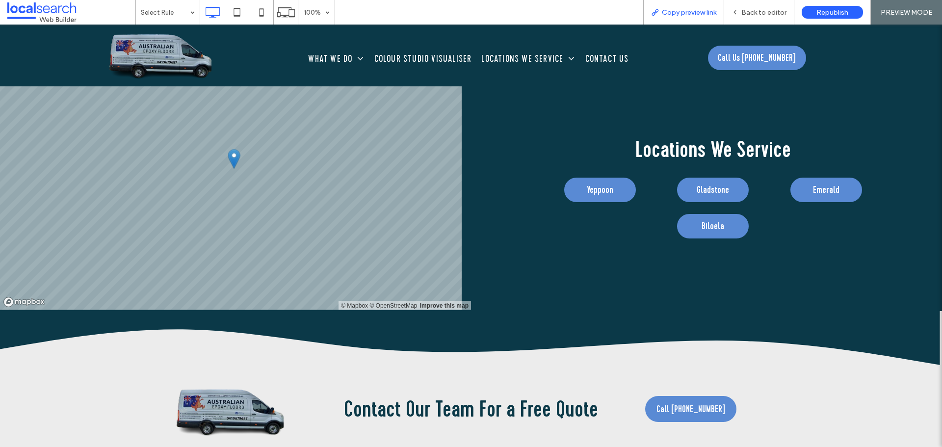
scroll to position [3649, 0]
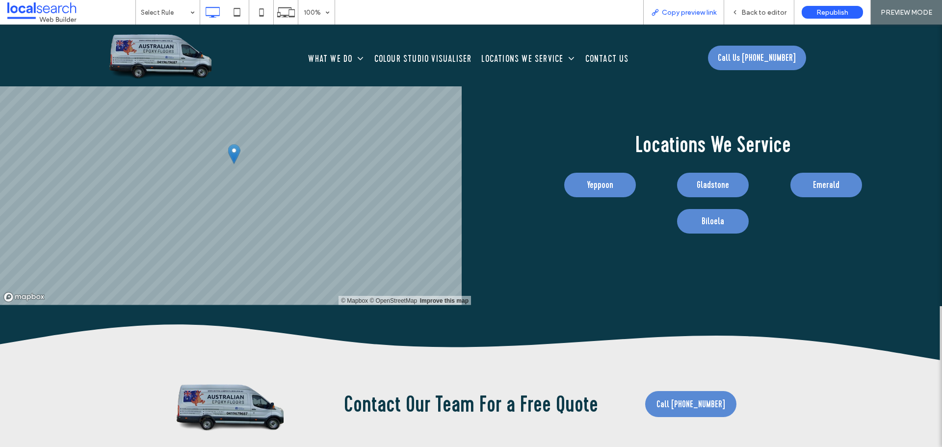
click at [690, 15] on span "Copy preview link" at bounding box center [689, 12] width 54 height 8
